Goal: Task Accomplishment & Management: Complete application form

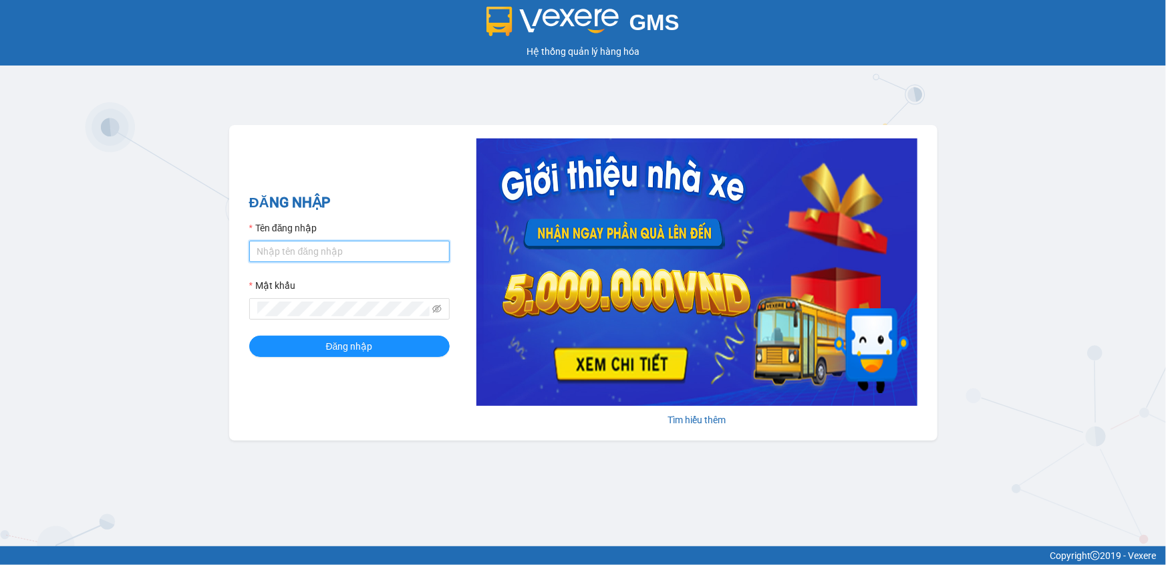
click at [309, 249] on input "Tên đăng nhập" at bounding box center [349, 251] width 200 height 21
type input "nhduy.apq"
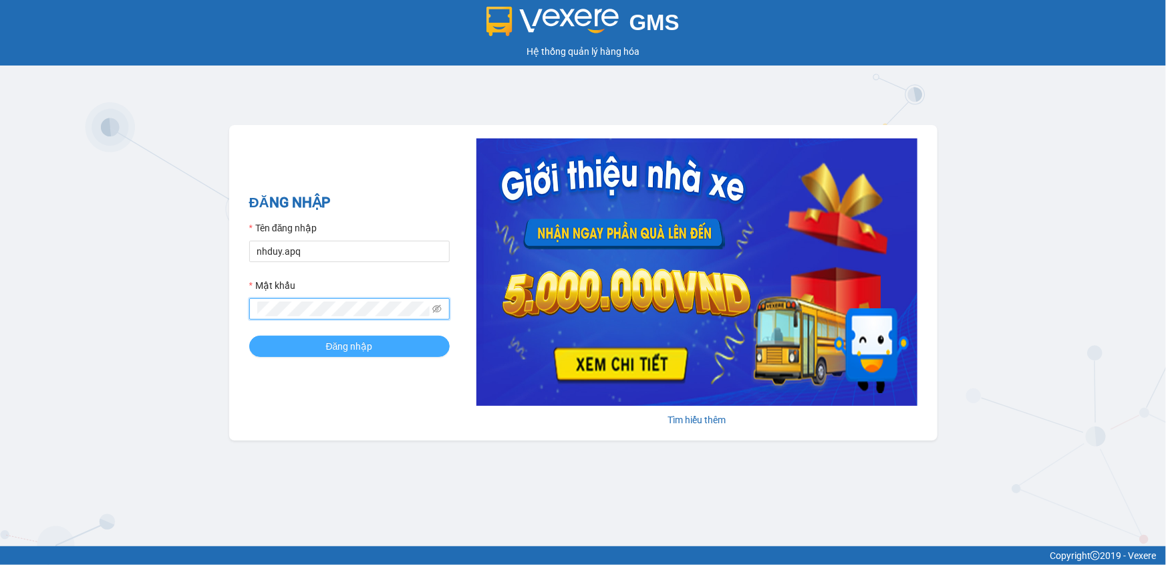
click at [249, 335] on button "Đăng nhập" at bounding box center [349, 345] width 200 height 21
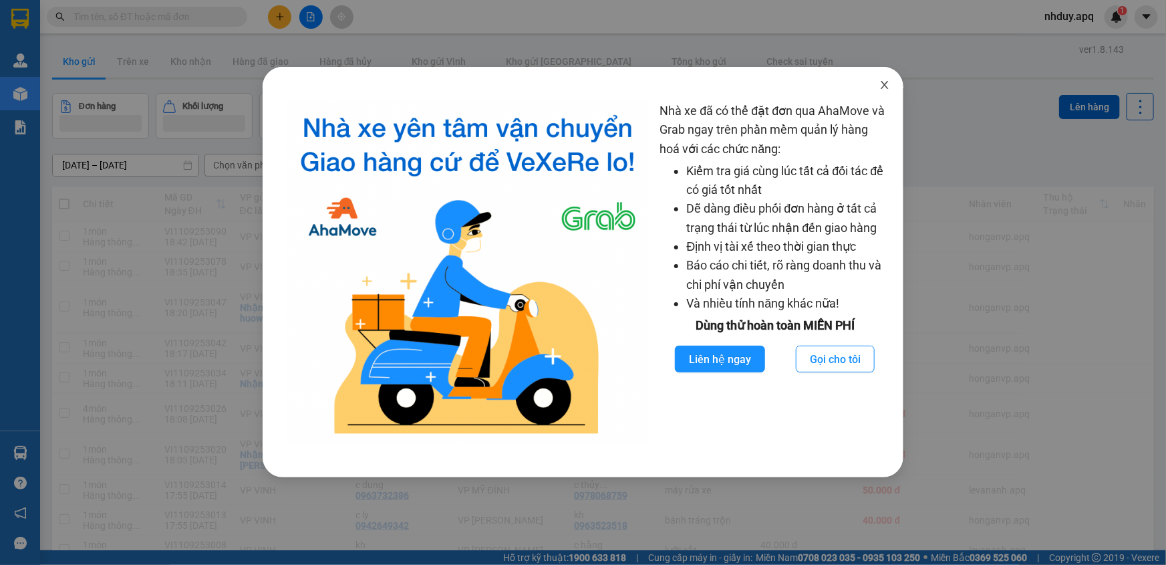
click at [889, 82] on icon "close" at bounding box center [884, 85] width 11 height 11
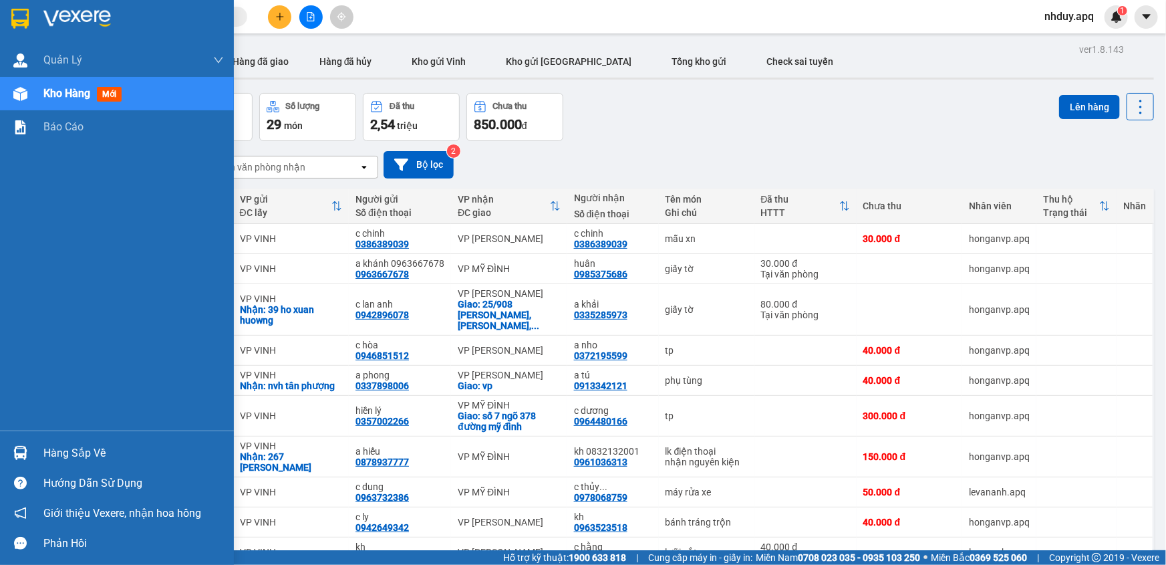
click at [93, 446] on div "Hàng sắp về" at bounding box center [133, 453] width 180 height 20
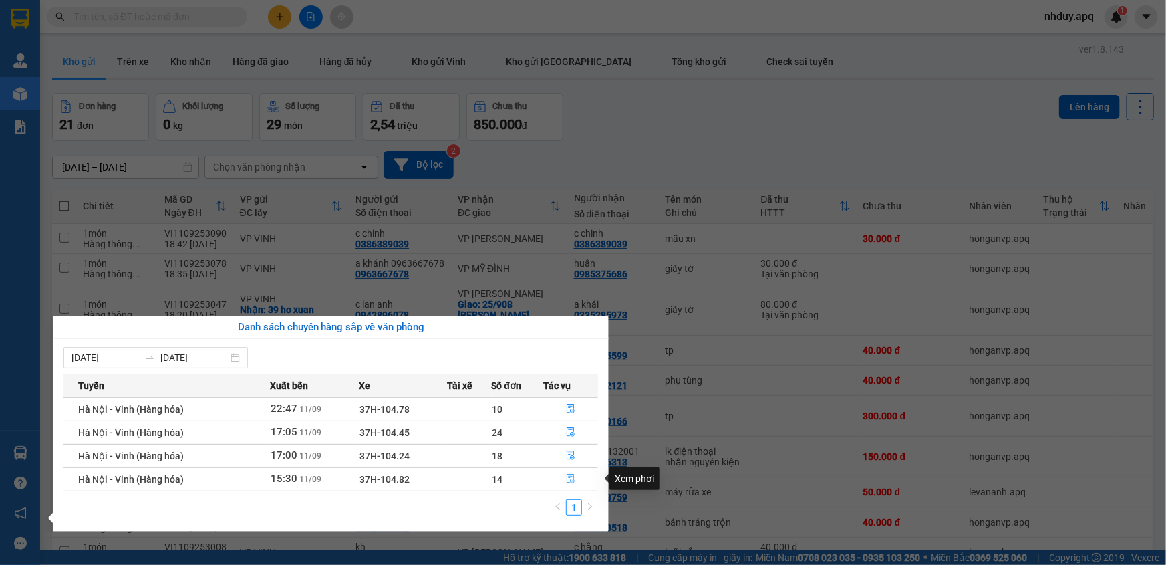
click at [569, 475] on icon "file-done" at bounding box center [570, 478] width 9 height 9
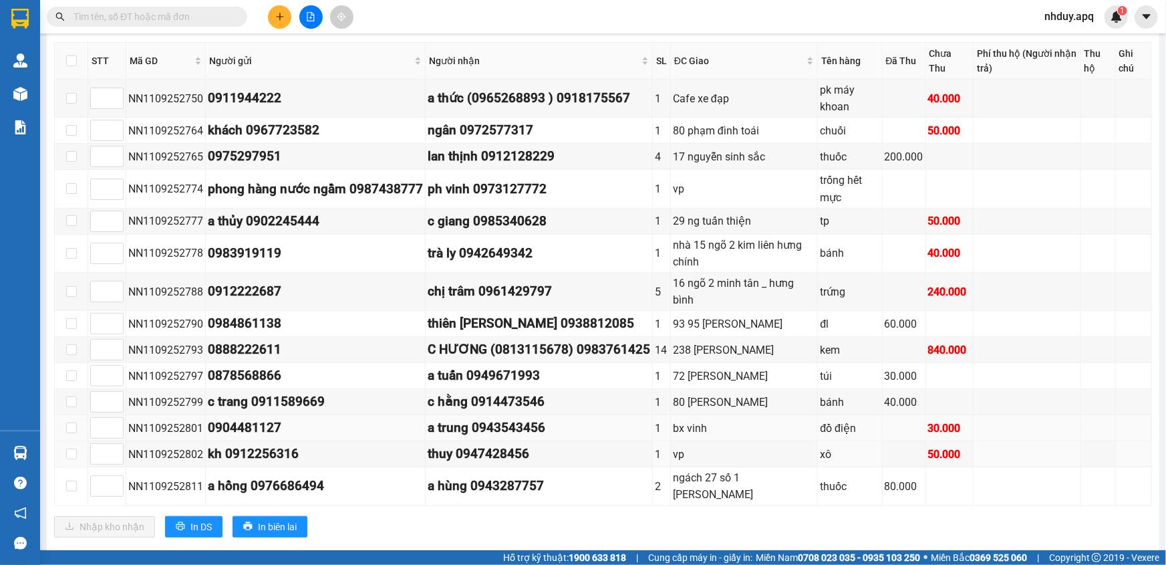
scroll to position [386, 0]
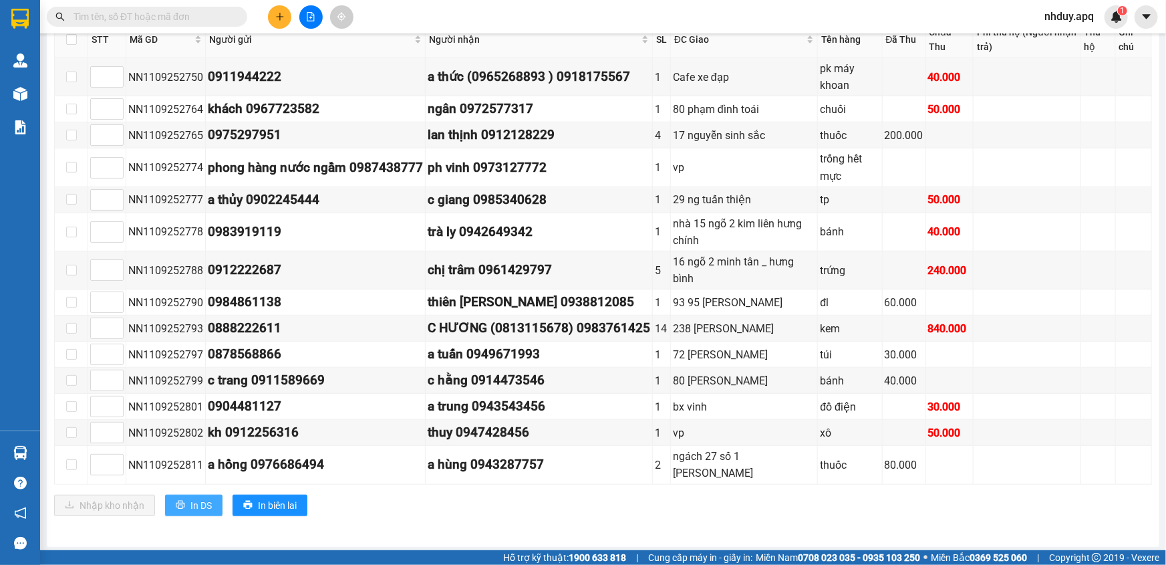
click at [190, 501] on span "In DS" at bounding box center [200, 505] width 21 height 15
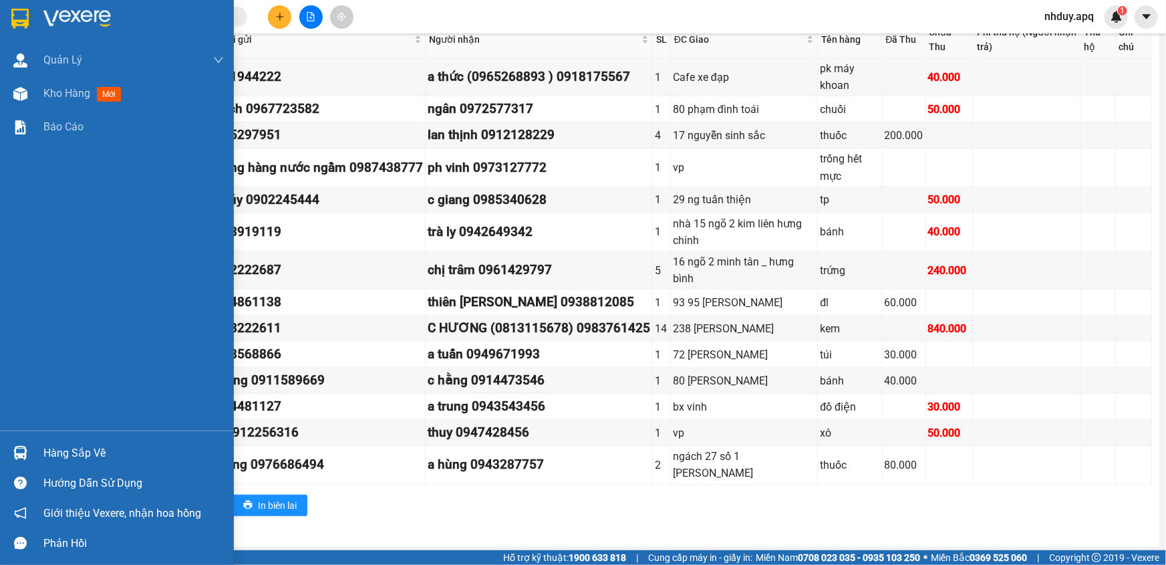
click at [90, 443] on div "Hàng sắp về" at bounding box center [133, 453] width 180 height 20
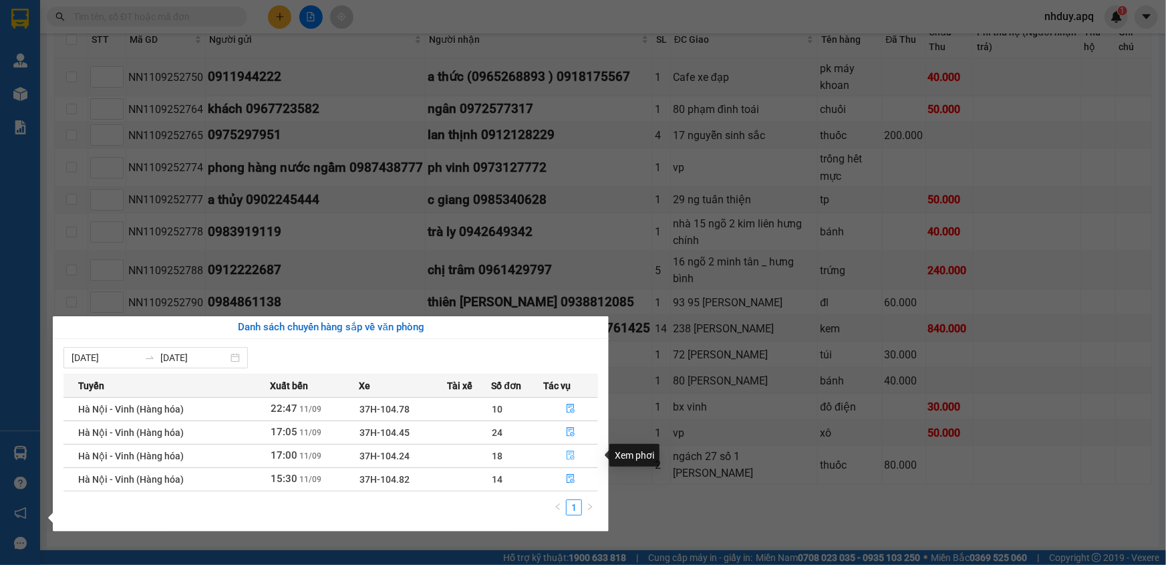
click at [573, 454] on icon "file-done" at bounding box center [570, 454] width 9 height 9
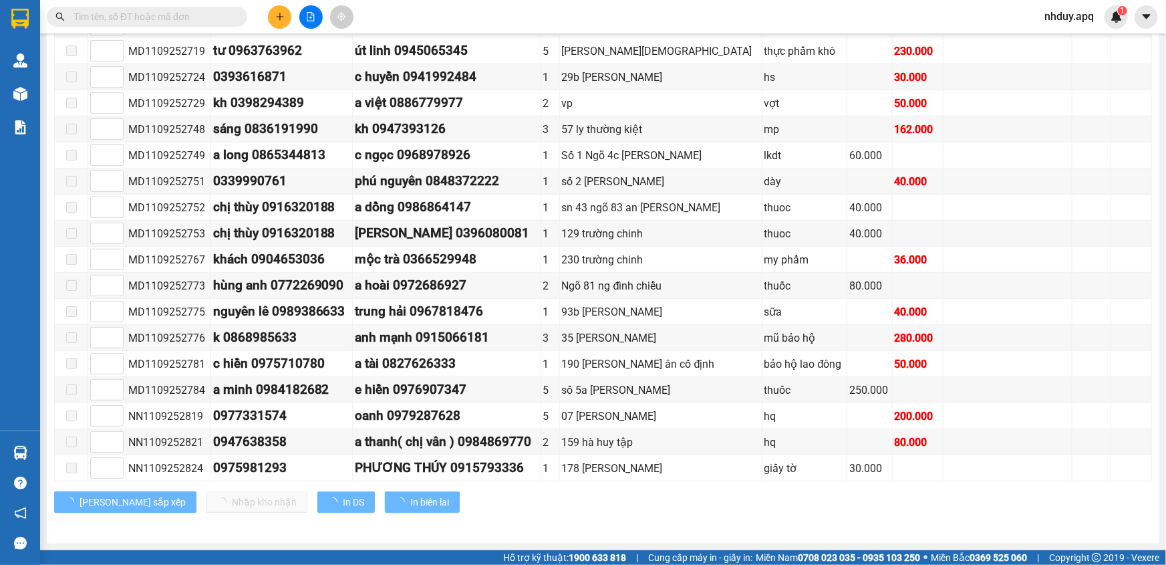
scroll to position [287, 0]
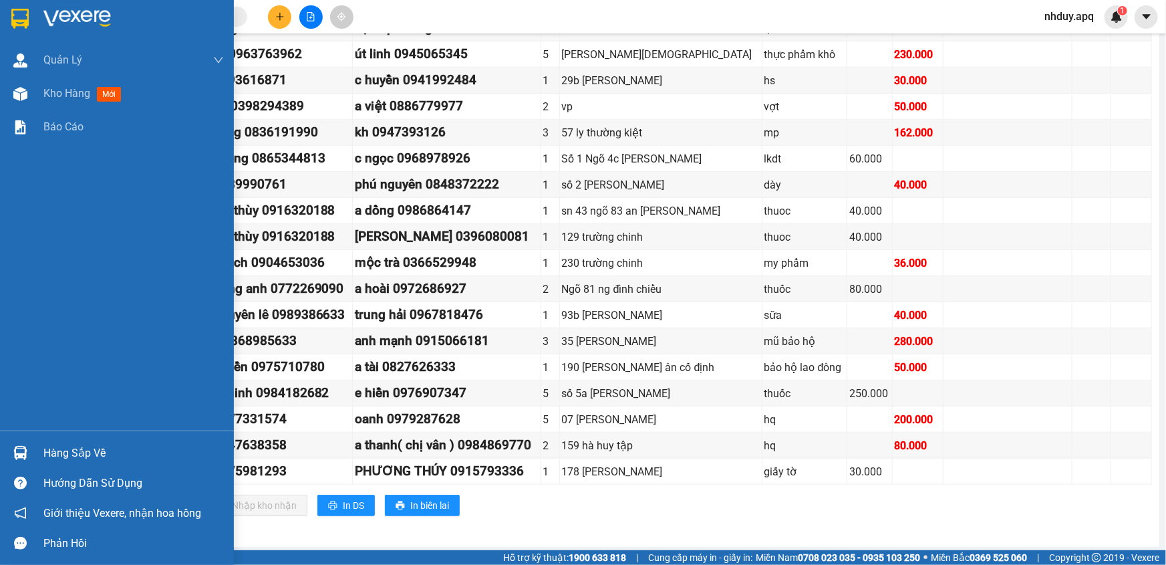
click at [59, 458] on div "Hàng sắp về" at bounding box center [133, 453] width 180 height 20
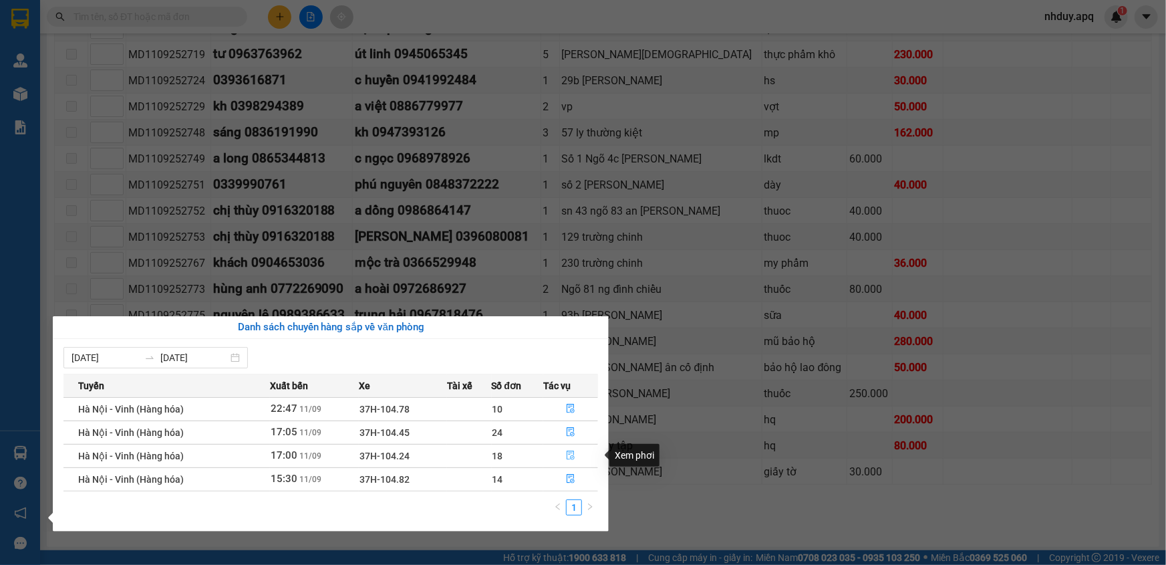
click at [571, 460] on span "file-done" at bounding box center [570, 455] width 9 height 11
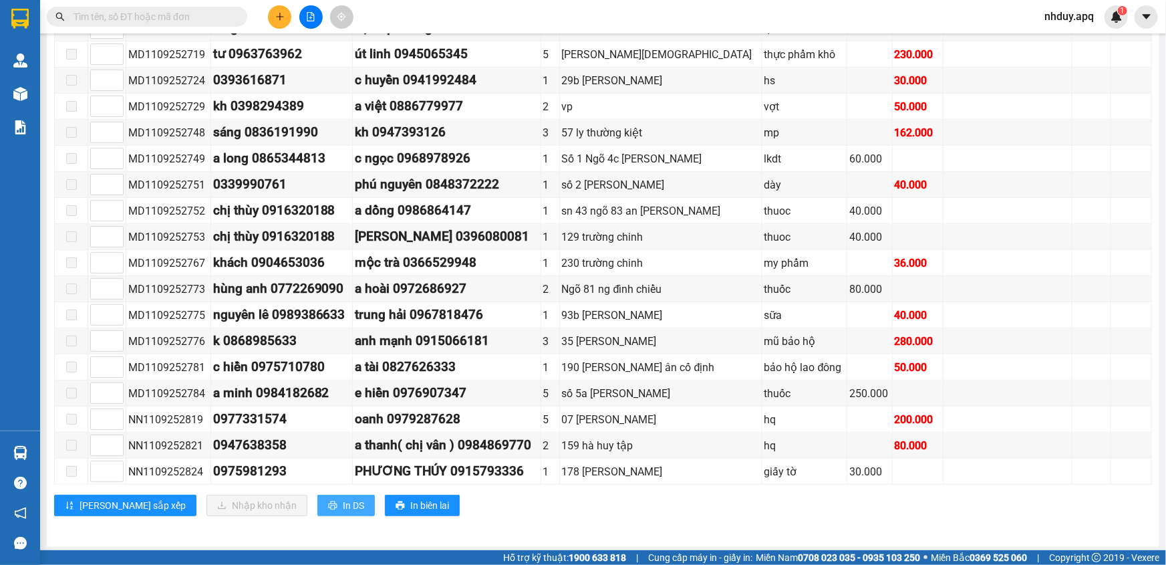
click at [343, 506] on span "In DS" at bounding box center [353, 505] width 21 height 15
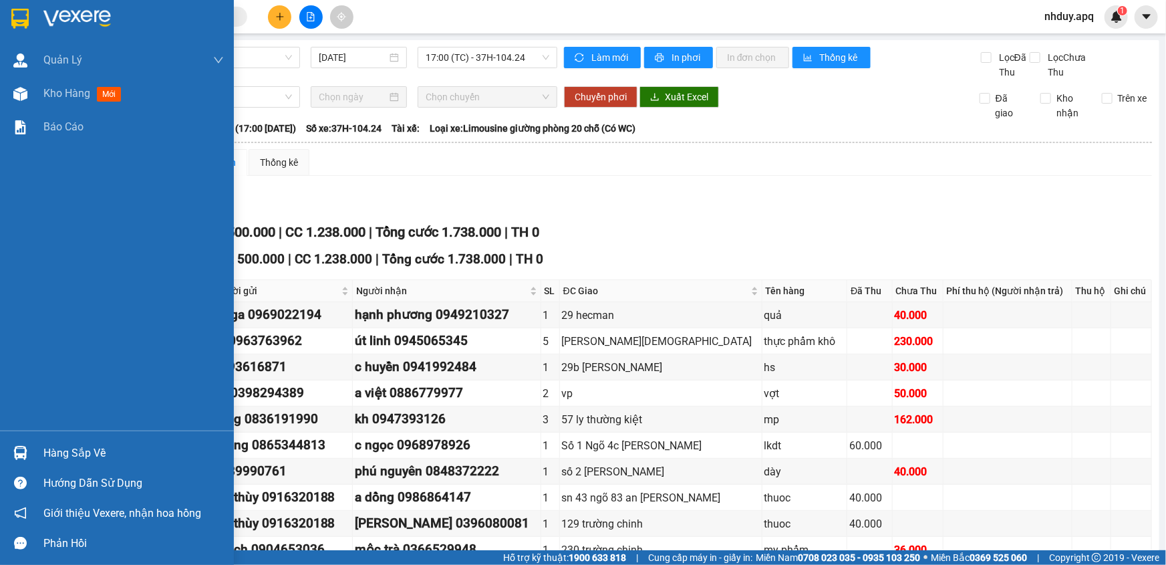
click at [47, 452] on div "Hàng sắp về" at bounding box center [133, 453] width 180 height 20
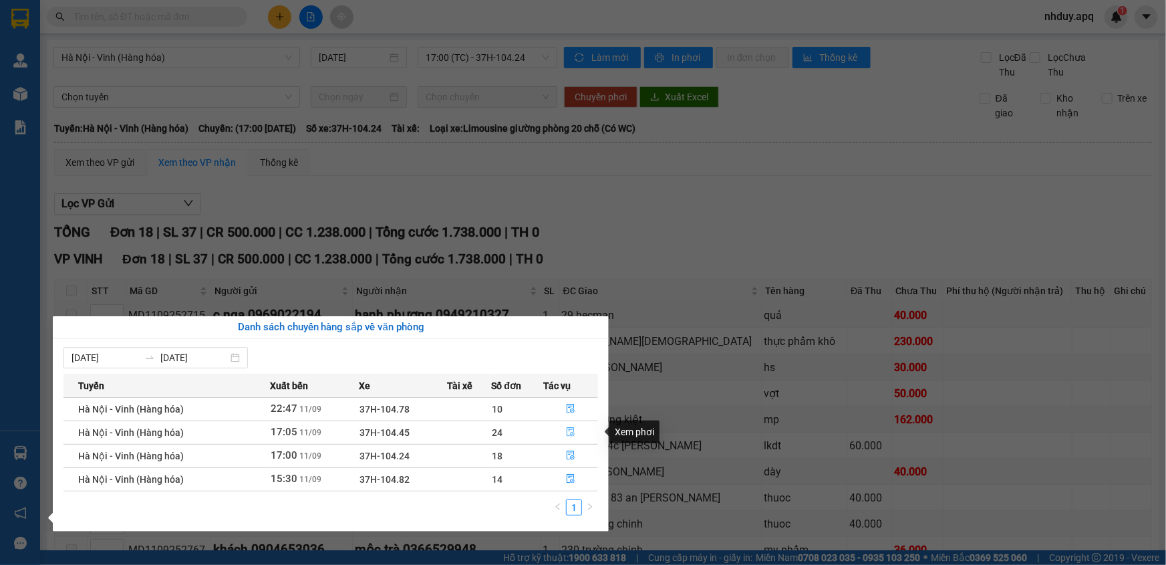
click at [571, 429] on icon "file-done" at bounding box center [571, 431] width 8 height 9
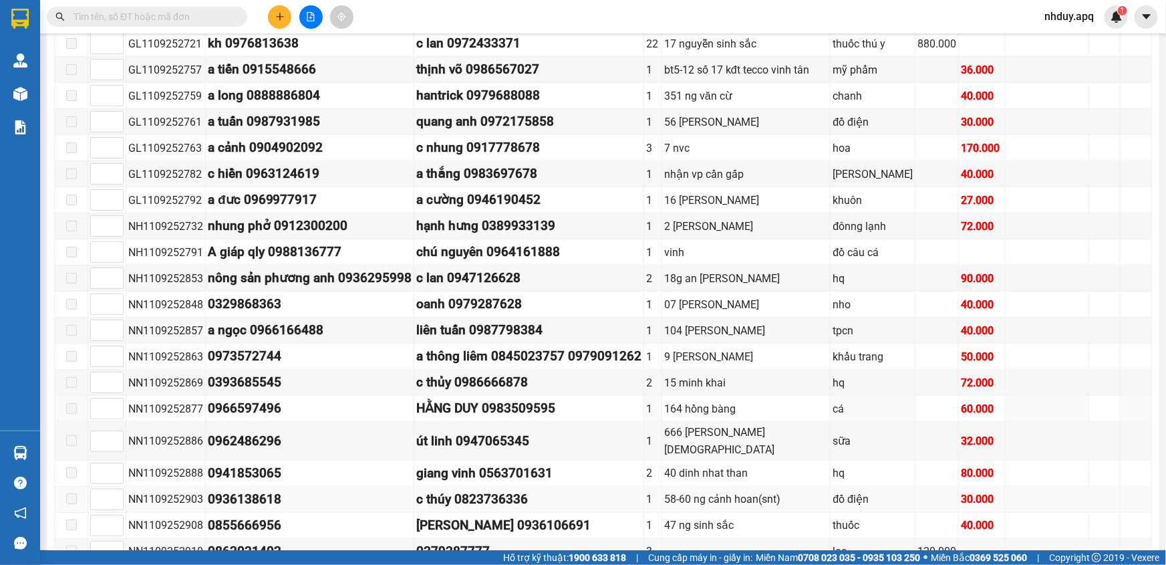
scroll to position [723, 0]
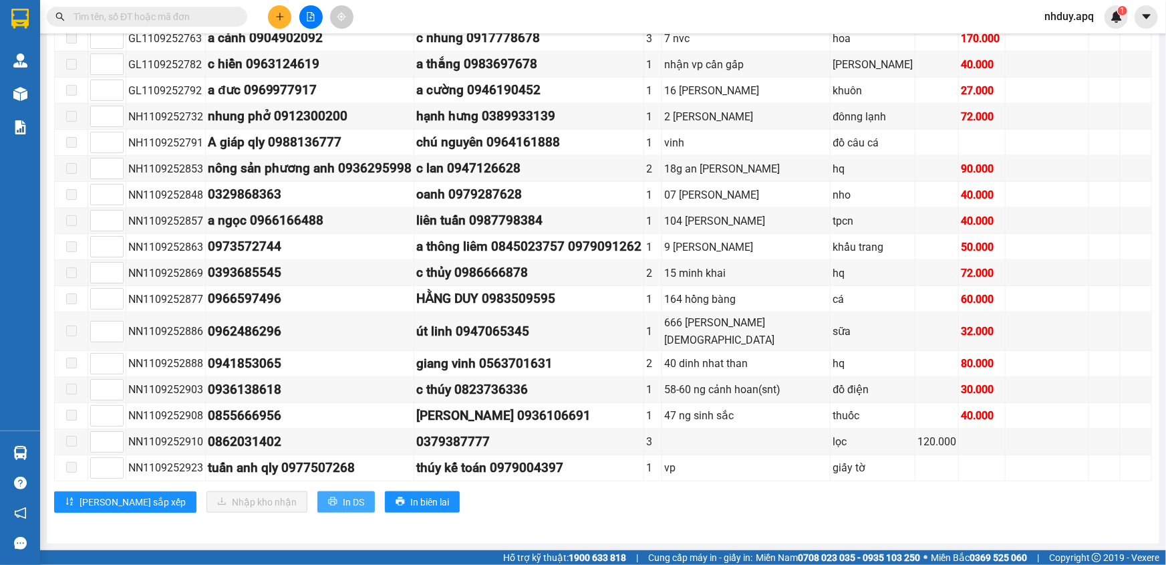
click at [343, 501] on span "In DS" at bounding box center [353, 502] width 21 height 15
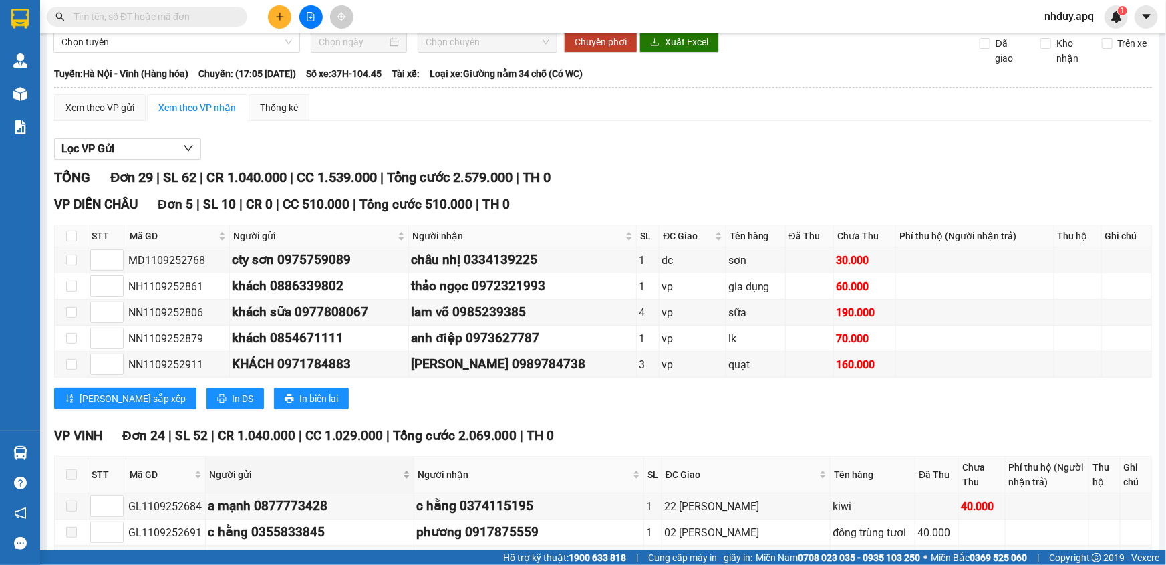
scroll to position [0, 0]
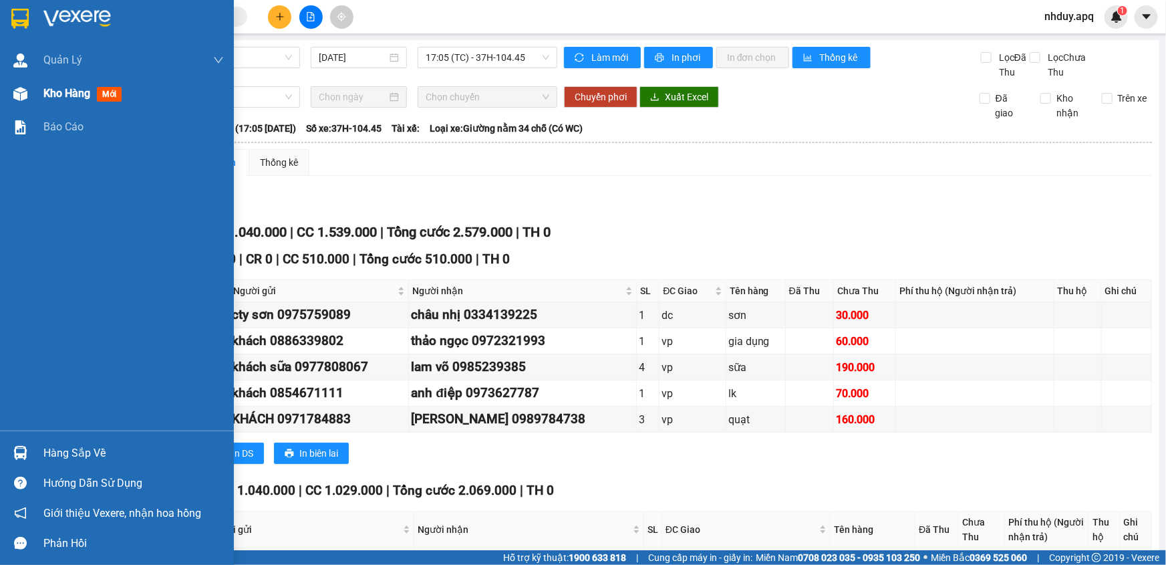
click at [96, 94] on div "Kho hàng mới" at bounding box center [85, 93] width 84 height 17
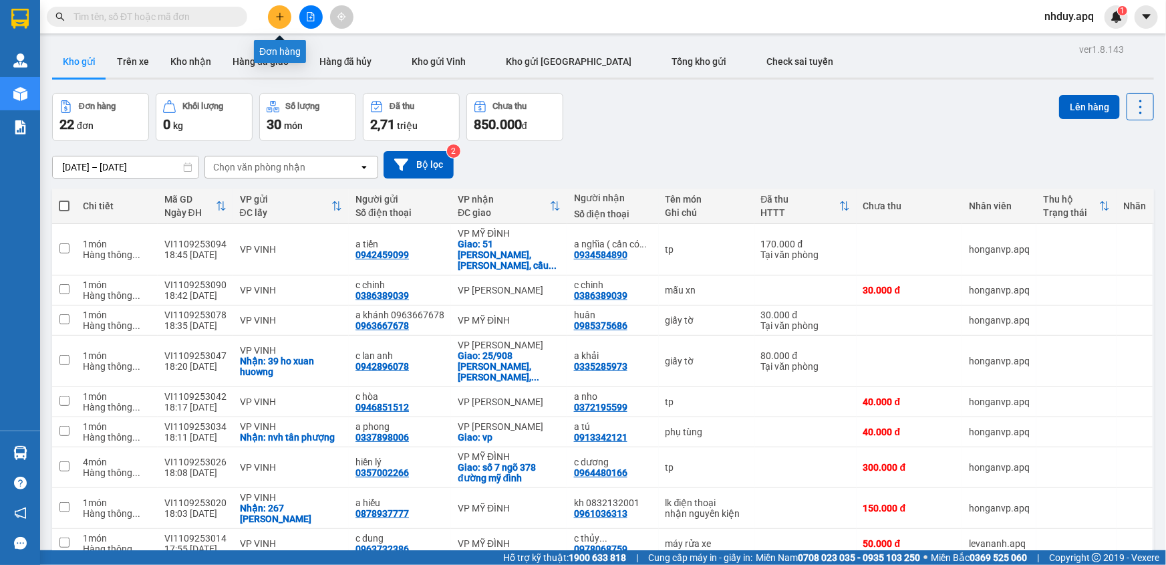
click at [274, 21] on button at bounding box center [279, 16] width 23 height 23
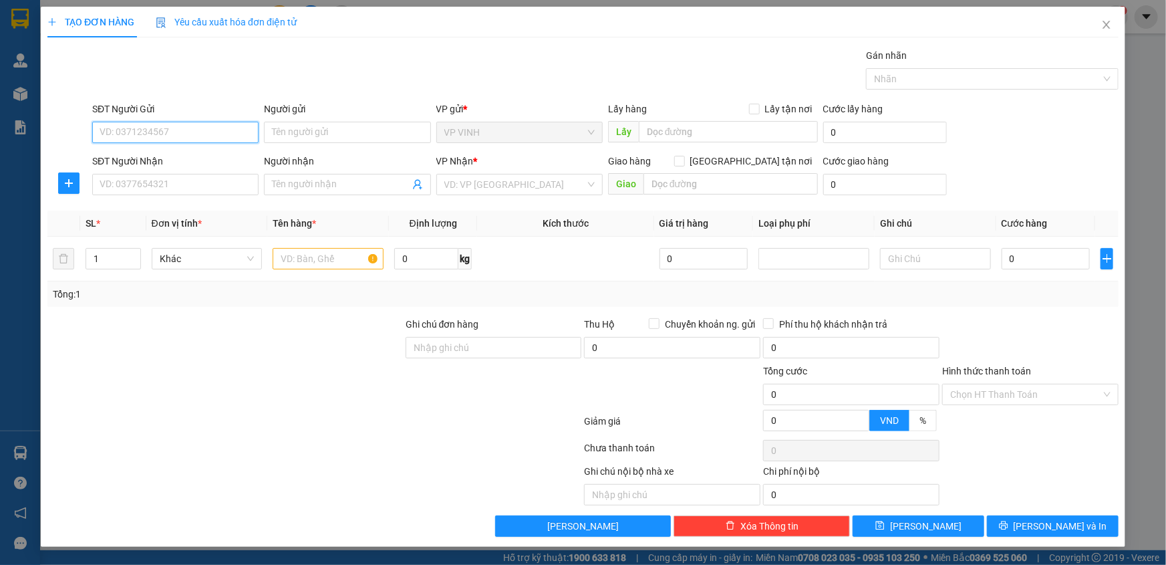
click at [151, 130] on input "SĐT Người Gửi" at bounding box center [175, 132] width 166 height 21
type input "0973745997"
click at [220, 162] on div "0973745997 - a hiệp" at bounding box center [175, 159] width 150 height 15
type input "a hiệp"
type input "0973745997"
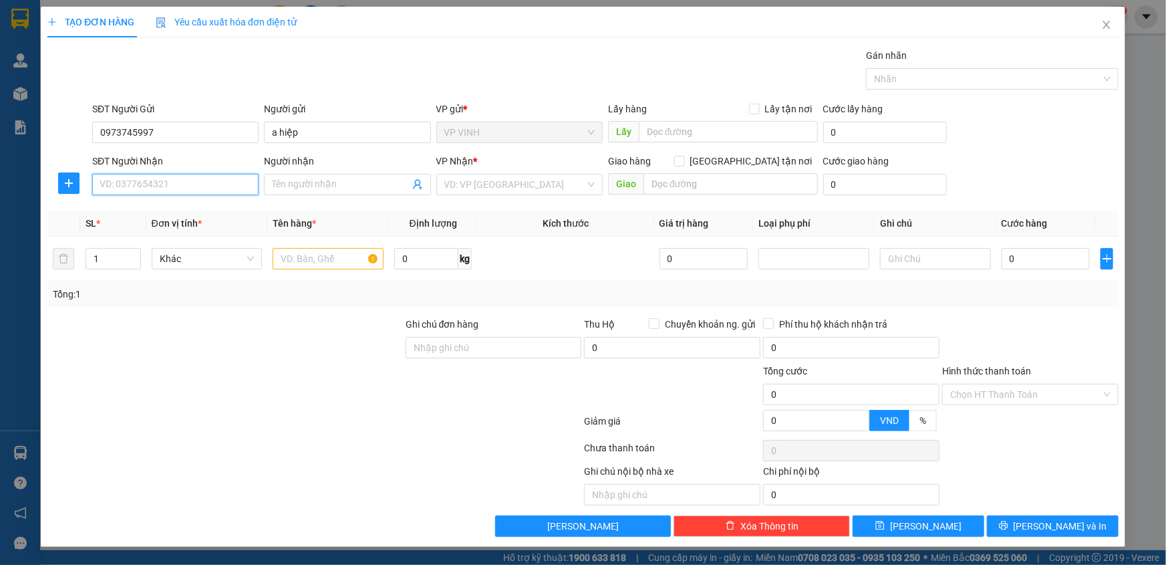
click at [146, 179] on input "SĐT Người Nhận" at bounding box center [175, 184] width 166 height 21
type input "0343"
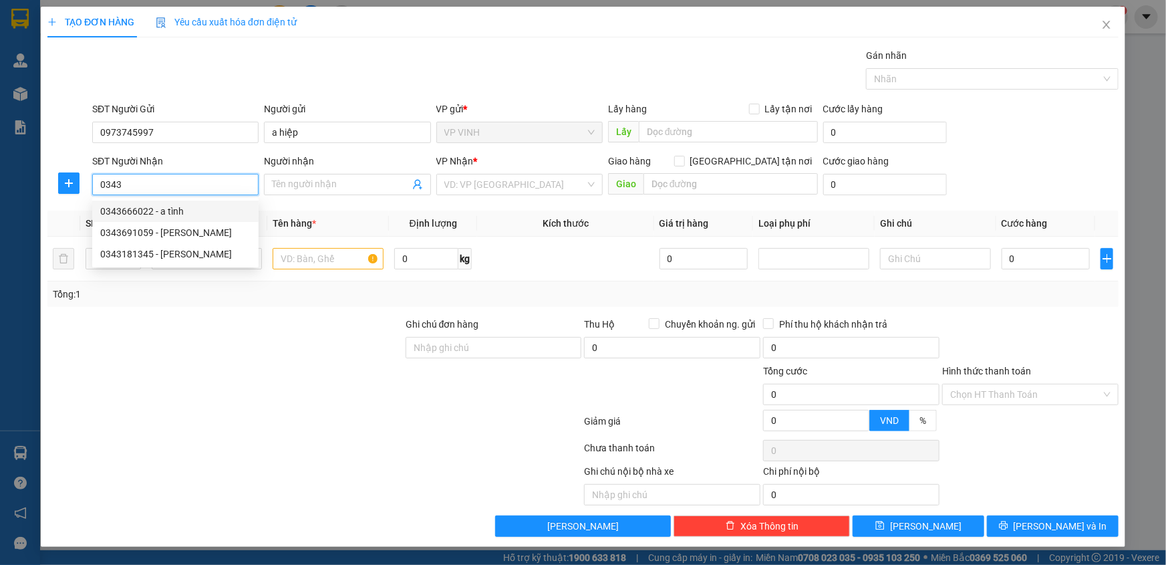
click at [162, 194] on input "0343" at bounding box center [175, 184] width 166 height 21
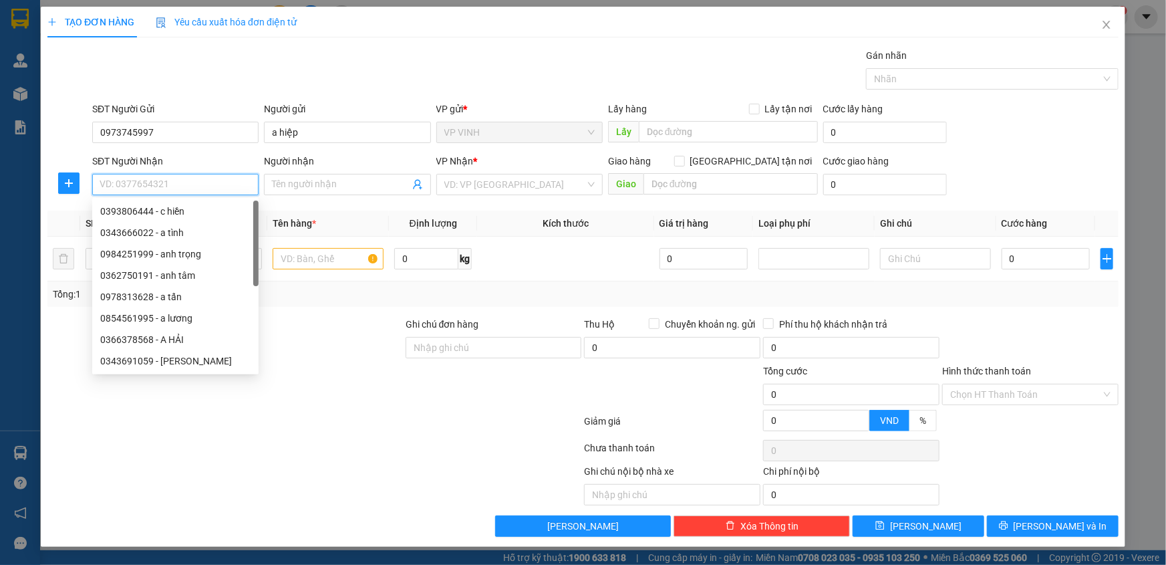
click at [162, 187] on input "SĐT Người Nhận" at bounding box center [175, 184] width 166 height 21
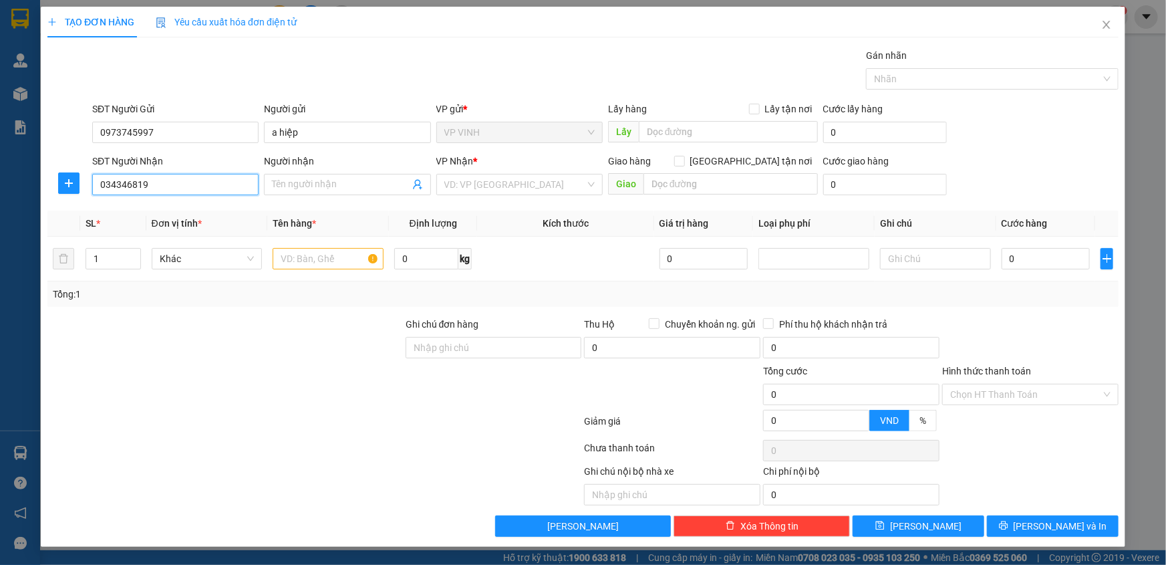
type input "0343468196"
click at [148, 207] on div "0343468196 - thùy dương" at bounding box center [175, 211] width 150 height 15
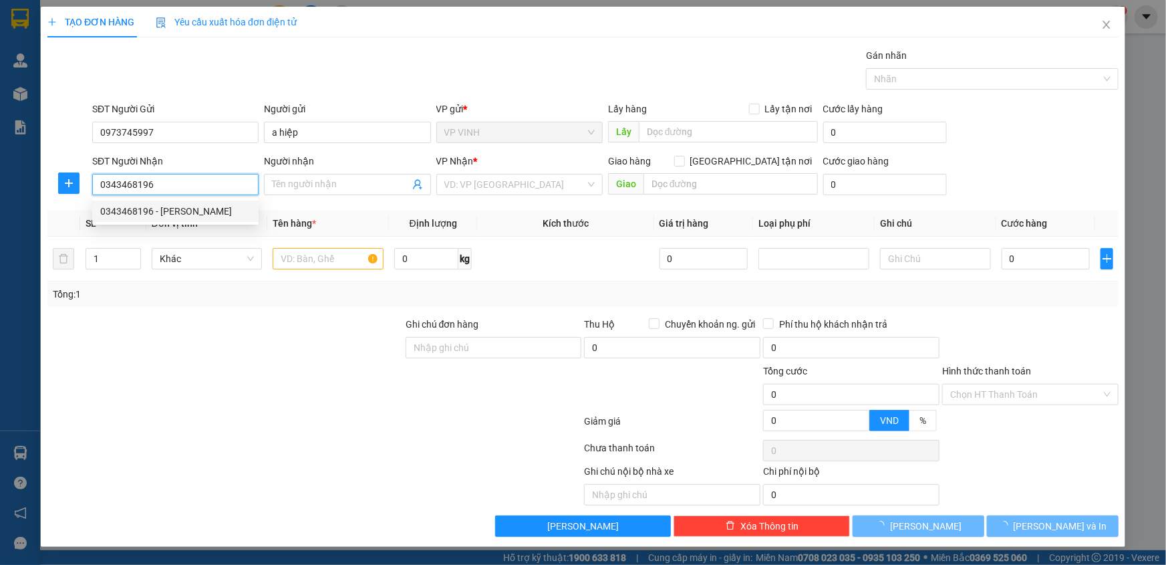
type input "[PERSON_NAME]"
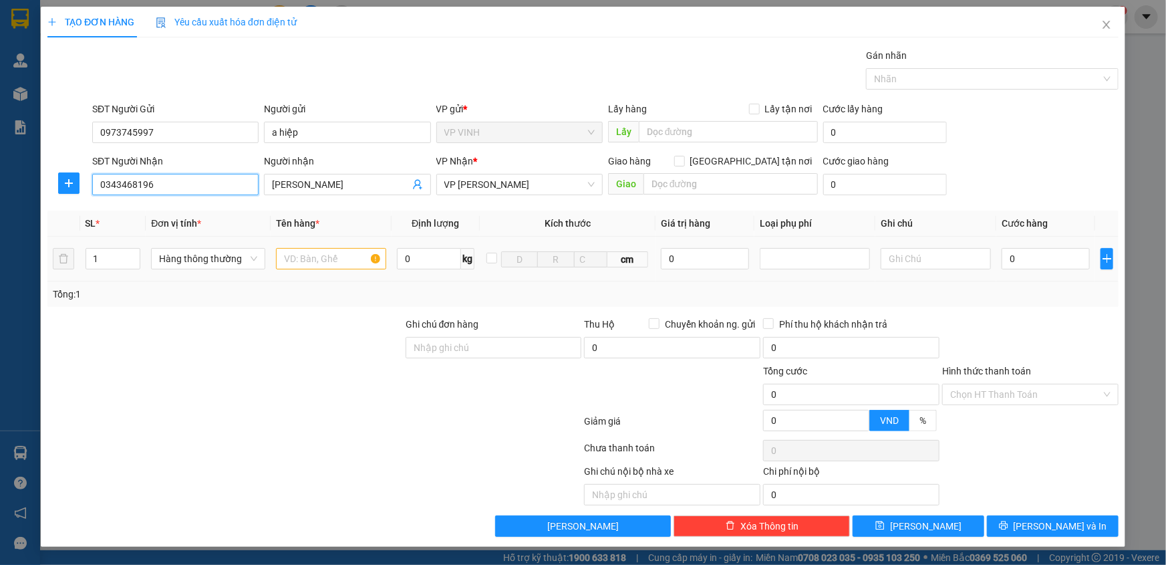
type input "0343468196"
click at [304, 263] on input "text" at bounding box center [331, 258] width 110 height 21
type input "D"
type input "Đèn"
click at [1040, 259] on input "0" at bounding box center [1046, 258] width 88 height 21
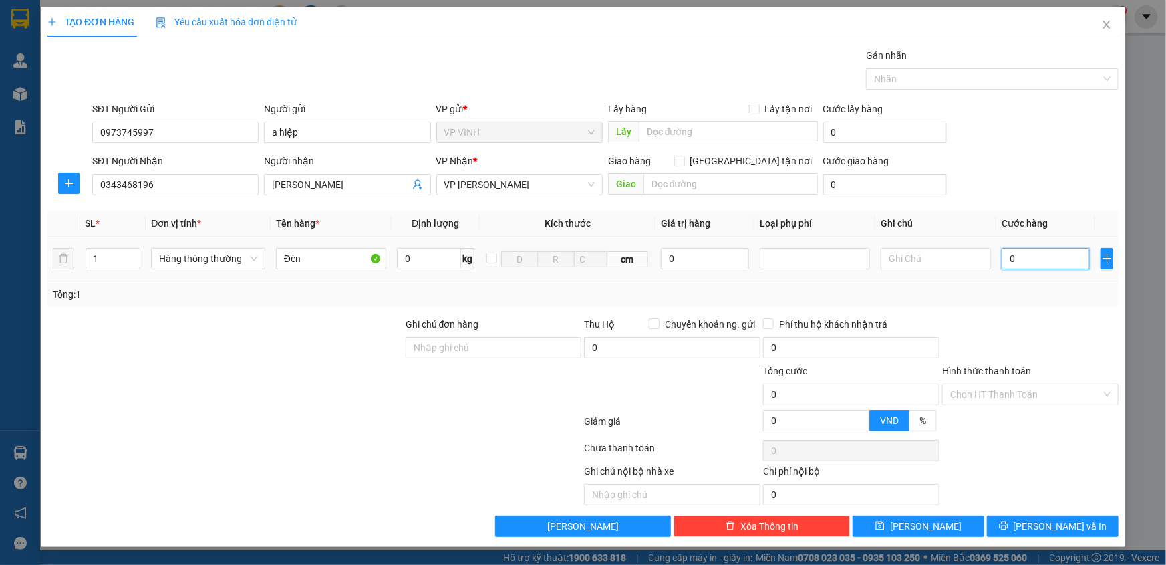
click at [1040, 259] on input "0" at bounding box center [1046, 258] width 88 height 21
type input "5"
type input "50"
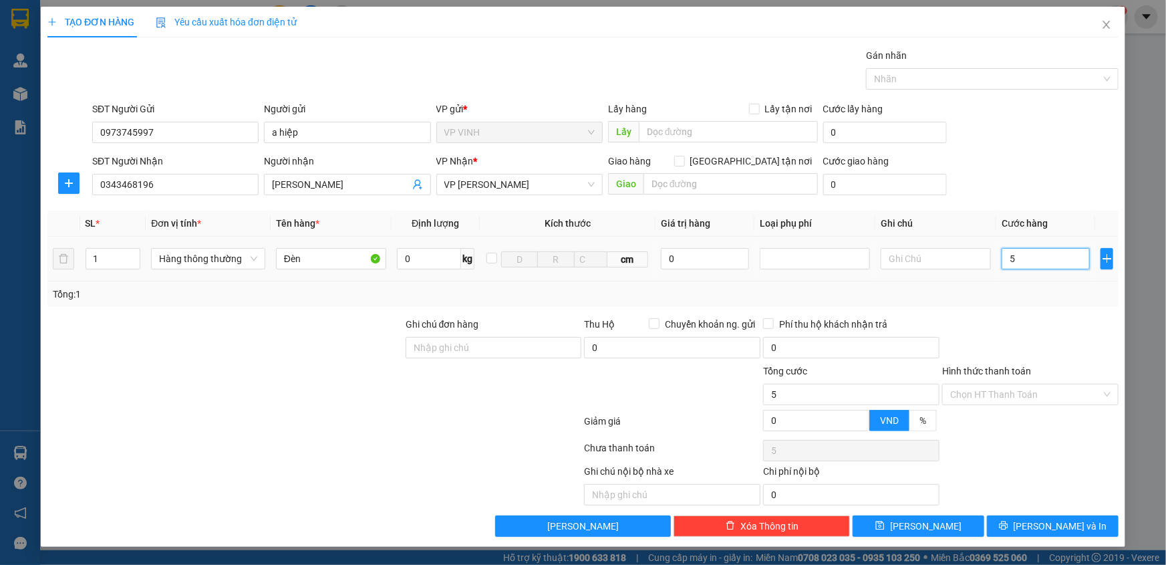
type input "50"
type input "500"
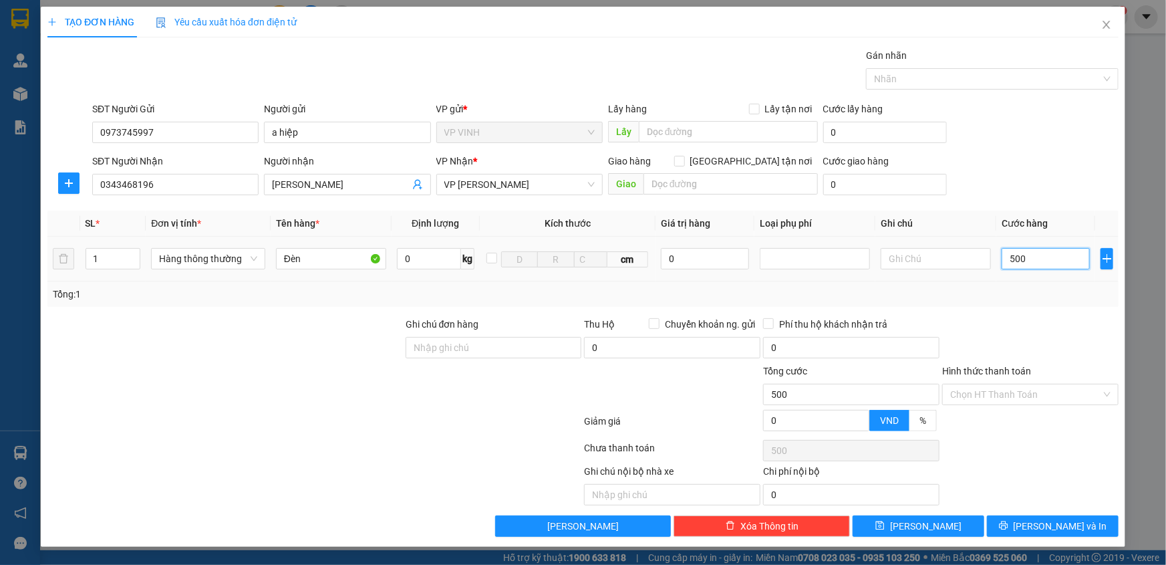
type input "5.000"
type input "50.000"
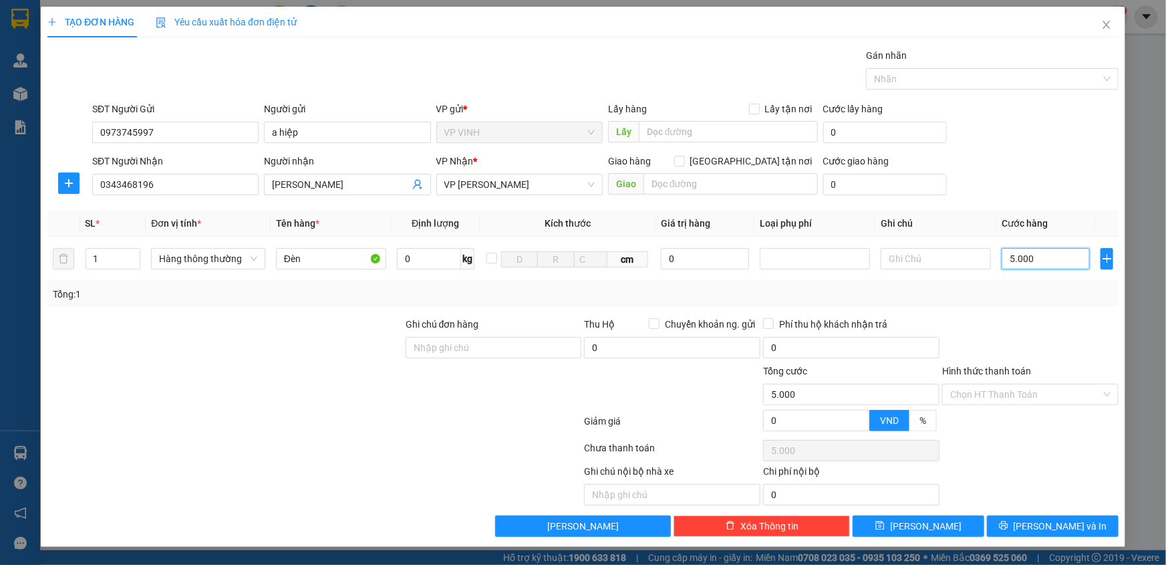
type input "50.000"
click at [1063, 529] on span "Lưu và In" at bounding box center [1061, 526] width 94 height 15
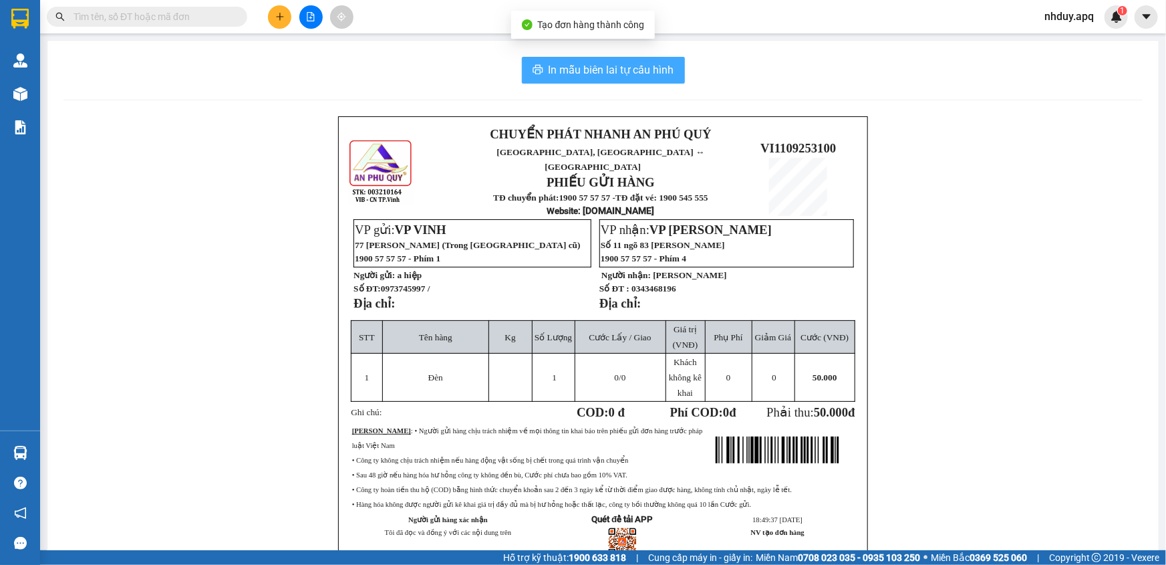
click at [646, 65] on span "In mẫu biên lai tự cấu hình" at bounding box center [612, 69] width 126 height 17
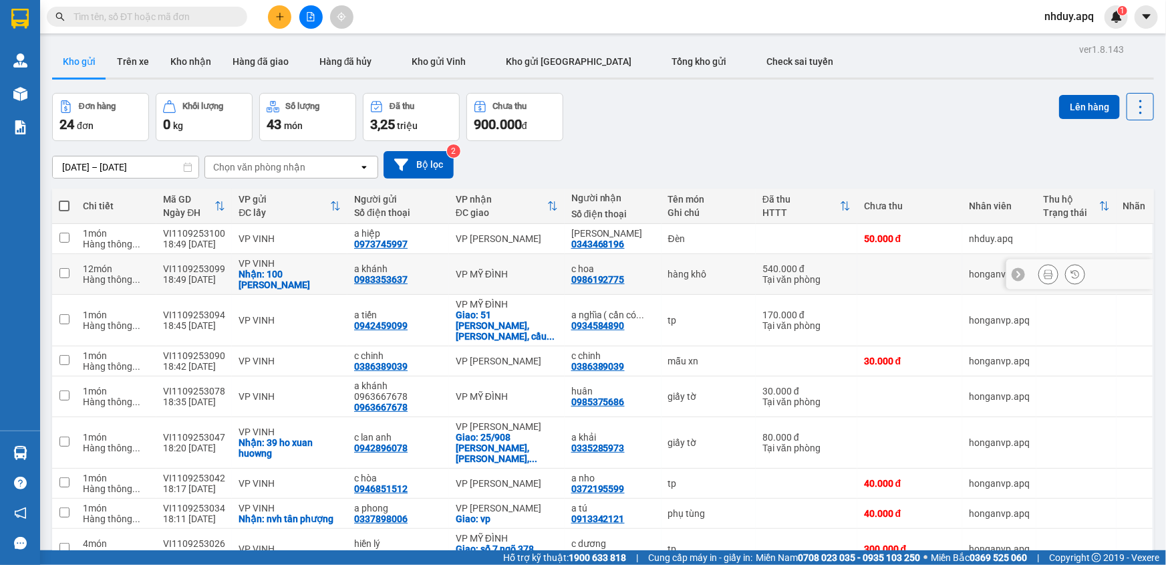
click at [668, 269] on div "hàng khô" at bounding box center [708, 274] width 81 height 11
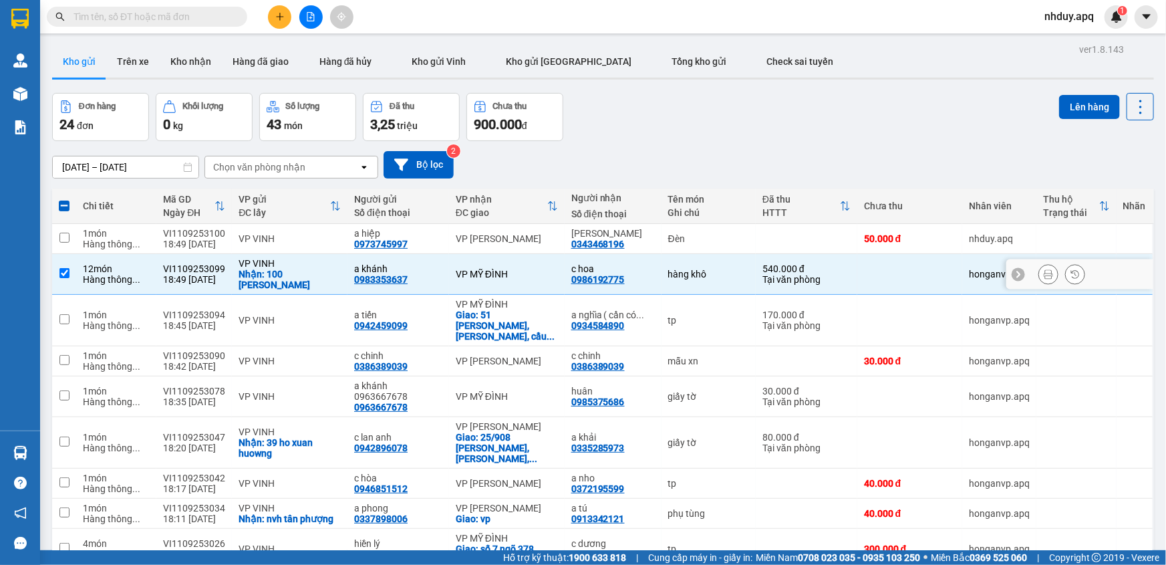
click at [668, 269] on div "hàng khô" at bounding box center [708, 274] width 81 height 11
checkbox input "false"
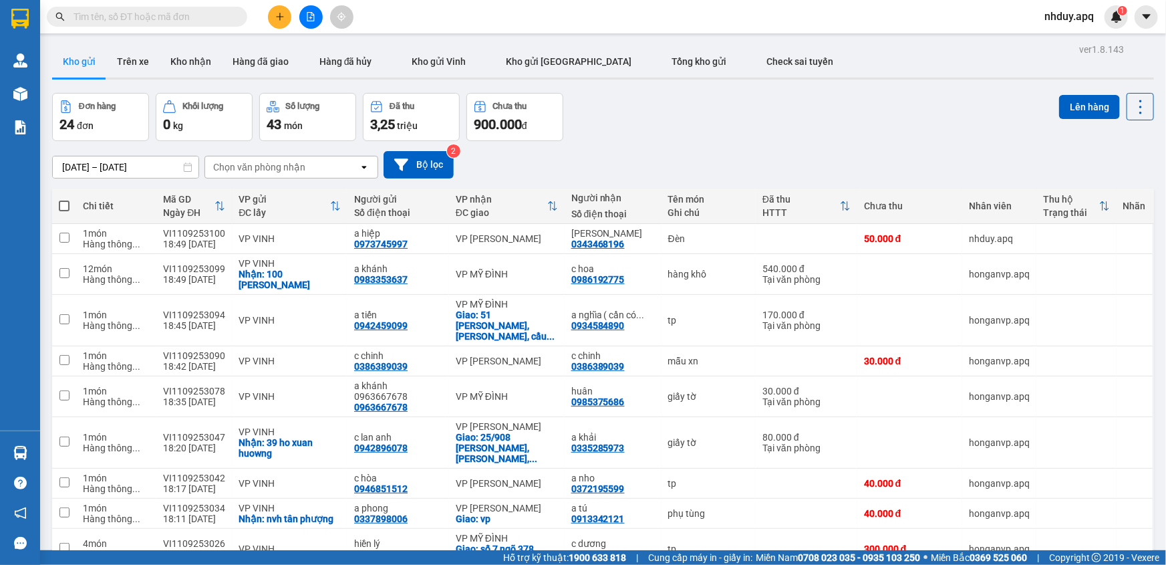
click at [1068, 22] on span "nhduy.apq" at bounding box center [1069, 16] width 71 height 17
click at [1063, 46] on span "Đăng xuất" at bounding box center [1082, 41] width 56 height 15
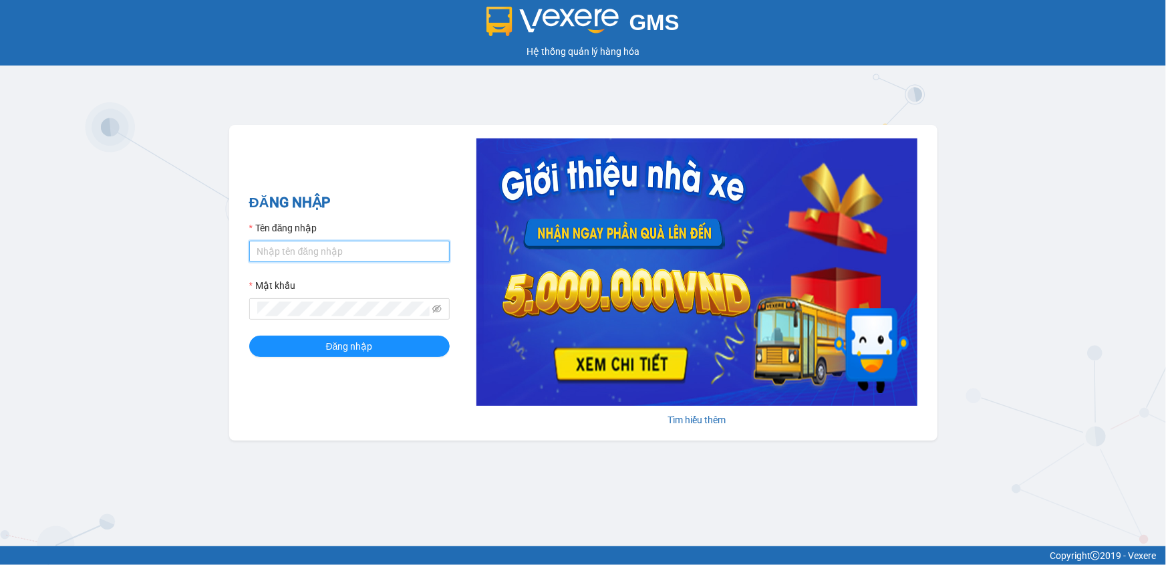
click at [298, 261] on input "Tên đăng nhập" at bounding box center [349, 251] width 200 height 21
type input "levananh.apq"
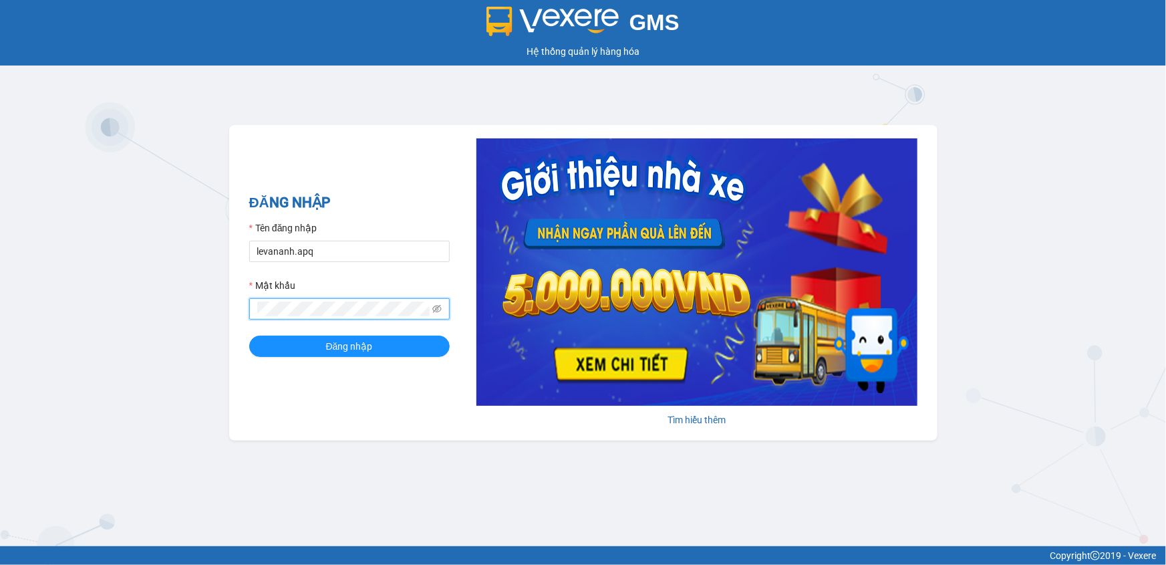
click at [249, 335] on button "Đăng nhập" at bounding box center [349, 345] width 200 height 21
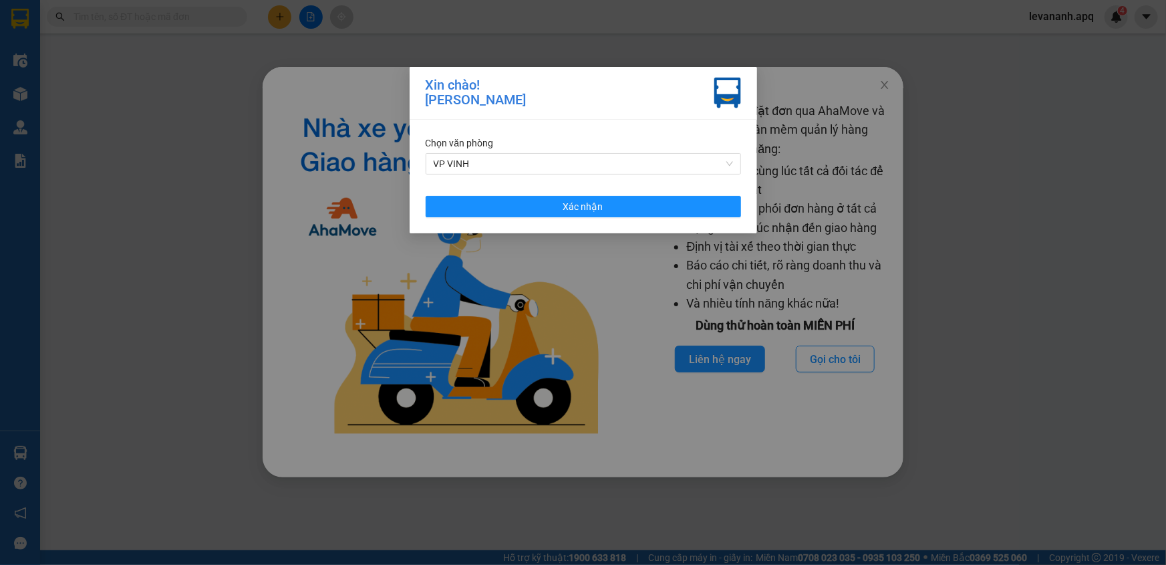
click at [620, 219] on div "Chọn văn phòng VP VINH Xác nhận" at bounding box center [584, 177] width 348 height 114
click at [627, 214] on button "Xác nhận" at bounding box center [583, 206] width 315 height 21
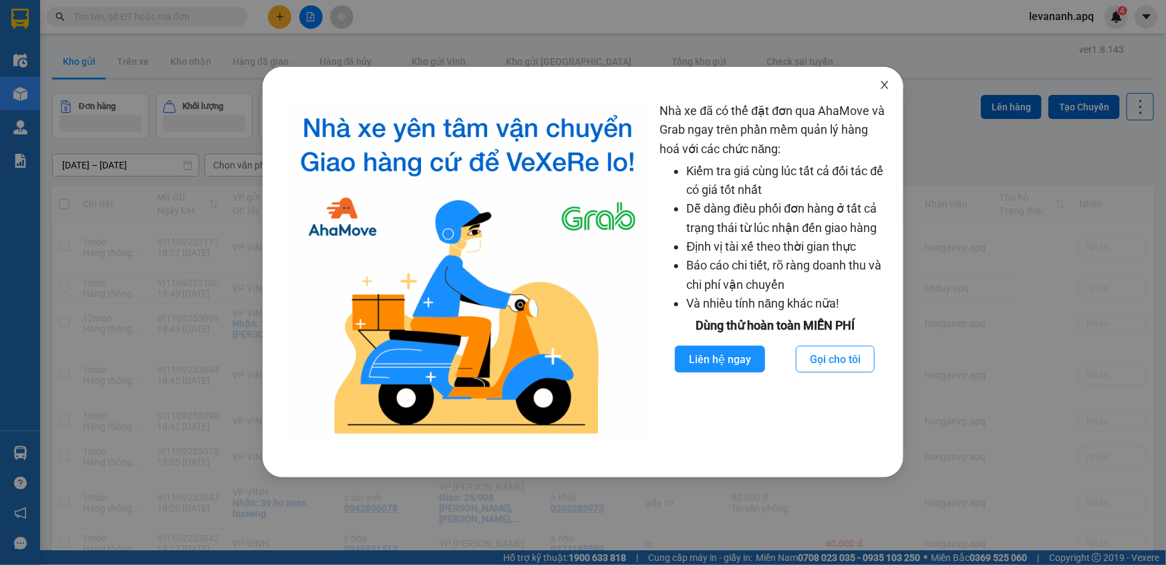
click at [879, 88] on span "Close" at bounding box center [884, 85] width 37 height 37
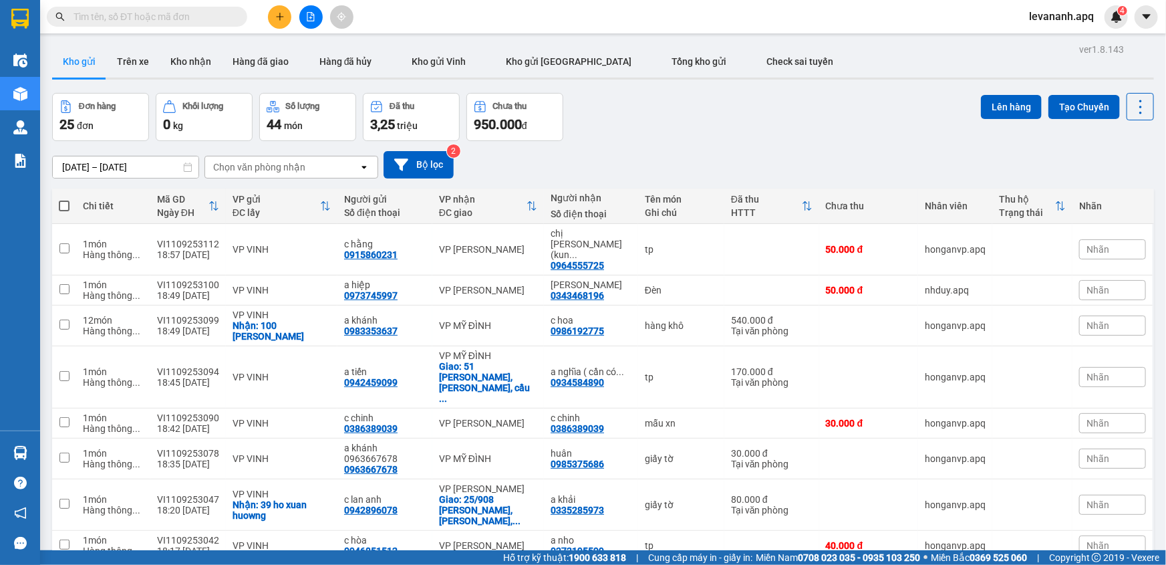
scroll to position [82, 0]
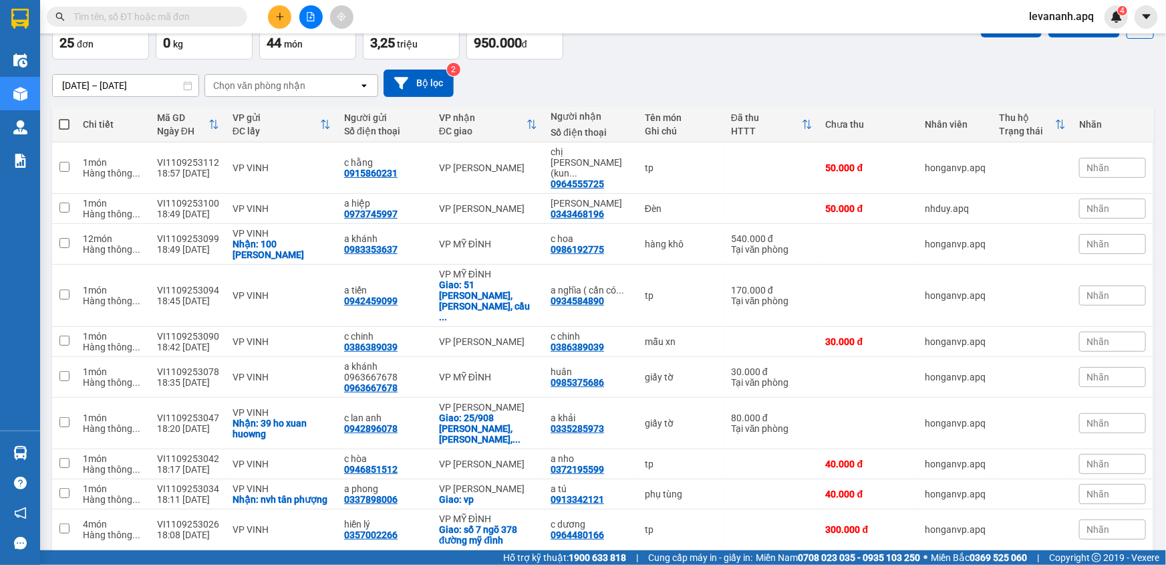
click at [1109, 561] on div "10 / trang" at bounding box center [1099, 571] width 60 height 21
click at [1105, 497] on div "100 / trang" at bounding box center [1099, 488] width 80 height 24
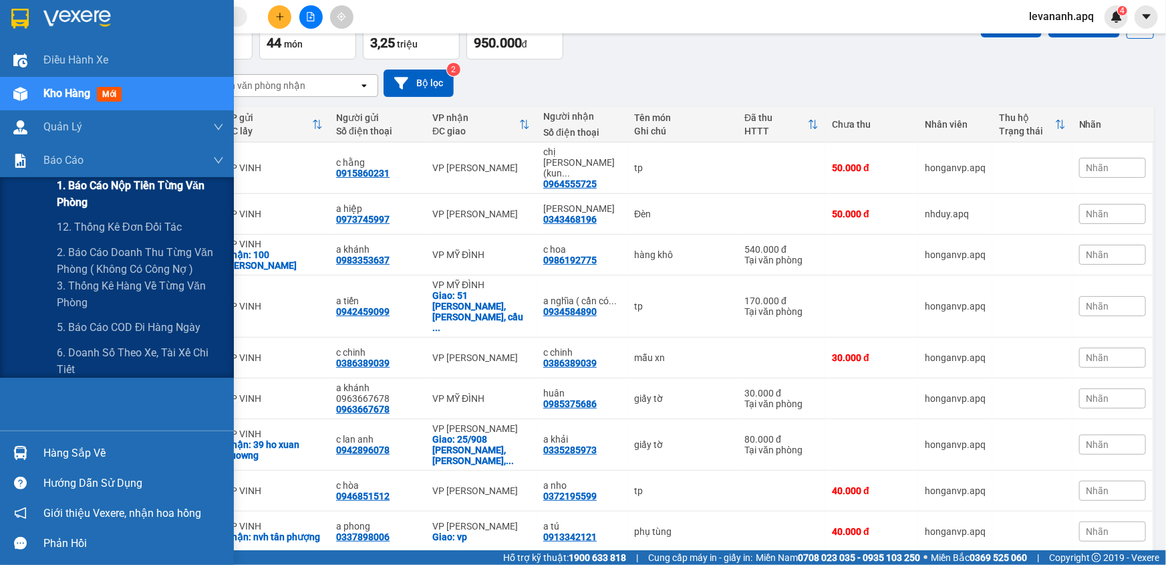
click at [55, 182] on div "1. Báo cáo nộp tiền từng văn phòng" at bounding box center [117, 193] width 234 height 33
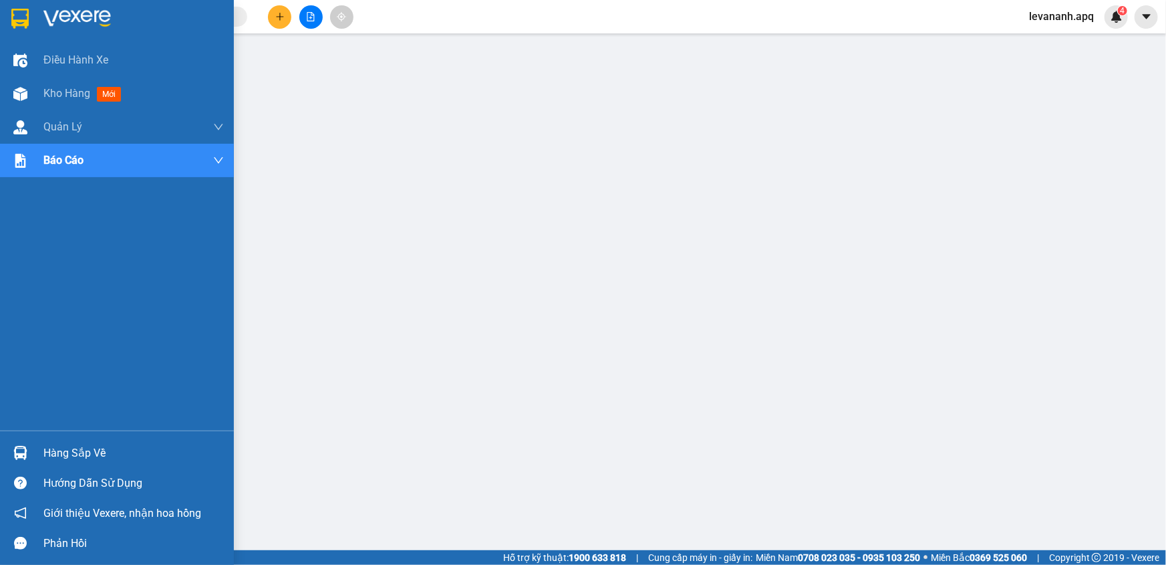
click at [27, 15] on img at bounding box center [19, 19] width 17 height 20
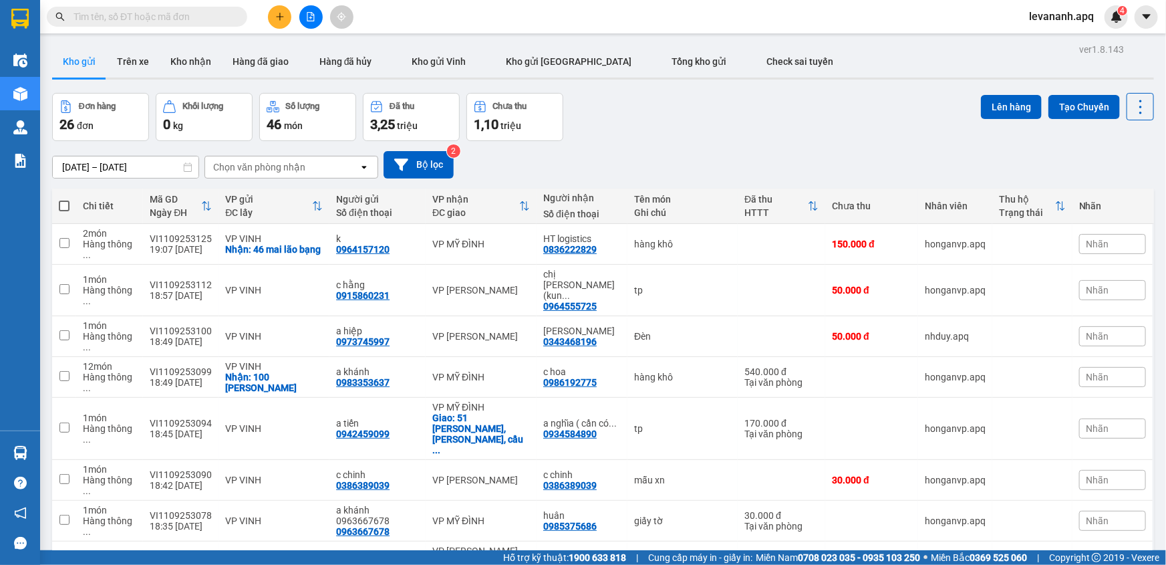
click at [279, 15] on icon "plus" at bounding box center [279, 16] width 1 height 7
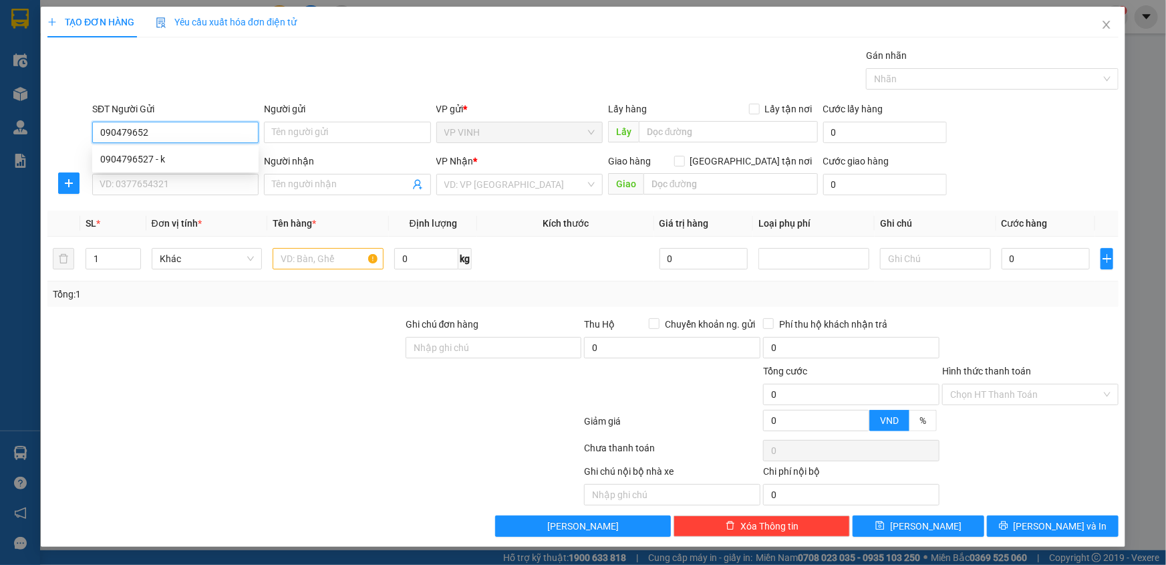
type input "0904796527"
click at [154, 164] on div "0904796527 - k" at bounding box center [175, 159] width 150 height 15
type input "k"
type input "0904796527"
click at [154, 177] on input "SĐT Người Nhận" at bounding box center [175, 184] width 166 height 21
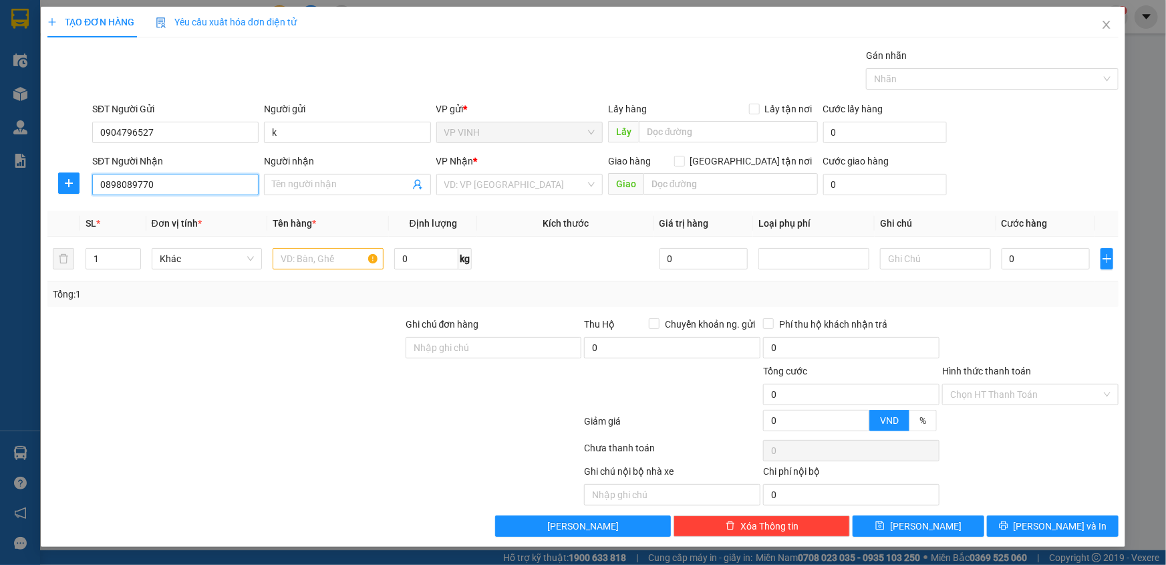
click at [133, 191] on input "0898089770" at bounding box center [175, 184] width 166 height 21
click at [142, 191] on input "0898089770" at bounding box center [175, 184] width 166 height 21
click at [158, 187] on input "0898089770" at bounding box center [175, 184] width 166 height 21
type input "0898089770"
click at [289, 179] on input "Người nhận" at bounding box center [340, 184] width 137 height 15
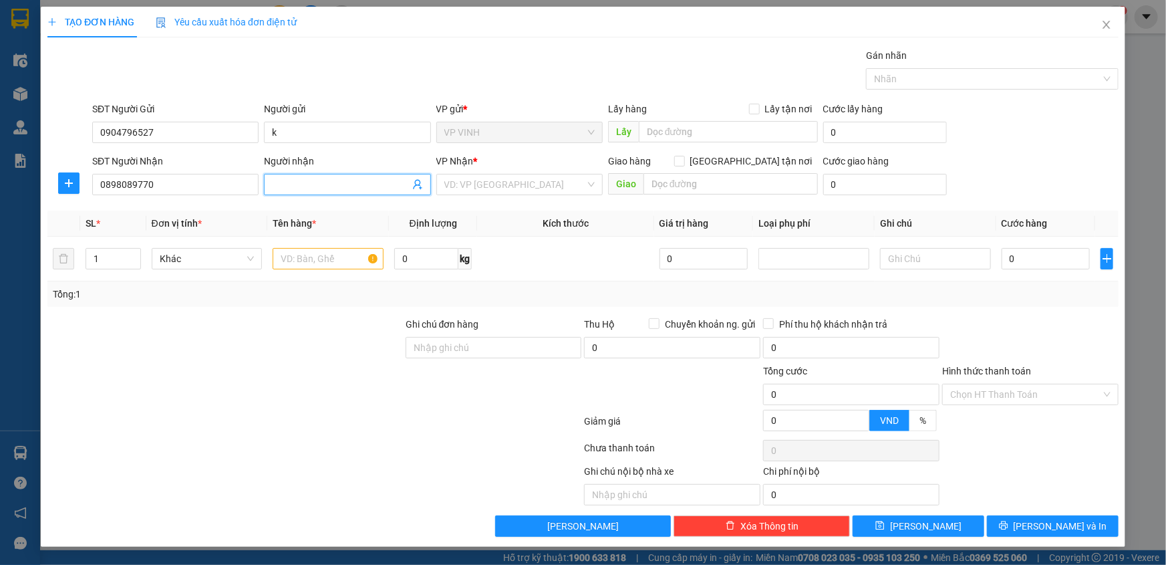
type input "l"
type input "a luôi"
click at [499, 174] on input "search" at bounding box center [514, 184] width 141 height 20
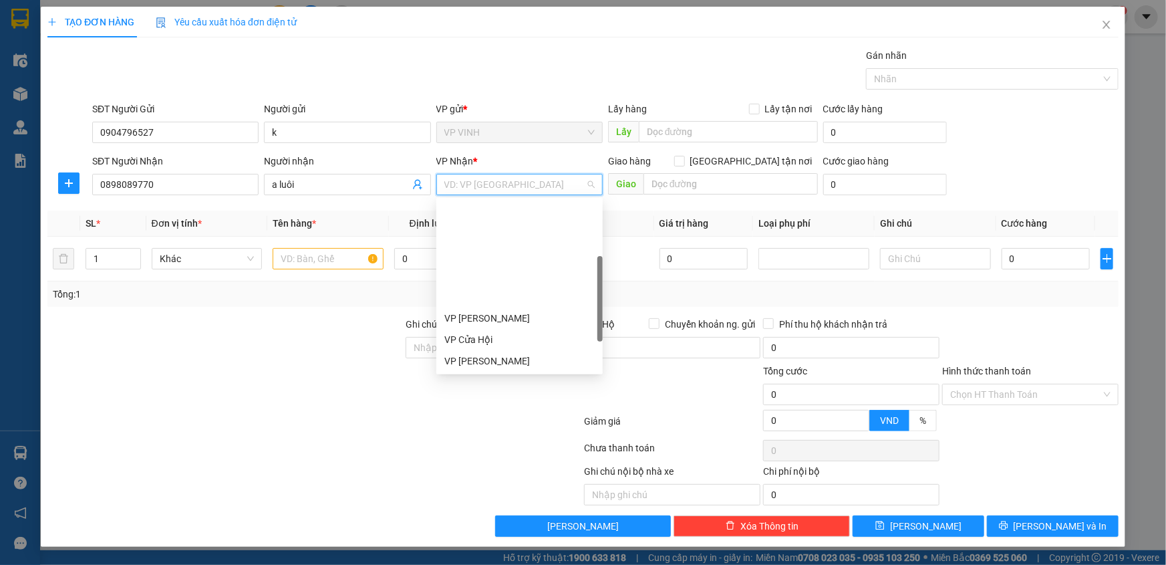
scroll to position [121, 0]
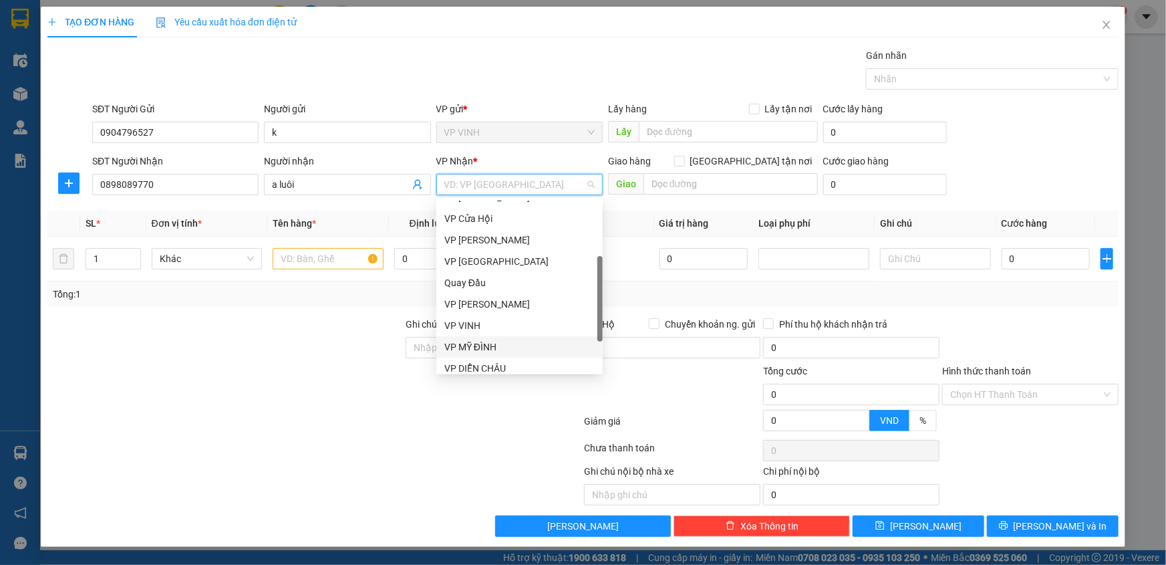
click at [489, 345] on div "VP MỸ ĐÌNH" at bounding box center [519, 346] width 150 height 15
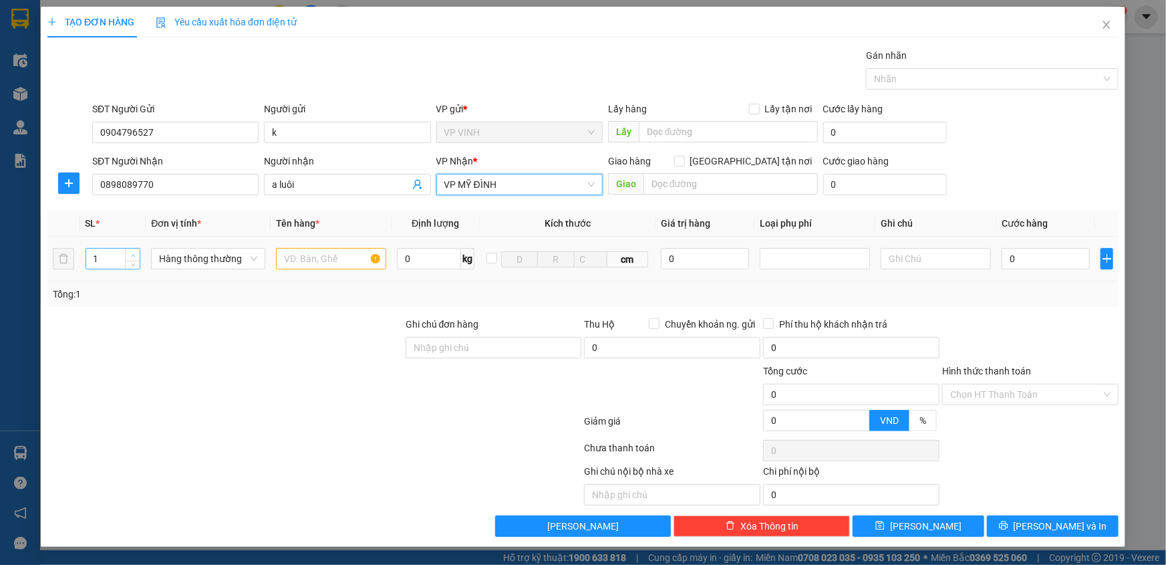
click at [134, 255] on icon "up" at bounding box center [133, 255] width 4 height 3
type input "2"
click at [302, 251] on input "text" at bounding box center [331, 258] width 110 height 21
drag, startPoint x: 322, startPoint y: 184, endPoint x: 273, endPoint y: 184, distance: 48.8
click at [273, 184] on input "a luôi" at bounding box center [340, 184] width 137 height 15
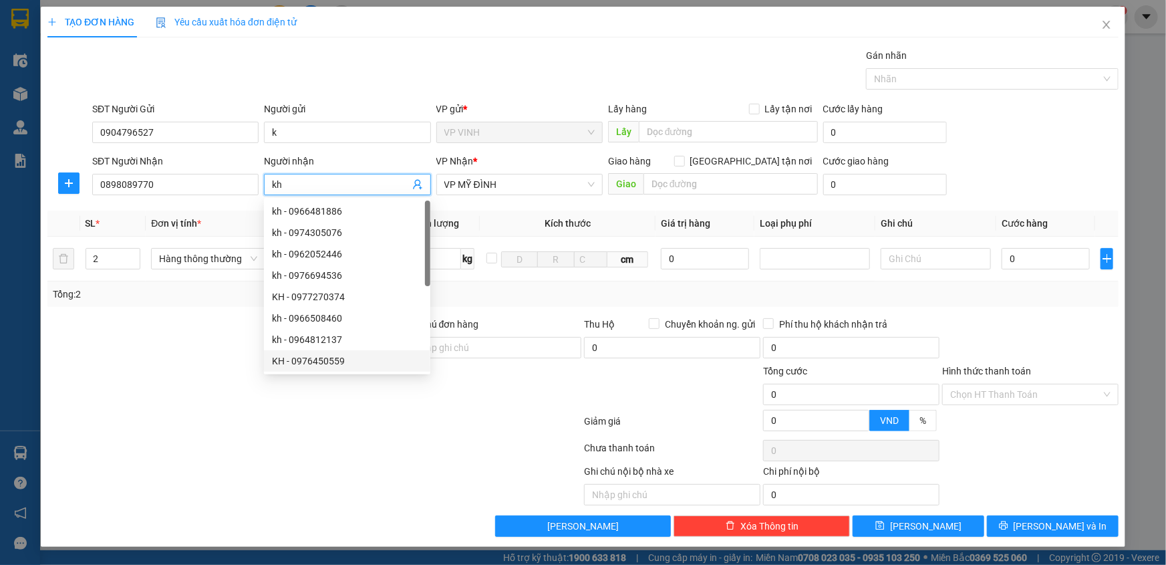
type input "kh"
click at [233, 364] on div at bounding box center [225, 387] width 358 height 47
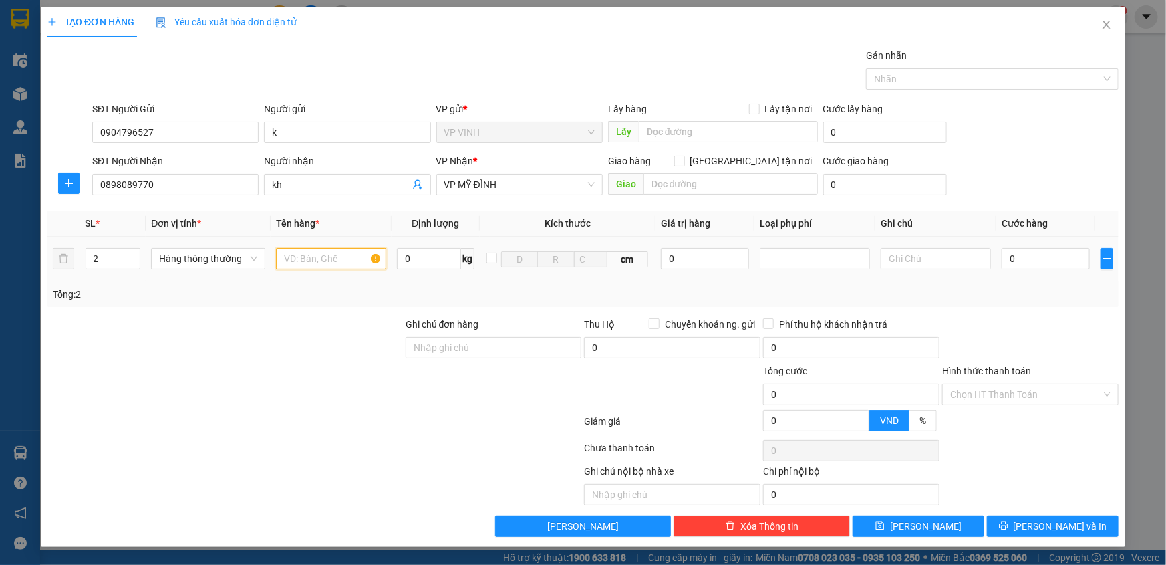
click at [288, 265] on input "text" at bounding box center [331, 258] width 110 height 21
type input "thực phẩm"
click at [1038, 260] on input "0" at bounding box center [1046, 258] width 88 height 21
type input "8"
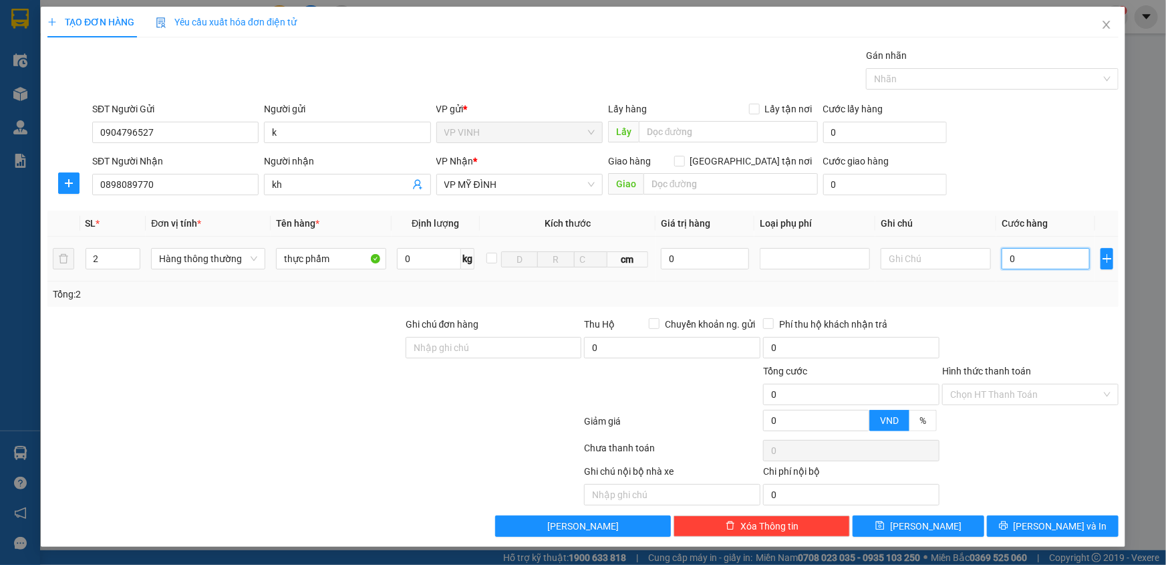
type input "8"
type input "80"
type input "80.000"
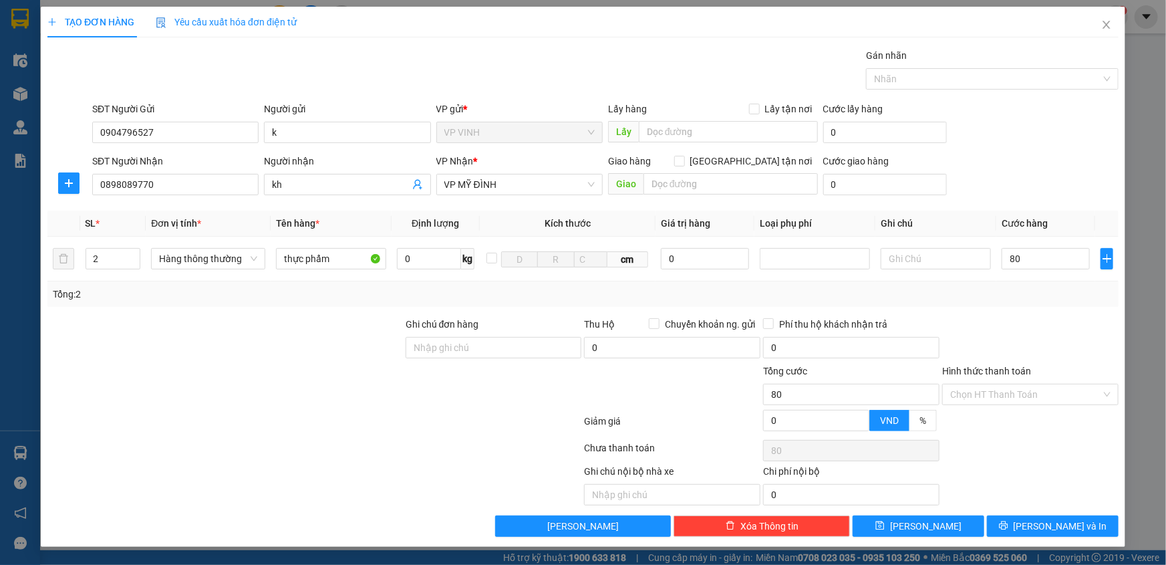
type input "80.000"
click at [1034, 296] on div "Tổng: 2" at bounding box center [583, 294] width 1061 height 15
click at [1064, 527] on span "[PERSON_NAME] và In" at bounding box center [1061, 526] width 94 height 15
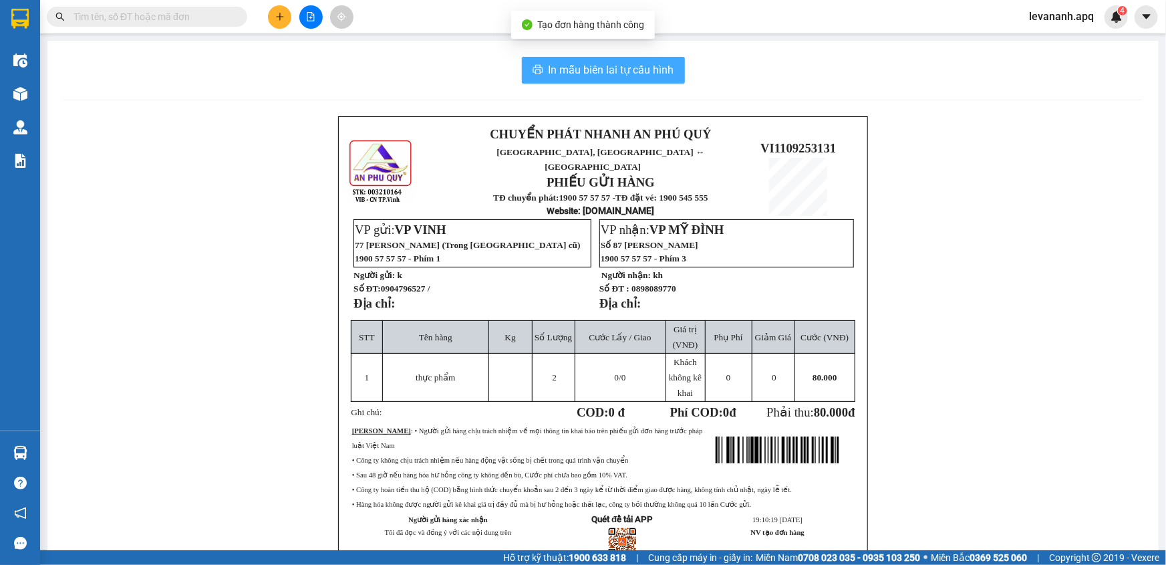
click at [628, 70] on span "In mẫu biên lai tự cấu hình" at bounding box center [612, 69] width 126 height 17
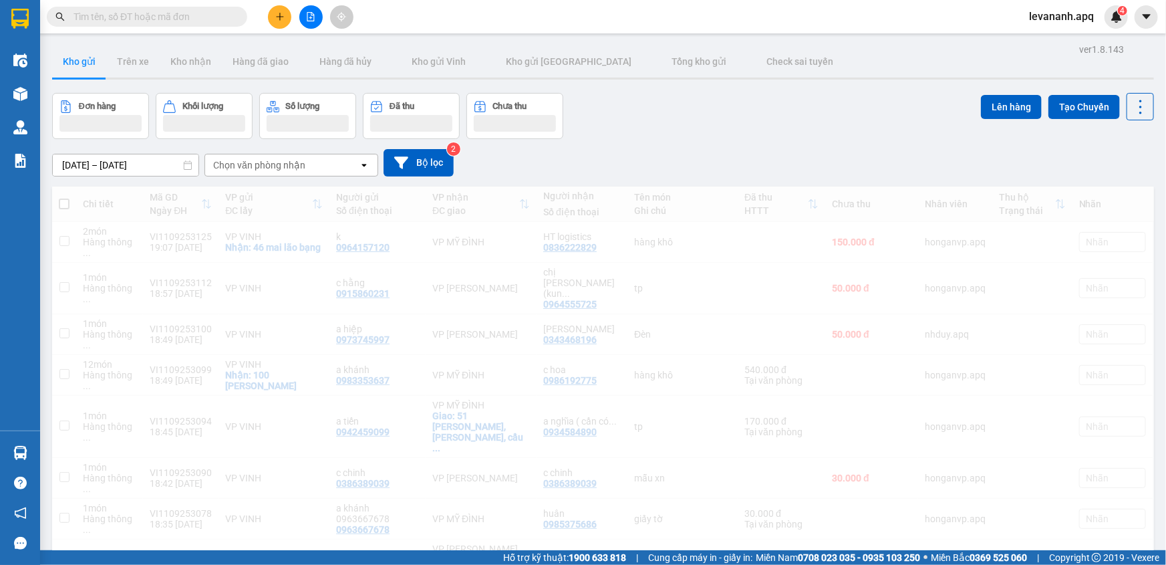
click at [226, 17] on input "text" at bounding box center [153, 16] width 158 height 15
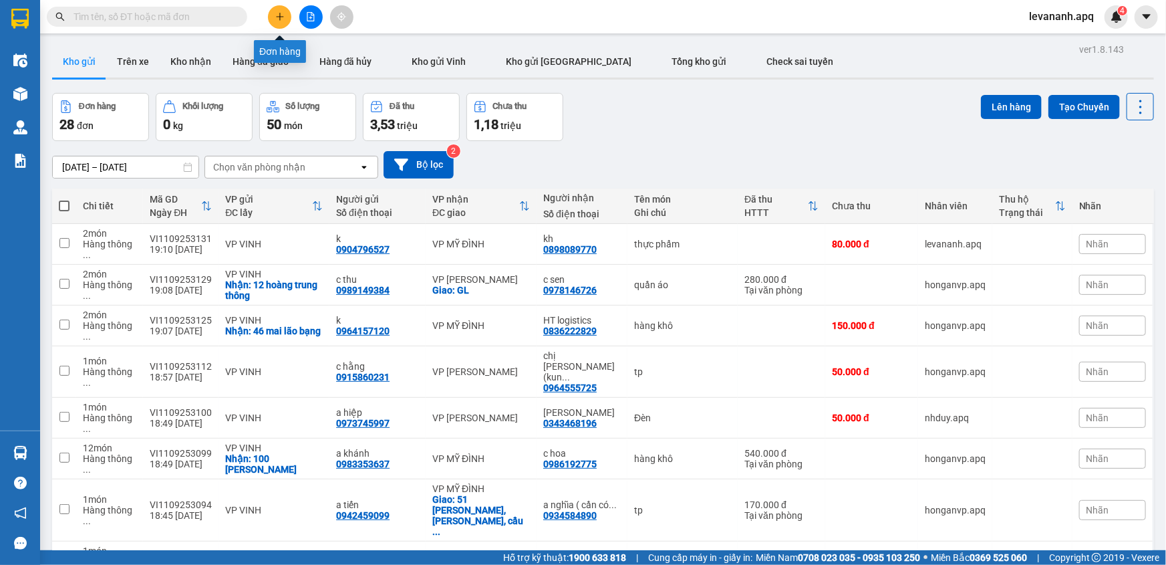
click at [278, 8] on button at bounding box center [279, 16] width 23 height 23
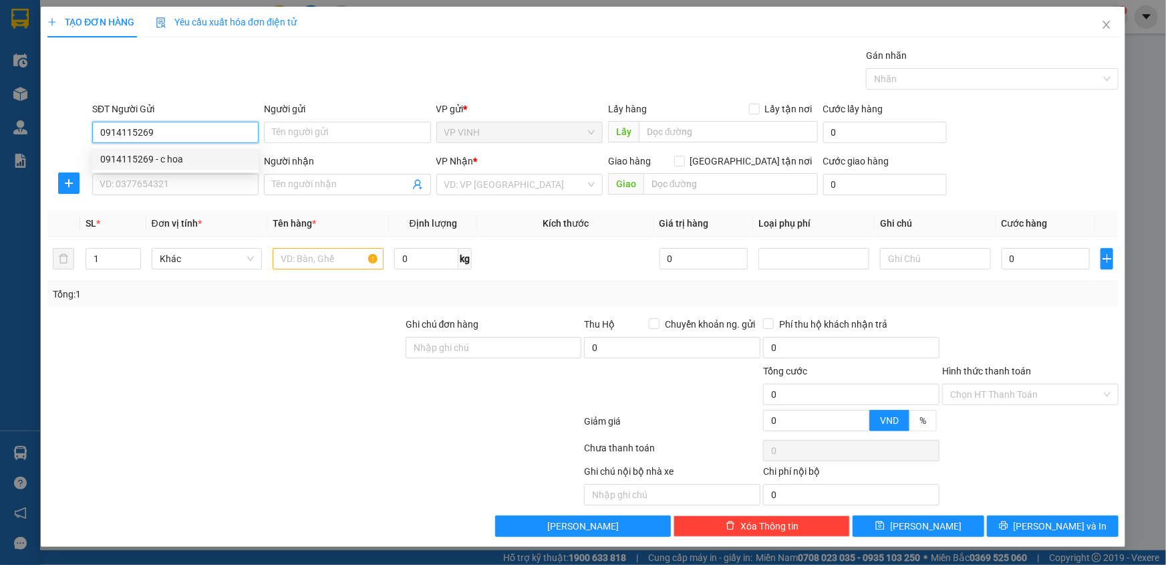
type input "0914115269"
click at [138, 142] on div "SĐT Người Gửi 0914115269" at bounding box center [175, 125] width 166 height 47
click at [150, 150] on form "SĐT Người Gửi 0914115269 Người gửi Tên người gửi VP gửi * VP VINH Lấy hàng Lấy …" at bounding box center [582, 151] width 1071 height 99
click at [148, 132] on input "0914115269" at bounding box center [175, 132] width 166 height 21
click at [160, 162] on div "0914115269 - c hoa" at bounding box center [175, 159] width 150 height 15
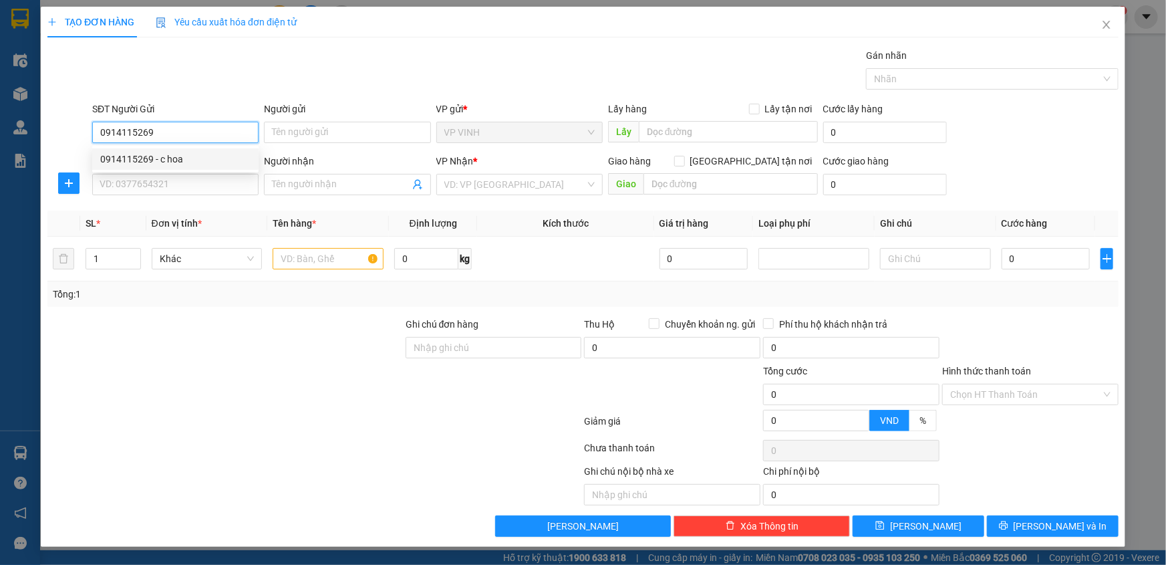
type input "c hoa"
click at [160, 174] on input "SĐT Người Nhận" at bounding box center [175, 184] width 166 height 21
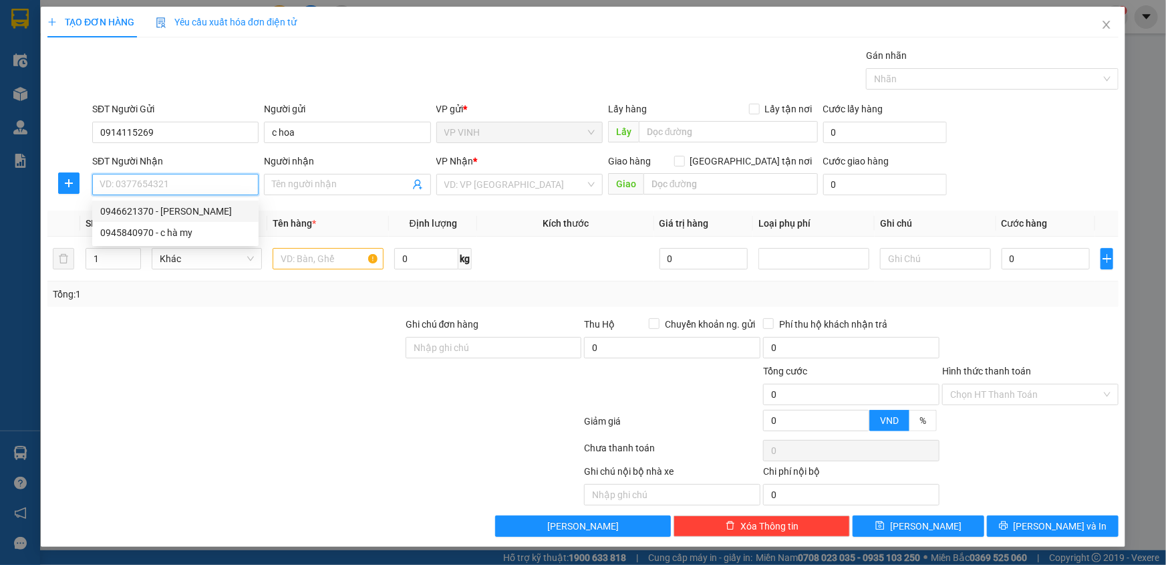
click at [160, 207] on div "0946621370 - hà phương" at bounding box center [175, 211] width 150 height 15
type input "0946621370"
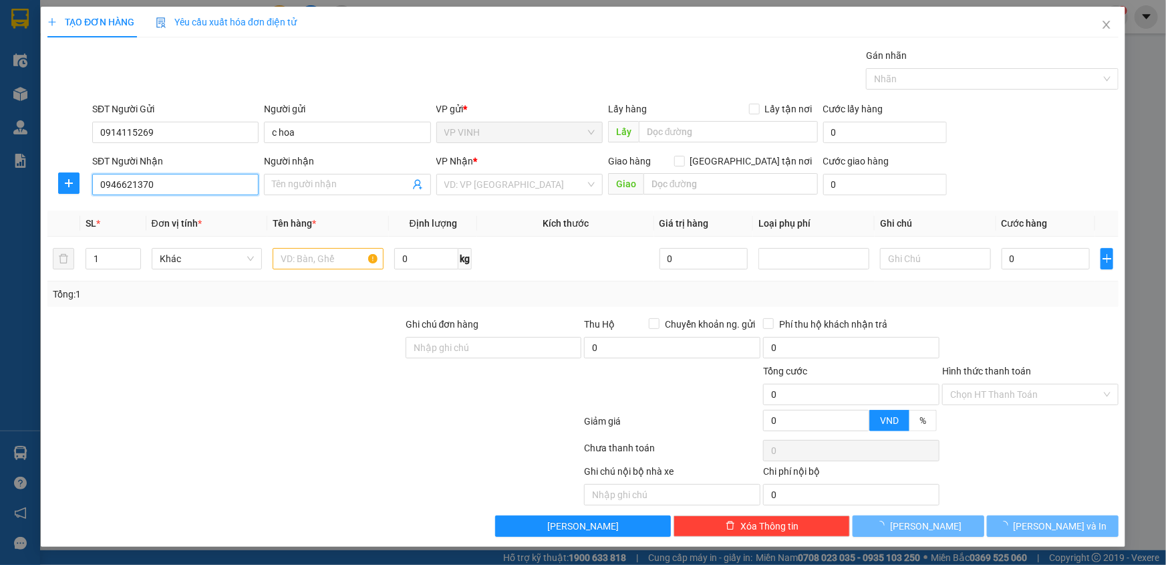
type input "hà phương"
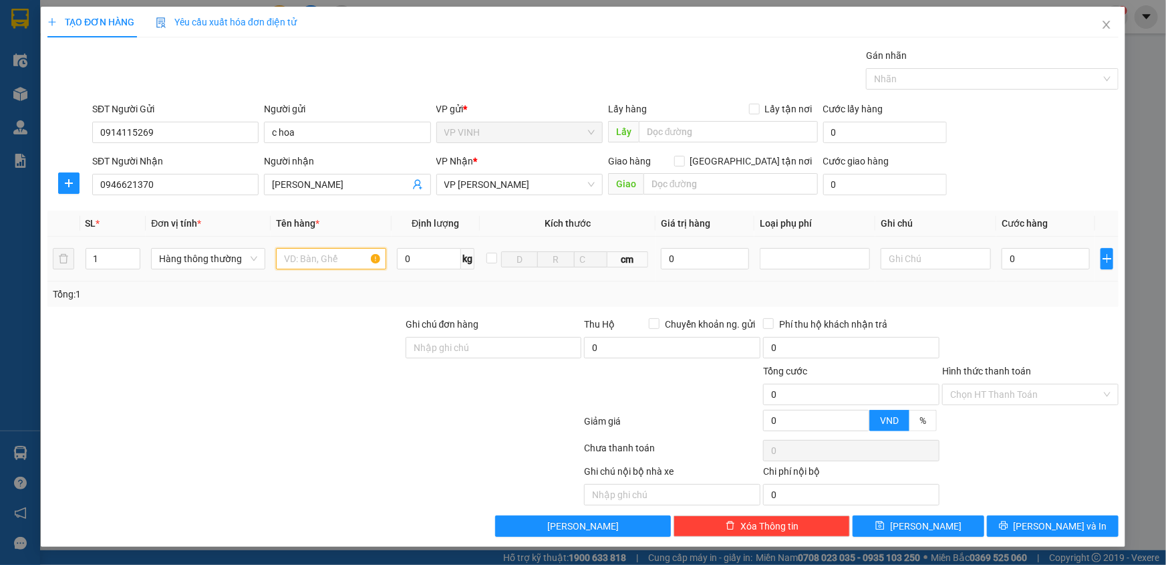
click at [303, 262] on input "text" at bounding box center [331, 258] width 110 height 21
type input "thực phẩm 9 có trứng vận chuyển bể vỡ nhà xe k chịu trách nhiệm )"
click at [1043, 256] on input "0" at bounding box center [1046, 258] width 88 height 21
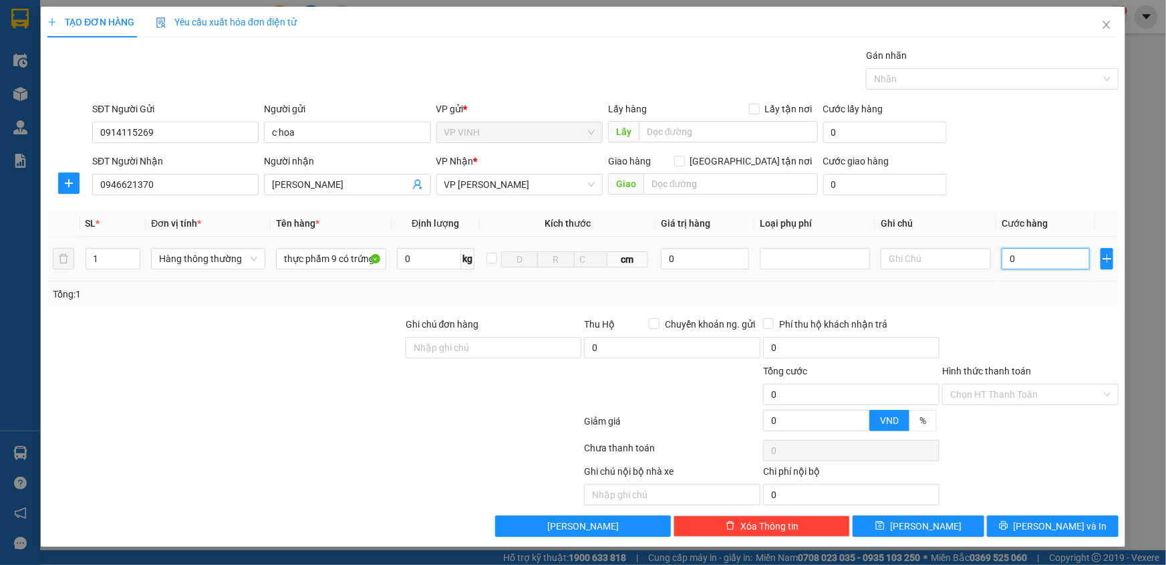
type input "5"
type input "50"
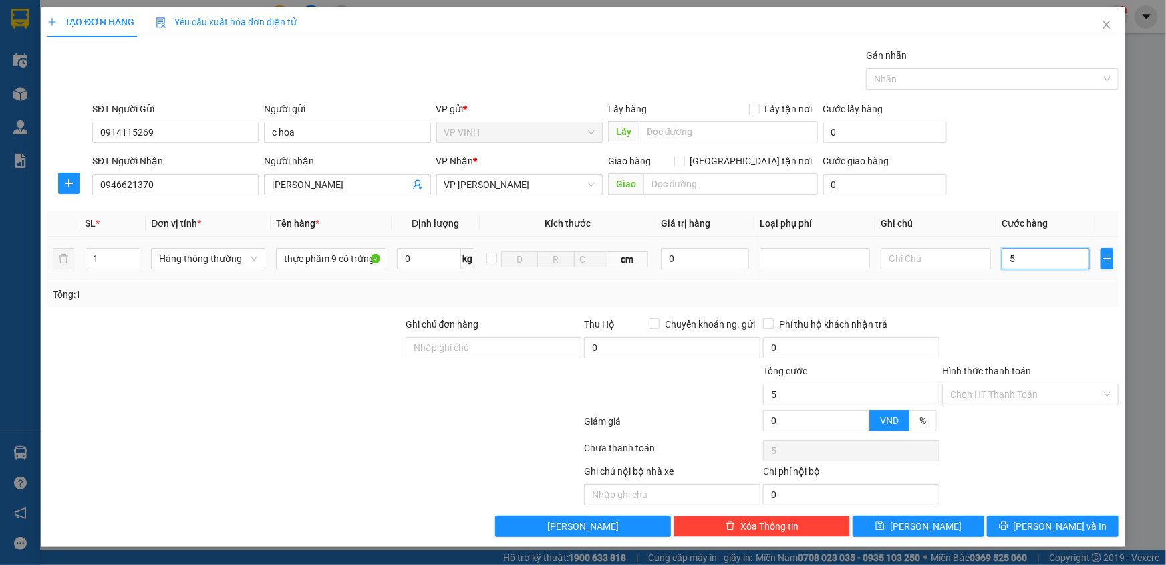
type input "50"
click at [1049, 317] on div at bounding box center [1030, 340] width 179 height 47
type input "50.000"
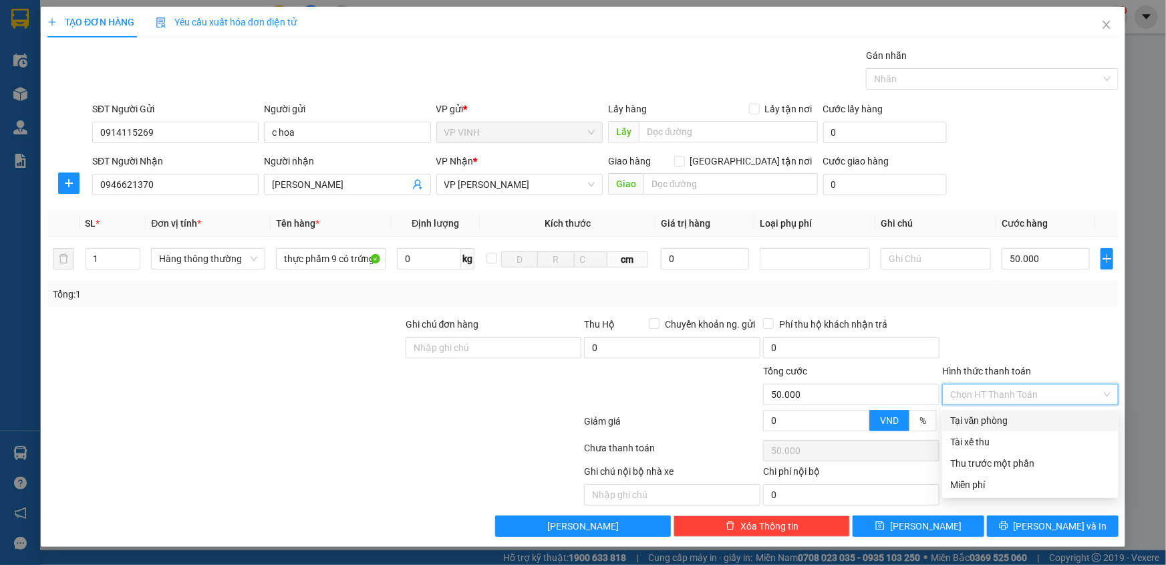
click at [1000, 395] on input "Hình thức thanh toán" at bounding box center [1025, 394] width 151 height 20
click at [998, 420] on div "Tại văn phòng" at bounding box center [1030, 420] width 160 height 15
type input "0"
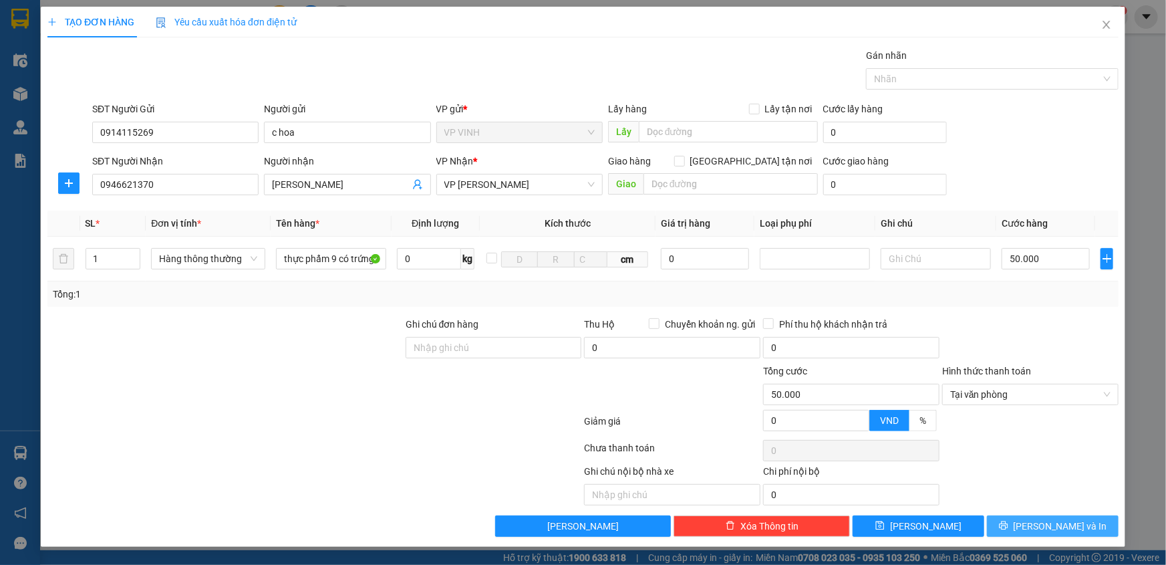
click at [1049, 519] on span "[PERSON_NAME] và In" at bounding box center [1061, 526] width 94 height 15
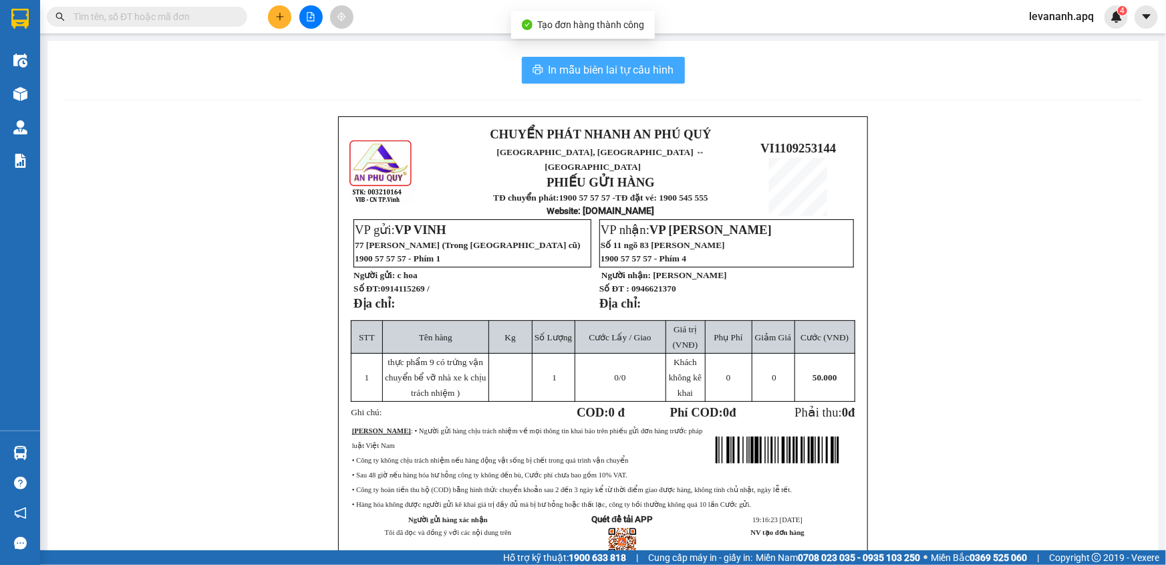
click at [666, 80] on button "In mẫu biên lai tự cấu hình" at bounding box center [603, 70] width 163 height 27
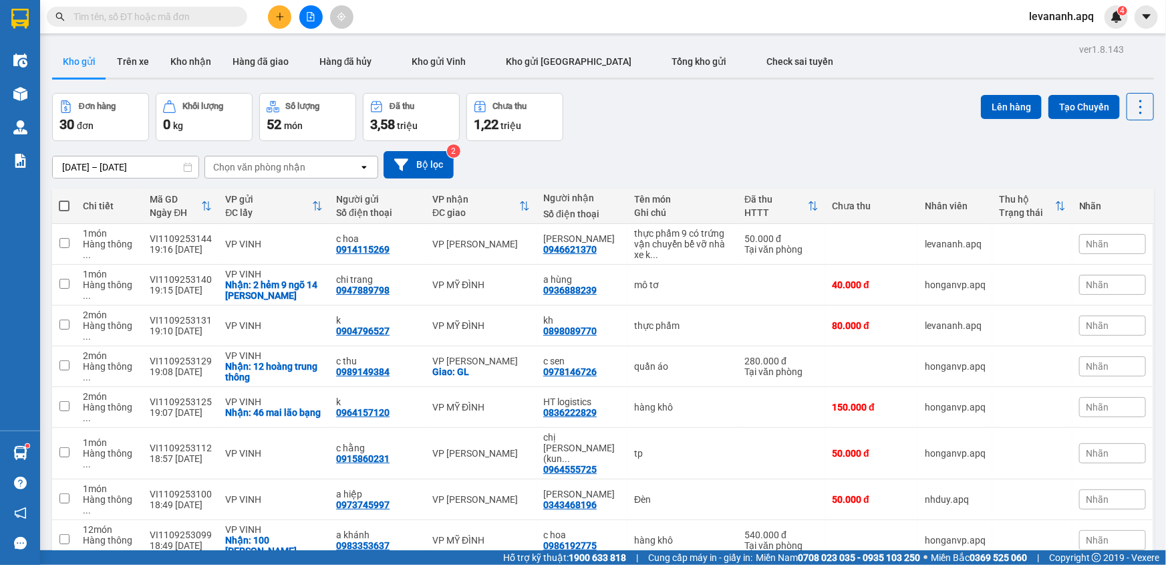
click at [154, 25] on span at bounding box center [147, 17] width 200 height 20
click at [152, 10] on input "text" at bounding box center [153, 16] width 158 height 15
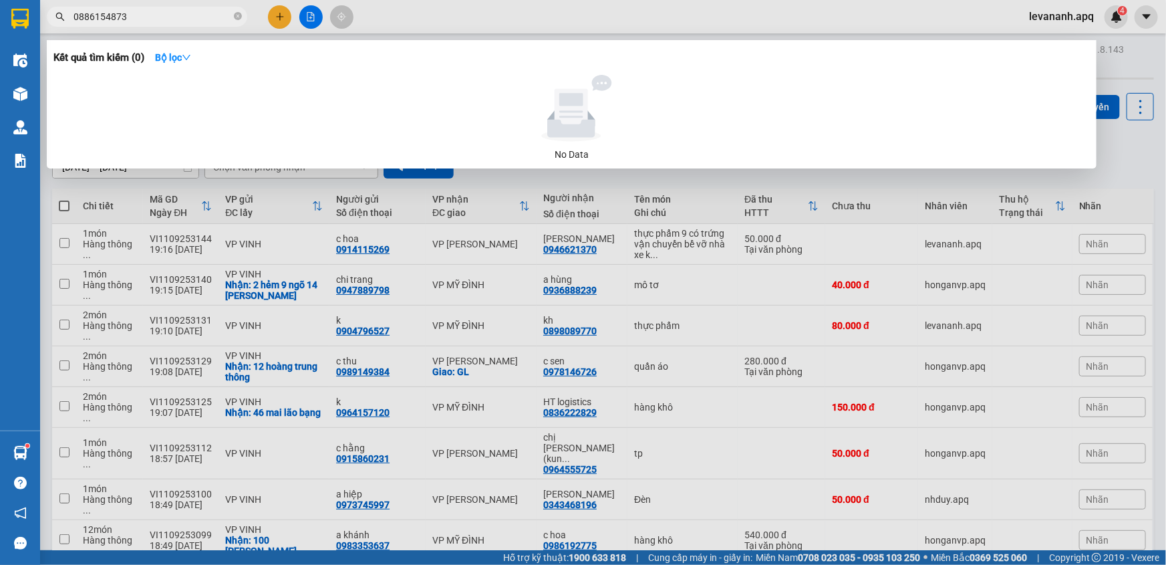
type input "0886154873"
click at [837, 190] on div at bounding box center [583, 282] width 1166 height 565
click at [164, 7] on span "0886154873" at bounding box center [147, 17] width 200 height 20
click at [1144, 136] on div at bounding box center [583, 282] width 1166 height 565
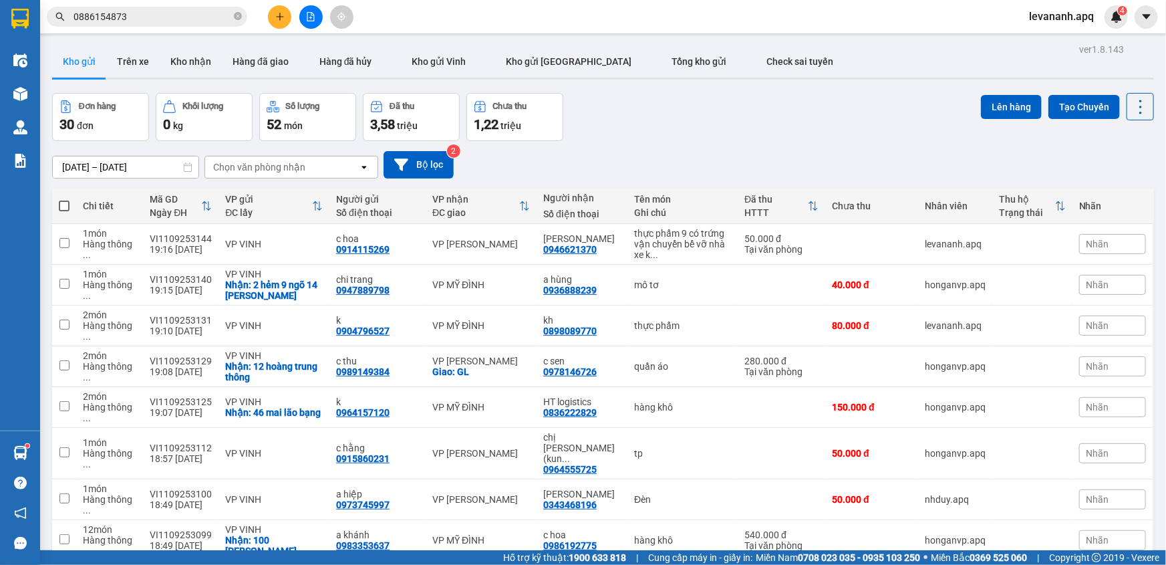
click at [41, 446] on main "ver 1.8.143 Kho gửi Trên xe Kho nhận Hàng đã giao Hàng đã hủy Kho gửi Vinh Kho …" at bounding box center [583, 275] width 1166 height 550
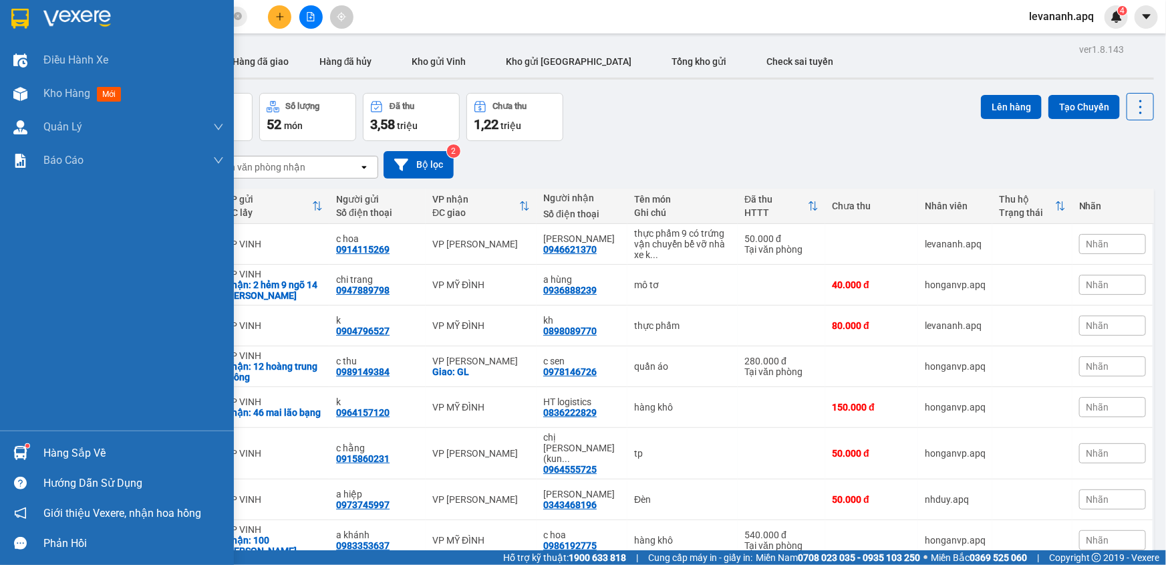
click at [26, 459] on img at bounding box center [20, 453] width 14 height 14
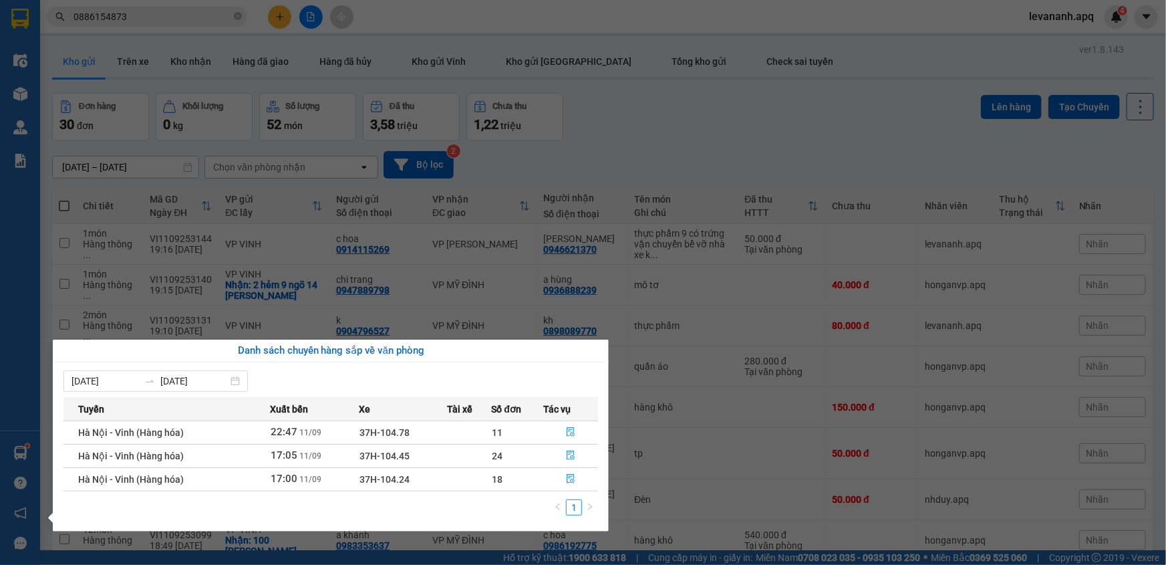
click at [642, 168] on section "Kết quả tìm kiếm ( 0 ) Bộ lọc No Data 0886154873 levananh.apq 4 Điều hành xe Kh…" at bounding box center [583, 282] width 1166 height 565
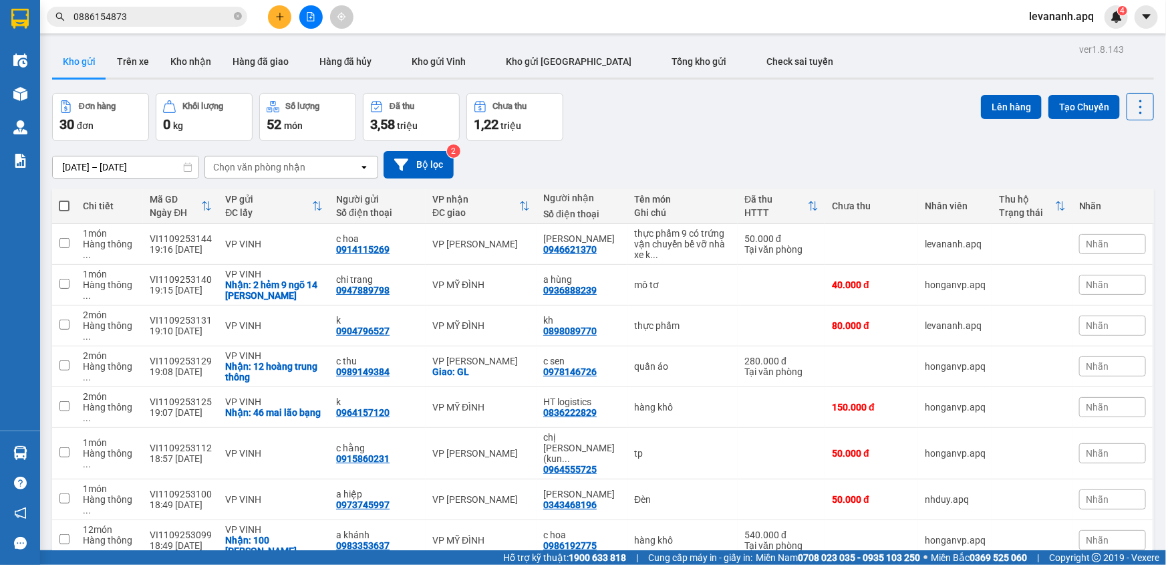
click at [176, 12] on input "0886154873" at bounding box center [153, 16] width 158 height 15
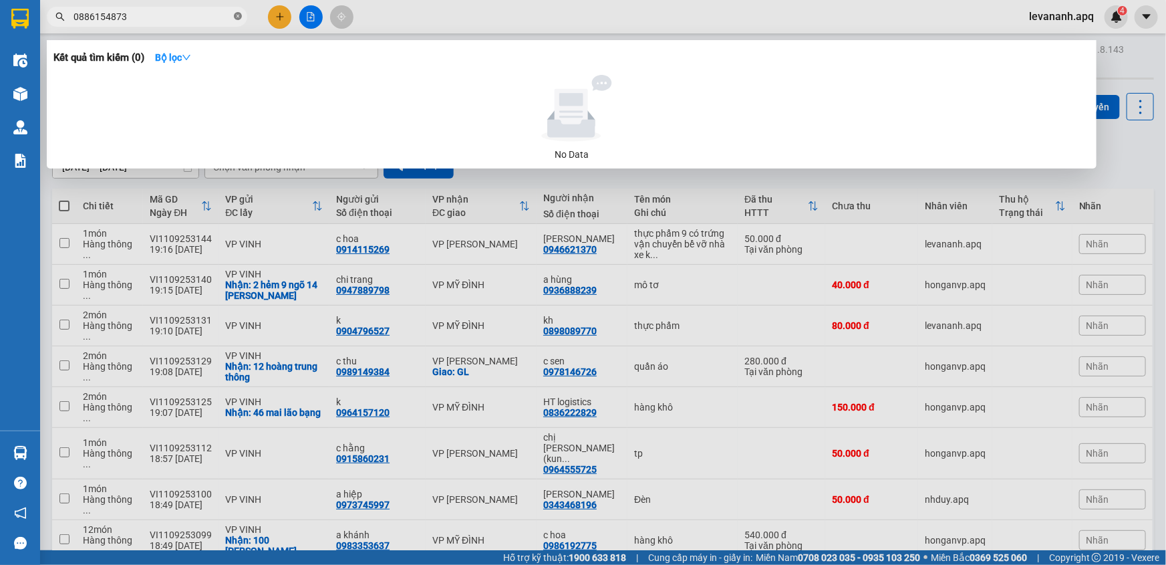
click at [241, 15] on icon "close-circle" at bounding box center [238, 16] width 8 height 8
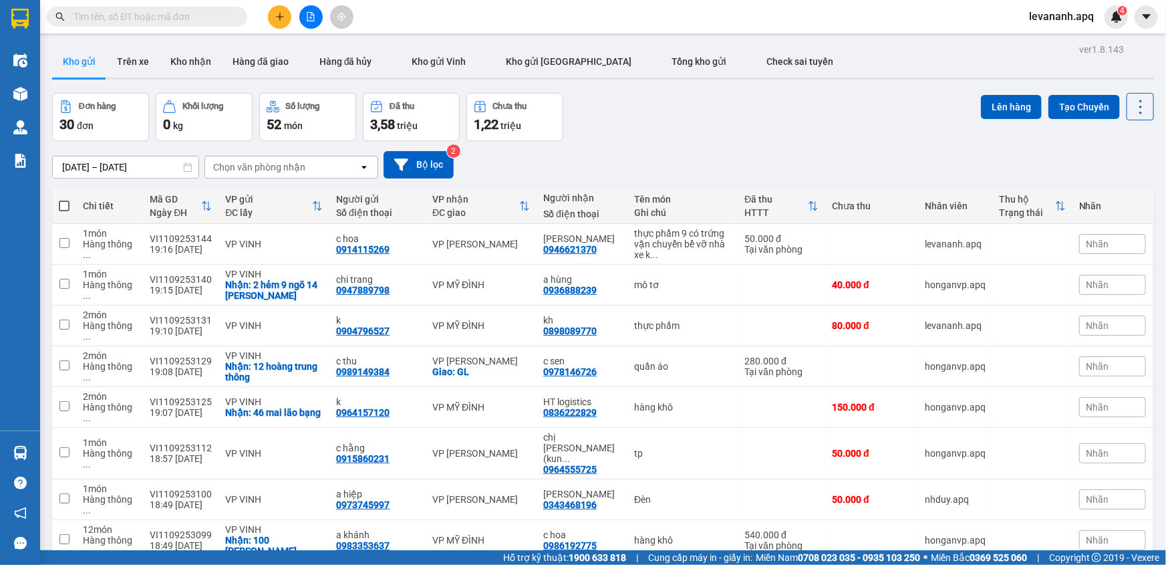
click at [114, 22] on input "text" at bounding box center [153, 16] width 158 height 15
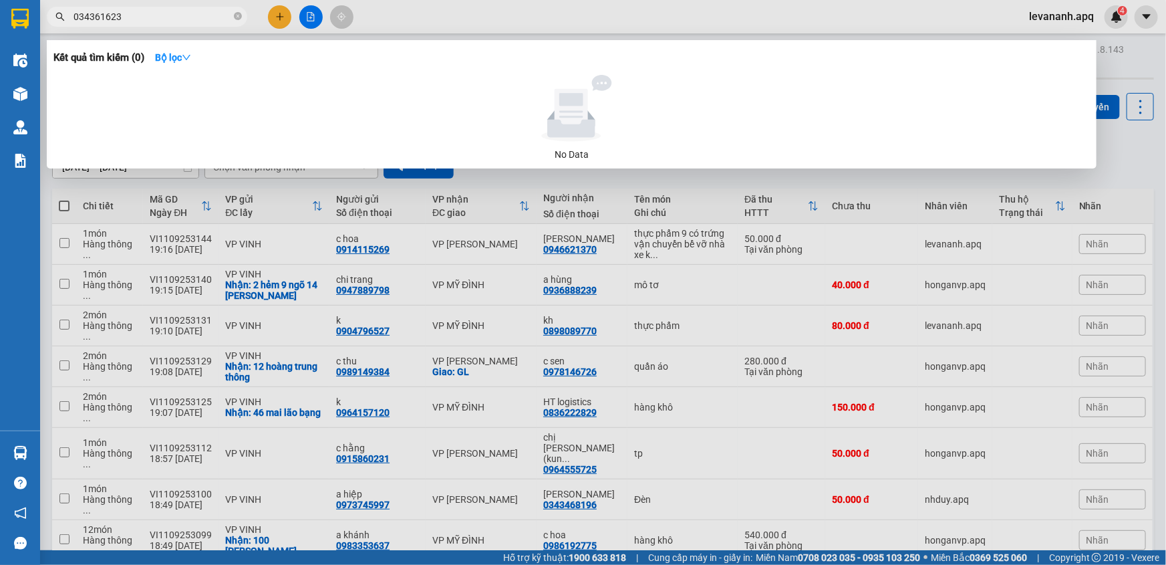
type input "0343616237"
click at [236, 13] on icon "close-circle" at bounding box center [238, 16] width 8 height 8
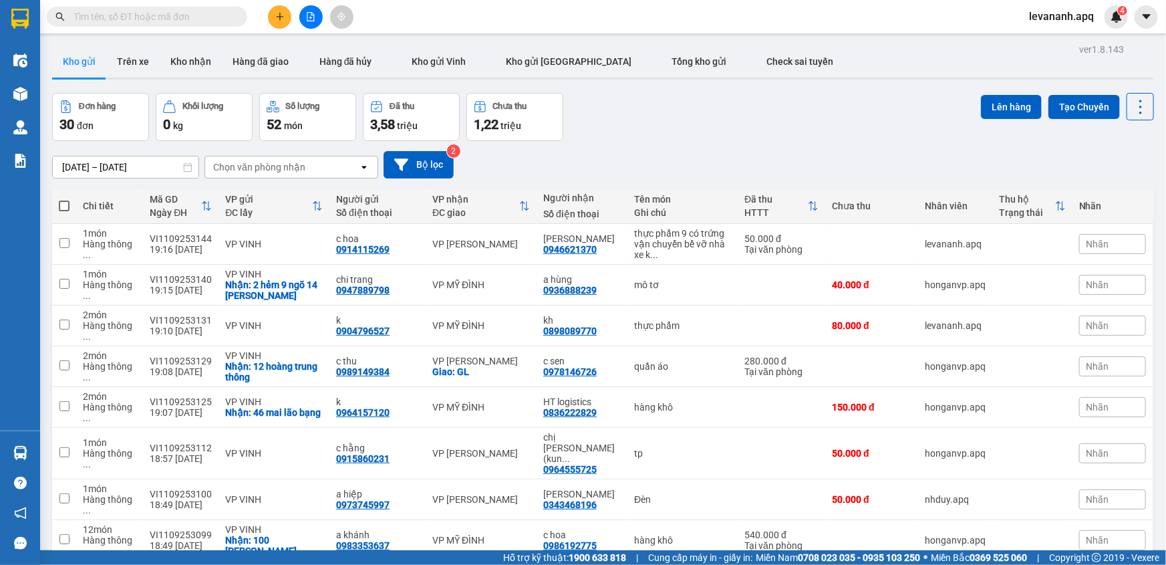
click at [130, 13] on input "text" at bounding box center [153, 16] width 158 height 15
click at [136, 16] on input "text" at bounding box center [153, 16] width 158 height 15
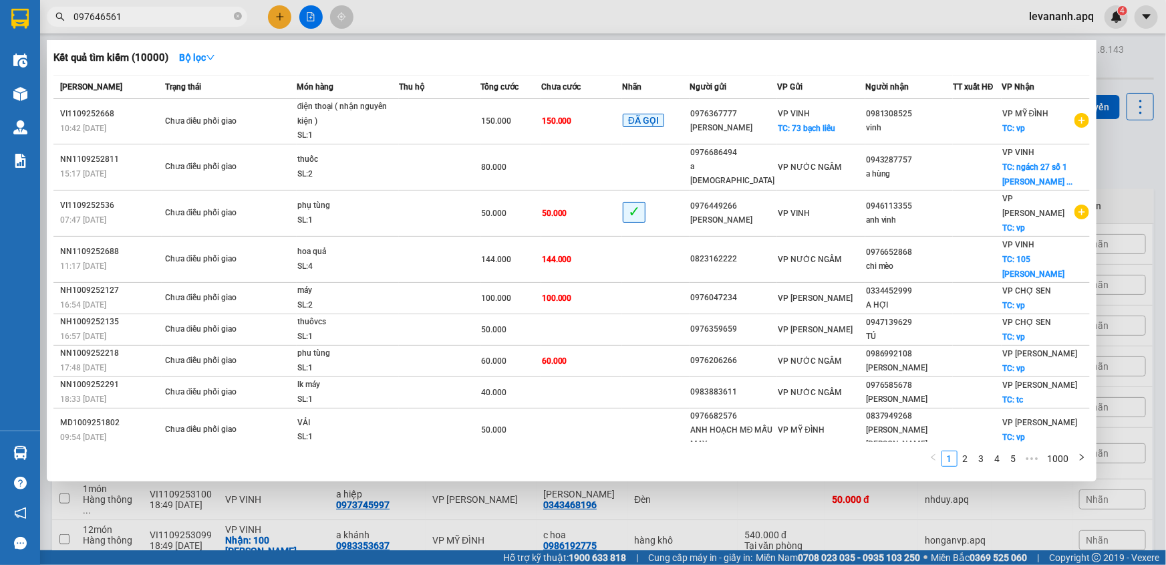
type input "0976465614"
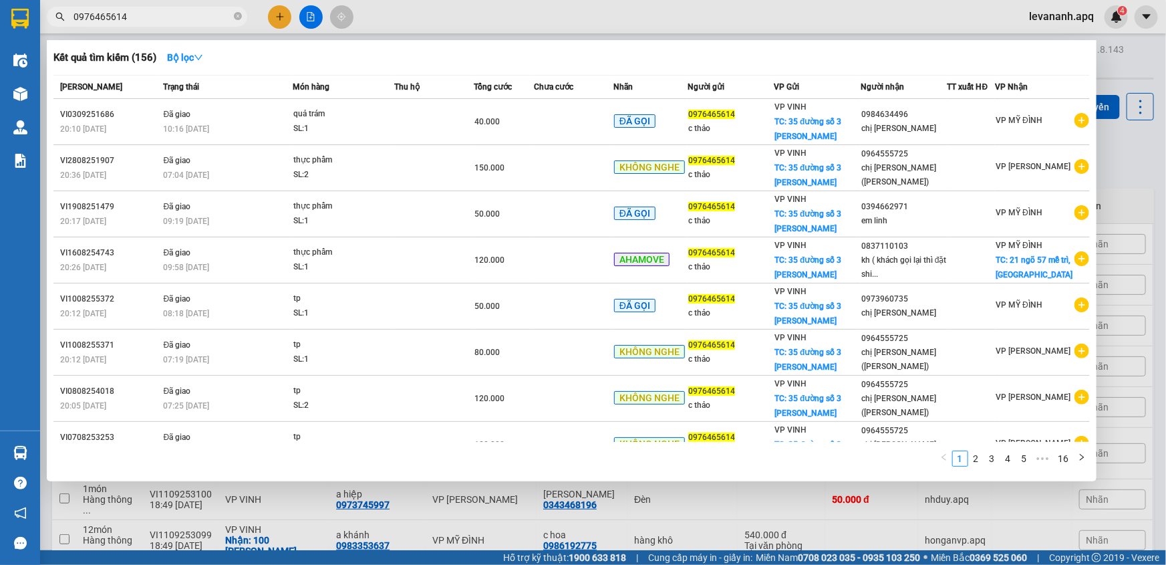
click at [140, 19] on input "0976465614" at bounding box center [153, 16] width 158 height 15
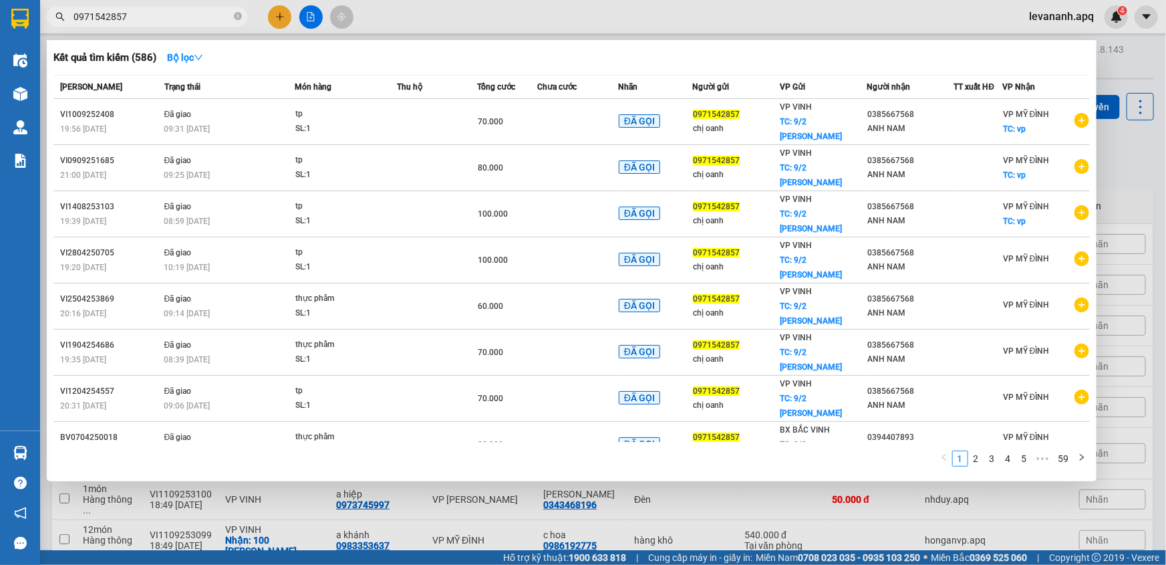
type input "0971542857"
click at [149, 24] on span "0971542857" at bounding box center [147, 17] width 200 height 20
click at [148, 14] on input "0971542857" at bounding box center [153, 16] width 158 height 15
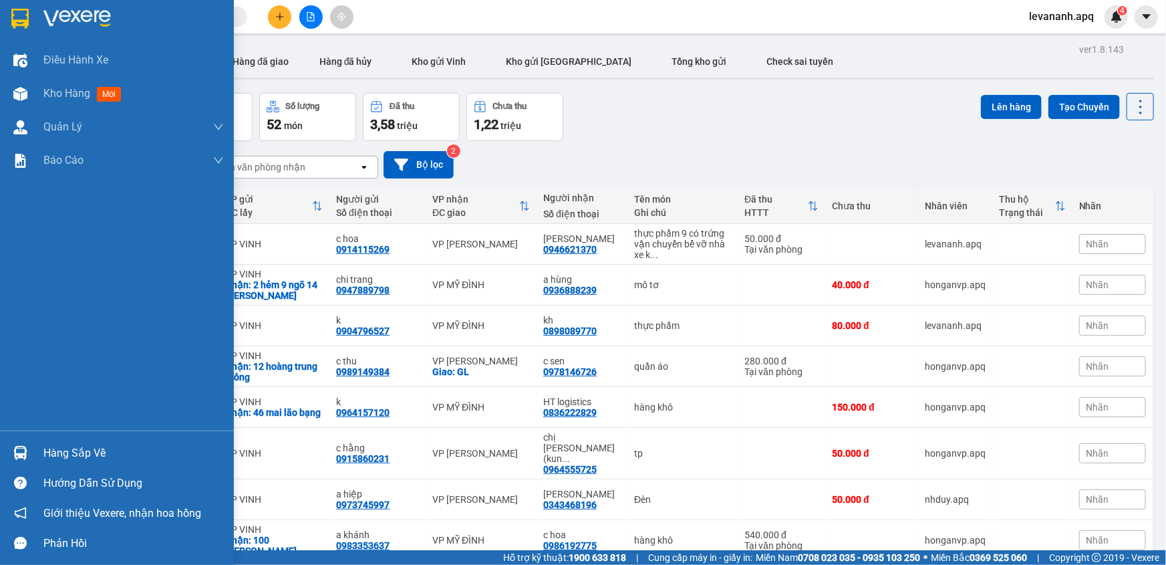
click at [7, 456] on div "Hàng sắp về" at bounding box center [117, 453] width 234 height 30
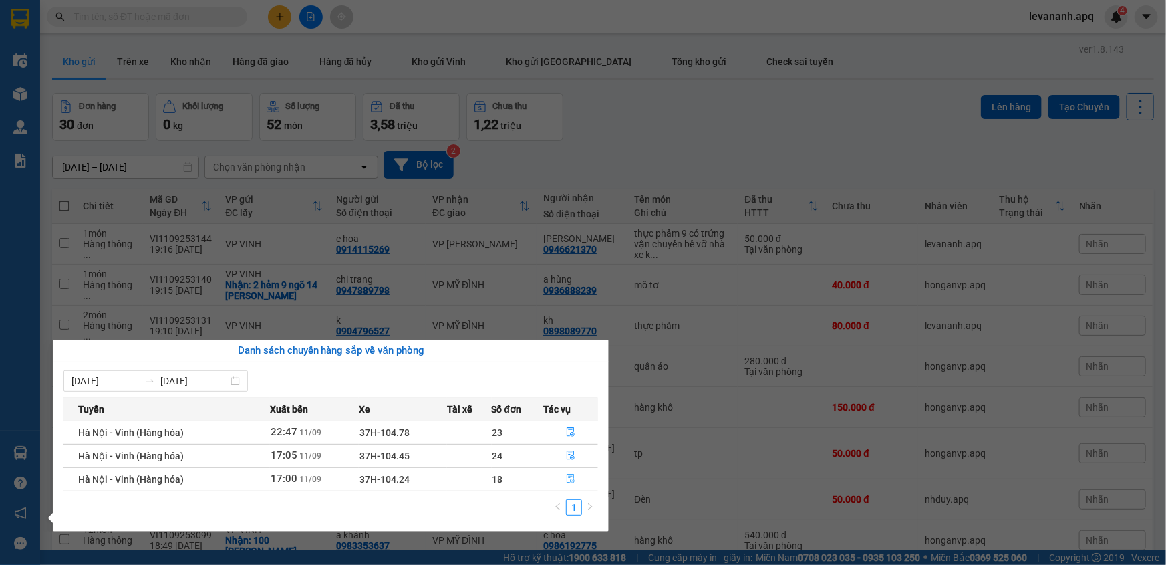
click at [574, 481] on icon "file-done" at bounding box center [571, 478] width 8 height 9
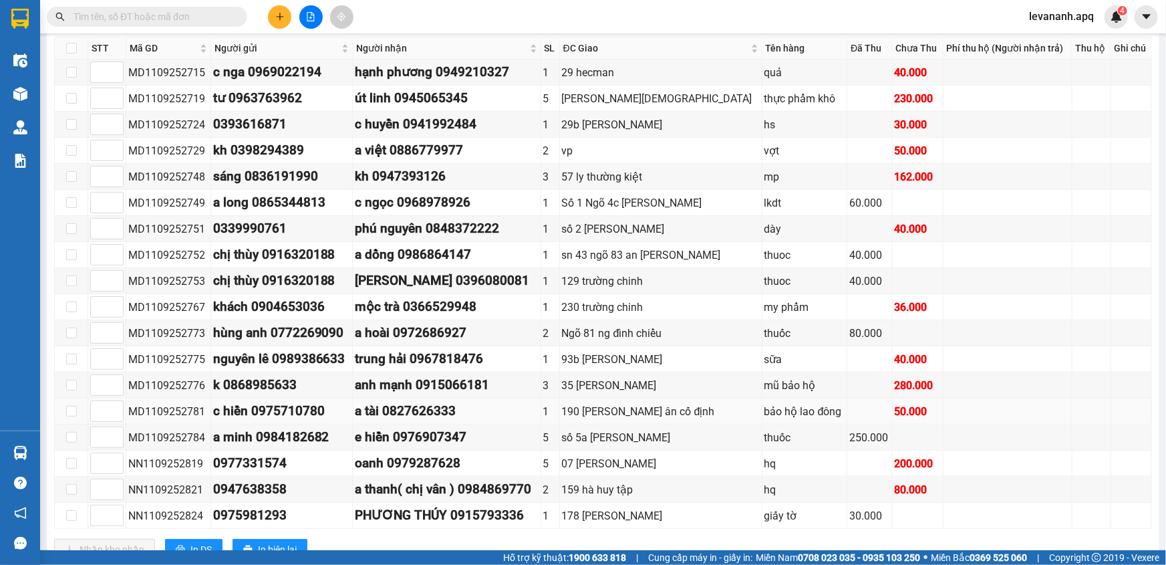
scroll to position [60, 0]
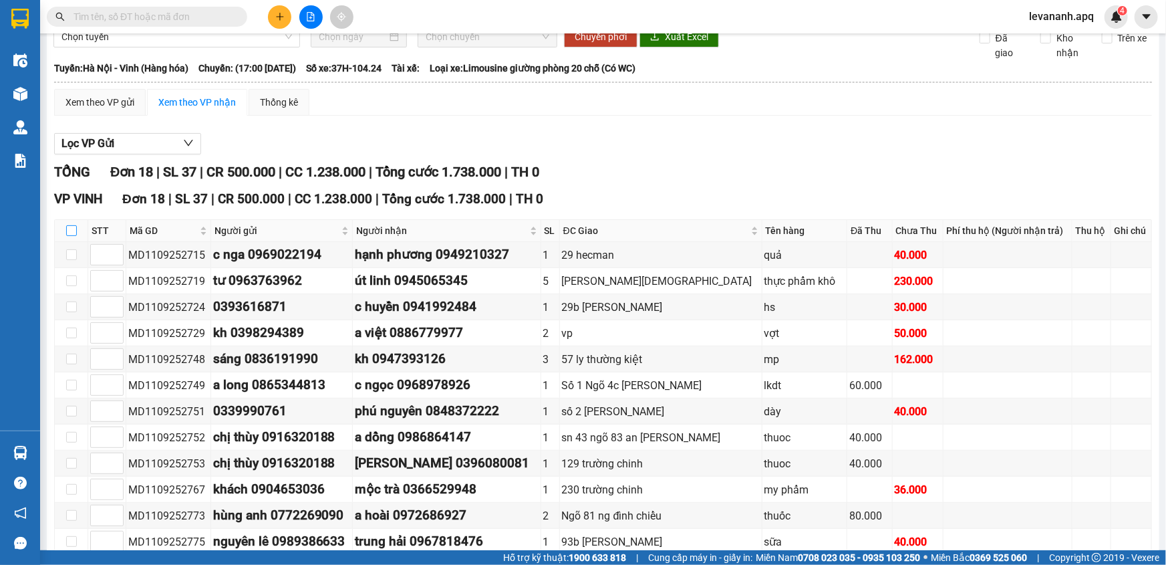
click at [67, 229] on input "checkbox" at bounding box center [71, 230] width 11 height 11
checkbox input "true"
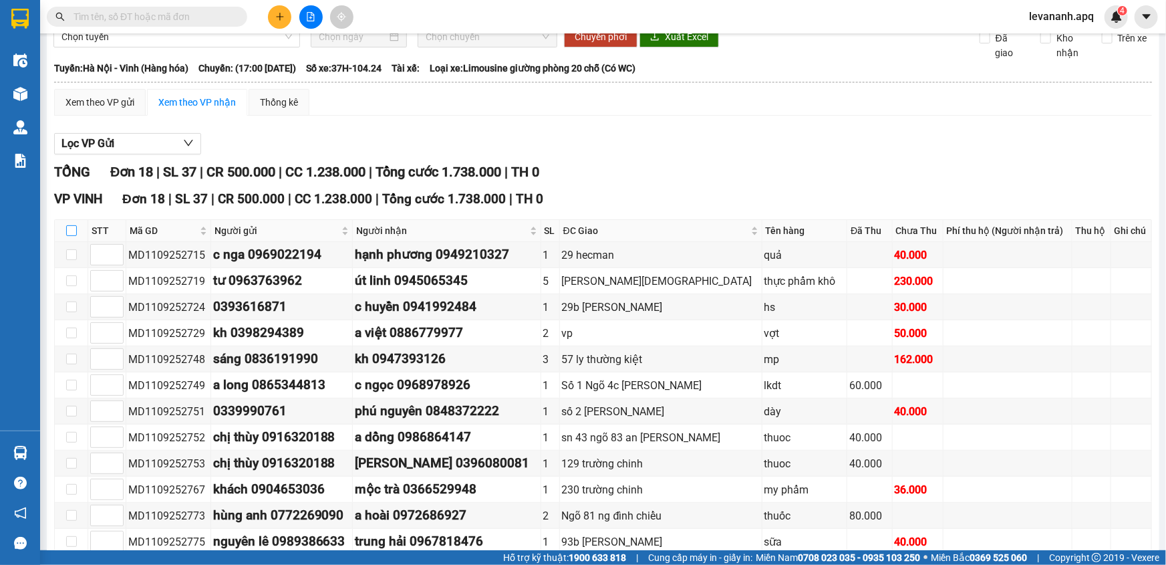
checkbox input "true"
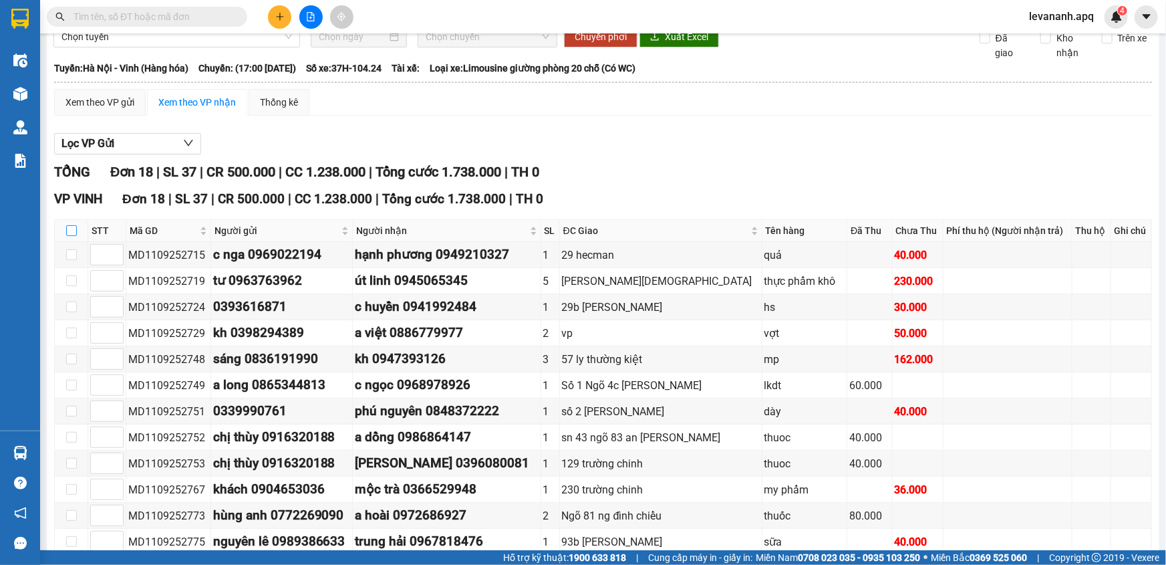
checkbox input "true"
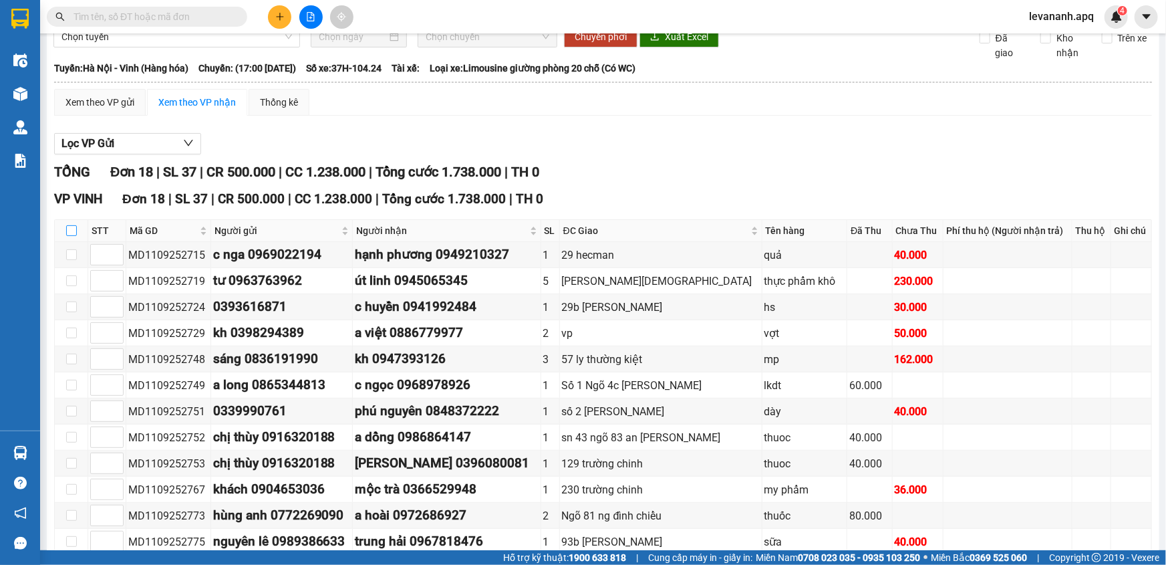
checkbox input "true"
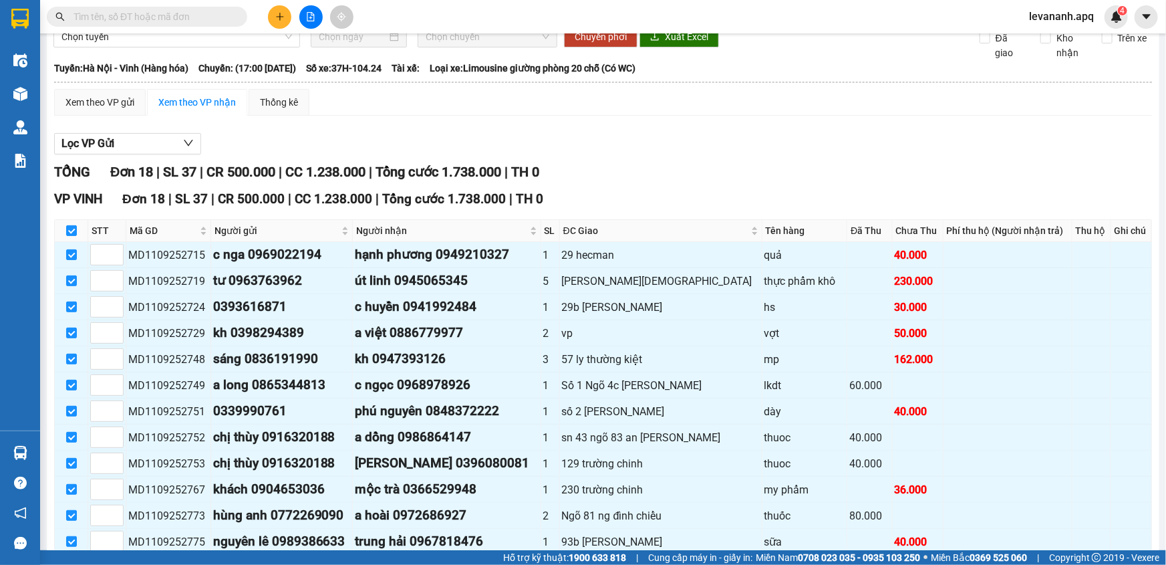
scroll to position [287, 0]
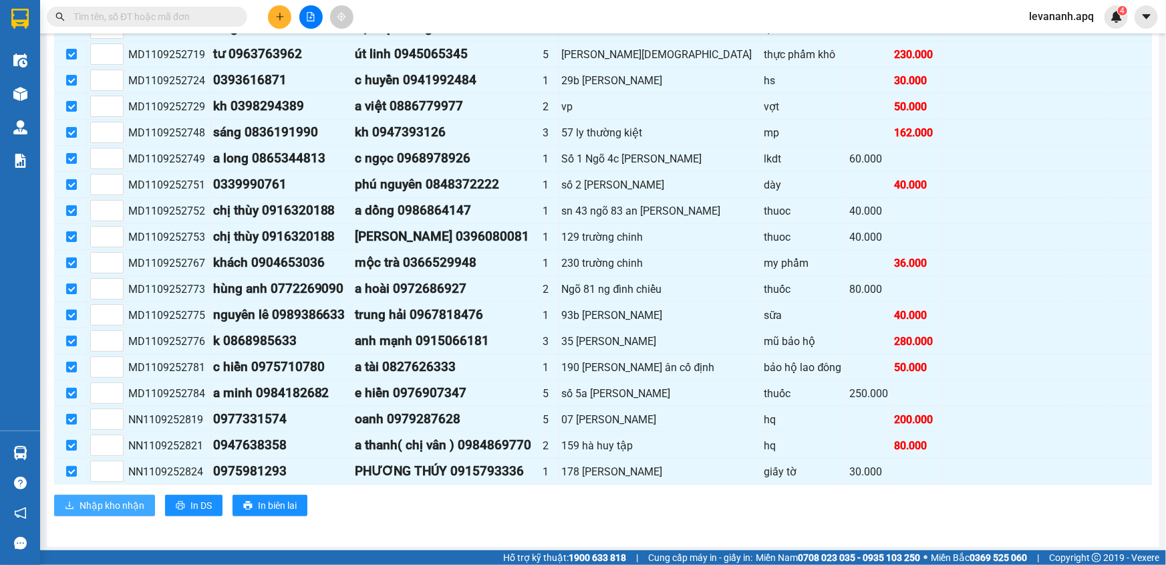
click at [102, 501] on span "Nhập kho nhận" at bounding box center [112, 505] width 65 height 15
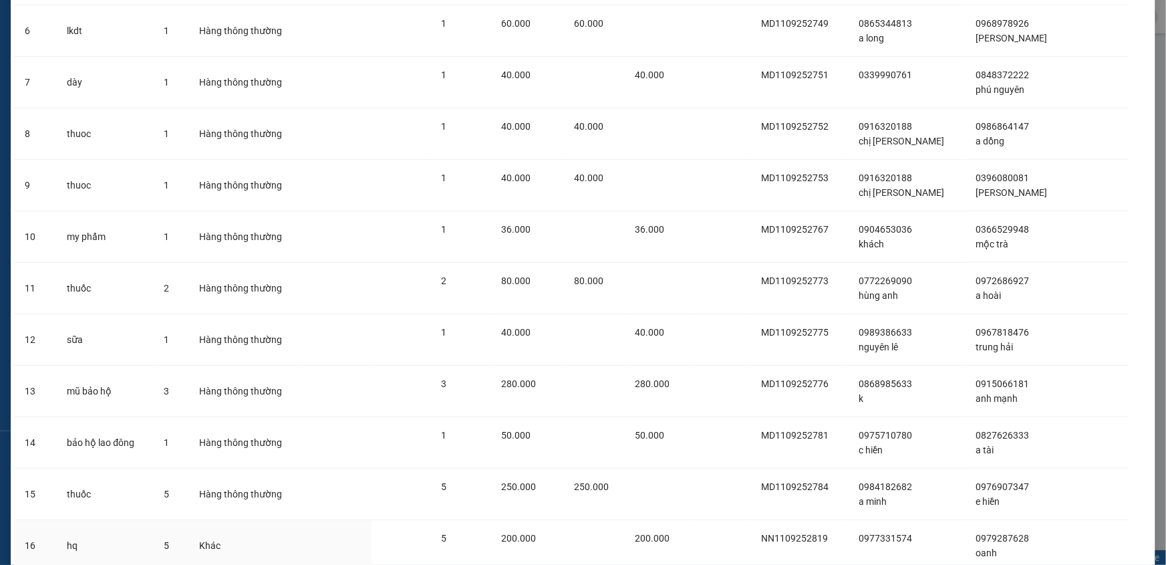
scroll to position [570, 0]
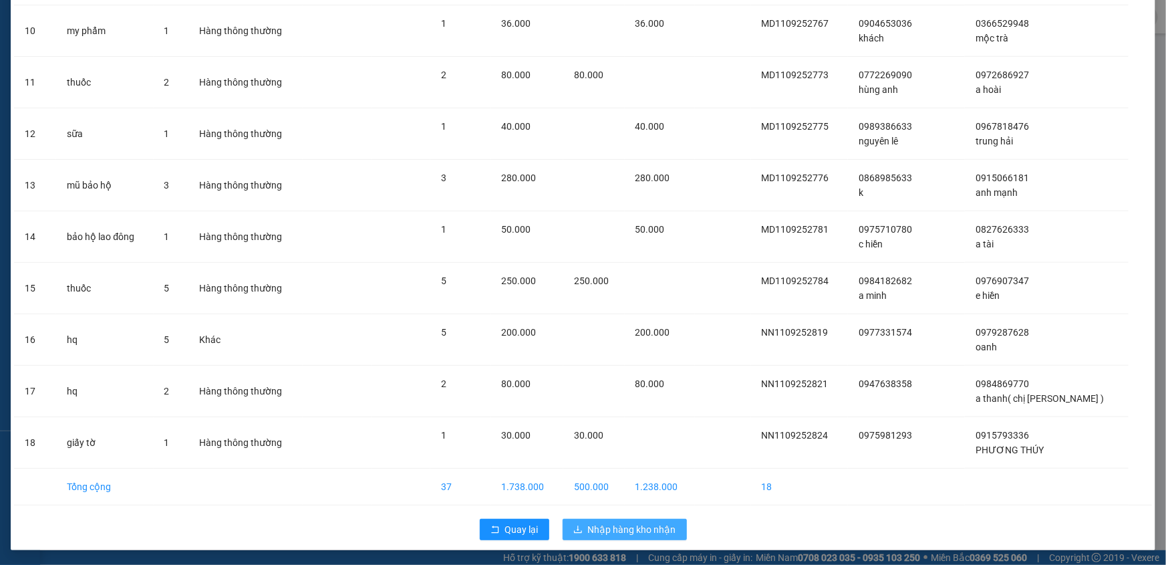
click at [622, 533] on span "Nhập hàng kho nhận" at bounding box center [632, 529] width 88 height 15
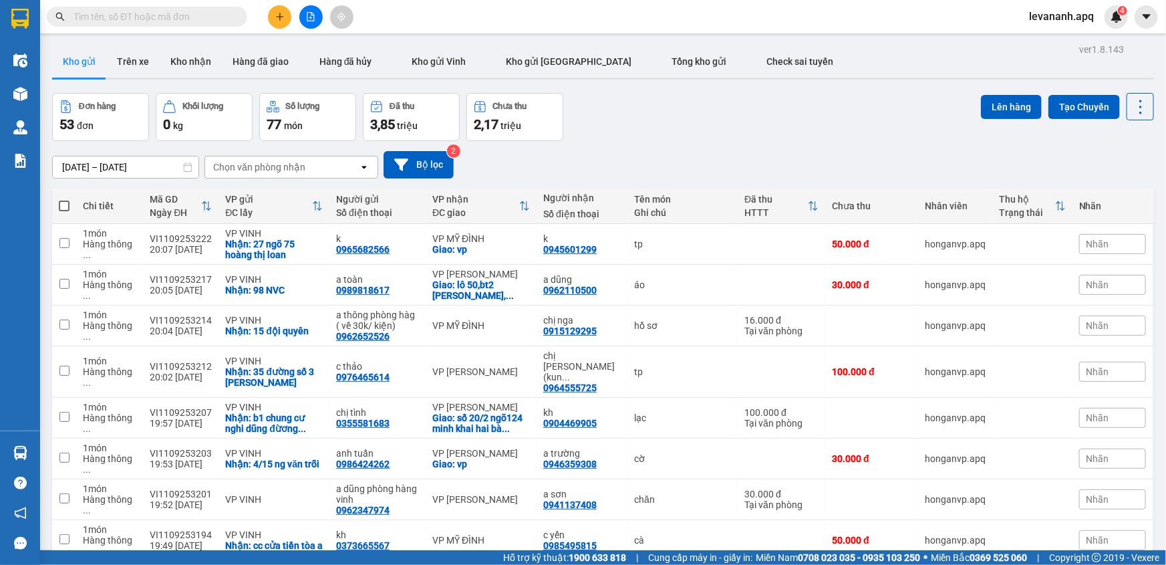
click at [206, 25] on span at bounding box center [147, 17] width 200 height 20
click at [202, 19] on input "text" at bounding box center [153, 16] width 158 height 15
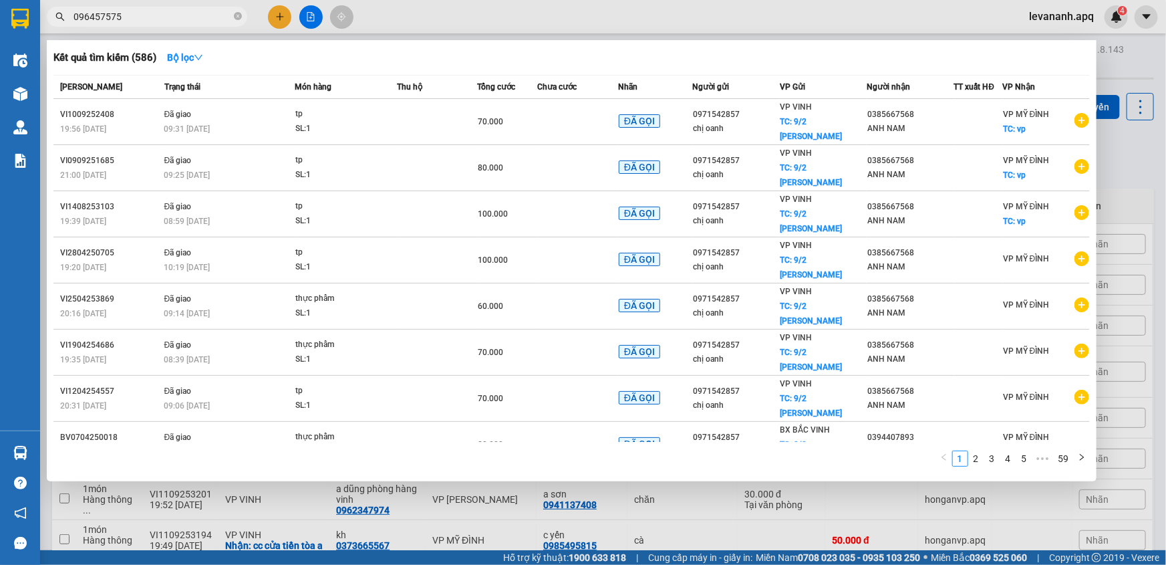
type input "0964575757"
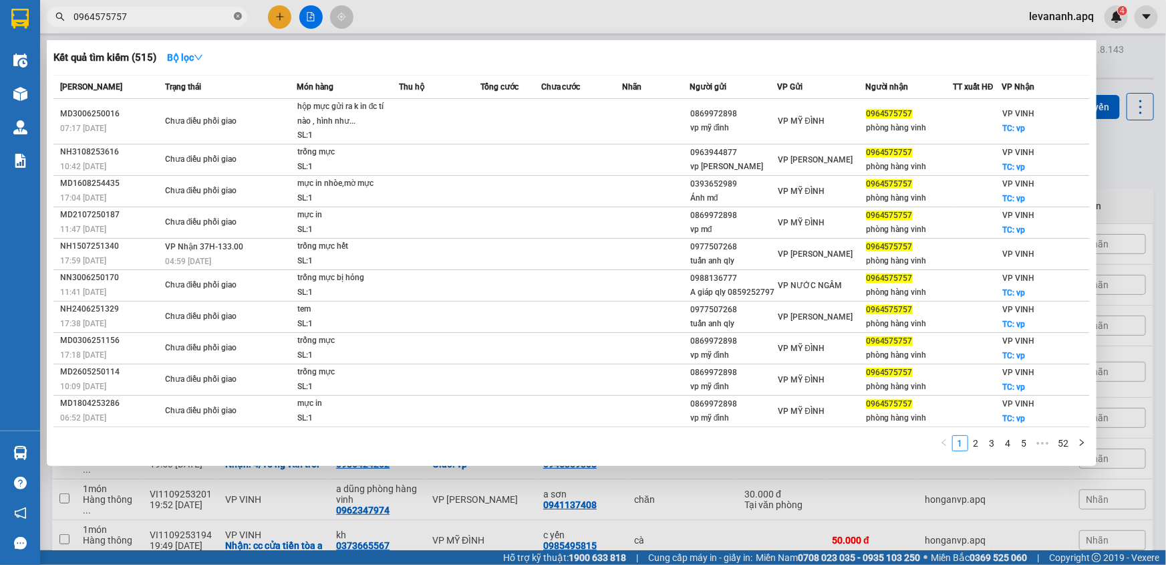
click at [240, 13] on icon "close-circle" at bounding box center [238, 16] width 8 height 8
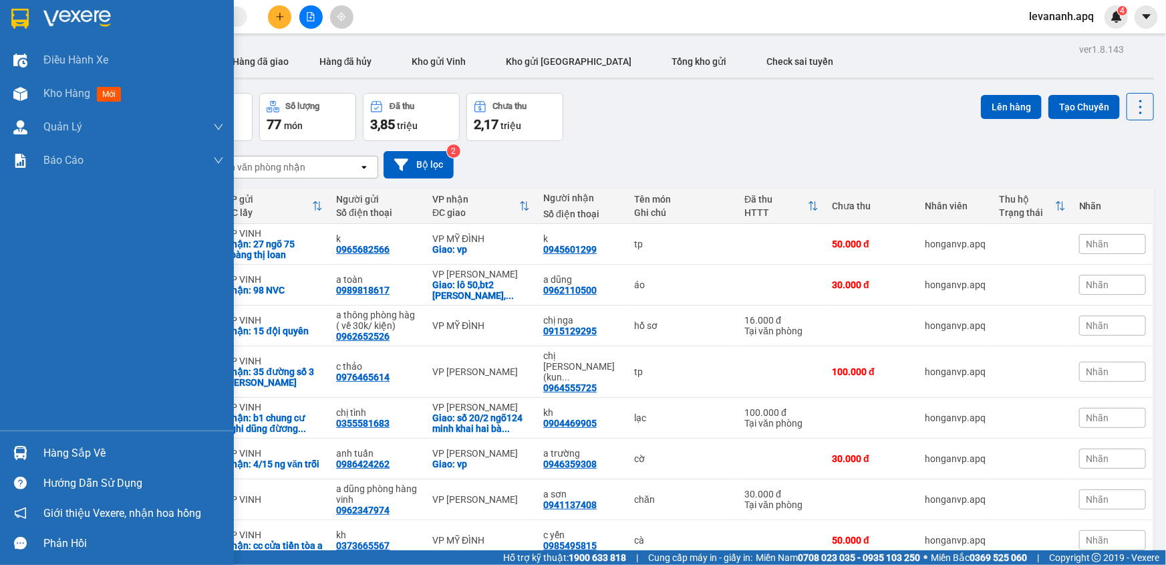
click at [37, 455] on div "Hàng sắp về" at bounding box center [117, 453] width 234 height 30
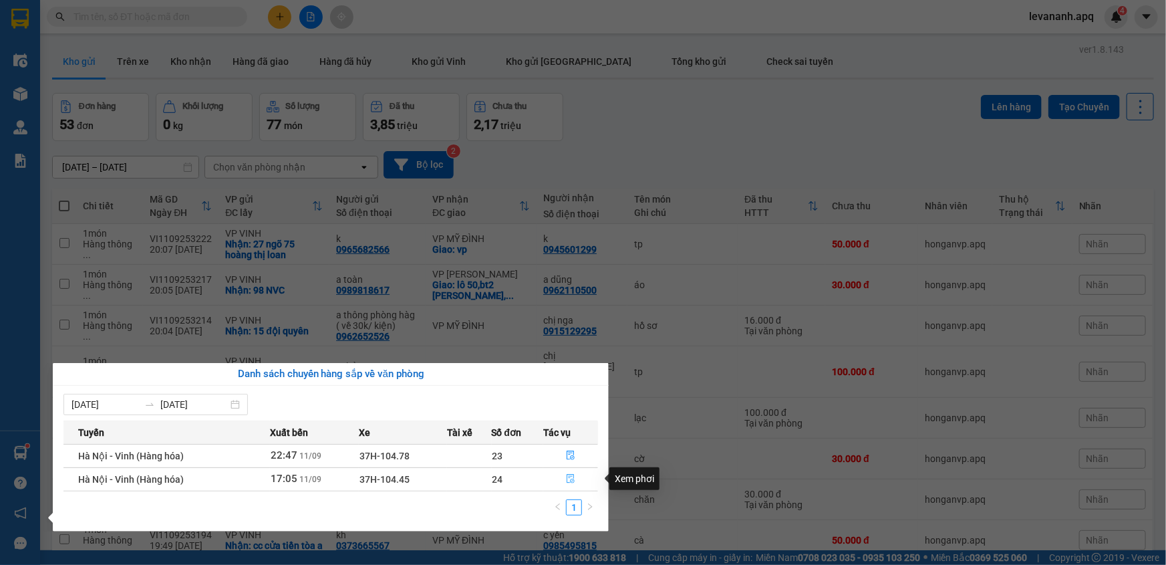
click at [573, 480] on icon "file-done" at bounding box center [570, 478] width 9 height 9
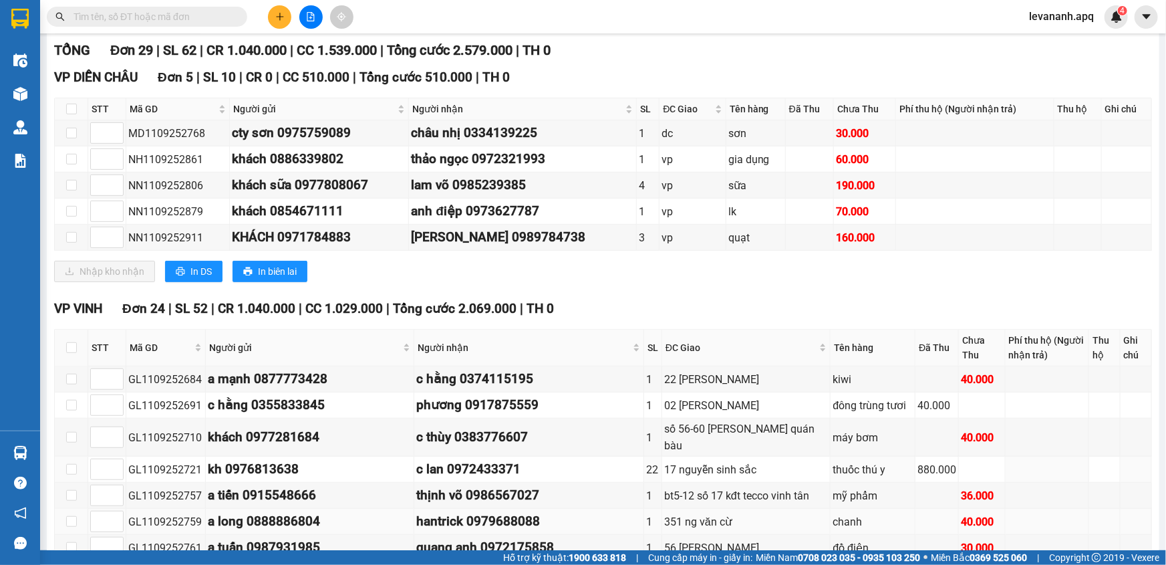
scroll to position [364, 0]
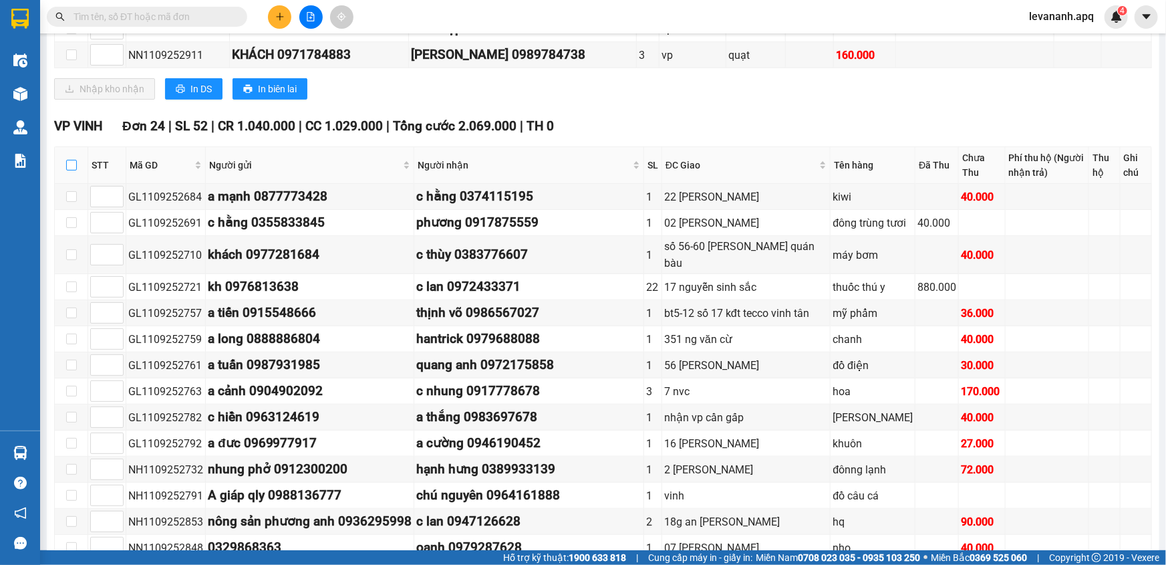
click at [66, 166] on input "checkbox" at bounding box center [71, 165] width 11 height 11
checkbox input "true"
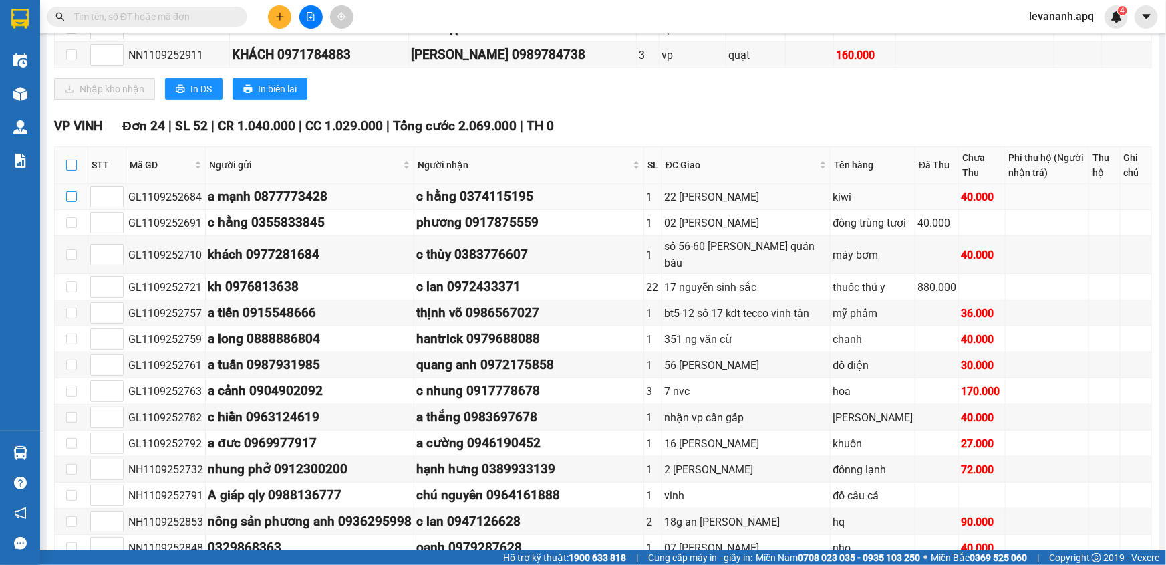
checkbox input "true"
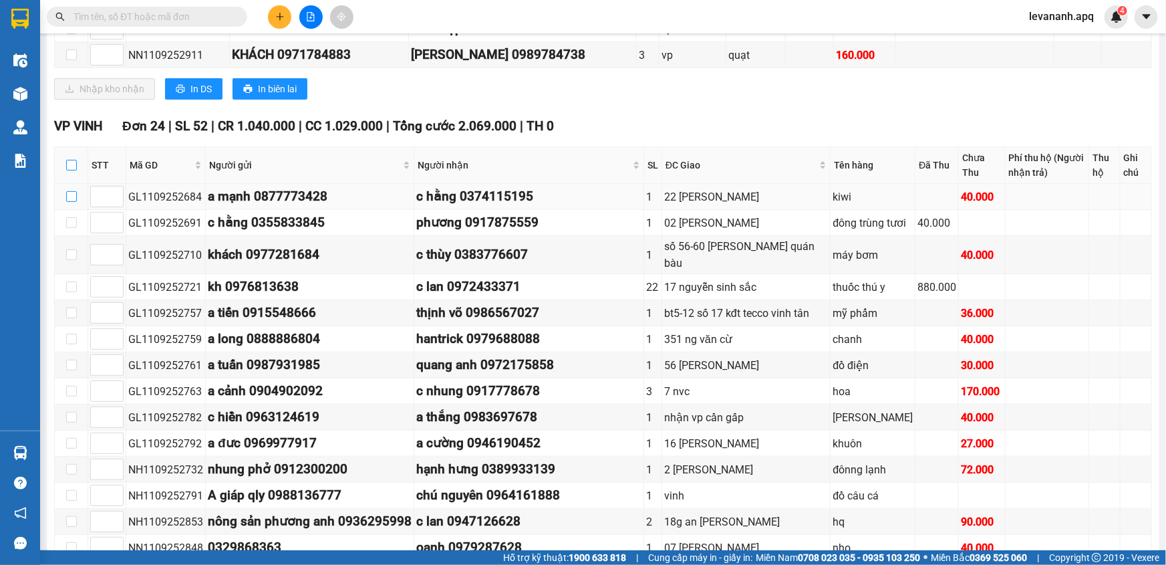
checkbox input "true"
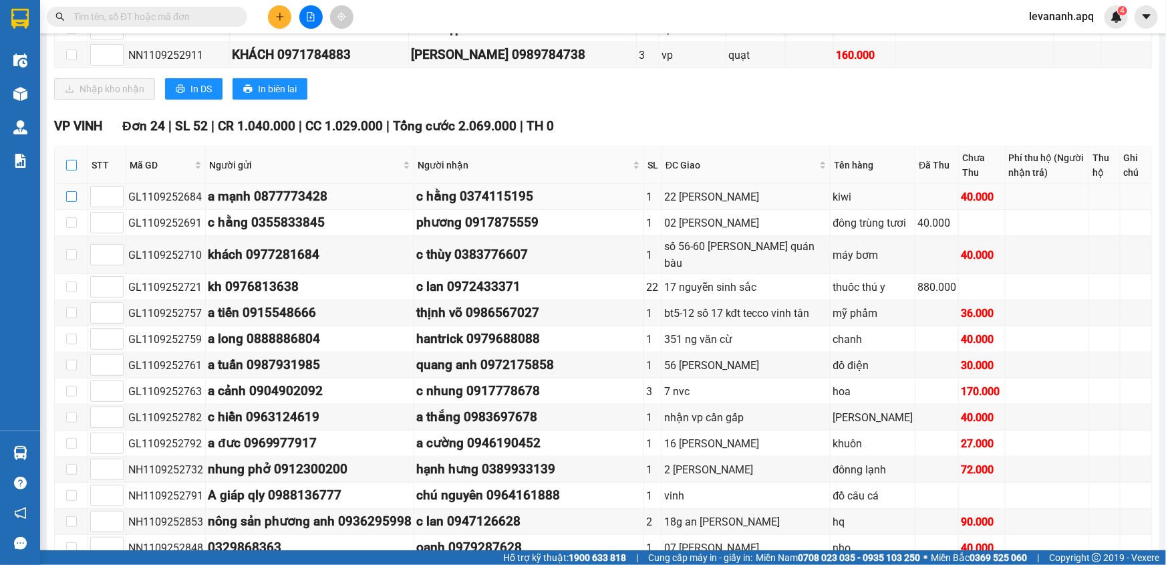
checkbox input "true"
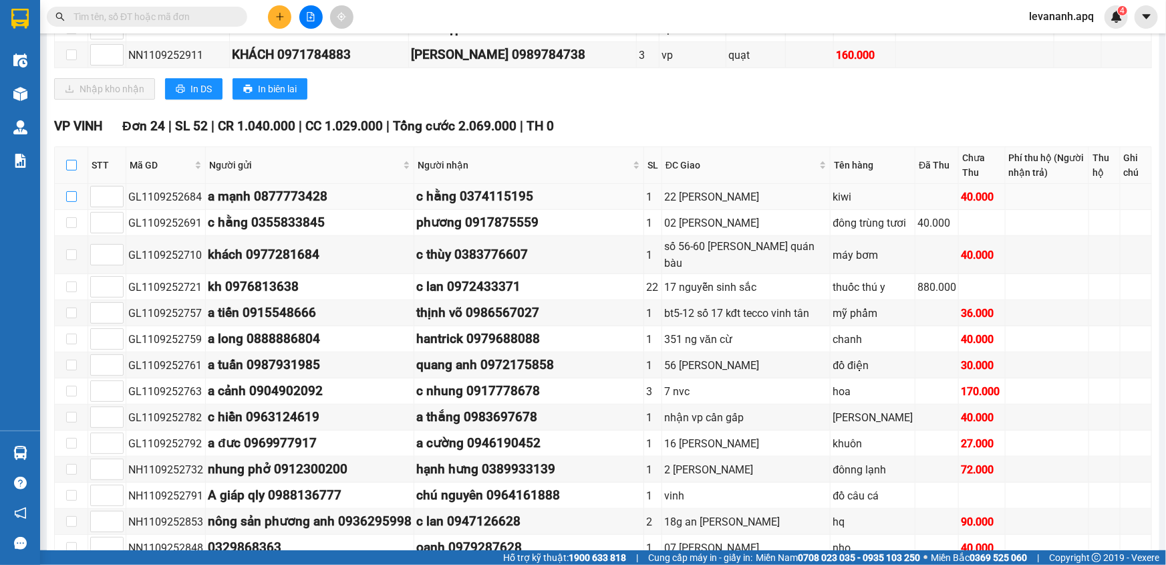
checkbox input "true"
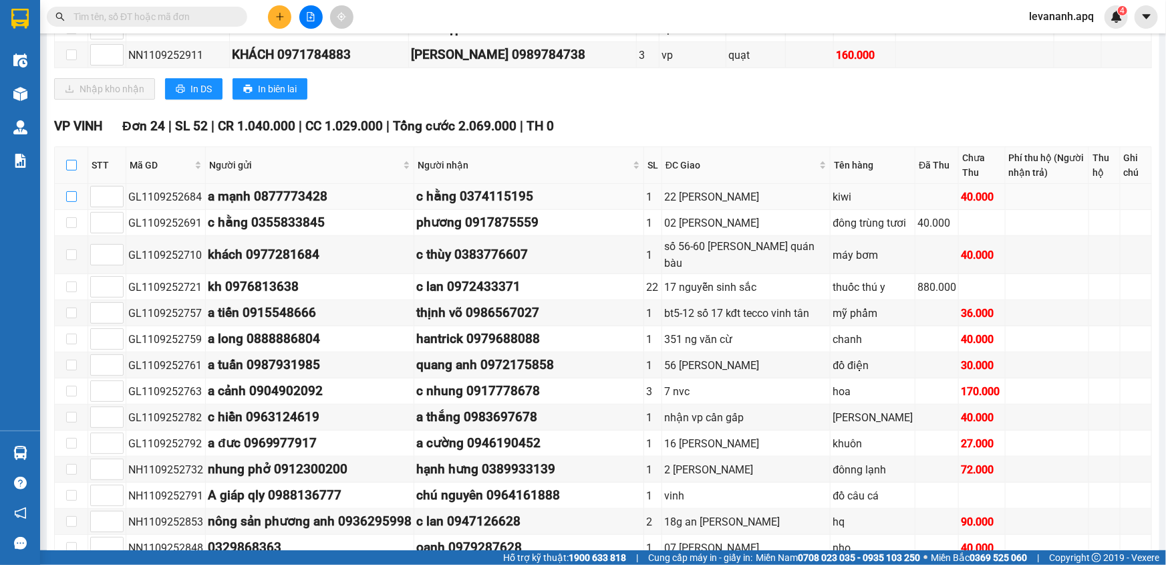
checkbox input "true"
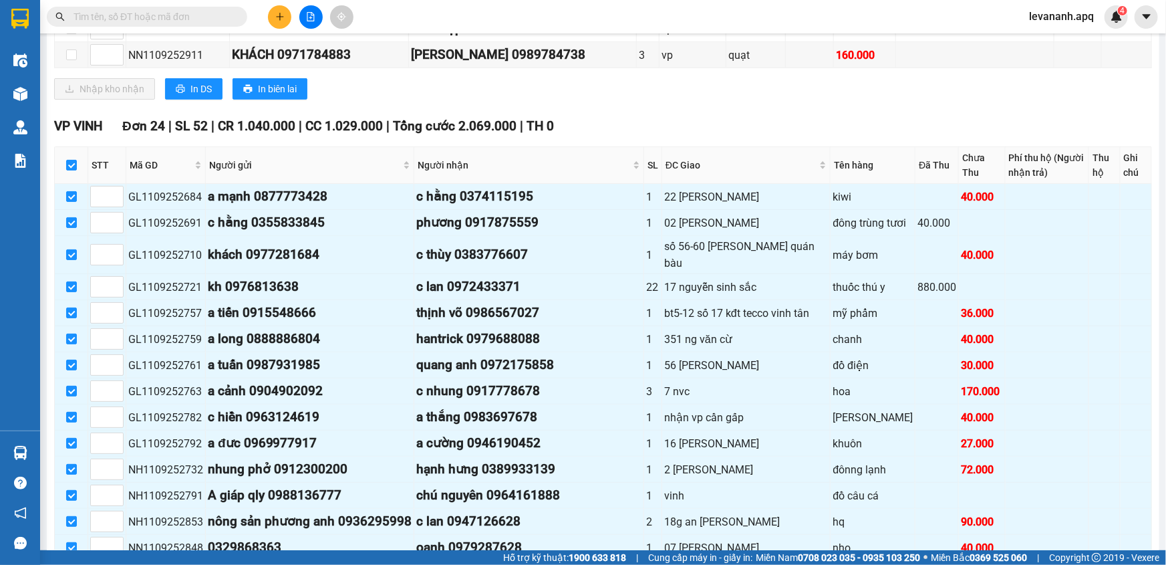
scroll to position [723, 0]
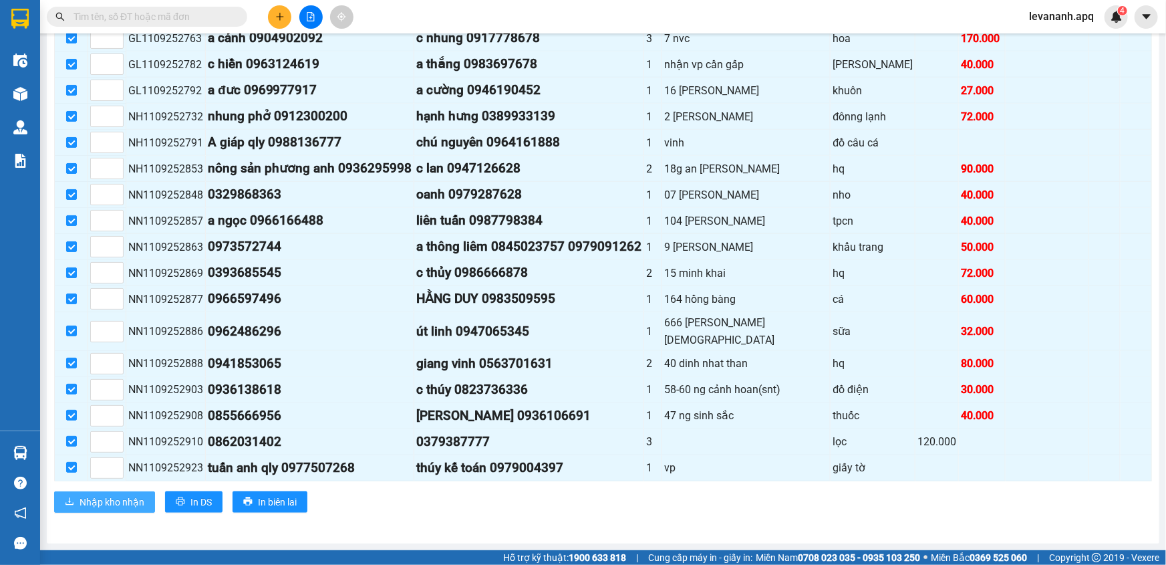
click at [113, 499] on span "Nhập kho nhận" at bounding box center [112, 502] width 65 height 15
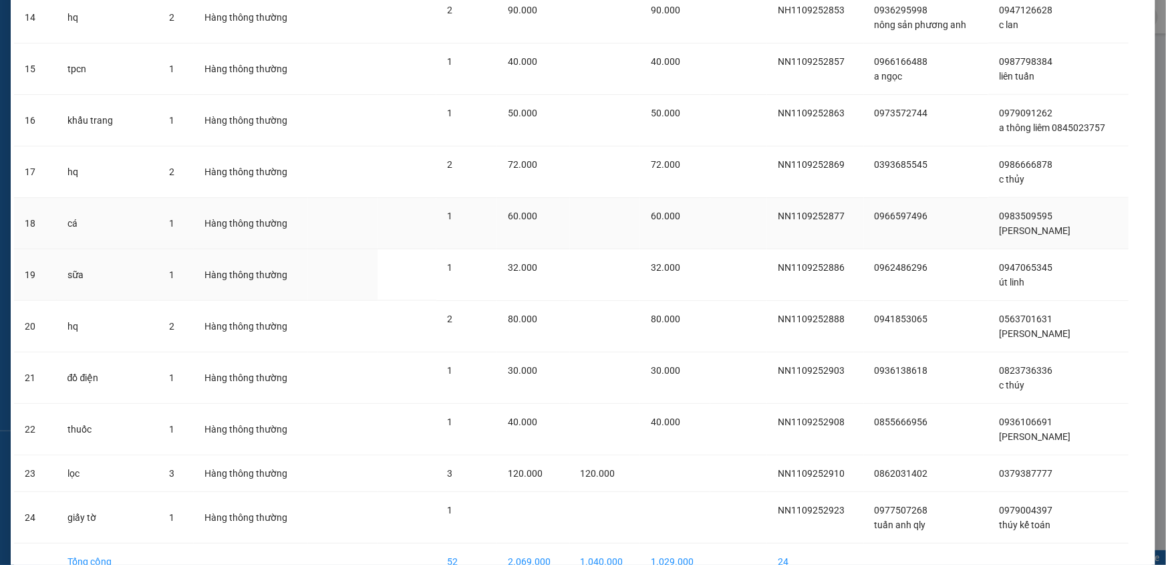
scroll to position [850, 0]
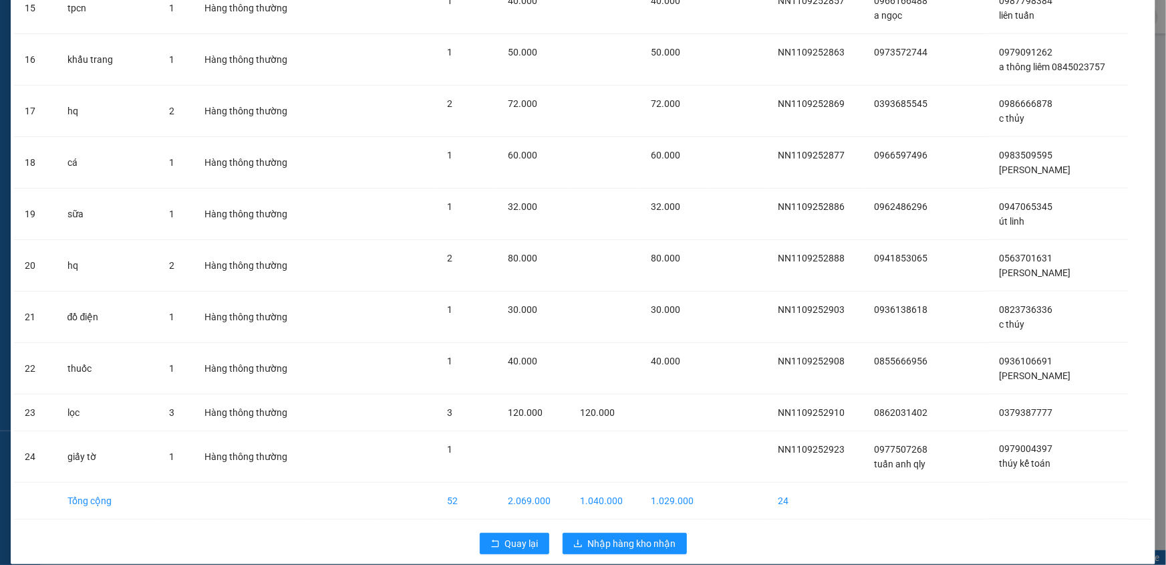
click at [625, 529] on div "Quay lại Nhập hàng kho nhận" at bounding box center [583, 543] width 1138 height 35
click at [622, 533] on button "Nhập hàng kho nhận" at bounding box center [625, 543] width 124 height 21
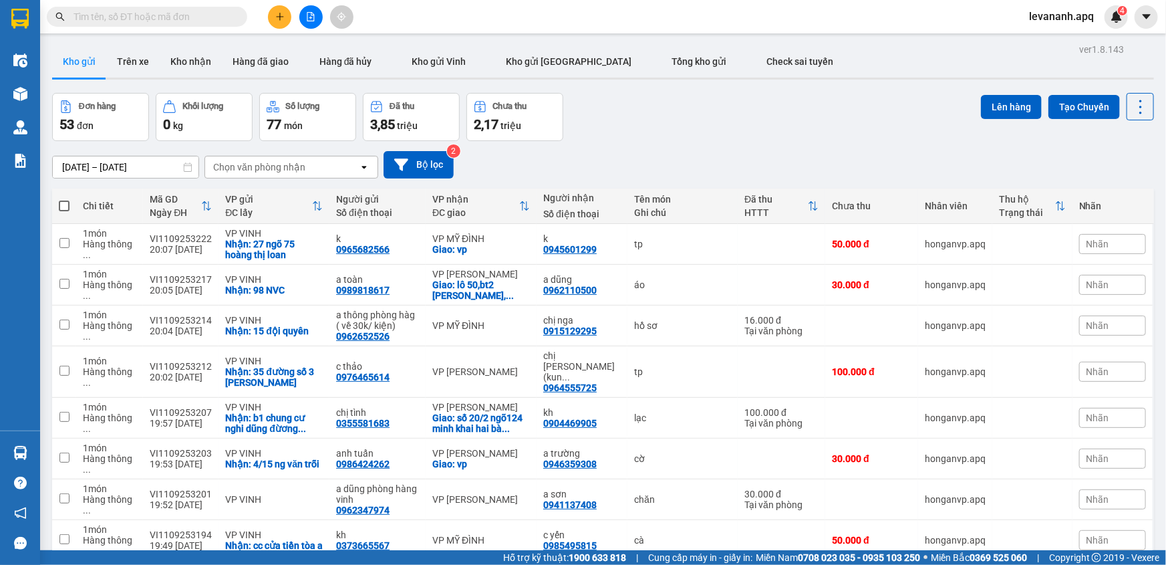
click at [281, 19] on icon "plus" at bounding box center [279, 16] width 9 height 9
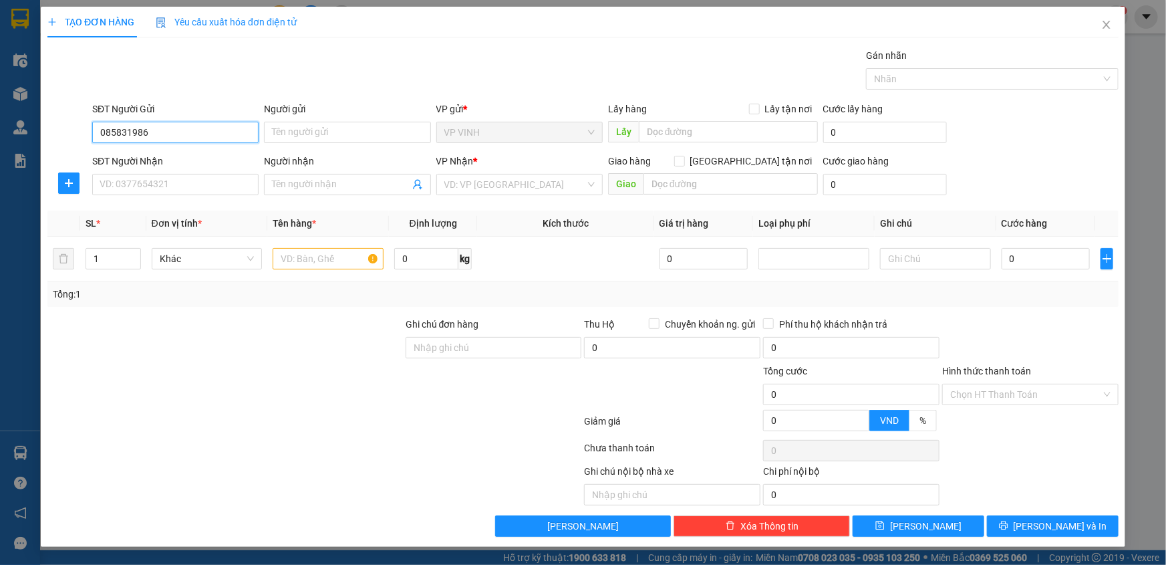
type input "0858319867"
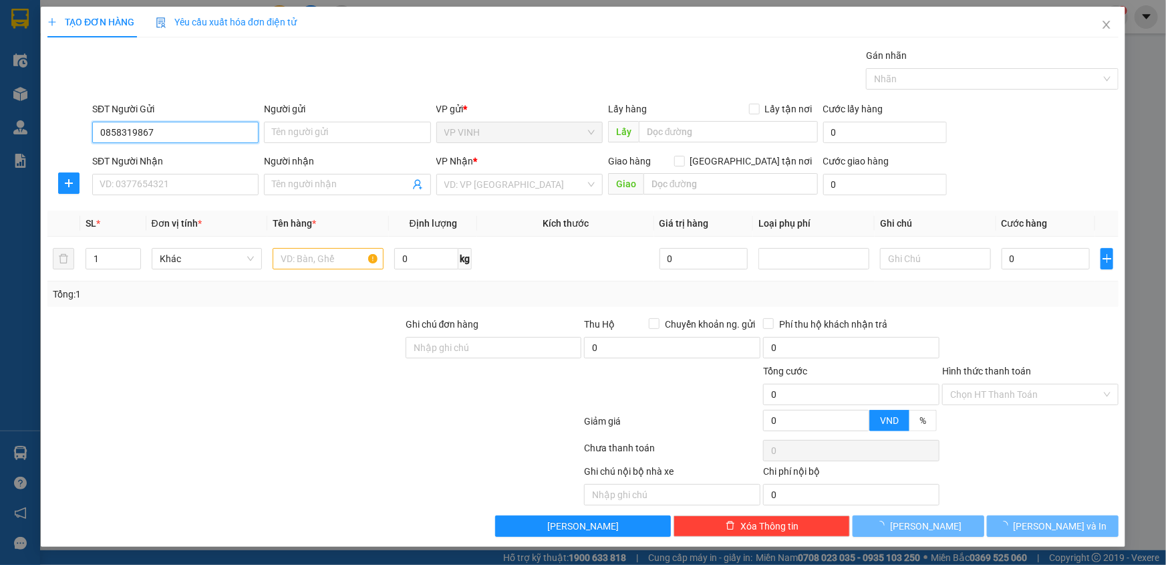
drag, startPoint x: 158, startPoint y: 121, endPoint x: 142, endPoint y: 138, distance: 23.2
click at [153, 128] on input "0858319867" at bounding box center [175, 132] width 166 height 21
click at [142, 138] on input "0858319867" at bounding box center [175, 132] width 166 height 21
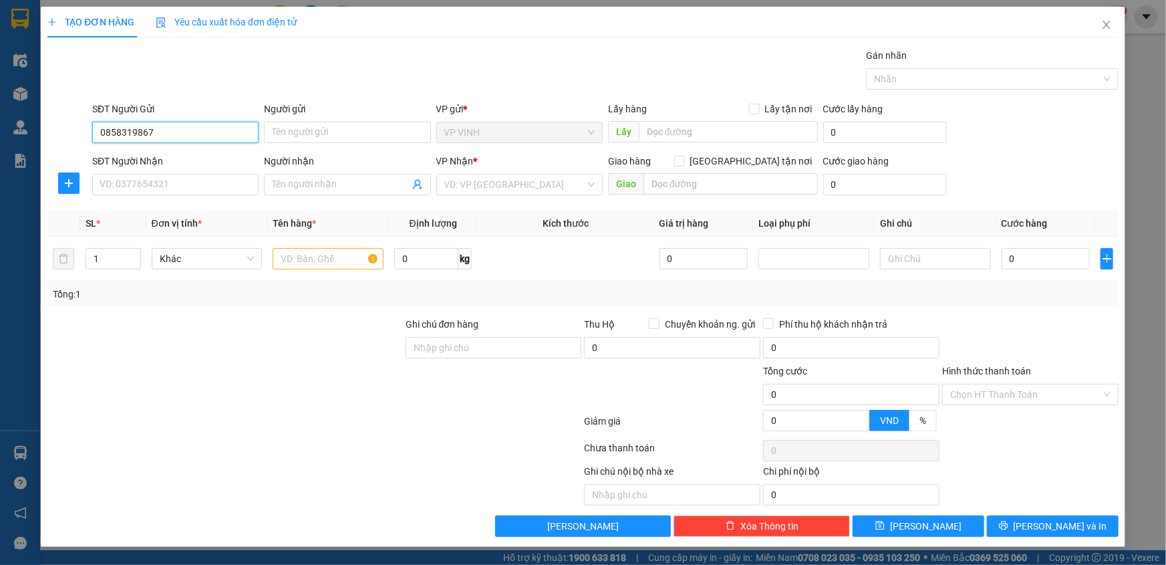
click at [147, 140] on input "0858319867" at bounding box center [175, 132] width 166 height 21
drag, startPoint x: 152, startPoint y: 151, endPoint x: 164, endPoint y: 186, distance: 36.8
click at [152, 152] on div "0858319867 - a ngà" at bounding box center [175, 159] width 150 height 15
type input "a ngà"
type input "0858319867"
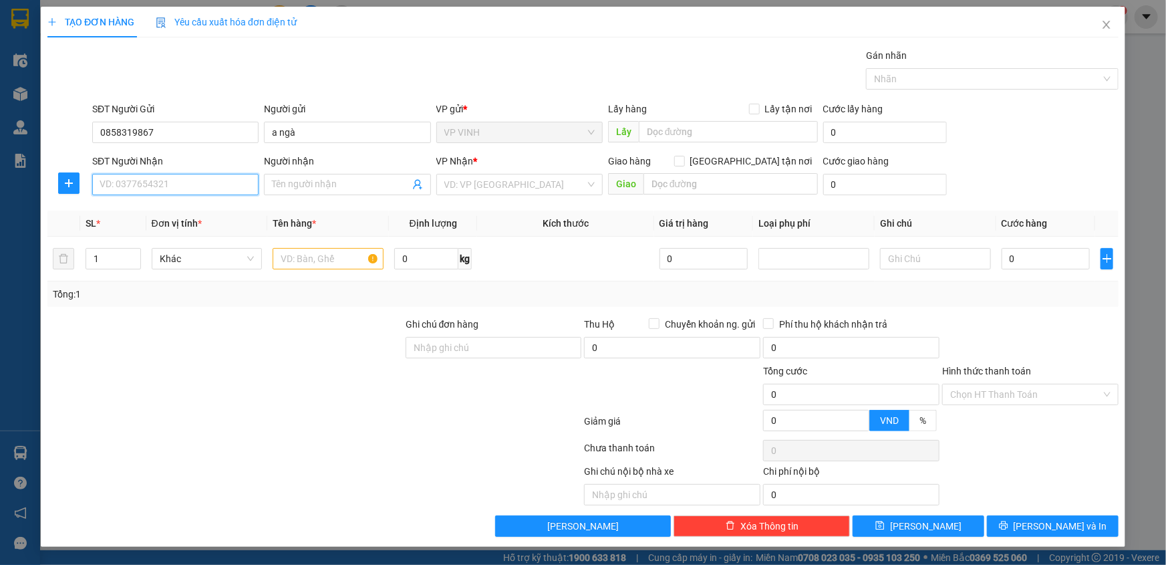
click at [168, 184] on input "SĐT Người Nhận" at bounding box center [175, 184] width 166 height 21
type input "0985750774"
click at [150, 211] on div "0985750774 - c huyền" at bounding box center [175, 211] width 150 height 15
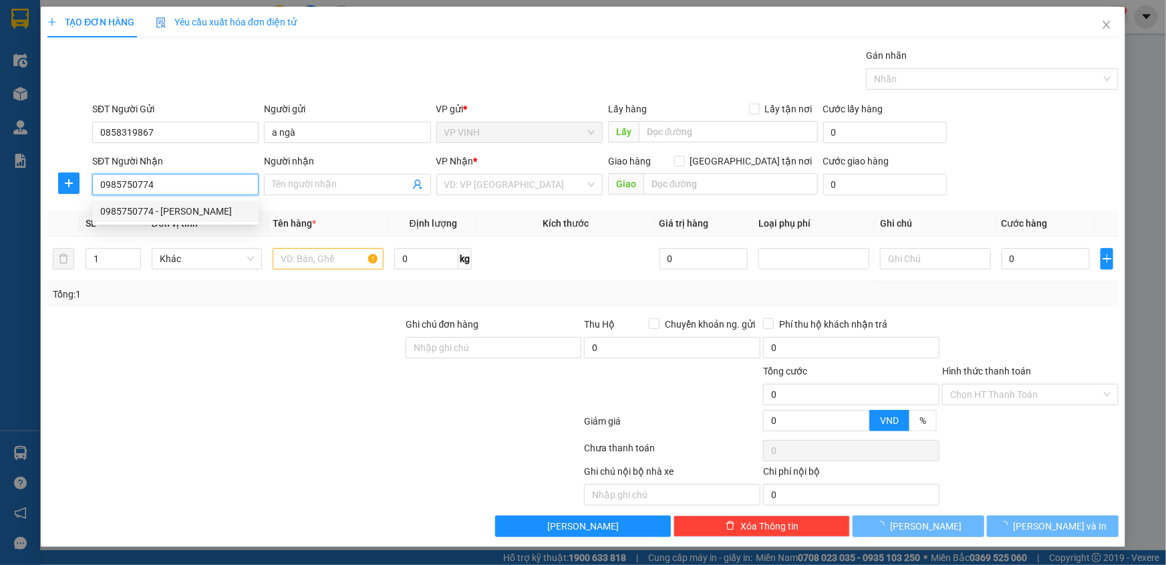
type input "c huyền"
checkbox input "true"
type input "129 lê duẩn phường cửa nam ,quận hoàn kiếm hà nội"
type input "90.000"
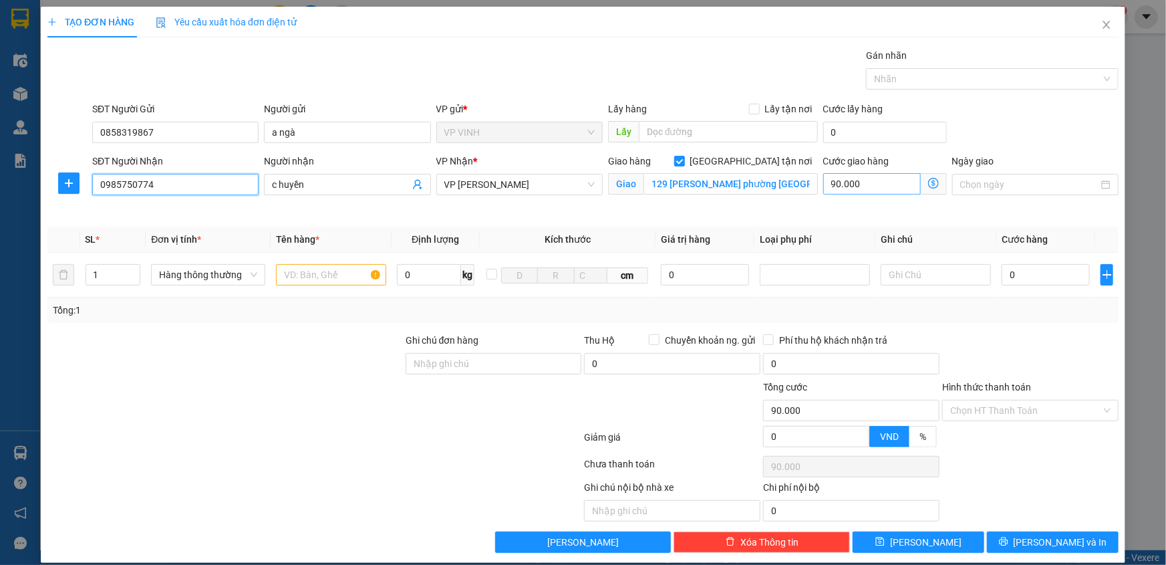
type input "0985750774"
click at [874, 187] on input "90.000" at bounding box center [872, 183] width 98 height 21
type input "0"
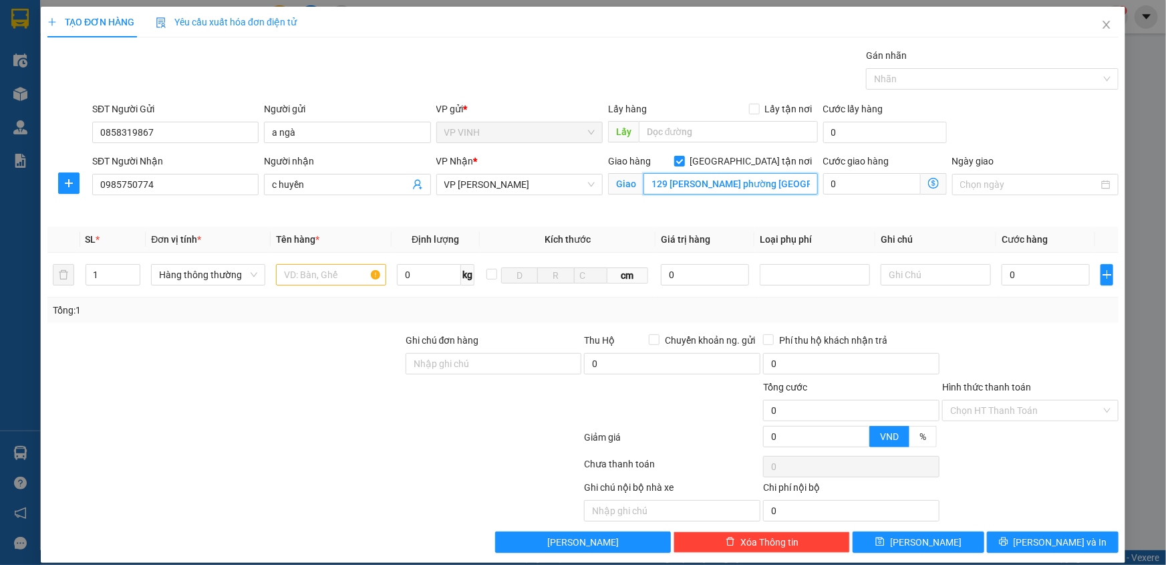
click at [762, 191] on input "129 lê duẩn phường cửa nam ,quận hoàn kiếm hà nội" at bounding box center [731, 183] width 174 height 21
click at [769, 188] on input "129 lê duẩn phường cửa nam ,quận hoàn kiếm hà nội" at bounding box center [731, 183] width 174 height 21
click at [297, 273] on input "text" at bounding box center [331, 274] width 110 height 21
type input "bưởi"
drag, startPoint x: 706, startPoint y: 196, endPoint x: 712, endPoint y: 192, distance: 6.9
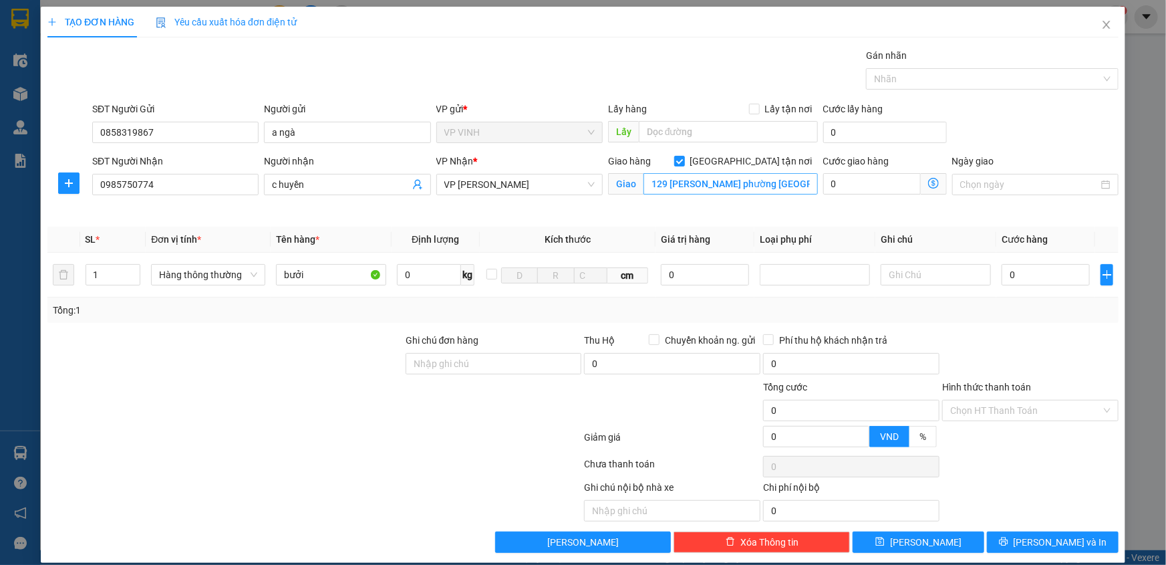
click at [711, 194] on div "Giao hàng Giao tận nơi Giao 129 lê duẩn phường cửa nam ,quận hoàn kiếm hà nội" at bounding box center [713, 177] width 210 height 47
click at [748, 182] on input "129 lê duẩn phường cửa nam ,quận hoàn kiếm hà nội" at bounding box center [731, 183] width 174 height 21
click at [750, 182] on input "129 lê duẩn phường cửa nam ,quận hoàn kiếm hà nội" at bounding box center [731, 183] width 174 height 21
click at [1016, 268] on input "0" at bounding box center [1046, 274] width 88 height 21
type input "7"
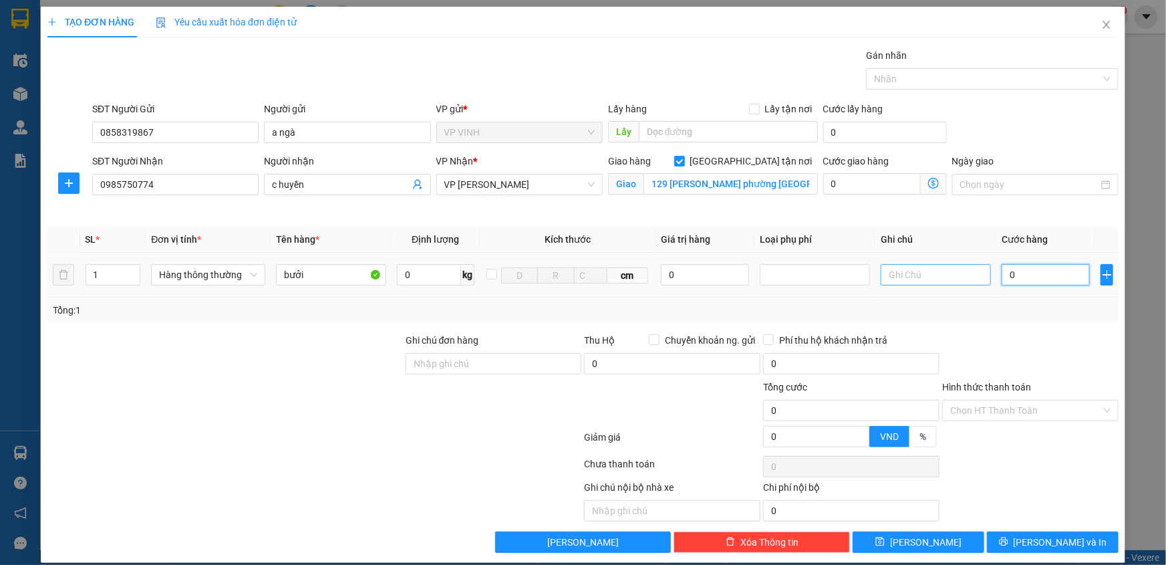
type input "7"
type input "70"
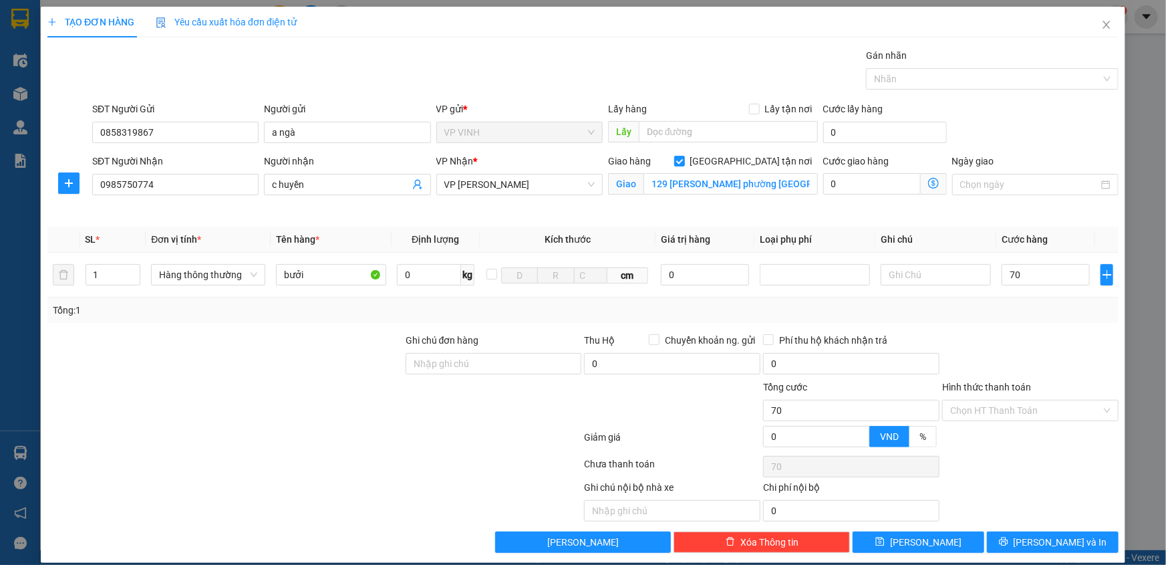
type input "70.000"
click at [996, 333] on div at bounding box center [1030, 356] width 179 height 47
click at [759, 186] on input "129 lê duẩn phường cửa nam ,quận hoàn kiếm hà nội" at bounding box center [731, 183] width 174 height 21
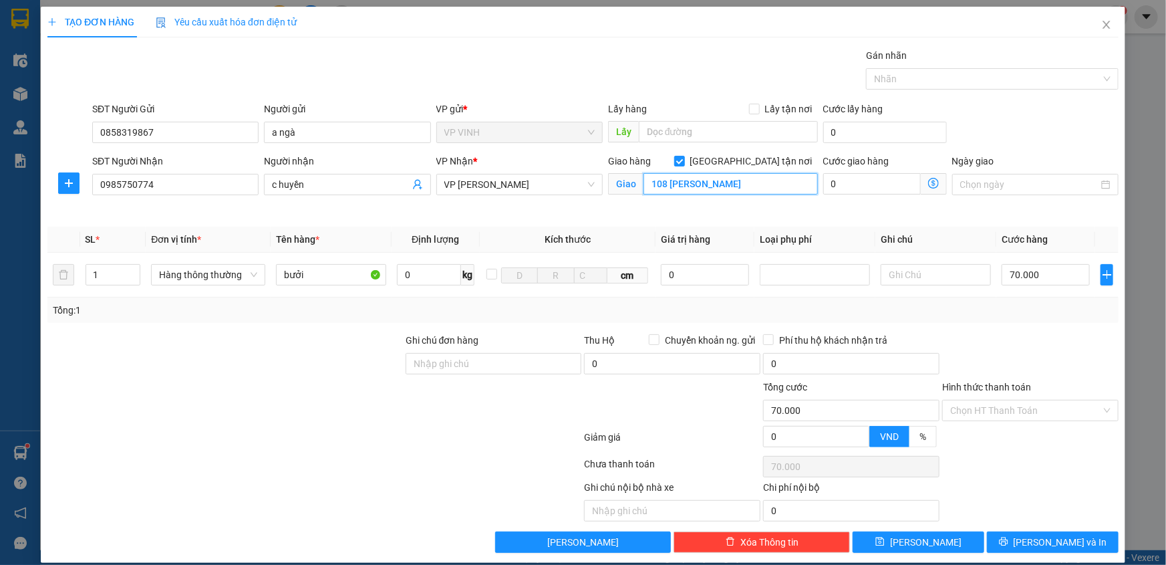
click at [704, 181] on input "108 trần hưng đạo" at bounding box center [731, 183] width 174 height 21
click at [753, 193] on input "108 trần hưng đạo" at bounding box center [731, 183] width 174 height 21
click at [762, 193] on input "108 trần hưng đạo" at bounding box center [731, 183] width 174 height 21
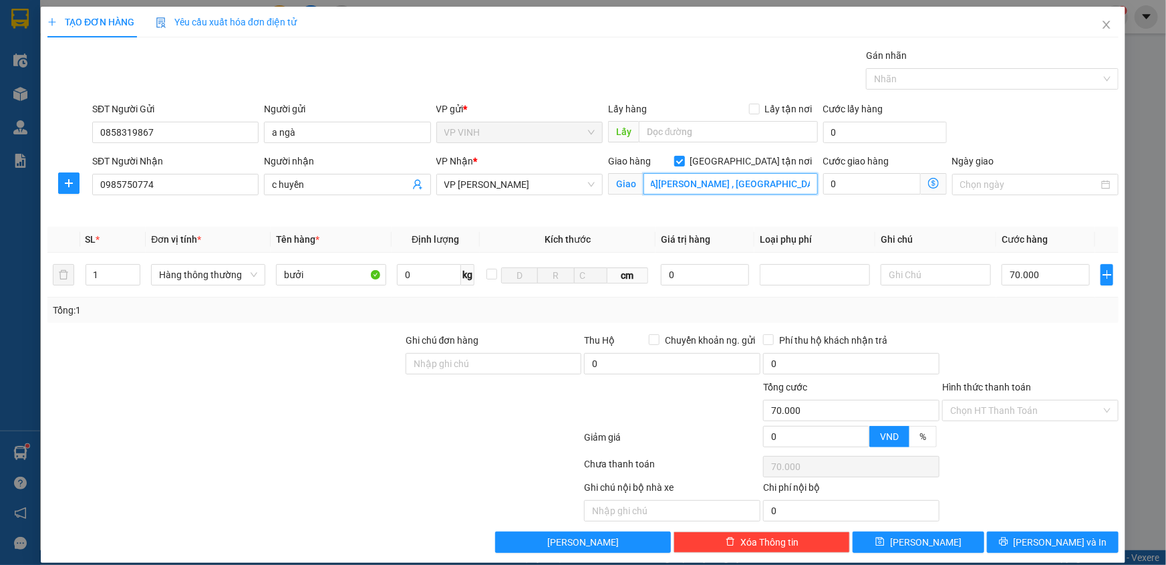
scroll to position [0, 84]
type input "108 trần hưng đạo , phường cửa nam , hoàn kiêm, hà nội"
click at [928, 180] on icon "dollar-circle" at bounding box center [933, 183] width 11 height 11
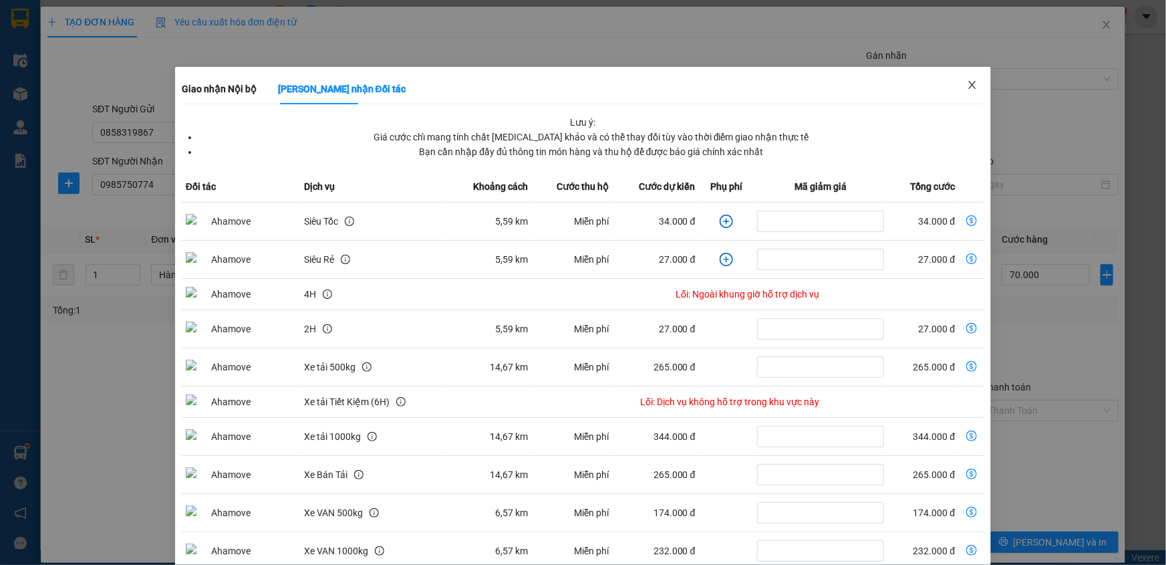
click at [969, 88] on icon "close" at bounding box center [972, 85] width 7 height 8
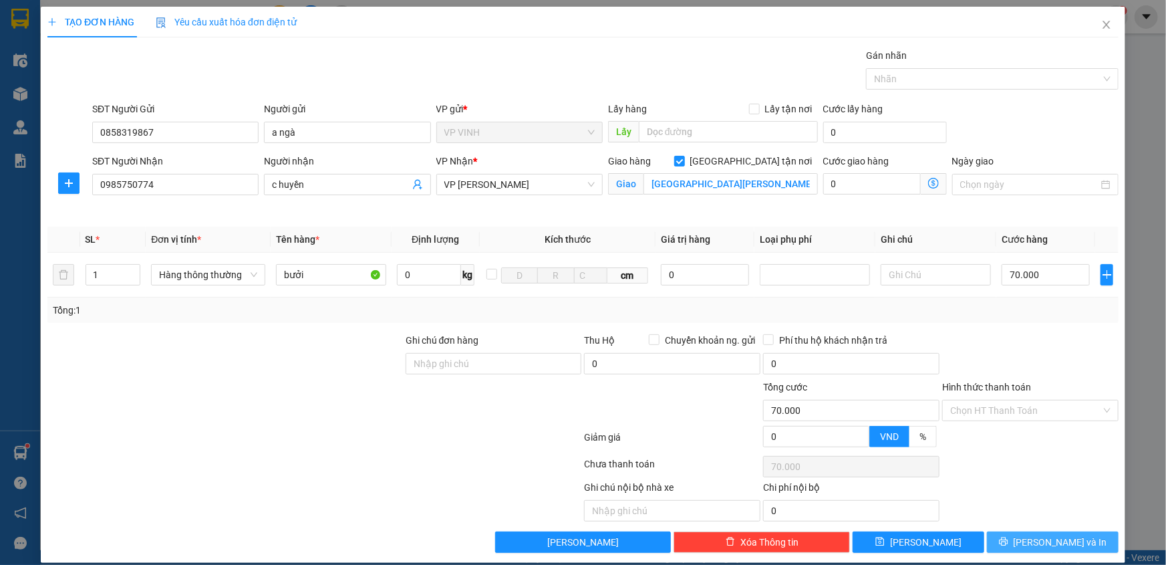
click at [1036, 535] on span "Lưu và In" at bounding box center [1061, 542] width 94 height 15
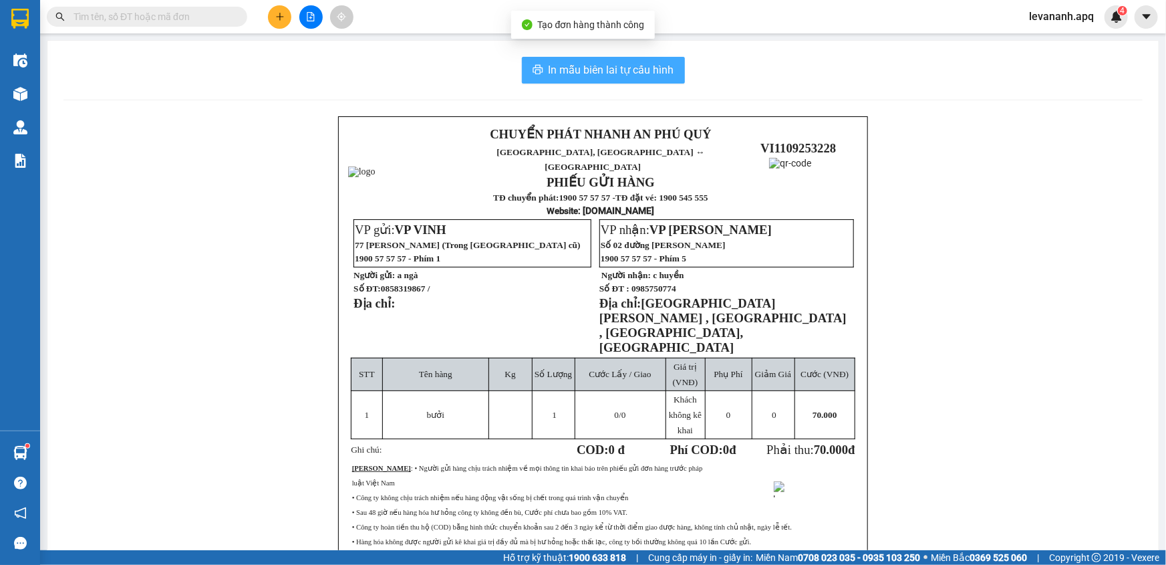
click at [641, 67] on span "In mẫu biên lai tự cấu hình" at bounding box center [612, 69] width 126 height 17
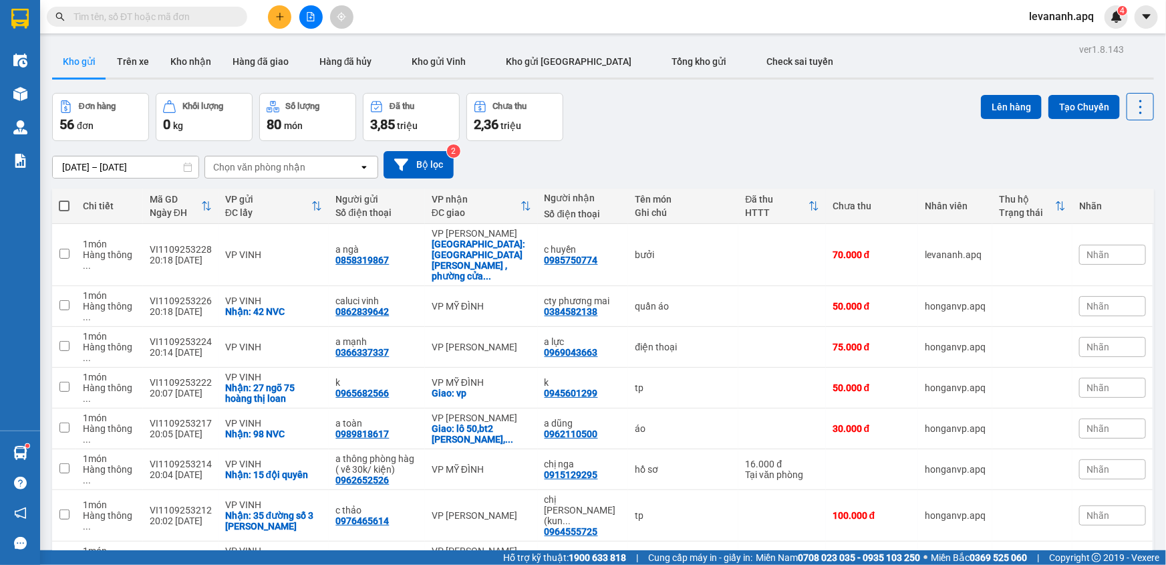
click at [278, 25] on button at bounding box center [279, 16] width 23 height 23
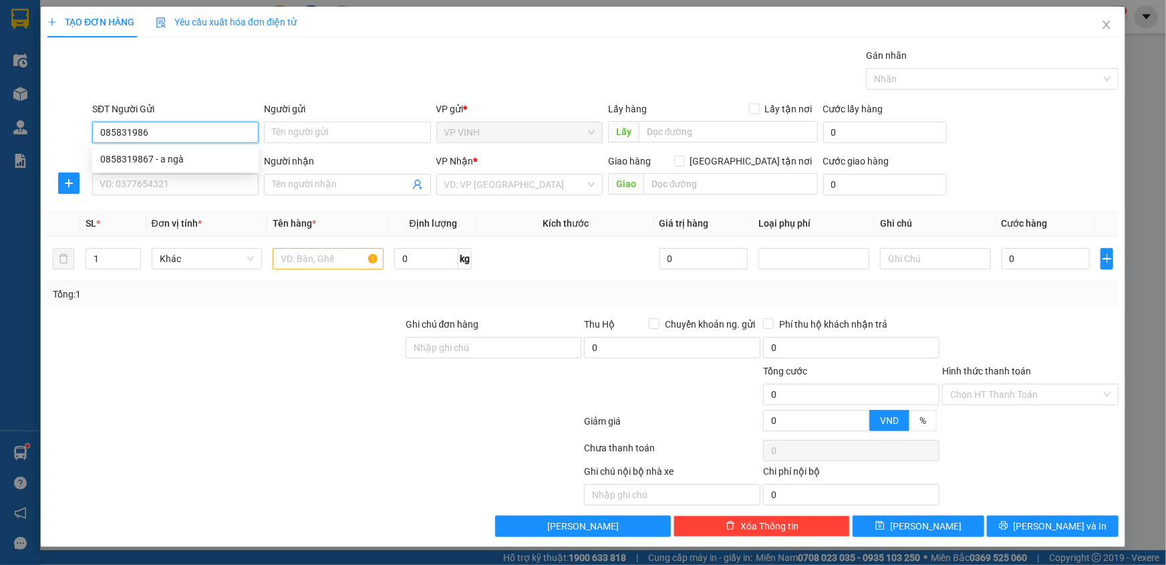
type input "0858319867"
click at [130, 166] on div "0858319867 - a ngà" at bounding box center [175, 158] width 166 height 21
type input "a ngà"
type input "0858319867"
click at [134, 188] on input "SĐT Người Nhận" at bounding box center [175, 184] width 166 height 21
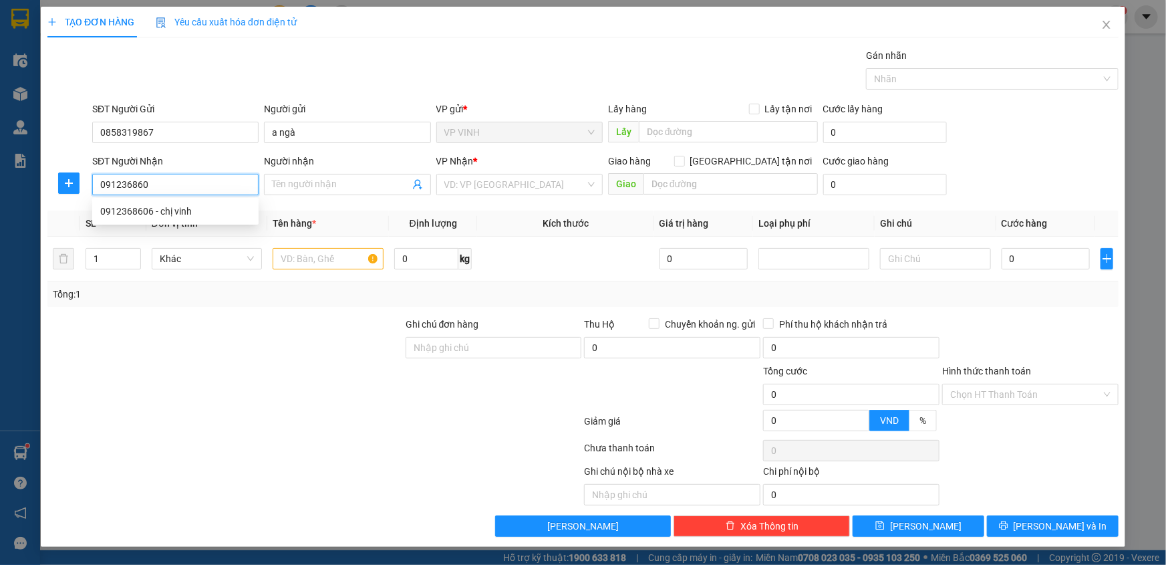
type input "0912368606"
click at [134, 204] on div "0912368606 - chị vinh" at bounding box center [175, 211] width 150 height 15
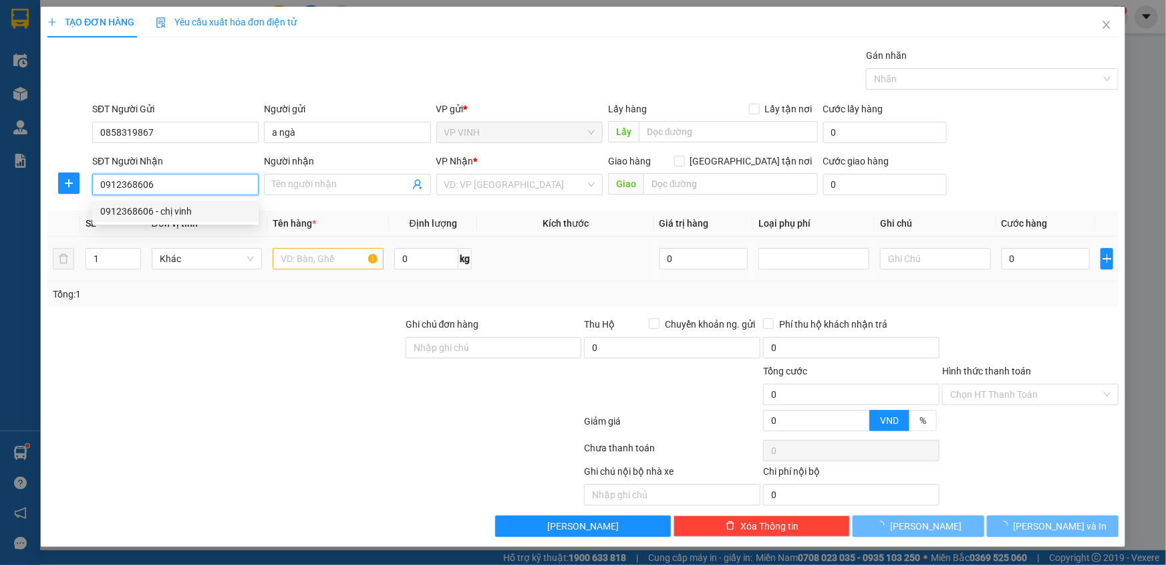
type input "[PERSON_NAME]"
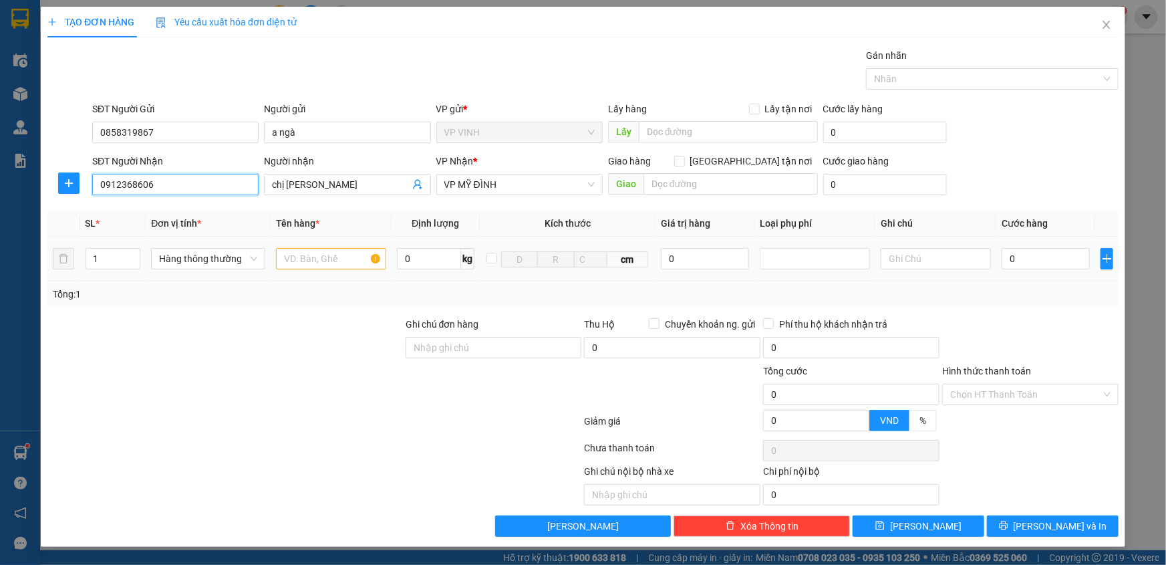
type input "0912368606"
click at [327, 261] on input "text" at bounding box center [331, 258] width 110 height 21
click at [1020, 262] on input "0" at bounding box center [1046, 258] width 88 height 21
click at [315, 258] on input "bươi" at bounding box center [331, 258] width 110 height 21
type input "bươỉ"
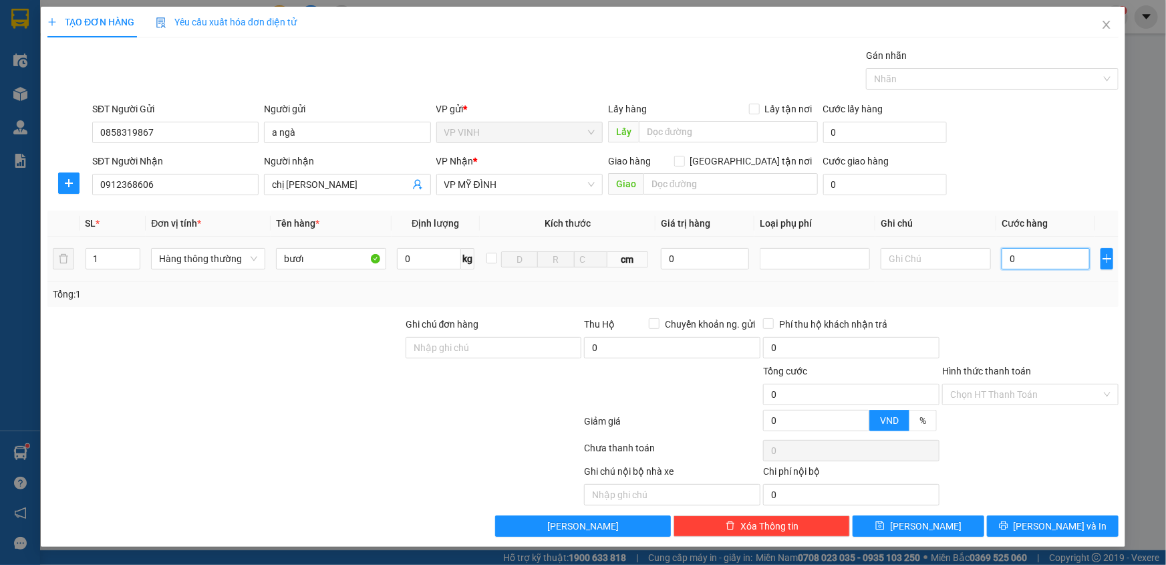
click at [1043, 252] on input "0" at bounding box center [1046, 258] width 88 height 21
type input "1"
type input "10"
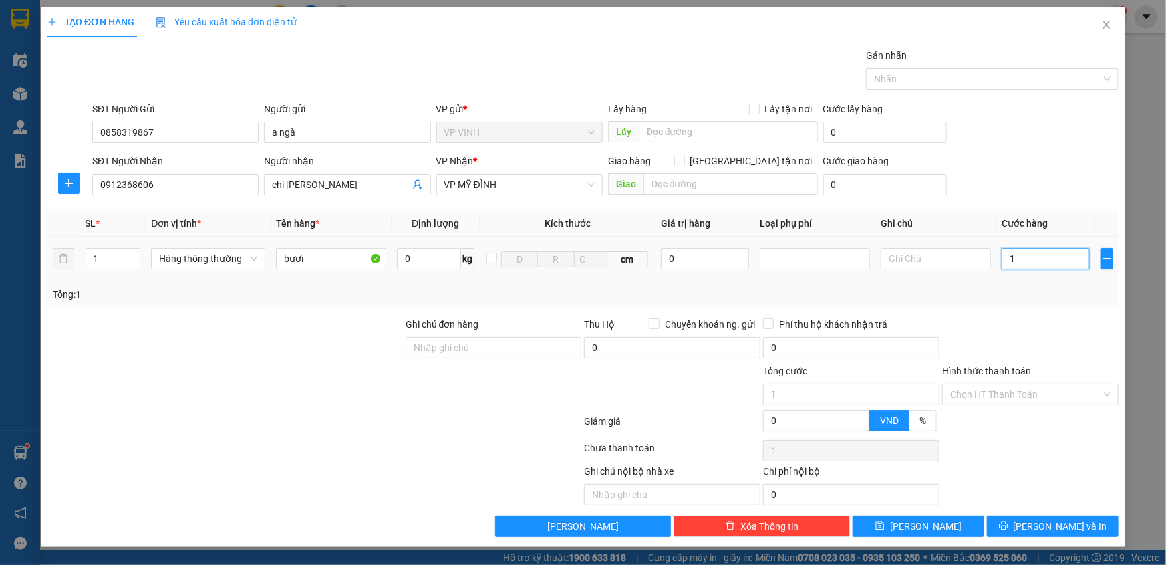
type input "10"
type input "100"
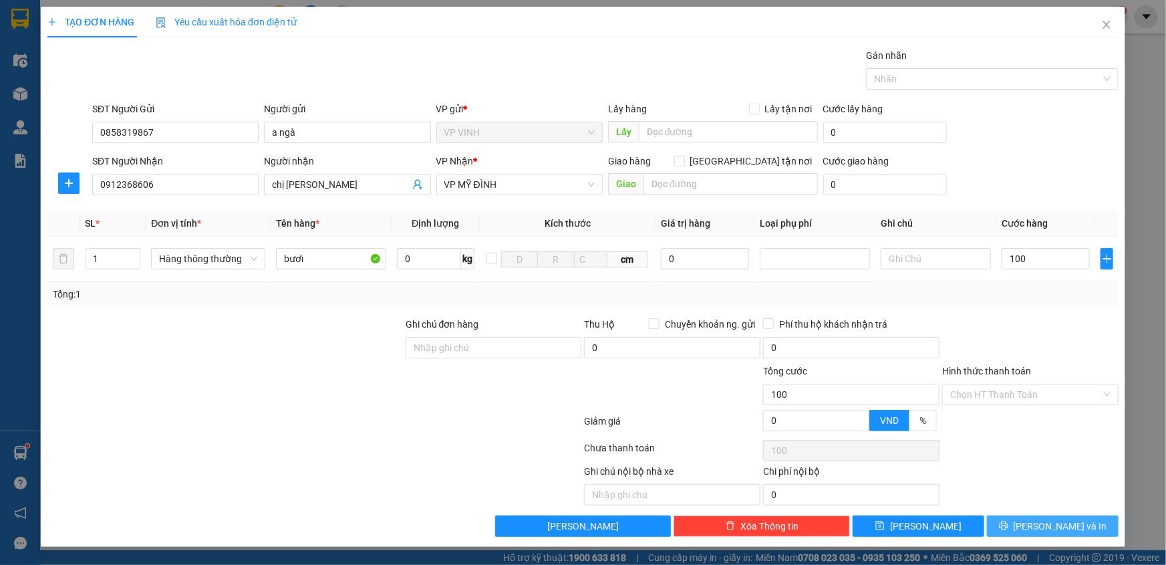
type input "100.000"
click at [1063, 522] on span "Lưu và In" at bounding box center [1061, 526] width 94 height 15
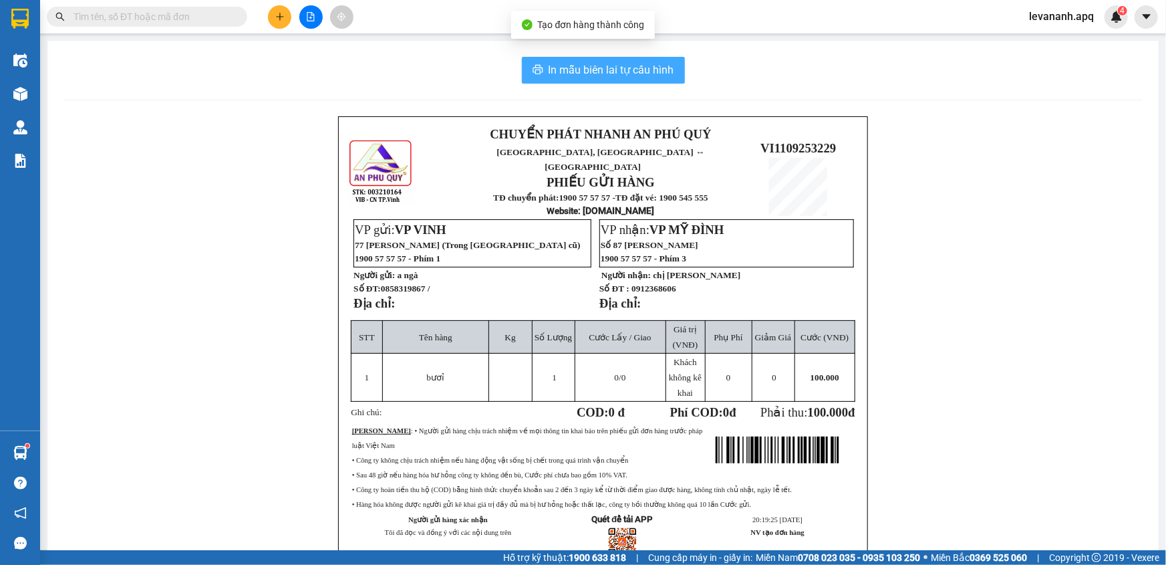
click at [618, 77] on span "In mẫu biên lai tự cấu hình" at bounding box center [612, 69] width 126 height 17
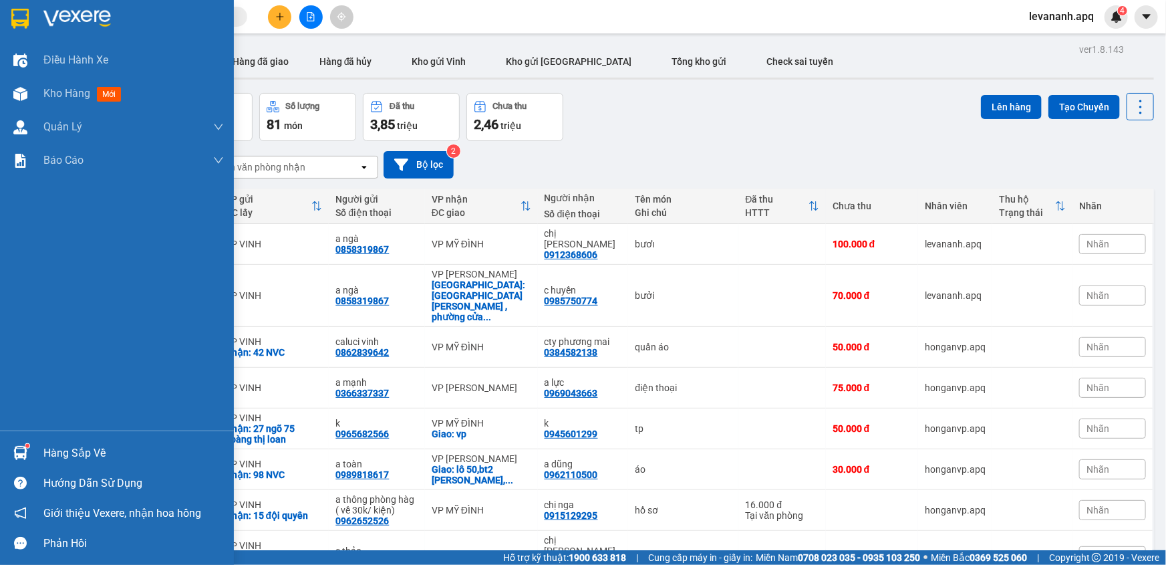
click at [23, 32] on div at bounding box center [117, 21] width 234 height 43
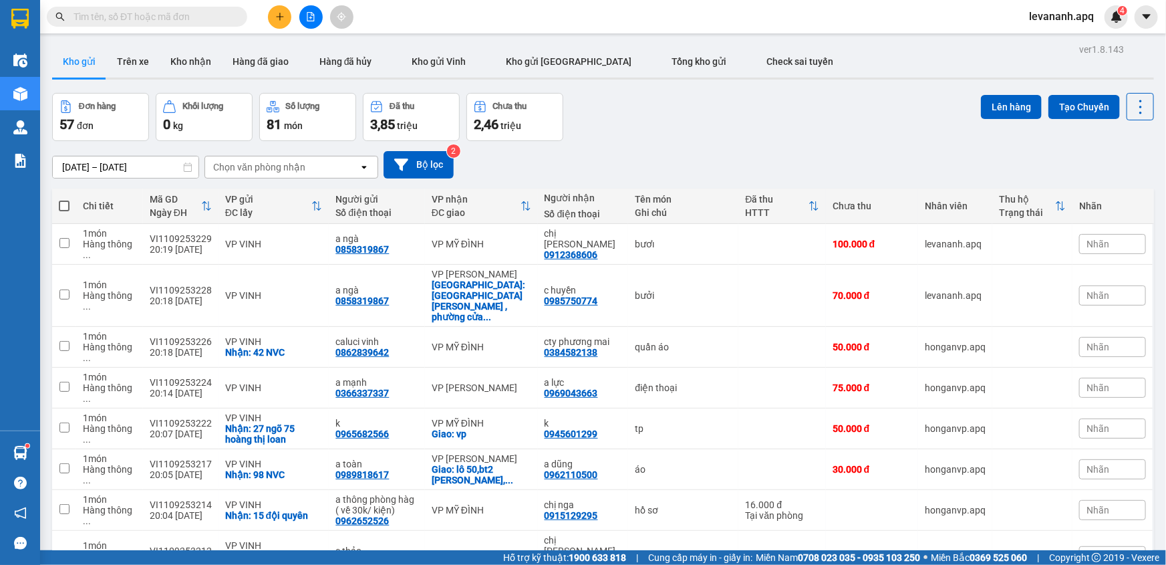
click at [277, 21] on icon "plus" at bounding box center [279, 16] width 9 height 9
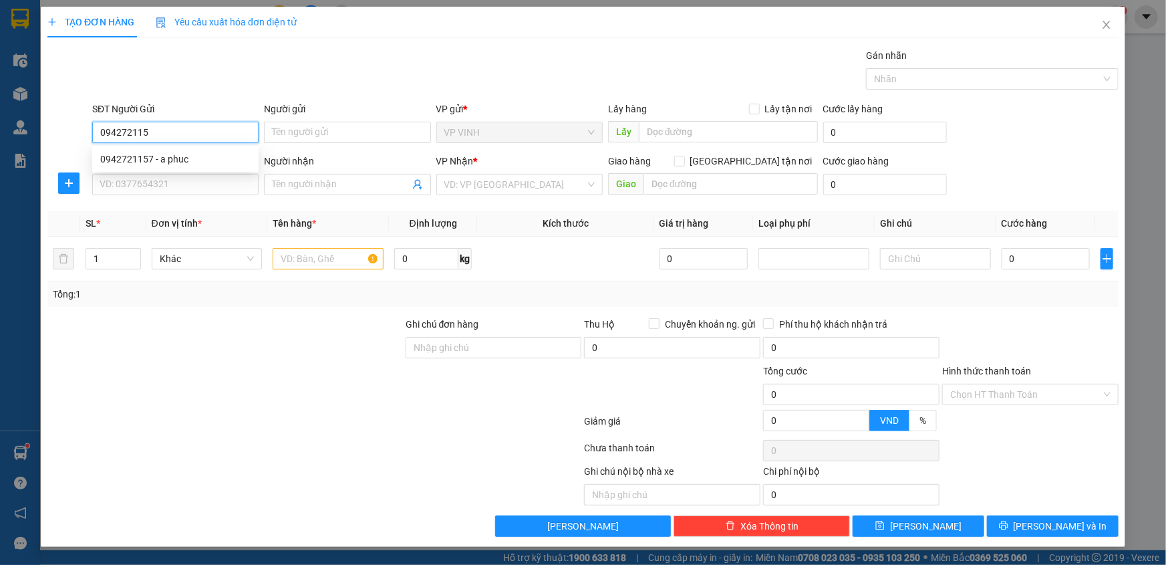
type input "0942721157"
click at [209, 161] on div "0942721157 - a phuc" at bounding box center [175, 159] width 150 height 15
type input "a phuc"
type input "0942721157"
click at [201, 180] on input "SĐT Người Nhận" at bounding box center [175, 184] width 166 height 21
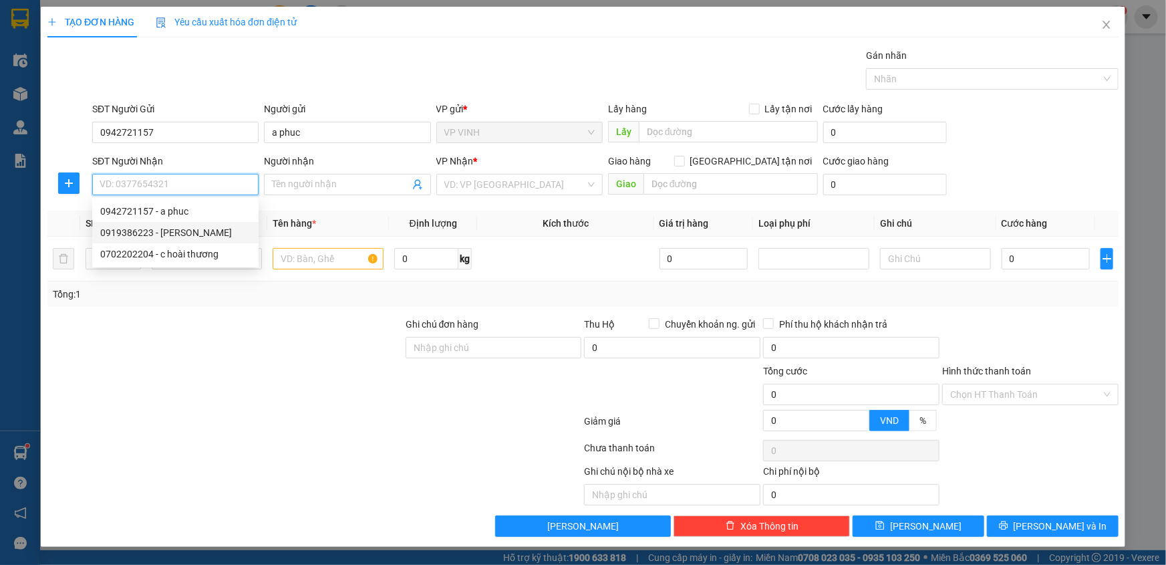
click at [172, 230] on div "0919386223 - chi linh" at bounding box center [175, 232] width 150 height 15
type input "0919386223"
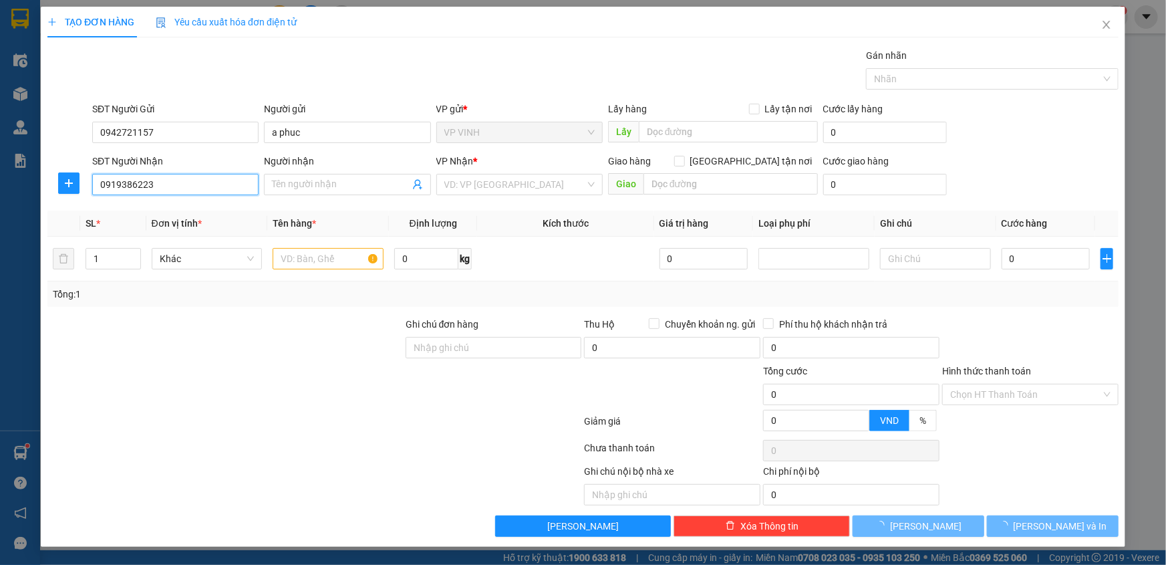
type input "[PERSON_NAME]"
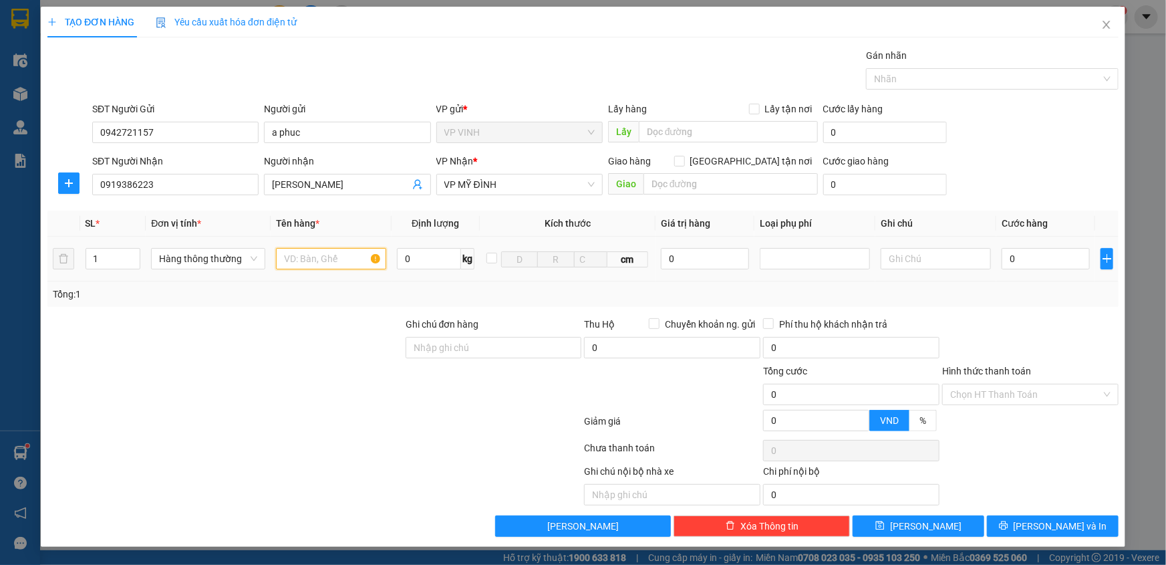
click at [302, 265] on input "text" at bounding box center [331, 258] width 110 height 21
type input "a"
type input "áo + tài liệu"
click at [1023, 260] on input "0" at bounding box center [1046, 258] width 88 height 21
type input "3"
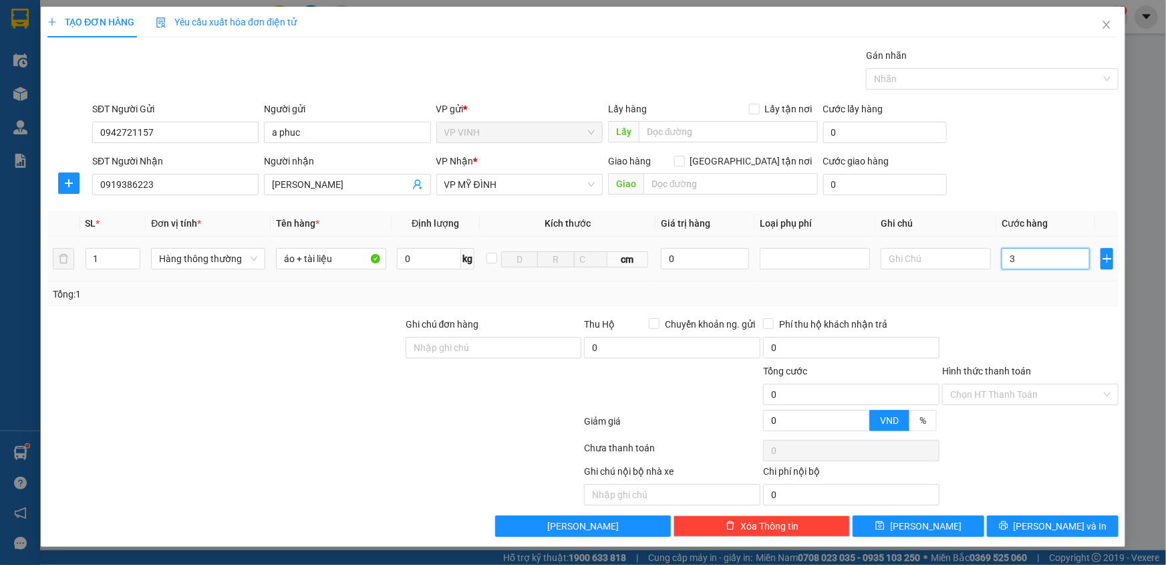
type input "3"
type input "30"
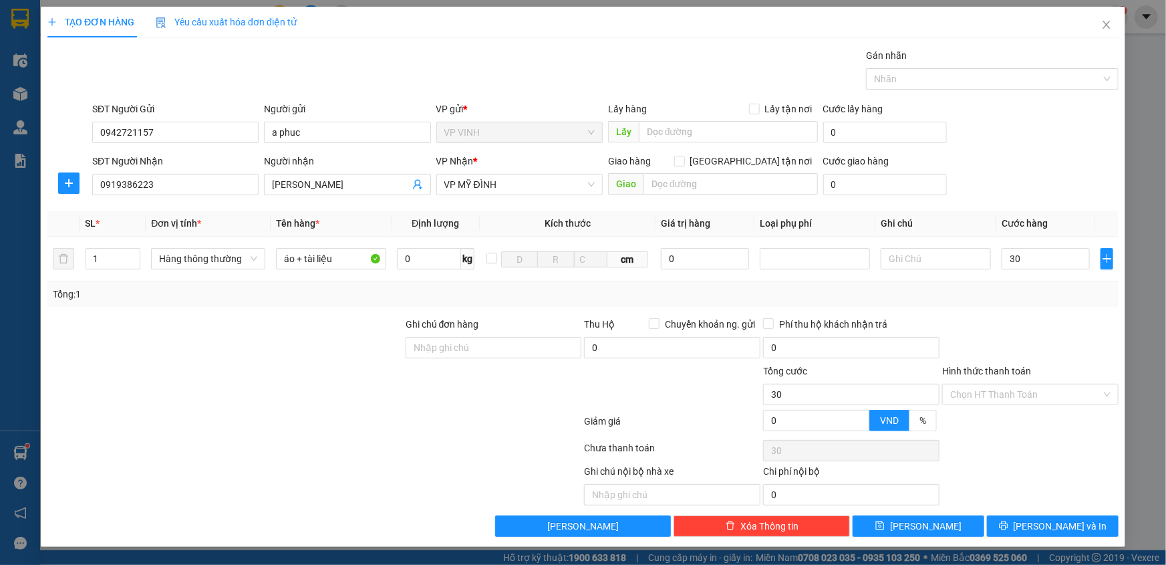
type input "30.000"
click at [1054, 287] on div "Tổng: 1" at bounding box center [583, 294] width 1061 height 15
click at [995, 384] on input "Hình thức thanh toán" at bounding box center [1025, 394] width 151 height 20
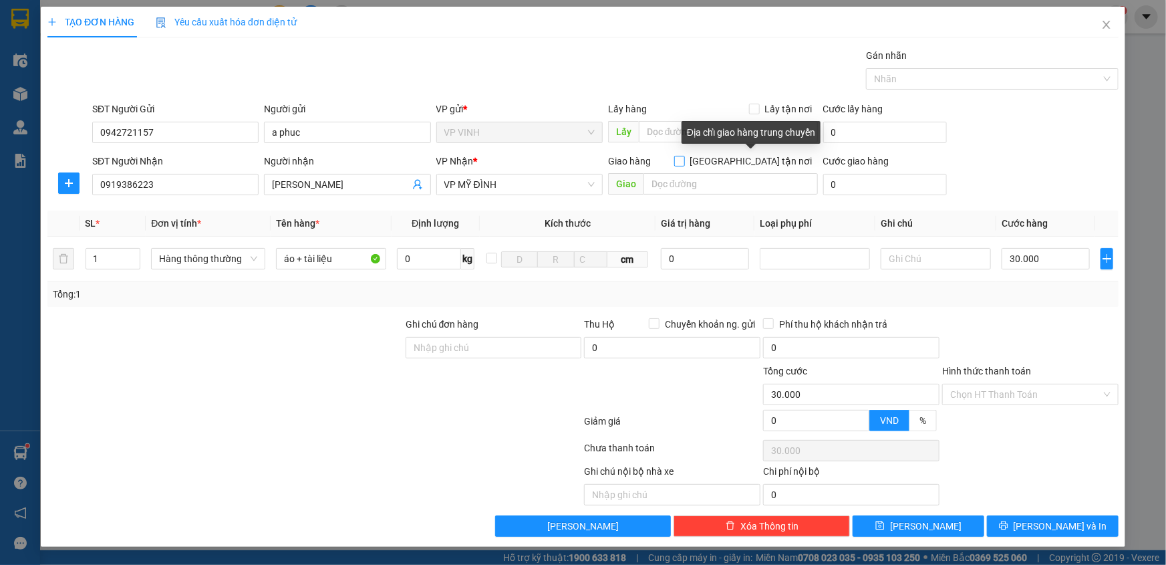
click at [684, 158] on input "Giao tận nơi" at bounding box center [678, 160] width 9 height 9
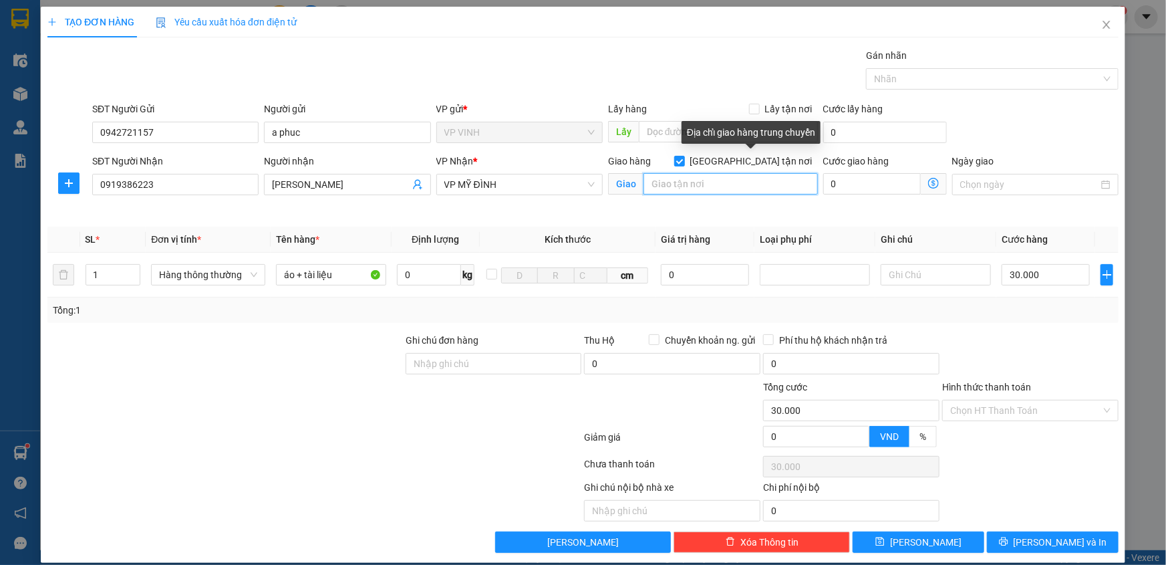
click at [742, 191] on input "text" at bounding box center [731, 183] width 174 height 21
click at [685, 158] on span at bounding box center [679, 161] width 11 height 11
click at [684, 158] on input "Giao tận nơi" at bounding box center [678, 160] width 9 height 9
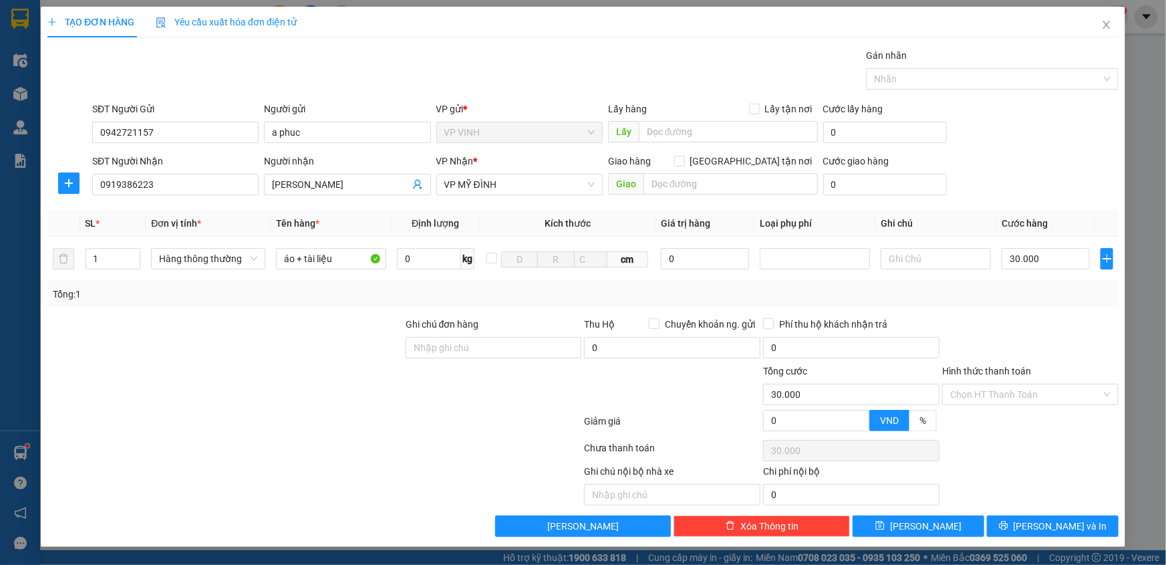
click at [695, 80] on div "Gói vận chuyển * Tiêu chuẩn Gán nhãn Nhãn" at bounding box center [606, 71] width 1032 height 47
drag, startPoint x: 749, startPoint y: 157, endPoint x: 740, endPoint y: 181, distance: 25.6
click at [684, 164] on input "Giao tận nơi" at bounding box center [678, 160] width 9 height 9
checkbox input "true"
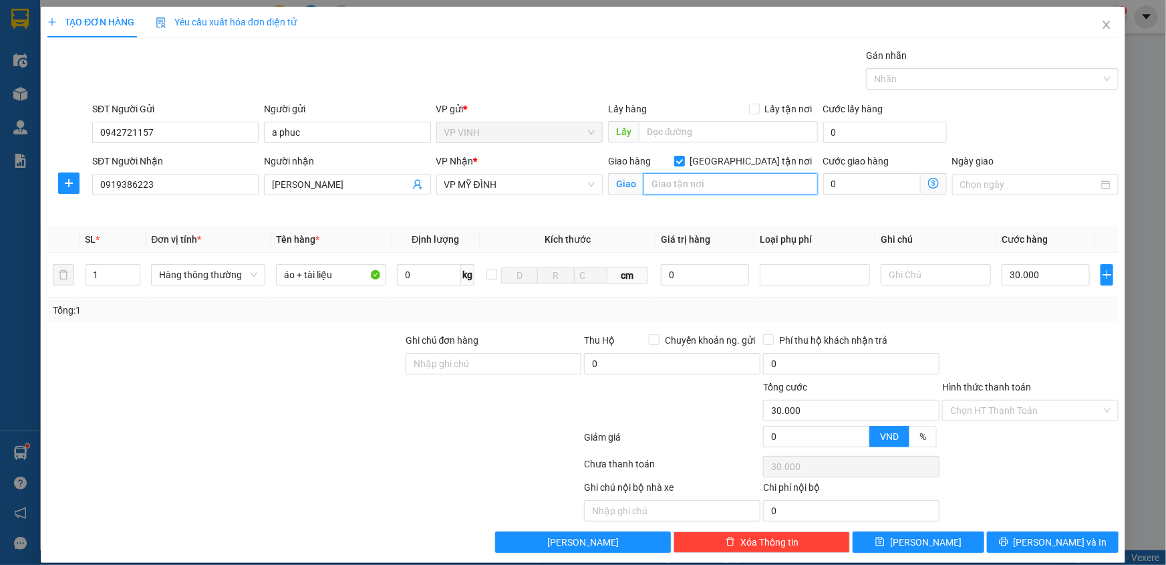
click at [740, 181] on input "text" at bounding box center [731, 183] width 174 height 21
click at [714, 188] on input "9 ngách 14 ngõ 218 phạm văn đồng, đông ngạc ," at bounding box center [731, 183] width 174 height 21
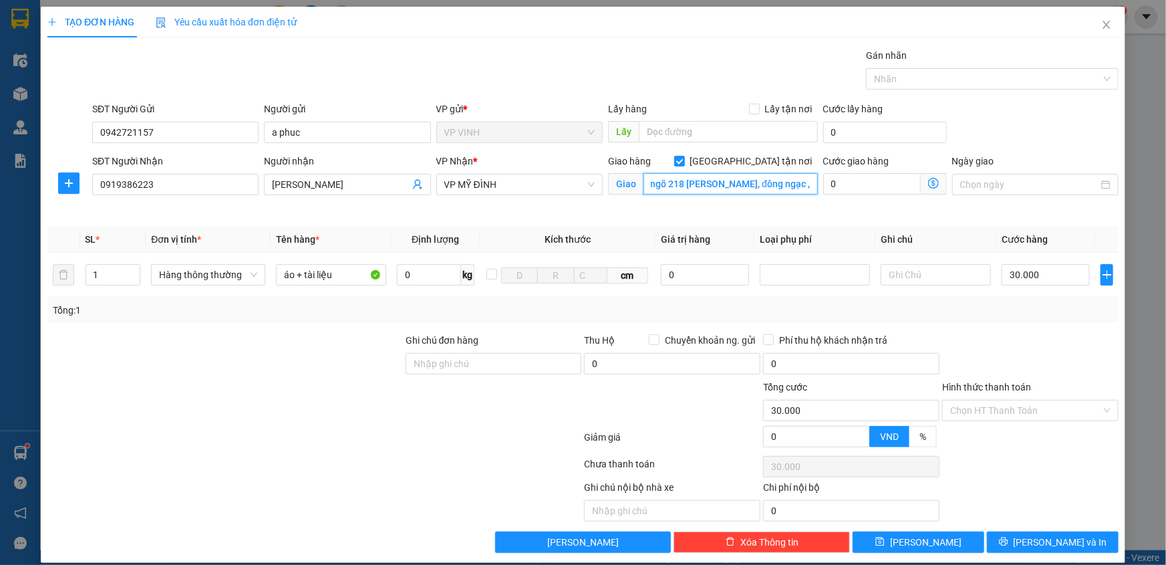
click at [714, 188] on input "9 ngách 14 ngõ 218 phạm văn đồng, đông ngạc ," at bounding box center [731, 183] width 174 height 21
click at [869, 180] on input "0" at bounding box center [872, 183] width 98 height 21
click at [925, 176] on span at bounding box center [934, 183] width 26 height 21
click at [928, 178] on icon "dollar-circle" at bounding box center [933, 183] width 11 height 11
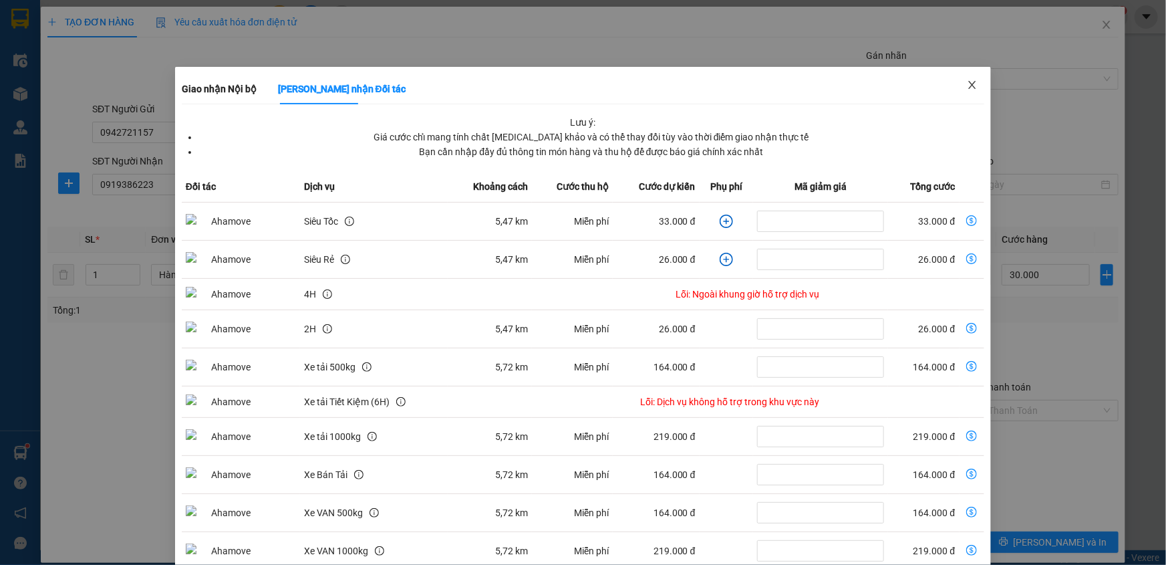
click at [967, 83] on icon "close" at bounding box center [972, 85] width 11 height 11
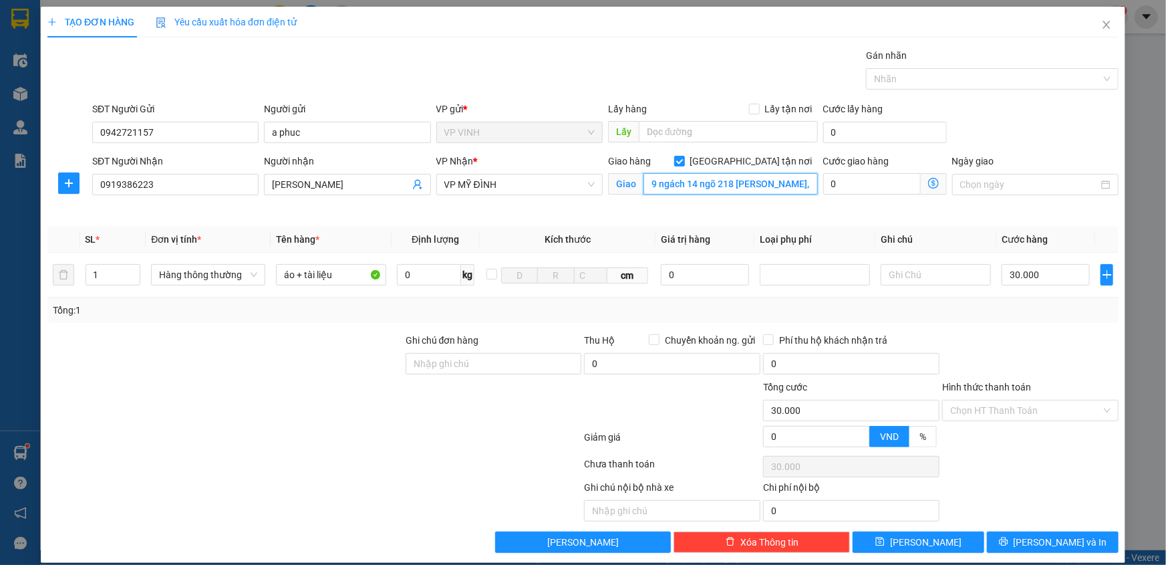
click at [802, 181] on input "9 ngách 14 ngõ 218 phạm văn đồng, đông ngạc ," at bounding box center [731, 183] width 174 height 21
click at [802, 180] on input "9 ngách 14 ngõ 218 phạm văn đồng, đông ngạc ," at bounding box center [731, 183] width 174 height 21
drag, startPoint x: 801, startPoint y: 188, endPoint x: 817, endPoint y: 188, distance: 16.0
click at [817, 188] on div "SĐT Người Nhận 0919386223 Người nhận chi linh VP Nhận * VP MỸ ĐÌNH Giao hàng Gi…" at bounding box center [606, 185] width 1032 height 63
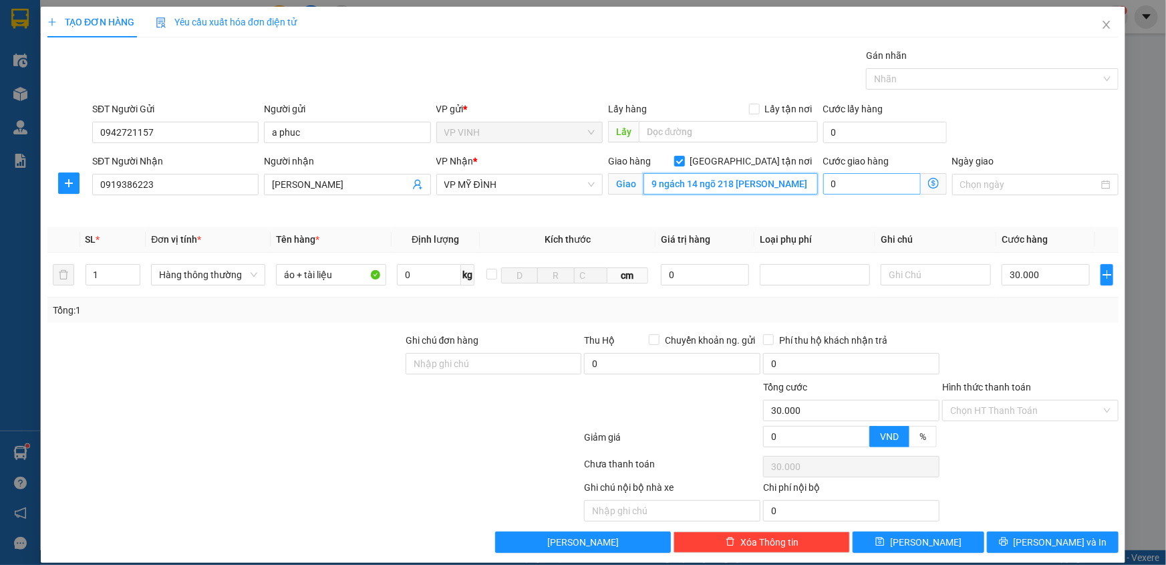
scroll to position [0, 0]
type input "9 ngách 14 ngõ 218 phạm văn đồng"
click at [928, 184] on icon "dollar-circle" at bounding box center [933, 183] width 11 height 11
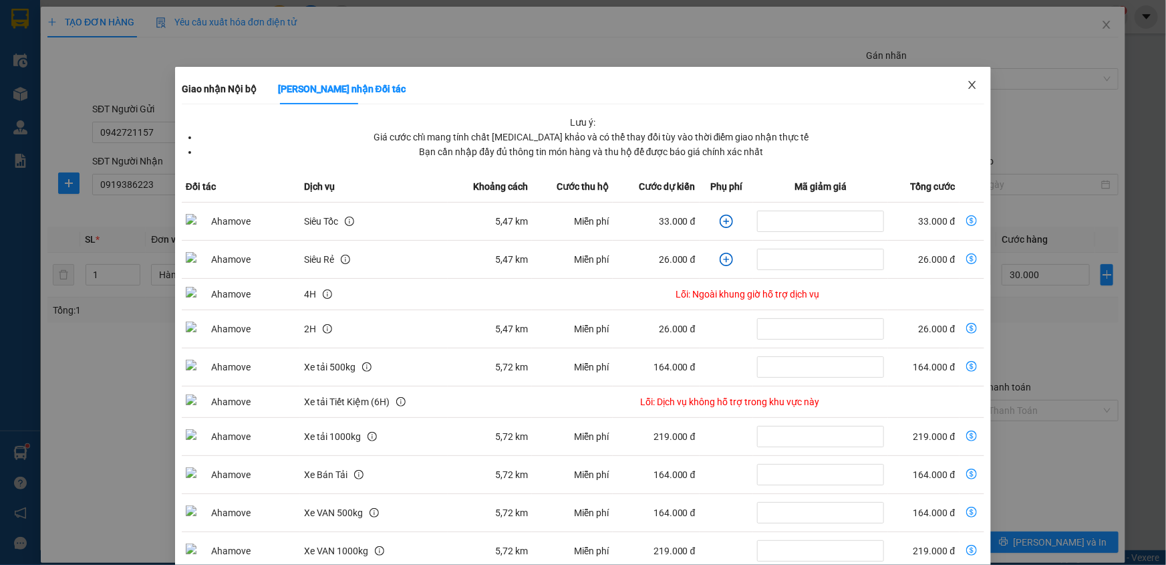
click at [960, 94] on span "Close" at bounding box center [972, 85] width 37 height 37
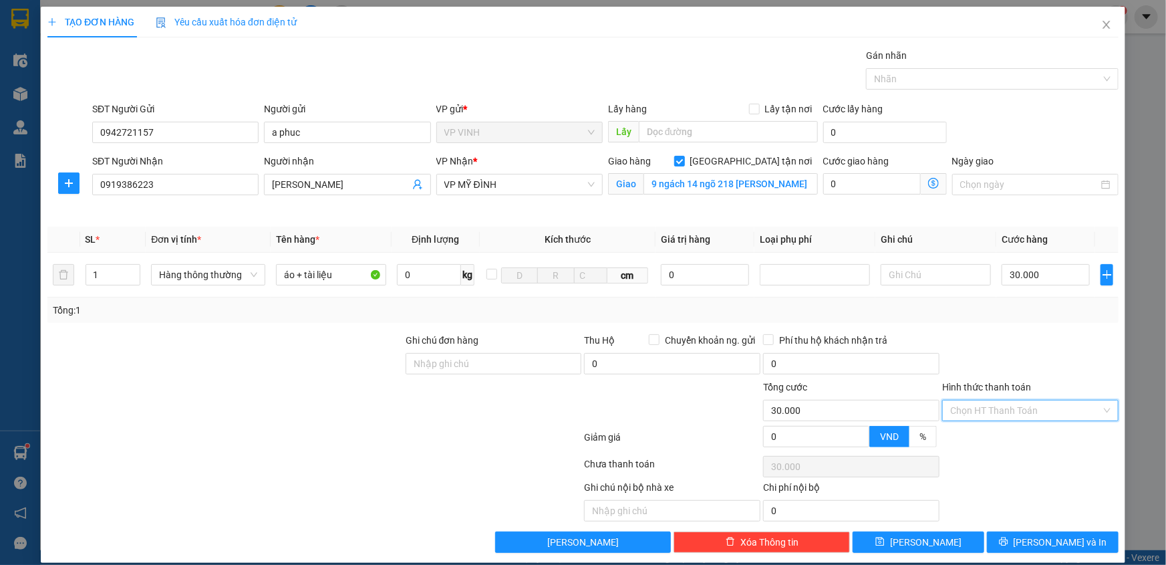
drag, startPoint x: 980, startPoint y: 409, endPoint x: 982, endPoint y: 423, distance: 14.2
click at [980, 410] on input "Hình thức thanh toán" at bounding box center [1025, 410] width 151 height 20
click at [982, 429] on div "Tại văn phòng" at bounding box center [1022, 436] width 159 height 15
type input "0"
click at [1044, 538] on span "Lưu và In" at bounding box center [1061, 542] width 94 height 15
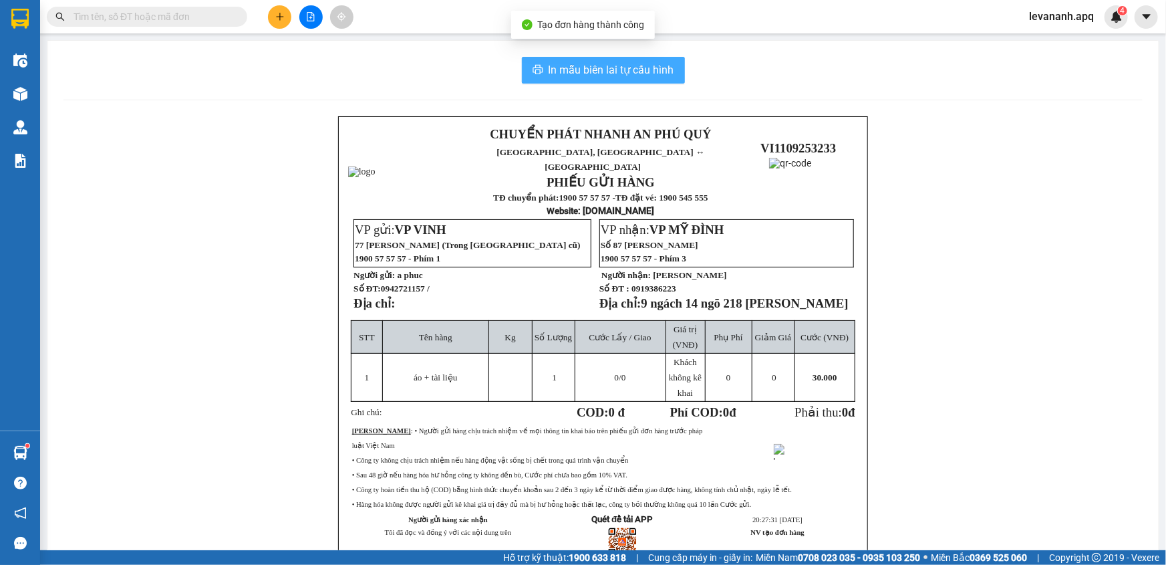
click at [640, 69] on span "In mẫu biên lai tự cấu hình" at bounding box center [612, 69] width 126 height 17
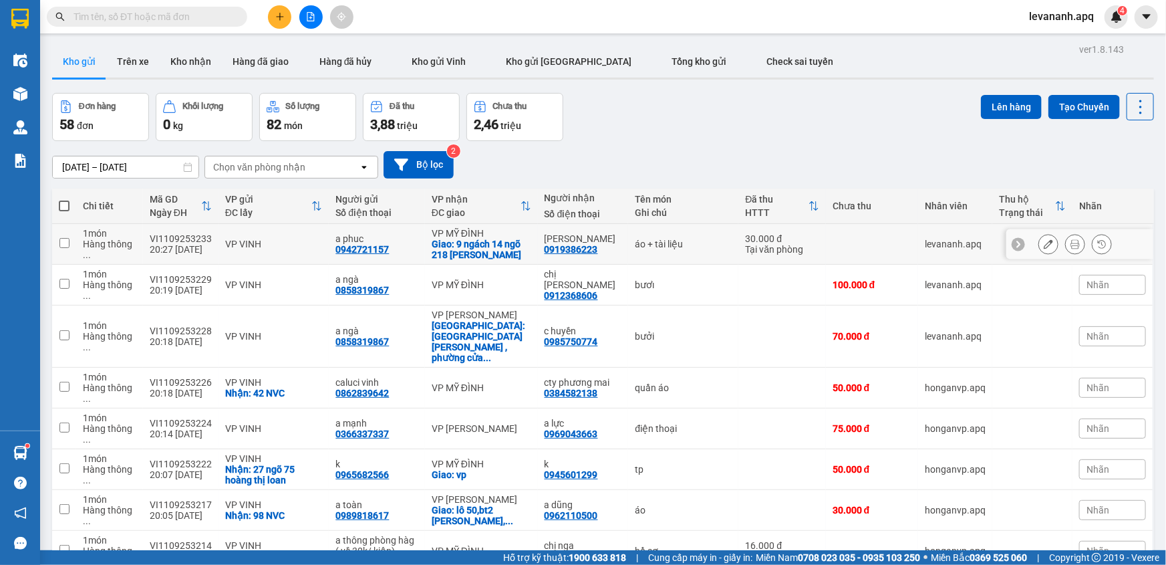
click at [1046, 241] on button at bounding box center [1048, 244] width 19 height 23
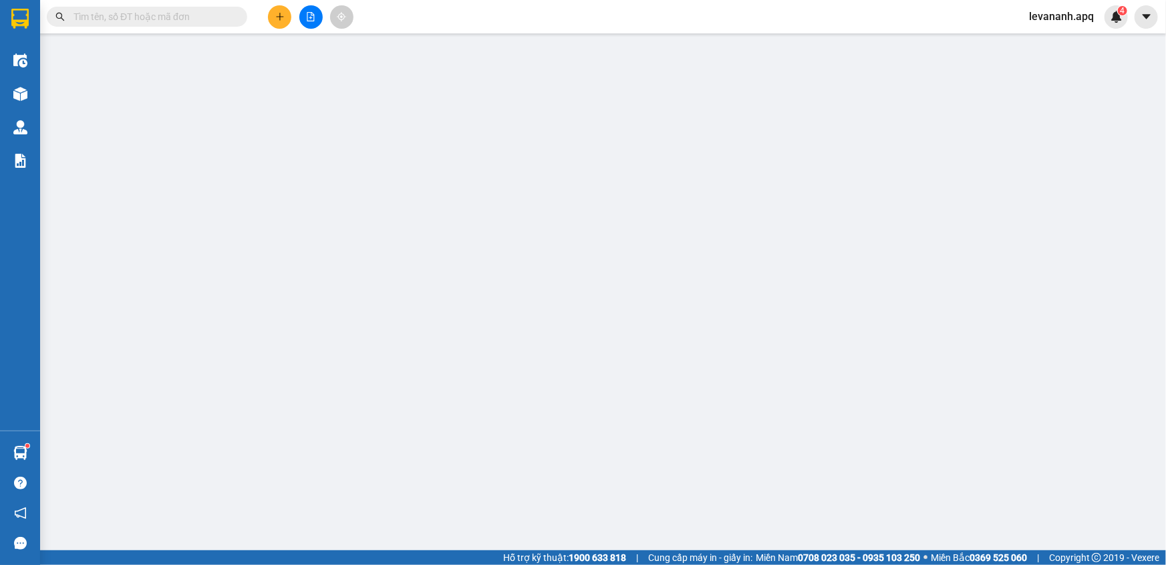
type input "0942721157"
type input "a phuc"
type input "0919386223"
type input "[PERSON_NAME]"
checkbox input "true"
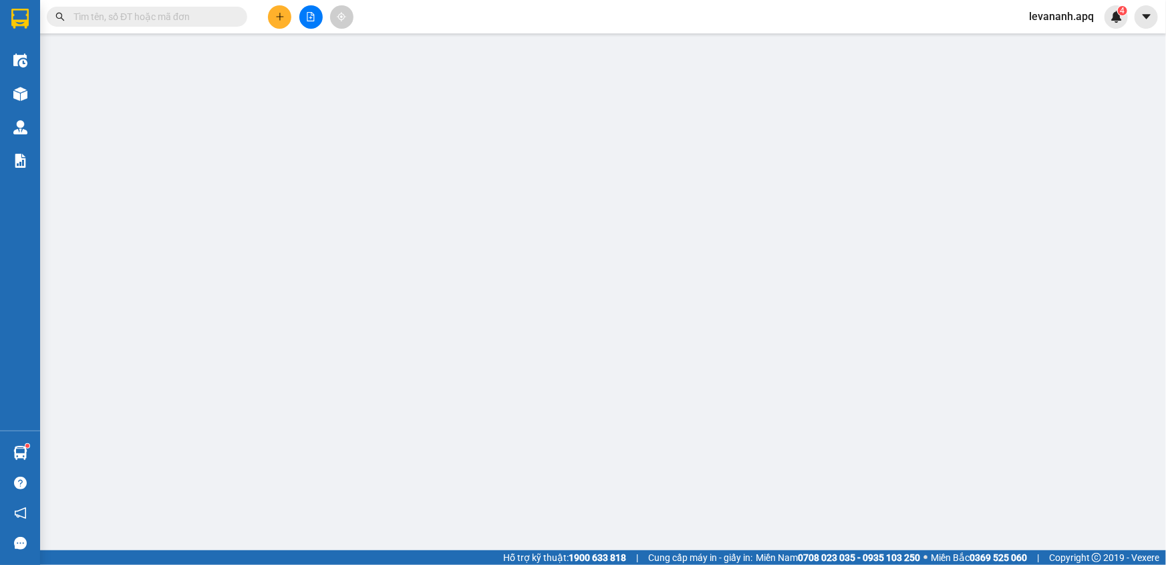
type input "9 ngách 14 ngõ 218 phạm văn đồng"
type input "30.000"
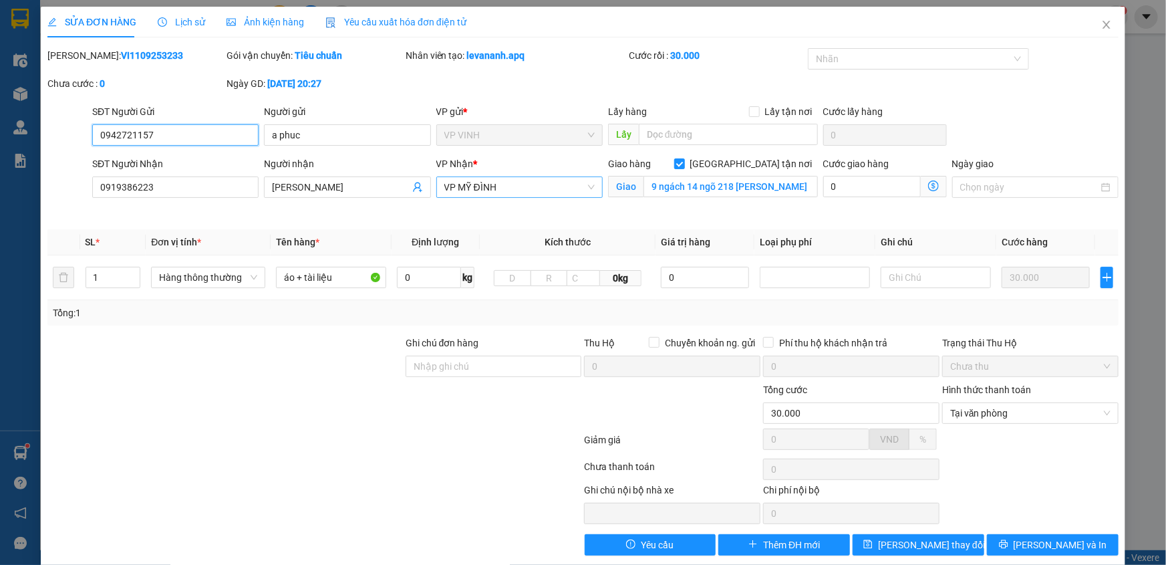
click at [559, 190] on span "VP MỸ ĐÌNH" at bounding box center [519, 187] width 150 height 20
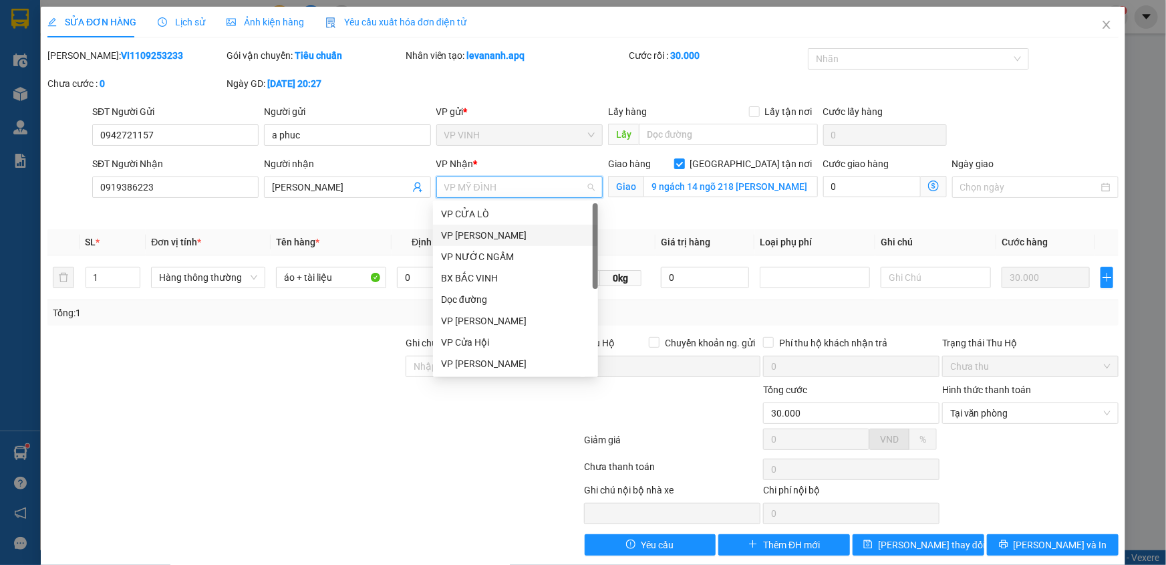
click at [509, 238] on div "VP [PERSON_NAME]" at bounding box center [515, 235] width 149 height 15
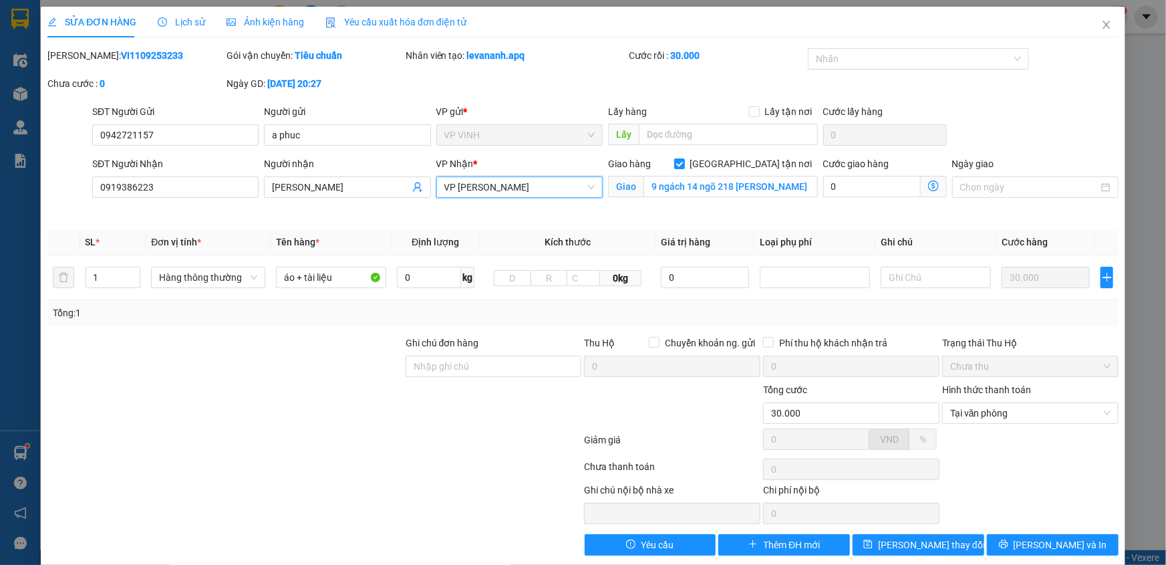
click at [928, 188] on icon "dollar-circle" at bounding box center [933, 185] width 11 height 11
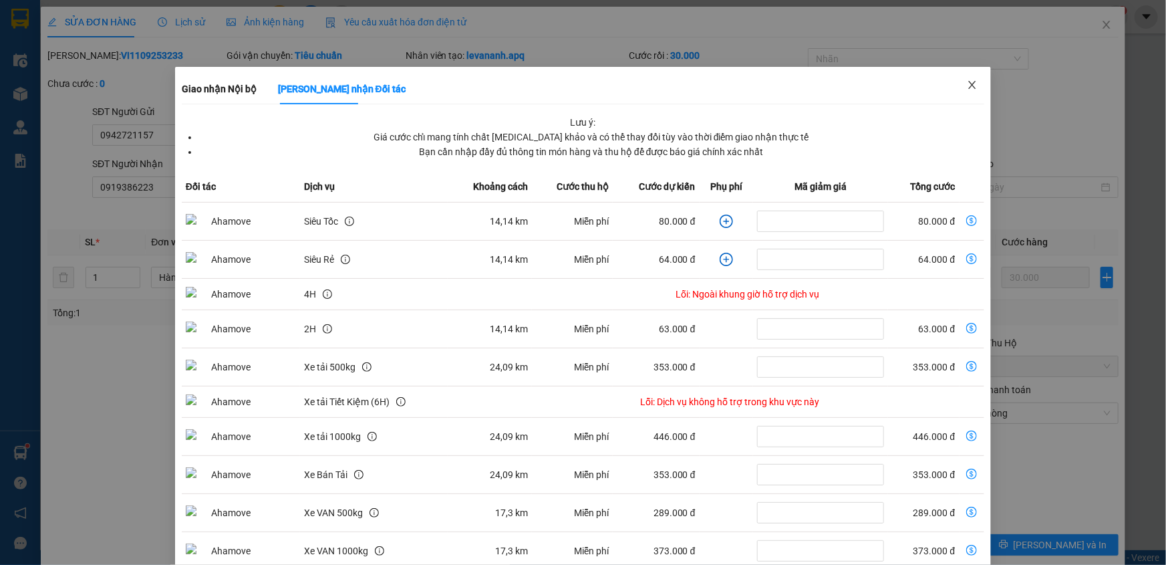
click at [967, 87] on icon "close" at bounding box center [972, 85] width 11 height 11
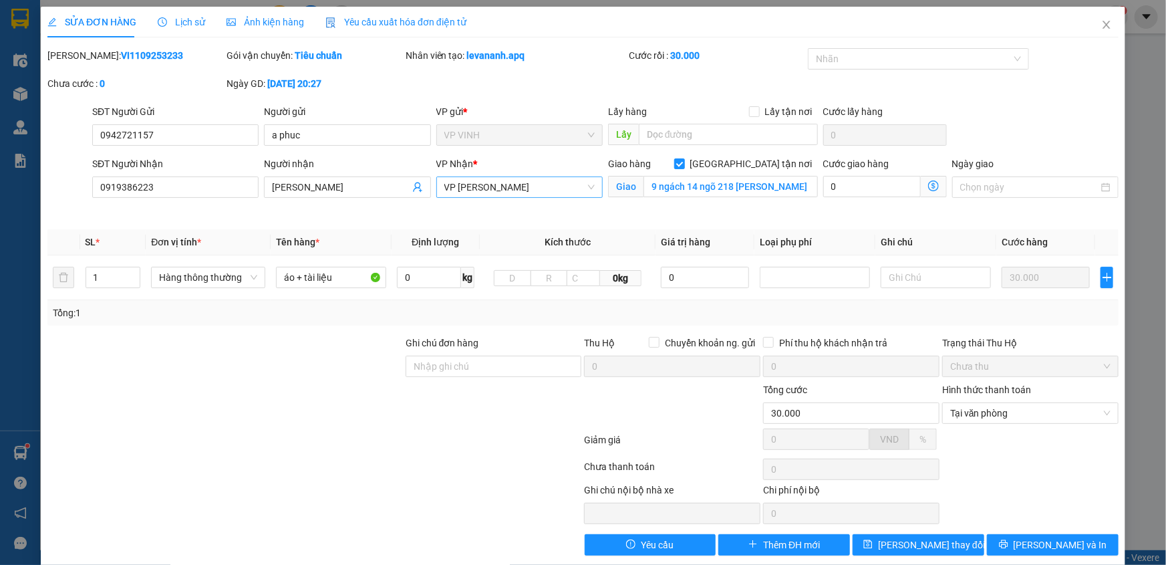
click at [537, 186] on span "VP [PERSON_NAME]" at bounding box center [519, 187] width 150 height 20
click at [519, 460] on div "VP MỸ ĐÌNH" at bounding box center [515, 470] width 165 height 21
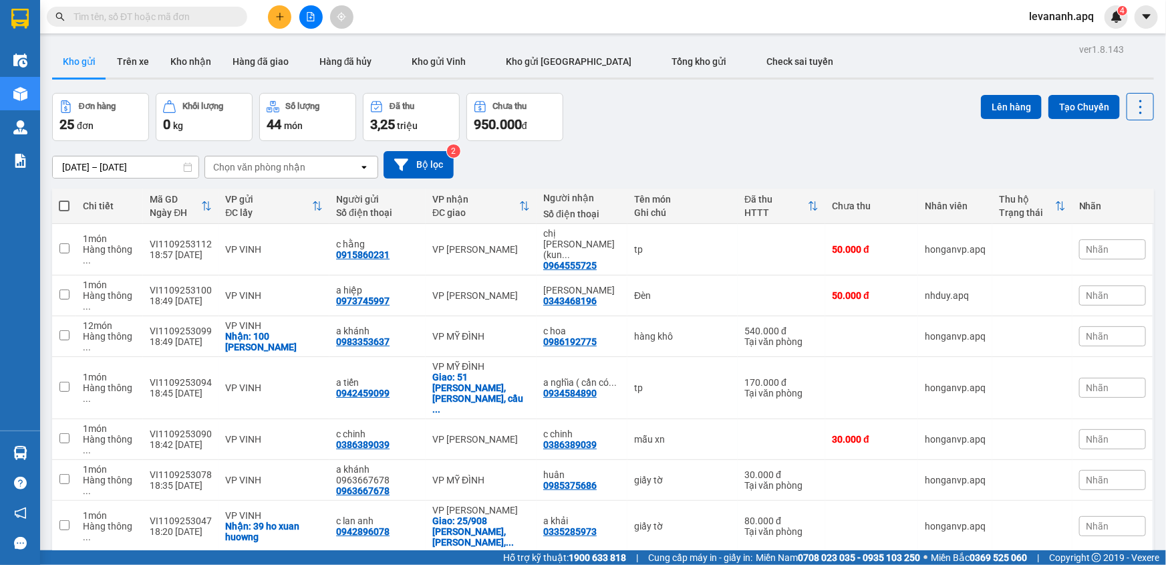
click at [192, 15] on input "text" at bounding box center [153, 16] width 158 height 15
click at [155, 19] on input "text" at bounding box center [153, 16] width 158 height 15
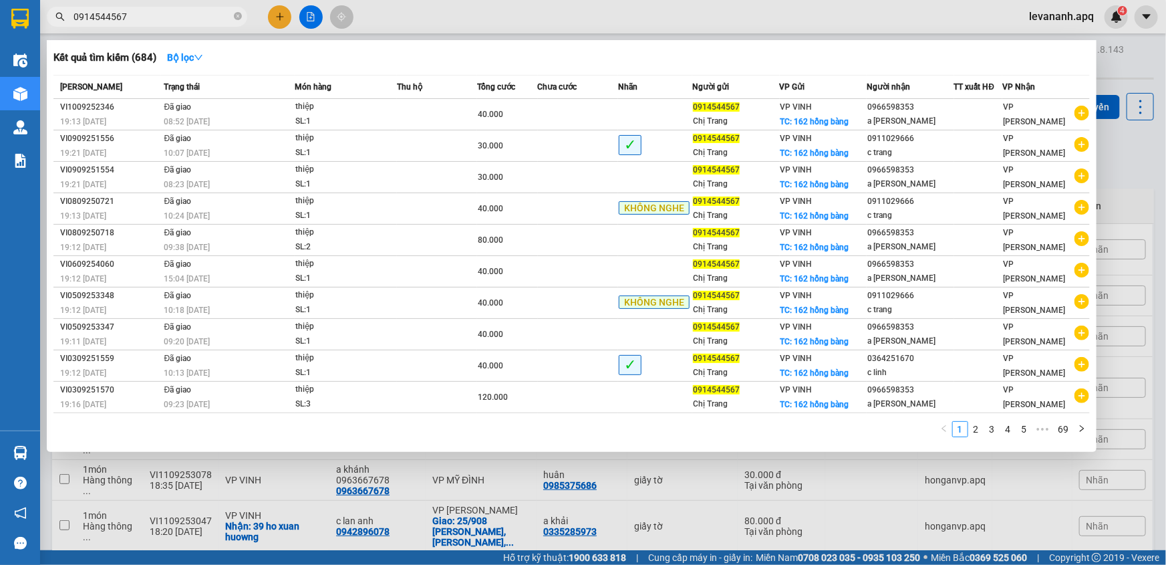
type input "0914544567"
click at [188, 19] on input "0914544567" at bounding box center [153, 16] width 158 height 15
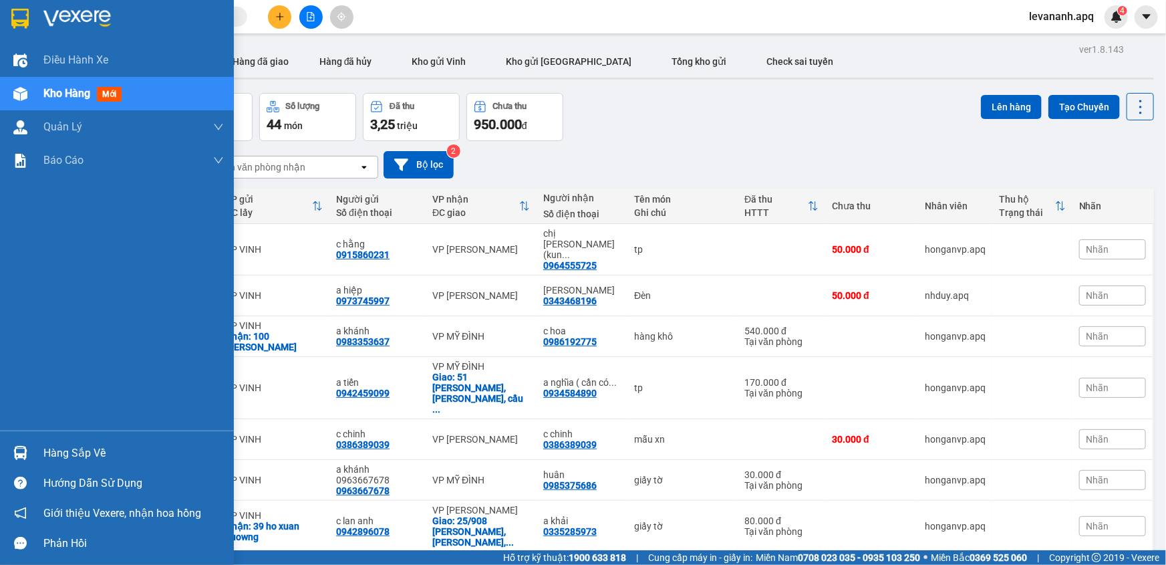
click at [13, 11] on img at bounding box center [19, 19] width 17 height 20
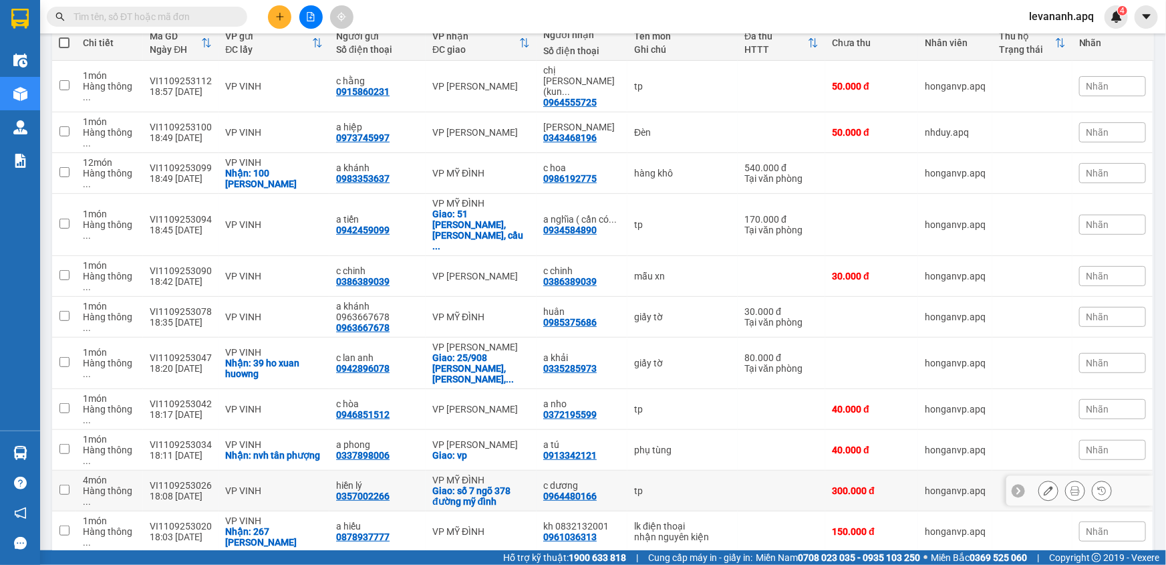
scroll to position [224, 0]
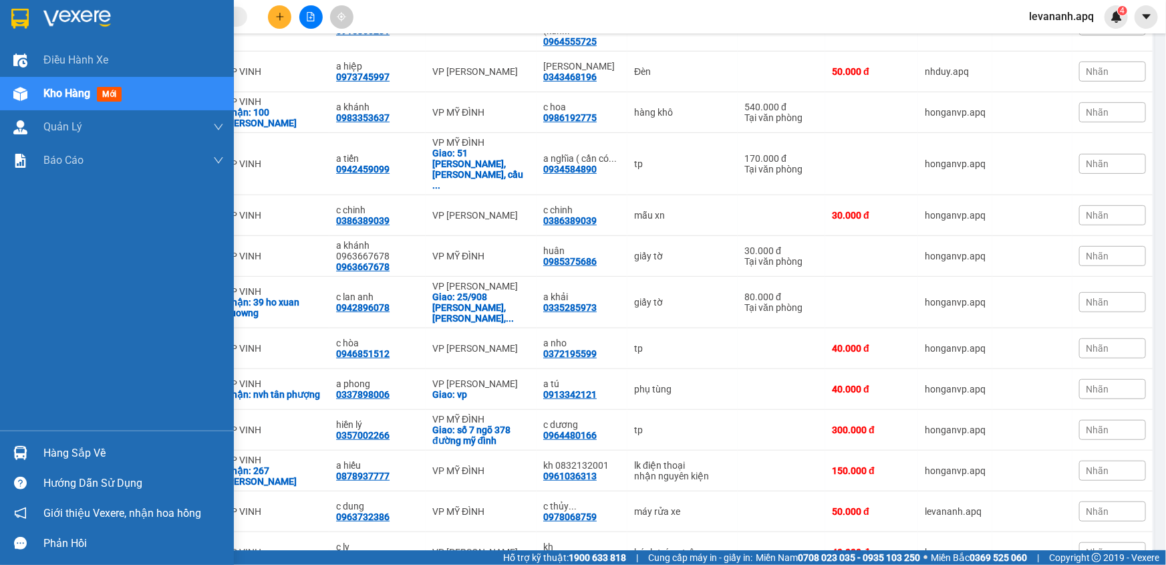
click at [27, 452] on img at bounding box center [20, 453] width 14 height 14
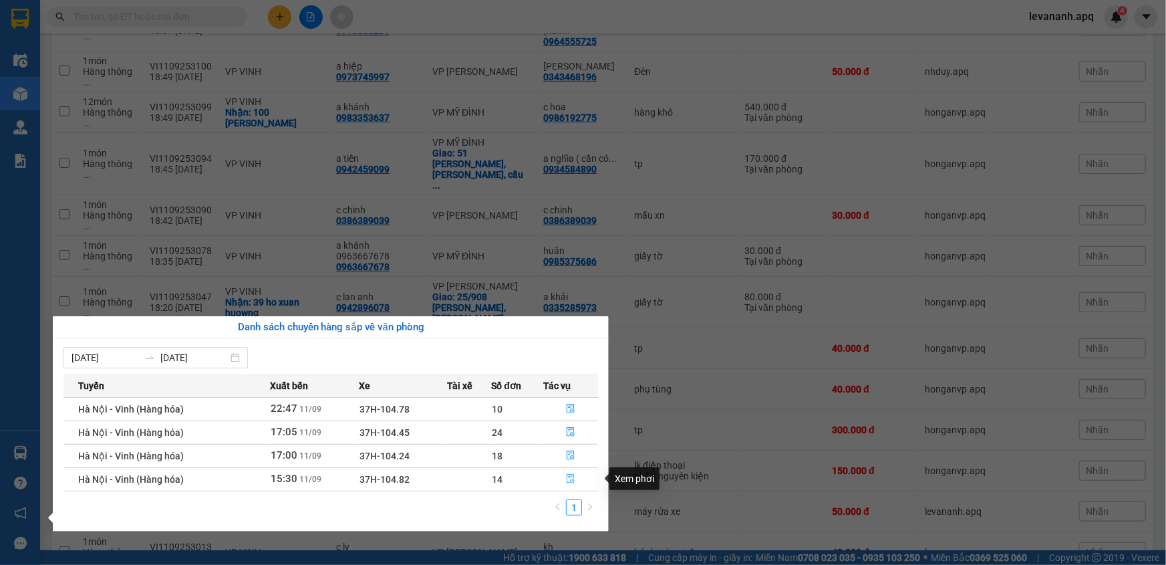
click at [563, 481] on button "button" at bounding box center [570, 478] width 53 height 21
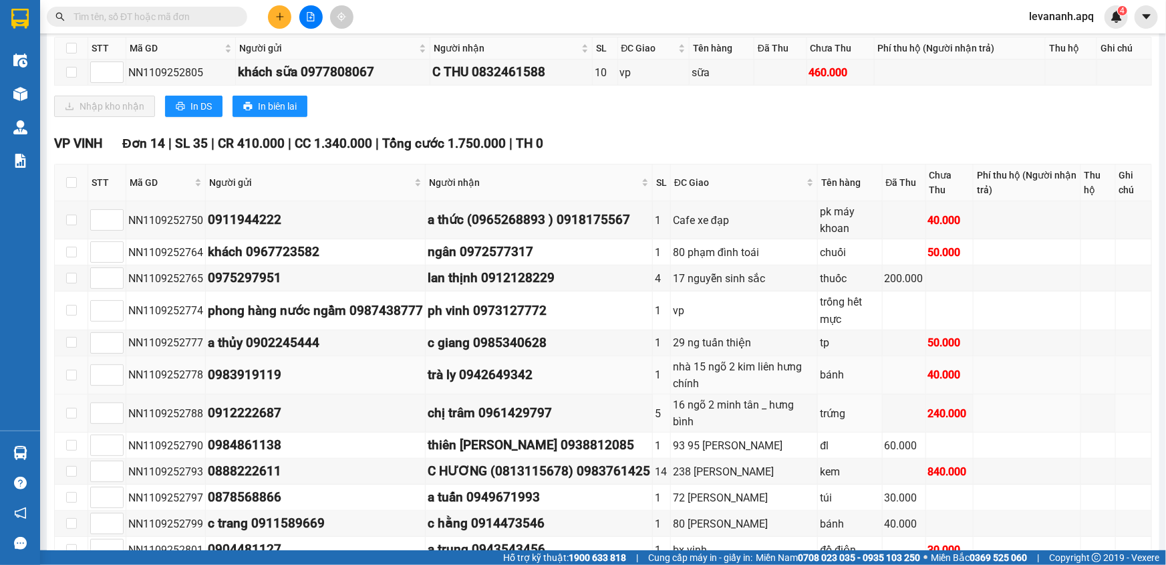
scroll to position [303, 0]
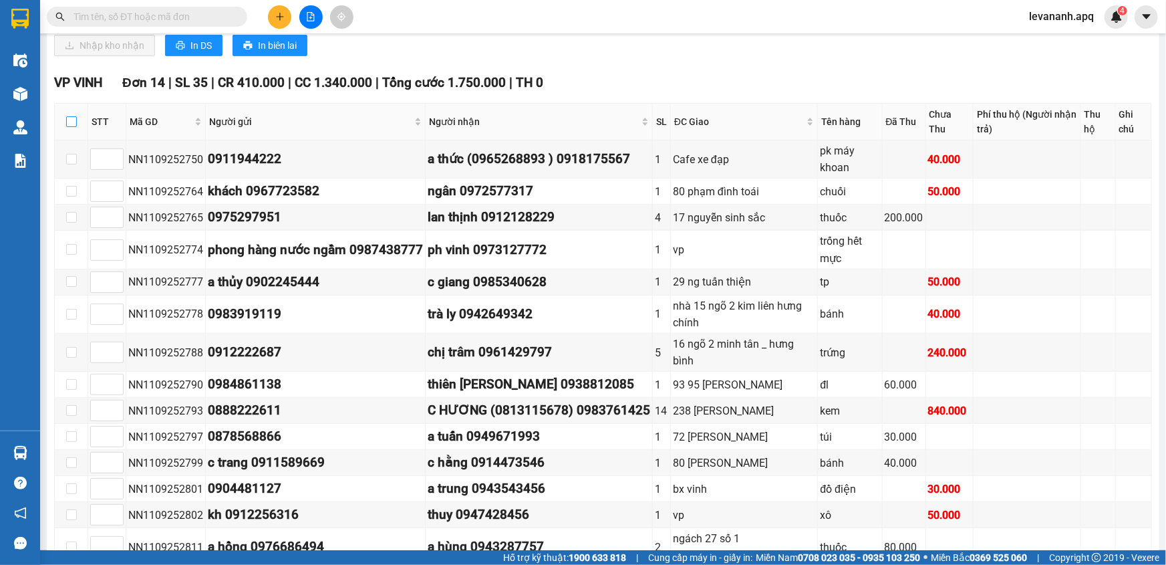
click at [73, 120] on input "checkbox" at bounding box center [71, 121] width 11 height 11
checkbox input "true"
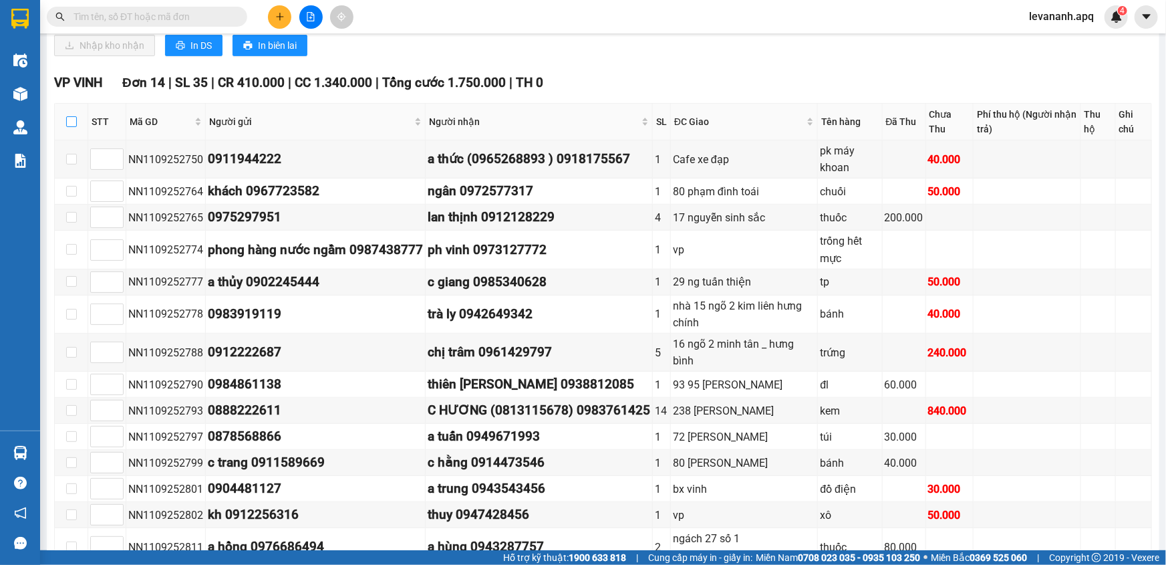
checkbox input "true"
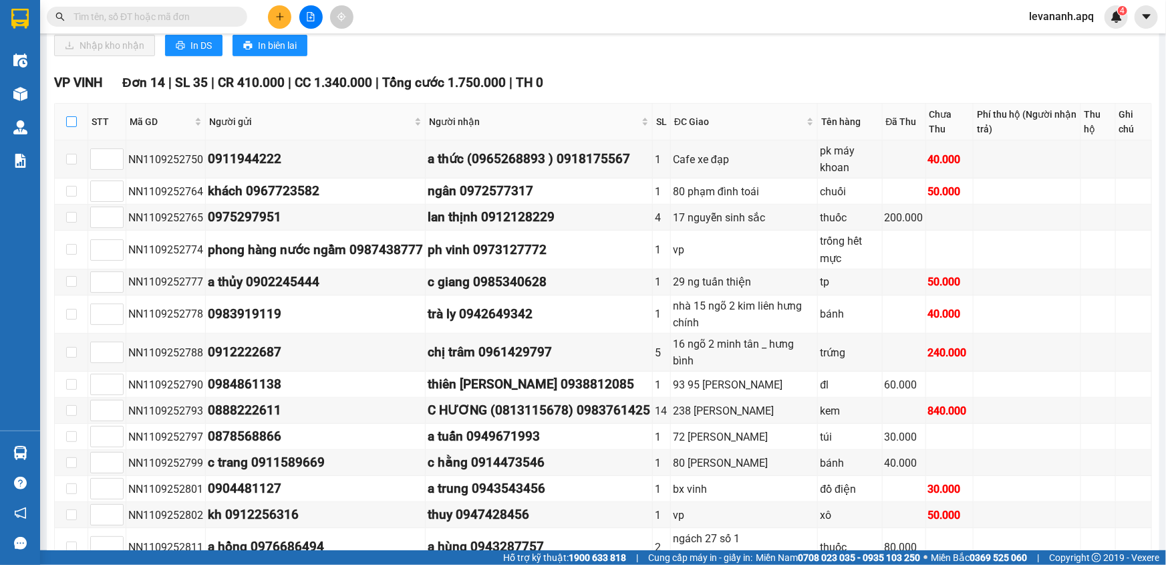
checkbox input "true"
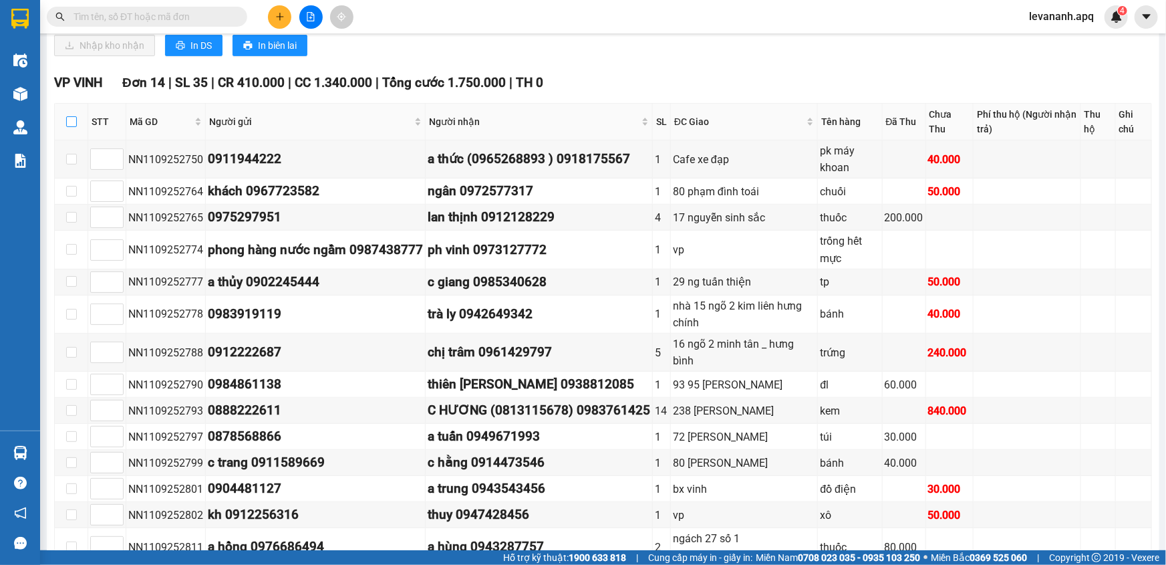
checkbox input "true"
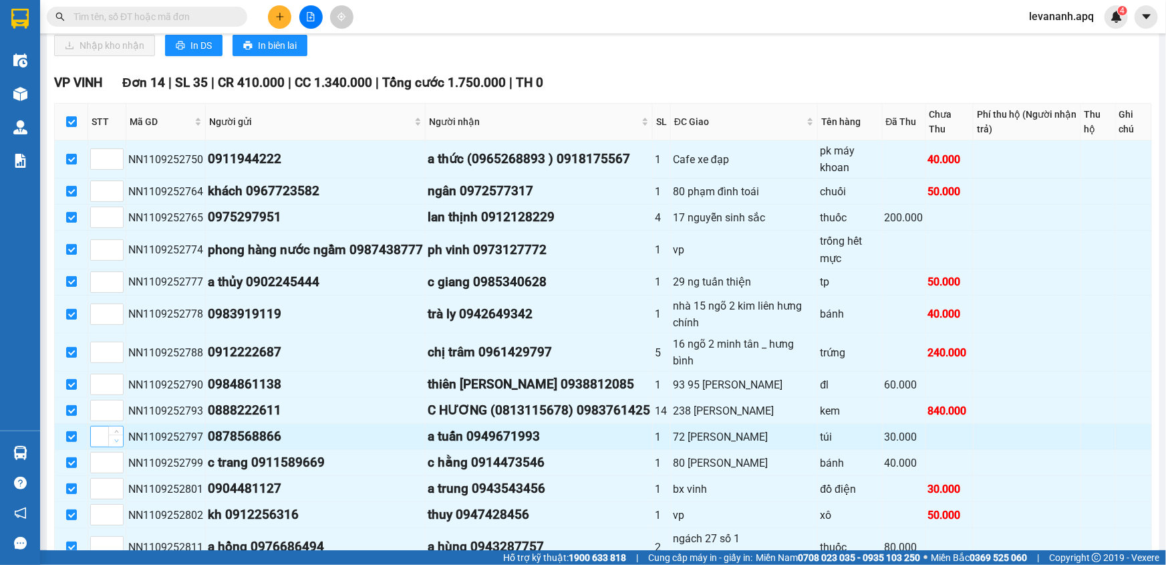
scroll to position [386, 0]
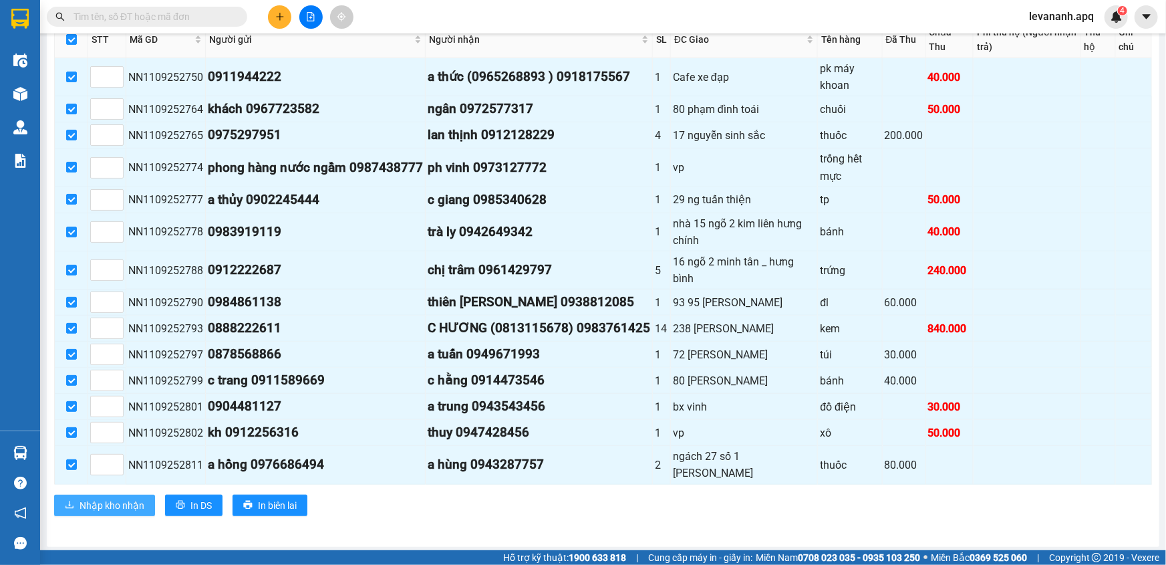
click at [125, 501] on span "Nhập kho nhận" at bounding box center [112, 505] width 65 height 15
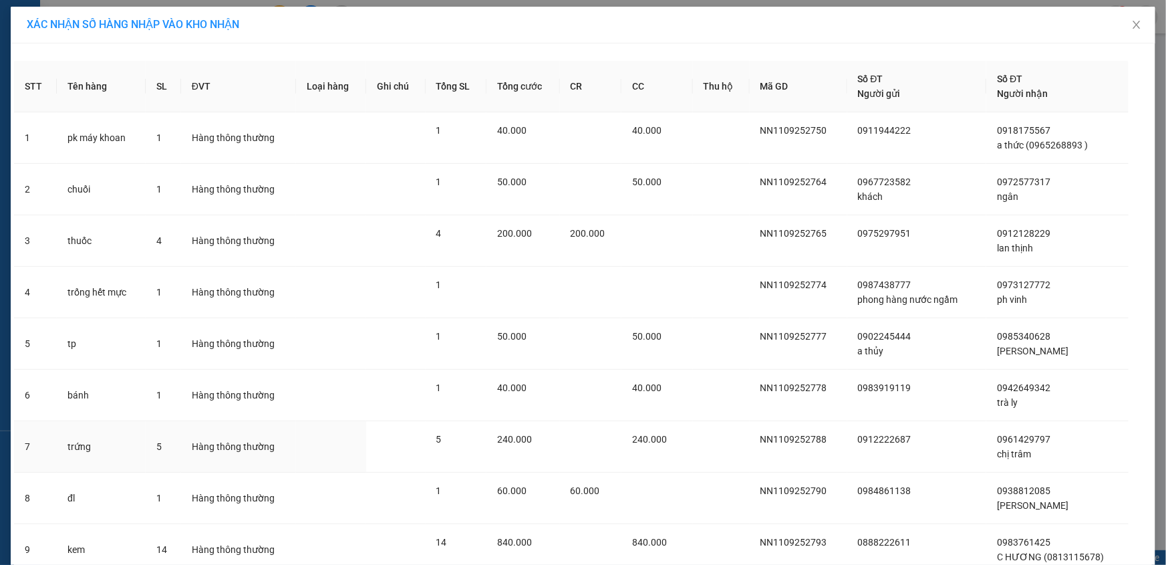
scroll to position [364, 0]
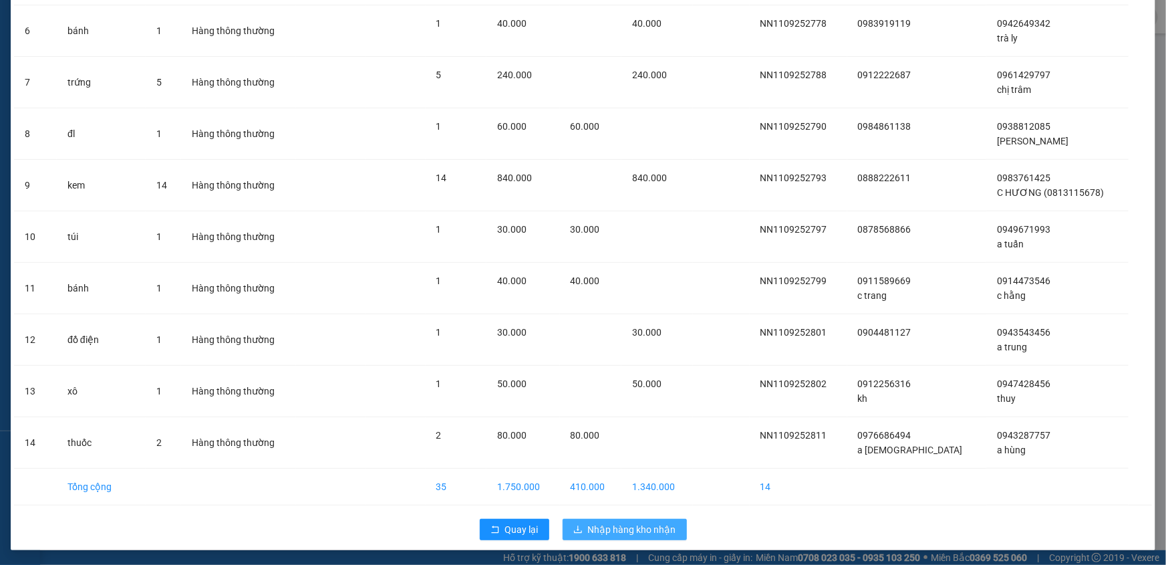
click at [599, 524] on span "Nhập hàng kho nhận" at bounding box center [632, 529] width 88 height 15
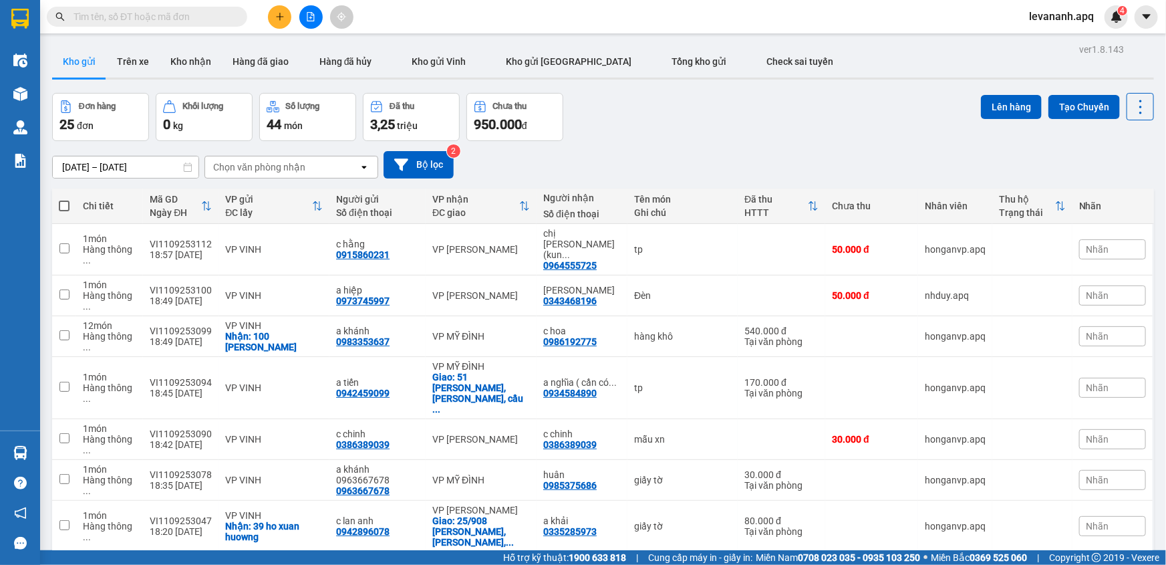
click at [607, 112] on div "Đơn hàng 25 đơn Khối lượng 0 kg Số lượng 44 món Đã thu 3,25 triệu Chưa thu 950.…" at bounding box center [603, 117] width 1102 height 48
click at [174, 13] on input "text" at bounding box center [153, 16] width 158 height 15
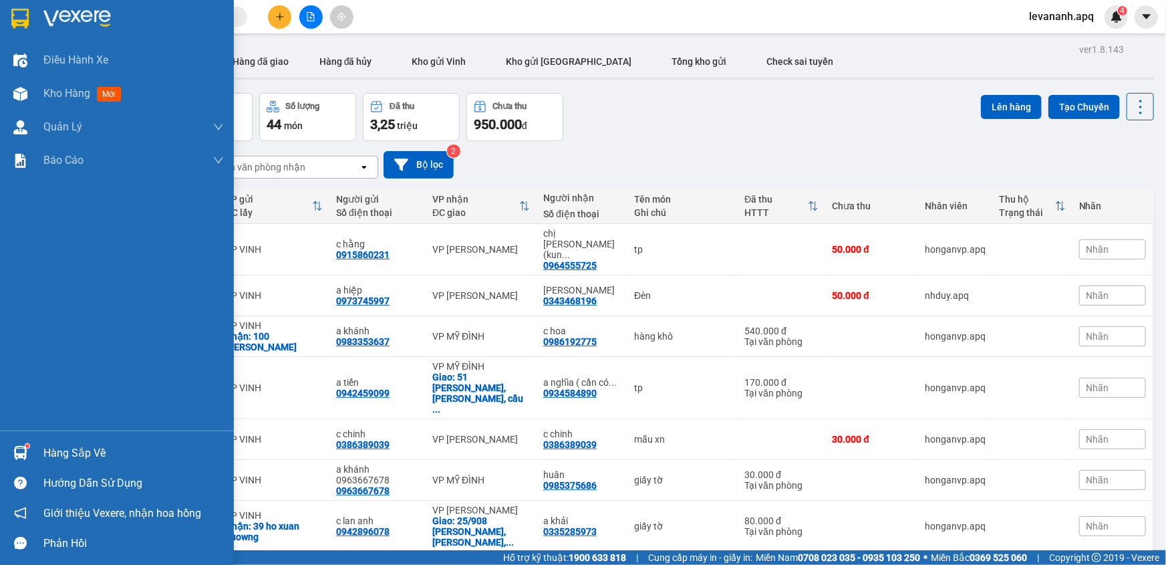
click at [7, 21] on div at bounding box center [117, 21] width 234 height 43
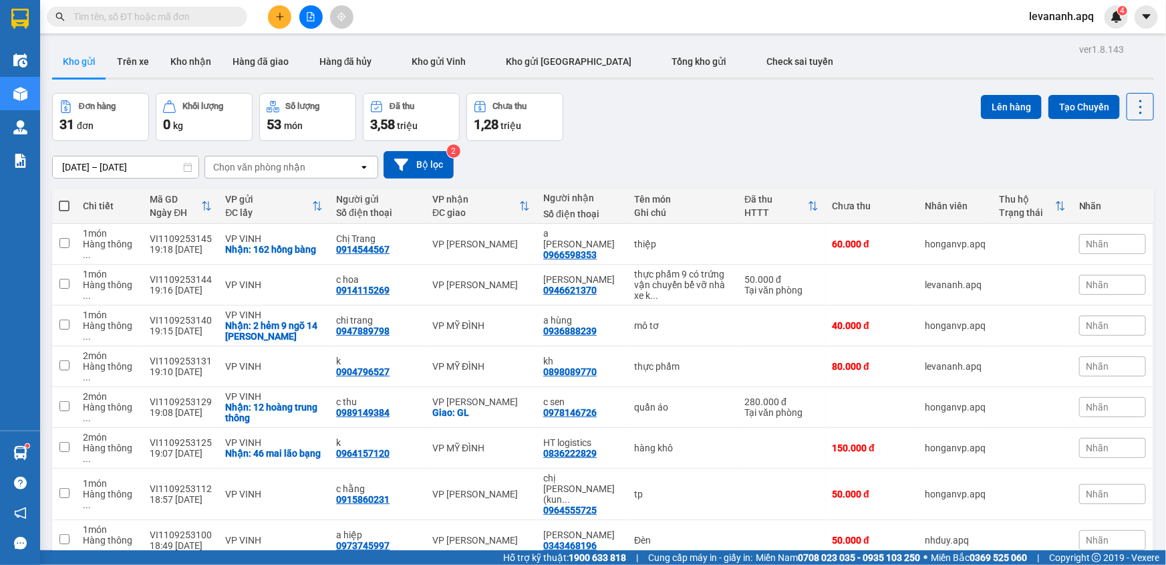
click at [158, 22] on input "text" at bounding box center [153, 16] width 158 height 15
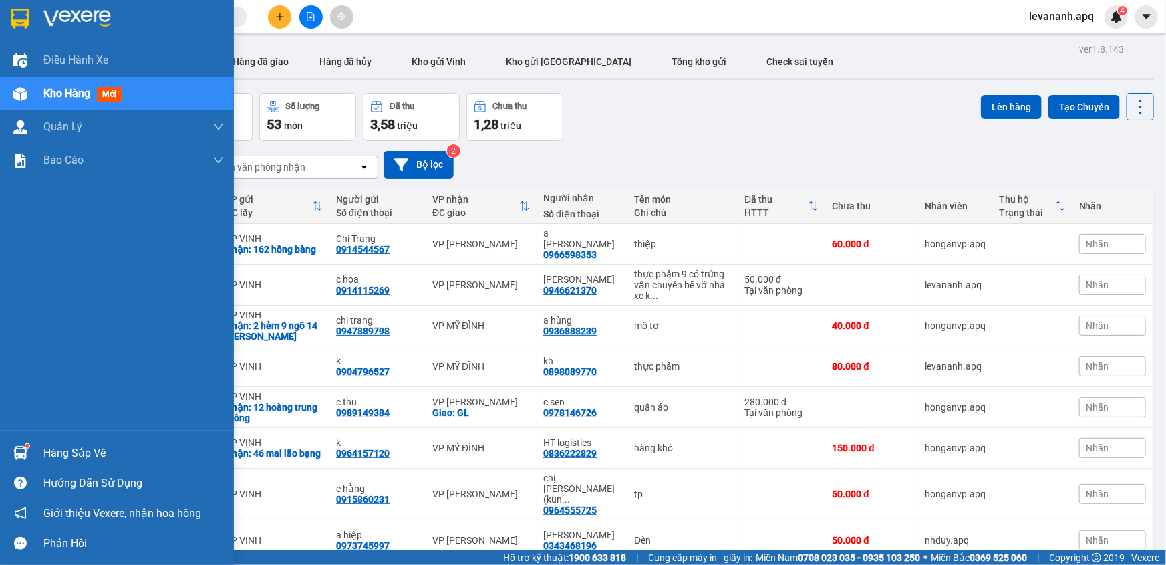
click at [19, 10] on img at bounding box center [19, 19] width 17 height 20
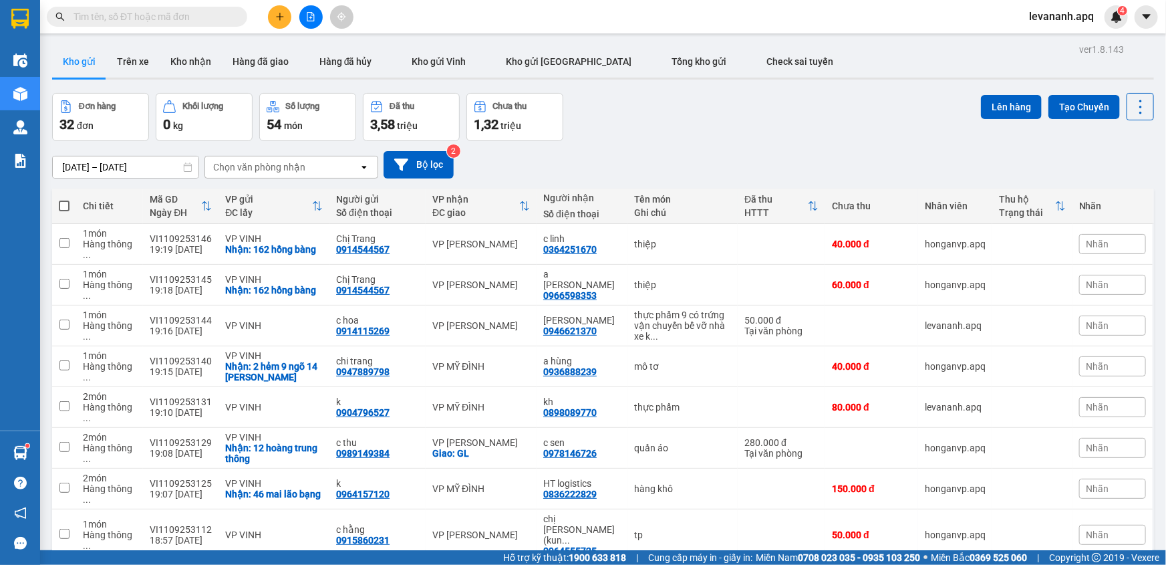
click at [162, 15] on input "text" at bounding box center [153, 16] width 158 height 15
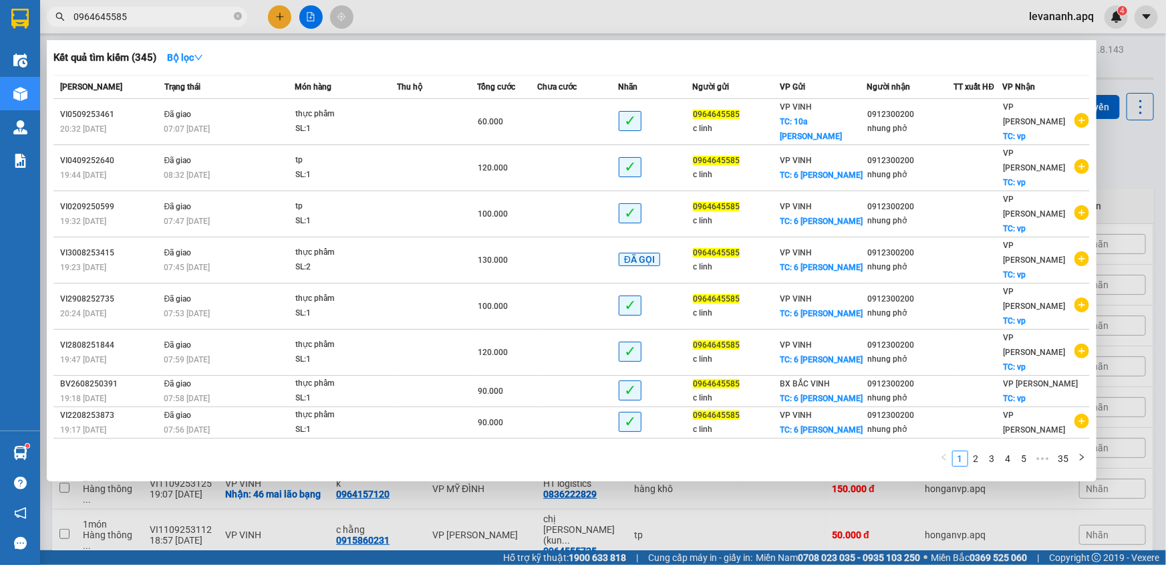
type input "0964645585"
click at [1116, 194] on div at bounding box center [583, 282] width 1166 height 565
click at [198, 15] on input "0964645585" at bounding box center [153, 16] width 158 height 15
click at [235, 18] on icon "close-circle" at bounding box center [238, 16] width 8 height 8
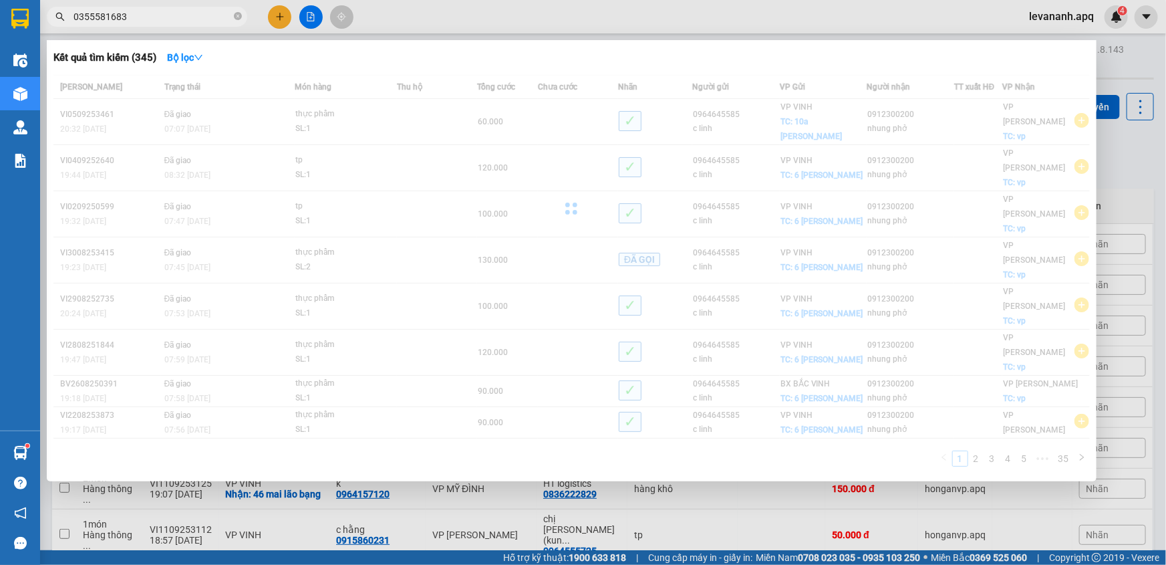
type input "0355581683"
click at [177, 7] on span "0355581683" at bounding box center [147, 17] width 200 height 20
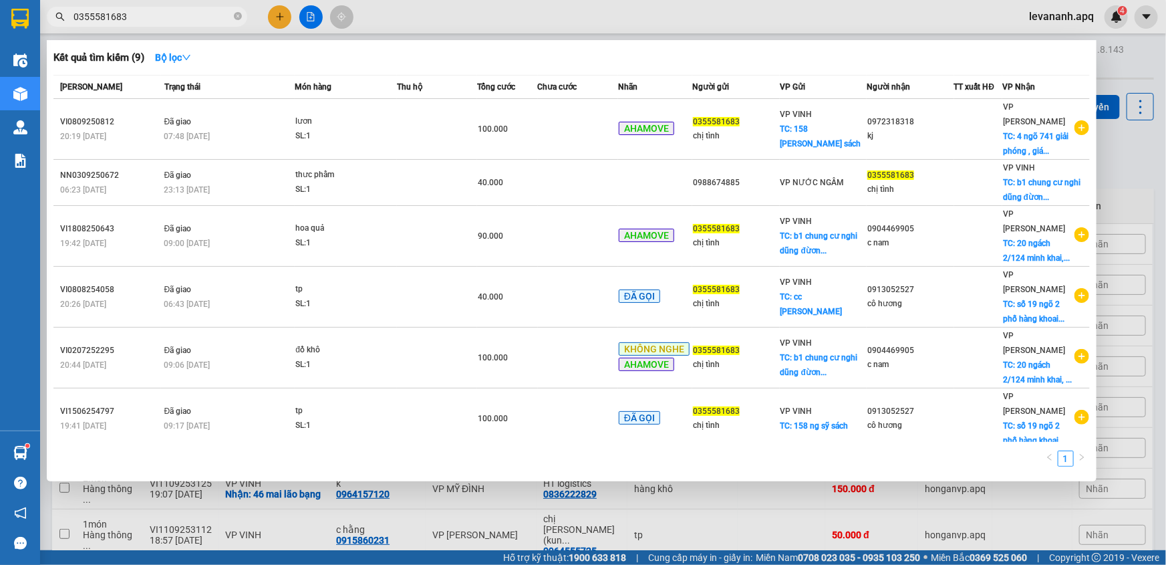
click at [177, 7] on span "0355581683" at bounding box center [147, 17] width 200 height 20
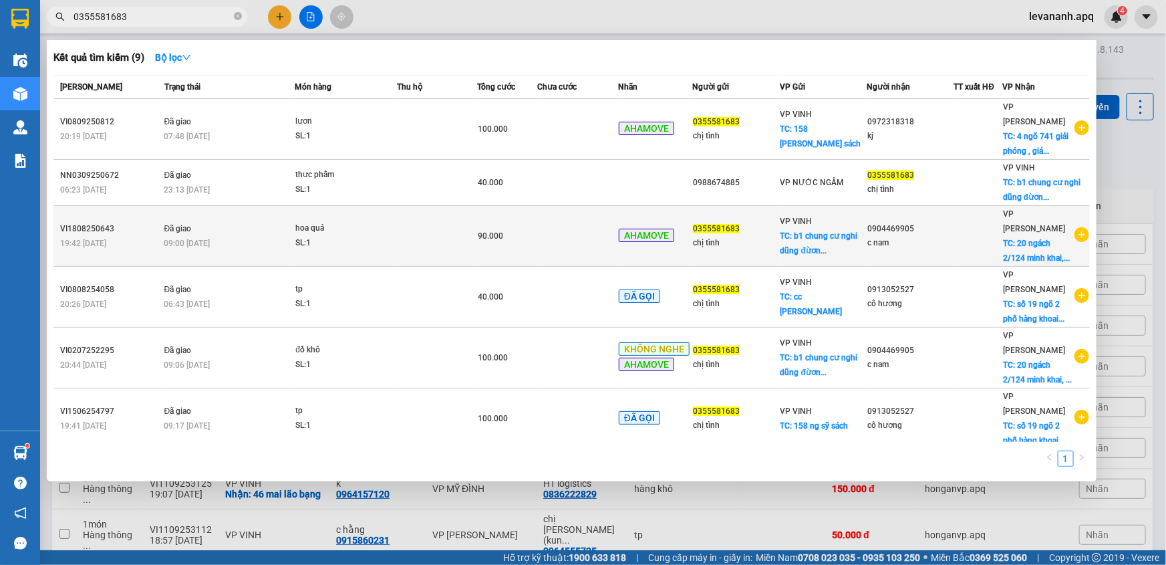
click at [843, 224] on div "VP VINH TC: b1 chung cư nghi dũng đừơn..." at bounding box center [824, 236] width 86 height 44
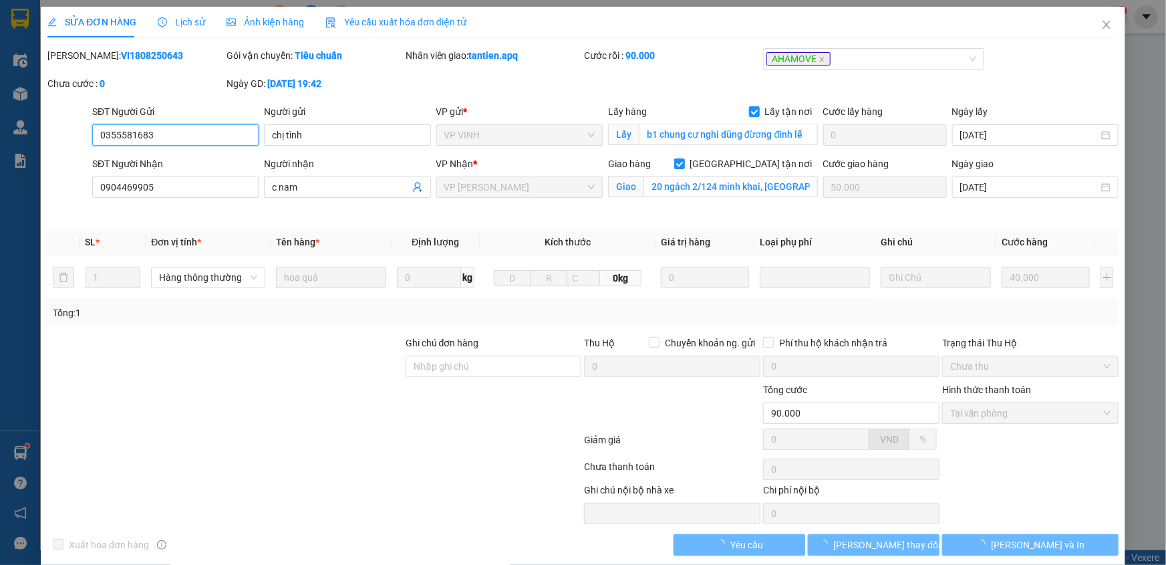
type input "0355581683"
type input "chị tình"
checkbox input "true"
type input "b1 chung cư nghi dũng đừơng đinh lễ"
type input "0904469905"
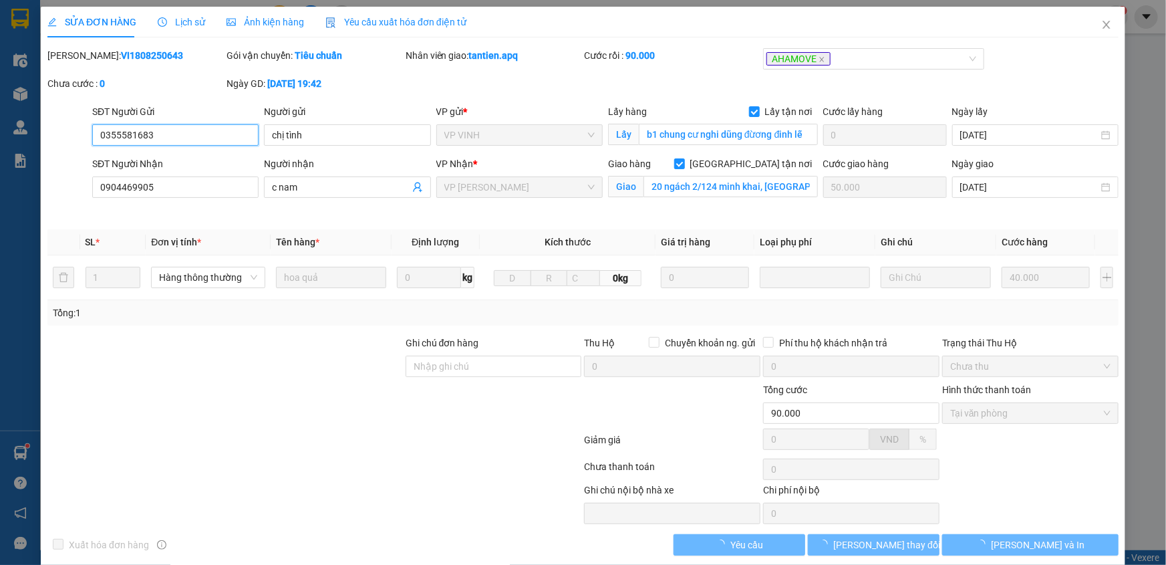
type input "c nam"
checkbox input "true"
type input "20 ngách 2/124 minh khai, hai bà trưng, hà nội"
type input "50.000"
type input "90.000"
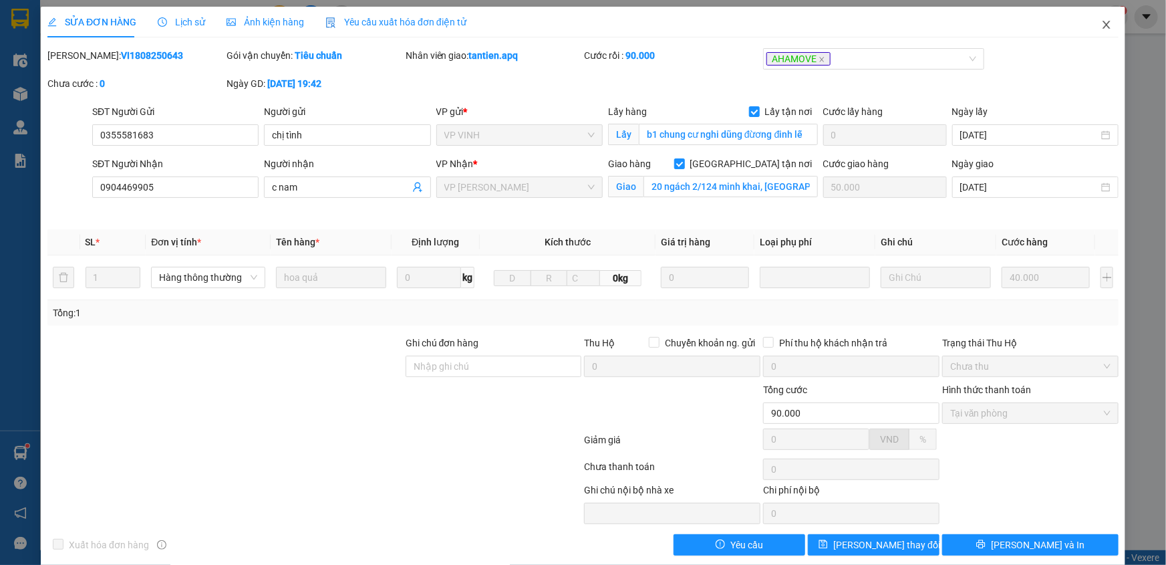
click at [1101, 26] on icon "close" at bounding box center [1106, 24] width 11 height 11
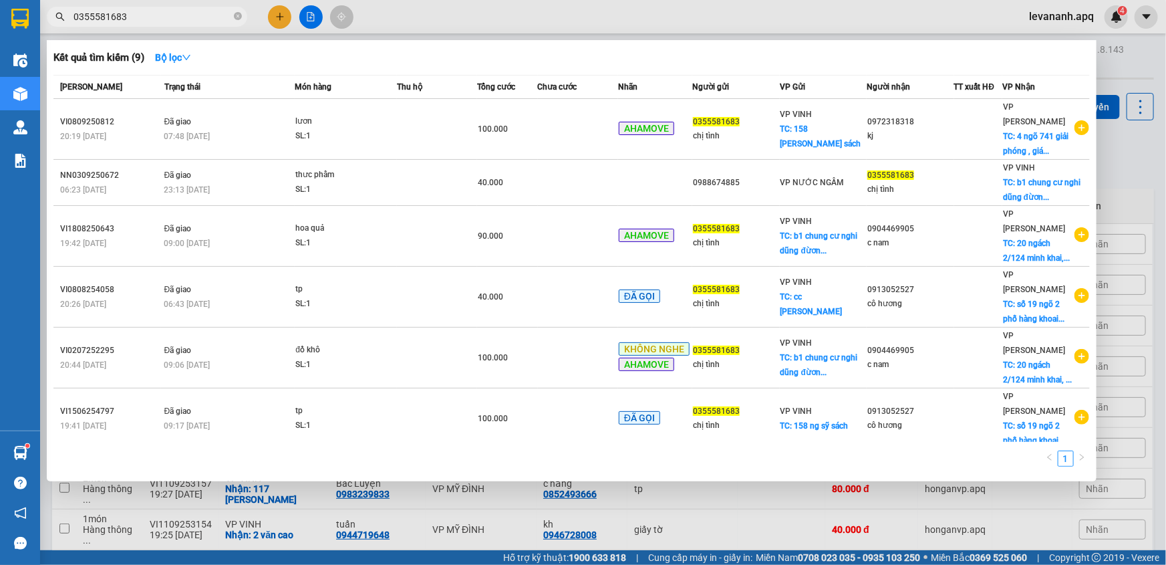
click at [161, 25] on span "0355581683" at bounding box center [147, 17] width 200 height 20
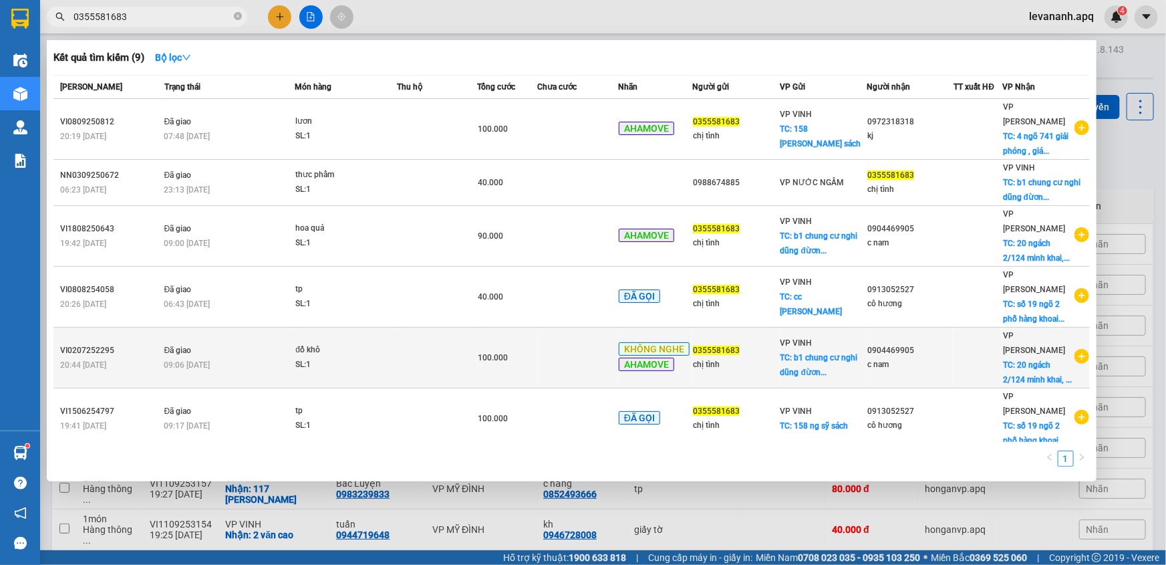
click at [838, 353] on span "TC: b1 chung cư nghi dũng đừơn..." at bounding box center [820, 365] width 78 height 24
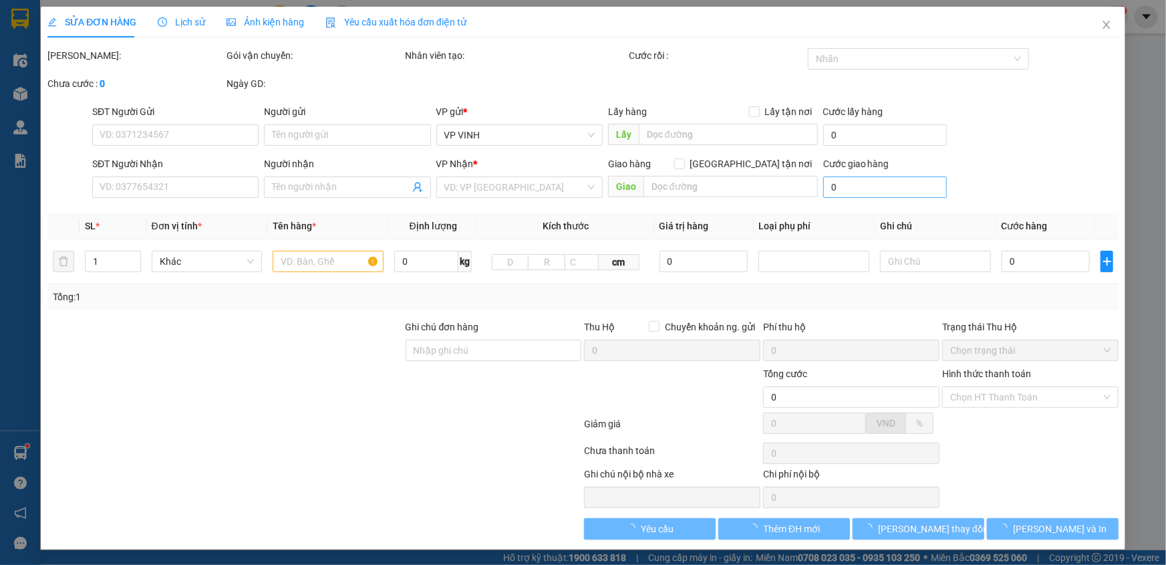
type input "0355581683"
type input "chị tình"
checkbox input "true"
type input "b1 chung cư nghi dũng đừơng đinh lễ"
type input "0904469905"
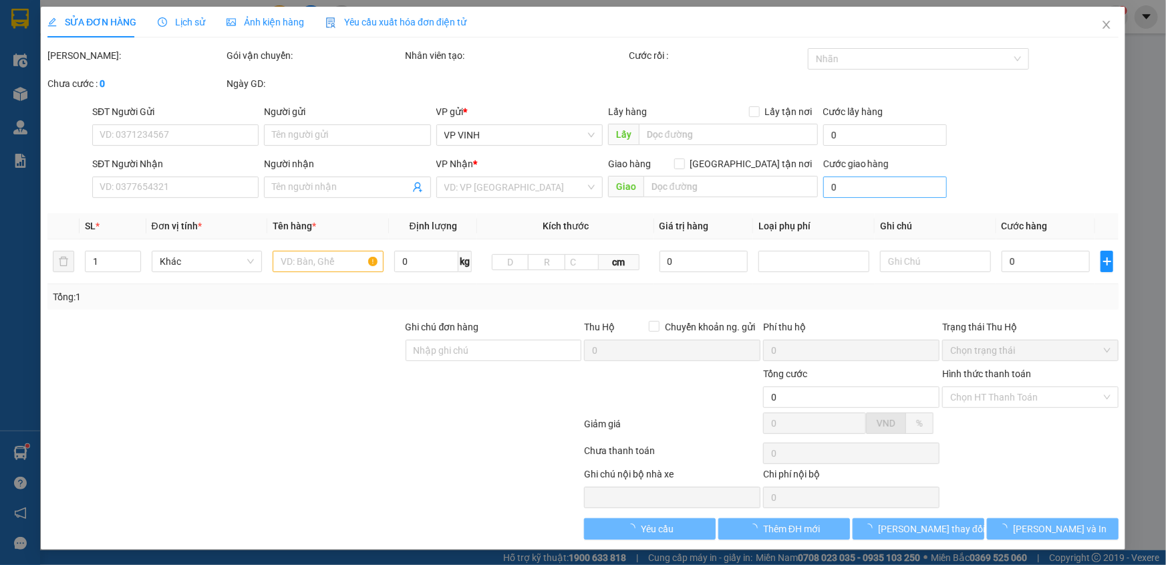
type input "c nam"
checkbox input "true"
type input "20 ngách 2/124 minh khai, quận hai bà trưng hn, 100k đã tt"
type input "60.000"
type input "100.000"
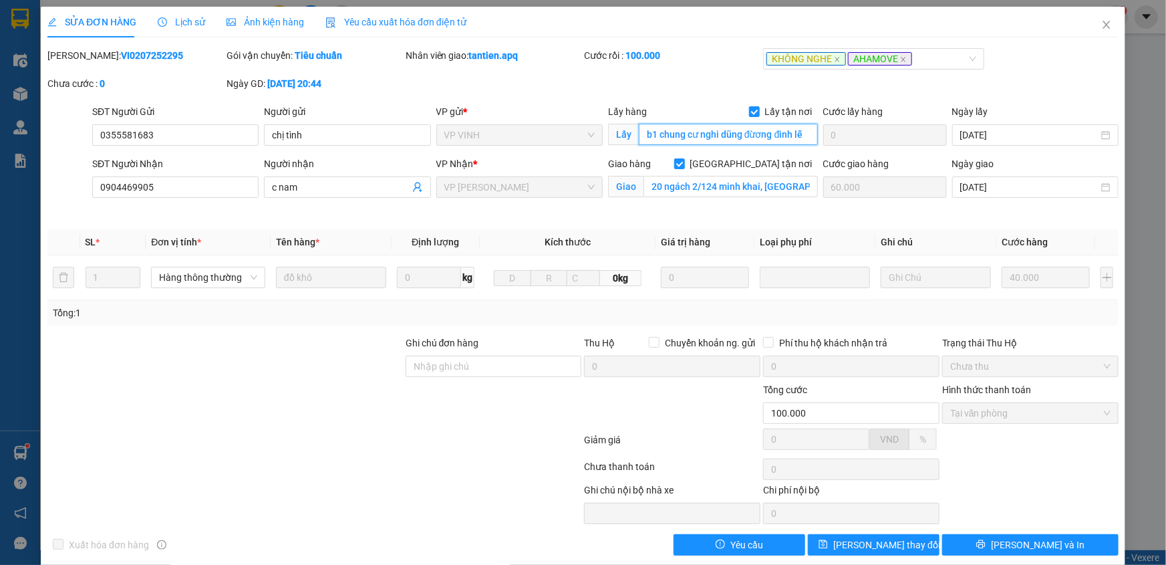
click at [735, 132] on input "b1 chung cư nghi dũng đừơng đinh lễ" at bounding box center [728, 134] width 179 height 21
drag, startPoint x: 735, startPoint y: 132, endPoint x: 695, endPoint y: 138, distance: 40.5
click at [695, 138] on input "b1 chung cư nghi dũng đừơng đinh lễ" at bounding box center [728, 134] width 179 height 21
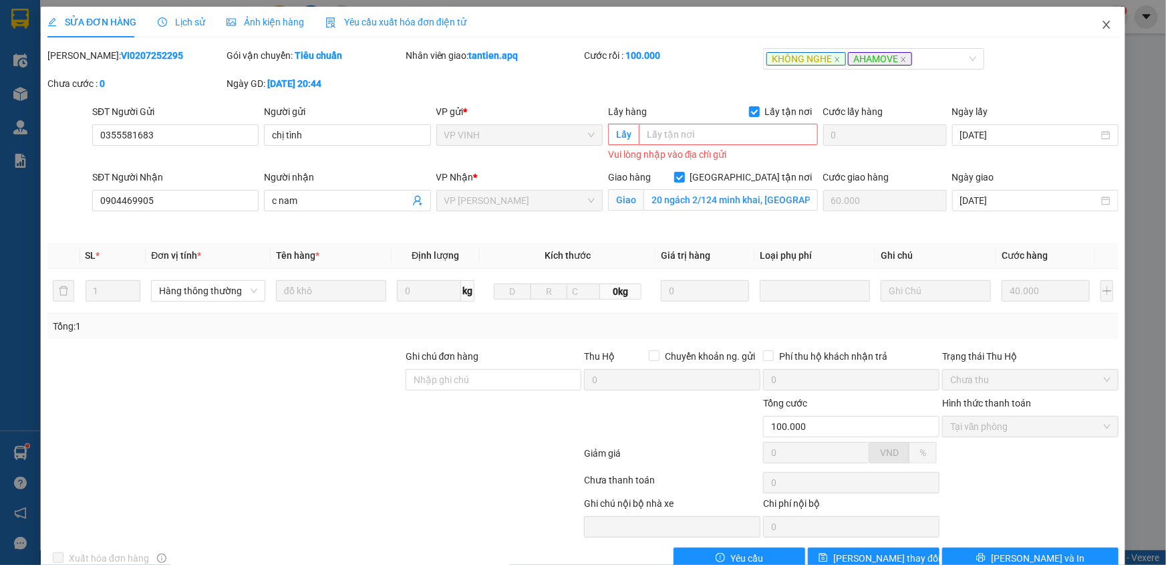
click at [1101, 23] on icon "close" at bounding box center [1106, 24] width 11 height 11
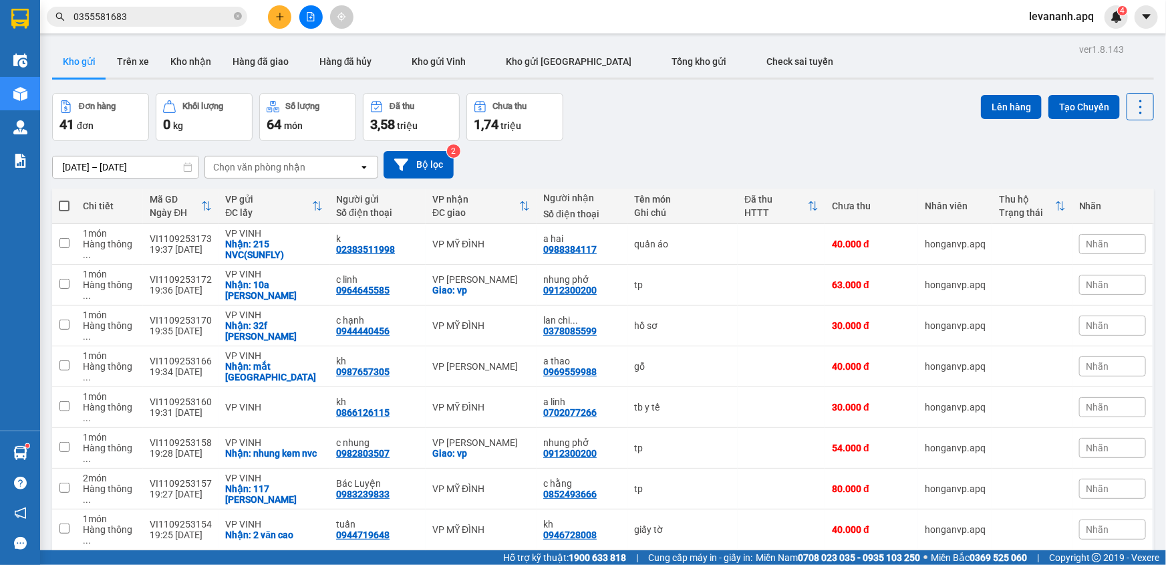
drag, startPoint x: 239, startPoint y: 15, endPoint x: 728, endPoint y: 399, distance: 622.6
click at [238, 15] on icon "close-circle" at bounding box center [238, 16] width 8 height 8
click at [615, 164] on div "09/09/2025 – 11/09/2025 Press the down arrow key to interact with the calendar …" at bounding box center [603, 164] width 1102 height 27
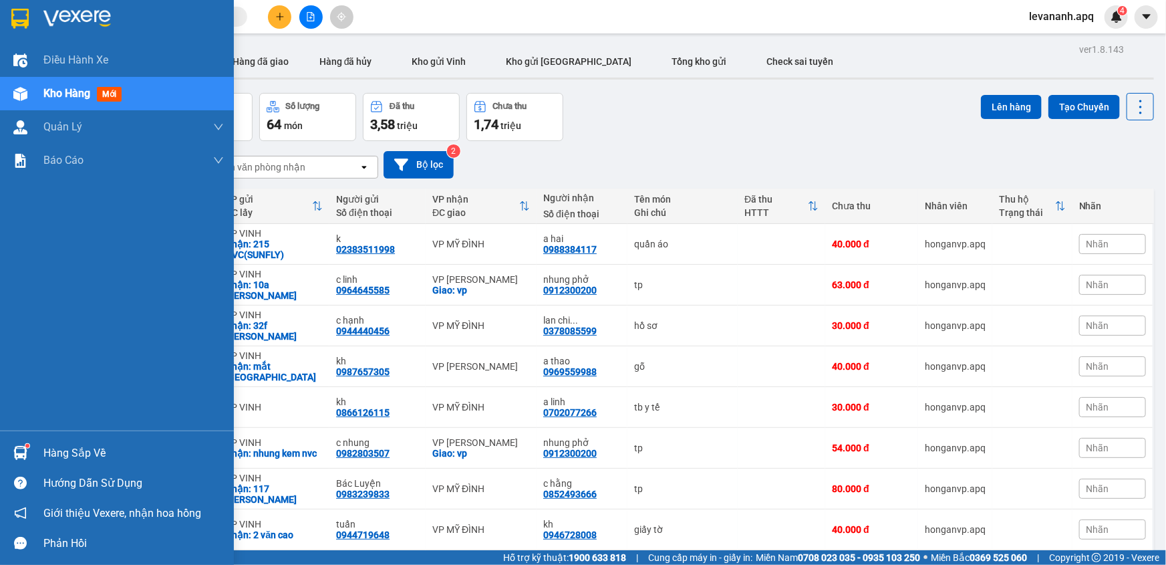
click at [15, 9] on img at bounding box center [19, 19] width 17 height 20
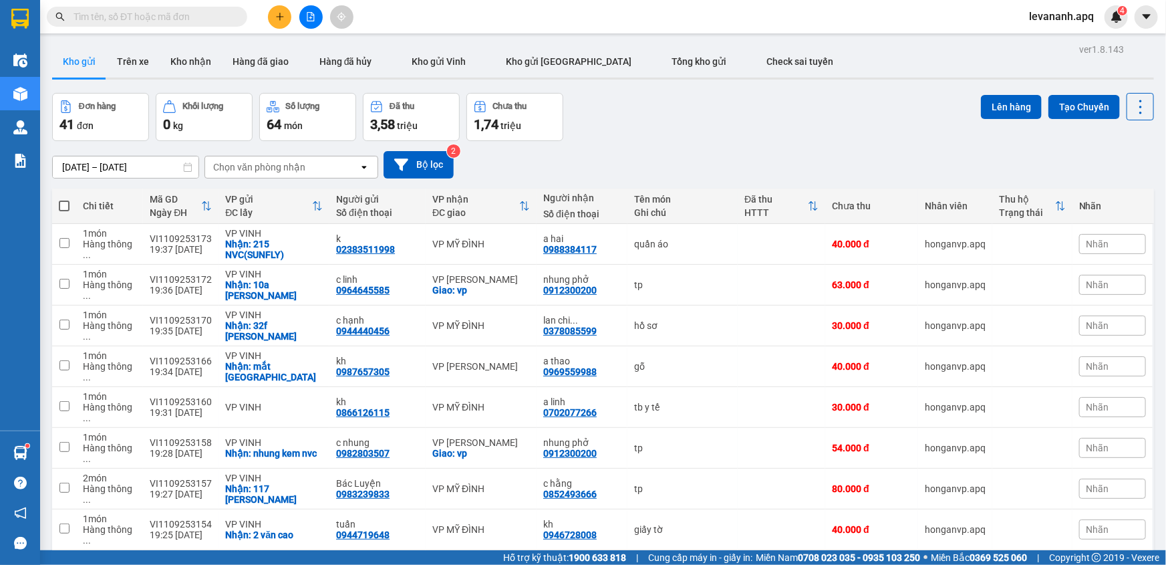
click at [197, 13] on input "text" at bounding box center [153, 16] width 158 height 15
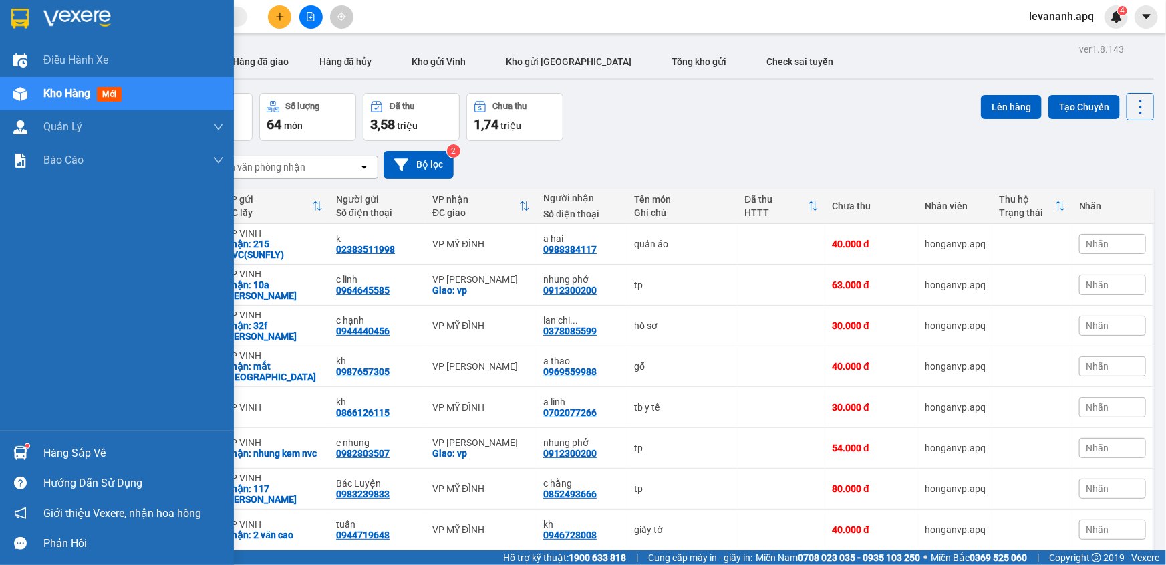
click at [21, 10] on img at bounding box center [19, 19] width 17 height 20
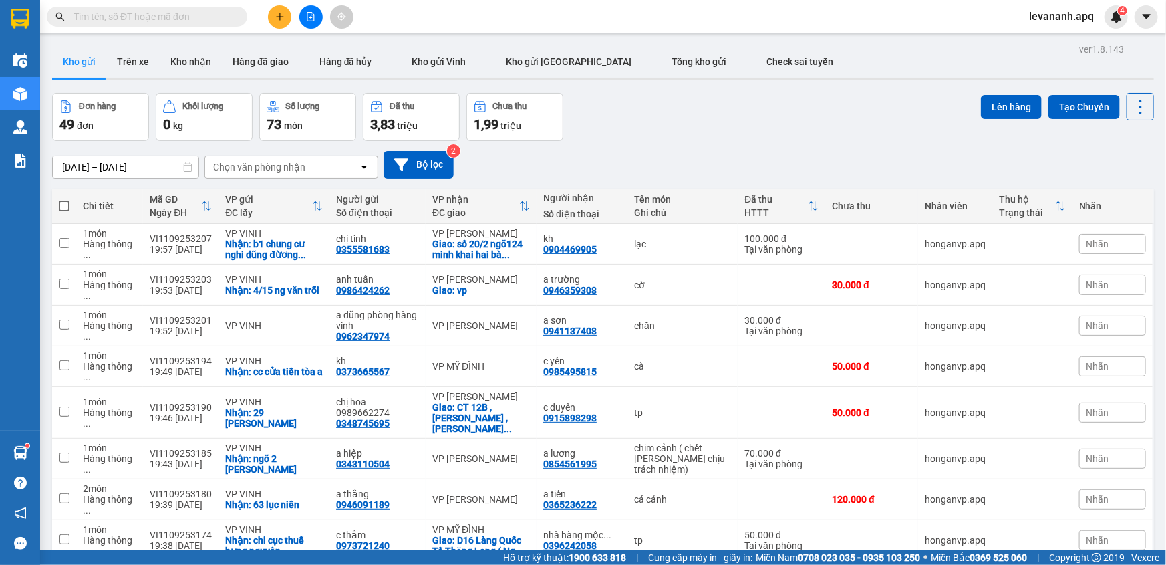
click at [165, 22] on input "text" at bounding box center [153, 16] width 158 height 15
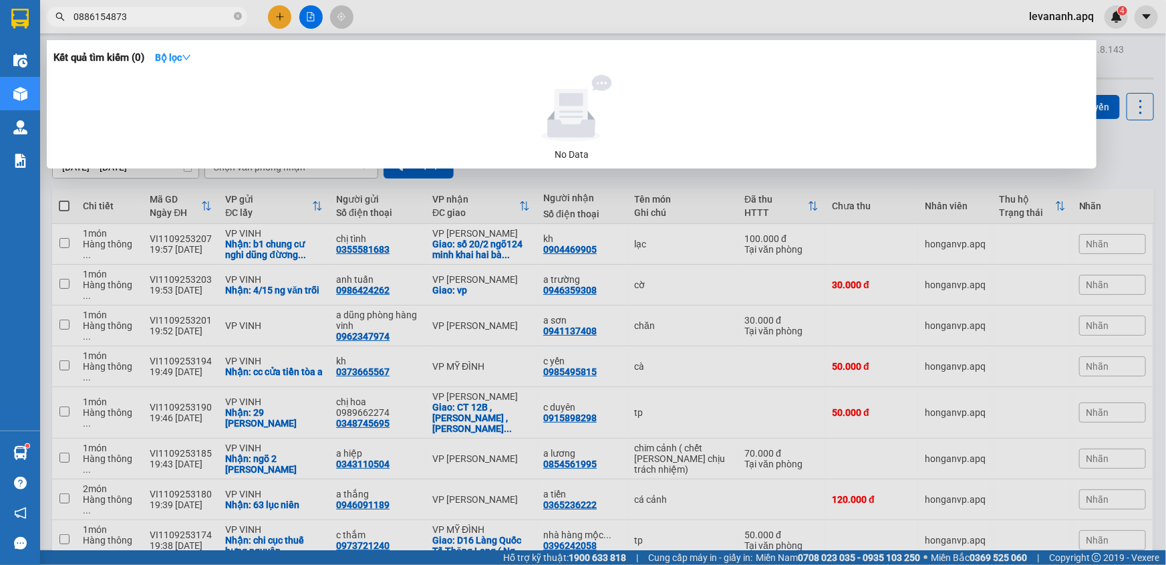
type input "0886154873"
click at [879, 186] on div at bounding box center [583, 282] width 1166 height 565
click at [186, 23] on input "0886154873" at bounding box center [153, 16] width 158 height 15
click at [233, 16] on span "0886154873" at bounding box center [147, 17] width 200 height 20
click at [237, 14] on icon "close-circle" at bounding box center [238, 16] width 8 height 8
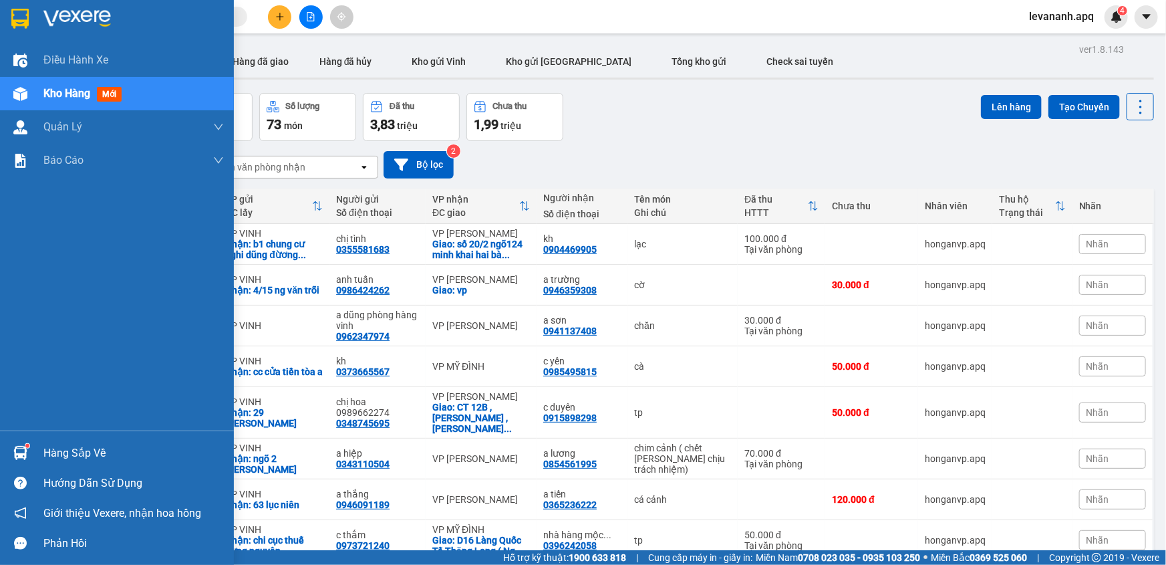
click at [11, 22] on img at bounding box center [19, 19] width 17 height 20
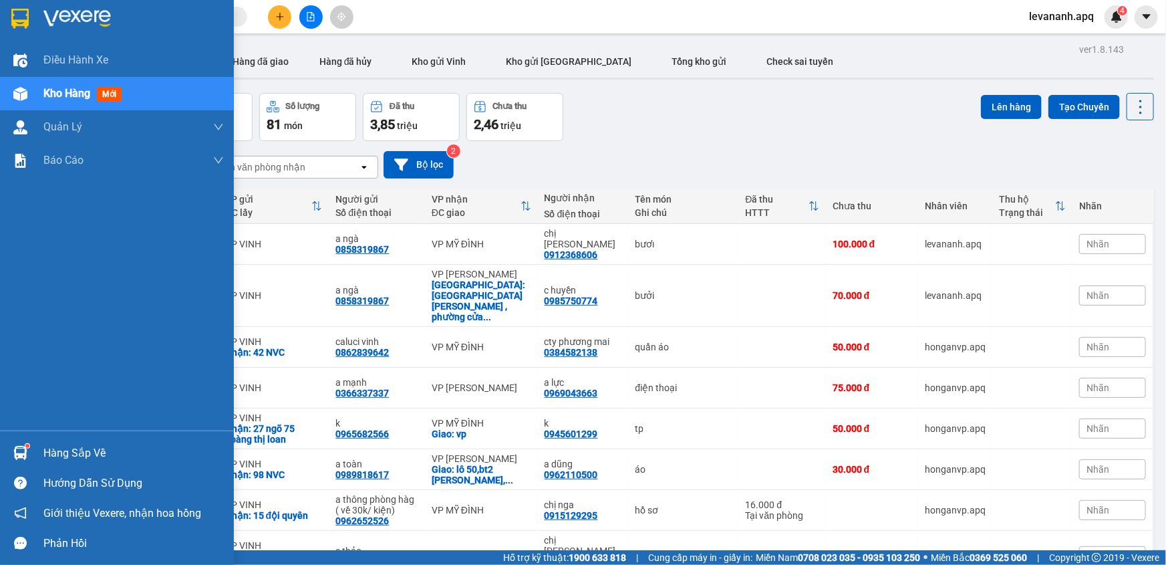
click at [26, 19] on img at bounding box center [19, 19] width 17 height 20
drag, startPoint x: 25, startPoint y: 11, endPoint x: 177, endPoint y: 561, distance: 570.5
click at [23, 12] on img at bounding box center [19, 19] width 17 height 20
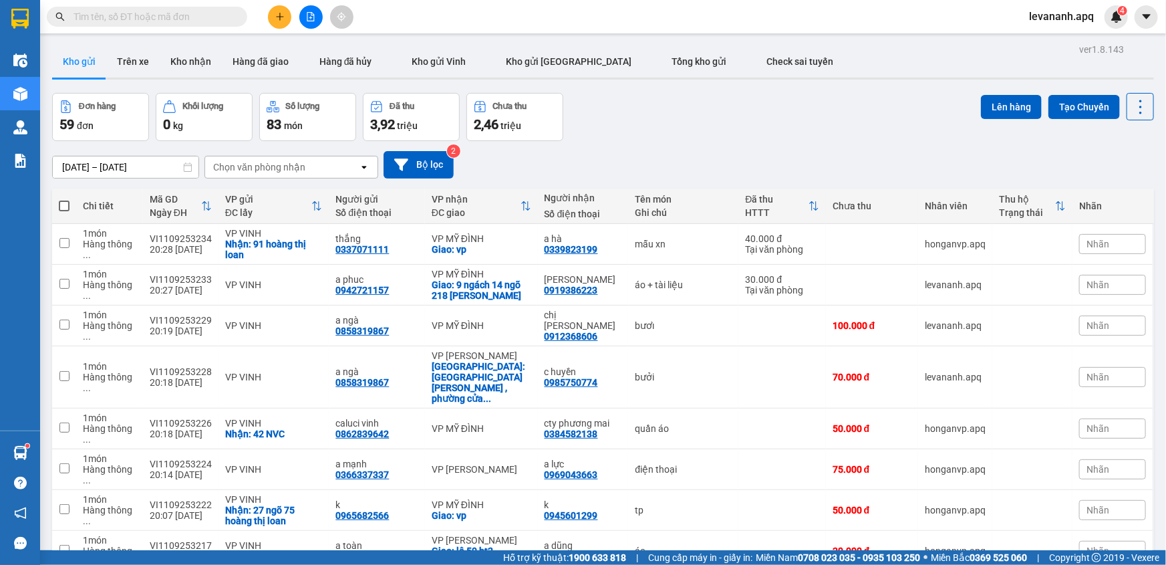
click at [269, 11] on button at bounding box center [279, 16] width 23 height 23
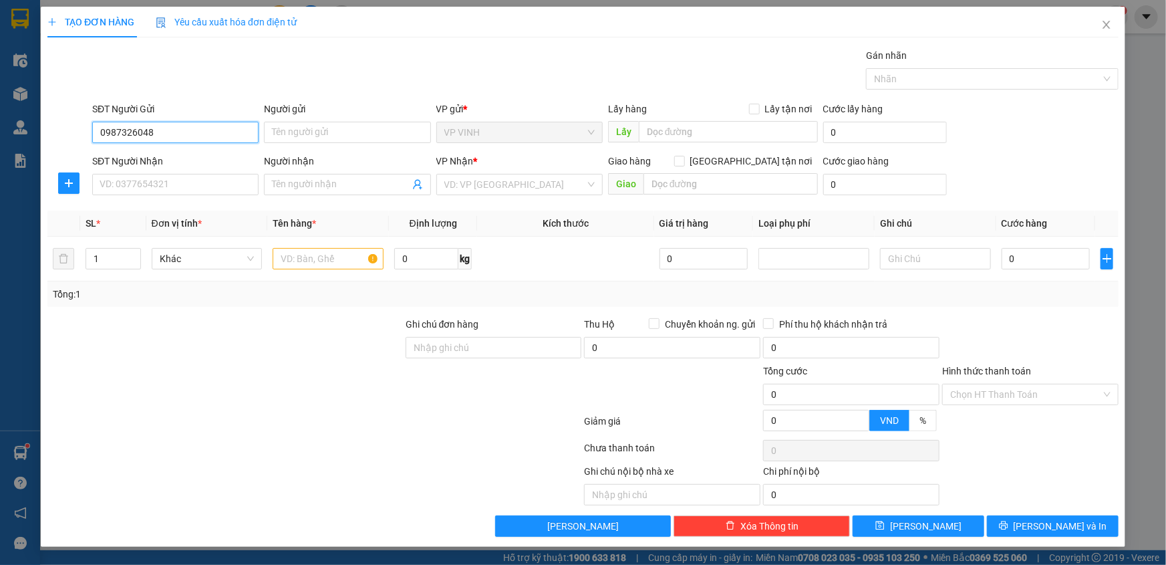
click at [145, 137] on input "0987326048" at bounding box center [175, 132] width 166 height 21
click at [150, 140] on input "0987326048" at bounding box center [175, 132] width 166 height 21
click at [161, 146] on div "SĐT Người Gửi 0987326048" at bounding box center [175, 125] width 166 height 47
click at [146, 141] on input "0987326048" at bounding box center [175, 132] width 166 height 21
click at [160, 141] on input "0987326048" at bounding box center [175, 132] width 166 height 21
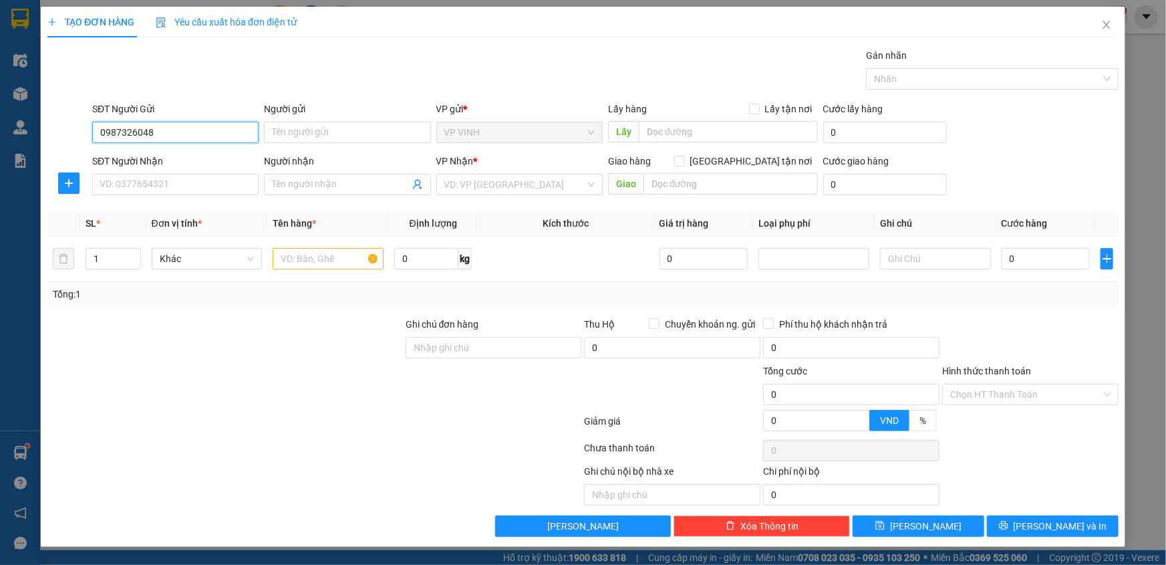
click at [134, 141] on input "0987326048" at bounding box center [175, 132] width 166 height 21
click at [144, 141] on input "0987326048" at bounding box center [175, 132] width 166 height 21
click at [154, 141] on input "0987326048" at bounding box center [175, 132] width 166 height 21
drag, startPoint x: 132, startPoint y: 140, endPoint x: 189, endPoint y: 140, distance: 56.8
click at [154, 140] on input "0987326048" at bounding box center [175, 132] width 166 height 21
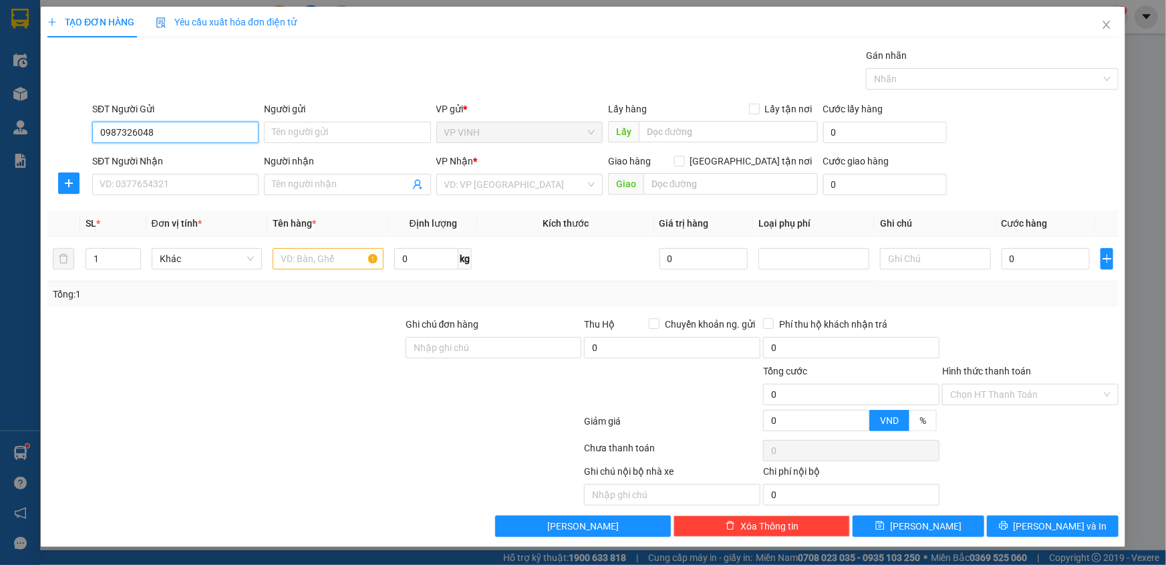
click at [189, 140] on input "0987326048" at bounding box center [175, 132] width 166 height 21
click at [135, 136] on input "0987326048" at bounding box center [175, 132] width 166 height 21
click at [144, 136] on input "0987326048" at bounding box center [175, 132] width 166 height 21
click at [134, 138] on input "0987326048" at bounding box center [175, 132] width 166 height 21
click at [122, 138] on input "0987326048" at bounding box center [175, 132] width 166 height 21
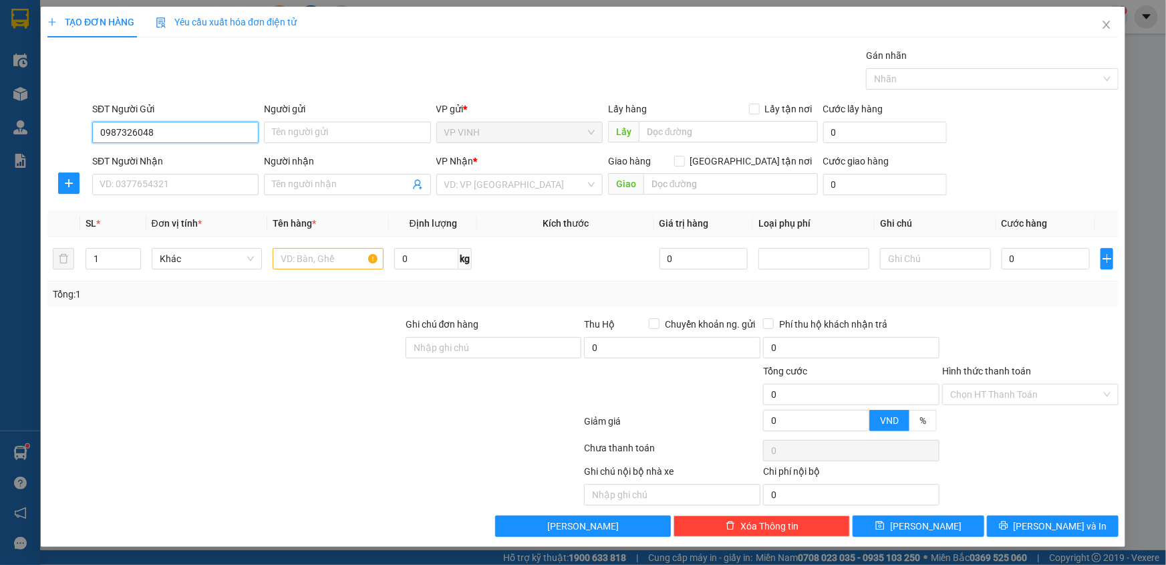
click at [122, 138] on input "0987326048" at bounding box center [175, 132] width 166 height 21
click at [120, 138] on input "0987326048" at bounding box center [175, 132] width 166 height 21
click at [130, 138] on input "0987326048" at bounding box center [175, 132] width 166 height 21
click at [114, 132] on input "0987326048" at bounding box center [175, 132] width 166 height 21
click at [110, 132] on input "0987326048" at bounding box center [175, 132] width 166 height 21
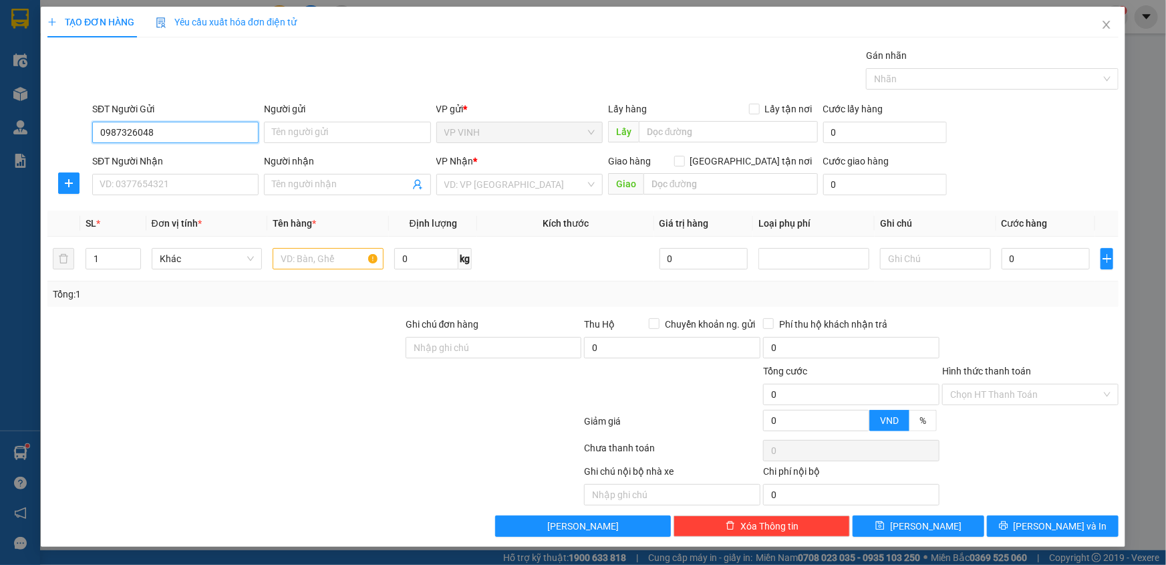
click at [114, 136] on input "0987326048" at bounding box center [175, 132] width 166 height 21
type input "0947326048"
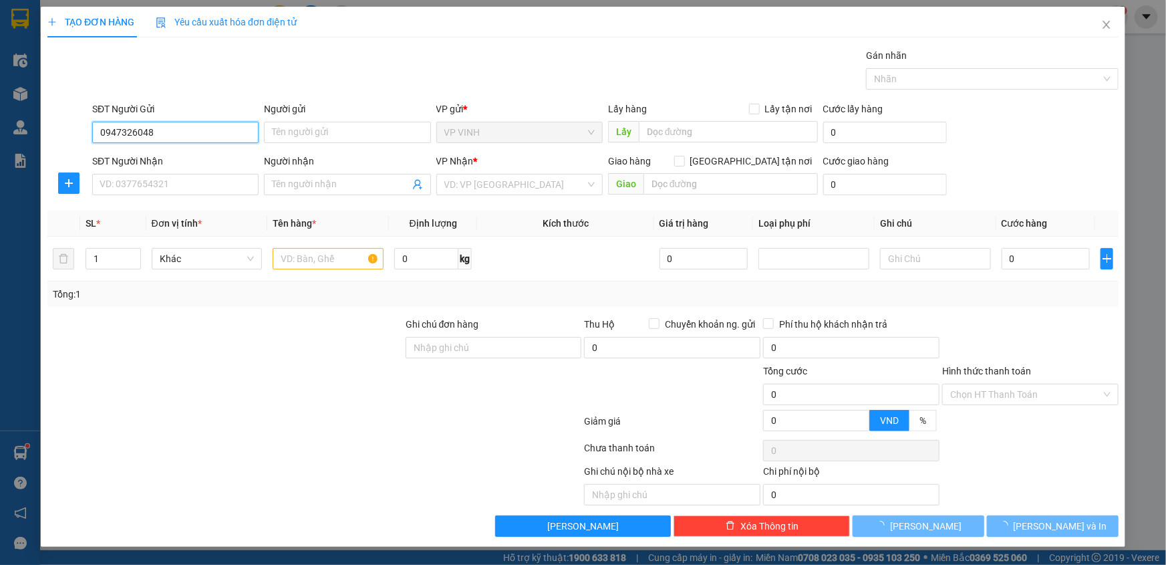
click at [114, 136] on input "0947326048" at bounding box center [175, 132] width 166 height 21
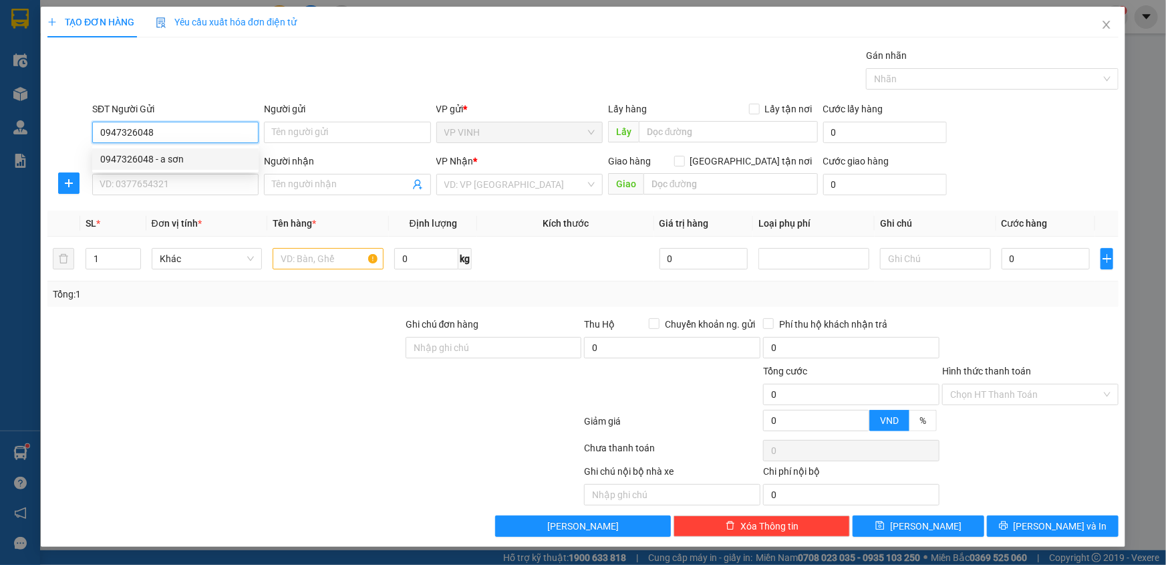
click at [129, 154] on div "0947326048 - a sơn" at bounding box center [175, 159] width 150 height 15
type input "a sơn"
type input "0947326048"
click at [137, 182] on input "SĐT Người Nhận" at bounding box center [175, 184] width 166 height 21
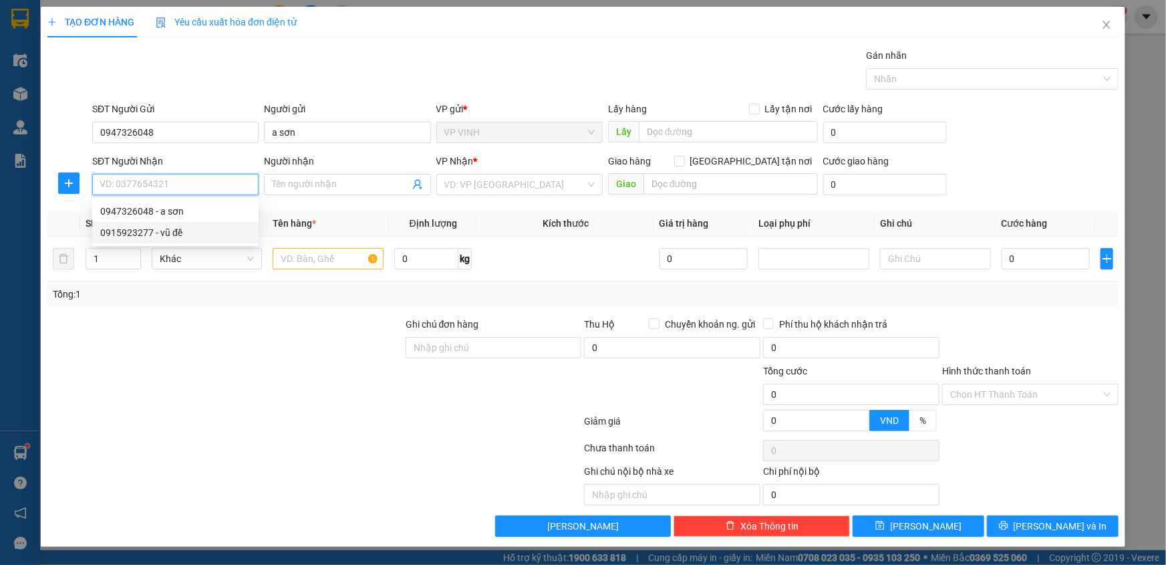
click at [152, 227] on div "0915923277 - vũ đề" at bounding box center [175, 232] width 150 height 15
type input "0915923277"
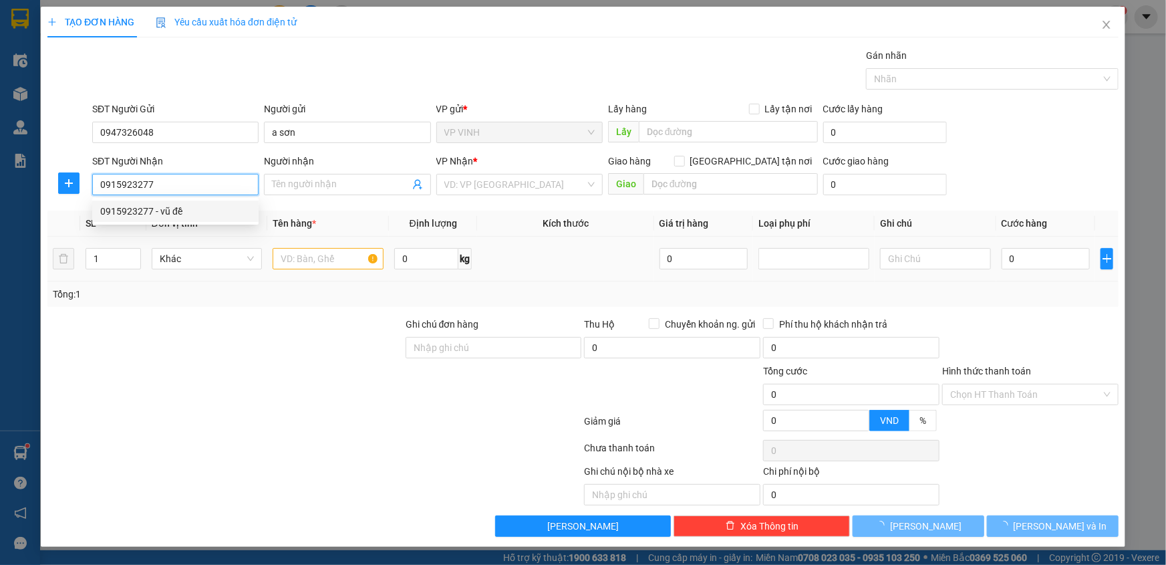
type input "vũ đề"
checkbox input "true"
type input "vp"
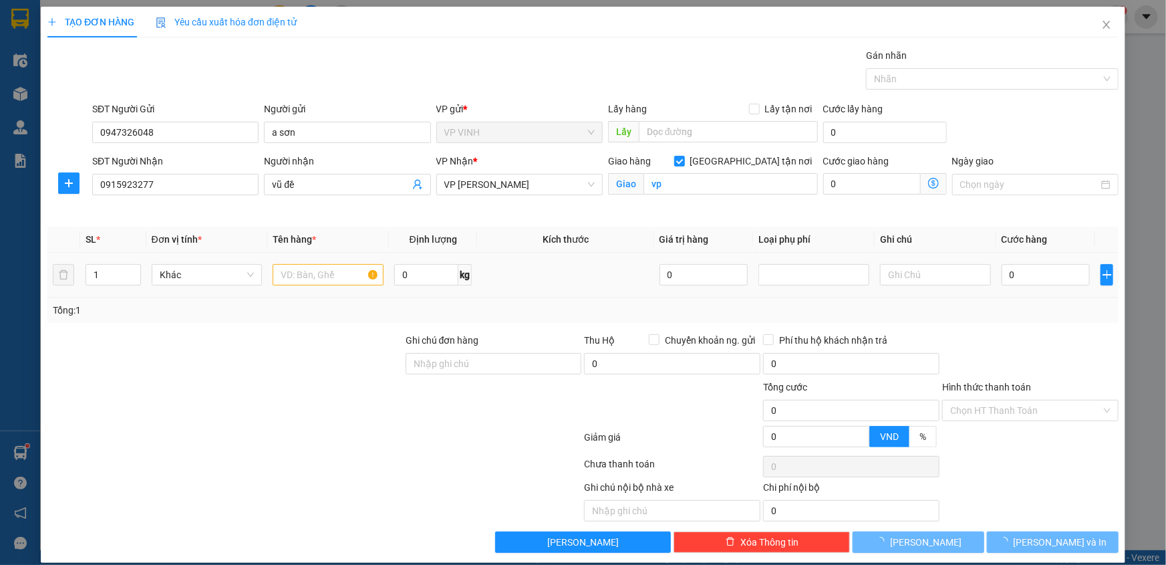
click at [323, 259] on td at bounding box center [328, 275] width 122 height 45
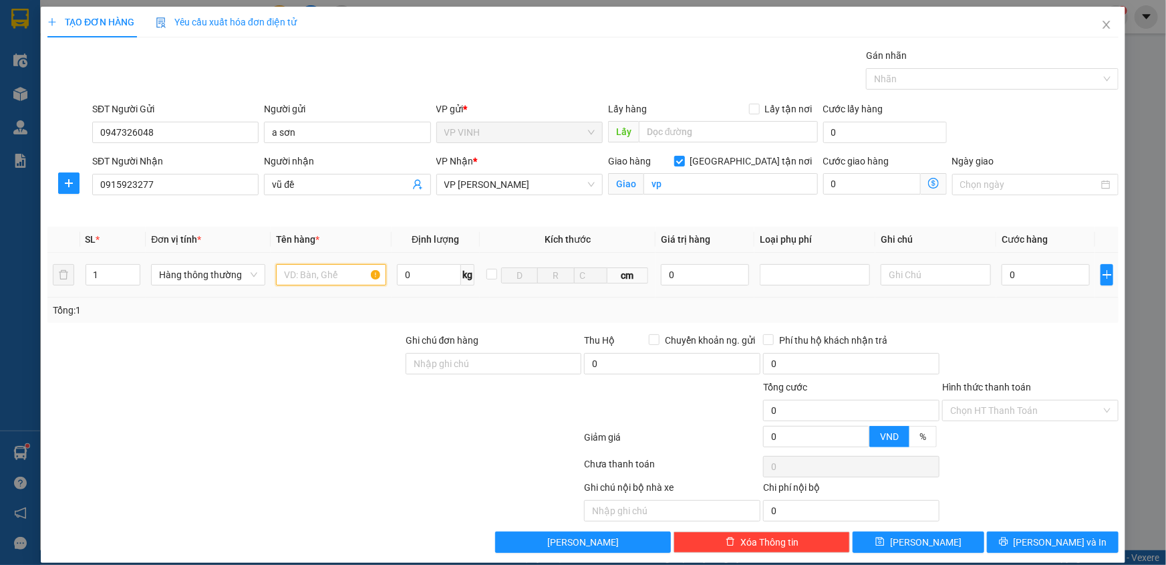
click at [313, 281] on input "text" at bounding box center [331, 274] width 110 height 21
click at [528, 182] on span "VP [PERSON_NAME]" at bounding box center [519, 184] width 150 height 20
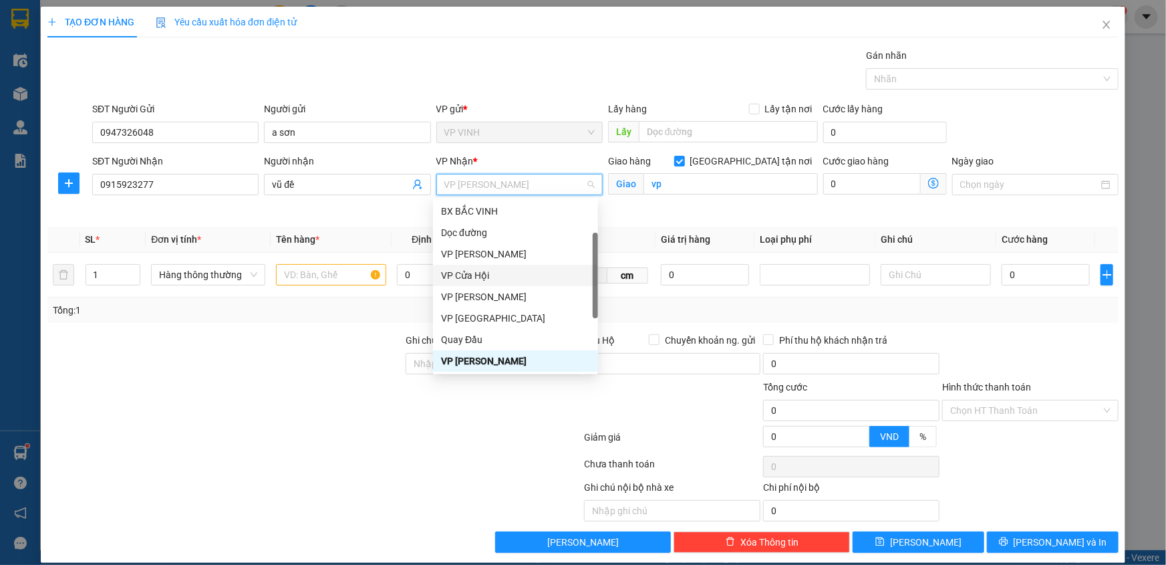
scroll to position [125, 0]
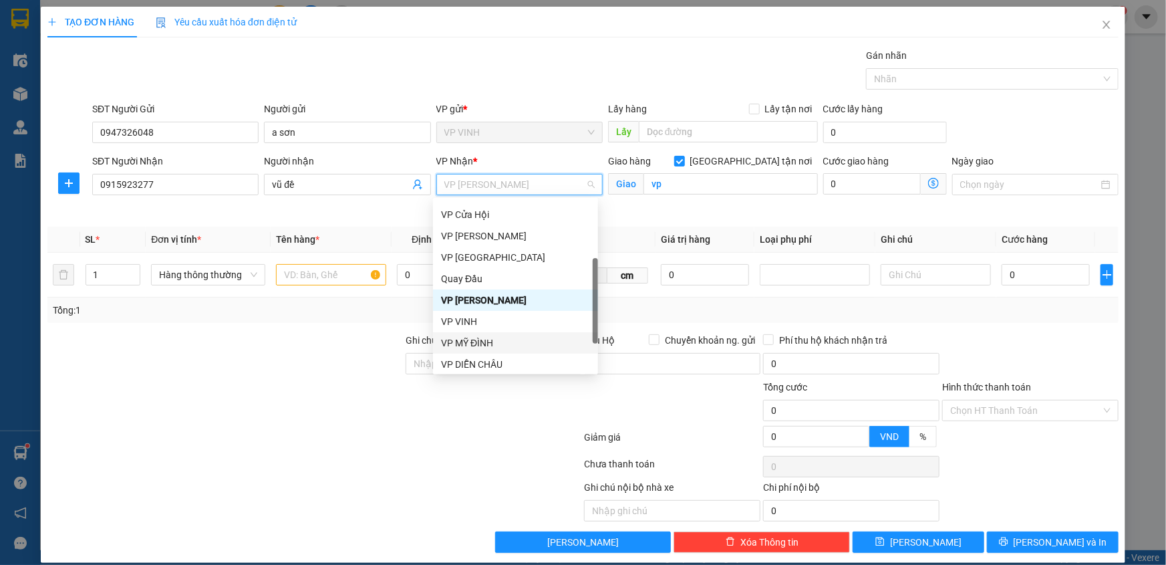
click at [491, 337] on div "VP MỸ ĐÌNH" at bounding box center [515, 342] width 149 height 15
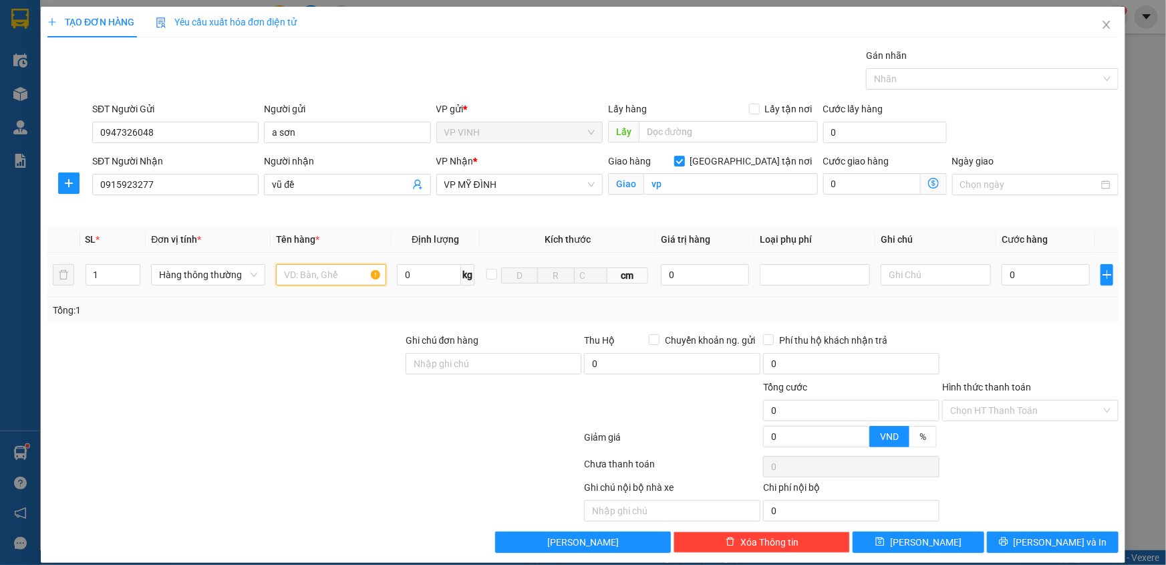
click at [282, 283] on input "text" at bounding box center [331, 274] width 110 height 21
type input "e"
type input "răng"
click at [1029, 280] on input "0" at bounding box center [1046, 274] width 88 height 21
type input "3"
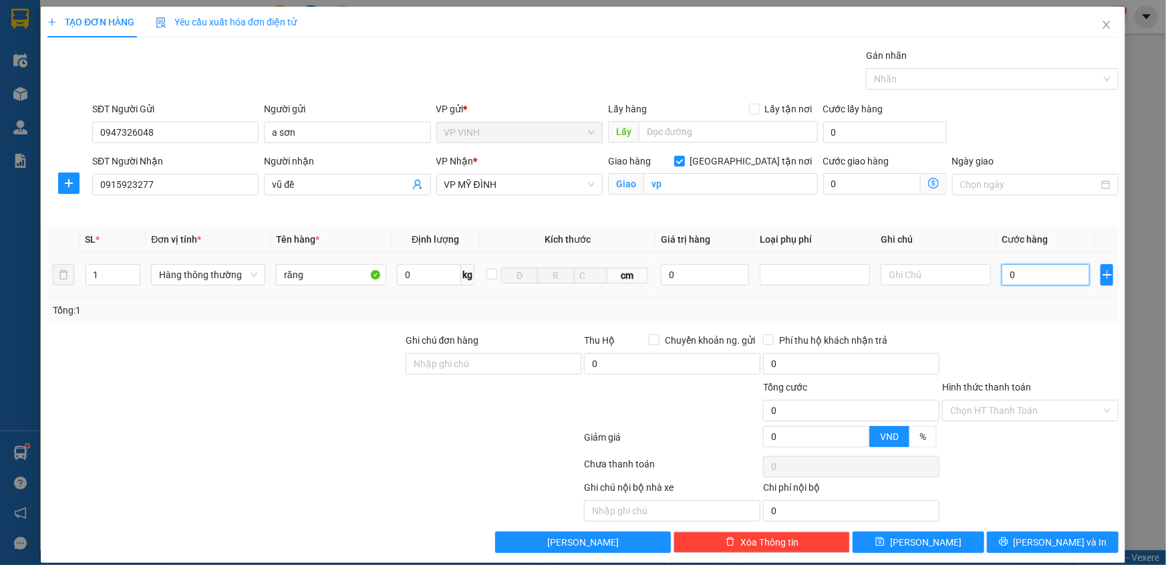
type input "3"
type input "30"
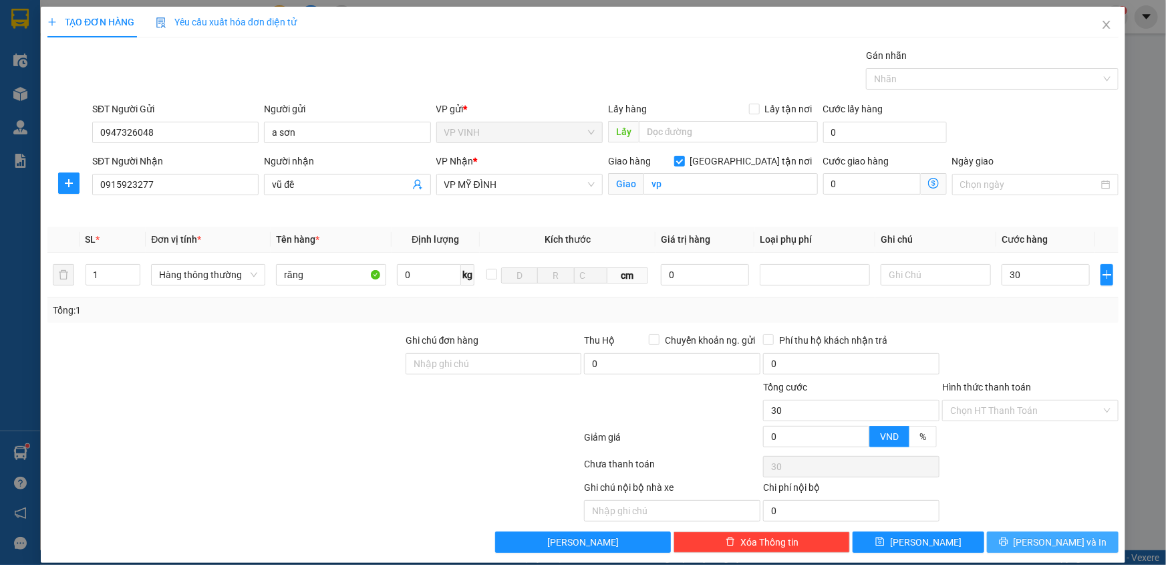
type input "30.000"
click at [1047, 536] on span "[PERSON_NAME] và In" at bounding box center [1061, 542] width 94 height 15
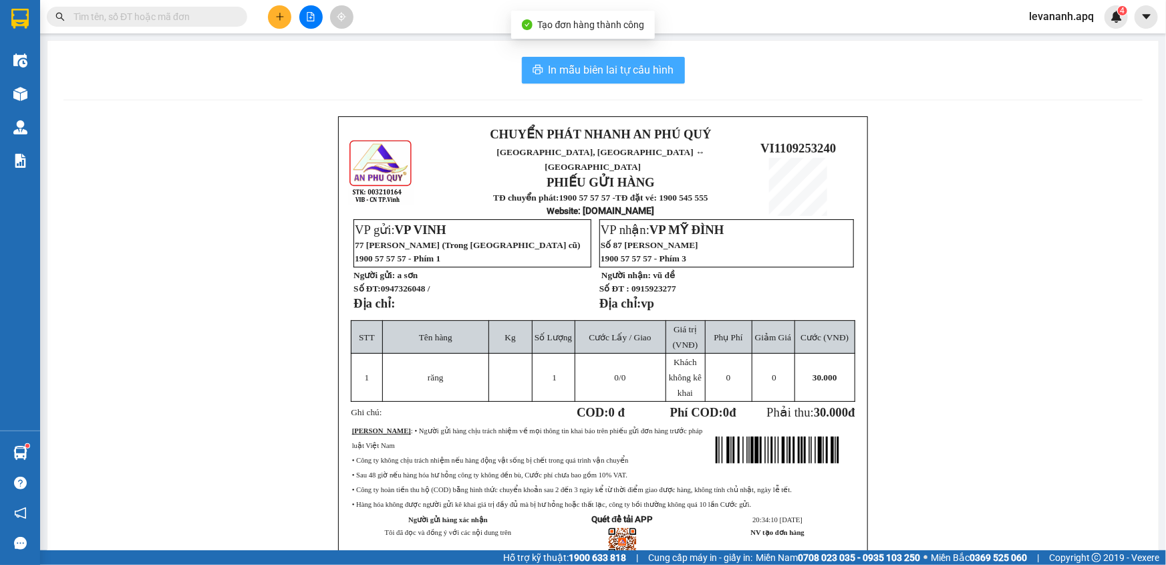
click at [597, 69] on span "In mẫu biên lai tự cấu hình" at bounding box center [612, 69] width 126 height 17
click at [146, 19] on input "text" at bounding box center [153, 16] width 158 height 15
click at [145, 17] on input "text" at bounding box center [153, 16] width 158 height 15
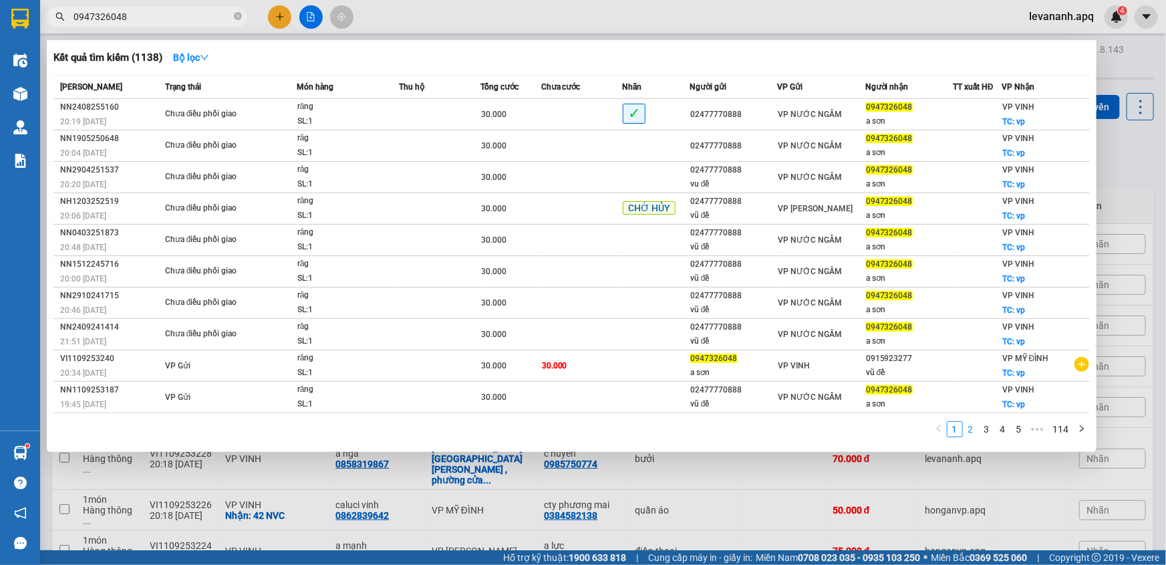
type input "0947326048"
drag, startPoint x: 970, startPoint y: 432, endPoint x: 1157, endPoint y: 170, distance: 322.3
click at [0, 17] on div "Kết quả tìm kiếm ( 1138 ) Bộ lọc Mã ĐH Trạng thái Món hàng Thu hộ Tổng cước Chư…" at bounding box center [0, 17] width 0 height 0
click at [972, 428] on link "2" at bounding box center [971, 429] width 15 height 15
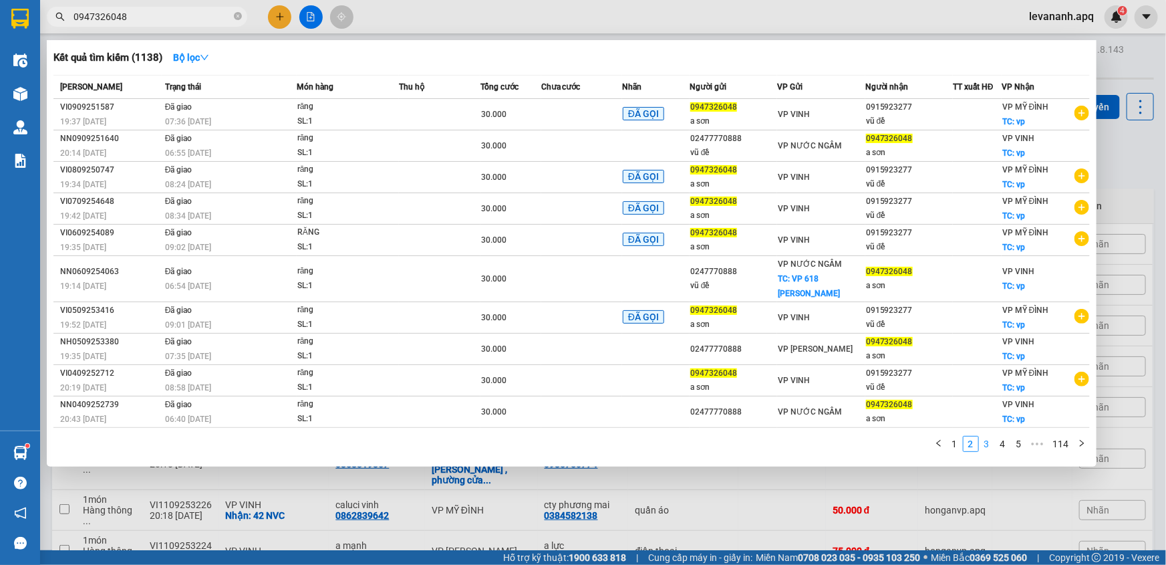
click at [988, 436] on link "3" at bounding box center [987, 443] width 15 height 15
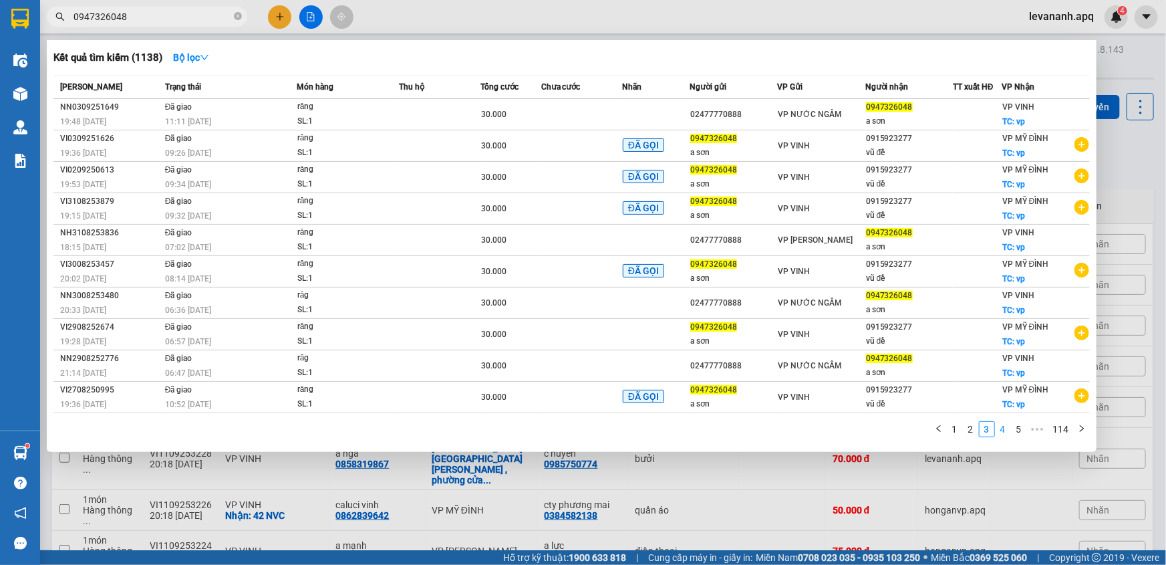
click at [1004, 427] on link "4" at bounding box center [1003, 429] width 15 height 15
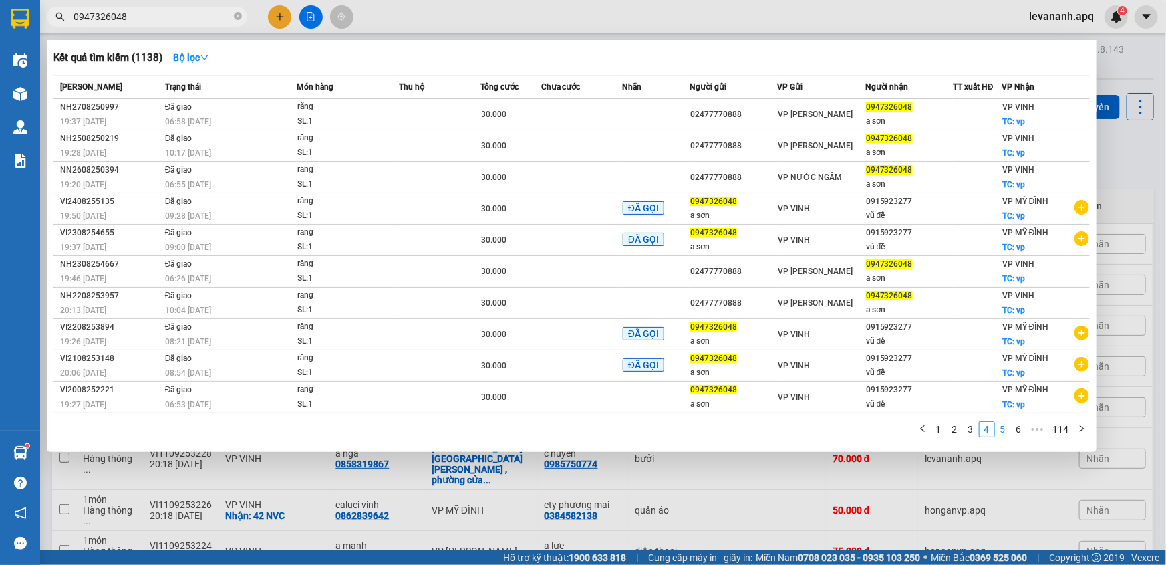
click at [1003, 426] on link "5" at bounding box center [1003, 429] width 15 height 15
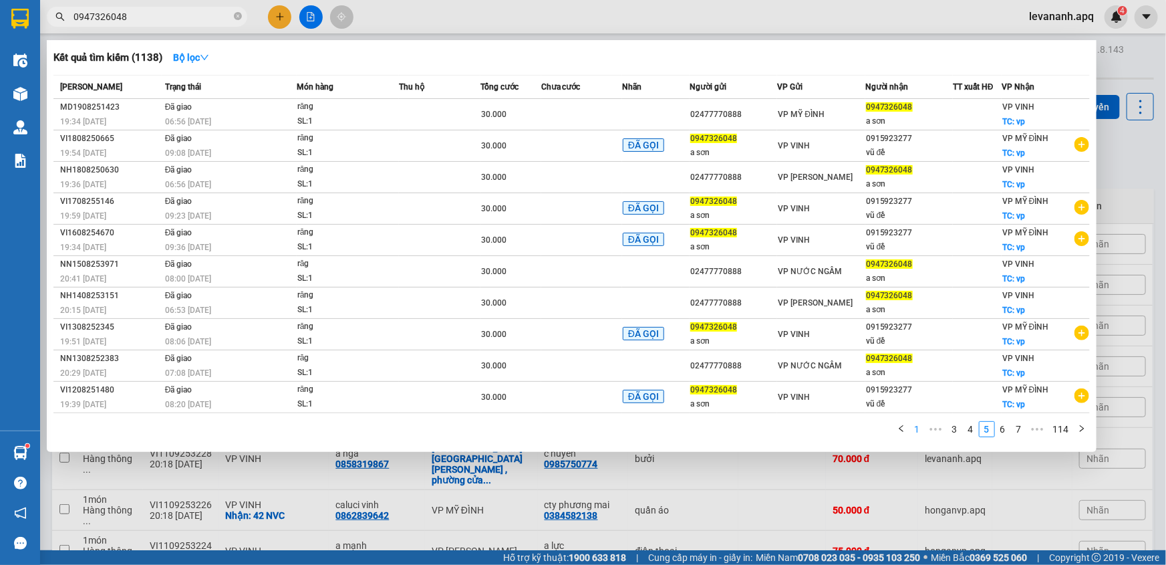
click at [921, 431] on link "1" at bounding box center [917, 429] width 15 height 15
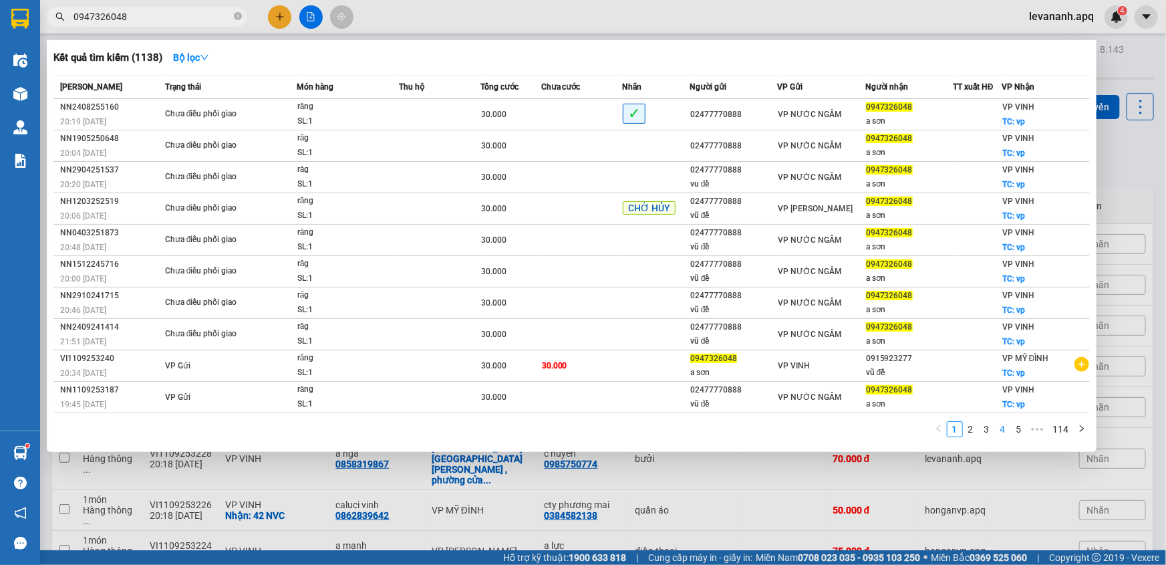
click at [1006, 424] on link "4" at bounding box center [1003, 429] width 15 height 15
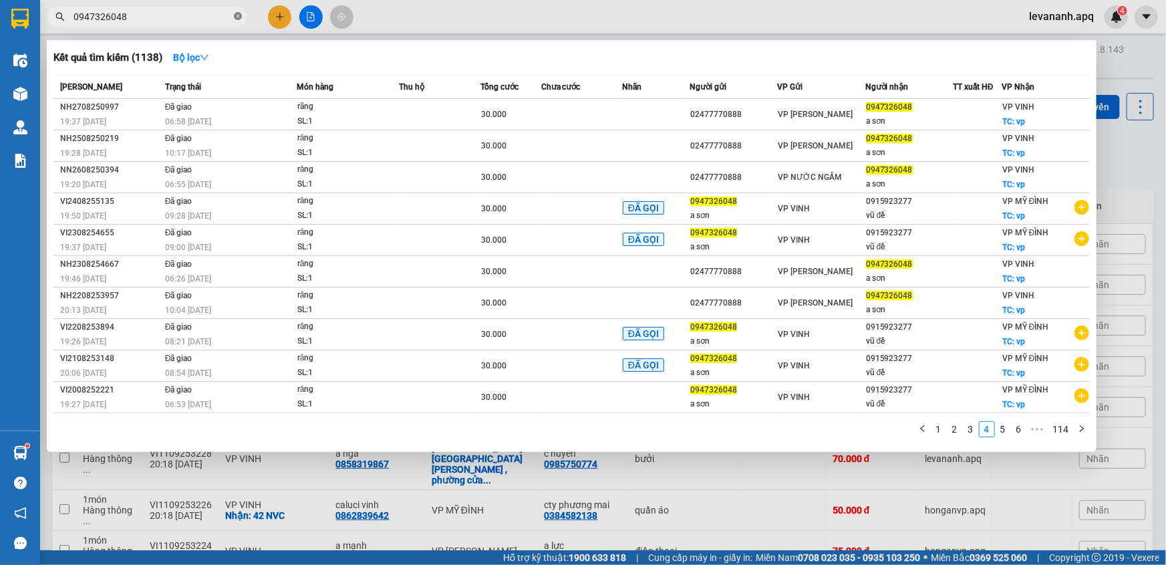
click at [240, 16] on icon "close-circle" at bounding box center [238, 16] width 8 height 8
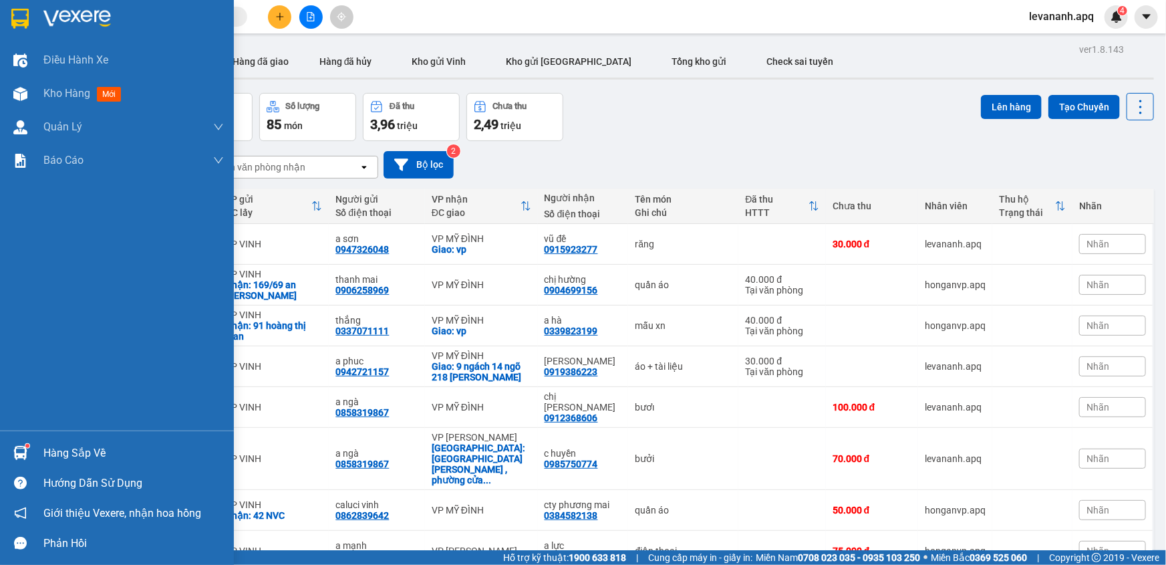
click at [21, 31] on div at bounding box center [117, 21] width 234 height 43
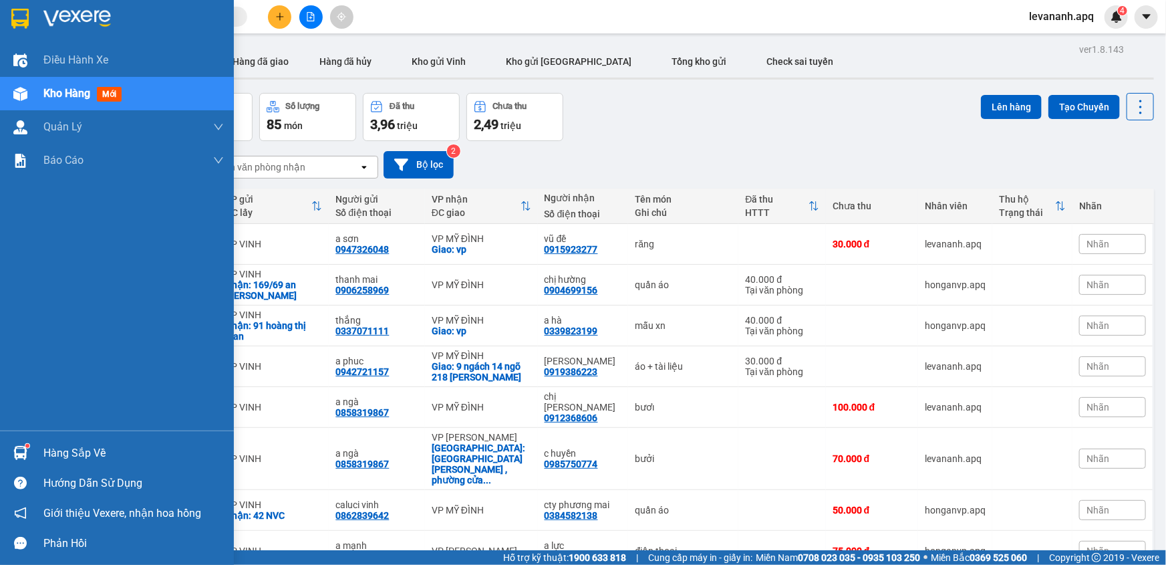
click at [9, 16] on div at bounding box center [20, 18] width 23 height 23
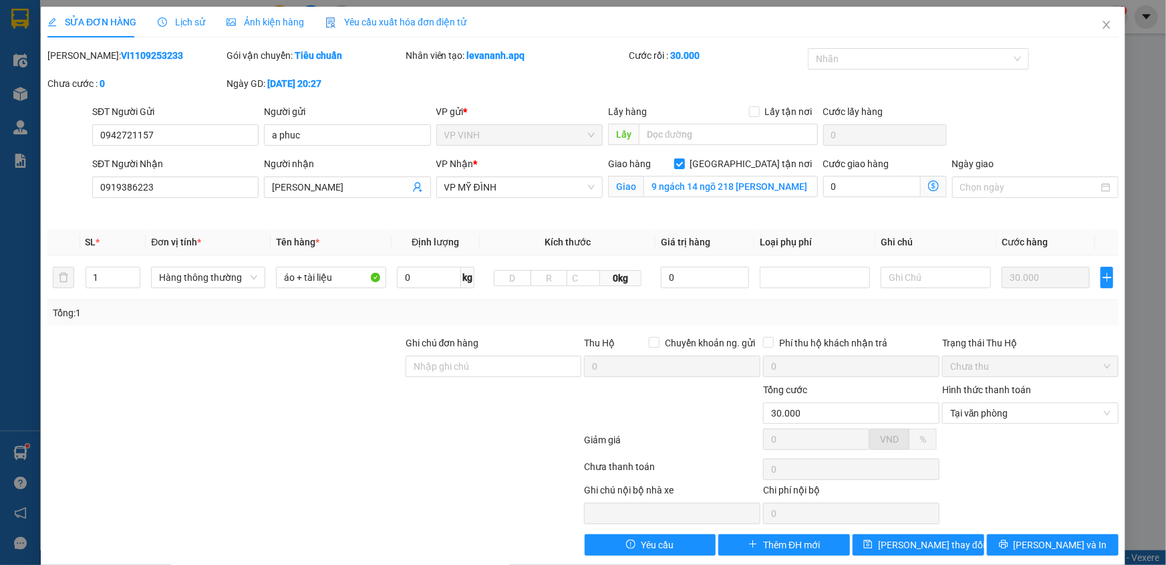
click at [928, 185] on icon "dollar-circle" at bounding box center [933, 185] width 11 height 11
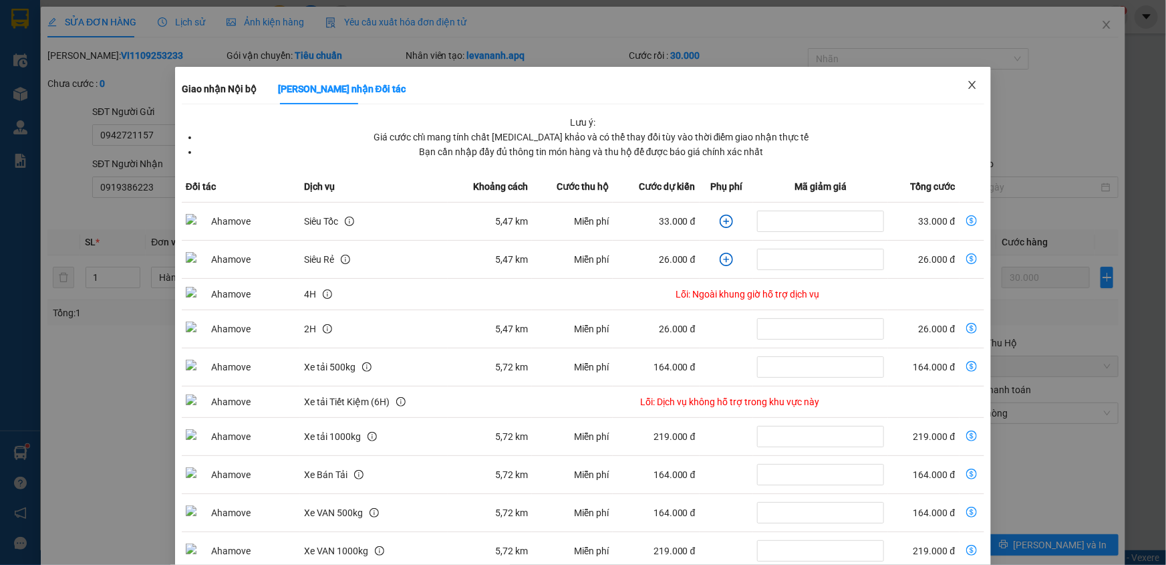
click at [954, 92] on span "Close" at bounding box center [972, 85] width 37 height 37
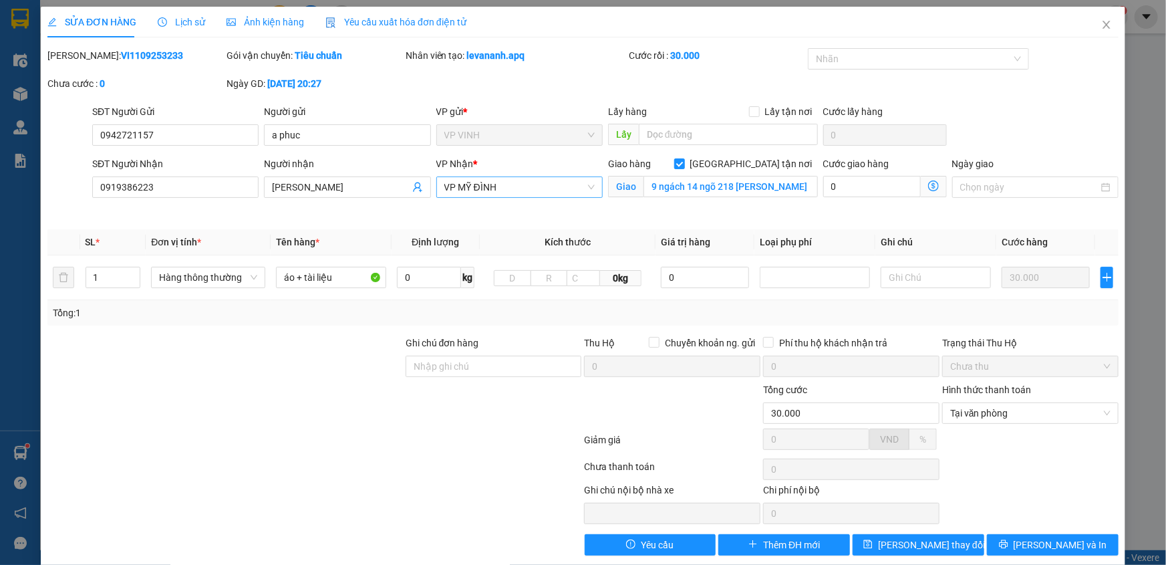
click at [532, 191] on span "VP MỸ ĐÌNH" at bounding box center [519, 187] width 150 height 20
click at [497, 420] on div "VP [PERSON_NAME]" at bounding box center [515, 427] width 149 height 15
click at [928, 180] on icon "dollar-circle" at bounding box center [933, 185] width 11 height 11
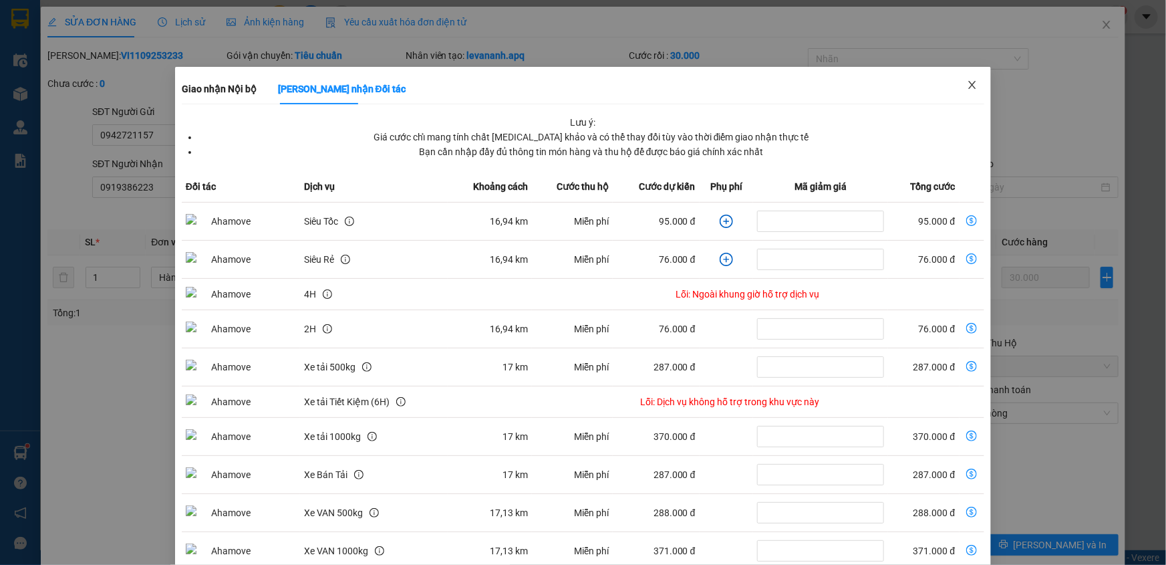
click at [976, 89] on span "Close" at bounding box center [972, 85] width 37 height 37
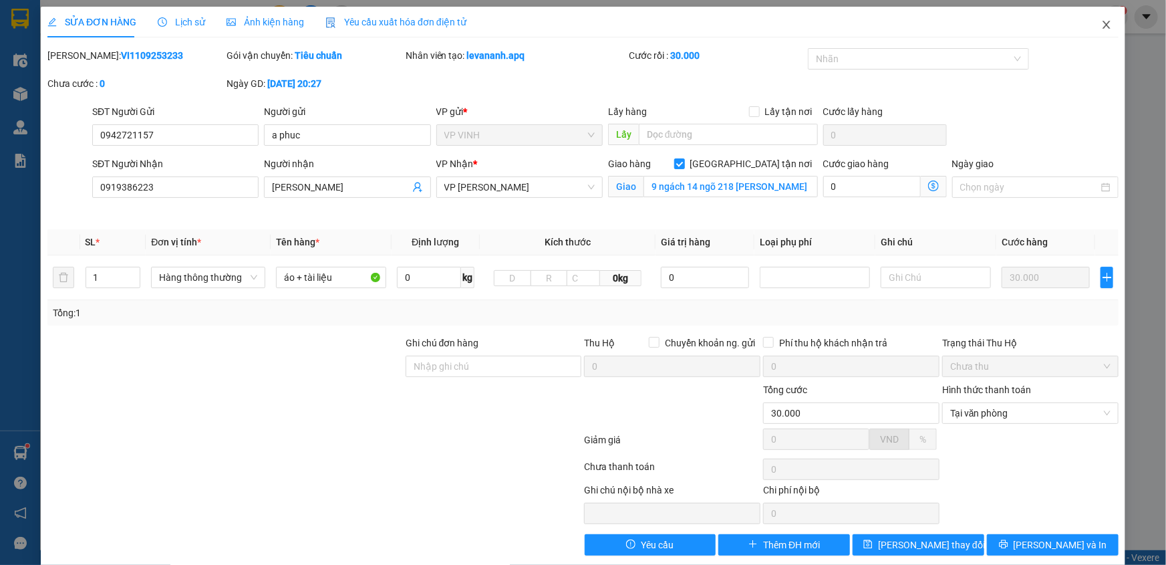
click at [1101, 22] on icon "close" at bounding box center [1106, 24] width 11 height 11
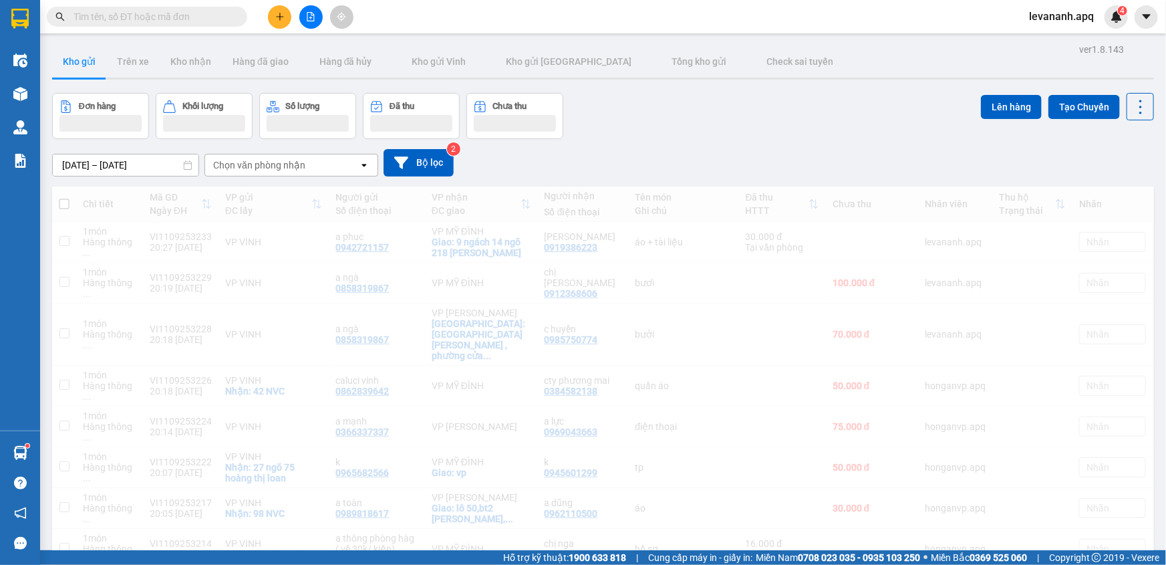
click at [1099, 28] on div "Kết quả tìm kiếm ( 515 ) Bộ lọc Mã ĐH Trạng thái Món hàng Thu hộ Tổng cước Chưa…" at bounding box center [583, 16] width 1166 height 33
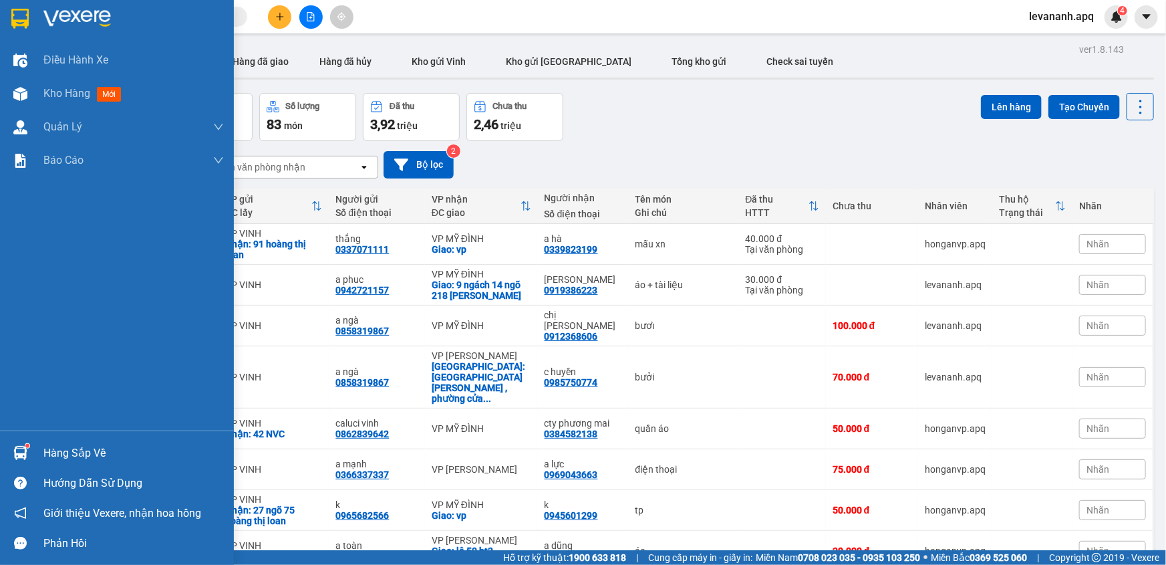
click at [33, 20] on div at bounding box center [117, 21] width 234 height 43
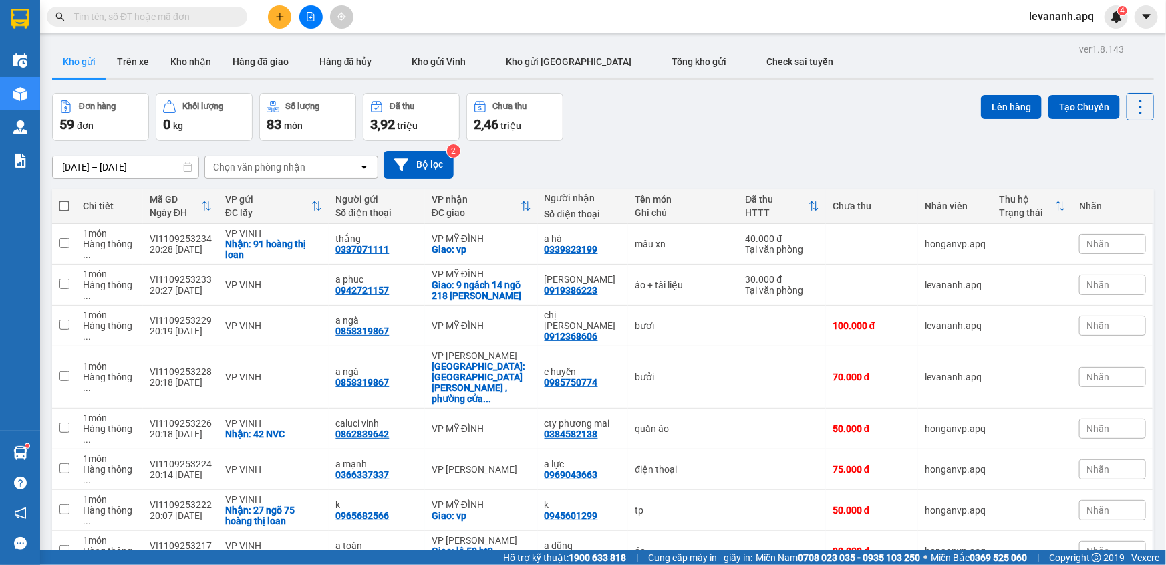
click at [109, 15] on input "text" at bounding box center [153, 16] width 158 height 15
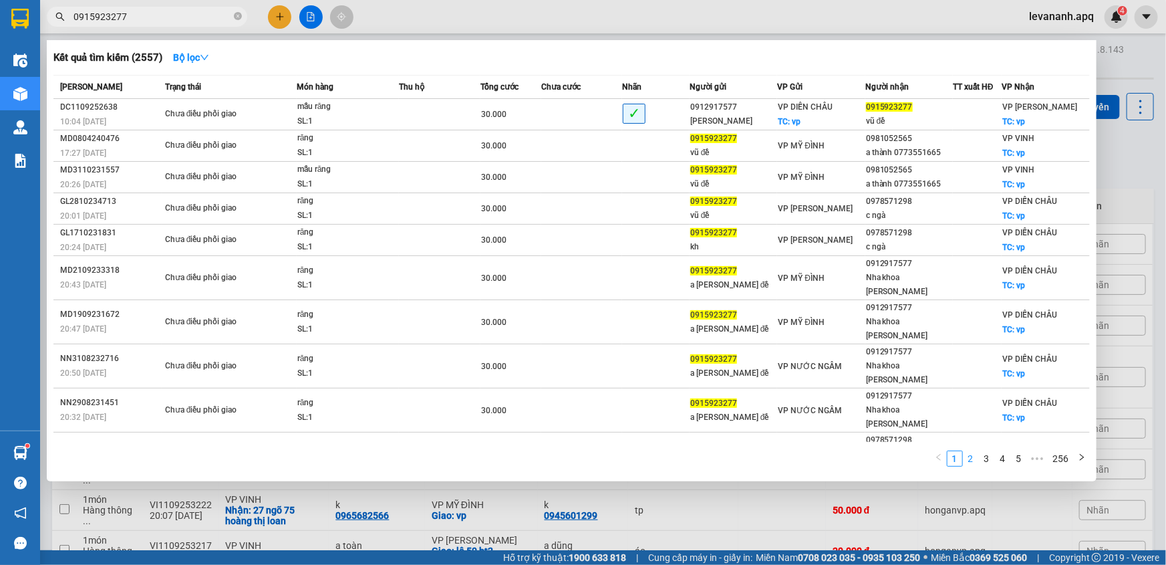
type input "0915923277"
click at [968, 451] on link "2" at bounding box center [971, 458] width 15 height 15
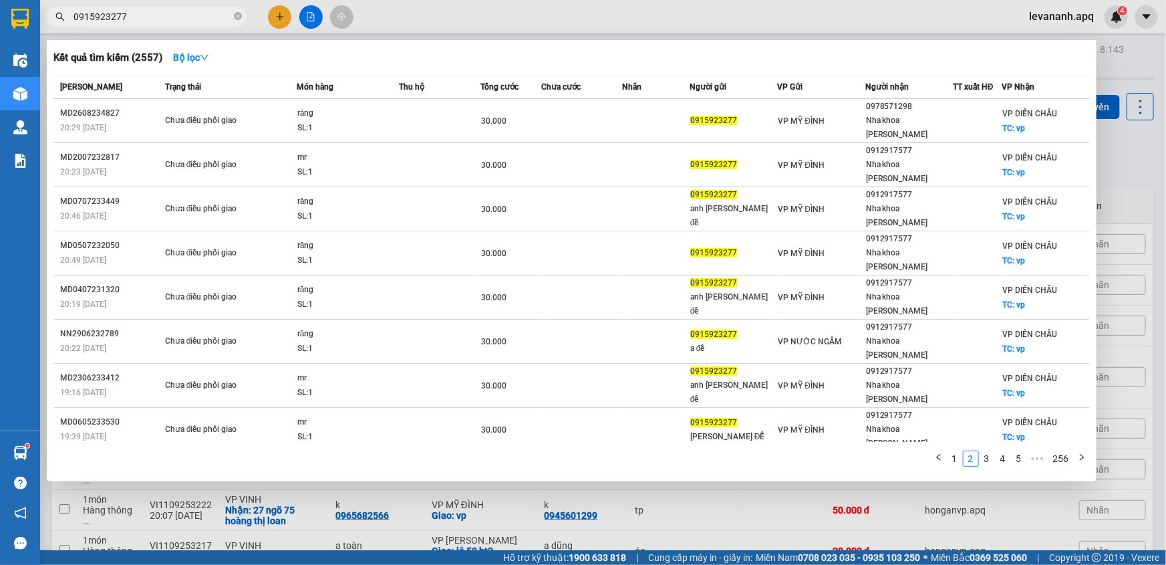
click at [1119, 149] on div at bounding box center [583, 282] width 1166 height 565
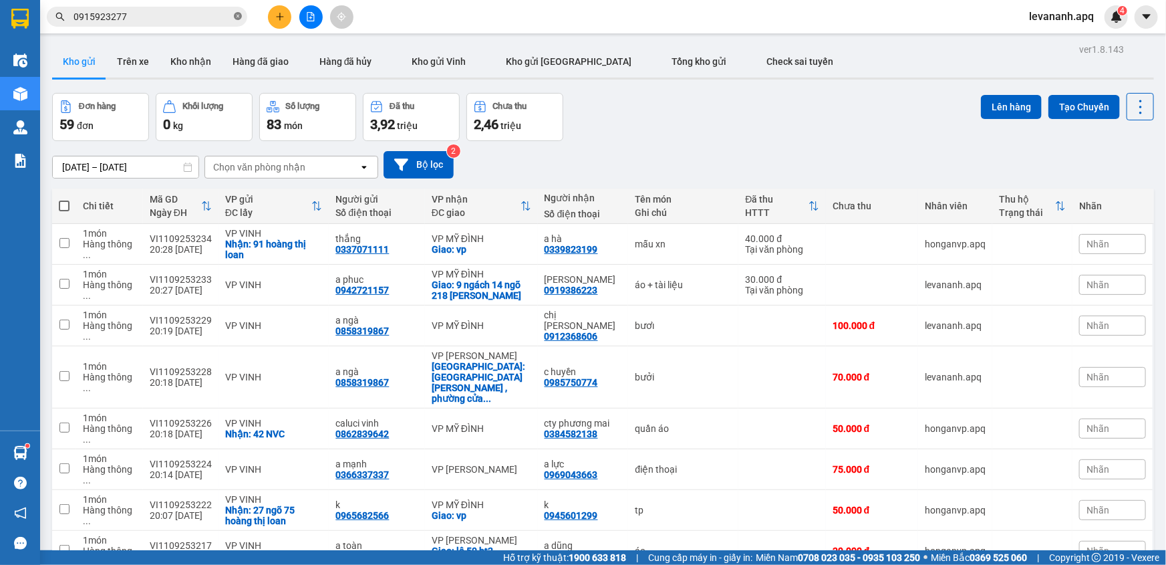
click at [238, 12] on icon "close-circle" at bounding box center [238, 16] width 8 height 8
click at [275, 11] on button at bounding box center [279, 16] width 23 height 23
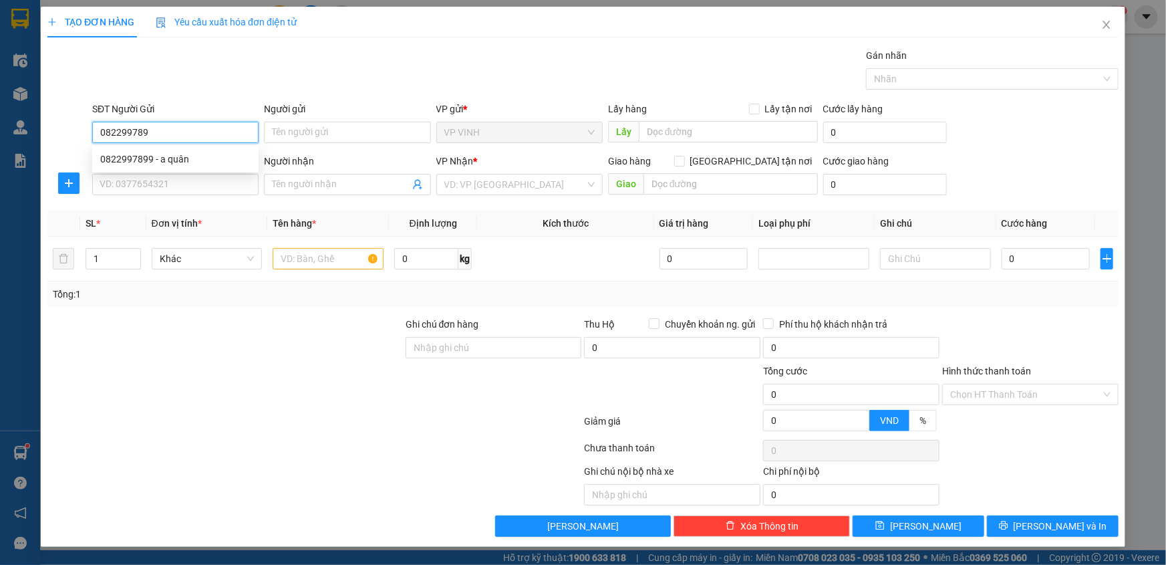
type input "0822997899"
click at [164, 159] on div "0822997899 - a quân" at bounding box center [175, 159] width 150 height 15
type input "a quân"
type input "0822997899"
click at [164, 180] on input "SĐT Người Nhận" at bounding box center [175, 184] width 166 height 21
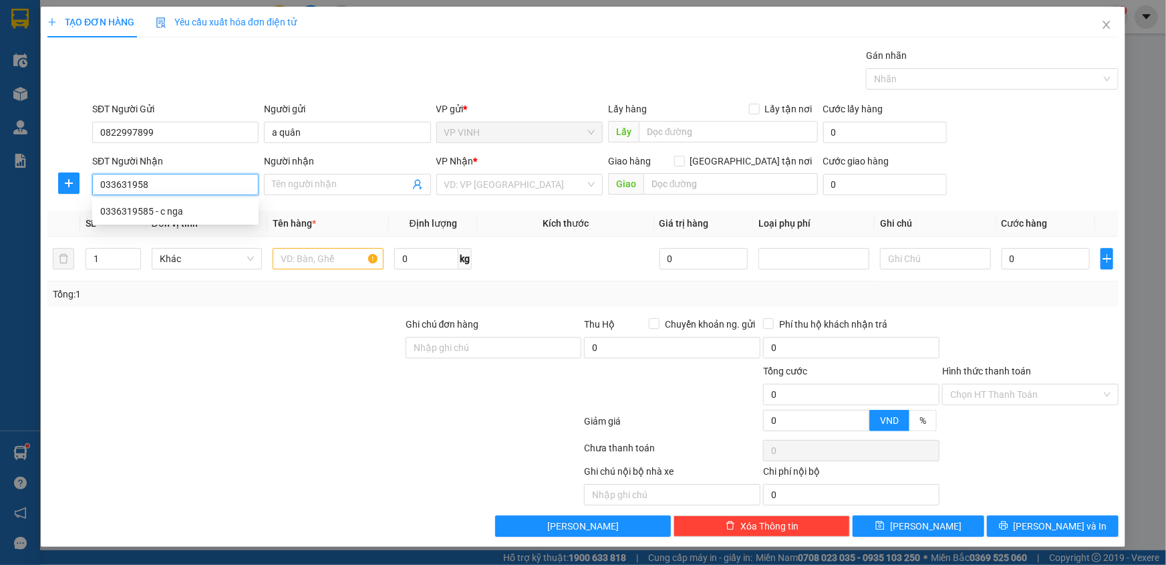
type input "0336319585"
click at [160, 205] on div "0336319585 - c nga" at bounding box center [175, 211] width 150 height 15
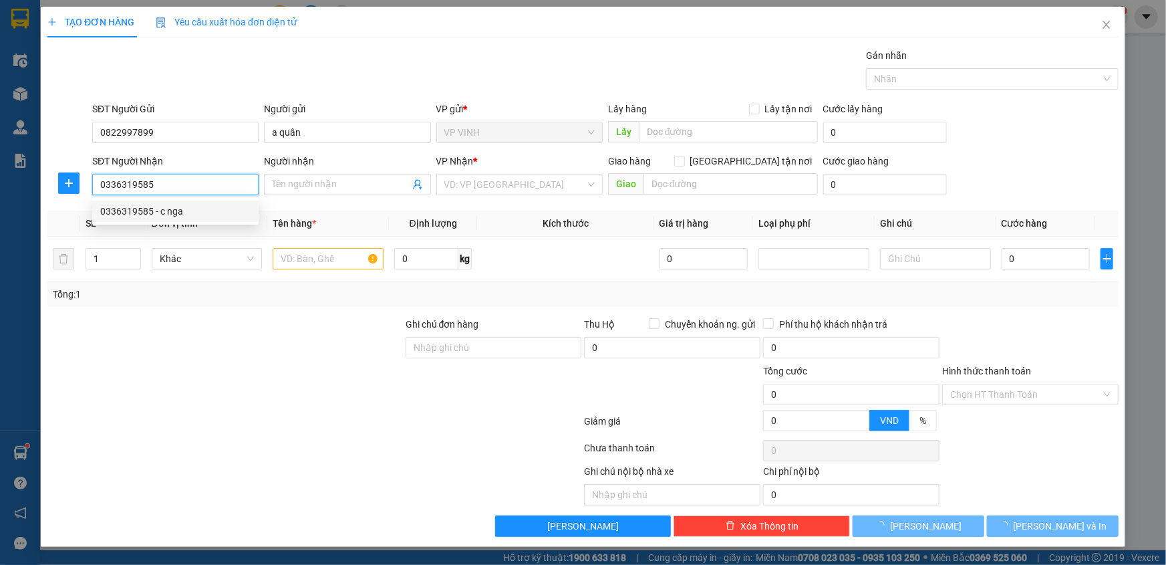
type input "c nga"
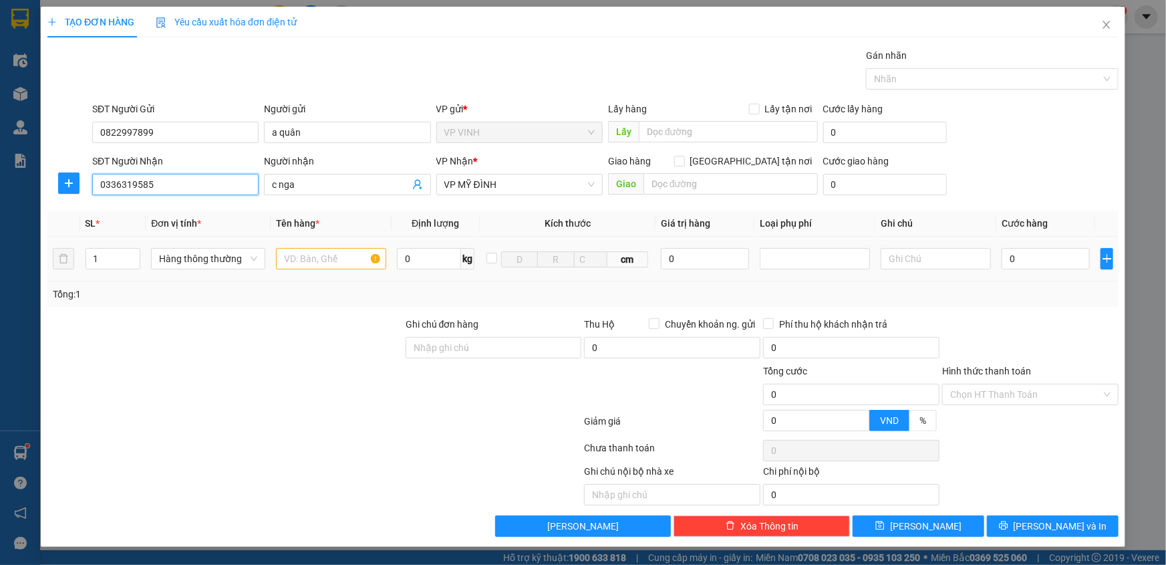
type input "0336319585"
click at [311, 265] on input "text" at bounding box center [331, 258] width 110 height 21
type input "thực phẩm"
click at [1008, 267] on input "0" at bounding box center [1046, 258] width 88 height 21
type input "5"
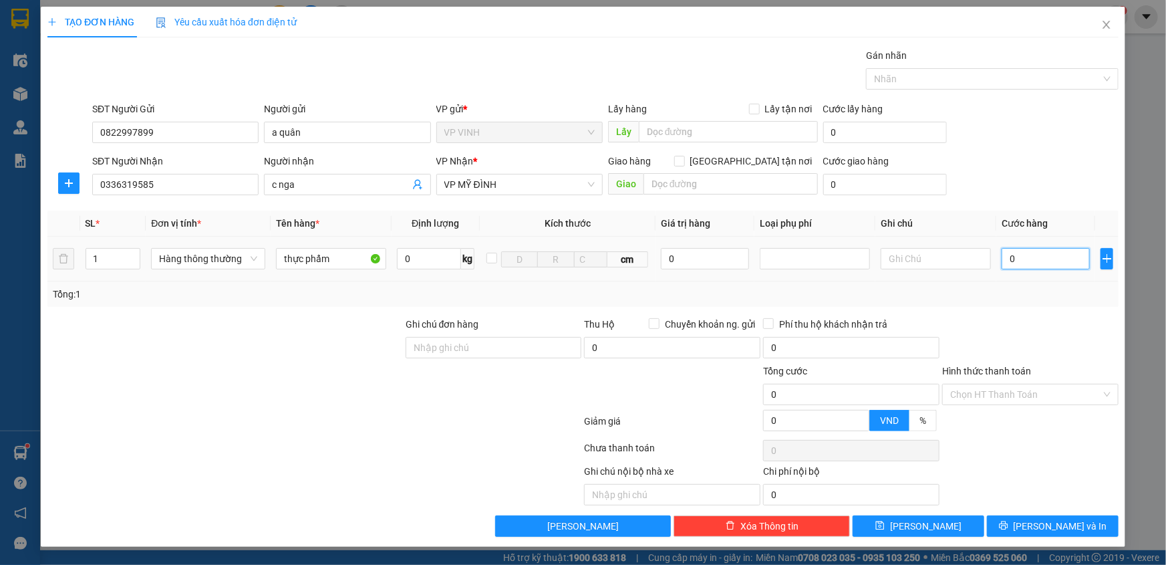
type input "5"
type input "50"
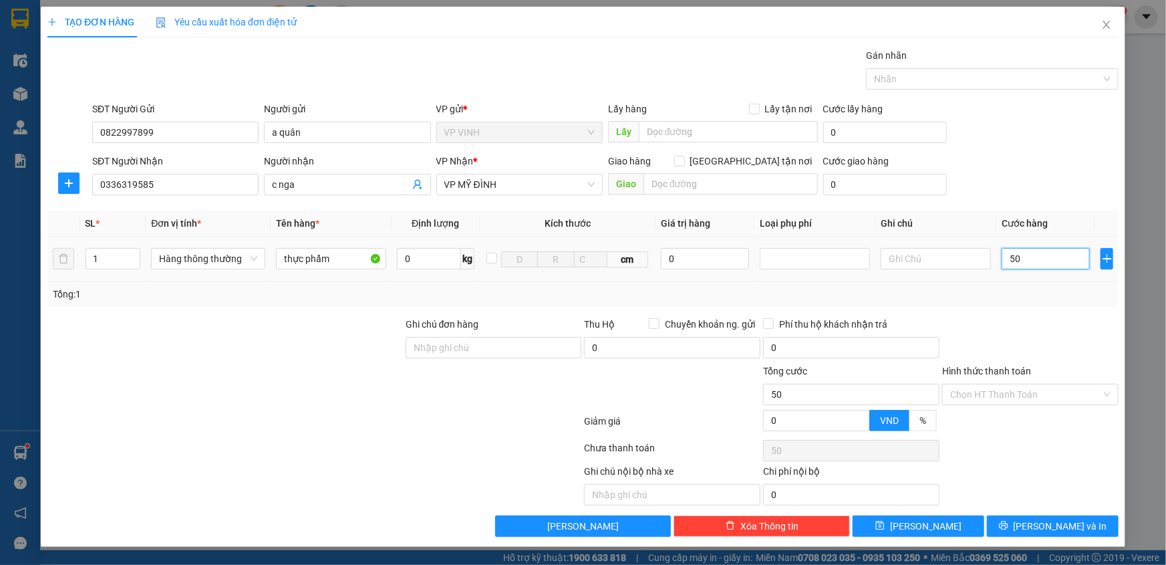
type input "5"
type input "0"
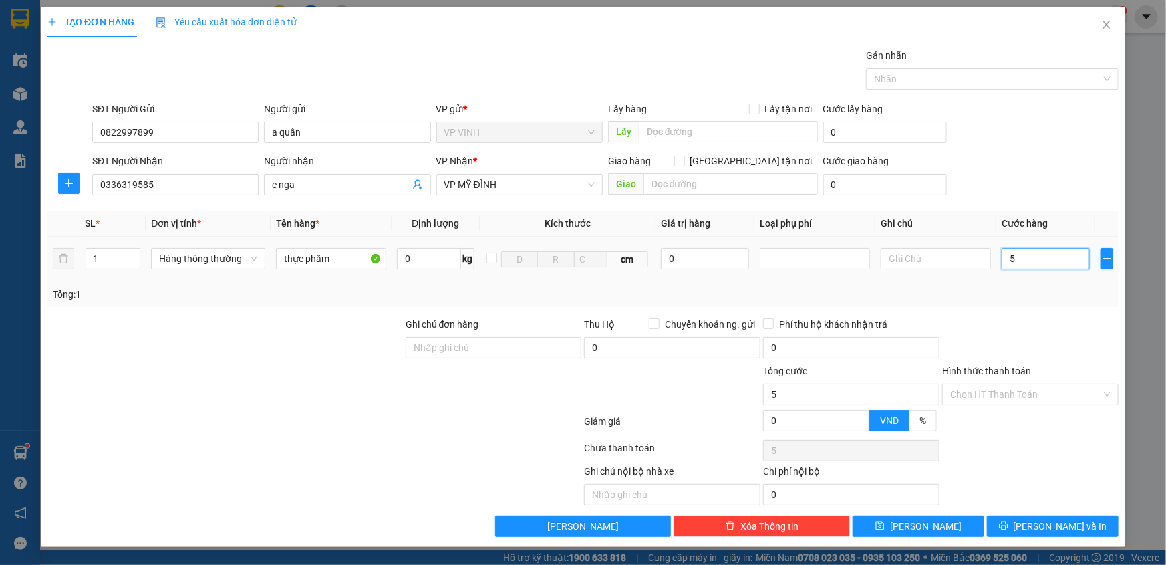
type input "0"
type input "04"
type input "4"
type input "040"
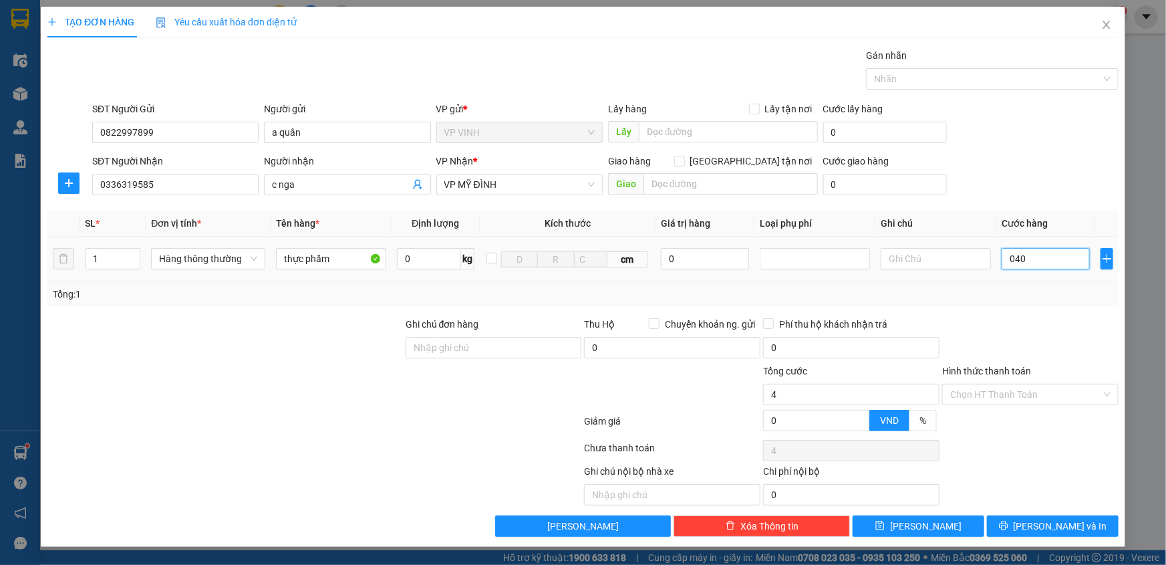
type input "40"
type input "40.000"
click at [1000, 307] on div "Transit Pickup Surcharge Ids Transit Deliver Surcharge Ids Transit Deliver Surc…" at bounding box center [582, 292] width 1071 height 489
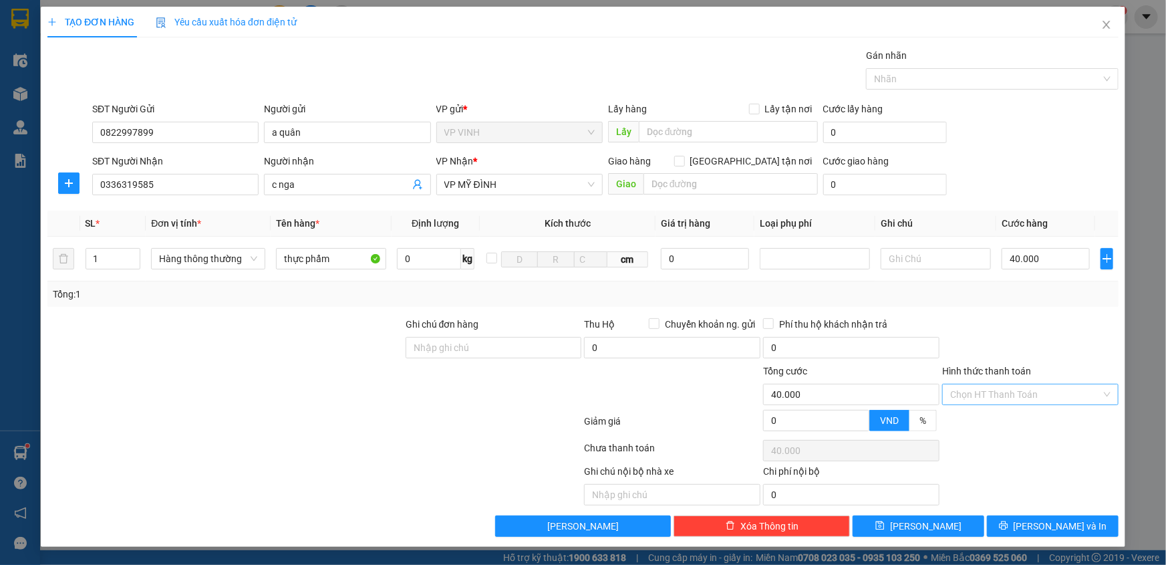
click at [1006, 394] on input "Hình thức thanh toán" at bounding box center [1025, 394] width 151 height 20
click at [1009, 414] on div "Tại văn phòng" at bounding box center [1030, 420] width 160 height 15
type input "0"
click at [1057, 522] on span "[PERSON_NAME] và In" at bounding box center [1061, 526] width 94 height 15
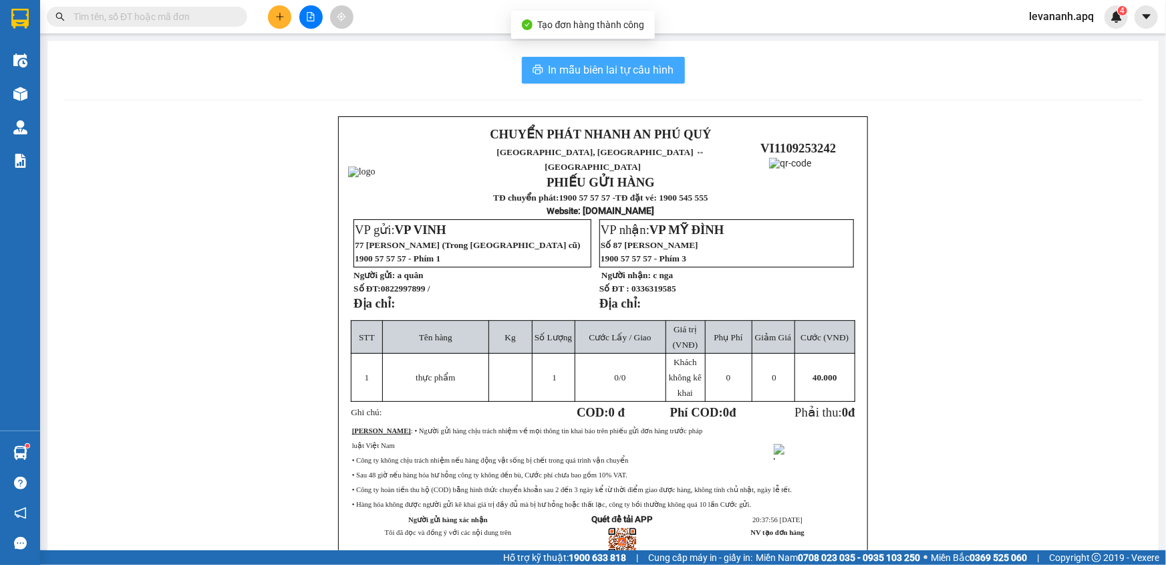
click at [654, 70] on span "In mẫu biên lai tự cấu hình" at bounding box center [612, 69] width 126 height 17
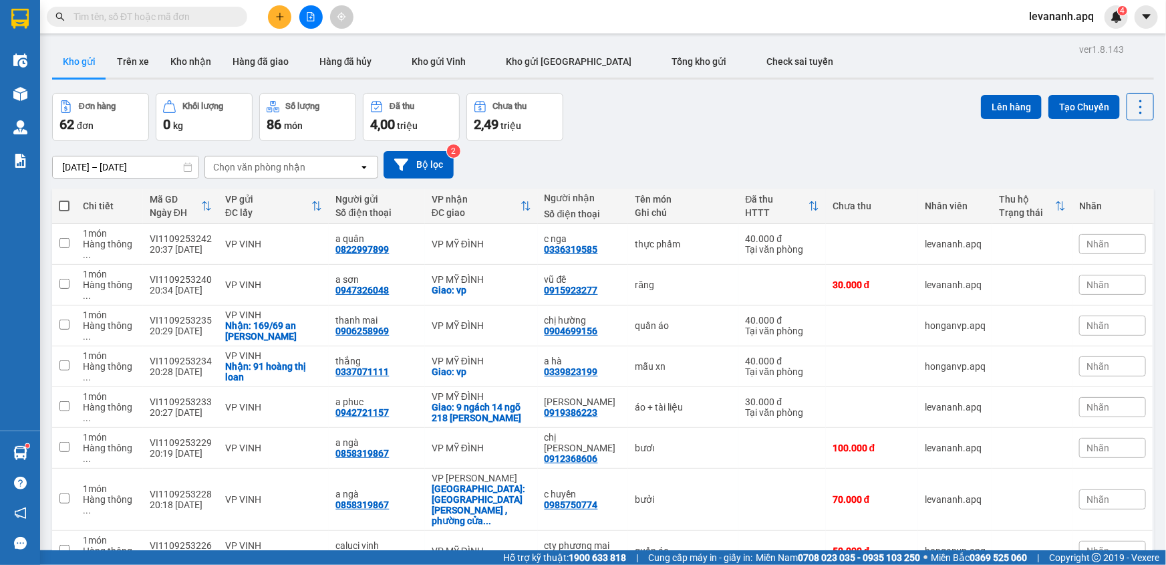
click at [180, 22] on input "text" at bounding box center [153, 16] width 158 height 15
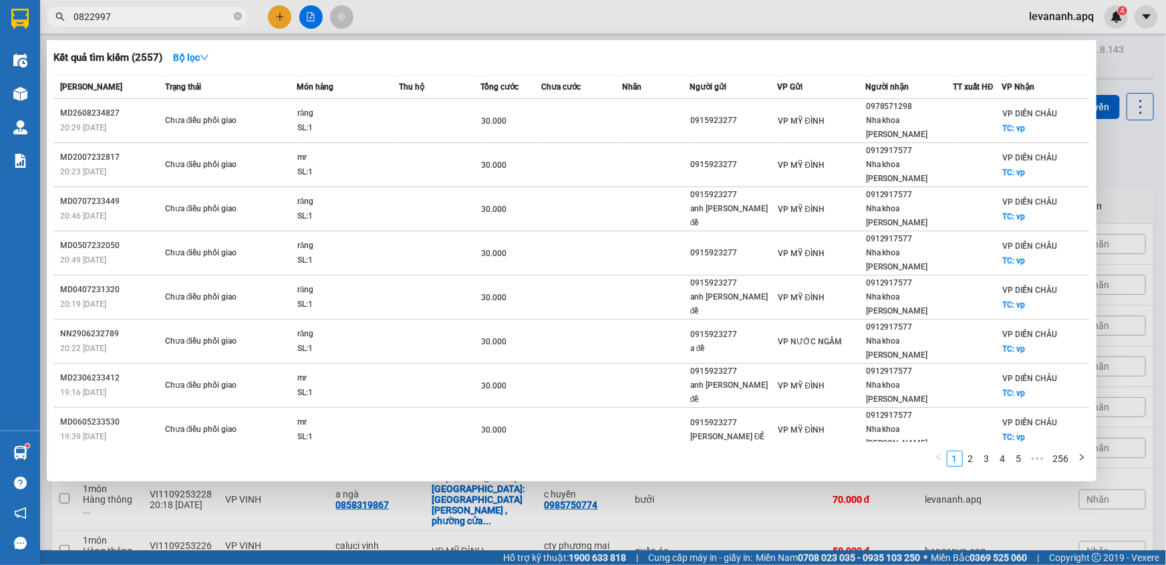
type input "08229978"
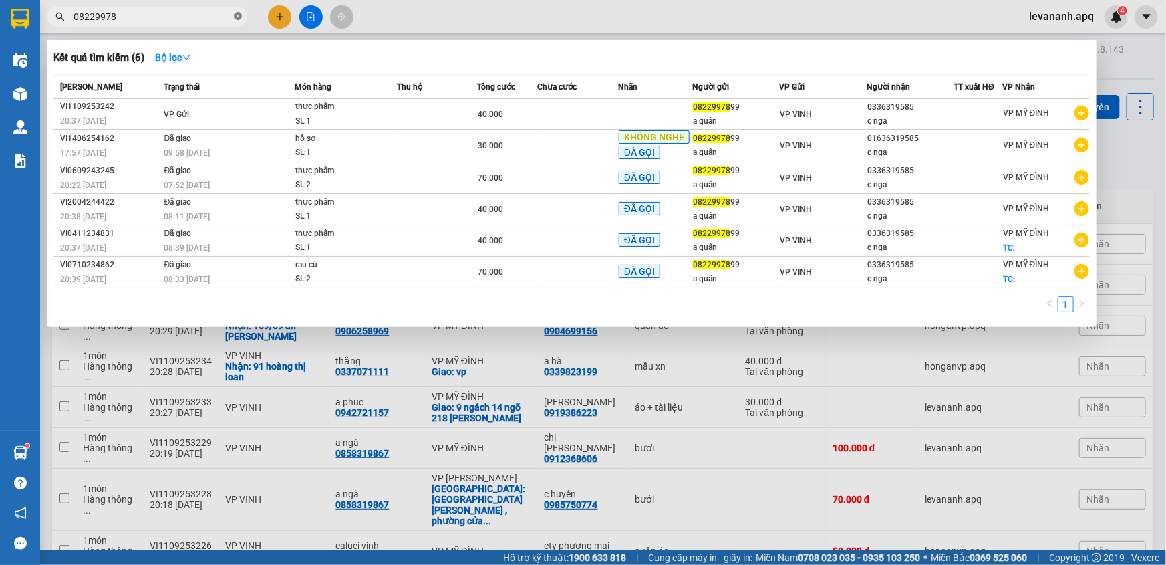
click at [238, 17] on icon "close-circle" at bounding box center [238, 16] width 8 height 8
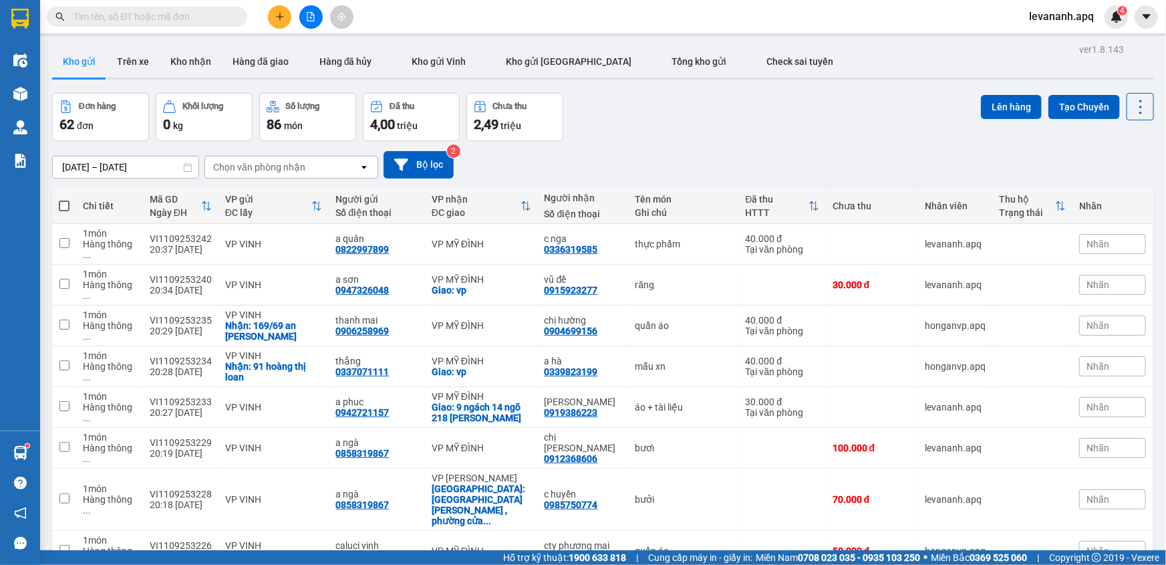
click at [166, 563] on div "Hỗ trợ kỹ thuật: 1900 633 818 | Cung cấp máy in - giấy in: Miền Nam 0708 023 03…" at bounding box center [579, 557] width 1159 height 15
click at [185, 14] on input "text" at bounding box center [153, 16] width 158 height 15
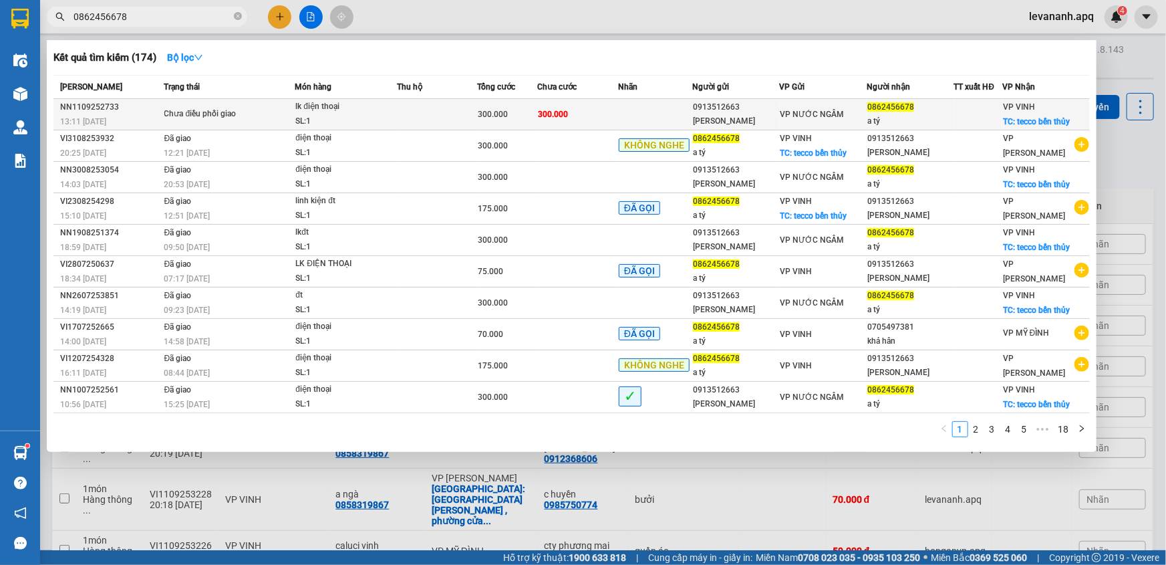
type input "0862456678"
click at [344, 111] on div "lk điện thoại" at bounding box center [345, 107] width 100 height 15
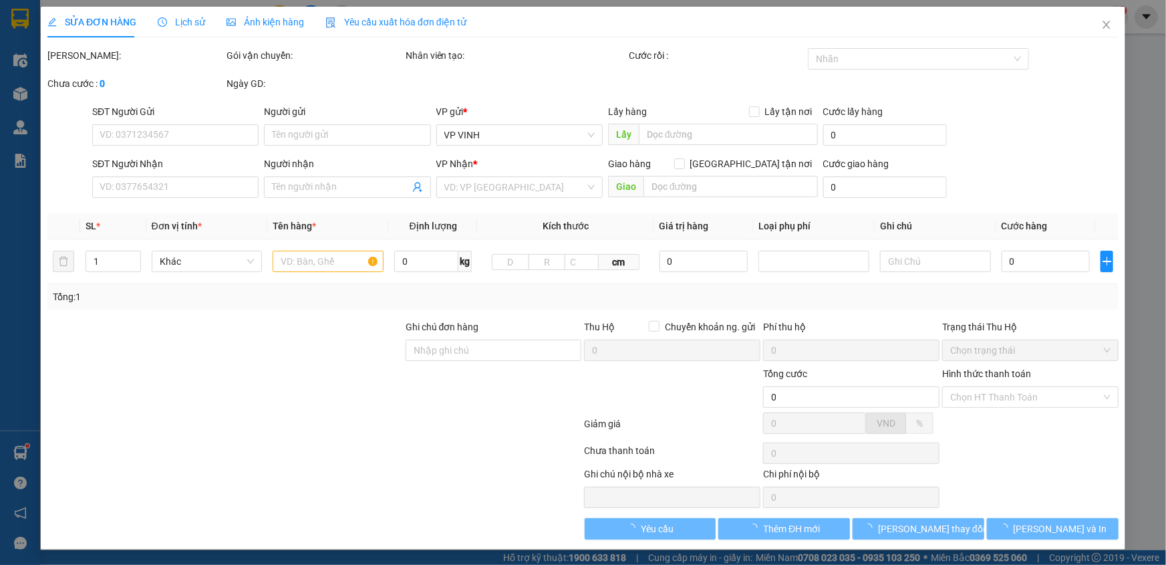
click at [187, 26] on span "Lịch sử" at bounding box center [181, 22] width 47 height 11
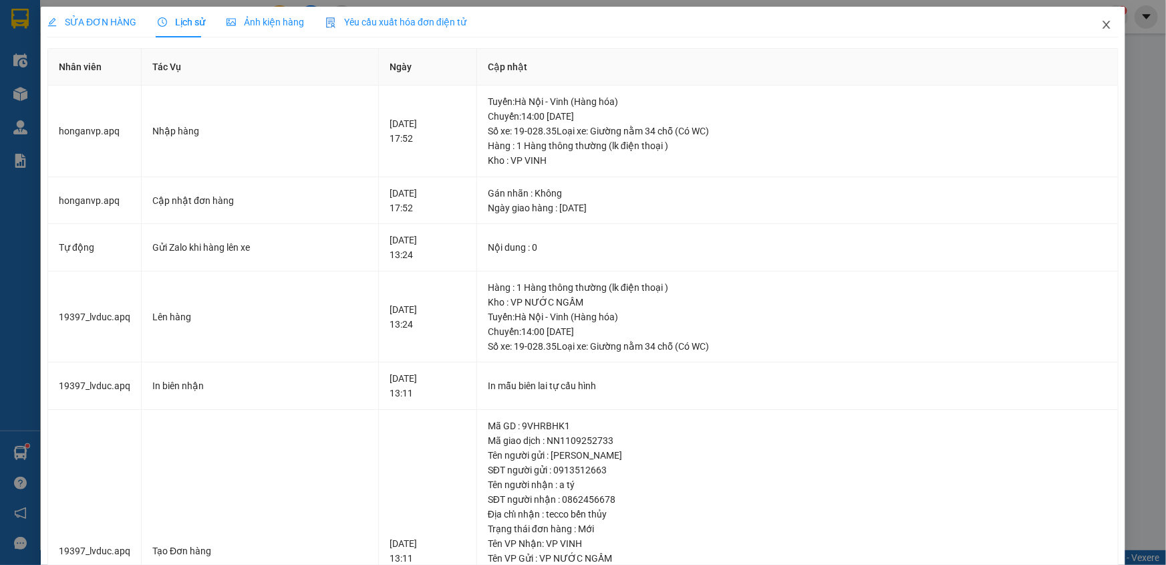
click at [1101, 27] on icon "close" at bounding box center [1106, 24] width 11 height 11
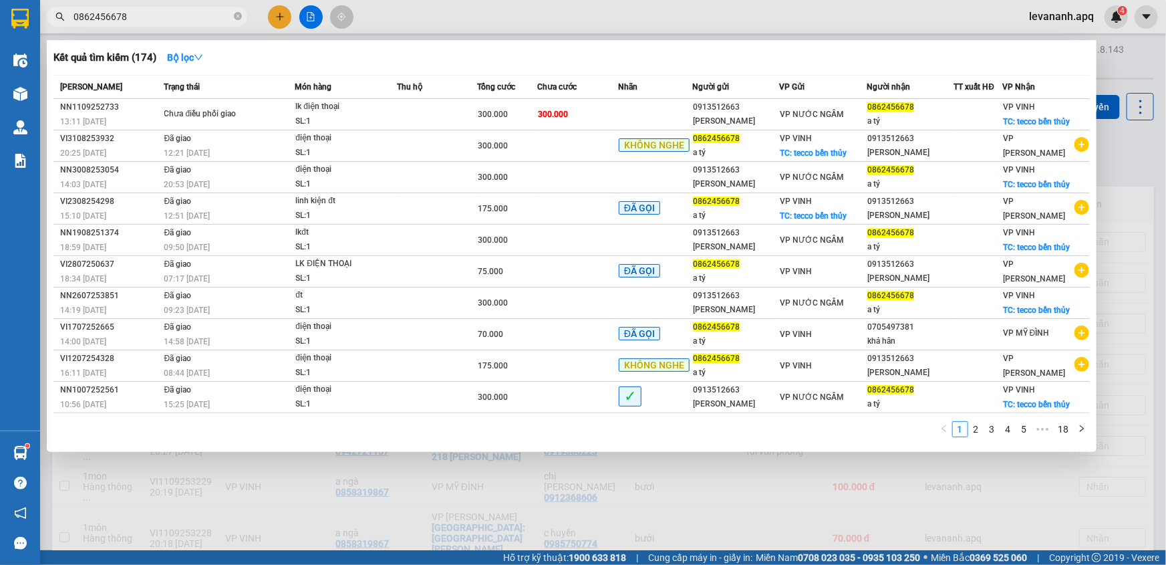
click at [181, 7] on span "0862456678" at bounding box center [147, 17] width 200 height 20
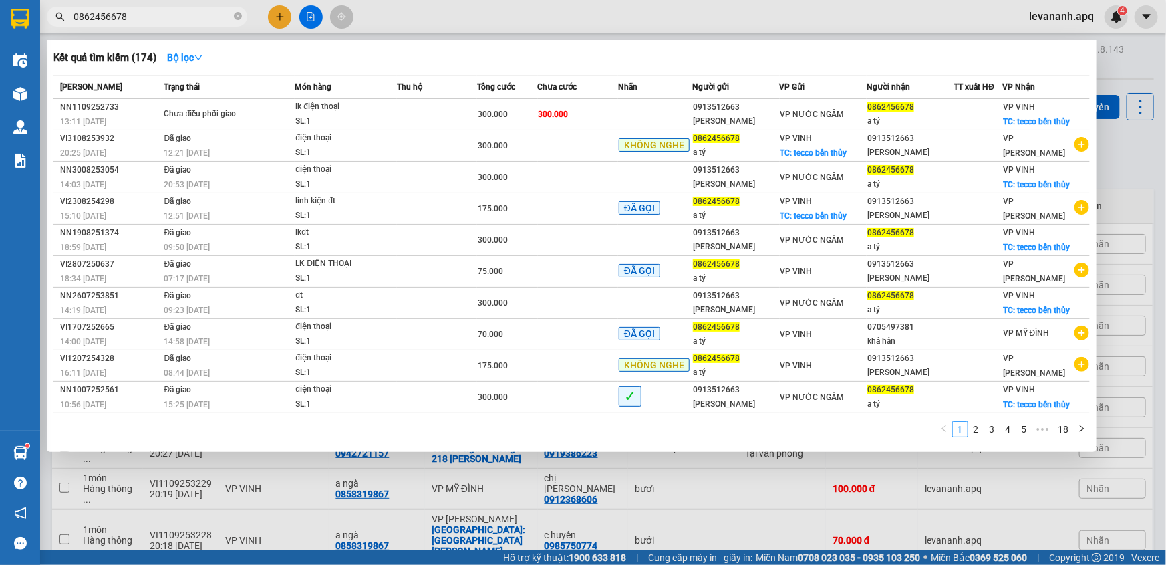
click at [181, 12] on input "0862456678" at bounding box center [153, 16] width 158 height 15
click at [1112, 172] on div at bounding box center [583, 282] width 1166 height 565
click at [161, 21] on input "0862456678" at bounding box center [153, 16] width 158 height 15
click at [1129, 146] on div at bounding box center [583, 282] width 1166 height 565
click at [156, 21] on input "0862456678" at bounding box center [153, 16] width 158 height 15
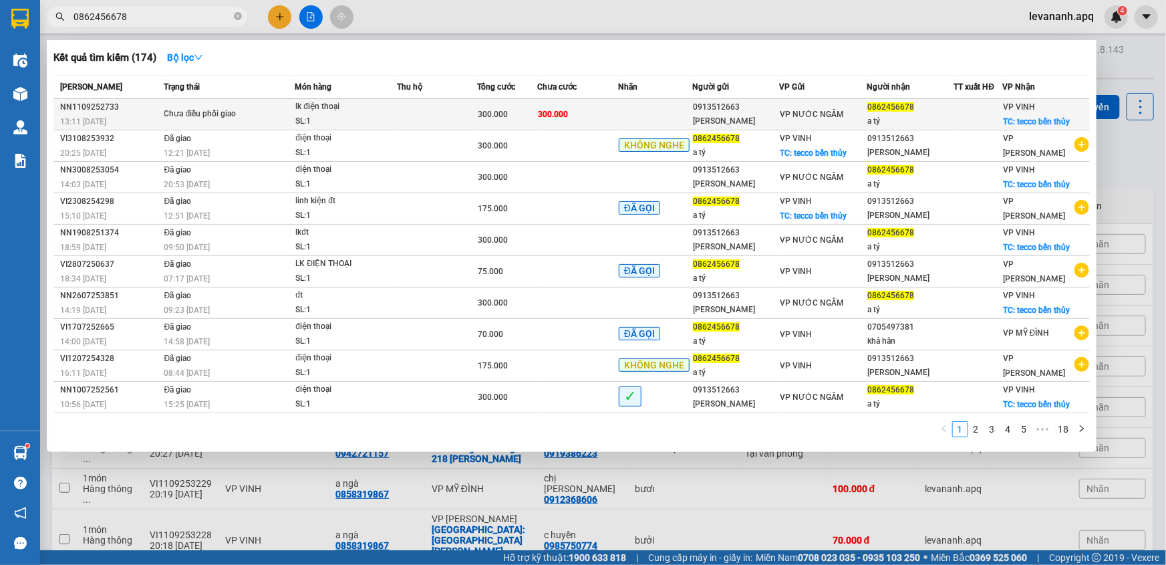
click at [356, 106] on div "lk điện thoại" at bounding box center [345, 107] width 100 height 15
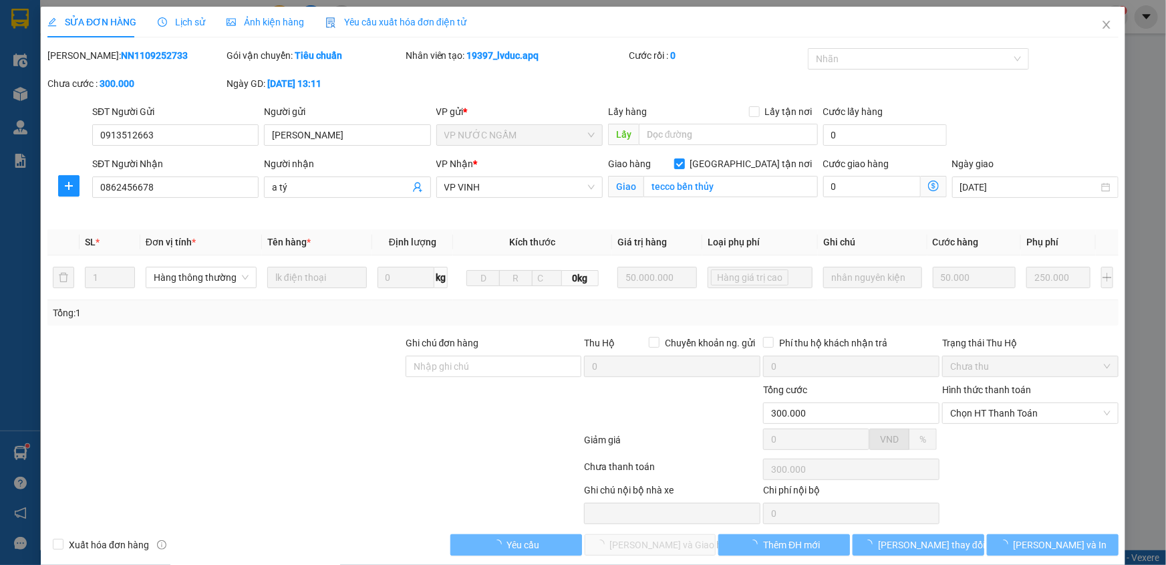
type input "0913512663"
type input "quang anh"
type input "0862456678"
type input "a tý"
checkbox input "true"
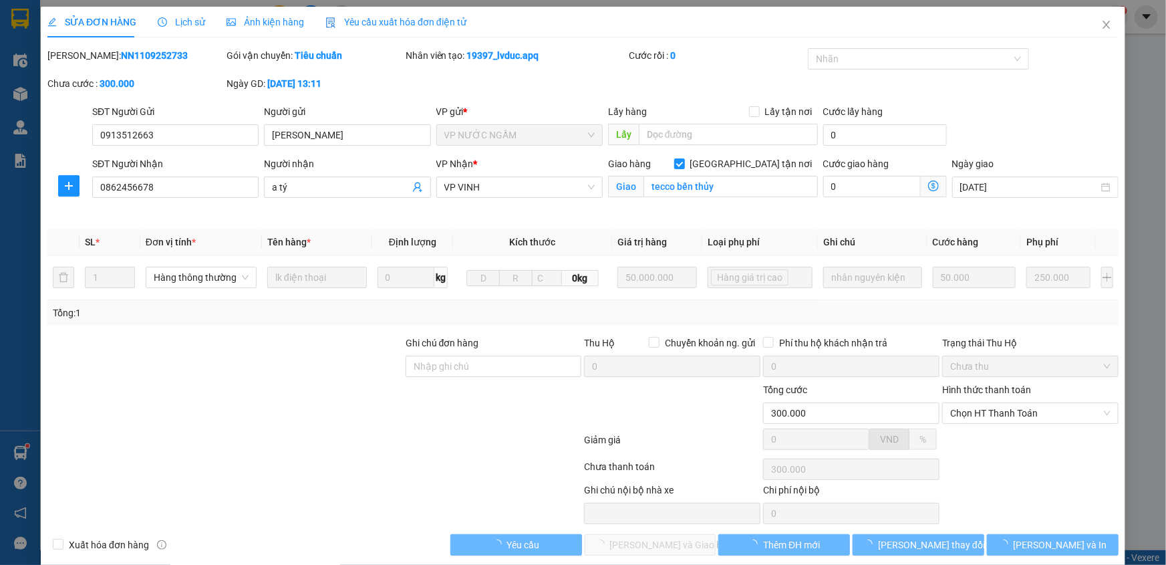
type input "tecco bến thủy"
type input "300.000"
click at [189, 21] on span "Lịch sử" at bounding box center [181, 22] width 47 height 11
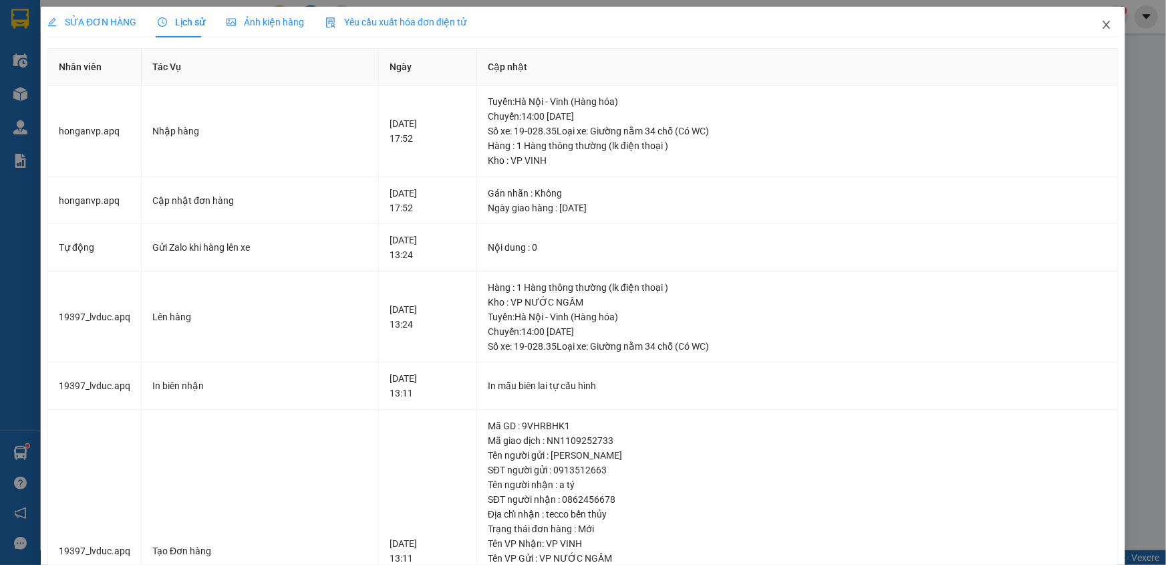
click at [1097, 32] on span "Close" at bounding box center [1106, 25] width 37 height 37
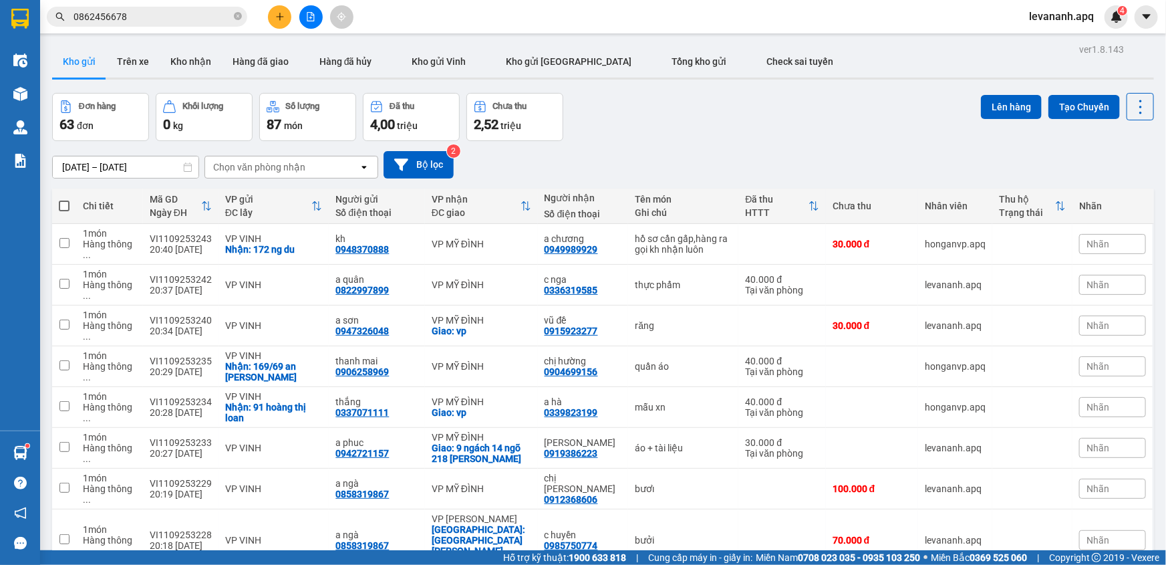
click at [162, 5] on div "Kết quả tìm kiếm ( 174 ) Bộ lọc Mã ĐH Trạng thái Món hàng Thu hộ Tổng cước Chưa…" at bounding box center [130, 16] width 261 height 23
click at [167, 10] on input "0862456678" at bounding box center [153, 16] width 158 height 15
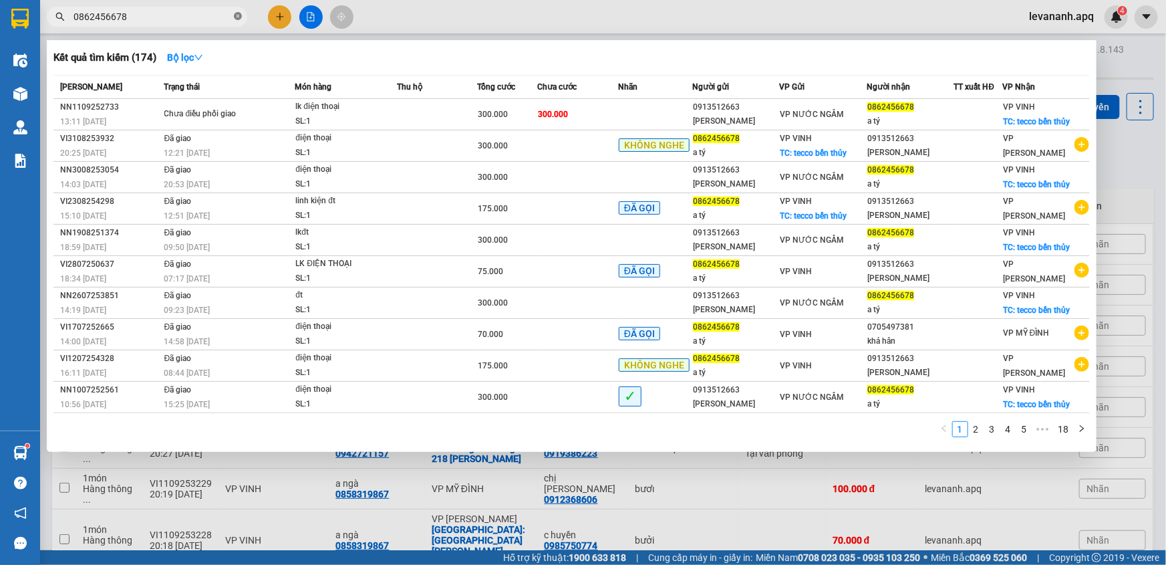
click at [240, 19] on icon "close-circle" at bounding box center [238, 16] width 8 height 8
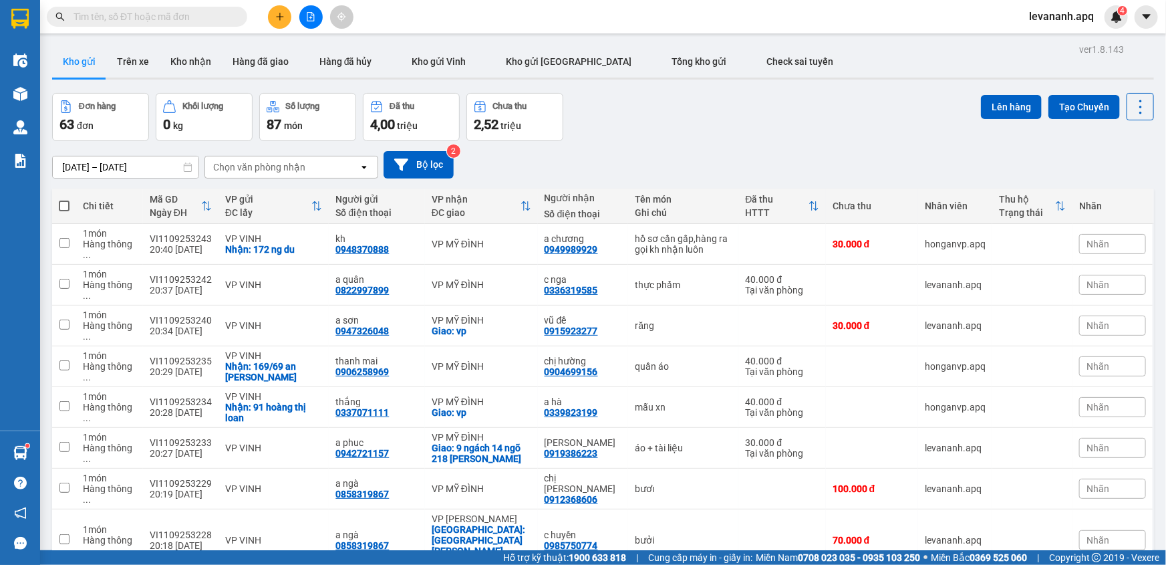
click at [283, 15] on icon "plus" at bounding box center [279, 16] width 9 height 9
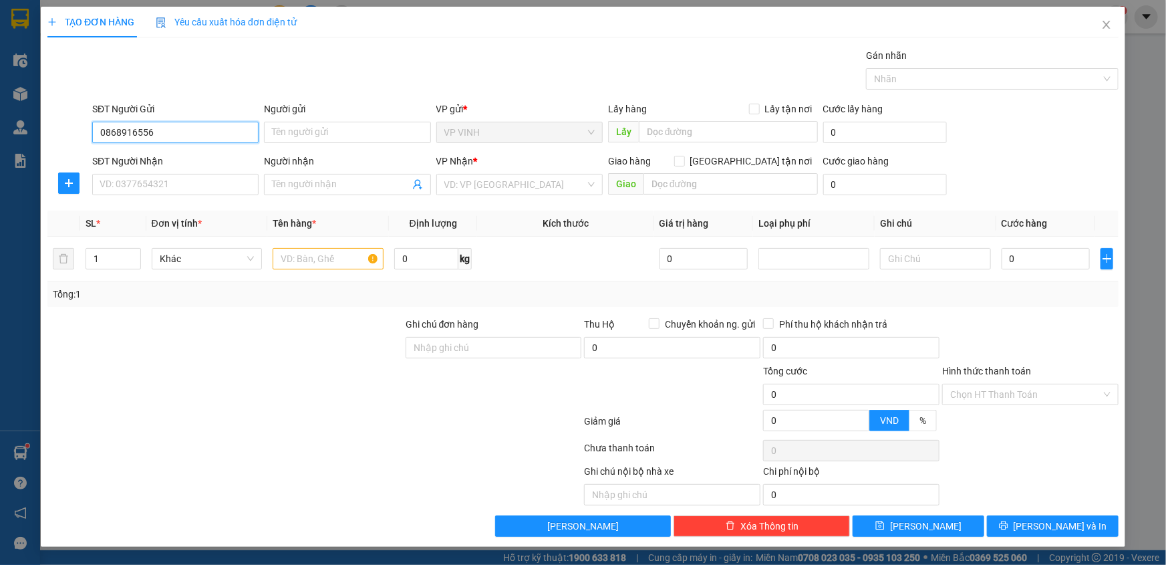
click at [118, 131] on input "0868916556" at bounding box center [175, 132] width 166 height 21
type input "0868916556"
click at [283, 137] on input "Người gửi" at bounding box center [347, 132] width 166 height 21
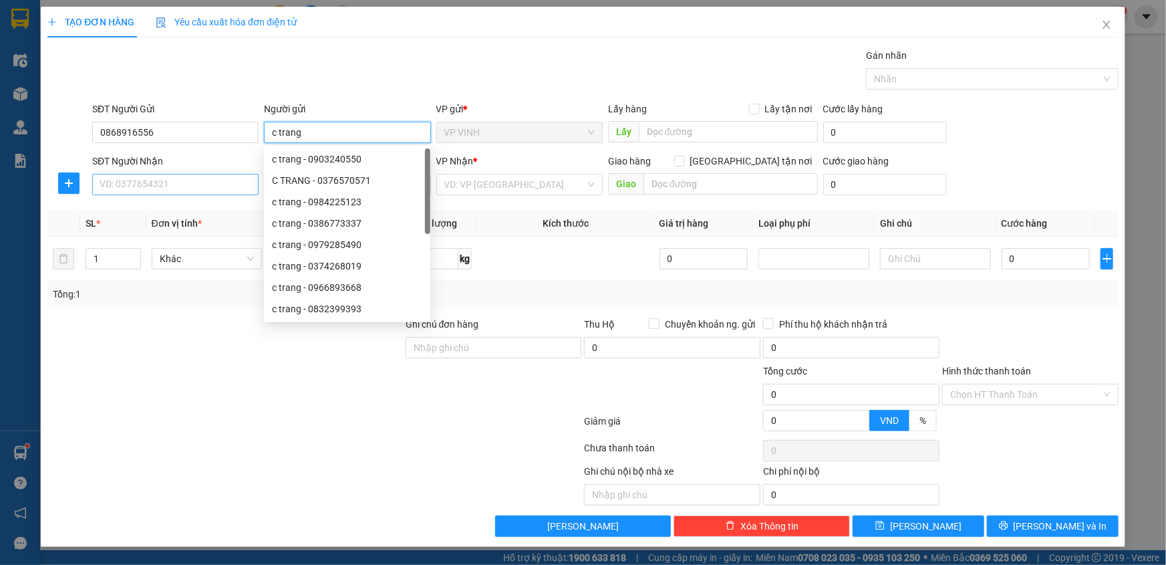
type input "c trang"
click at [139, 185] on input "SĐT Người Nhận" at bounding box center [175, 184] width 166 height 21
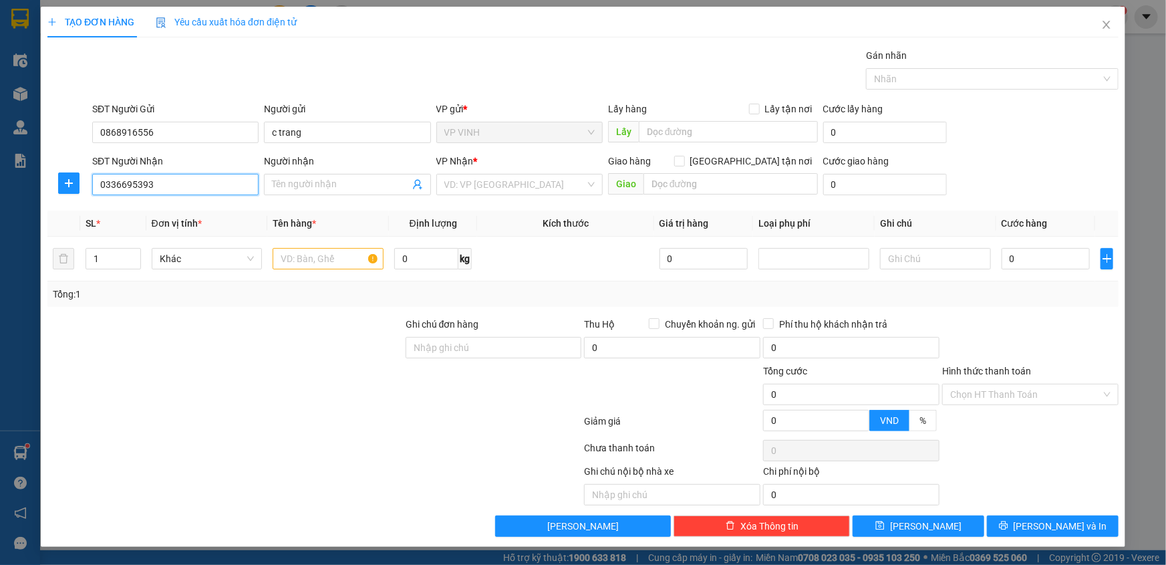
click at [139, 185] on input "0336695393" at bounding box center [175, 184] width 166 height 21
type input "0336695393"
click at [306, 186] on input "Người nhận" at bounding box center [340, 184] width 137 height 15
type input "a sản"
click at [473, 188] on input "search" at bounding box center [514, 184] width 141 height 20
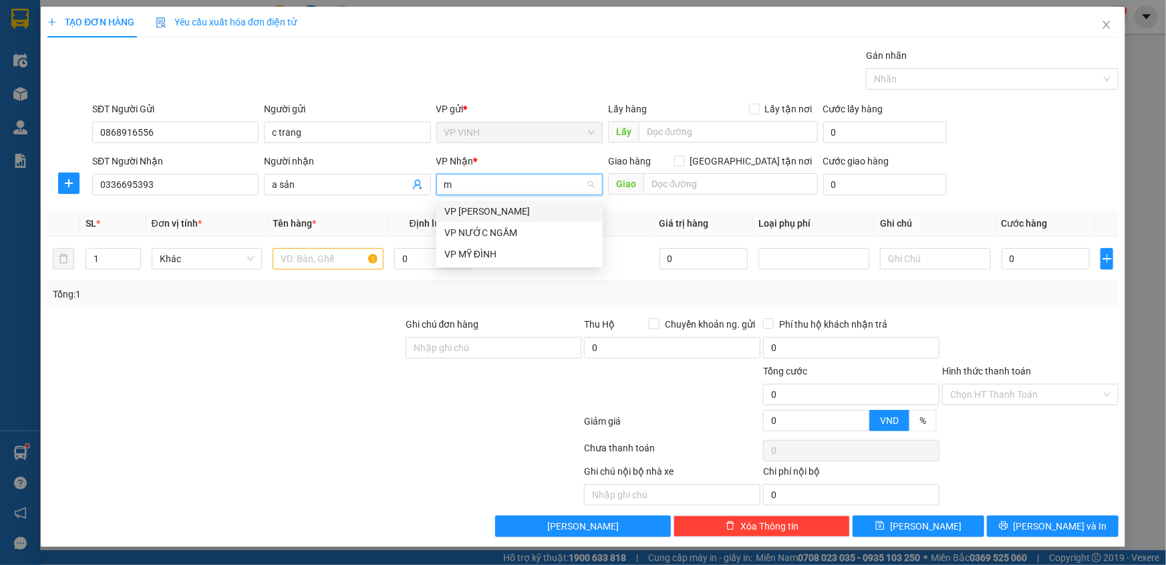
type input "my"
click at [481, 205] on div "VP MỸ ĐÌNH" at bounding box center [519, 211] width 150 height 15
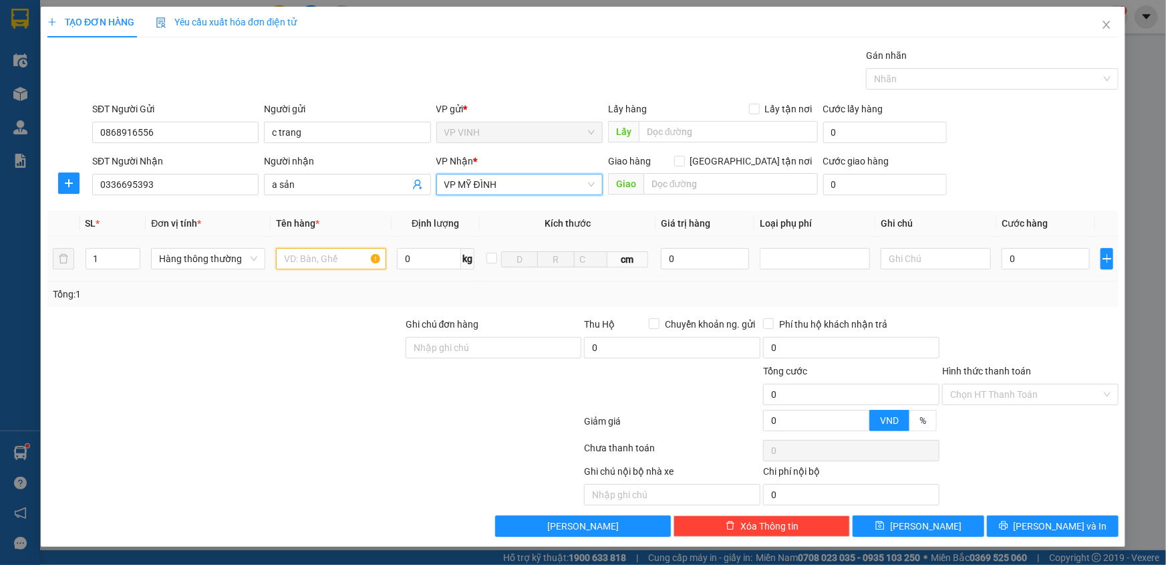
click at [335, 256] on input "text" at bounding box center [331, 258] width 110 height 21
type input "mỹ phẩm"
click at [1024, 260] on input "0" at bounding box center [1046, 258] width 88 height 21
type input "4"
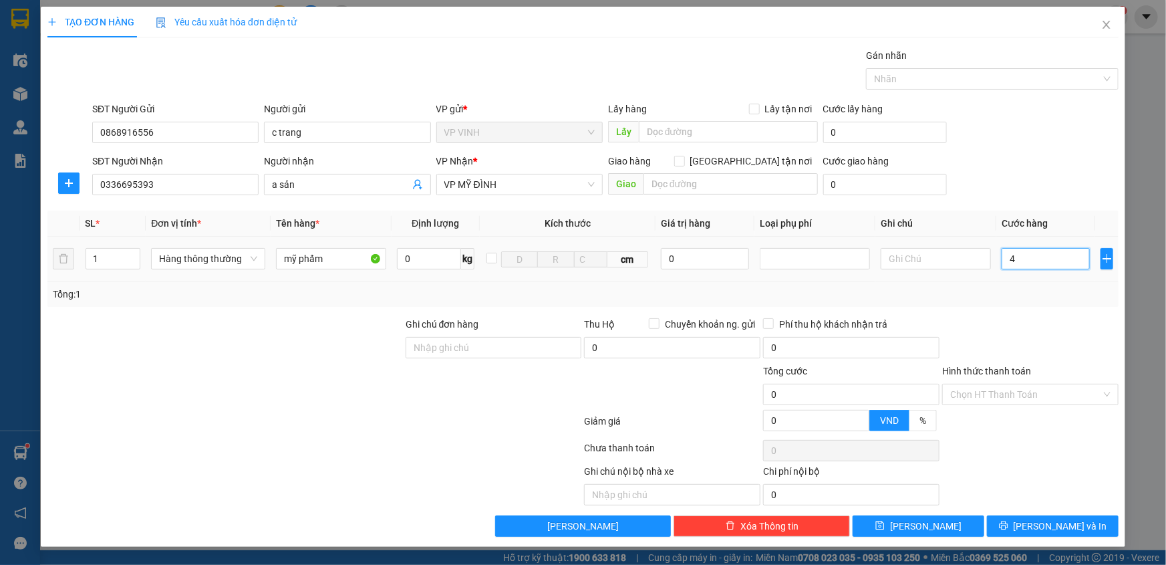
type input "4"
type input "0"
type input "05"
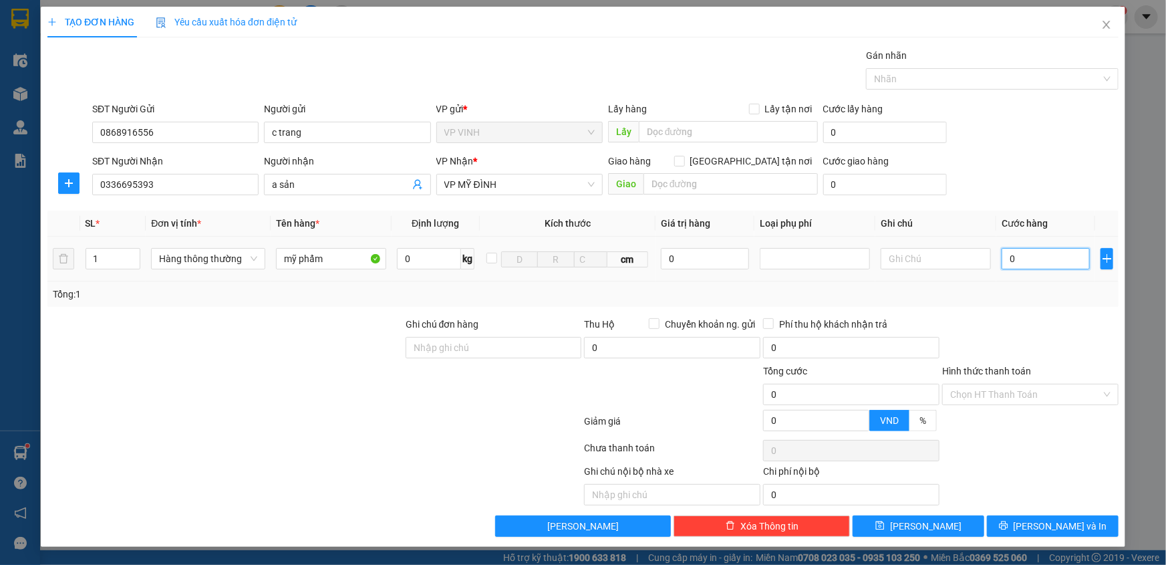
type input "5"
type input "050"
type input "50"
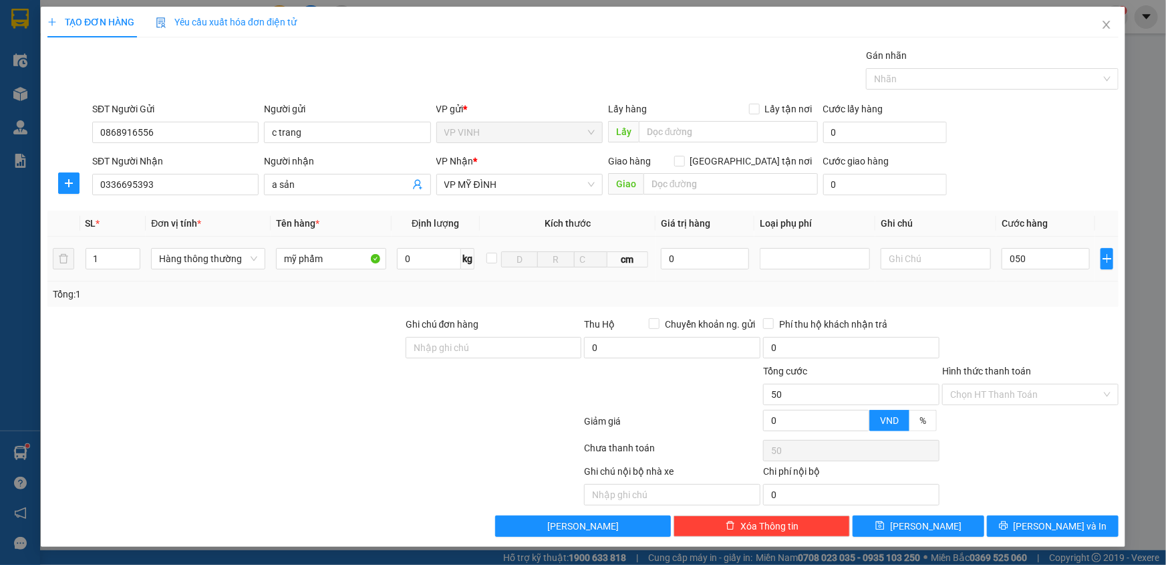
type input "50.000"
click at [1058, 293] on div "Tổng: 1" at bounding box center [583, 294] width 1061 height 15
click at [1005, 399] on input "Hình thức thanh toán" at bounding box center [1025, 394] width 151 height 20
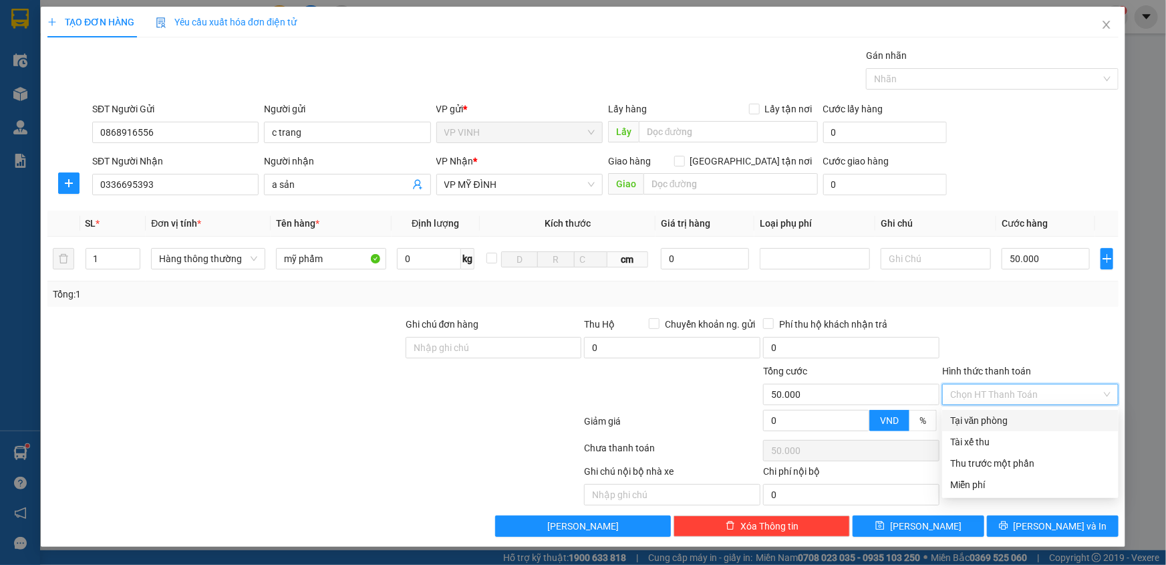
click at [1010, 419] on div "Tại văn phòng" at bounding box center [1030, 420] width 160 height 15
type input "0"
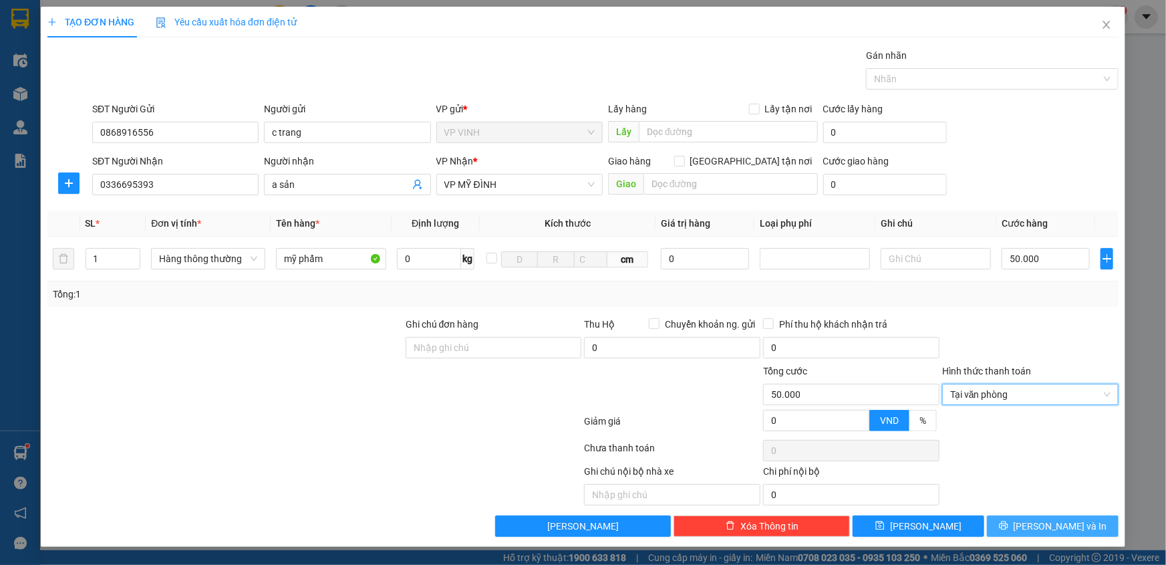
click at [1056, 525] on span "[PERSON_NAME] và In" at bounding box center [1061, 526] width 94 height 15
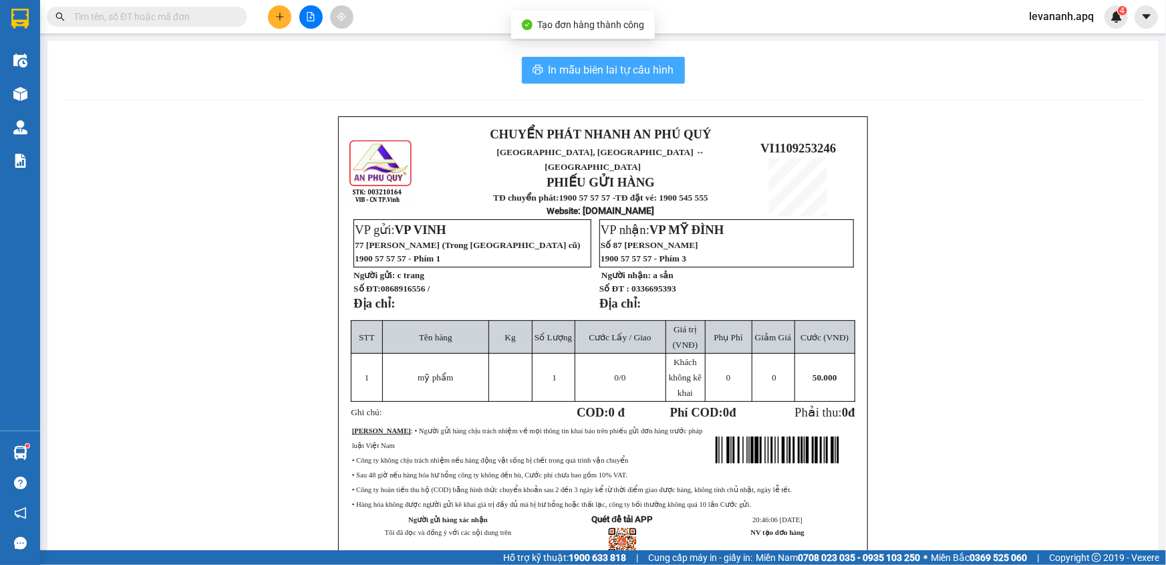
click at [602, 77] on span "In mẫu biên lai tự cấu hình" at bounding box center [612, 69] width 126 height 17
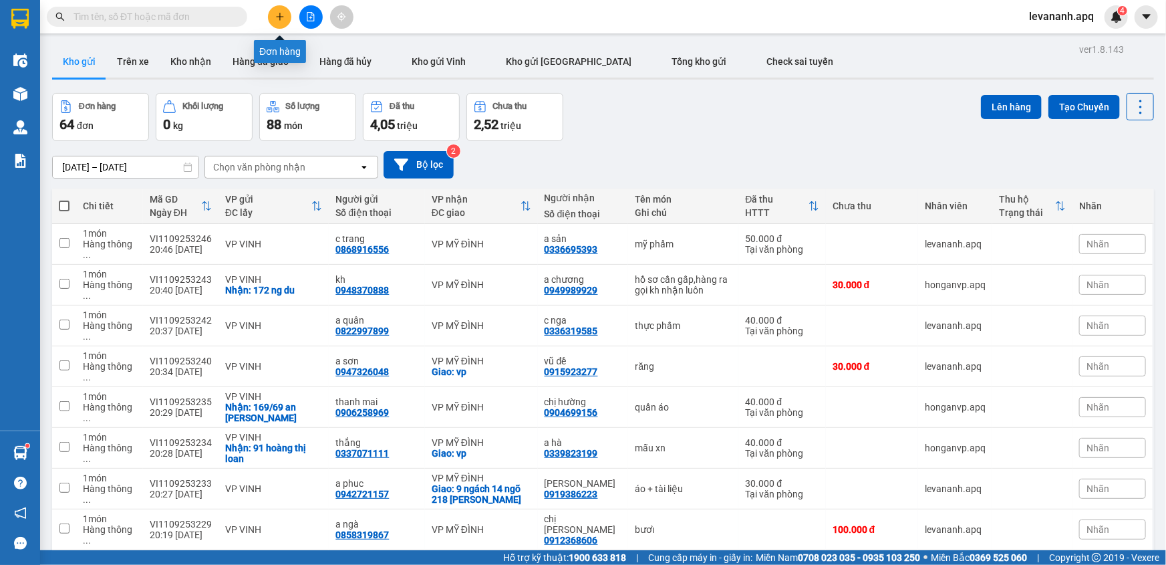
click at [278, 16] on icon "plus" at bounding box center [279, 16] width 7 height 1
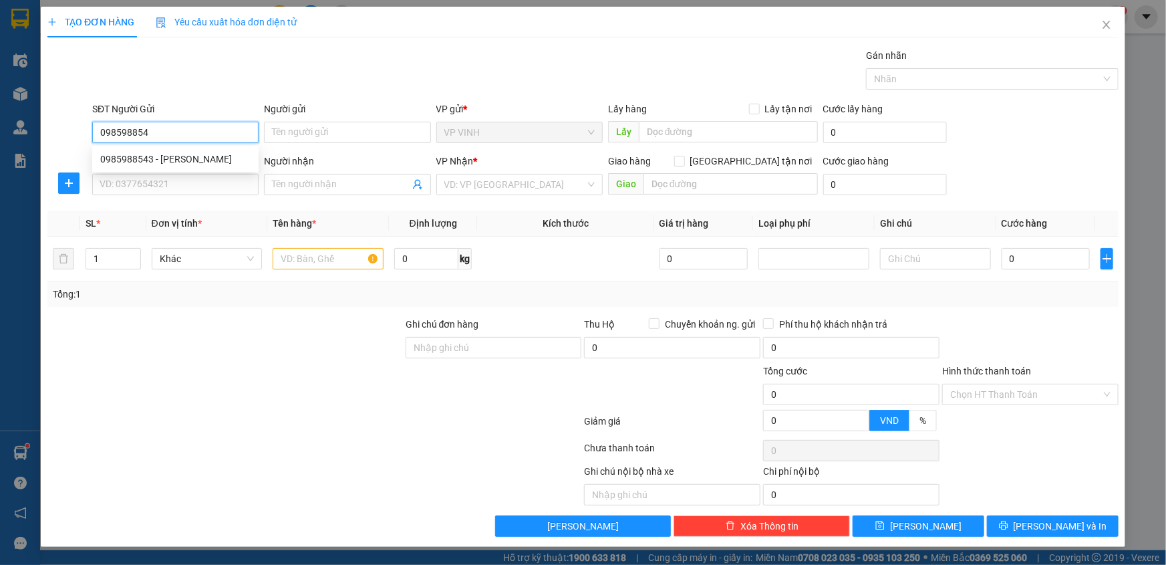
type input "0985988543"
drag, startPoint x: 134, startPoint y: 164, endPoint x: 138, endPoint y: 180, distance: 16.7
click at [134, 164] on div "0985988543 - c vân" at bounding box center [175, 159] width 150 height 15
type input "c vân"
type input "0985988543"
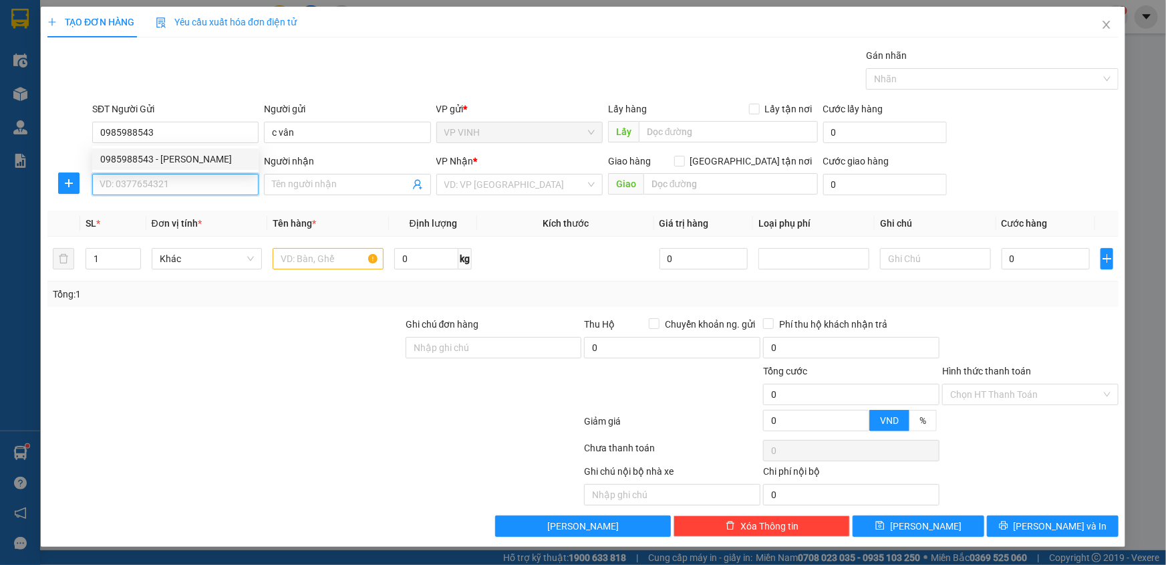
click at [138, 180] on input "SĐT Người Nhận" at bounding box center [175, 184] width 166 height 21
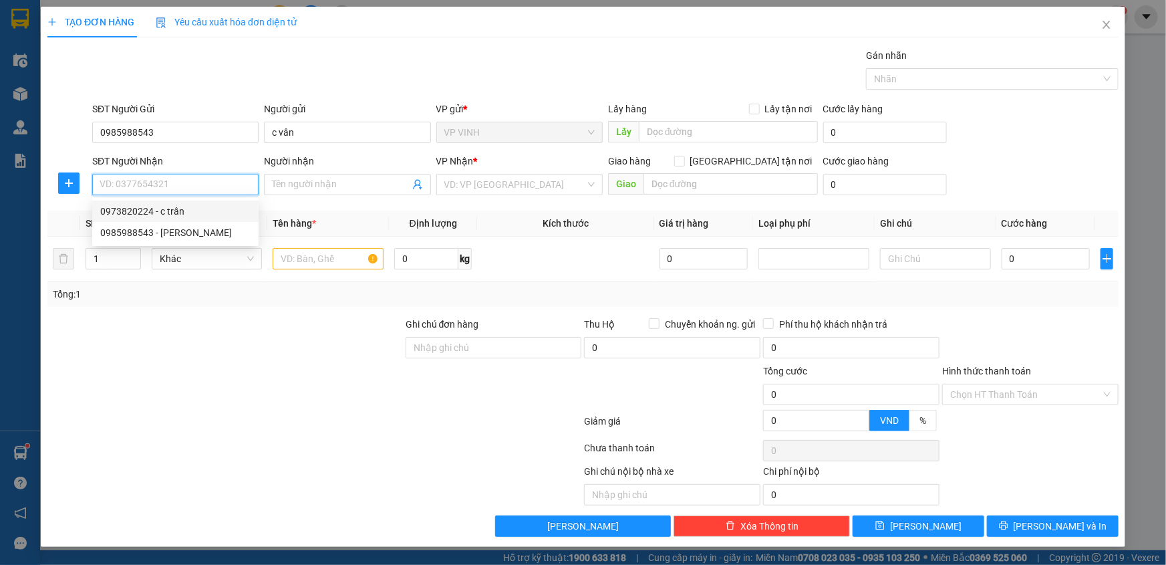
click at [152, 204] on div "0973820224 - c trân" at bounding box center [175, 211] width 150 height 15
type input "0973820224"
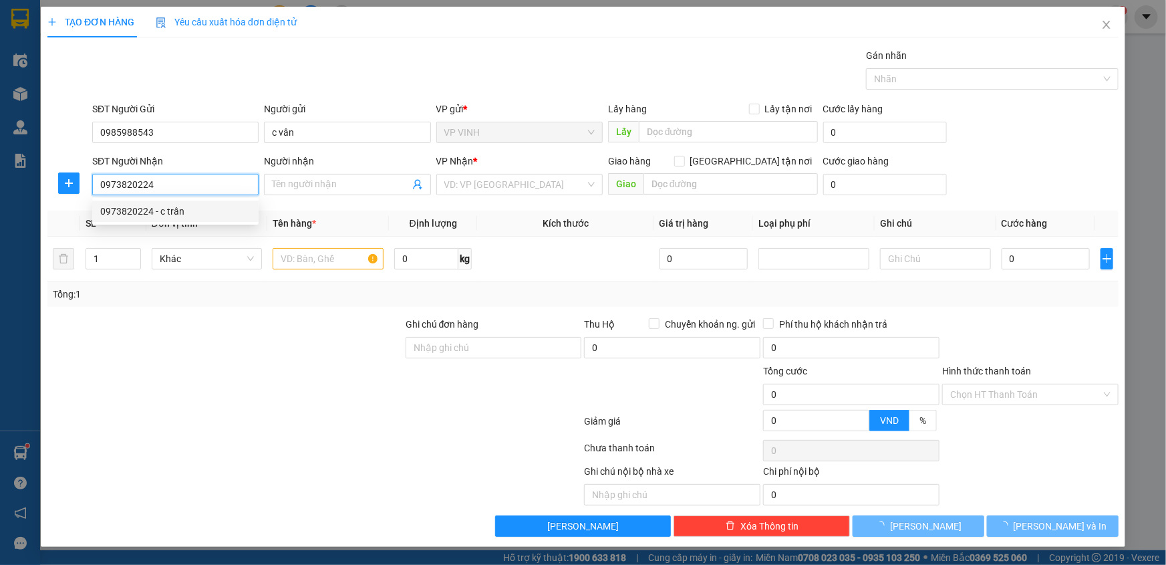
type input "c trân"
checkbox input "true"
type input "mđ"
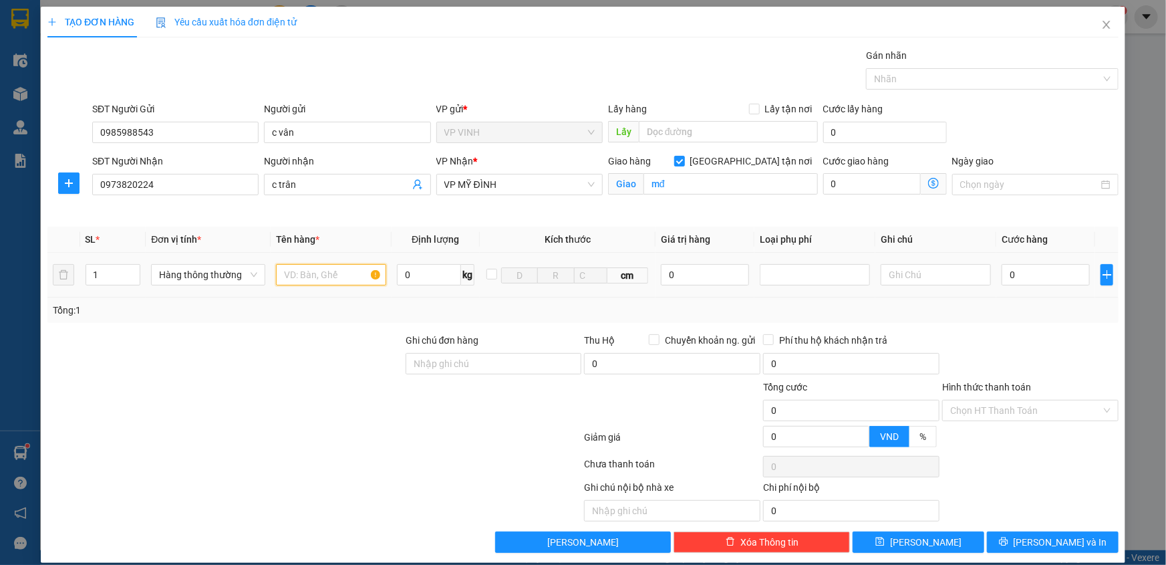
click at [332, 281] on input "text" at bounding box center [331, 274] width 110 height 21
type input "thực phẩm"
click at [1033, 267] on input "0" at bounding box center [1046, 274] width 88 height 21
type input "5"
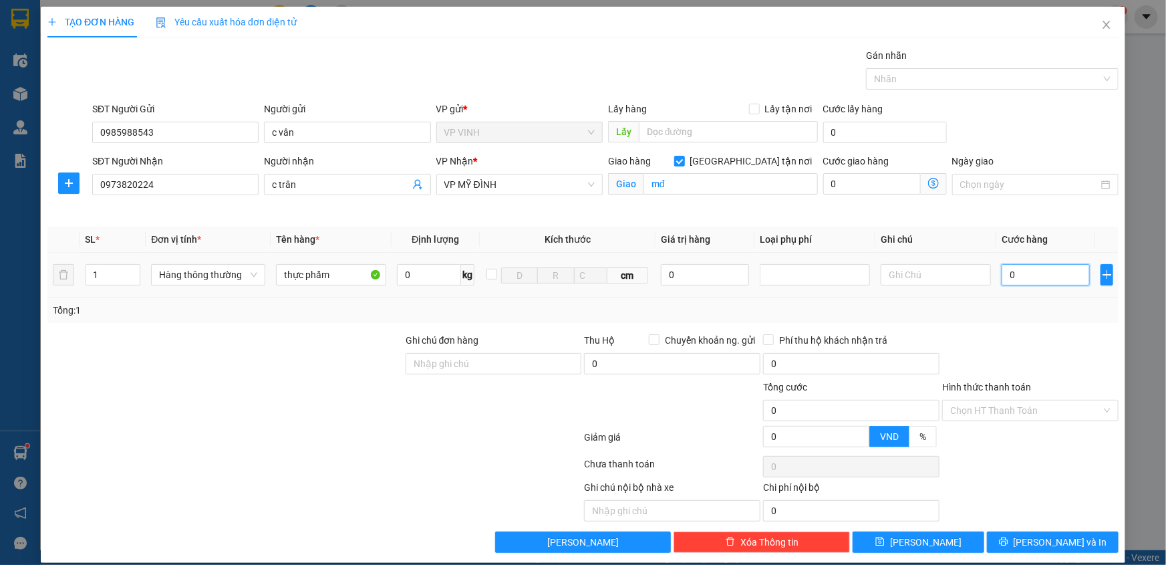
type input "5"
type input "50"
type input "50.000"
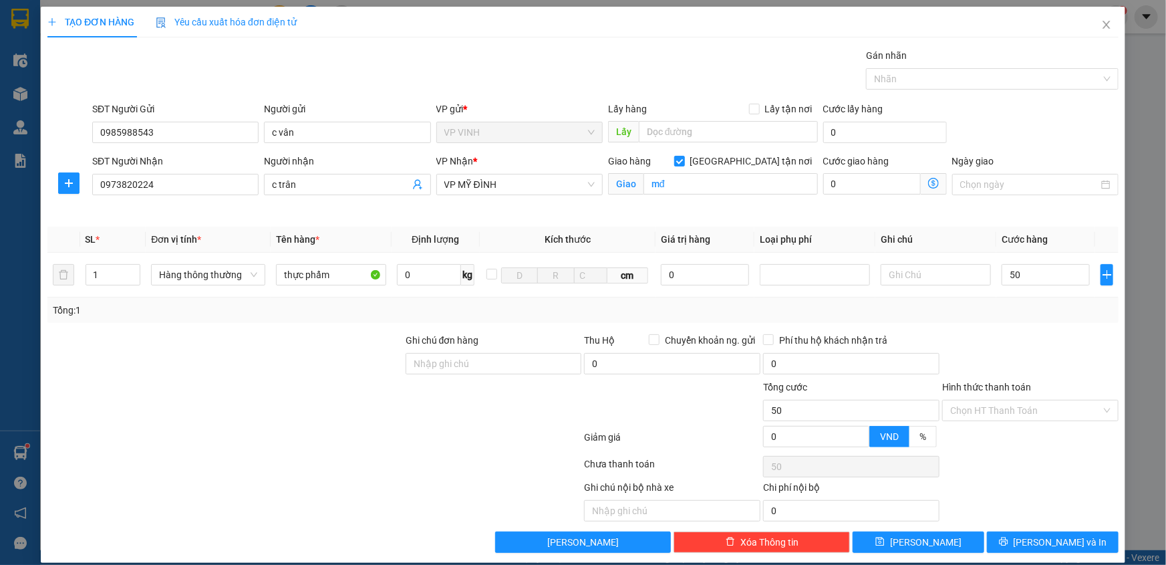
type input "50.000"
click at [1064, 319] on div "Tổng: 1" at bounding box center [582, 309] width 1071 height 25
drag, startPoint x: 1018, startPoint y: 407, endPoint x: 1014, endPoint y: 428, distance: 21.1
click at [1018, 408] on input "Hình thức thanh toán" at bounding box center [1025, 410] width 151 height 20
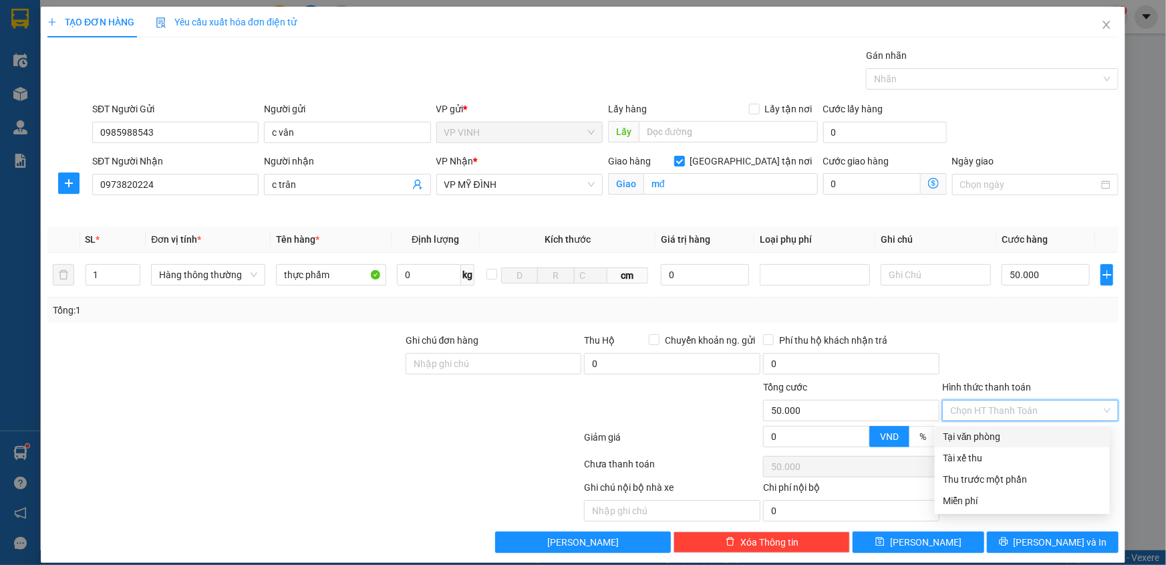
click at [1013, 430] on div "Tại văn phòng" at bounding box center [1022, 436] width 159 height 15
type input "0"
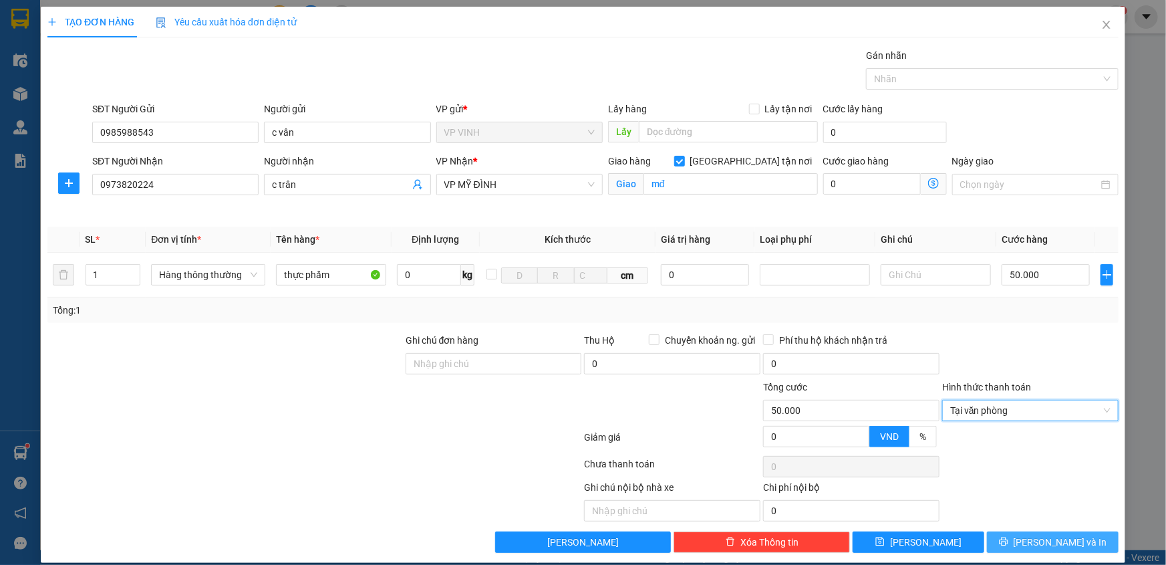
click at [1030, 545] on button "[PERSON_NAME] và In" at bounding box center [1053, 541] width 132 height 21
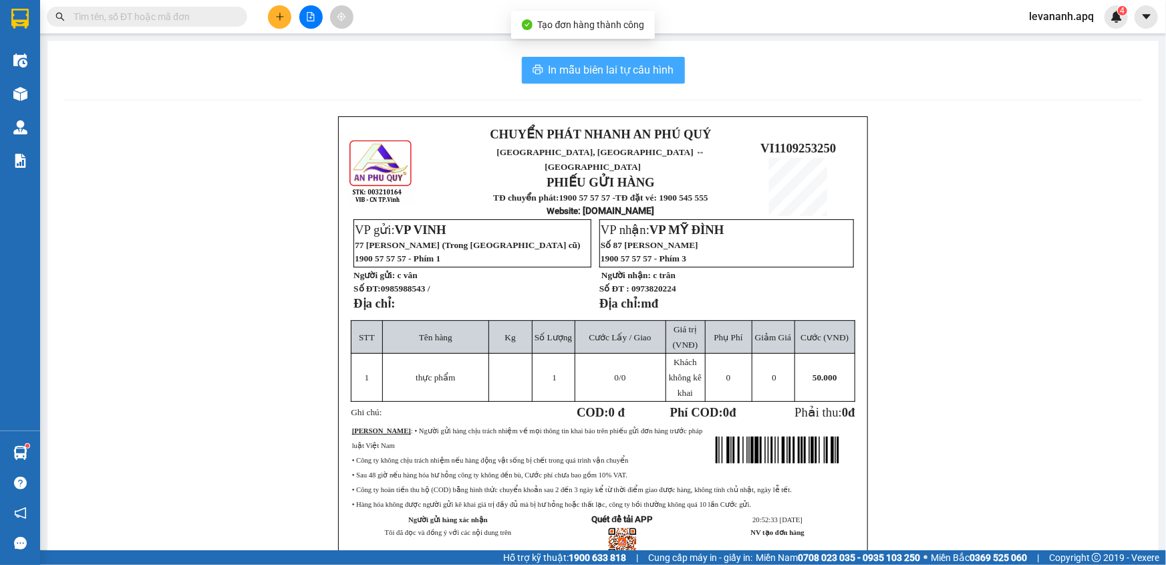
click at [594, 59] on button "In mẫu biên lai tự cấu hình" at bounding box center [603, 70] width 163 height 27
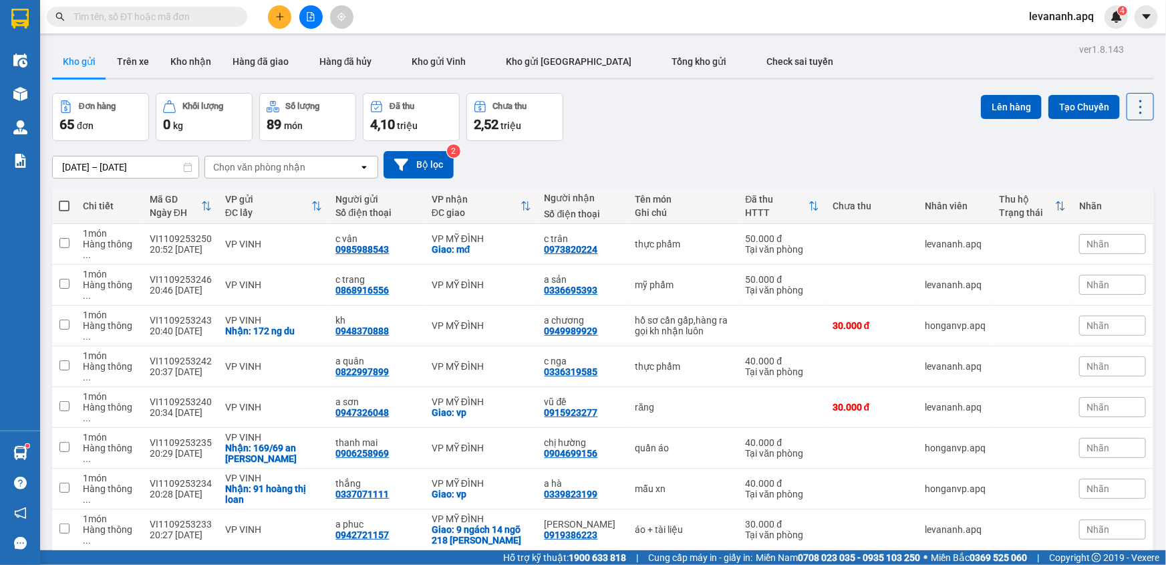
drag, startPoint x: 1051, startPoint y: 16, endPoint x: 1056, endPoint y: 35, distance: 19.9
click at [1051, 19] on span "levananh.apq" at bounding box center [1061, 16] width 86 height 17
click at [1059, 45] on span "Đăng xuất" at bounding box center [1069, 41] width 57 height 15
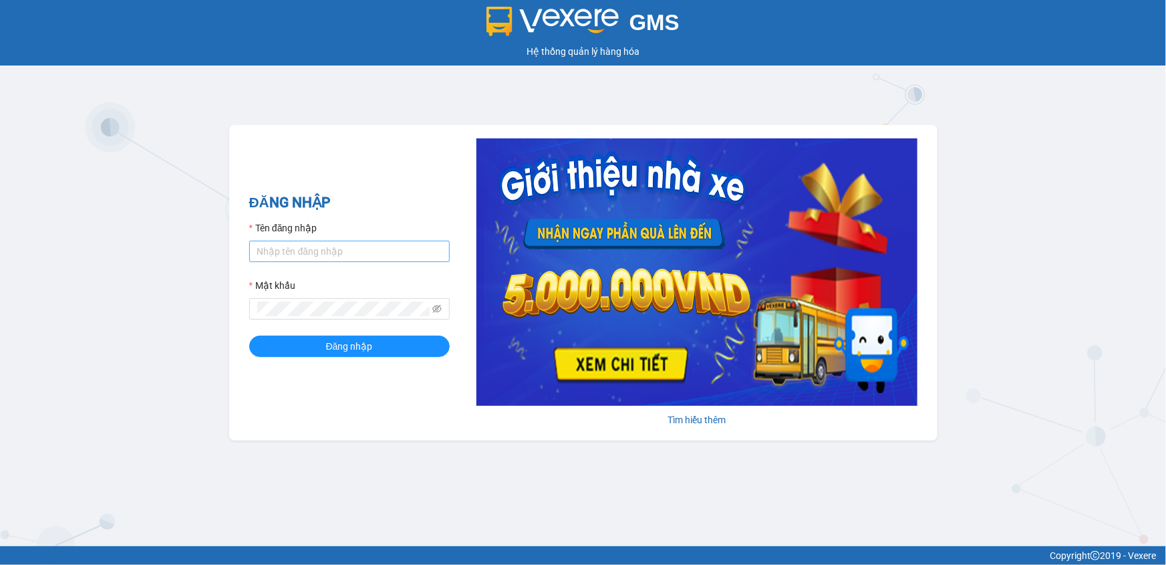
click at [303, 263] on form "Tên đăng nhập Mật khẩu Đăng nhập" at bounding box center [349, 289] width 200 height 136
click at [301, 257] on input "Tên đăng nhập" at bounding box center [349, 251] width 200 height 21
type input "tronghoang.apq"
click at [249, 335] on button "Đăng nhập" at bounding box center [349, 345] width 200 height 21
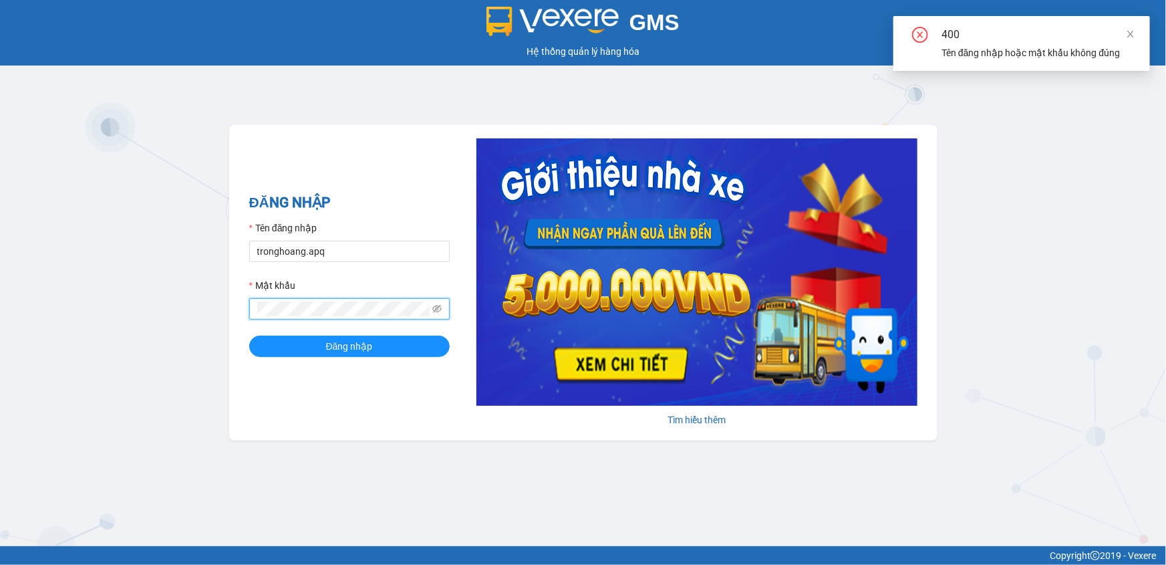
click at [333, 317] on span at bounding box center [349, 308] width 200 height 21
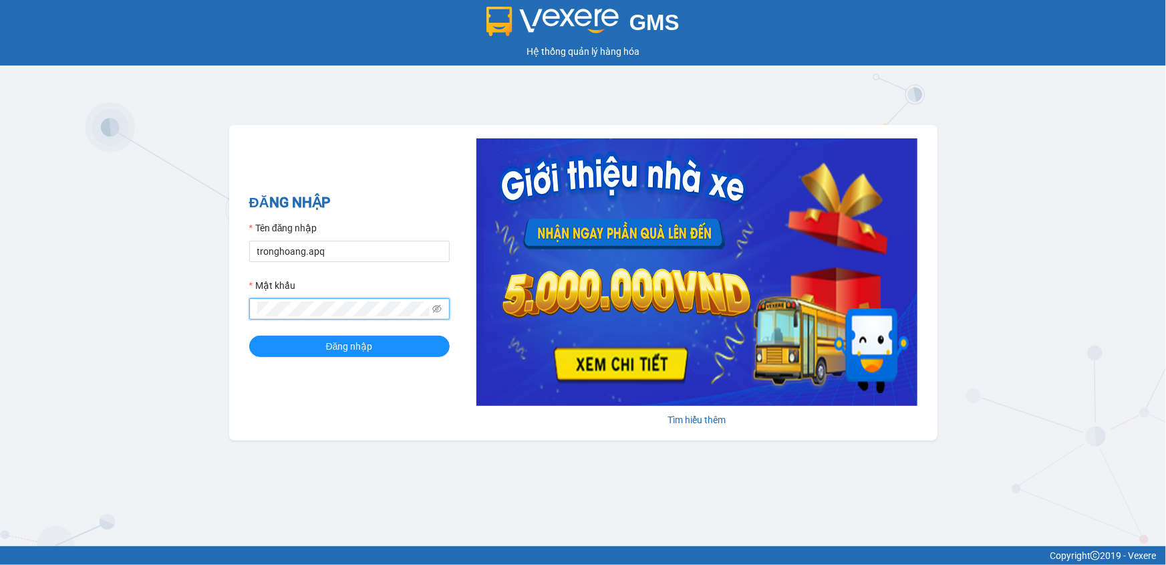
click at [249, 335] on button "Đăng nhập" at bounding box center [349, 345] width 200 height 21
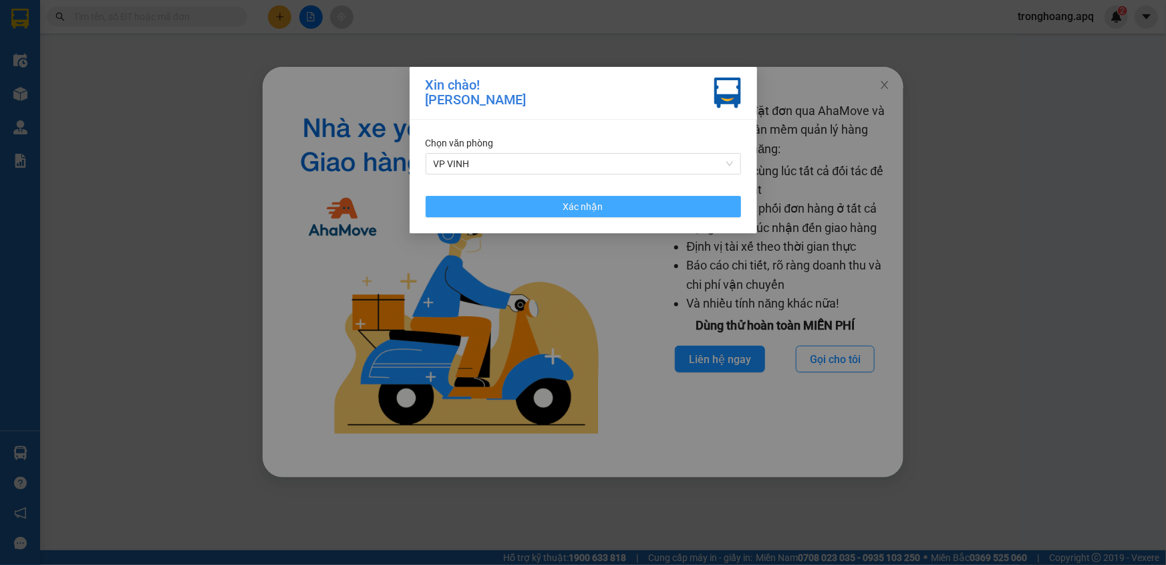
click at [614, 215] on button "Xác nhận" at bounding box center [583, 206] width 315 height 21
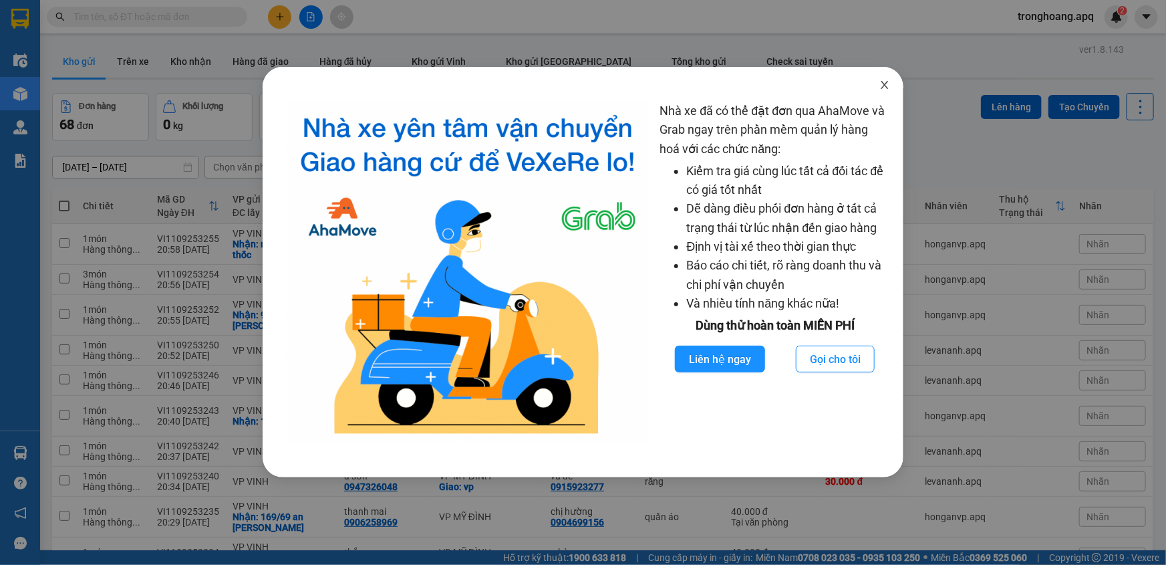
click at [893, 78] on span "Close" at bounding box center [884, 85] width 37 height 37
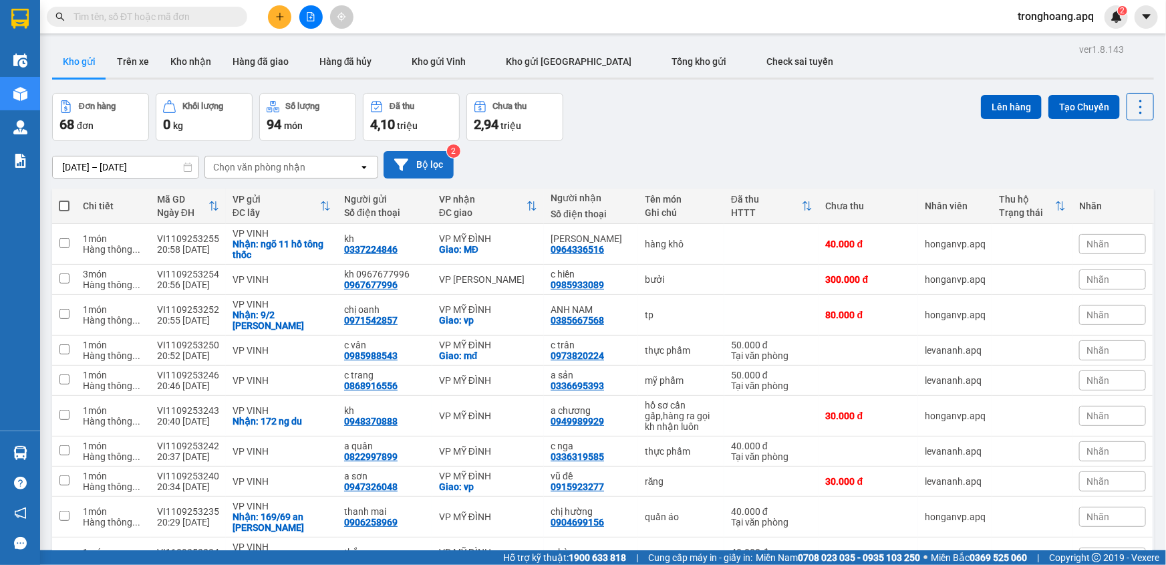
click at [446, 162] on button "Bộ lọc" at bounding box center [419, 164] width 70 height 27
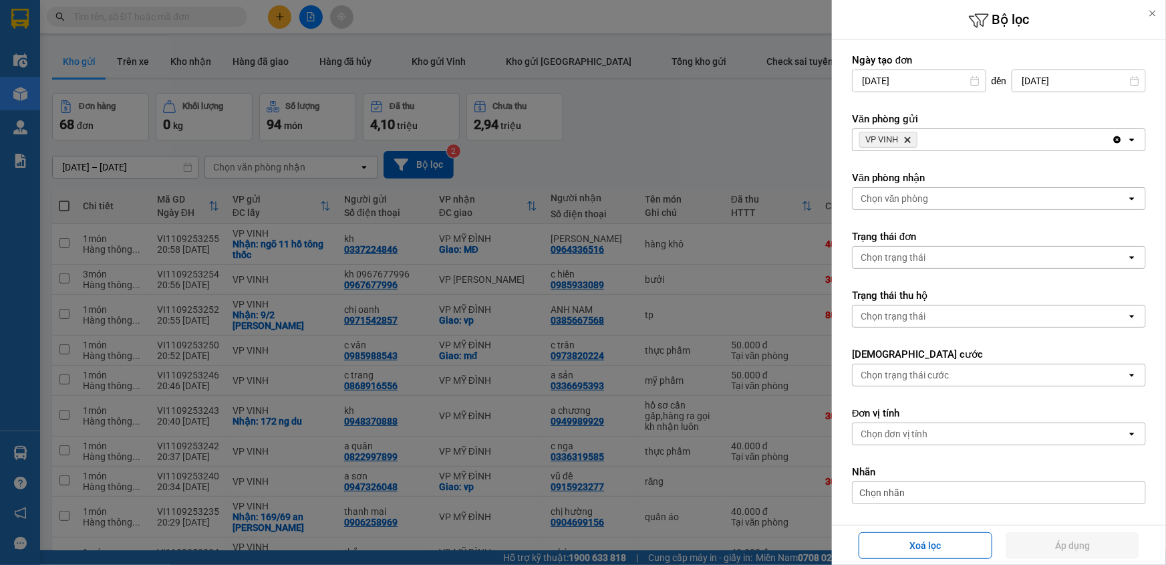
scroll to position [110, 0]
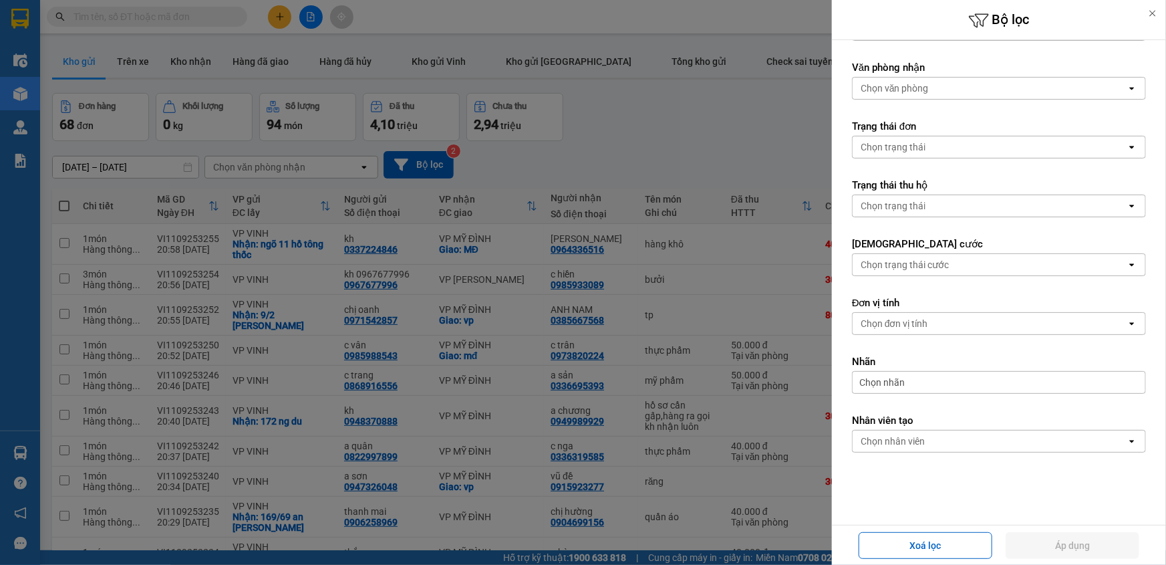
click at [957, 441] on div "Chọn nhân viên" at bounding box center [990, 440] width 274 height 21
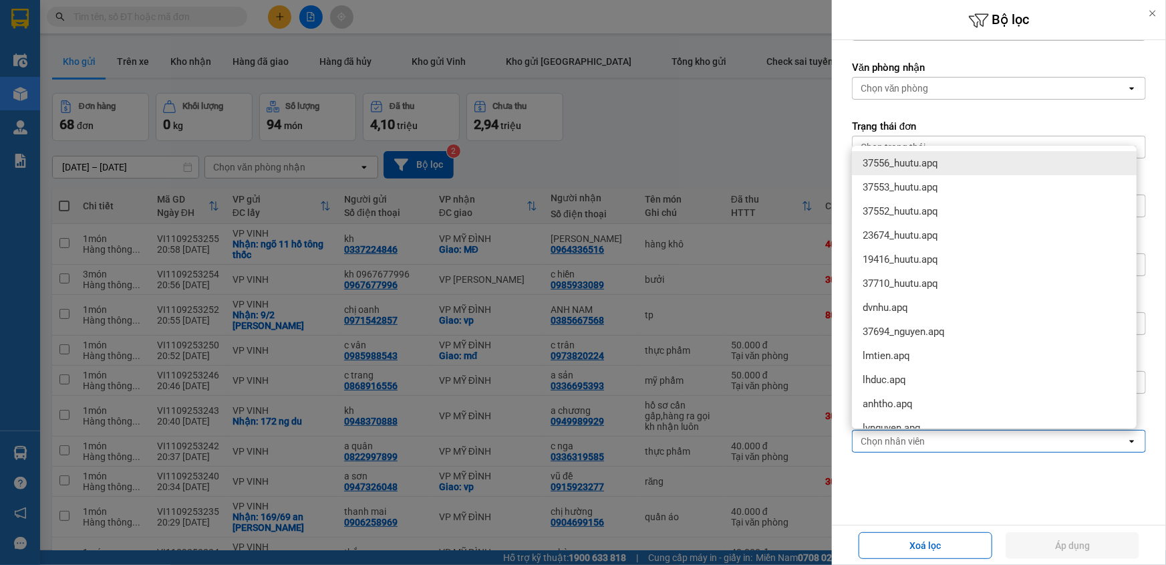
click at [949, 140] on div "Chọn trạng thái" at bounding box center [990, 146] width 274 height 21
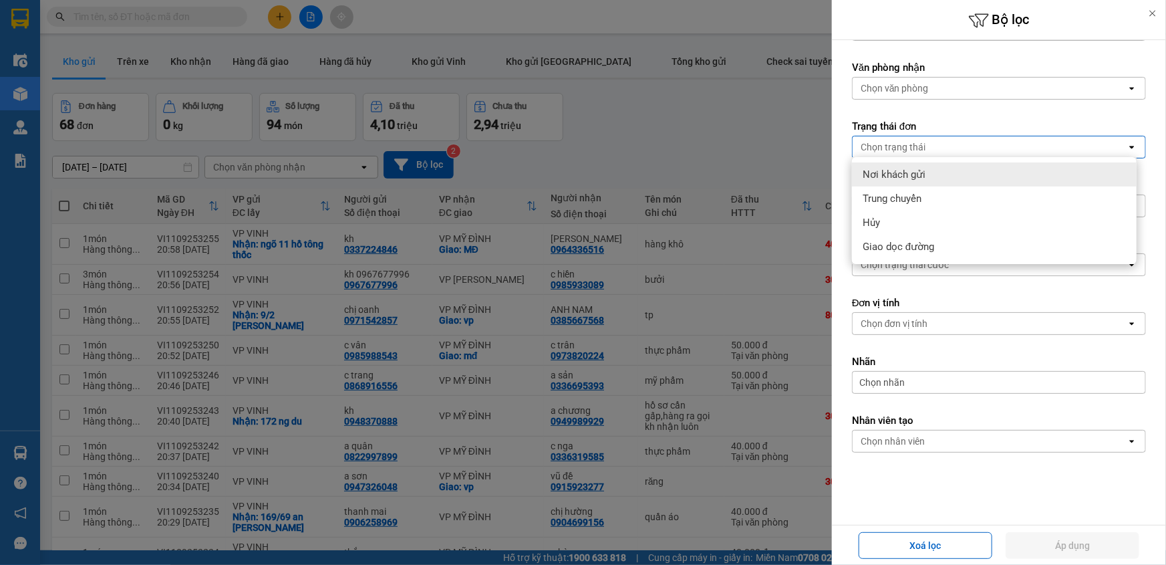
click at [938, 147] on div "Chọn trạng thái" at bounding box center [990, 146] width 274 height 21
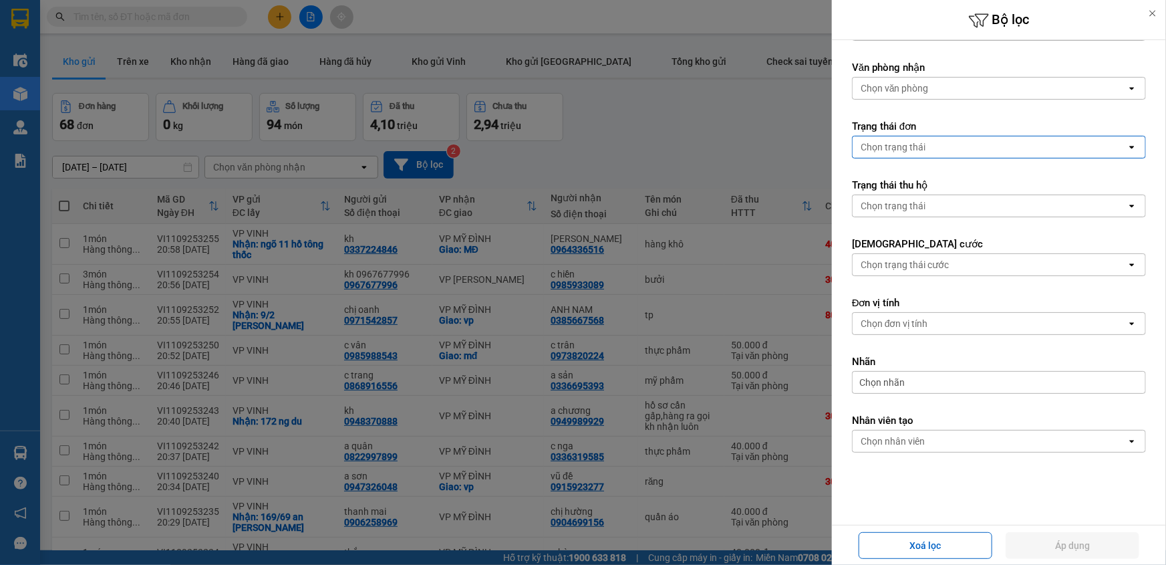
scroll to position [0, 0]
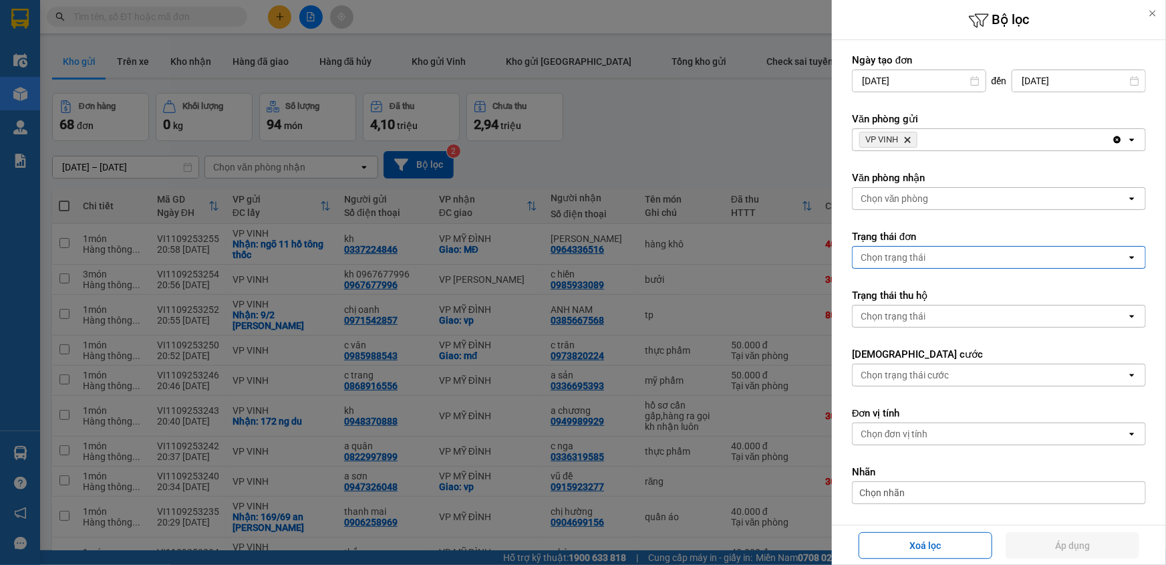
click at [946, 197] on div "Chọn văn phòng" at bounding box center [990, 198] width 274 height 21
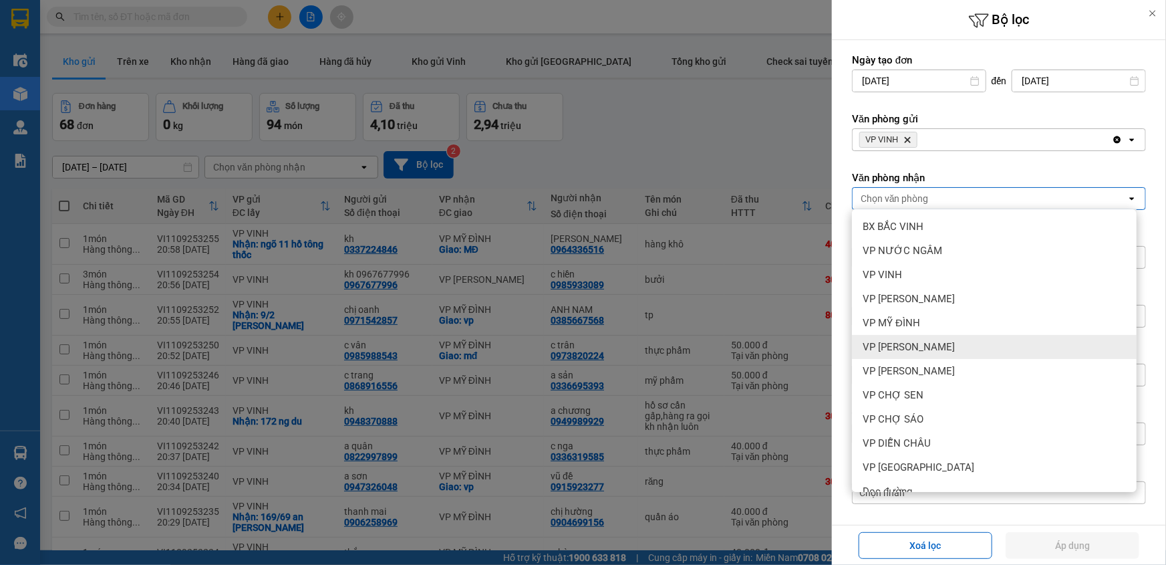
click at [918, 341] on span "VP [PERSON_NAME]" at bounding box center [909, 346] width 92 height 13
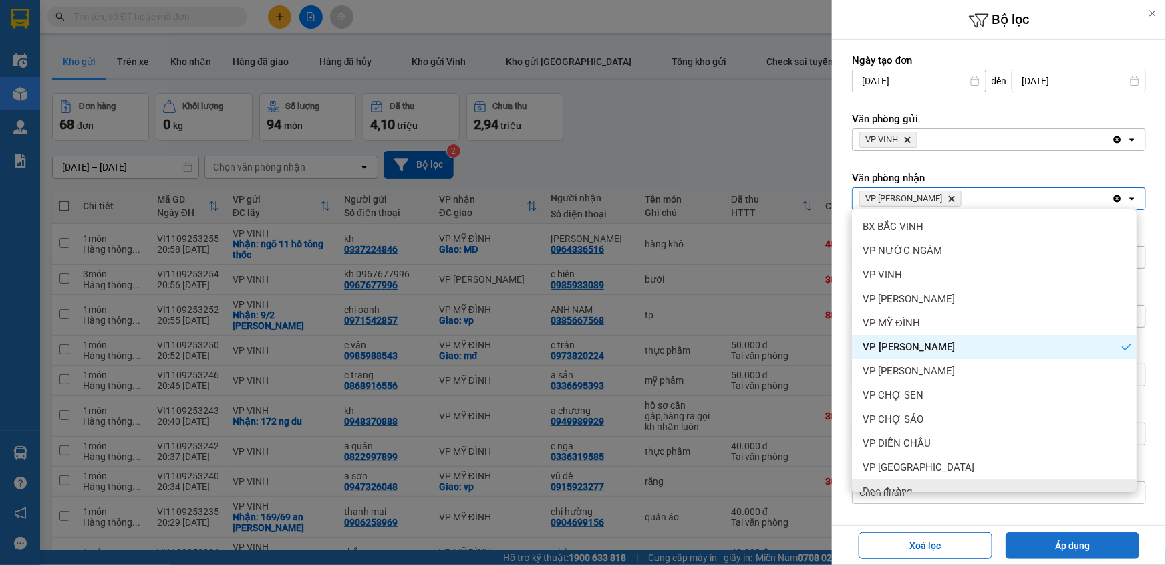
click at [1051, 535] on button "Áp dụng" at bounding box center [1073, 545] width 134 height 27
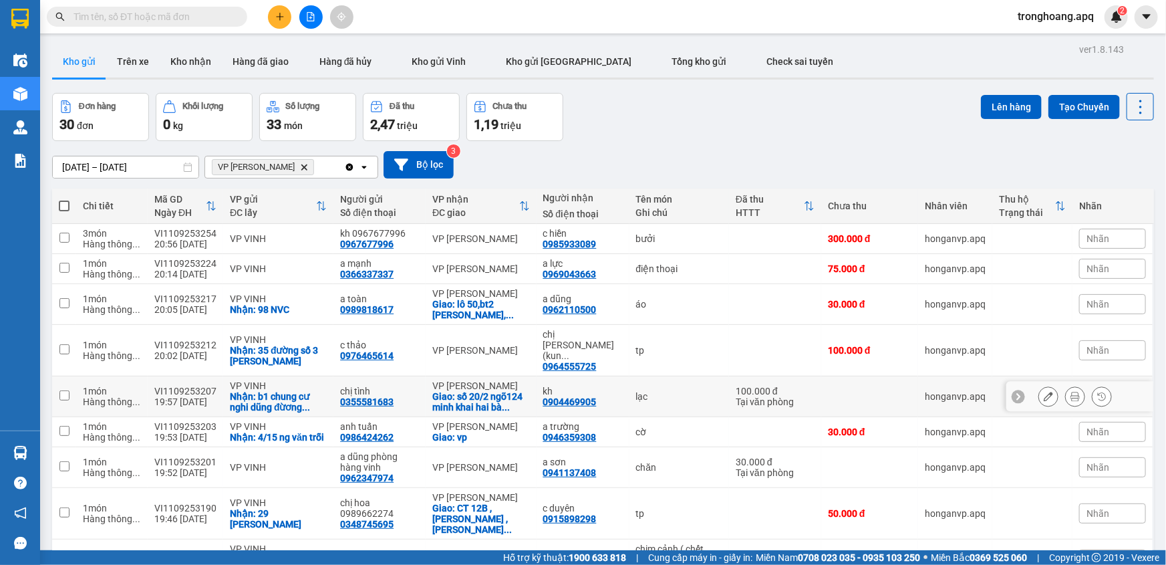
scroll to position [114, 0]
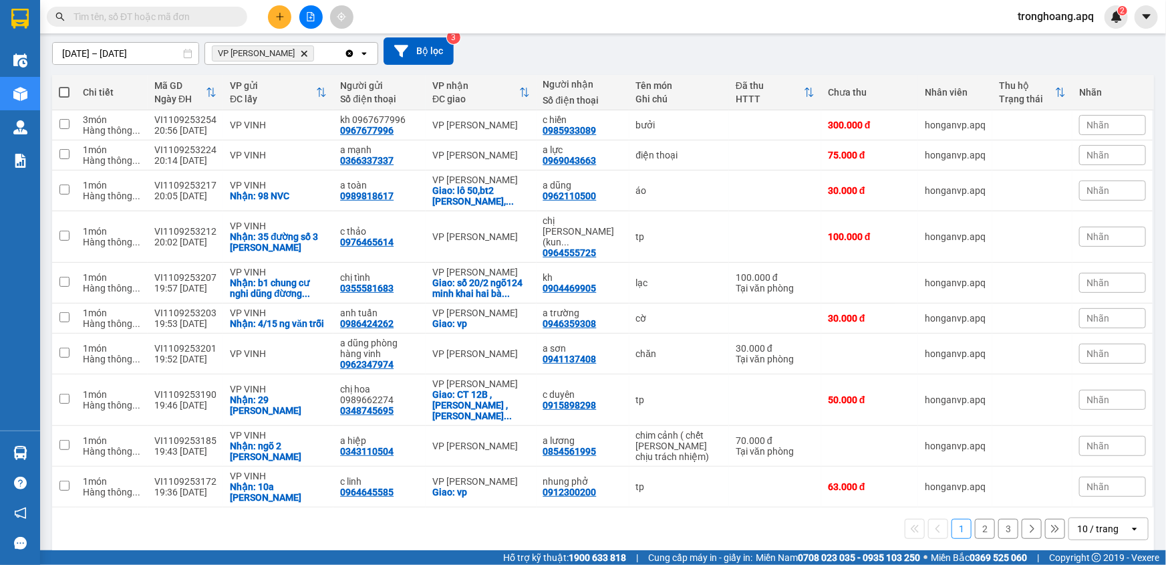
click at [1083, 522] on div "10 / trang" at bounding box center [1097, 528] width 41 height 13
click at [1084, 503] on ul "5 / trang 10 / trang 20 / trang 50 / trang 80 / trang 100 / trang" at bounding box center [1099, 427] width 80 height 155
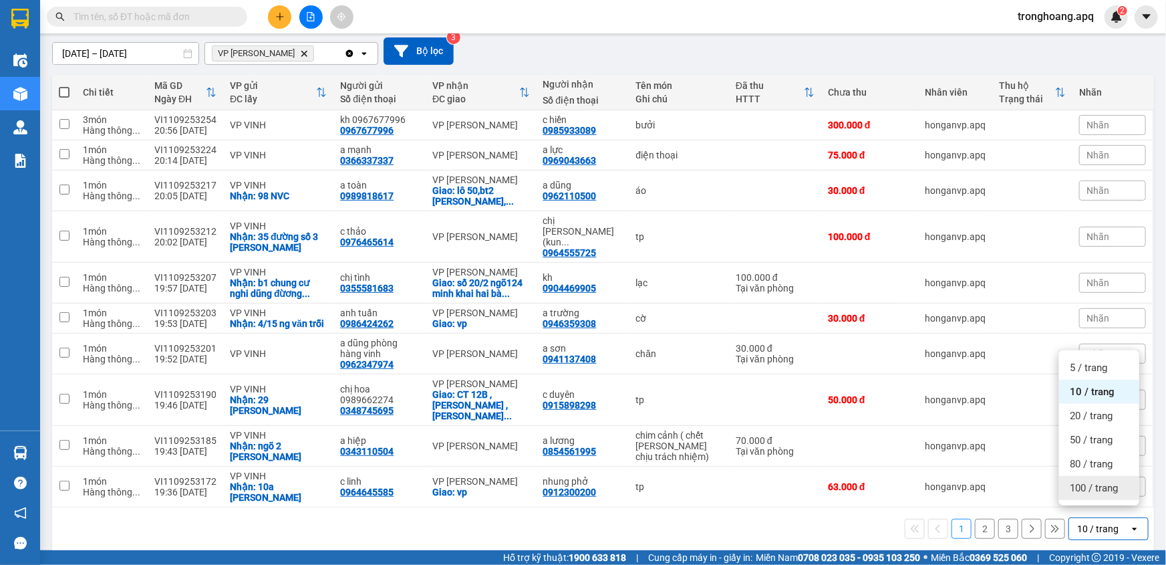
click at [1086, 490] on span "100 / trang" at bounding box center [1094, 487] width 48 height 13
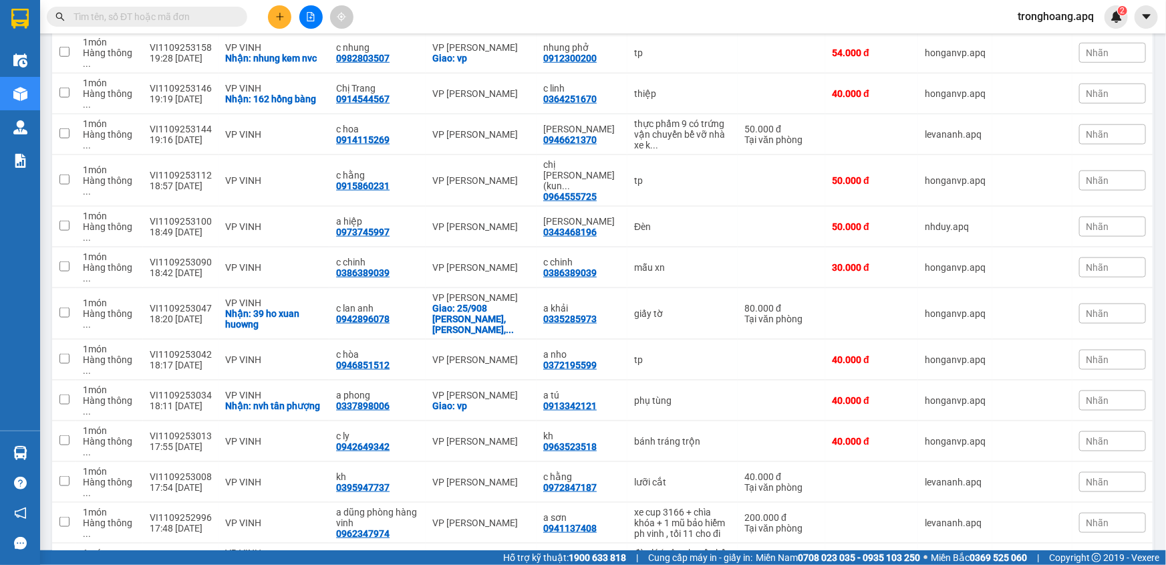
scroll to position [863, 0]
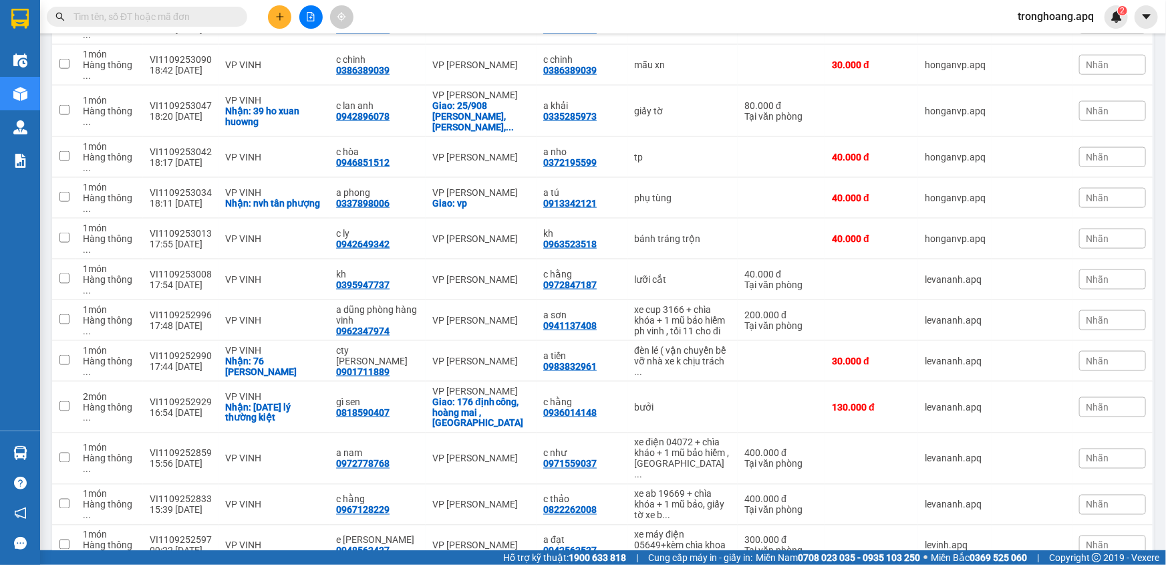
checkbox input "true"
click at [683, 529] on div "xe máy điện 05649+kèm chìa khoa" at bounding box center [682, 539] width 97 height 21
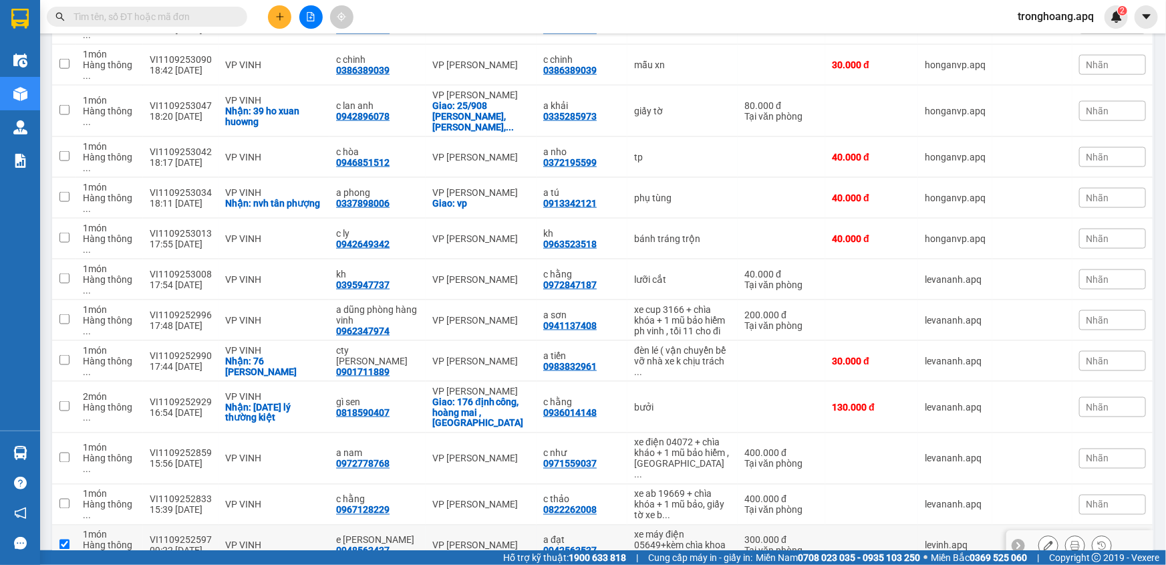
checkbox input "true"
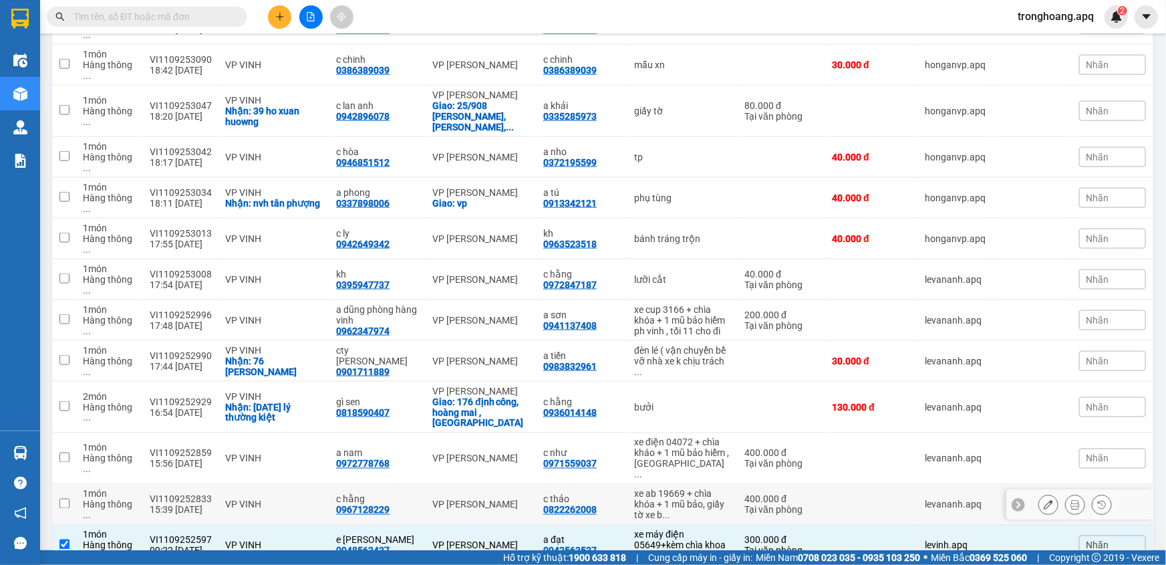
click at [676, 489] on div "xe ab 19669 + chìa khóa + 1 mũ bảo, giấy tờ xe b ..." at bounding box center [682, 505] width 97 height 32
checkbox input "true"
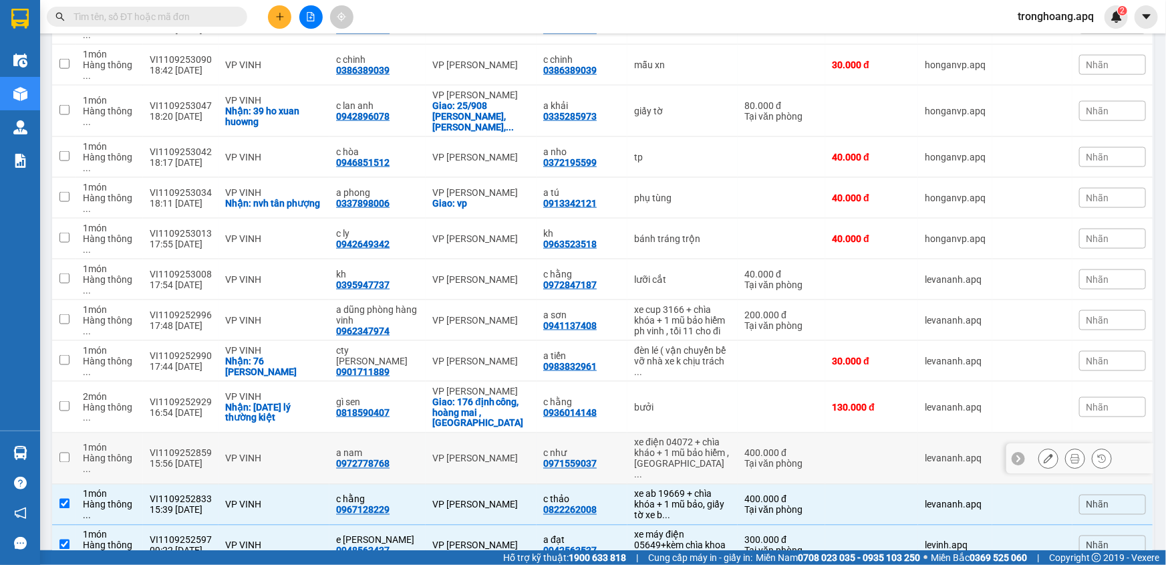
click at [681, 437] on div "xe điện 04072 + chìa kháo + 1 mũ bảo hiểm , [GEOGRAPHIC_DATA] ..." at bounding box center [682, 458] width 97 height 43
checkbox input "true"
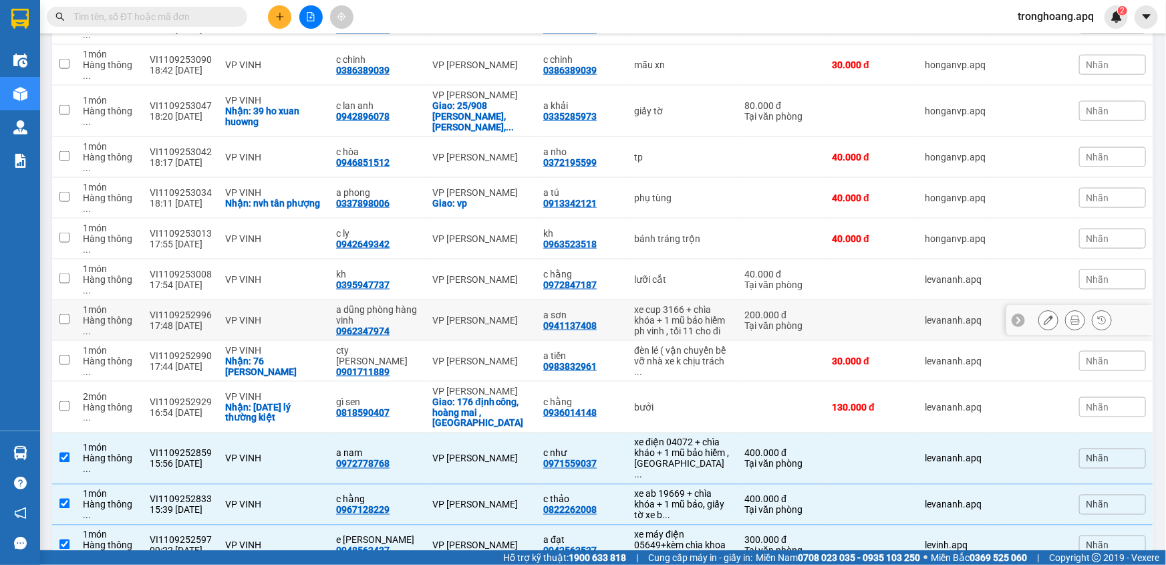
click at [672, 325] on div "ph vinh , tối 11 cho đi" at bounding box center [682, 330] width 97 height 11
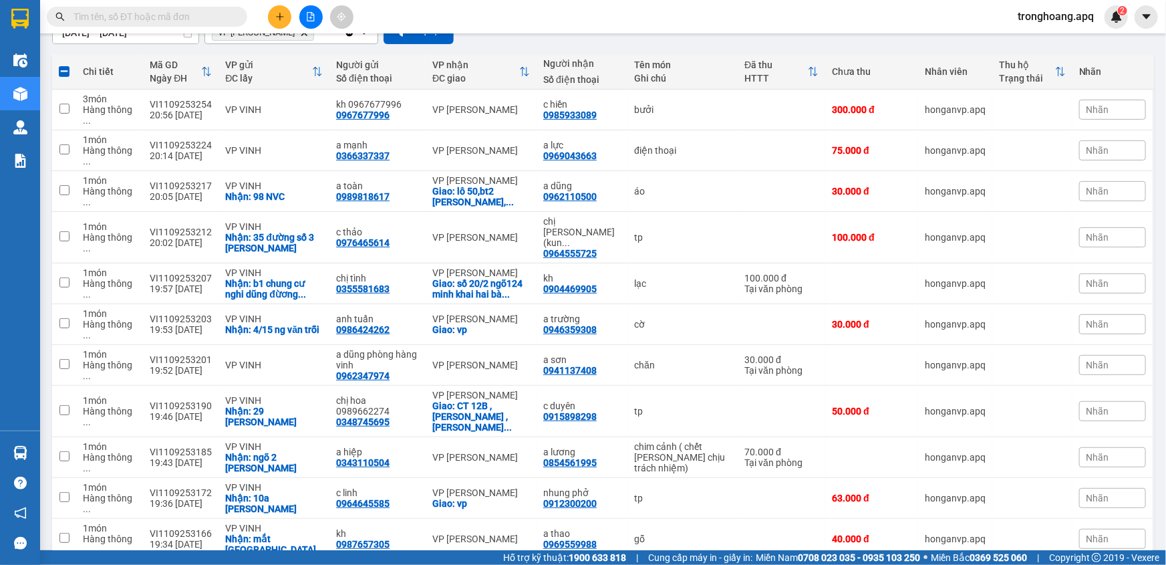
scroll to position [0, 0]
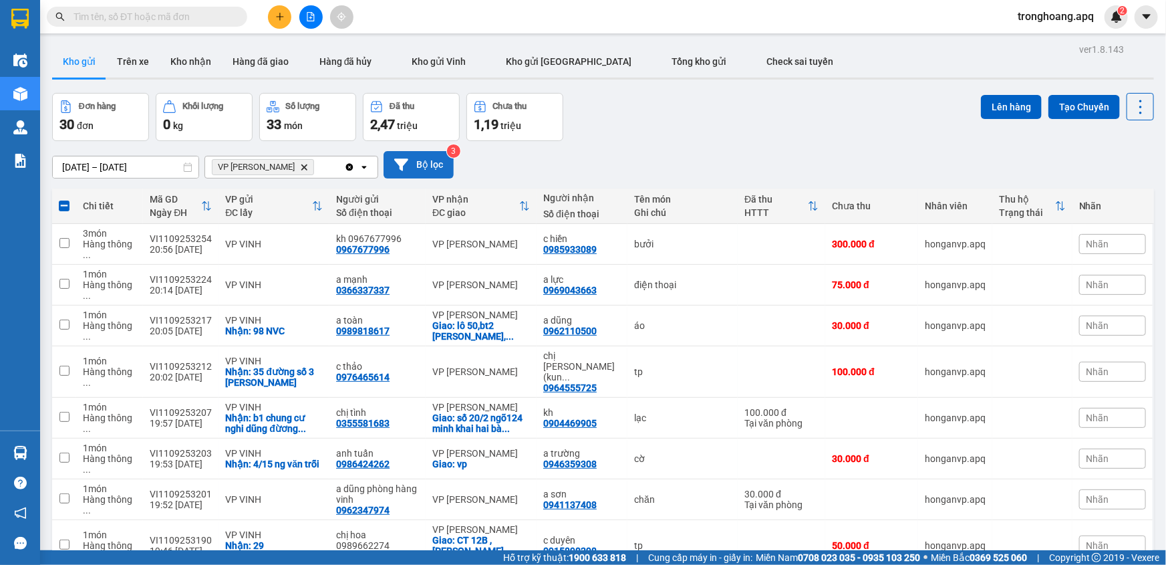
click at [403, 175] on button "Bộ lọc" at bounding box center [419, 164] width 70 height 27
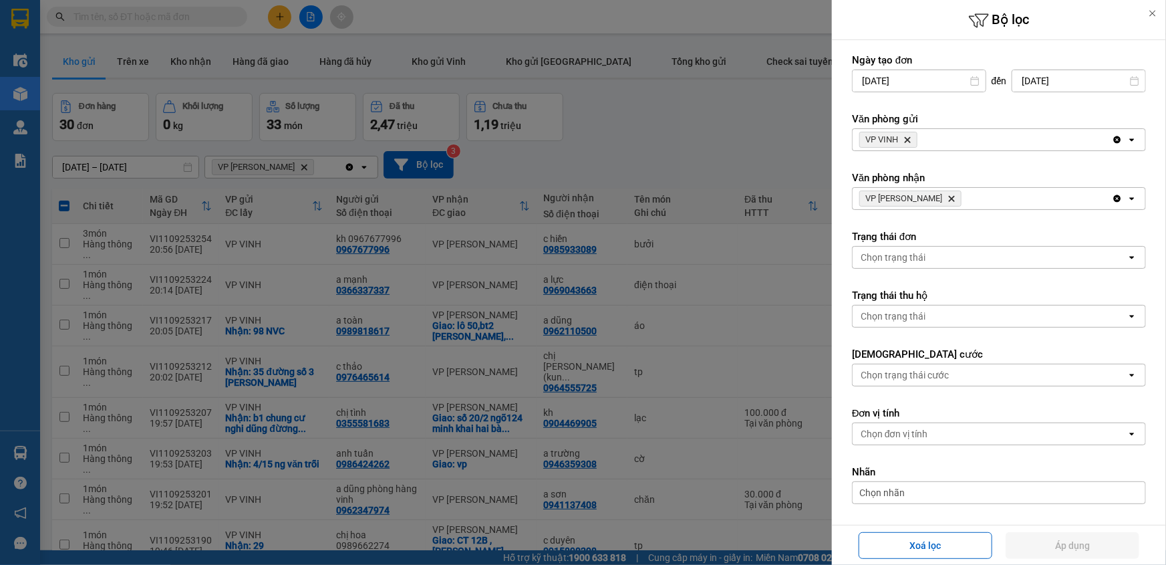
click at [948, 200] on icon "Delete" at bounding box center [952, 198] width 8 height 8
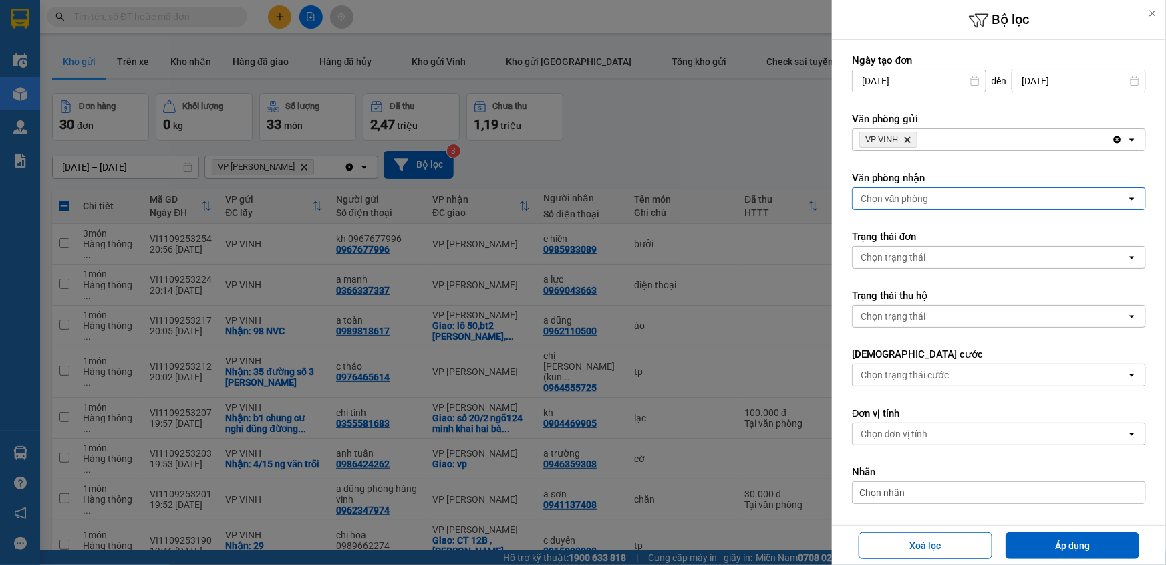
click at [928, 200] on div "Chọn văn phòng" at bounding box center [895, 198] width 68 height 13
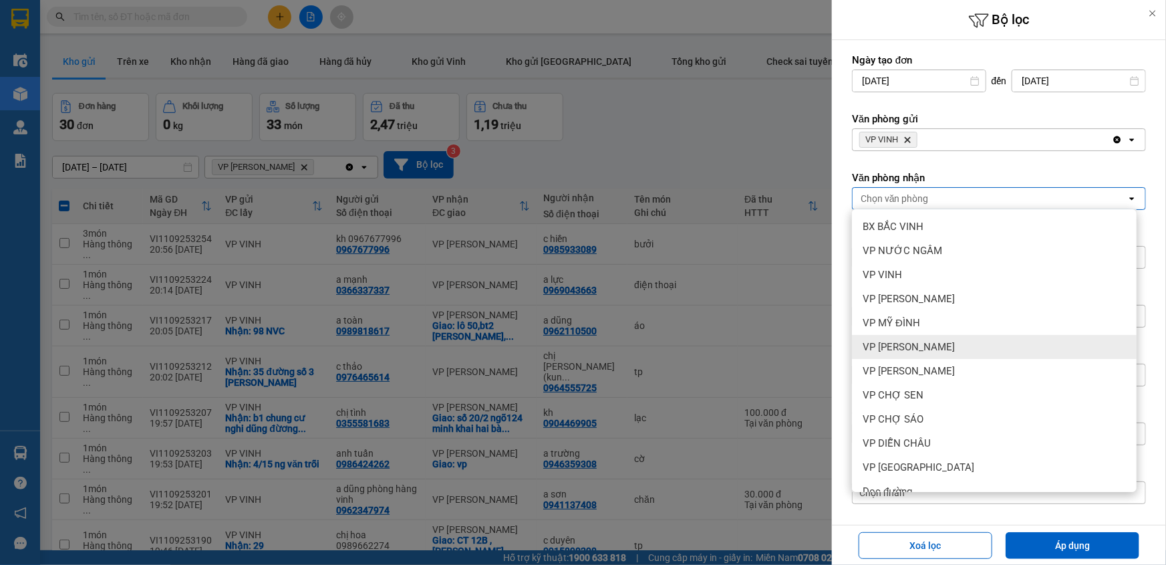
click at [922, 368] on div "VP [PERSON_NAME]" at bounding box center [994, 371] width 285 height 24
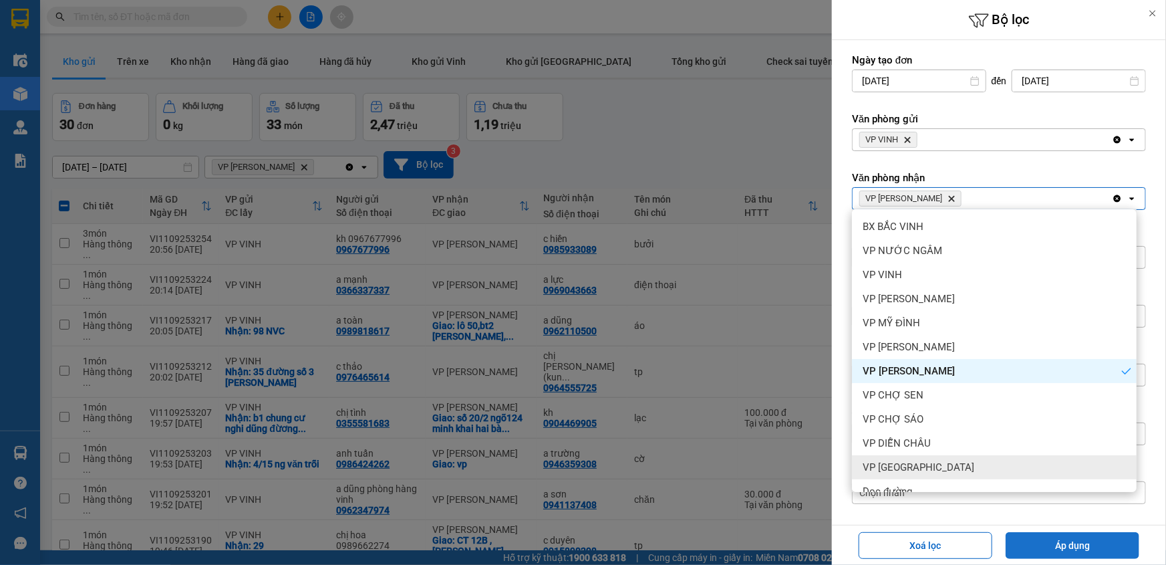
click at [1037, 539] on button "Áp dụng" at bounding box center [1073, 545] width 134 height 27
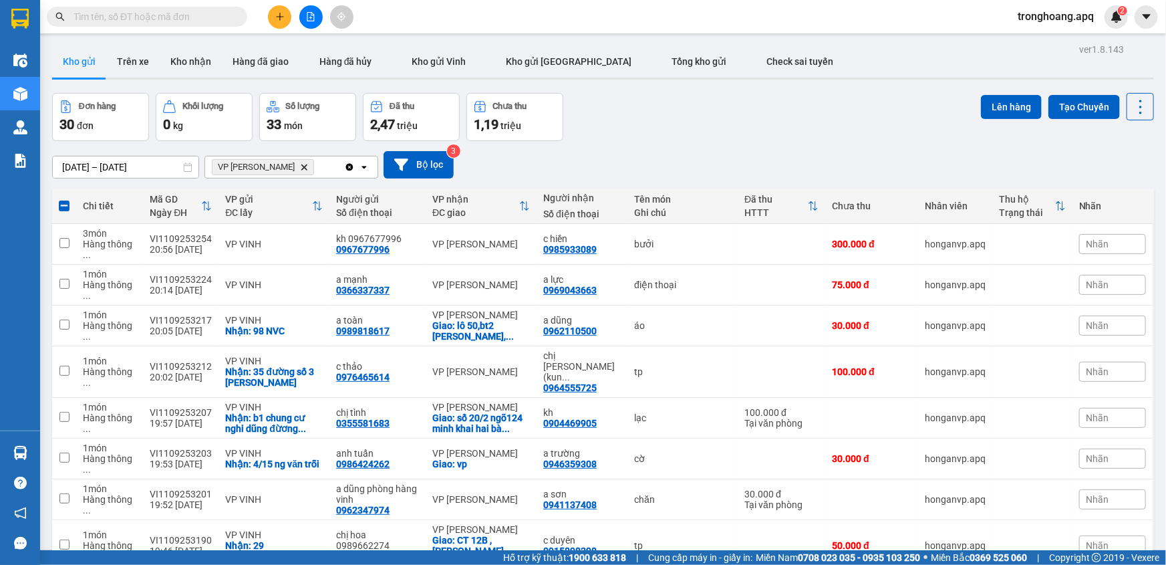
checkbox input "false"
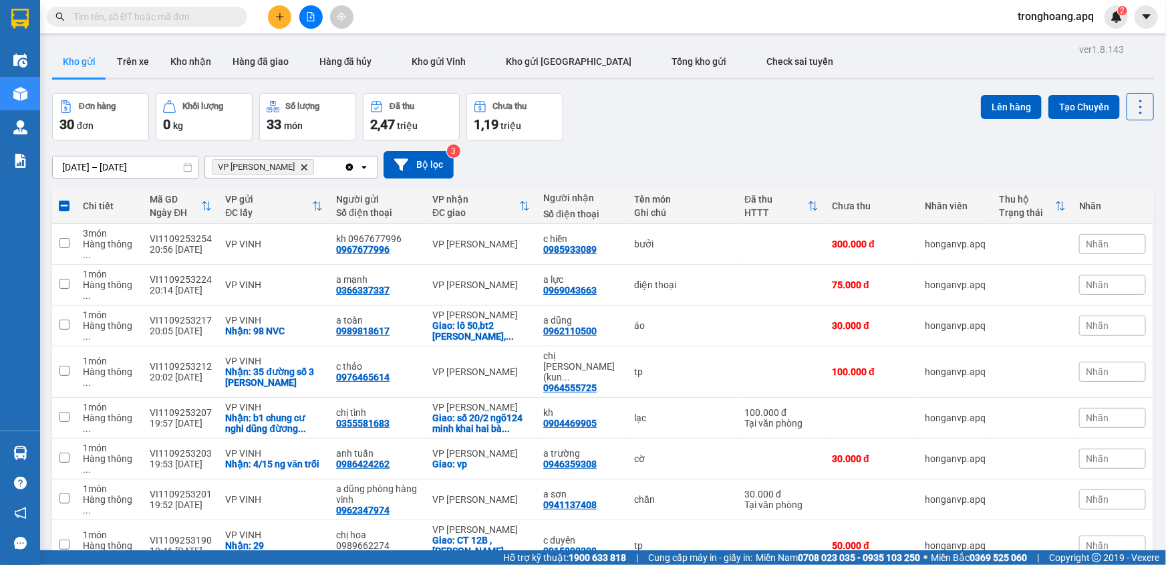
checkbox input "false"
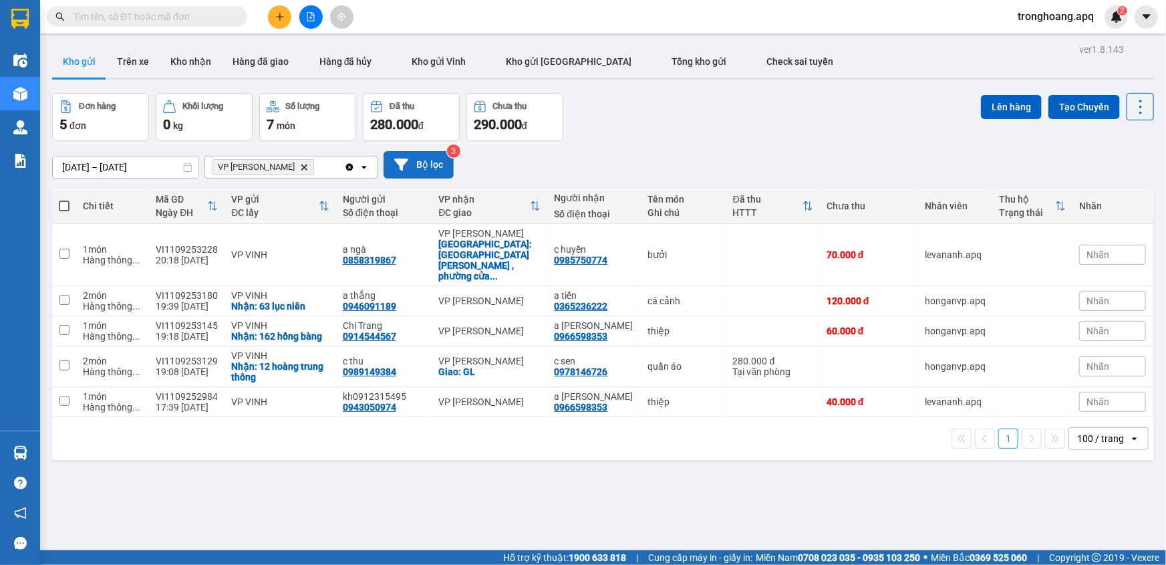
click at [427, 170] on button "Bộ lọc" at bounding box center [419, 164] width 70 height 27
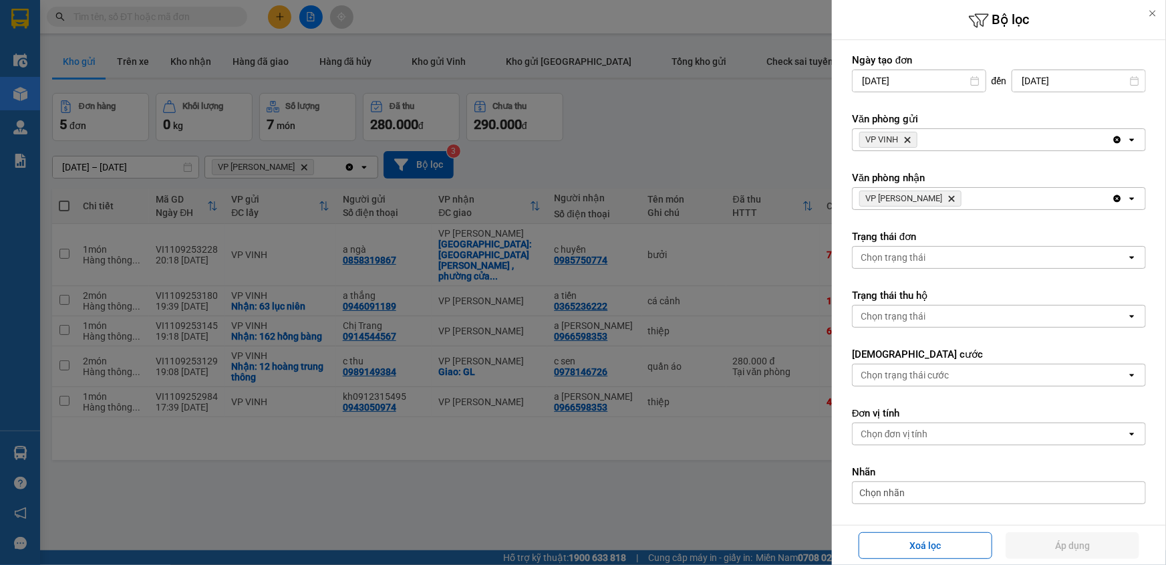
click at [949, 198] on icon "VP GIA LÂM, close by backspace" at bounding box center [952, 199] width 6 height 6
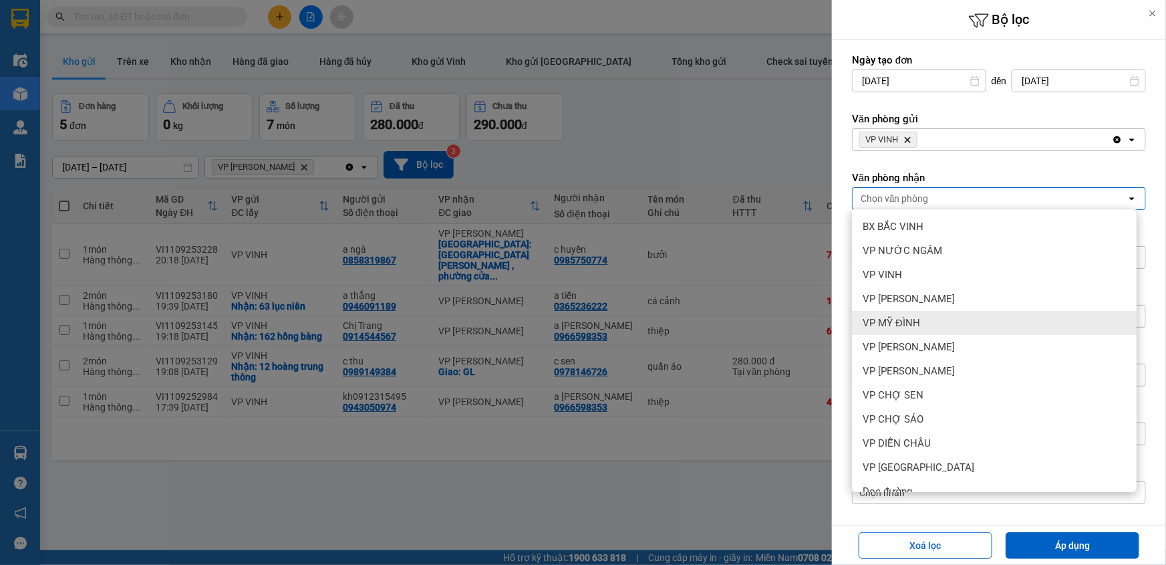
click at [935, 311] on div "VP MỸ ĐÌNH" at bounding box center [994, 323] width 285 height 24
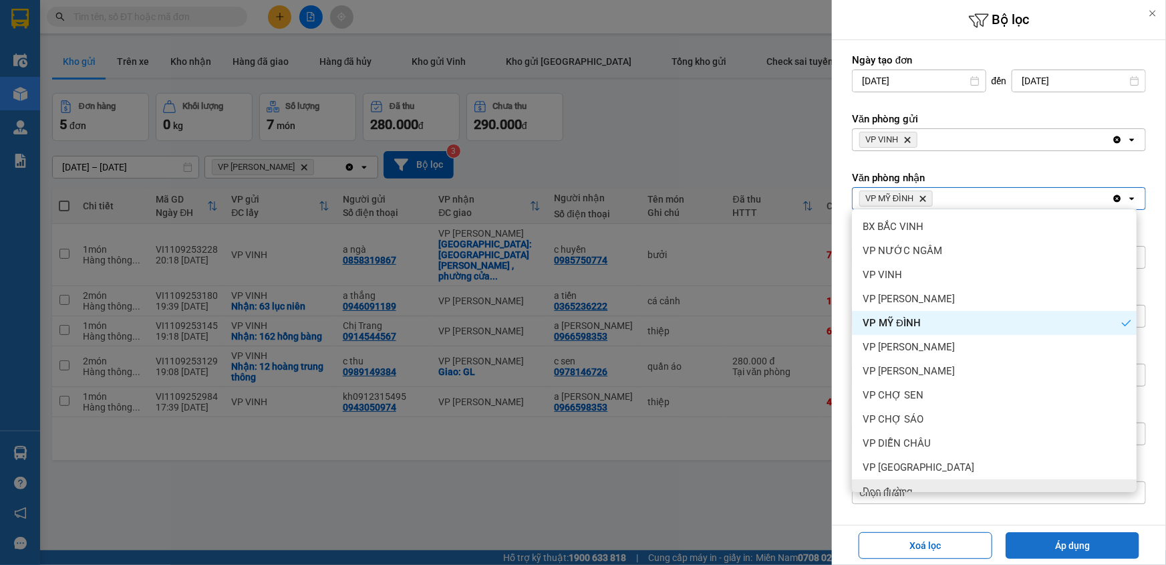
click at [1049, 536] on button "Áp dụng" at bounding box center [1073, 545] width 134 height 27
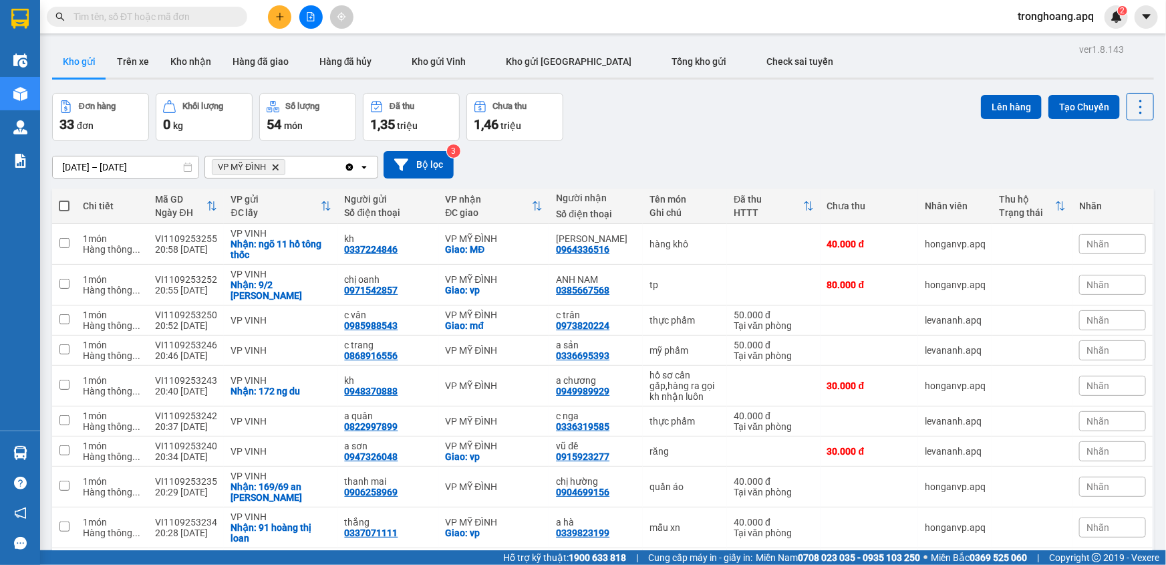
click at [308, 19] on icon "file-add" at bounding box center [310, 16] width 9 height 9
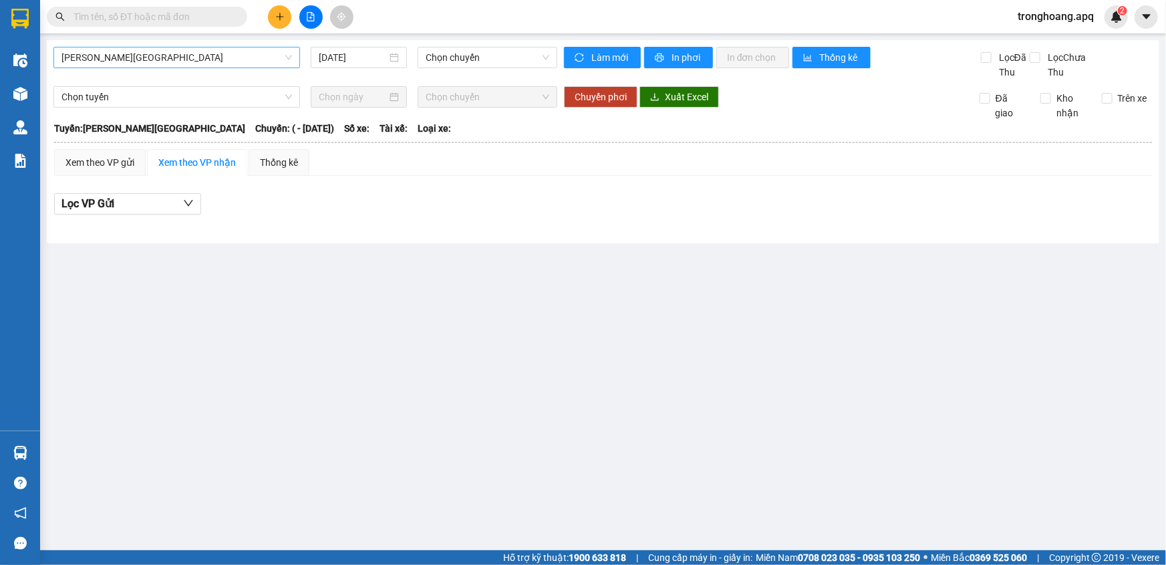
click at [136, 65] on span "Gia Lâm - Mỹ Đình" at bounding box center [176, 57] width 231 height 20
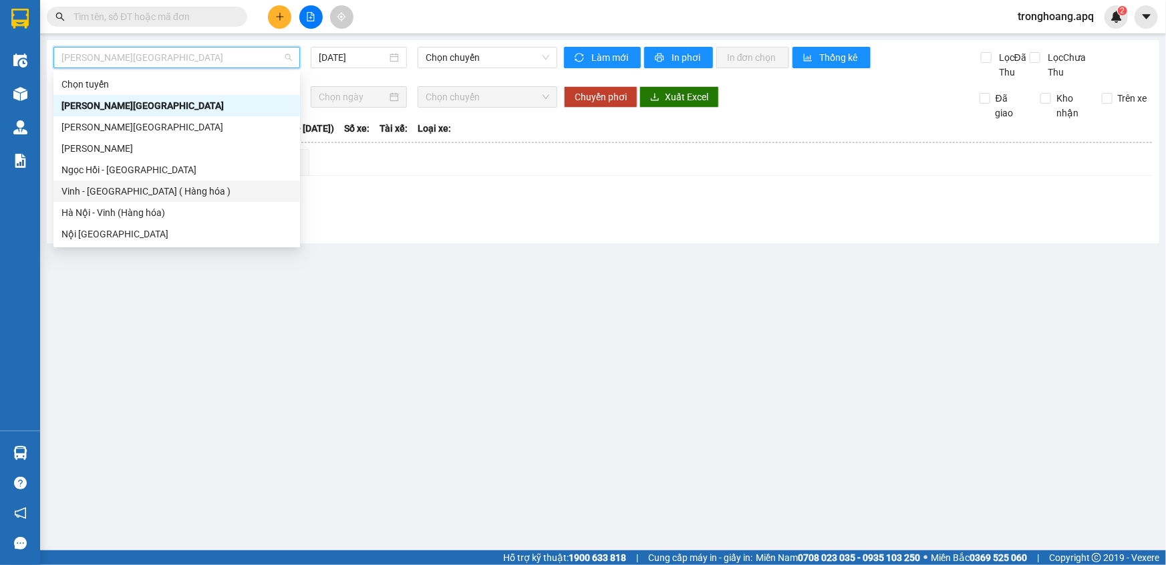
drag, startPoint x: 134, startPoint y: 188, endPoint x: 462, endPoint y: 80, distance: 345.5
click at [134, 188] on div "Vinh - Hà Nội ( Hàng hóa )" at bounding box center [176, 191] width 231 height 15
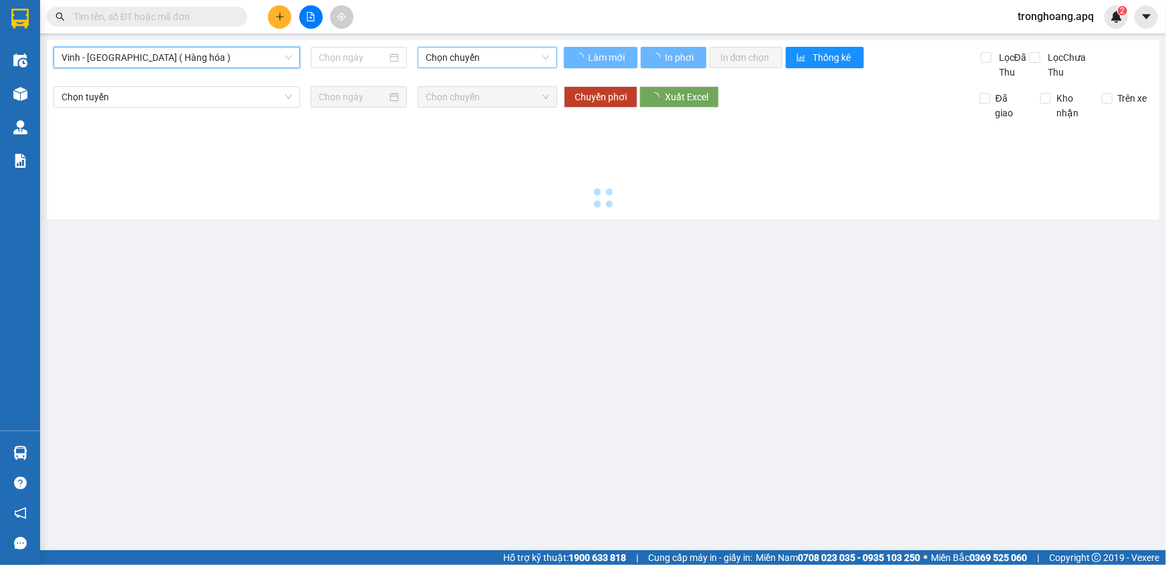
type input "[DATE]"
click at [451, 47] on span "Chọn chuyến" at bounding box center [488, 57] width 124 height 20
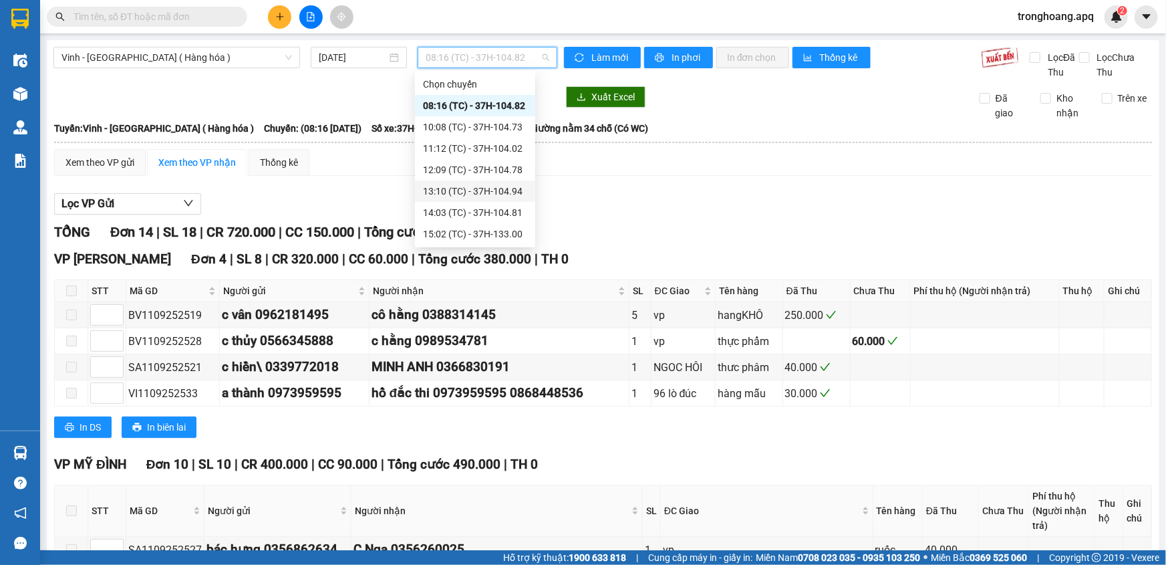
scroll to position [60, 0]
click at [503, 234] on div "22:10 (TC) - 37H-133.08" at bounding box center [475, 238] width 104 height 15
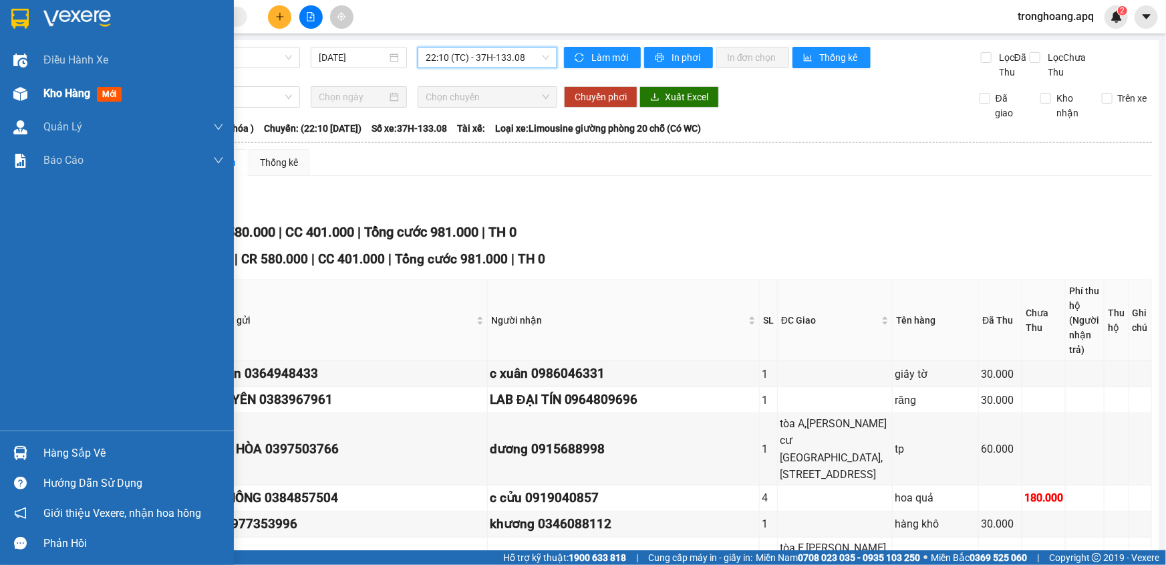
click at [33, 99] on div "Kho hàng mới" at bounding box center [117, 93] width 234 height 33
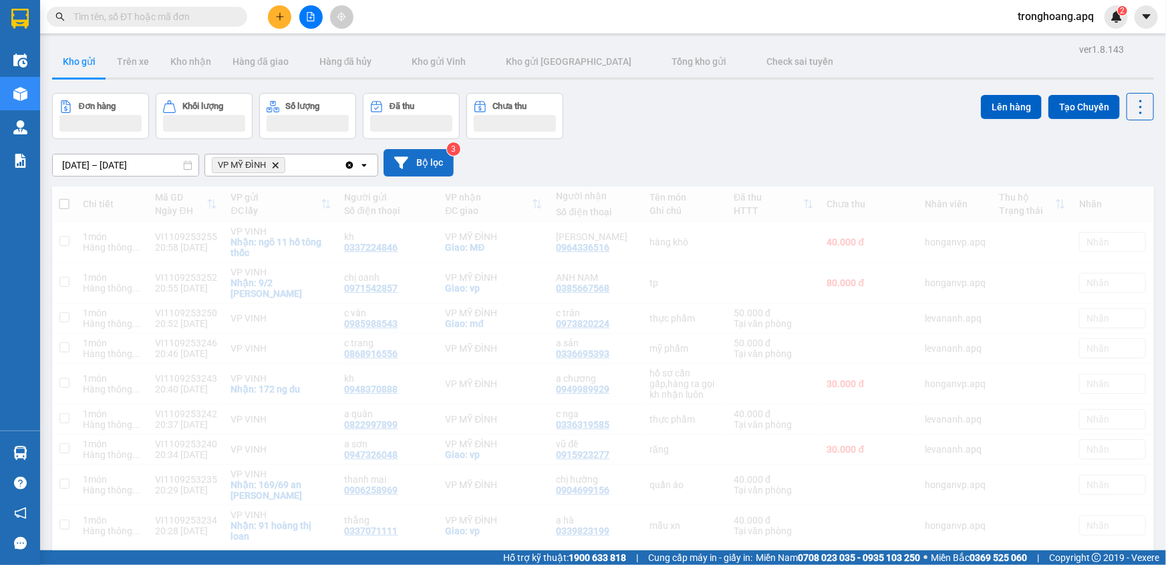
click at [428, 166] on button "Bộ lọc" at bounding box center [419, 162] width 70 height 27
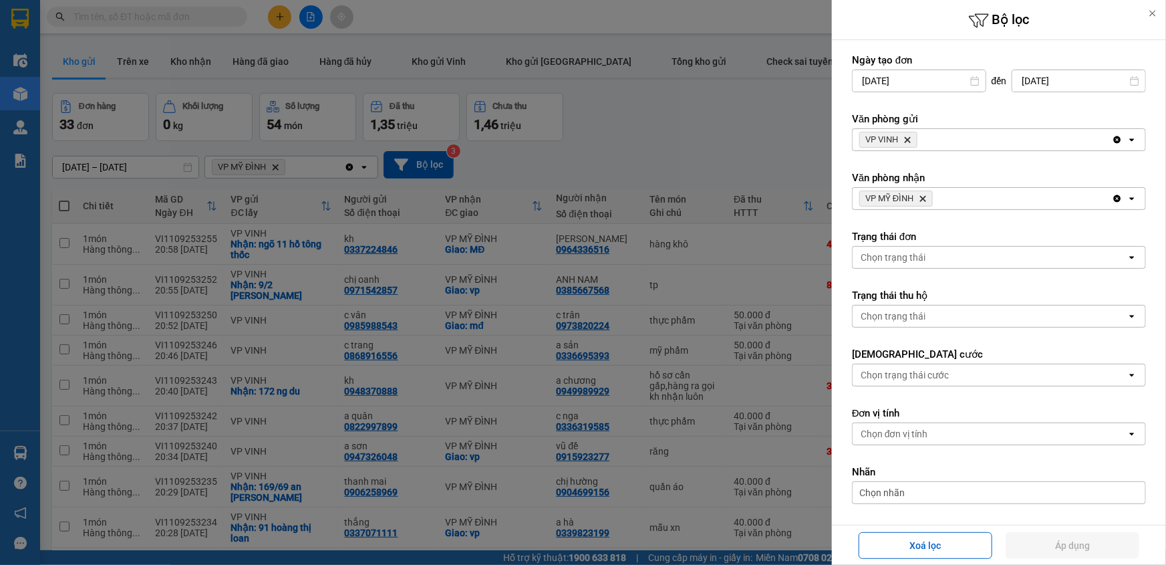
click at [643, 144] on div at bounding box center [583, 282] width 1166 height 565
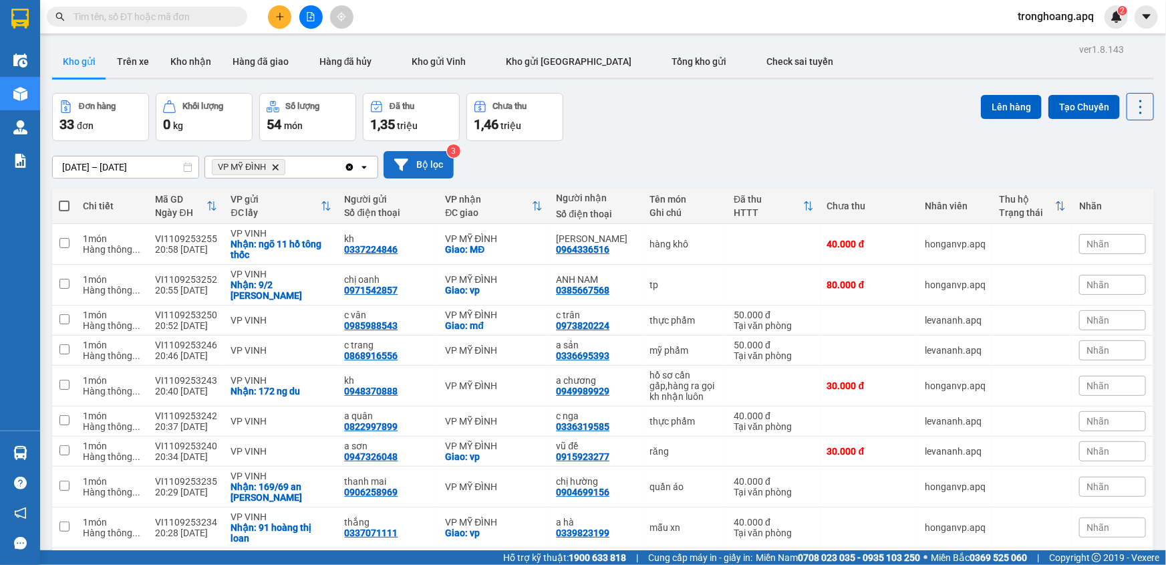
click at [413, 173] on button "Bộ lọc" at bounding box center [419, 164] width 70 height 27
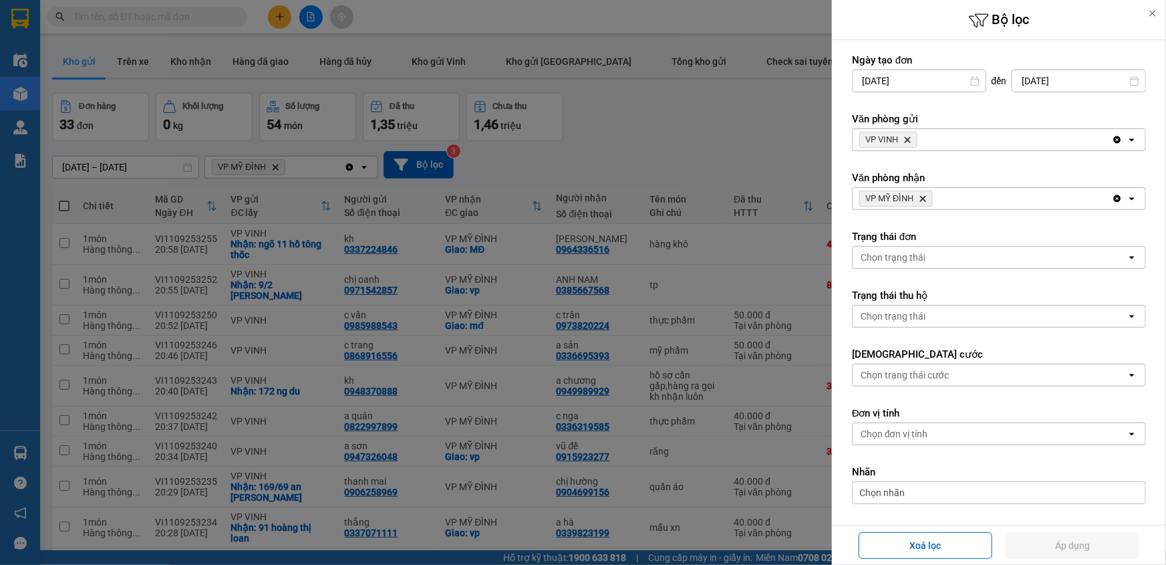
click at [924, 199] on icon "VP MỸ ĐÌNH, close by backspace" at bounding box center [923, 199] width 6 height 6
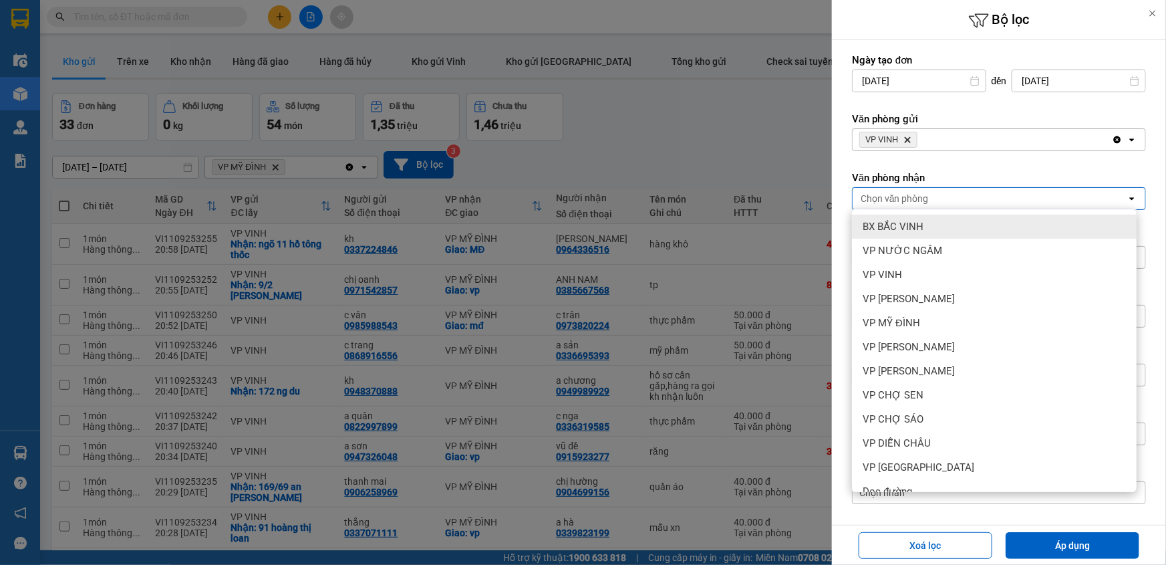
click at [904, 141] on icon "Delete" at bounding box center [908, 140] width 8 height 8
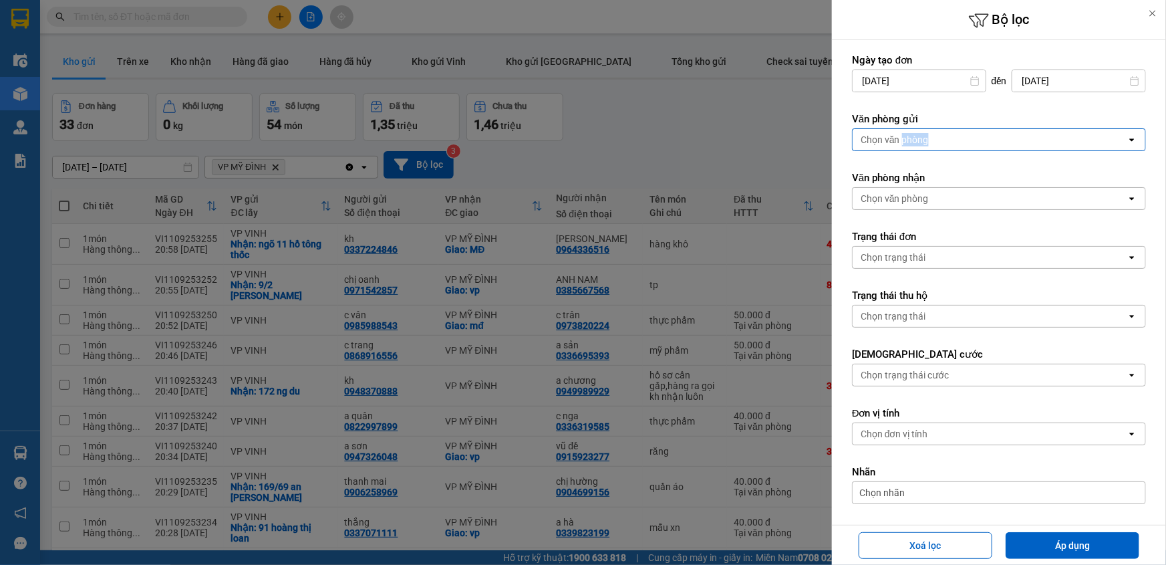
click at [904, 141] on div "Chọn văn phòng" at bounding box center [895, 139] width 68 height 13
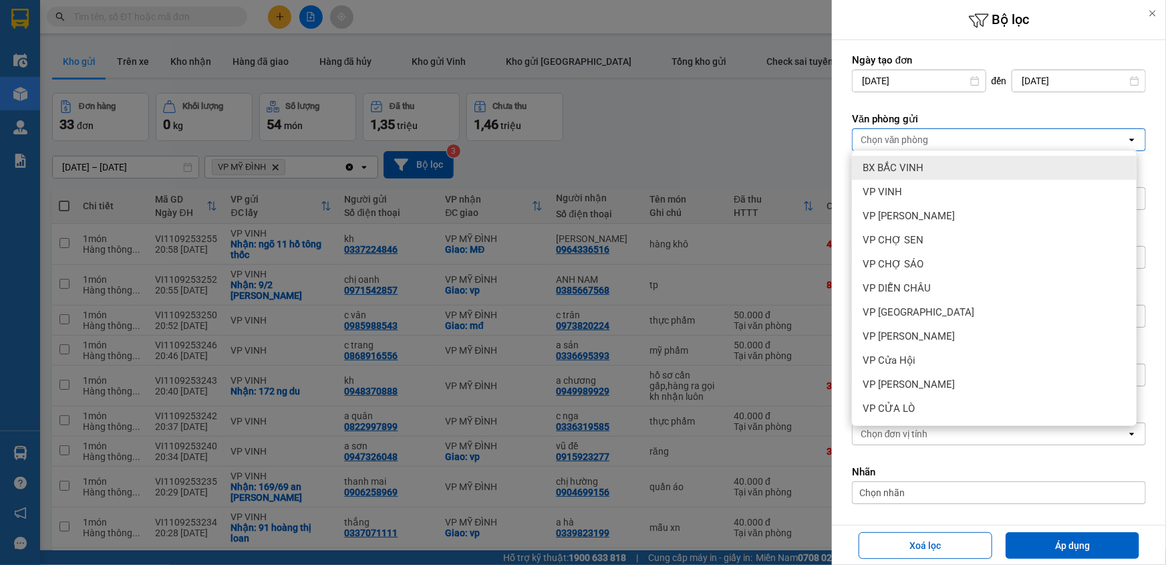
click at [908, 170] on span "BX BẮC VINH" at bounding box center [893, 167] width 61 height 13
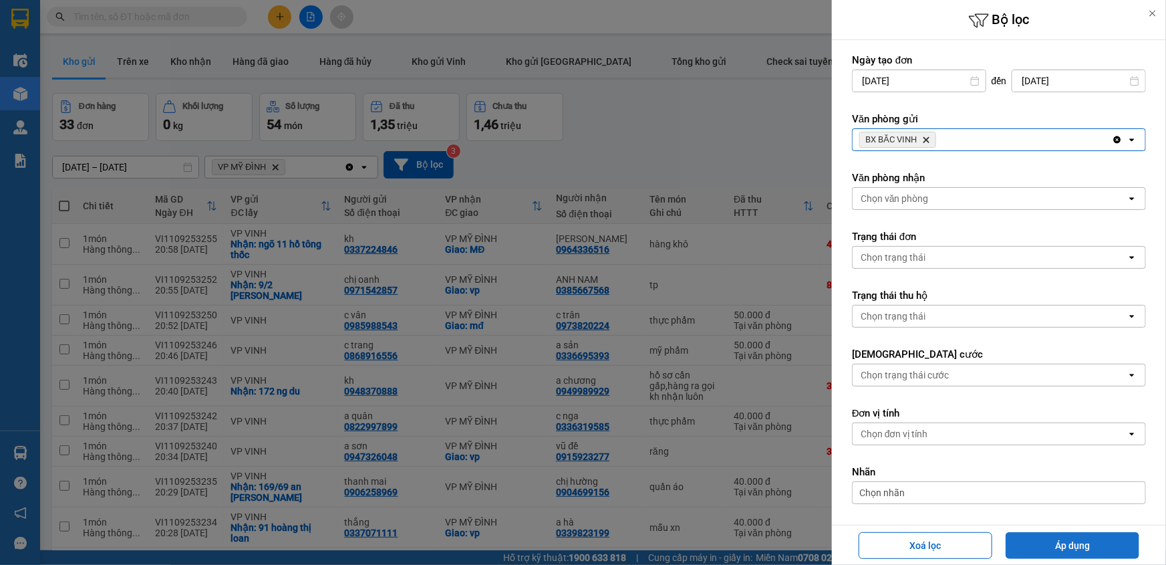
click at [1040, 555] on button "Áp dụng" at bounding box center [1073, 545] width 134 height 27
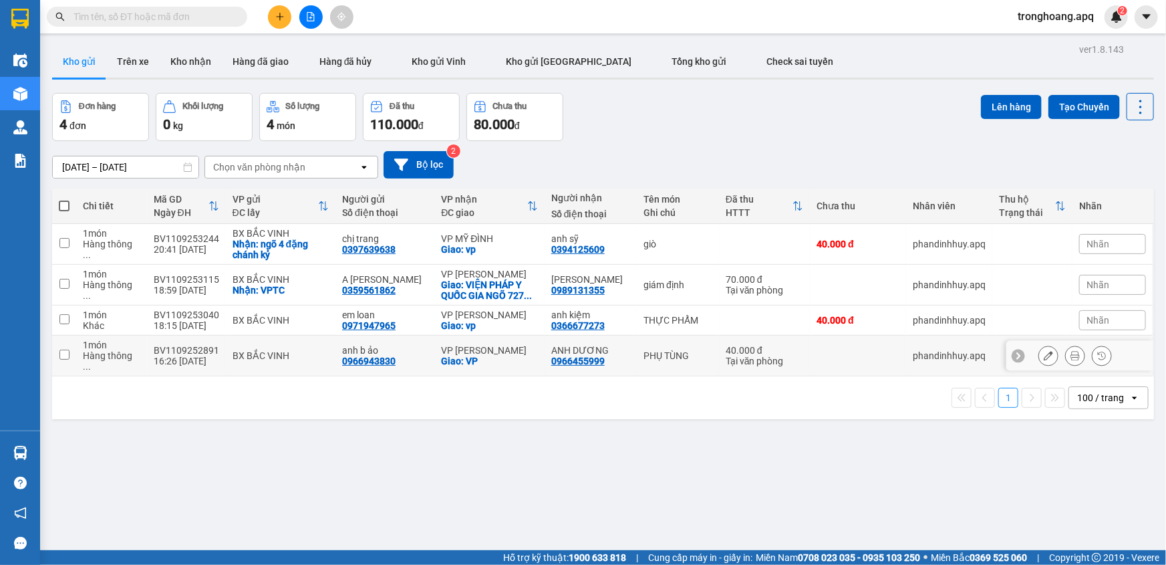
click at [503, 348] on div "[PERSON_NAME]" at bounding box center [489, 350] width 96 height 11
checkbox input "true"
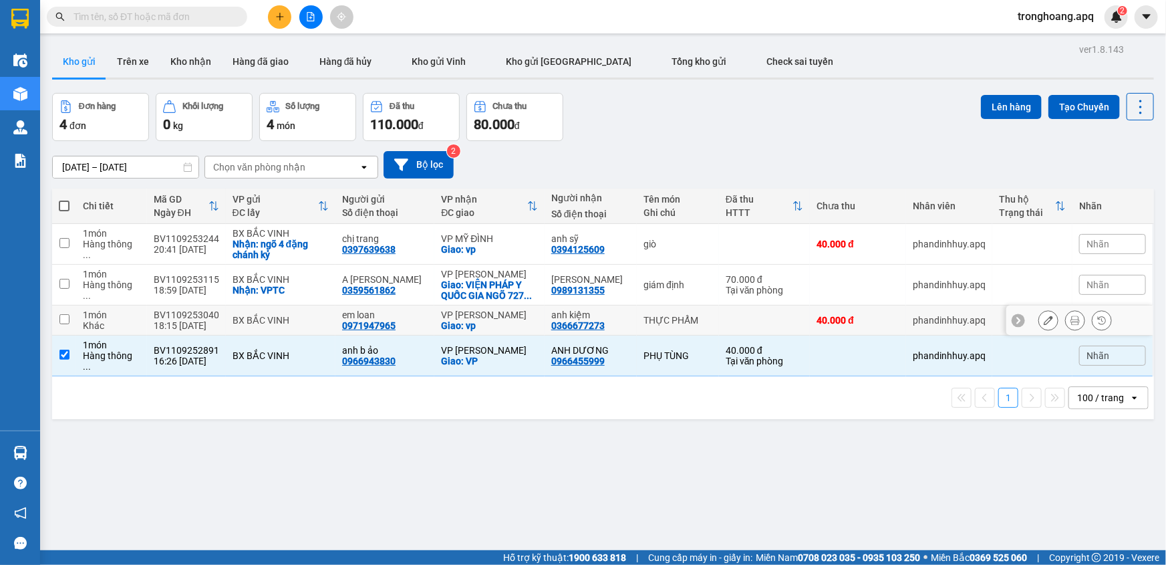
click at [495, 322] on div "Giao: vp" at bounding box center [489, 325] width 96 height 11
checkbox input "true"
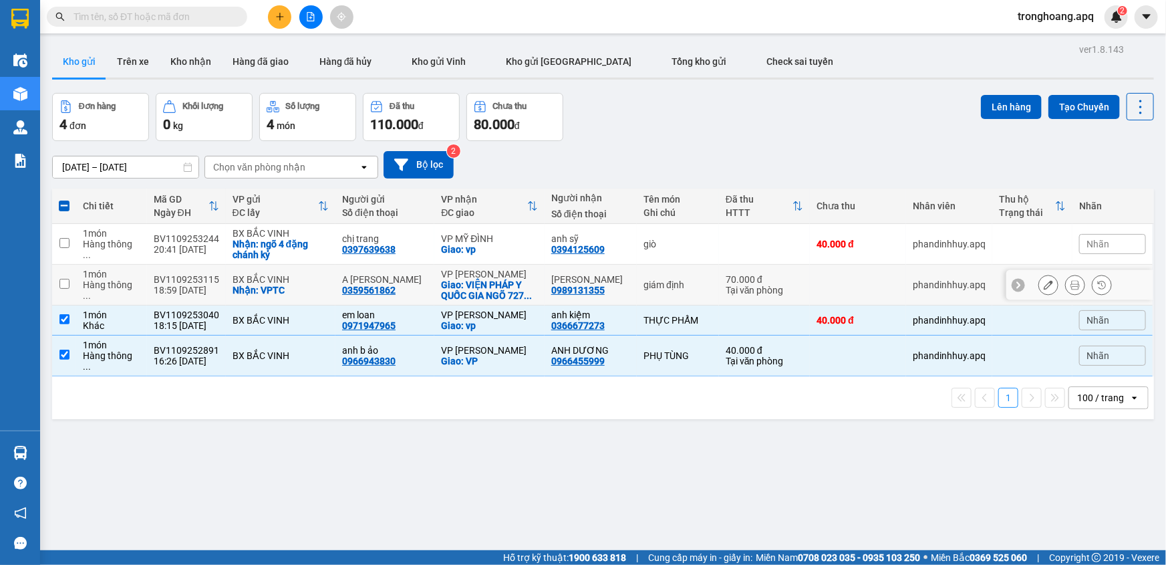
click at [495, 284] on div "Giao: VIỆN PHÁP Y QUỐC GIA NGÕ 727 ..." at bounding box center [489, 289] width 96 height 21
checkbox input "true"
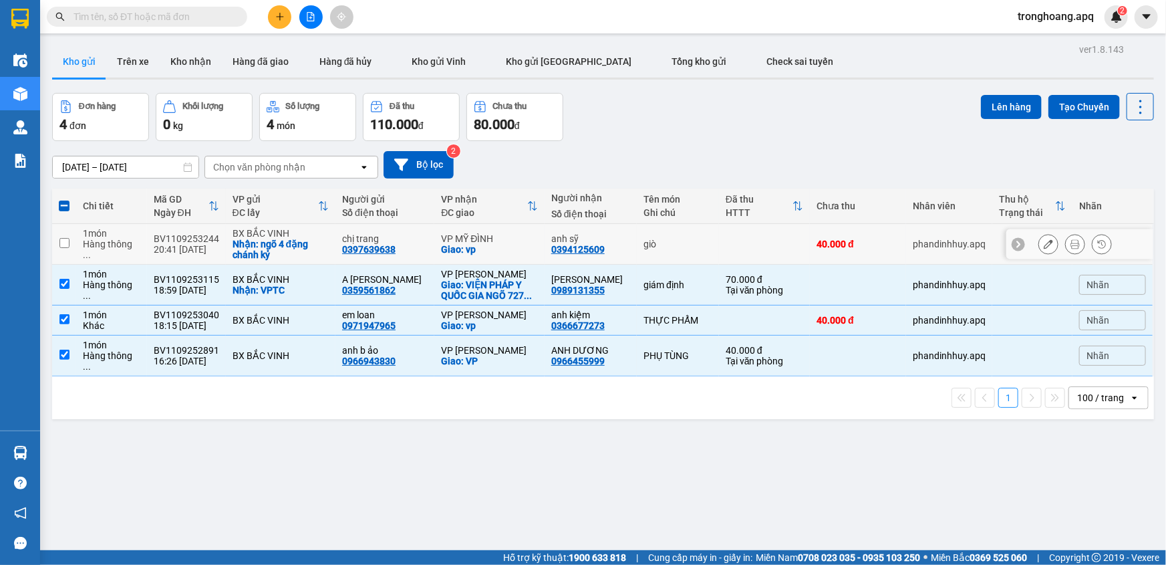
click at [493, 255] on td "VP MỸ ĐÌNH Giao: vp" at bounding box center [489, 244] width 110 height 41
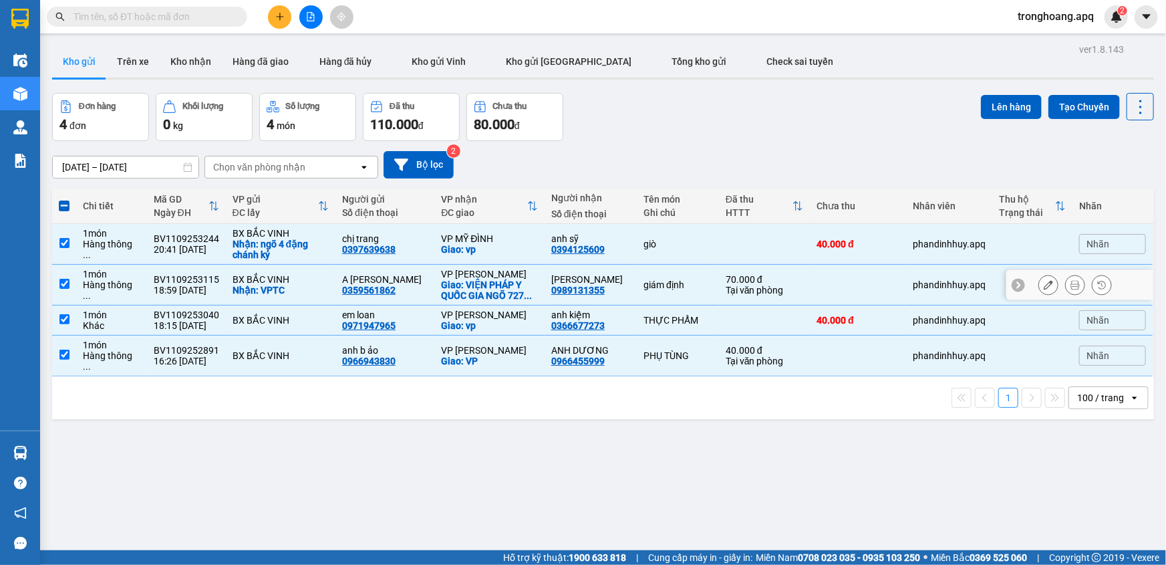
click at [489, 261] on td "VP MỸ ĐÌNH Giao: vp" at bounding box center [489, 244] width 110 height 41
checkbox input "false"
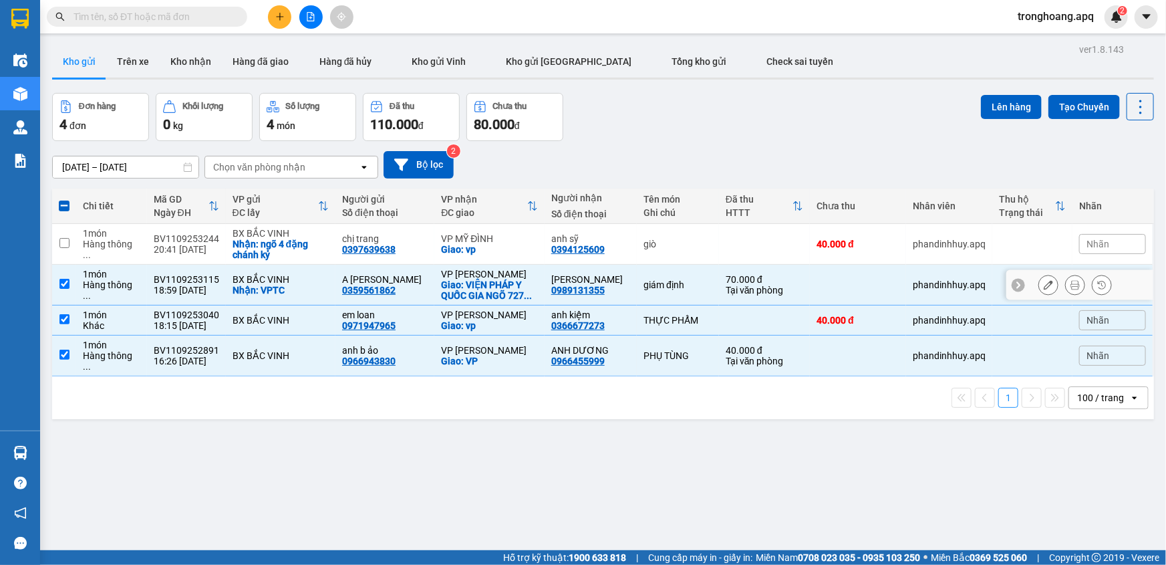
click at [493, 293] on div "Giao: VIỆN PHÁP Y QUỐC GIA NGÕ 727 ..." at bounding box center [489, 289] width 96 height 21
checkbox input "false"
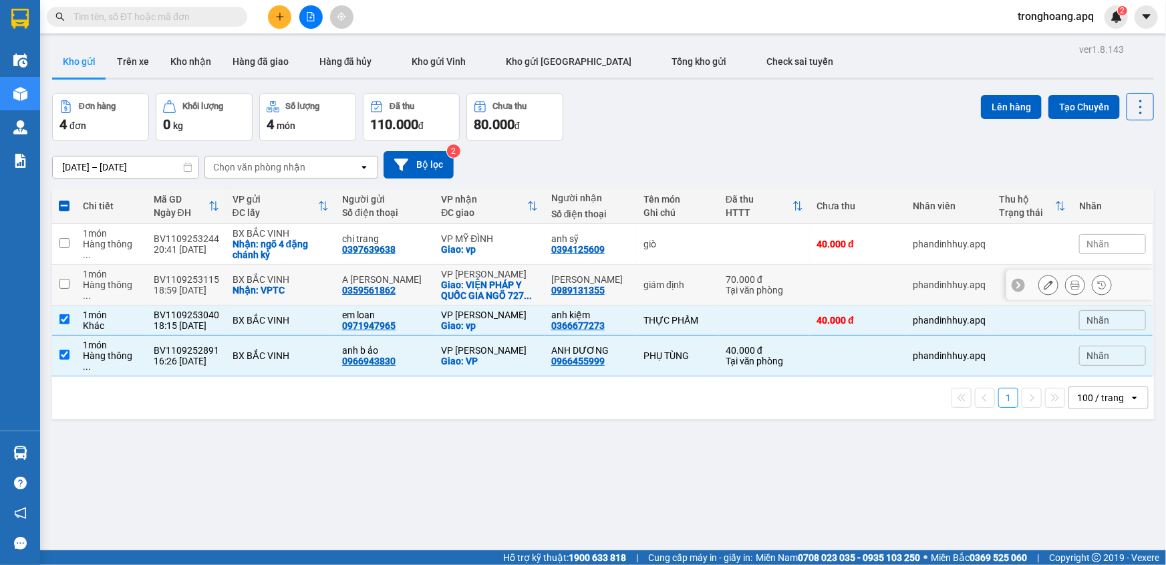
click at [497, 323] on div "Giao: vp" at bounding box center [489, 325] width 96 height 11
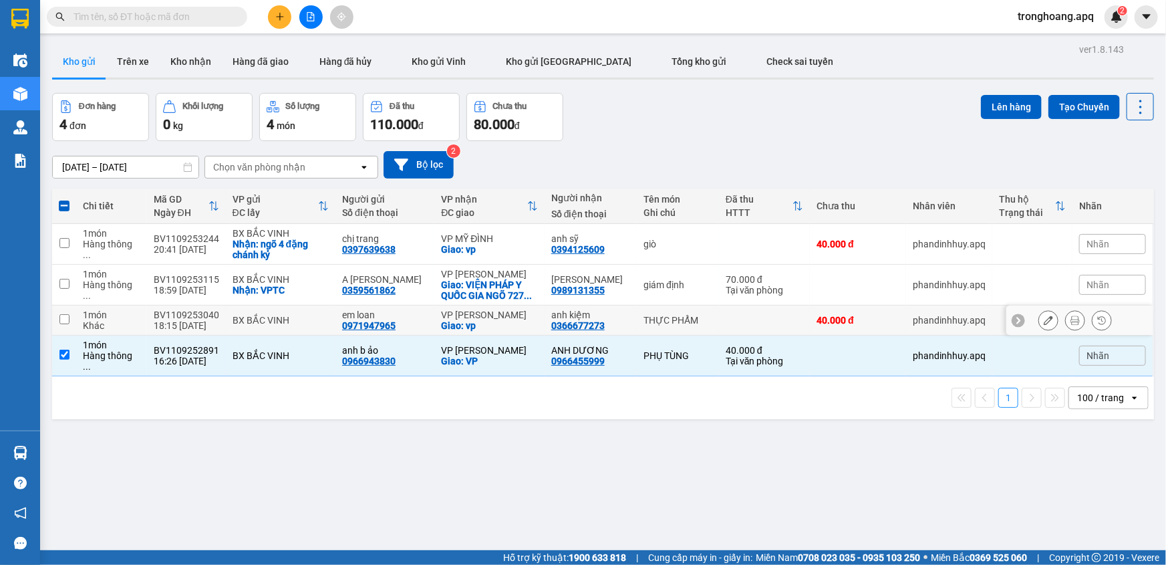
checkbox input "false"
click at [499, 345] on div "[PERSON_NAME]" at bounding box center [489, 350] width 96 height 11
checkbox input "false"
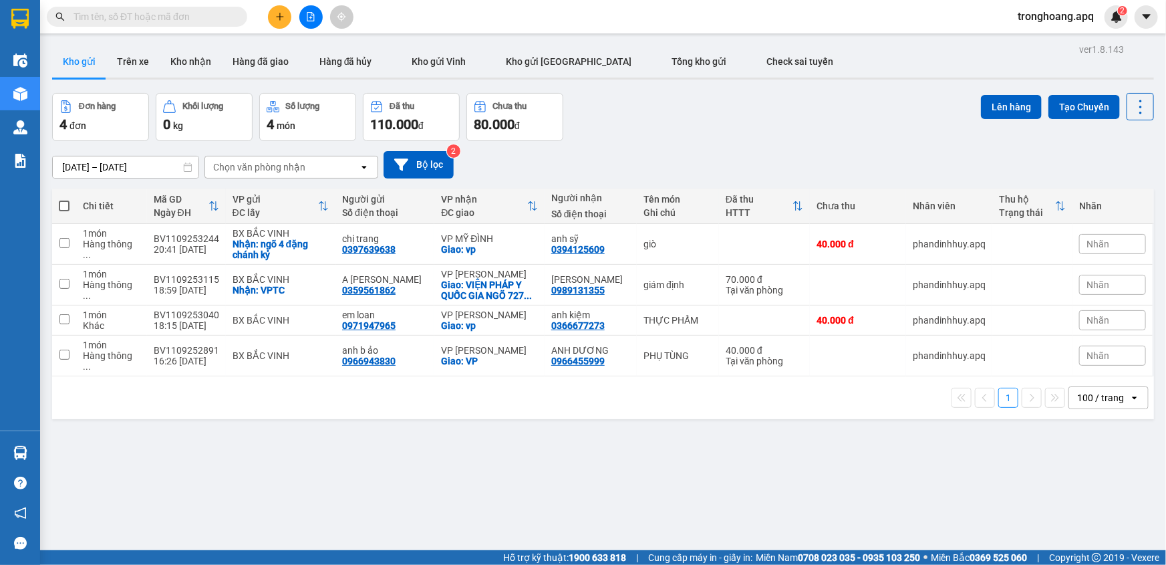
click at [312, 22] on button at bounding box center [310, 16] width 23 height 23
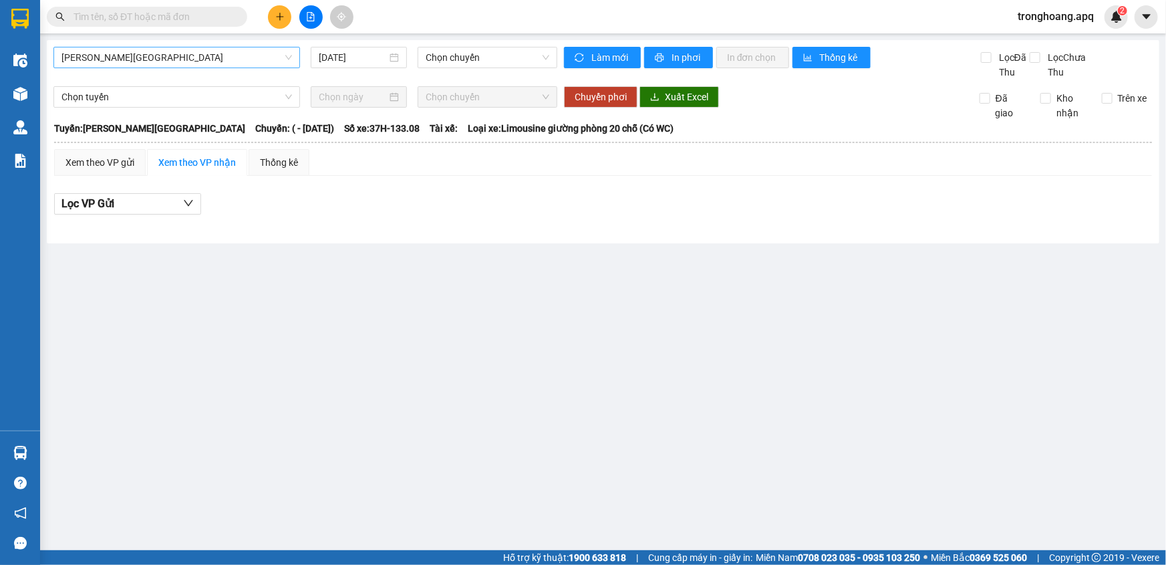
click at [136, 55] on span "Gia Lâm - Mỹ Đình" at bounding box center [176, 57] width 231 height 20
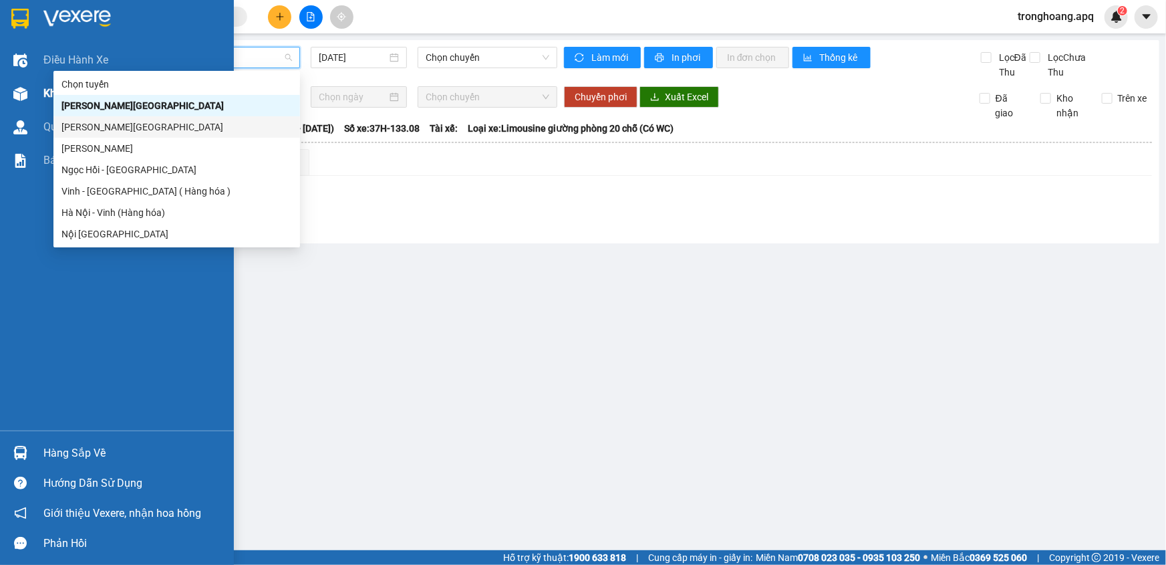
click at [23, 103] on div at bounding box center [20, 93] width 23 height 23
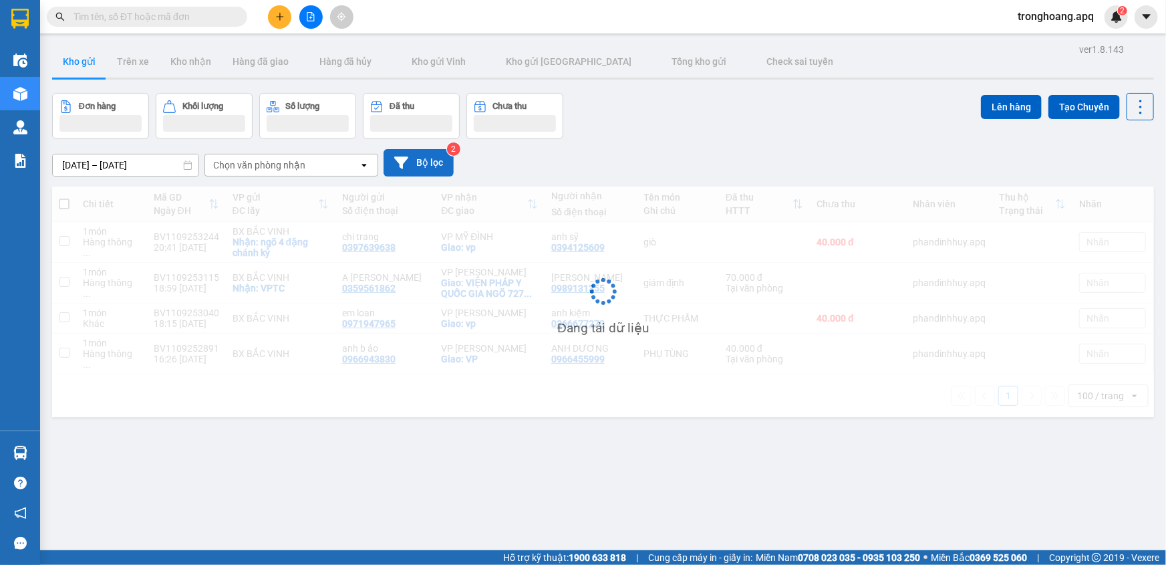
click at [399, 153] on button "Bộ lọc" at bounding box center [419, 162] width 70 height 27
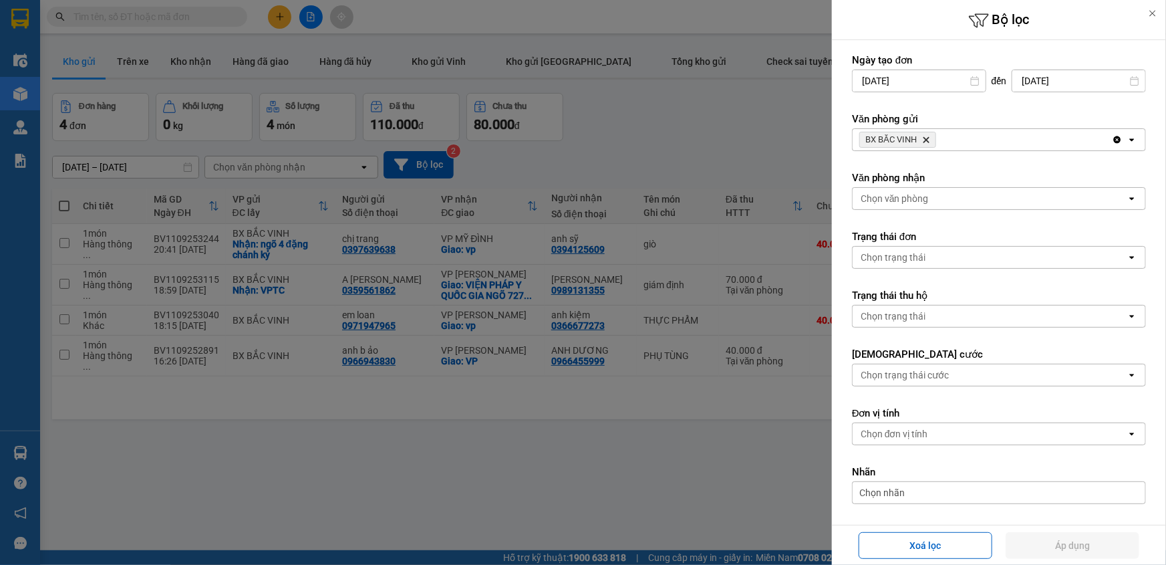
click at [925, 140] on icon "Delete" at bounding box center [926, 140] width 8 height 8
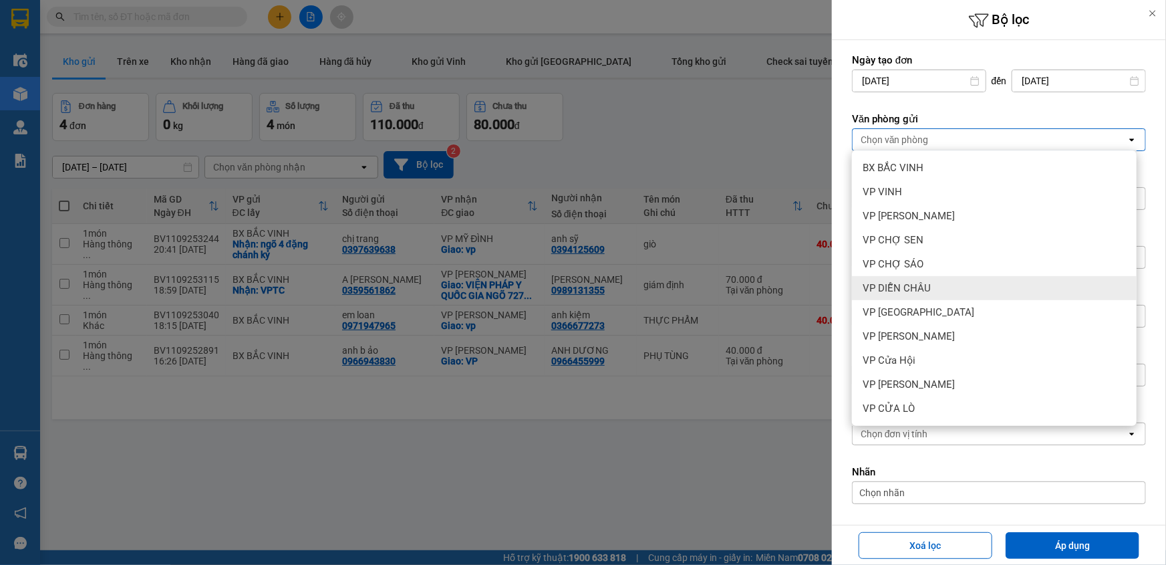
click at [924, 292] on span "VP DIỄN CHÂU" at bounding box center [897, 287] width 68 height 13
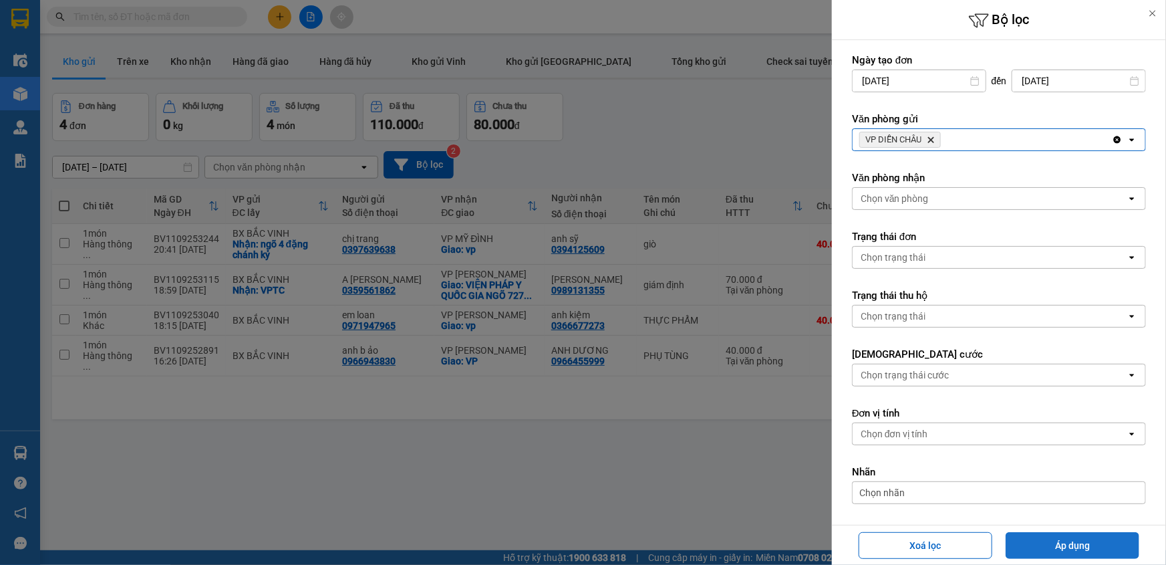
click at [1071, 548] on button "Áp dụng" at bounding box center [1073, 545] width 134 height 27
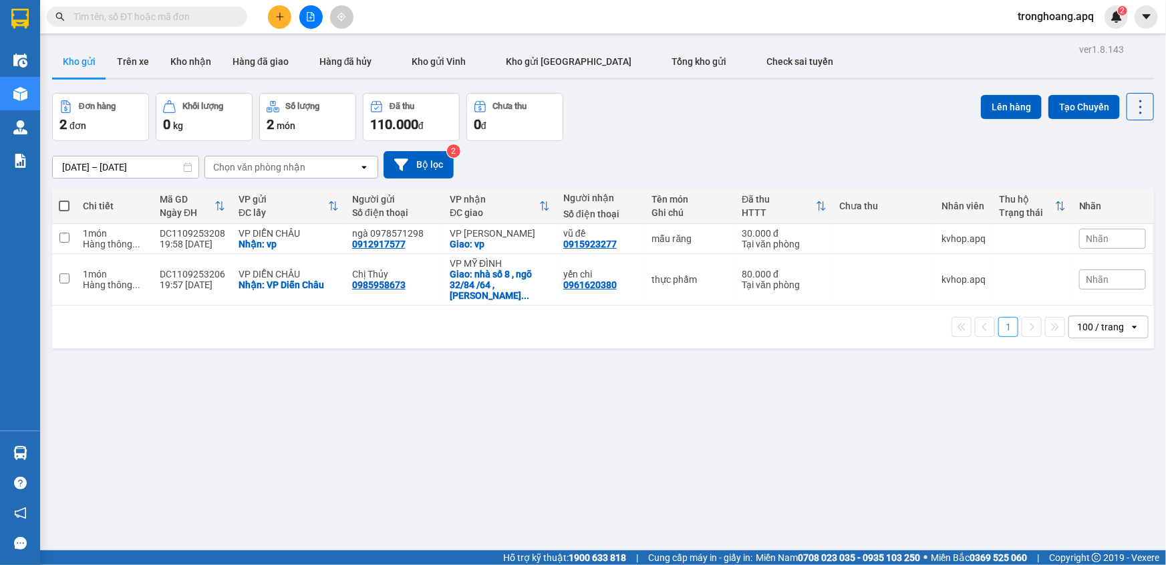
click at [311, 23] on button at bounding box center [310, 16] width 23 height 23
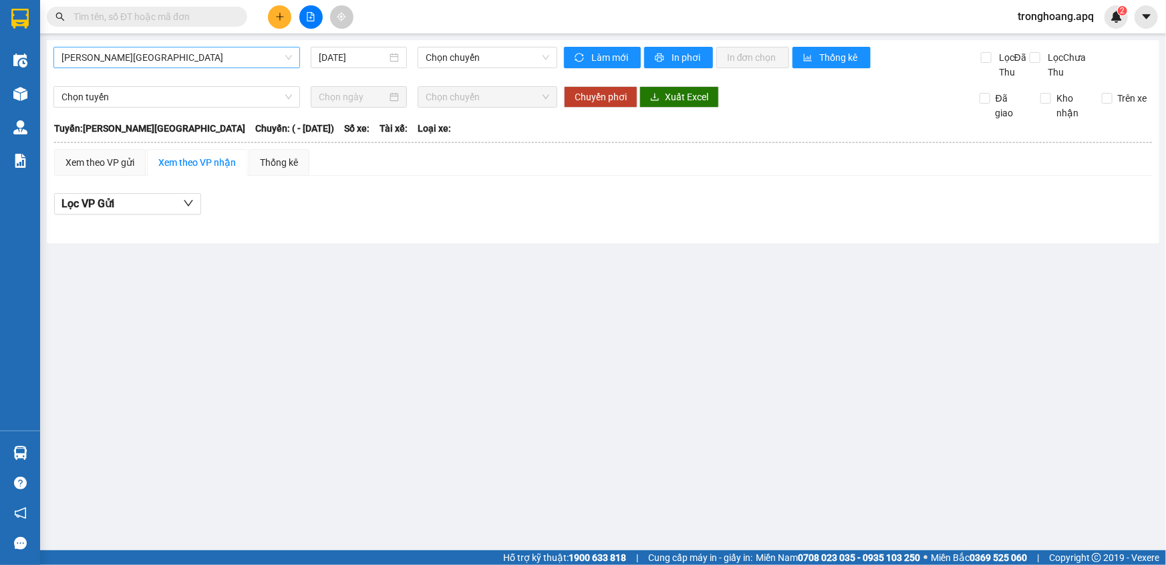
click at [156, 56] on span "Gia Lâm - Mỹ Đình" at bounding box center [176, 57] width 231 height 20
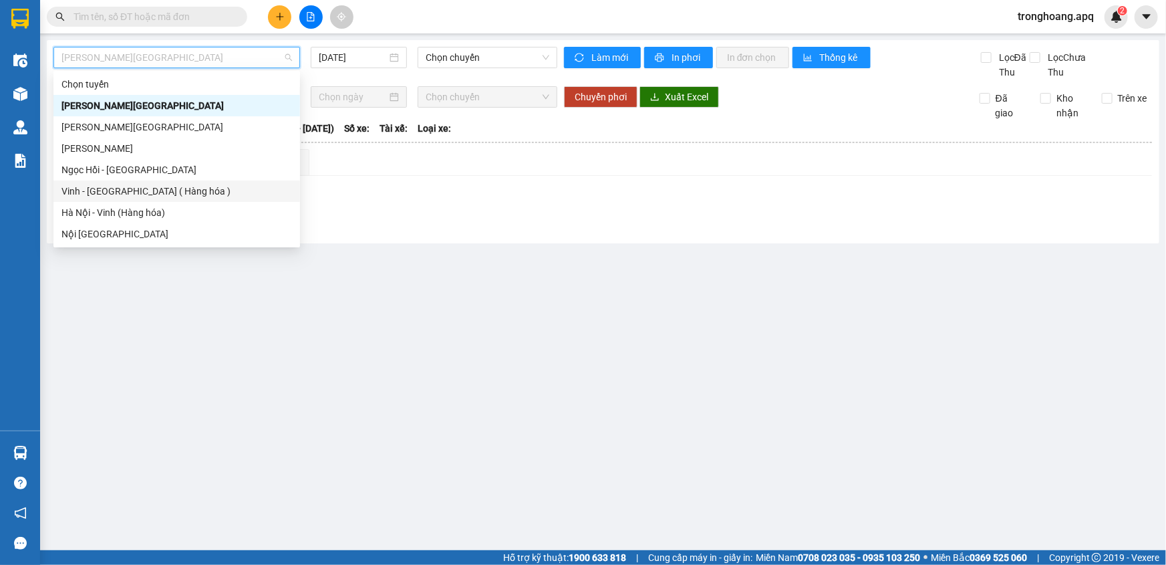
click at [128, 190] on div "Vinh - Hà Nội ( Hàng hóa )" at bounding box center [176, 191] width 231 height 15
type input "[DATE]"
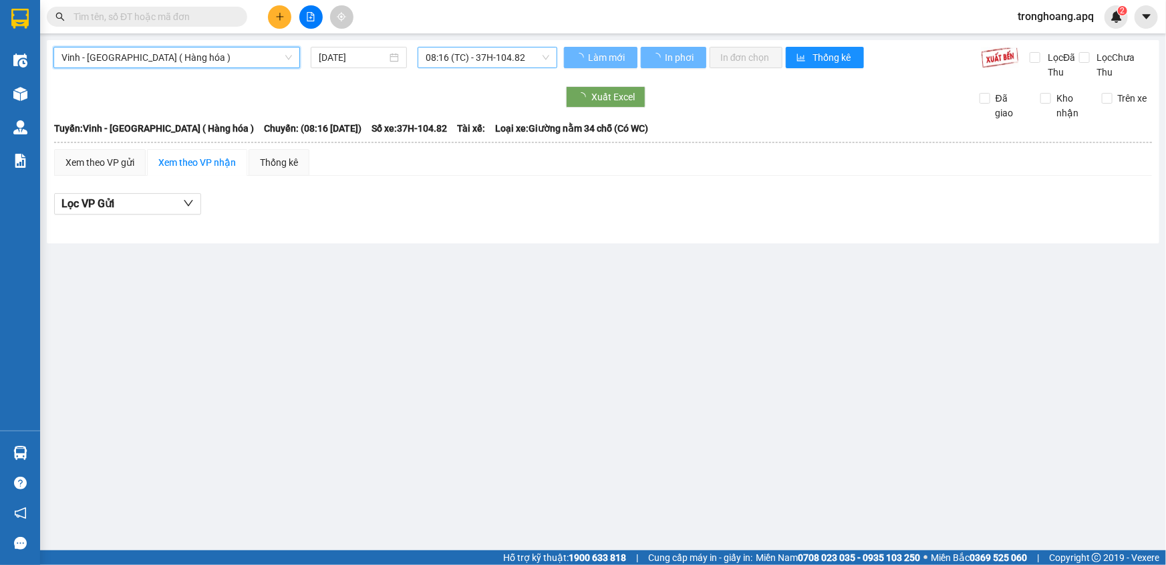
click at [458, 51] on span "08:16 (TC) - 37H-104.82" at bounding box center [488, 57] width 124 height 20
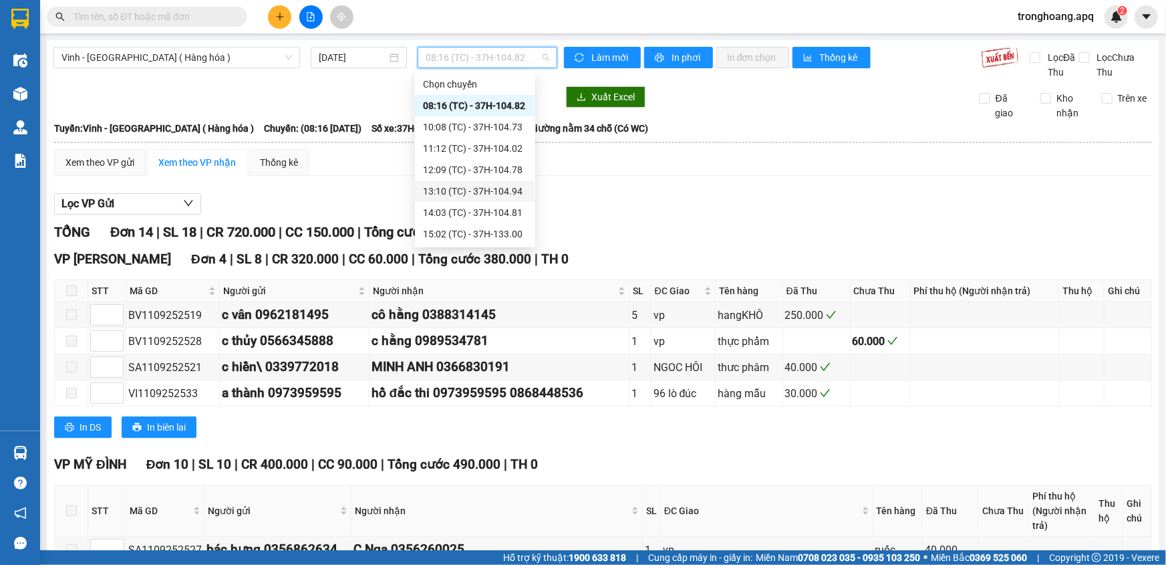
scroll to position [60, 0]
click at [499, 240] on div "22:10 (TC) - 37H-133.08" at bounding box center [475, 238] width 104 height 15
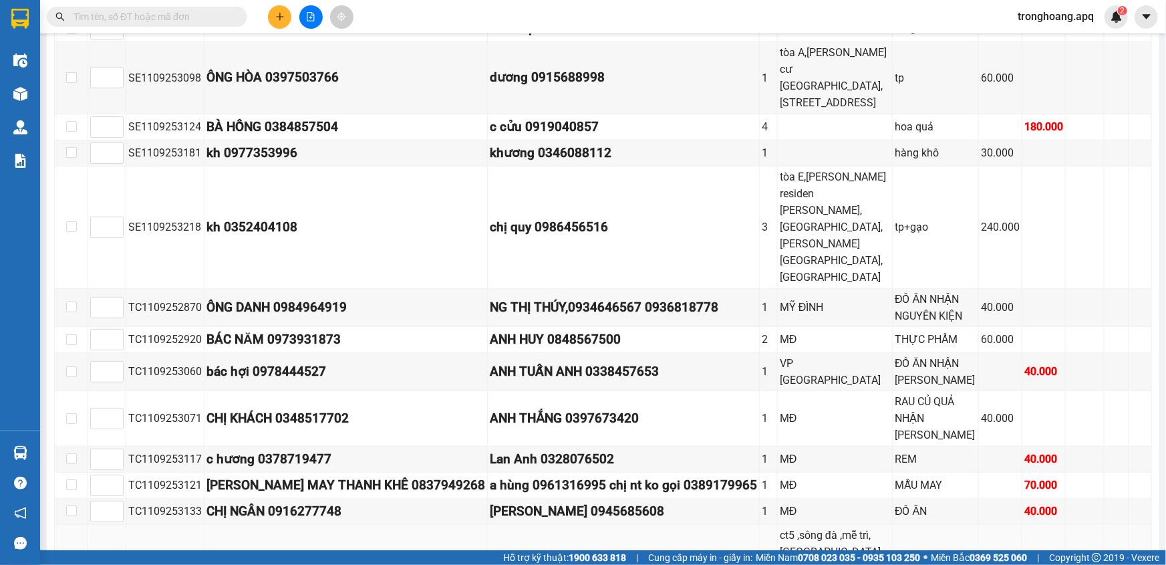
scroll to position [633, 0]
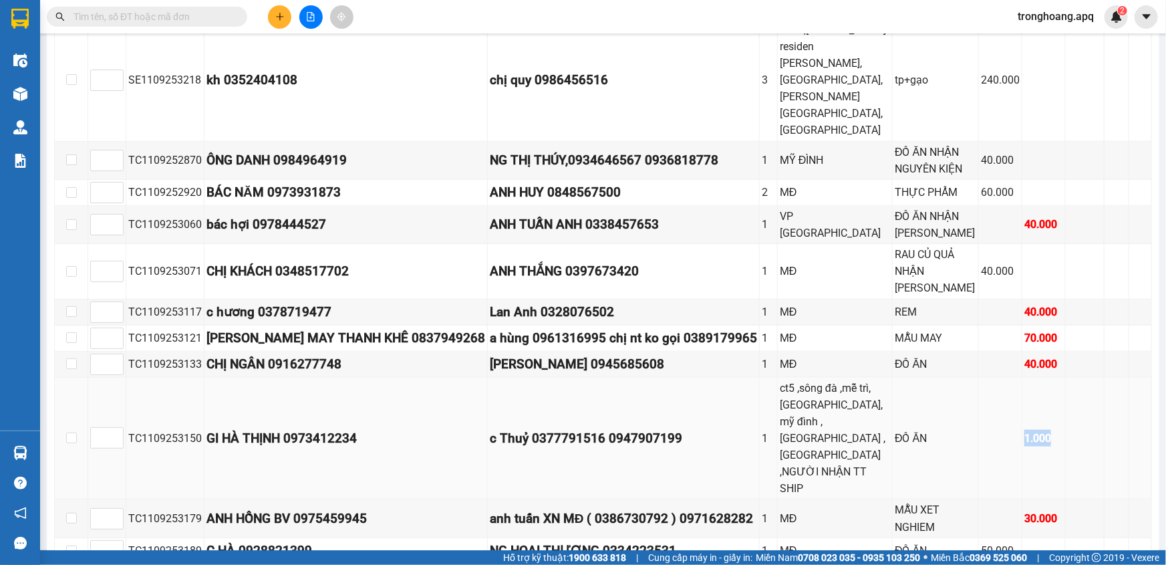
drag, startPoint x: 991, startPoint y: 383, endPoint x: 1085, endPoint y: 383, distance: 94.2
click at [1085, 383] on tr "TC1109253150 GI HÀ THỊNH 0973412234 c Thuỷ 0377791516 0947907199 1 ct5 ,sông đà…" at bounding box center [603, 439] width 1097 height 122
click at [1024, 430] on div "1.000" at bounding box center [1043, 438] width 39 height 17
drag, startPoint x: 166, startPoint y: 379, endPoint x: 195, endPoint y: 379, distance: 28.7
click at [195, 430] on div "TC1109253150" at bounding box center [165, 438] width 74 height 17
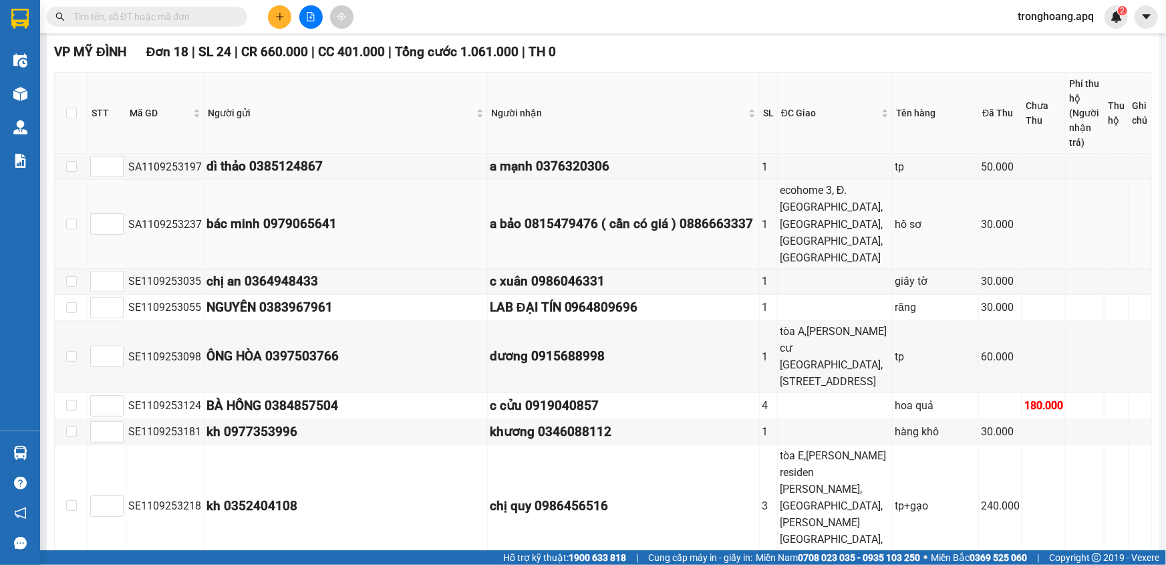
scroll to position [0, 0]
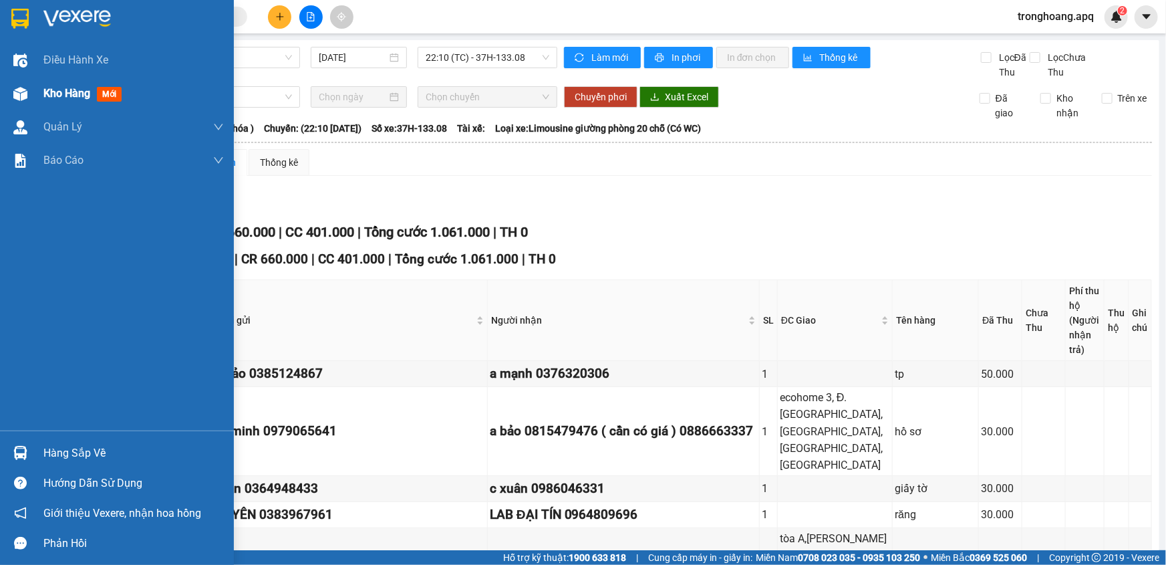
click at [25, 97] on img at bounding box center [20, 94] width 14 height 14
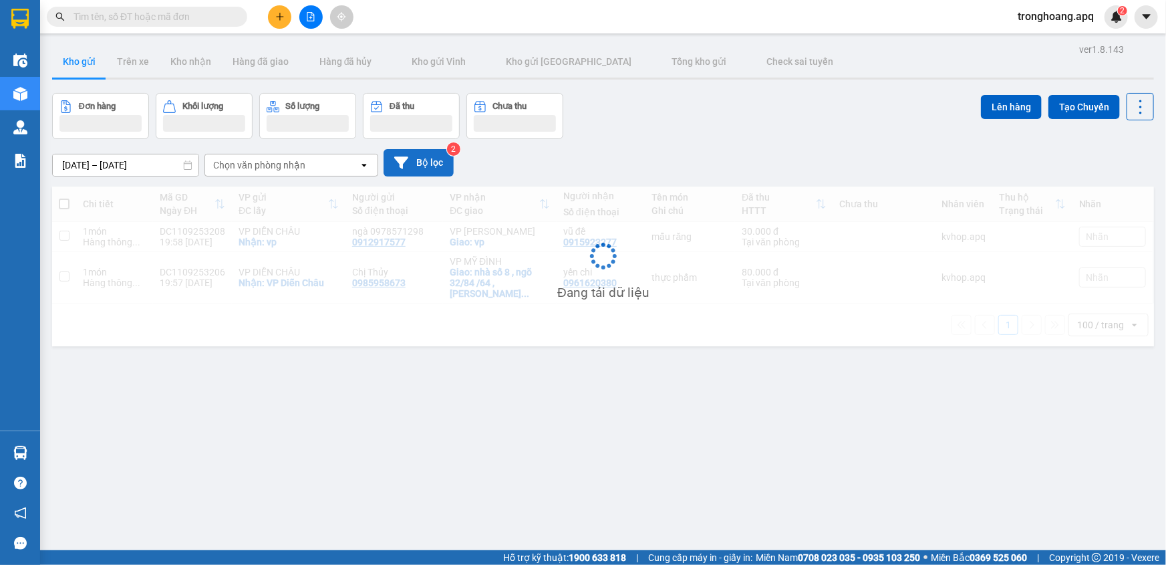
click at [432, 159] on button "Bộ lọc" at bounding box center [419, 162] width 70 height 27
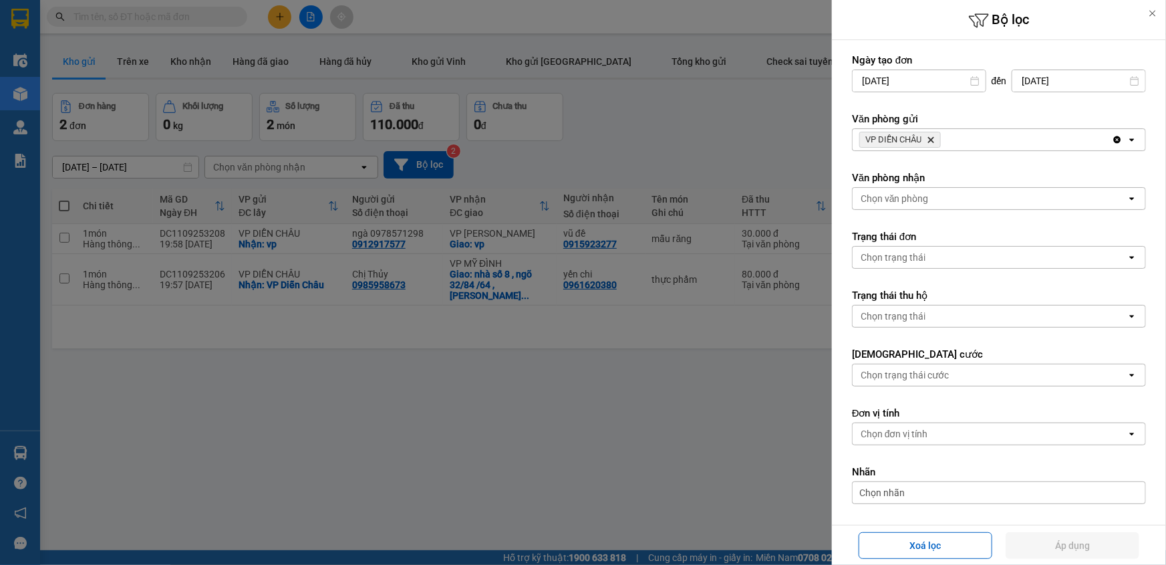
click at [930, 140] on span "VP DIỄN CHÂU Delete" at bounding box center [900, 140] width 82 height 16
click at [930, 140] on icon "Delete" at bounding box center [931, 140] width 8 height 8
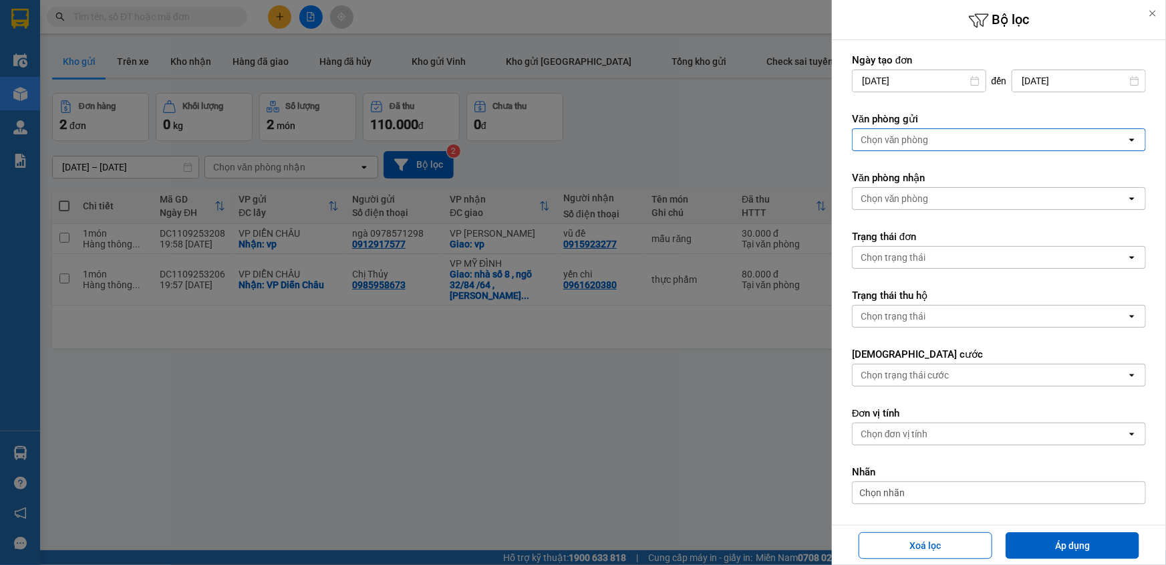
click at [934, 143] on div "Chọn văn phòng" at bounding box center [990, 139] width 274 height 21
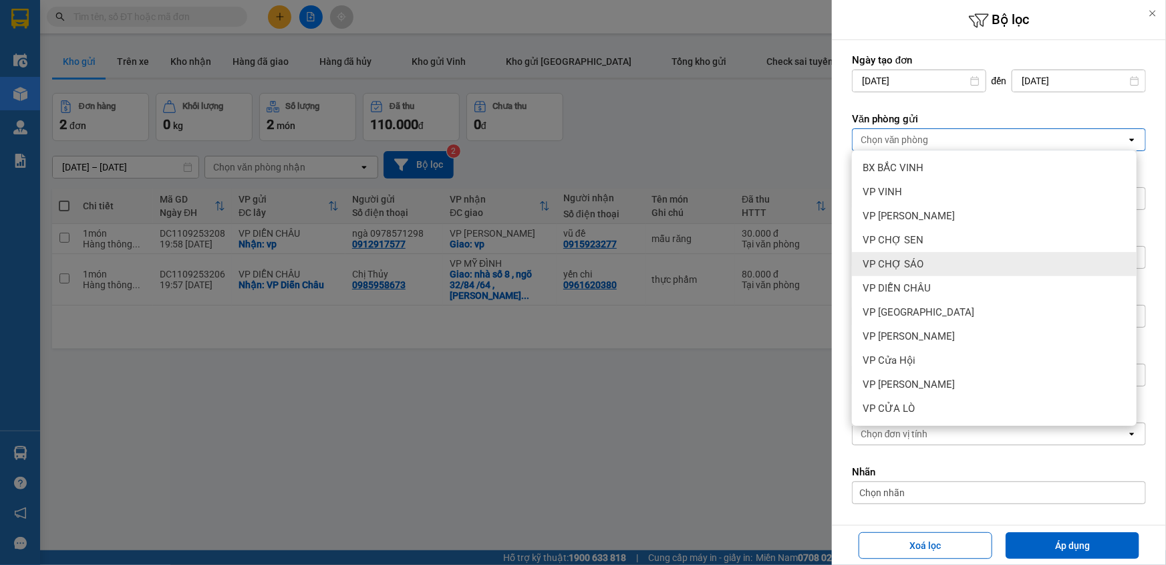
click at [920, 273] on div "VP CHỢ SÁO" at bounding box center [994, 264] width 285 height 24
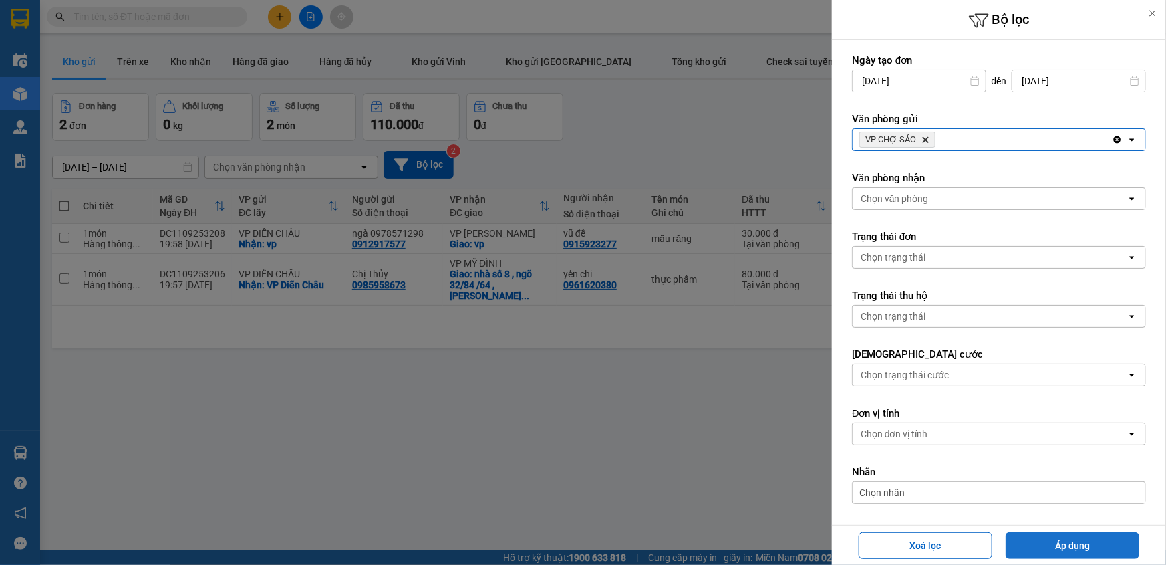
click at [1036, 548] on button "Áp dụng" at bounding box center [1073, 545] width 134 height 27
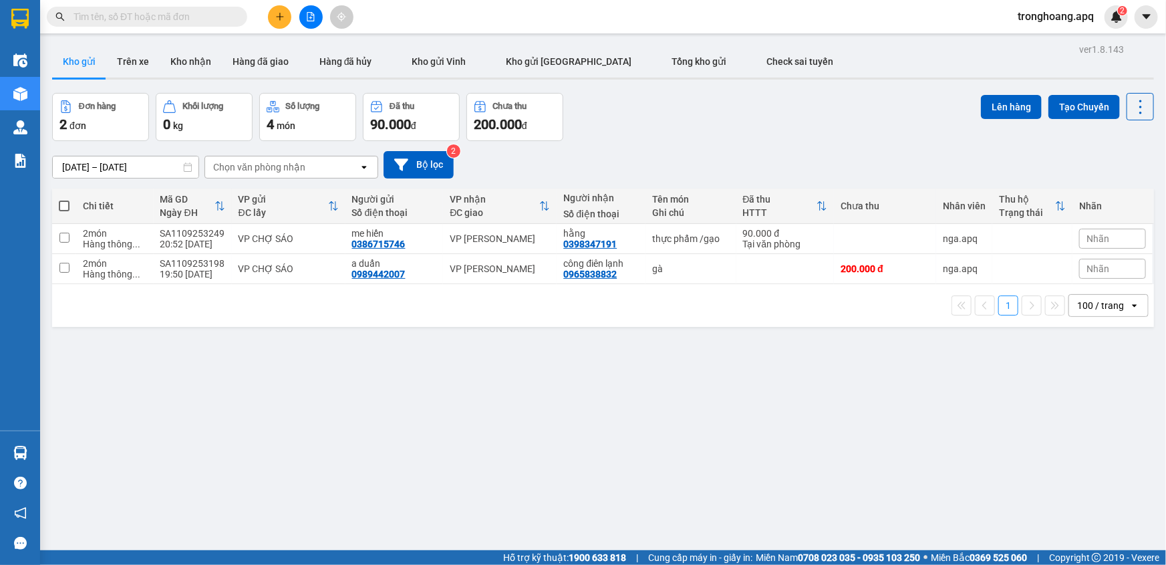
click at [1031, 23] on span "tronghoang.apq" at bounding box center [1056, 16] width 98 height 17
click at [1037, 38] on span "Đăng xuất" at bounding box center [1062, 41] width 71 height 15
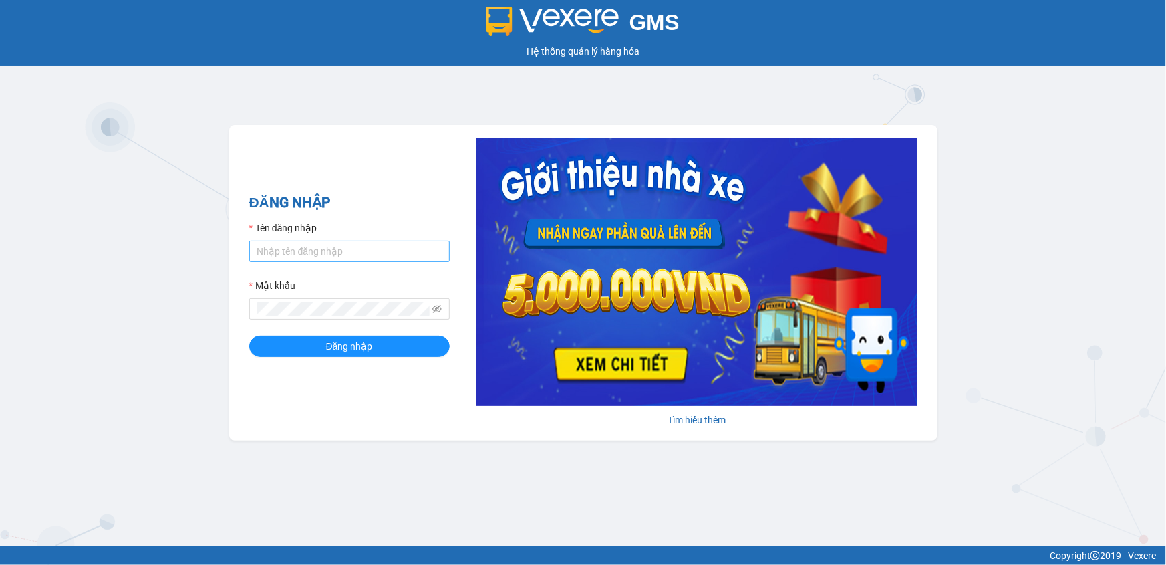
drag, startPoint x: 311, startPoint y: 233, endPoint x: 311, endPoint y: 255, distance: 22.1
click at [311, 233] on label "Tên đăng nhập" at bounding box center [283, 228] width 68 height 15
click at [311, 241] on input "Tên đăng nhập" at bounding box center [349, 251] width 200 height 21
click at [311, 255] on input "Tên đăng nhập" at bounding box center [349, 251] width 200 height 21
type input "tronghoang.apq"
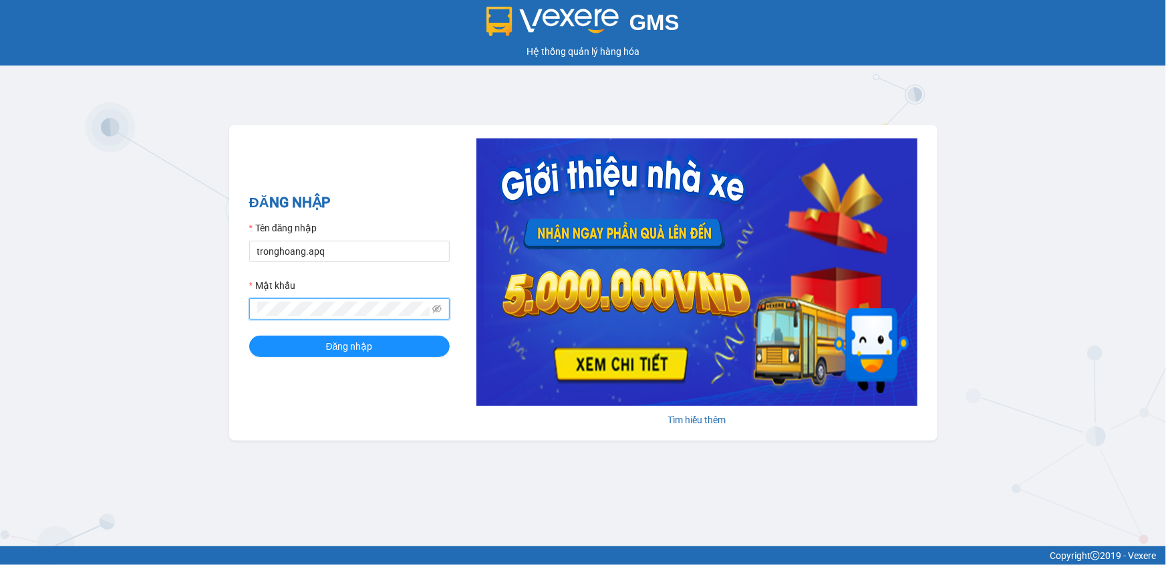
click at [249, 335] on button "Đăng nhập" at bounding box center [349, 345] width 200 height 21
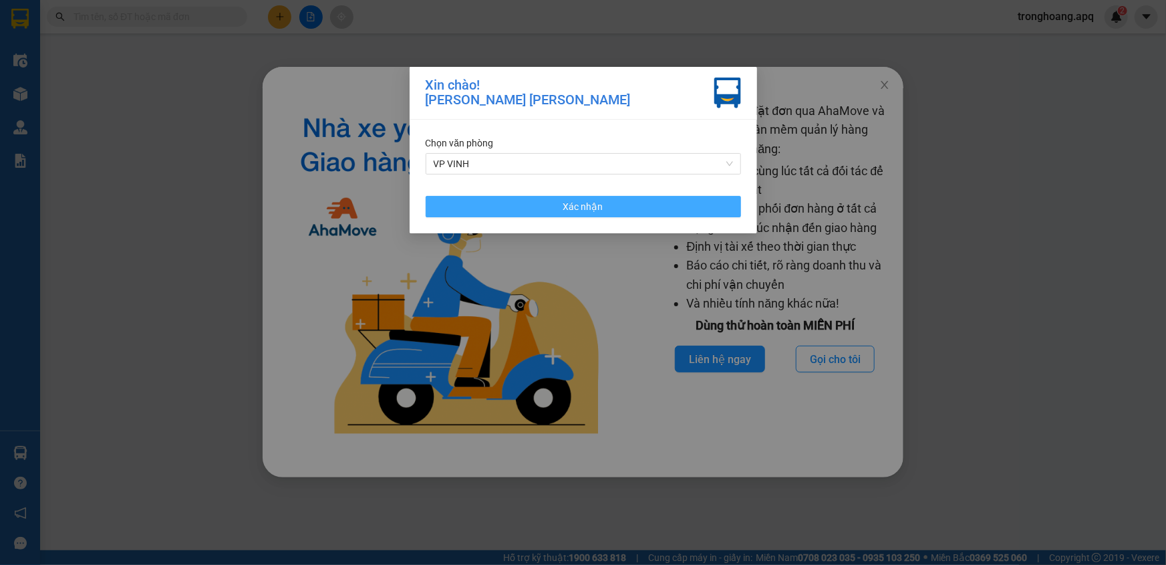
click at [609, 203] on button "Xác nhận" at bounding box center [583, 206] width 315 height 21
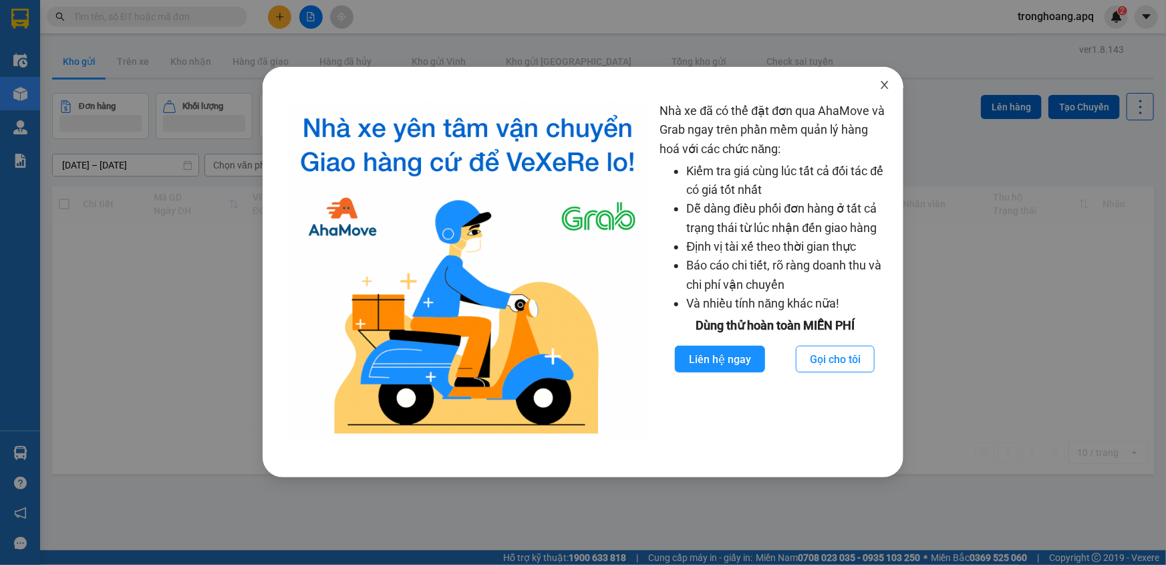
click at [889, 89] on icon "close" at bounding box center [884, 85] width 11 height 11
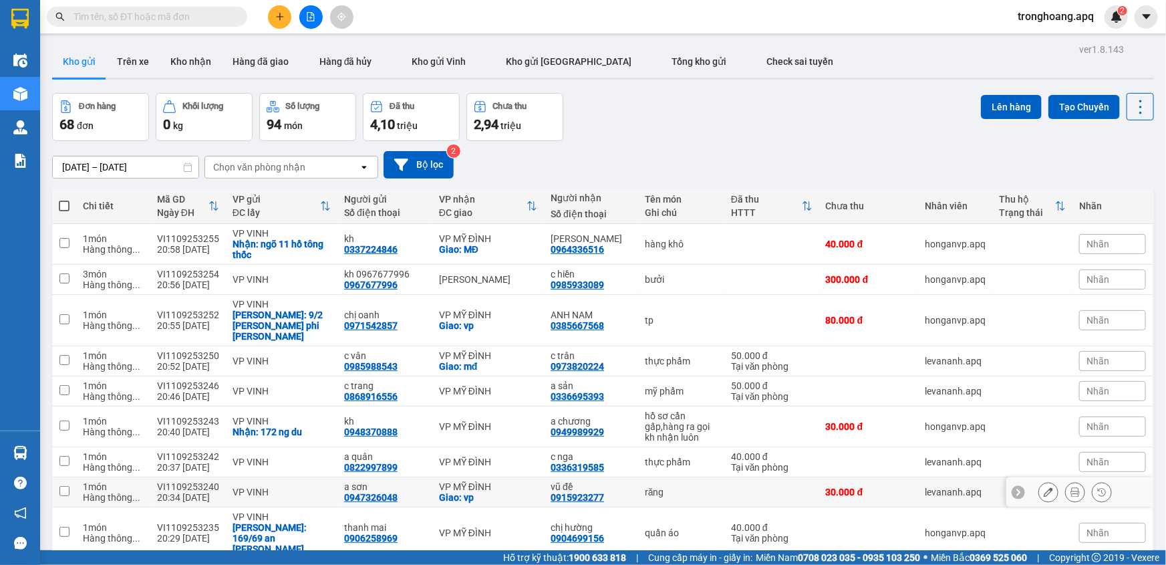
scroll to position [82, 0]
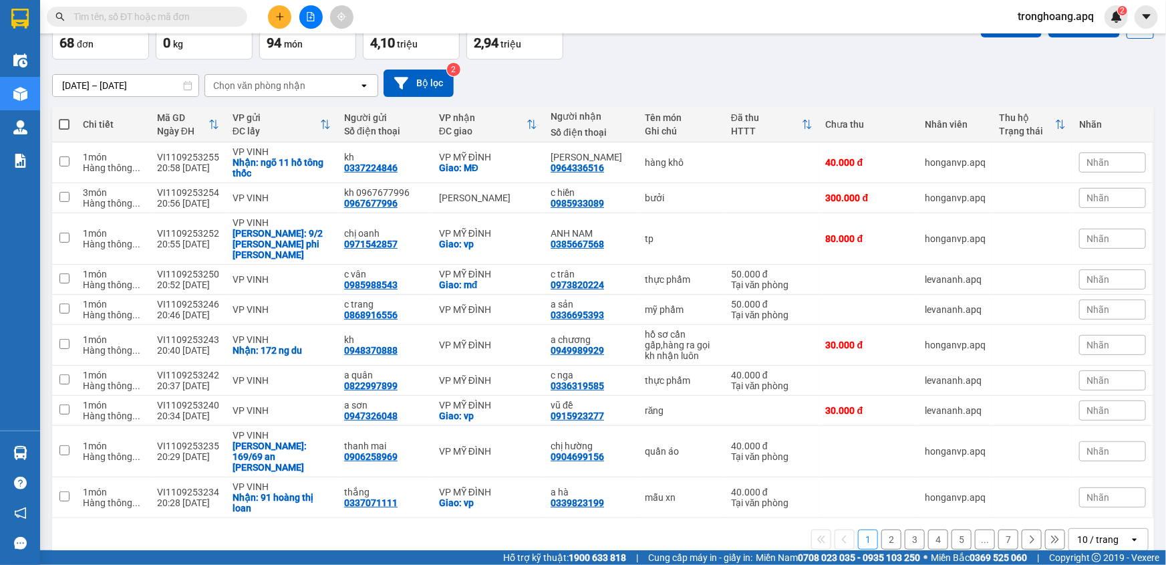
click at [1077, 533] on div "10 / trang" at bounding box center [1097, 539] width 41 height 13
click at [1088, 491] on span "100 / trang" at bounding box center [1094, 487] width 48 height 13
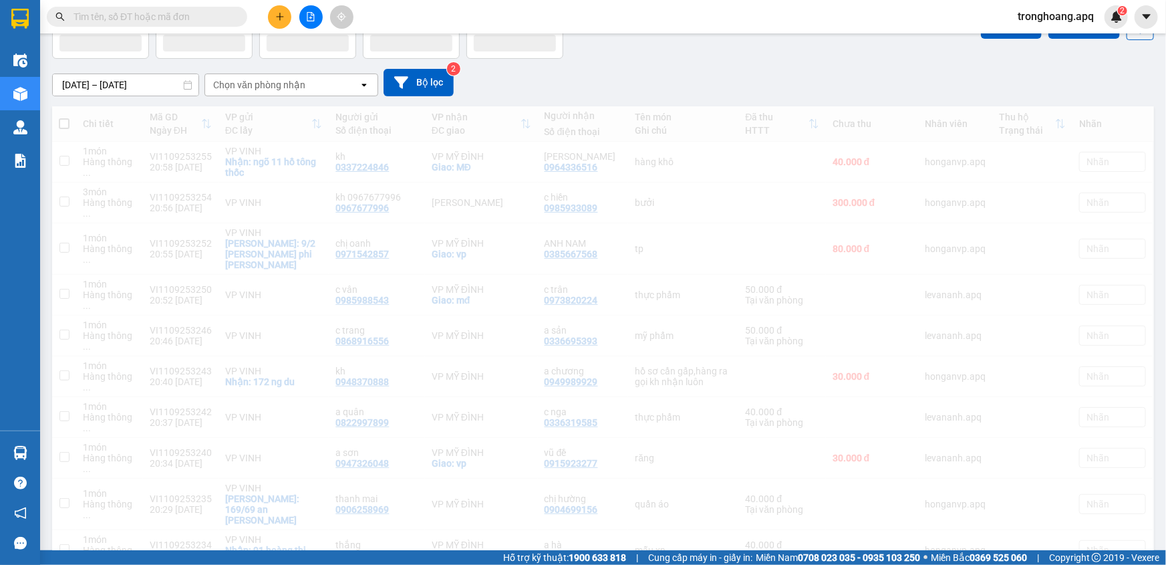
scroll to position [1, 0]
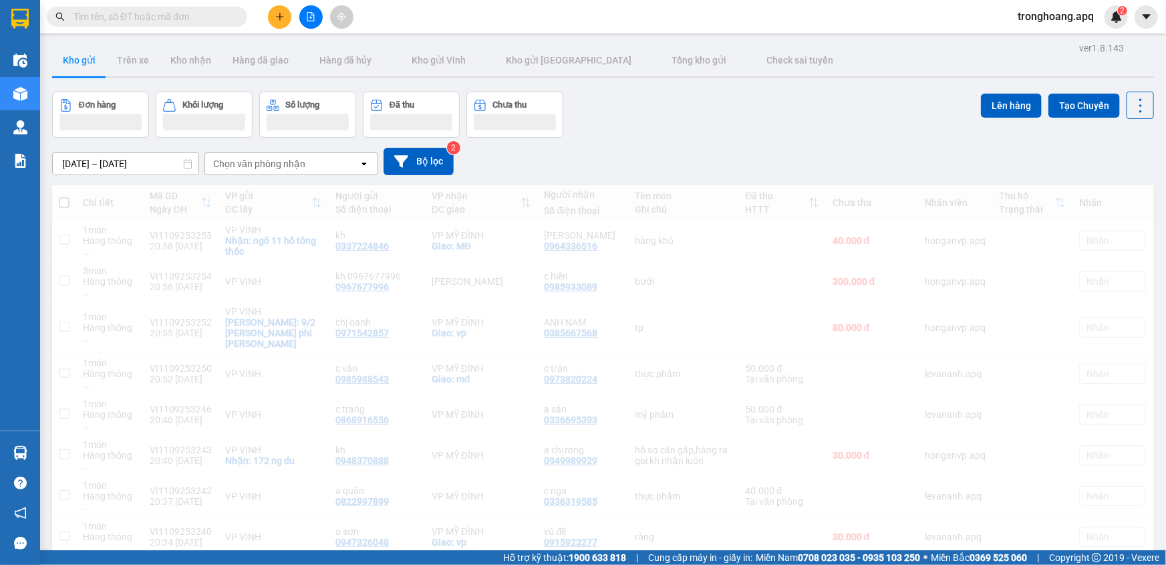
click at [408, 78] on div "Kho gửi Trên xe [PERSON_NAME] Hàng đã giao Hàng đã [PERSON_NAME] gửi [PERSON_NA…" at bounding box center [603, 61] width 1102 height 35
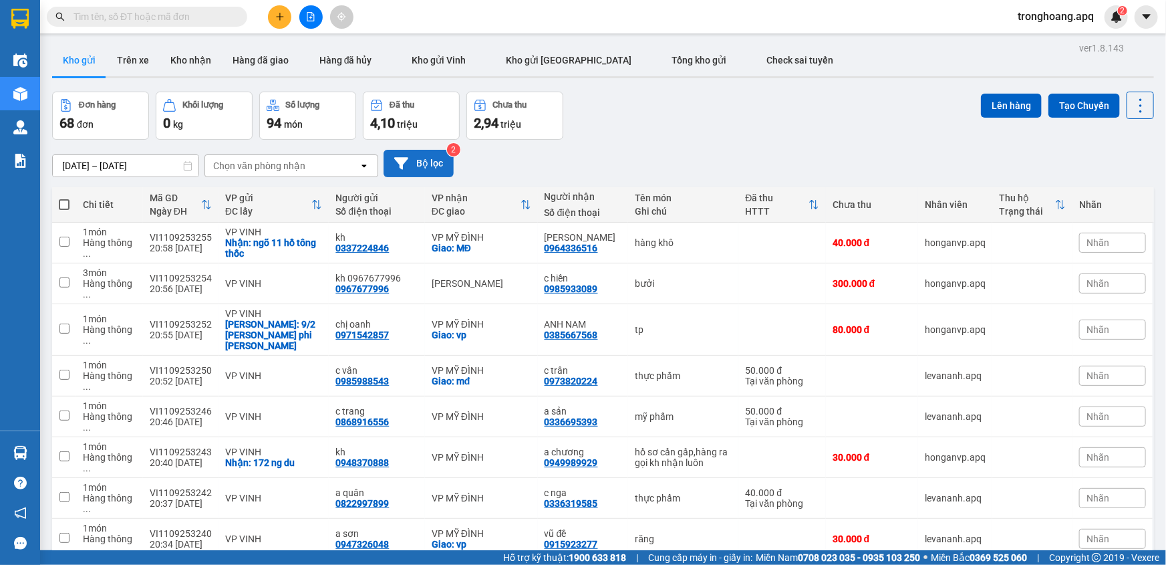
click at [427, 166] on button "Bộ lọc" at bounding box center [419, 163] width 70 height 27
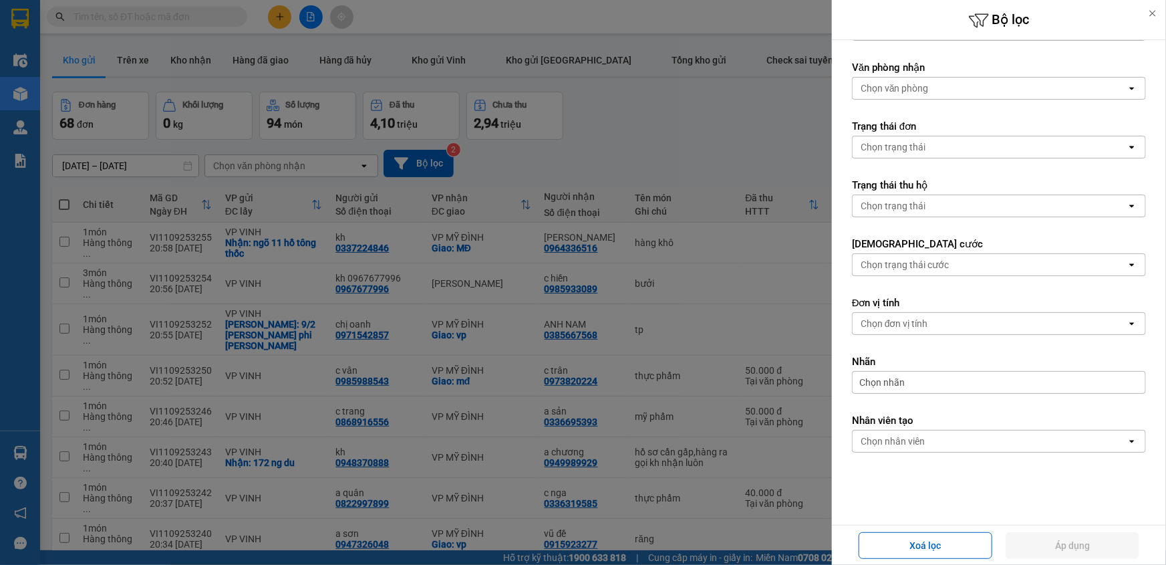
scroll to position [0, 0]
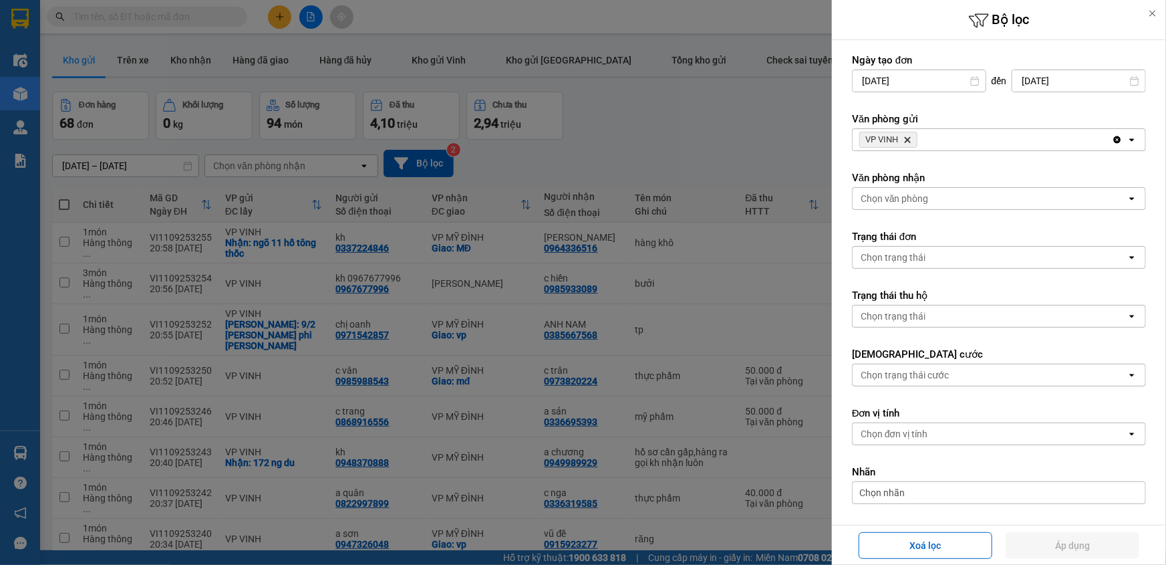
click at [933, 194] on div "Chọn văn phòng" at bounding box center [990, 198] width 274 height 21
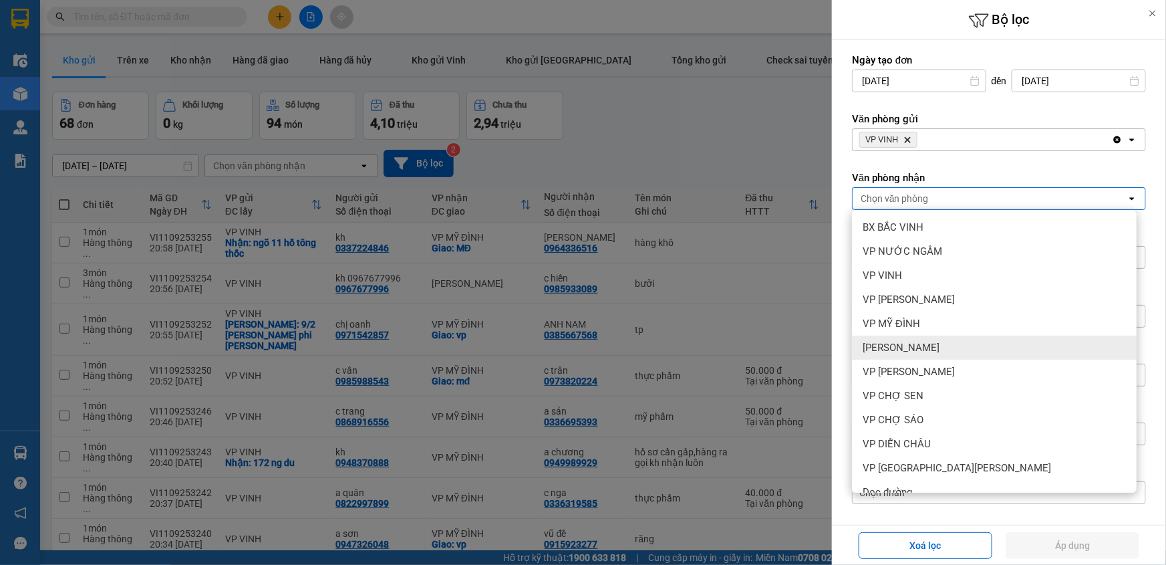
click at [940, 344] on div "[PERSON_NAME]" at bounding box center [994, 347] width 285 height 24
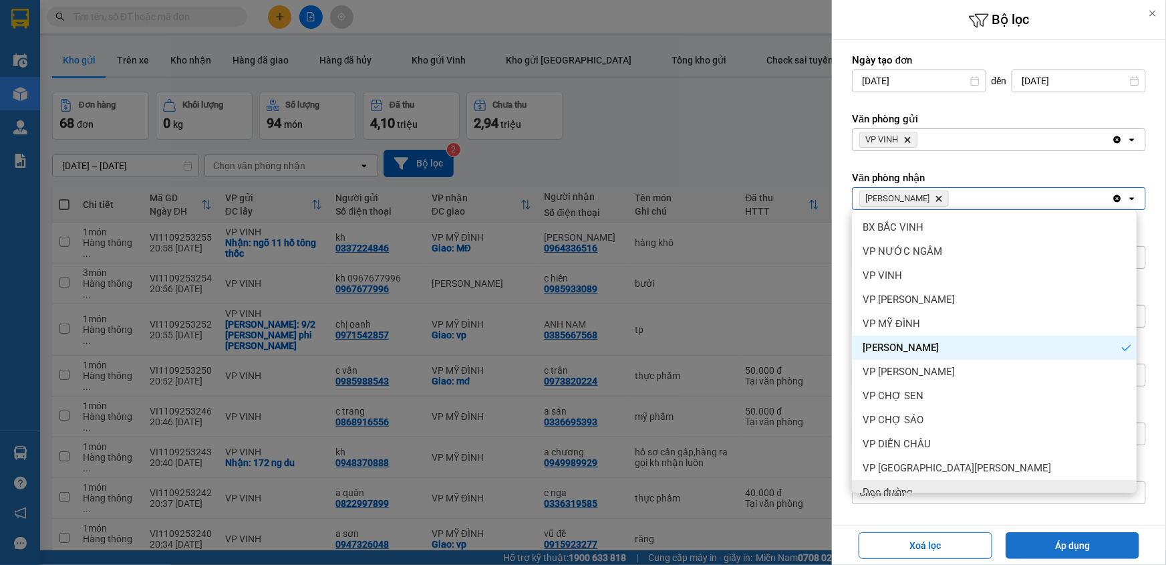
click at [1047, 537] on button "Áp dụng" at bounding box center [1073, 545] width 134 height 27
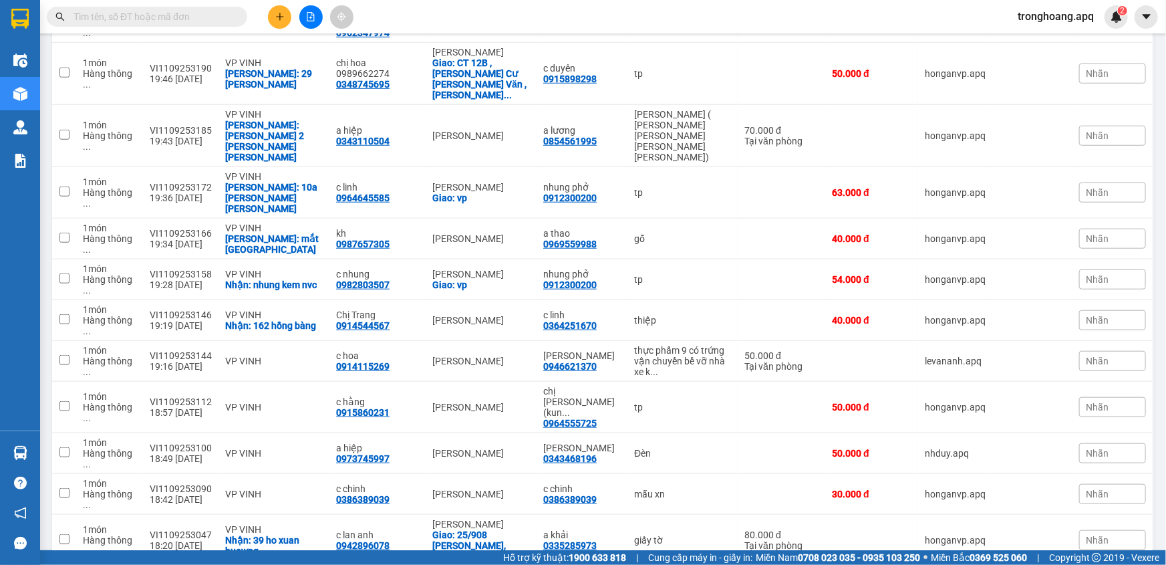
scroll to position [852, 0]
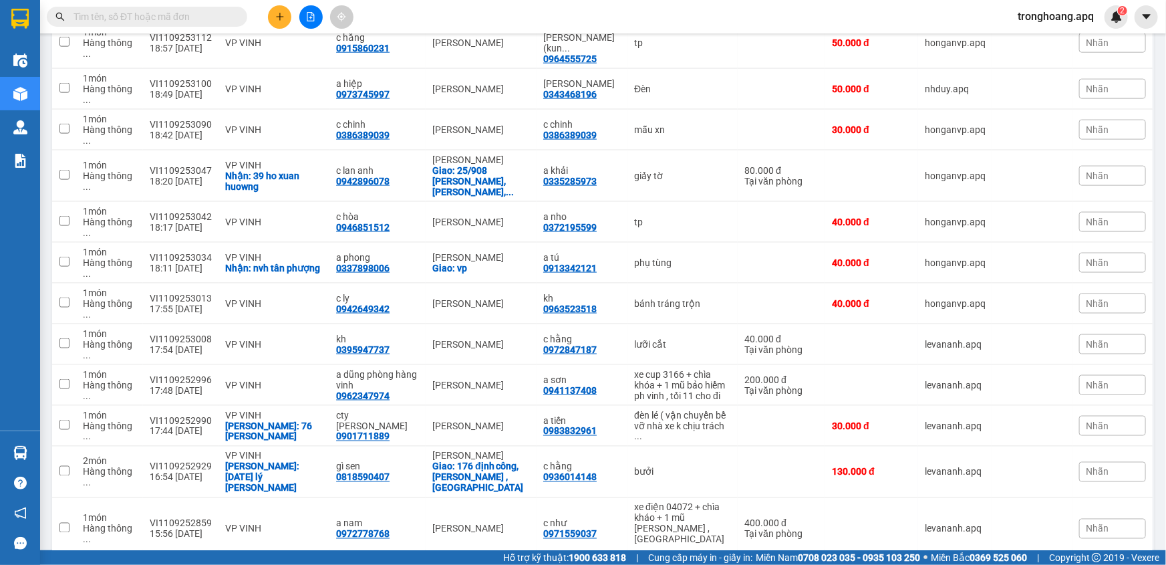
checkbox input "true"
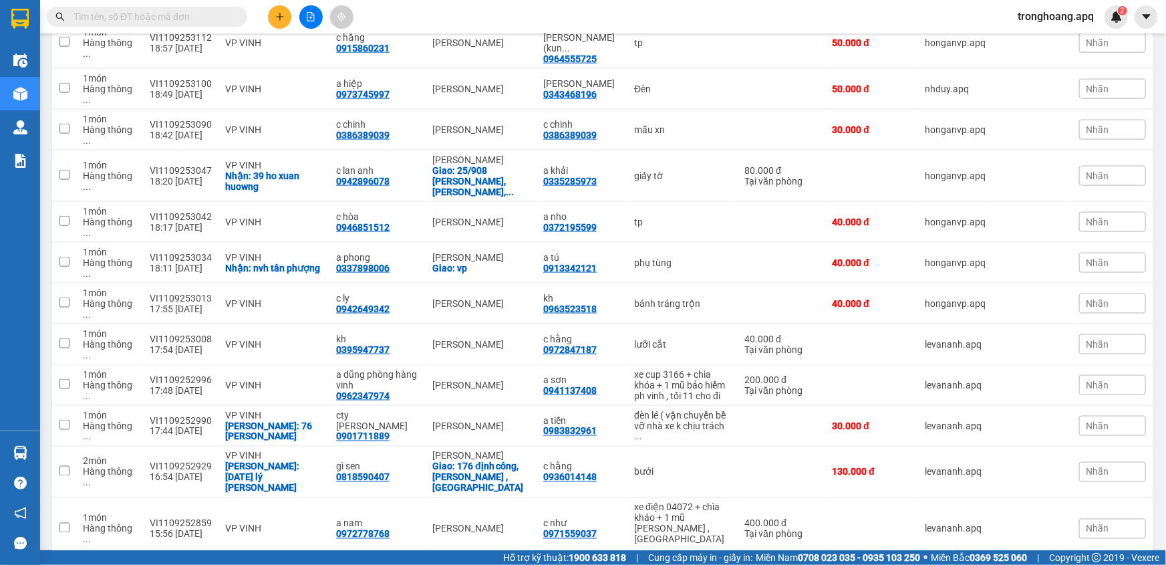
checkbox input "true"
click at [677, 502] on div "xe điện 04072 + chìa kháo + 1 mũ [PERSON_NAME] , [GEOGRAPHIC_DATA] ..." at bounding box center [682, 528] width 97 height 53
checkbox input "true"
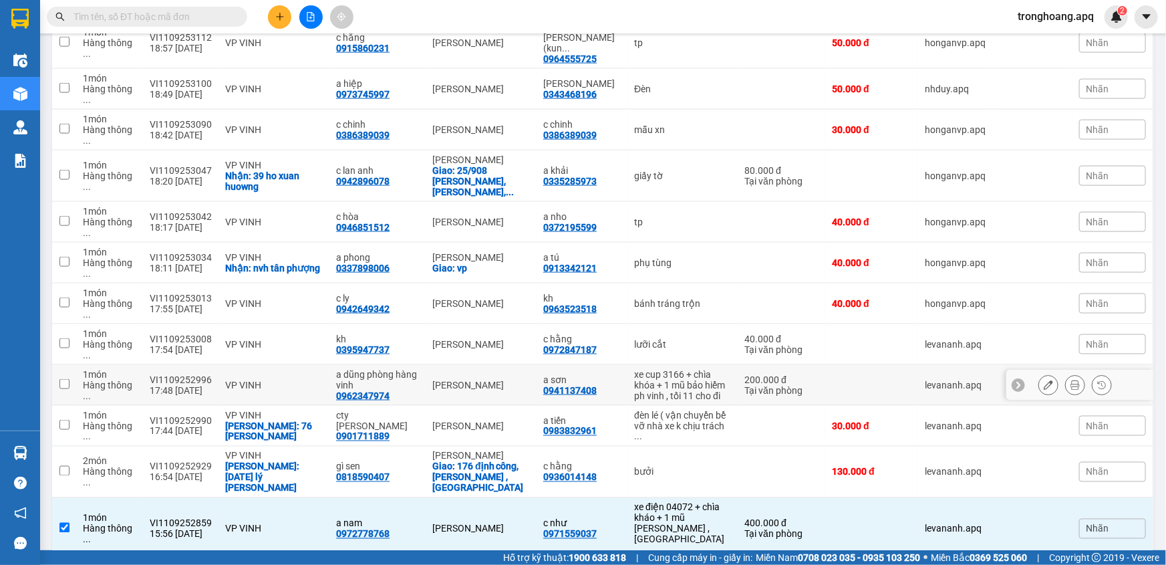
click at [680, 369] on div "xe cup 3166 + chìa khóa + 1 mũ bảo hiểm" at bounding box center [682, 379] width 97 height 21
checkbox input "true"
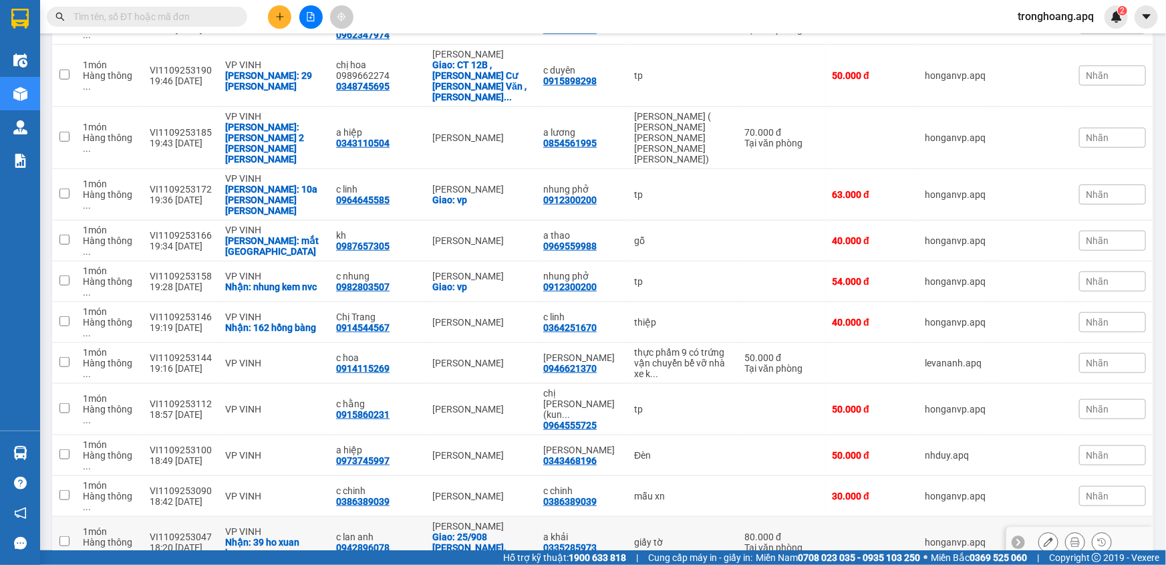
scroll to position [863, 0]
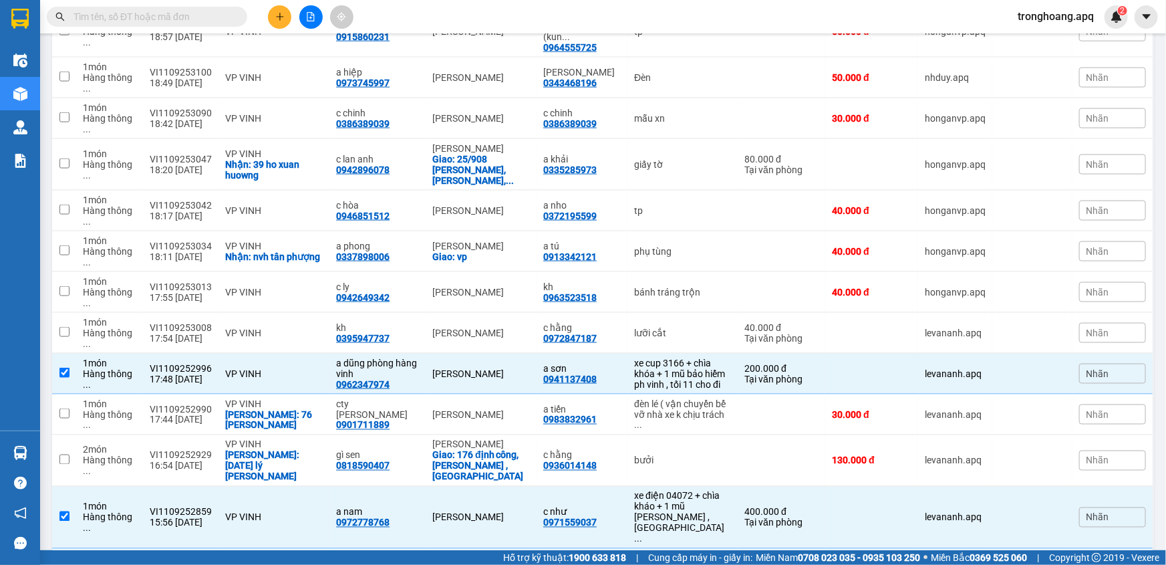
checkbox input "false"
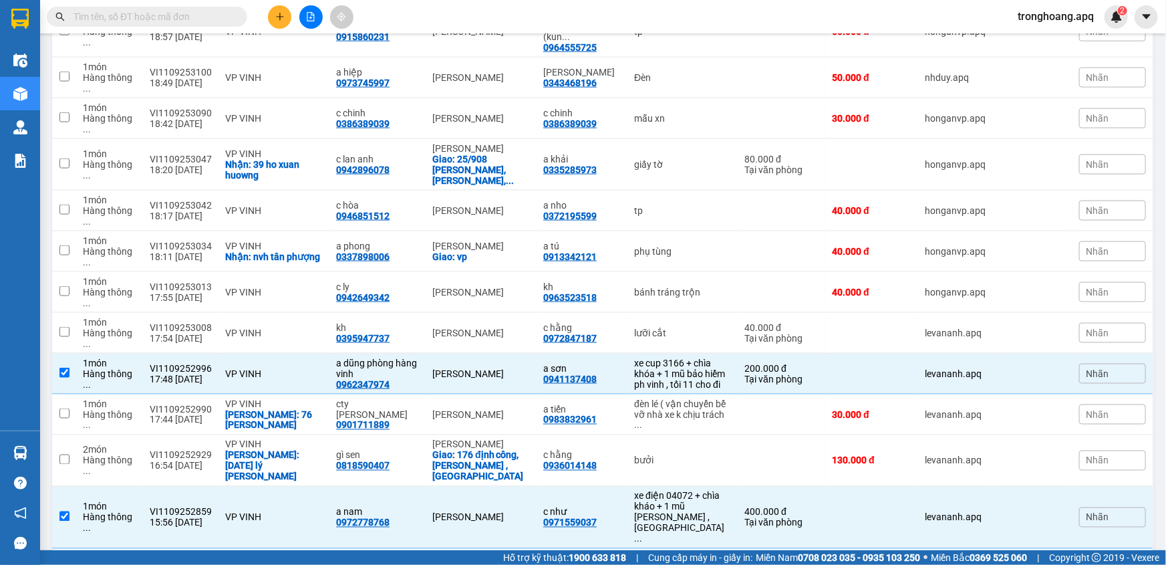
checkbox input "false"
click at [670, 553] on div "xe ab 19669 + chìa khóa + 1 mũ bảo, giấy tờ xe b ..." at bounding box center [682, 569] width 97 height 32
checkbox input "false"
click at [668, 491] on div "xe điện 04072 + chìa kháo + 1 mũ [PERSON_NAME] , [GEOGRAPHIC_DATA] ..." at bounding box center [682, 517] width 97 height 53
checkbox input "false"
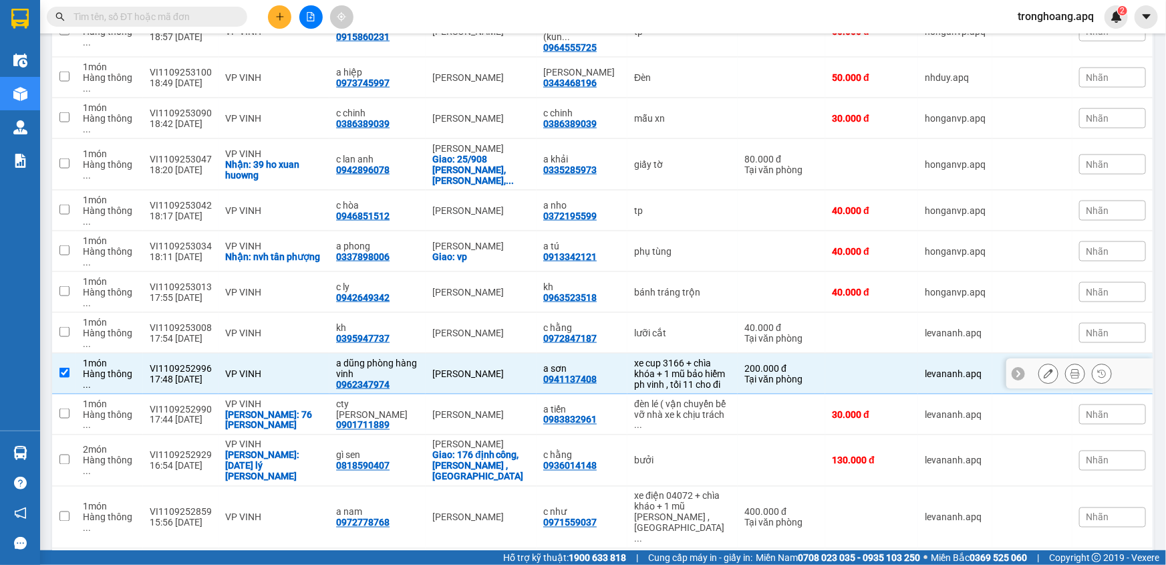
click at [662, 379] on div "ph vinh , tối 11 cho đi" at bounding box center [682, 384] width 97 height 11
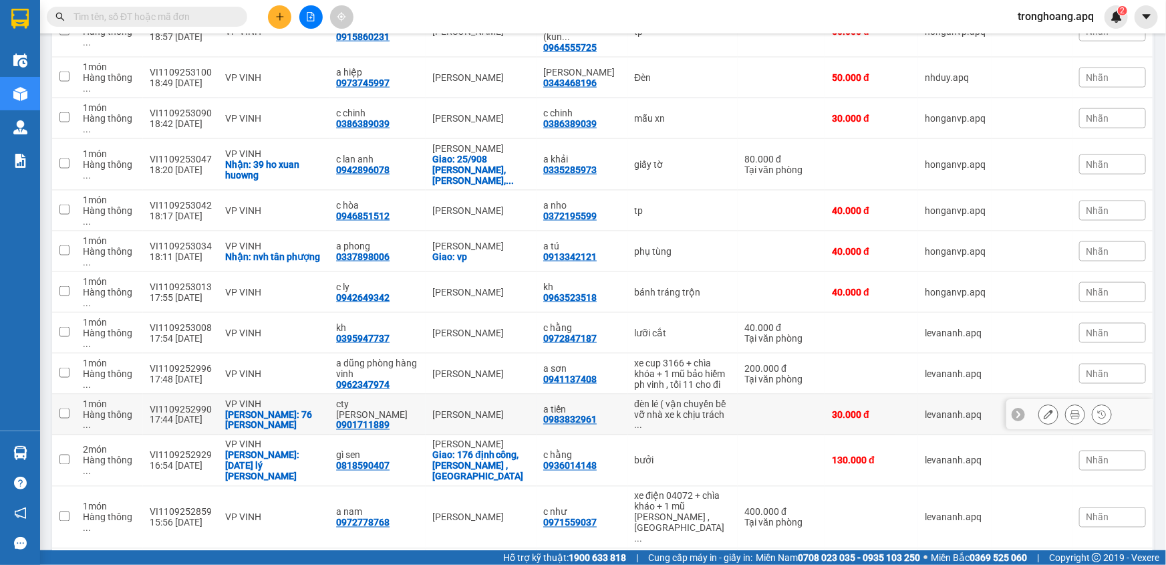
click at [674, 379] on div "ph vinh , tối 11 cho đi" at bounding box center [682, 384] width 97 height 11
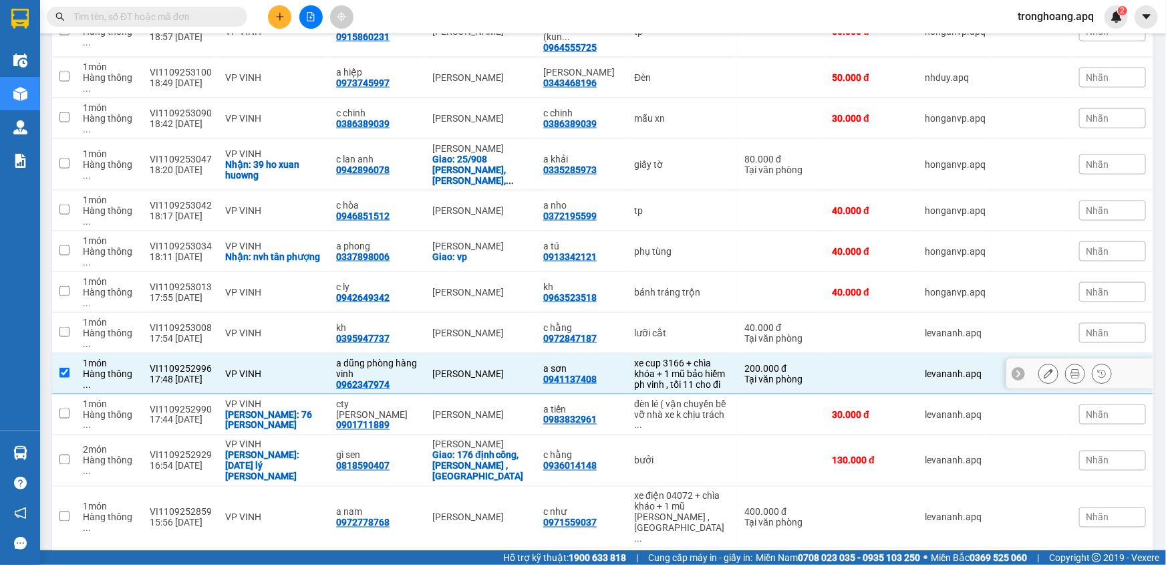
checkbox input "true"
click at [678, 491] on div "xe điện 04072 + chìa kháo + 1 mũ [PERSON_NAME] , [GEOGRAPHIC_DATA] ..." at bounding box center [682, 517] width 97 height 53
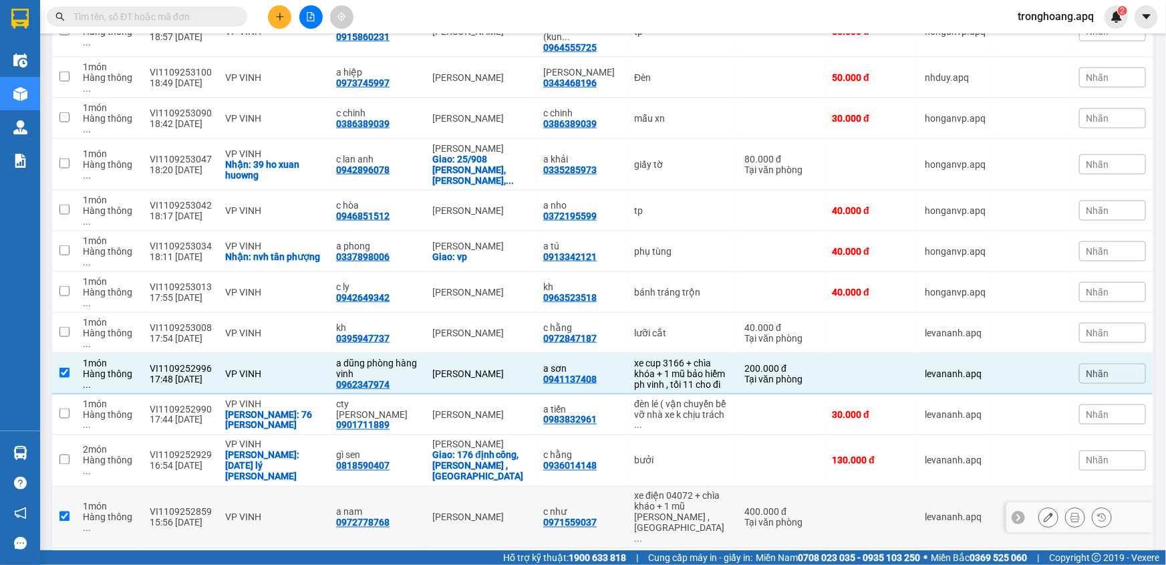
checkbox input "true"
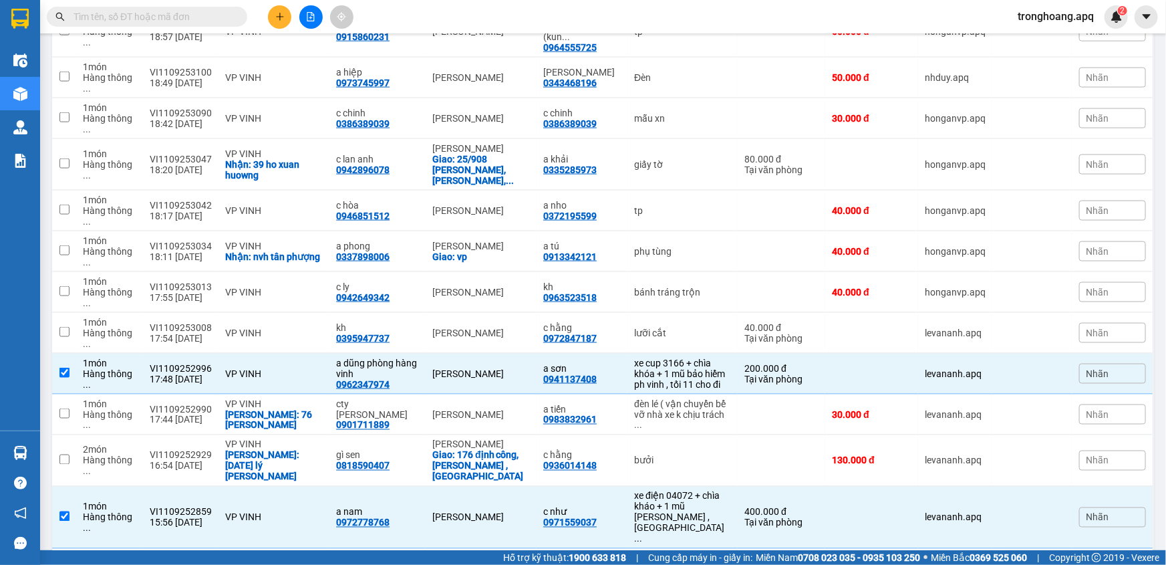
click at [680, 553] on div "xe ab 19669 + chìa khóa + 1 mũ bảo, giấy tờ xe b ..." at bounding box center [682, 569] width 97 height 32
checkbox input "true"
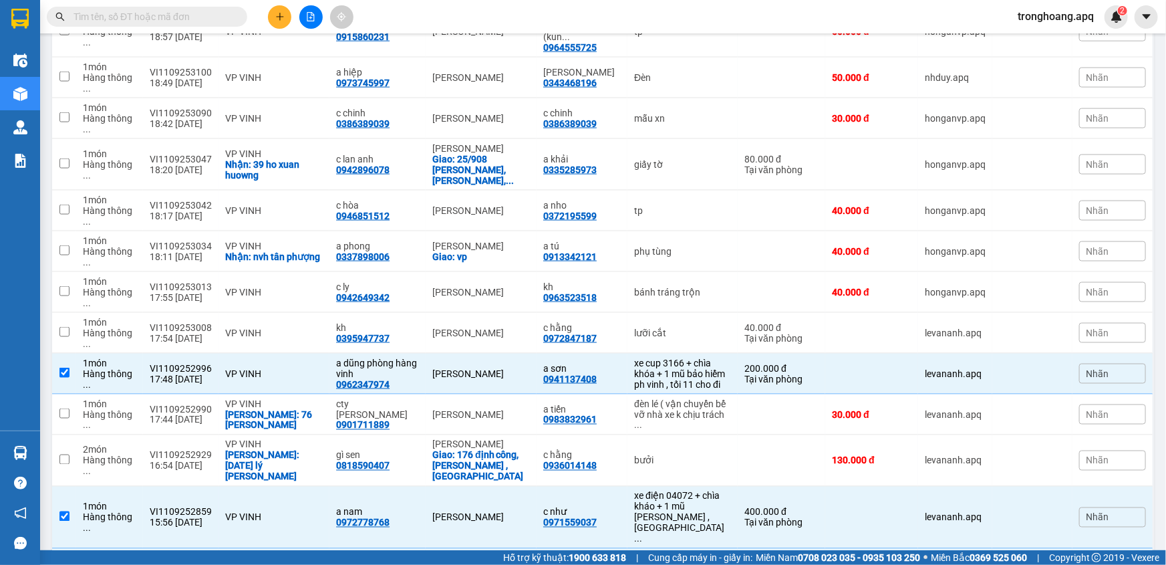
checkbox input "false"
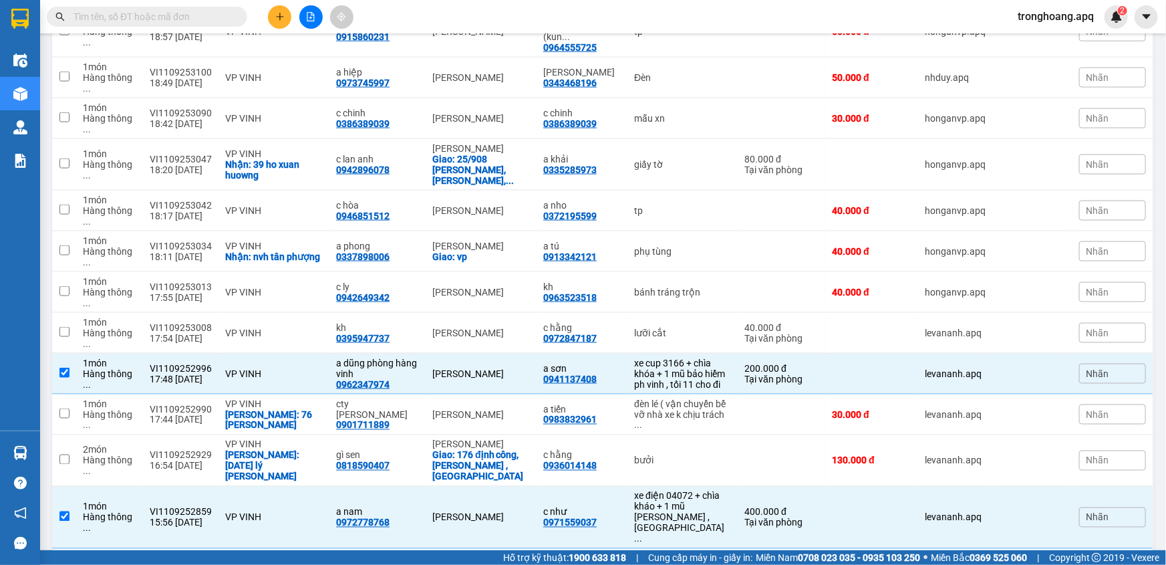
checkbox input "true"
drag, startPoint x: 671, startPoint y: 373, endPoint x: 670, endPoint y: 342, distance: 30.8
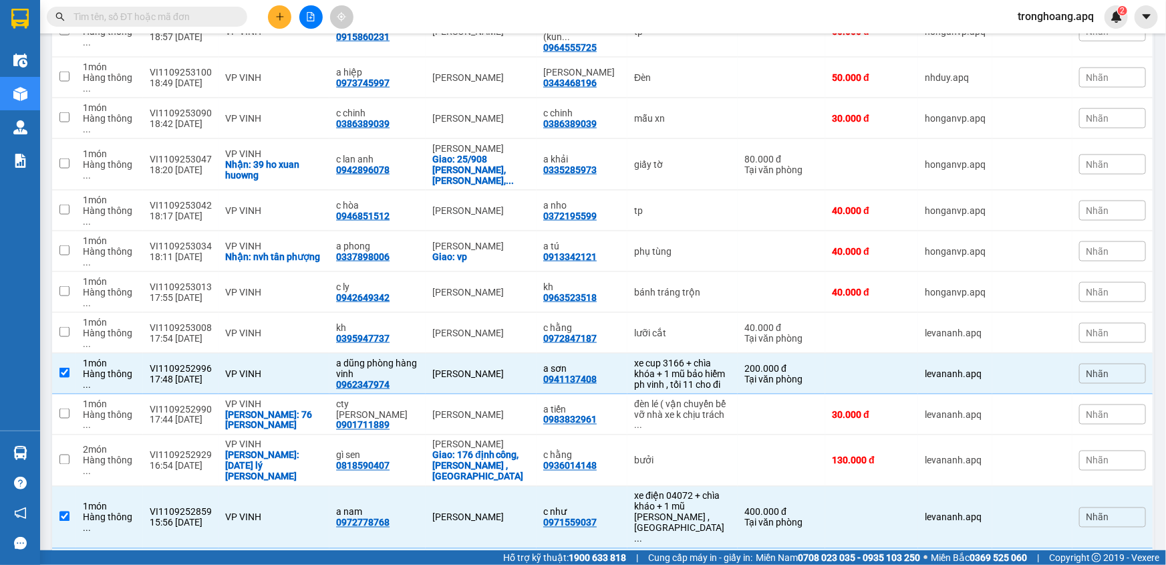
checkbox input "false"
click at [668, 553] on div "xe ab 19669 + chìa khóa + 1 mũ bảo, giấy tờ xe b ..." at bounding box center [682, 569] width 97 height 32
checkbox input "false"
click at [660, 491] on div "xe điện 04072 + chìa kháo + 1 mũ [PERSON_NAME] , [GEOGRAPHIC_DATA] ..." at bounding box center [682, 517] width 97 height 53
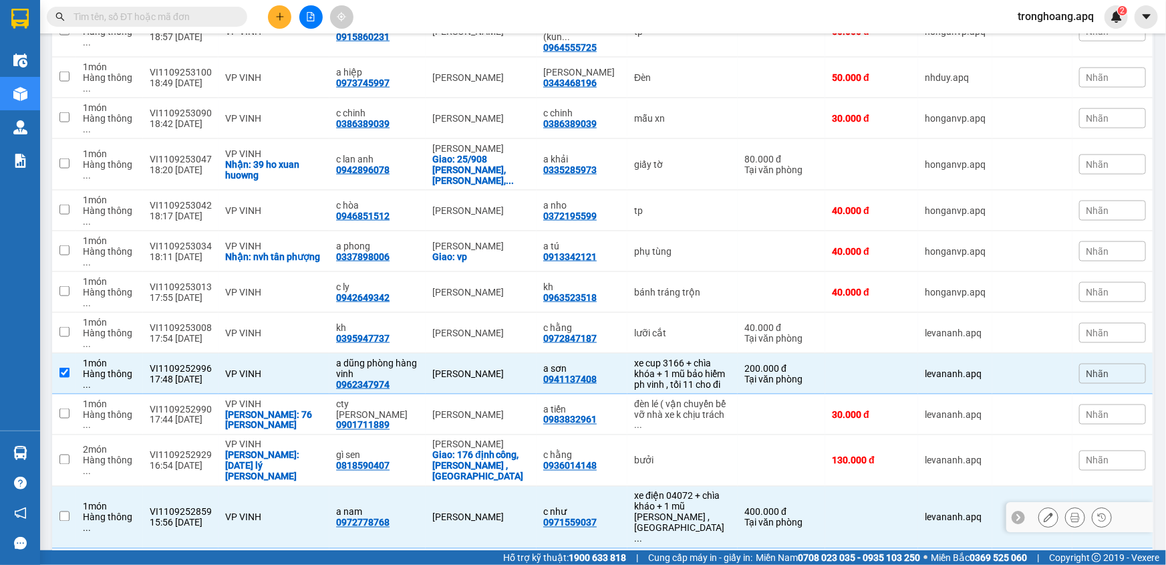
checkbox input "false"
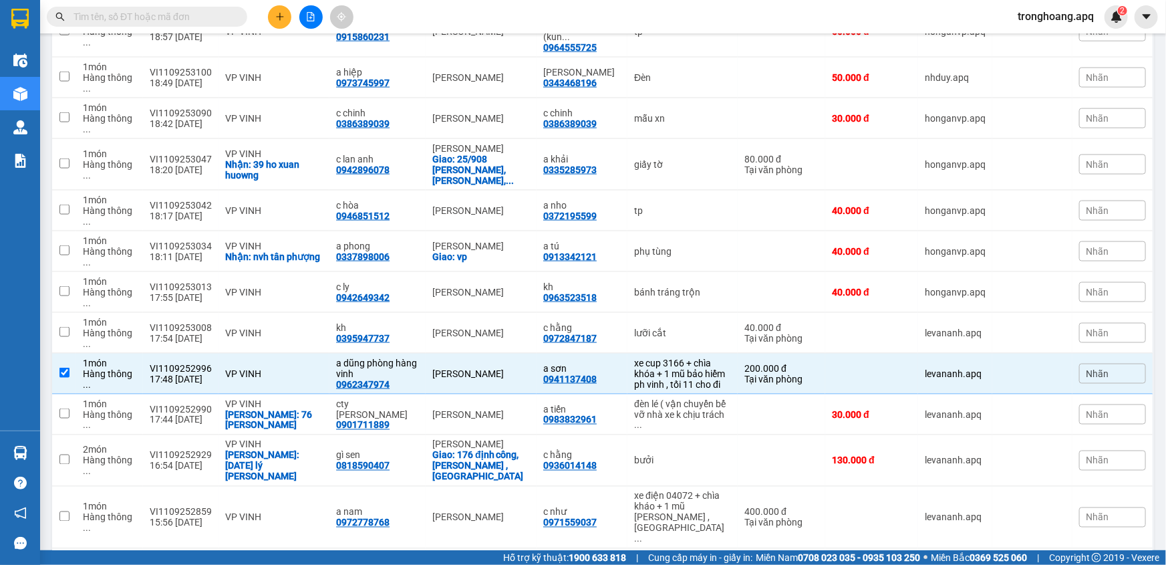
checkbox input "false"
click at [667, 379] on div "ph vinh , tối 11 cho đi" at bounding box center [682, 384] width 97 height 11
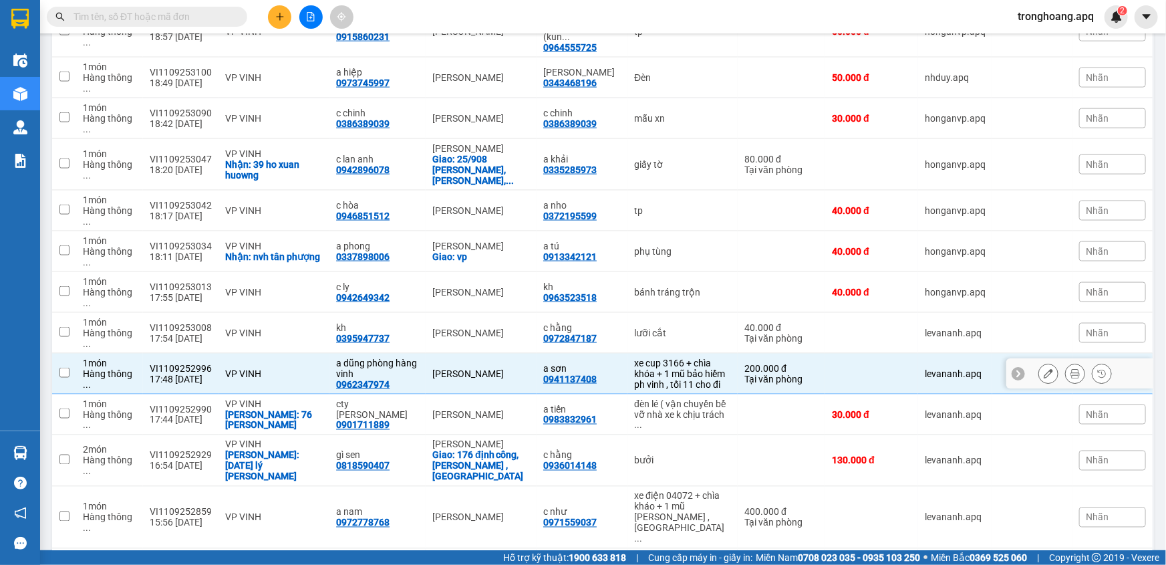
checkbox input "false"
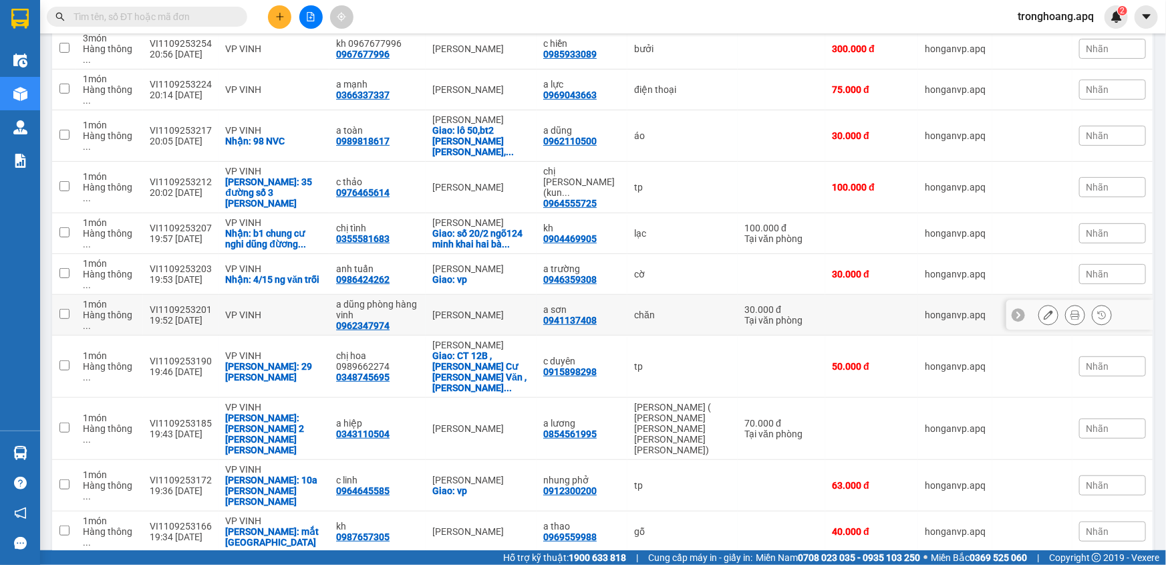
scroll to position [0, 0]
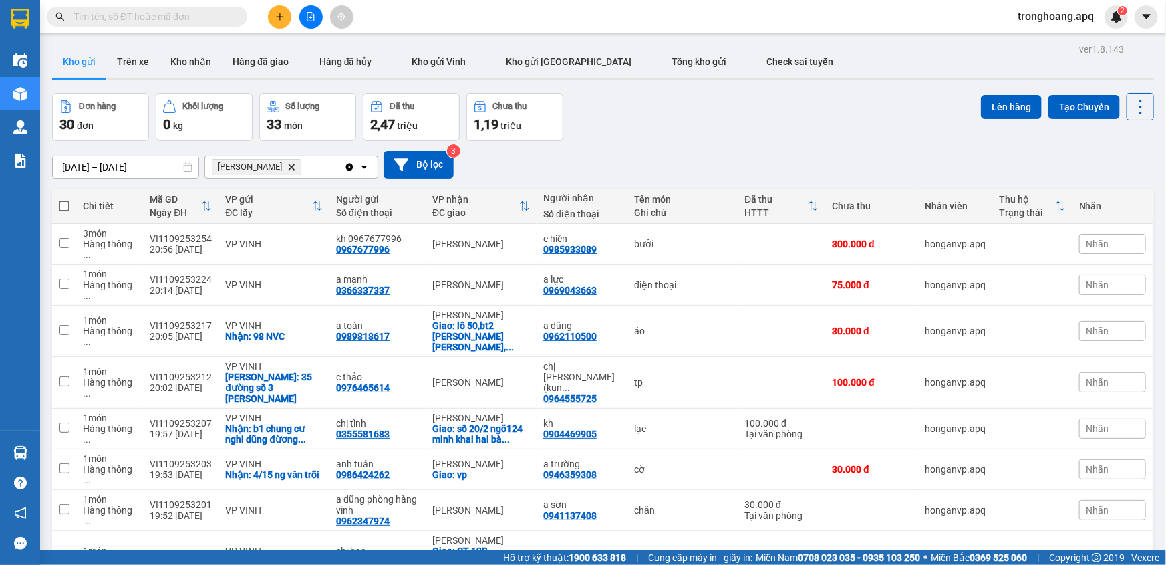
click at [713, 154] on div "[DATE] – [DATE] Press the down arrow key to interact with the calendar and sele…" at bounding box center [603, 164] width 1102 height 27
